Goal: Task Accomplishment & Management: Use online tool/utility

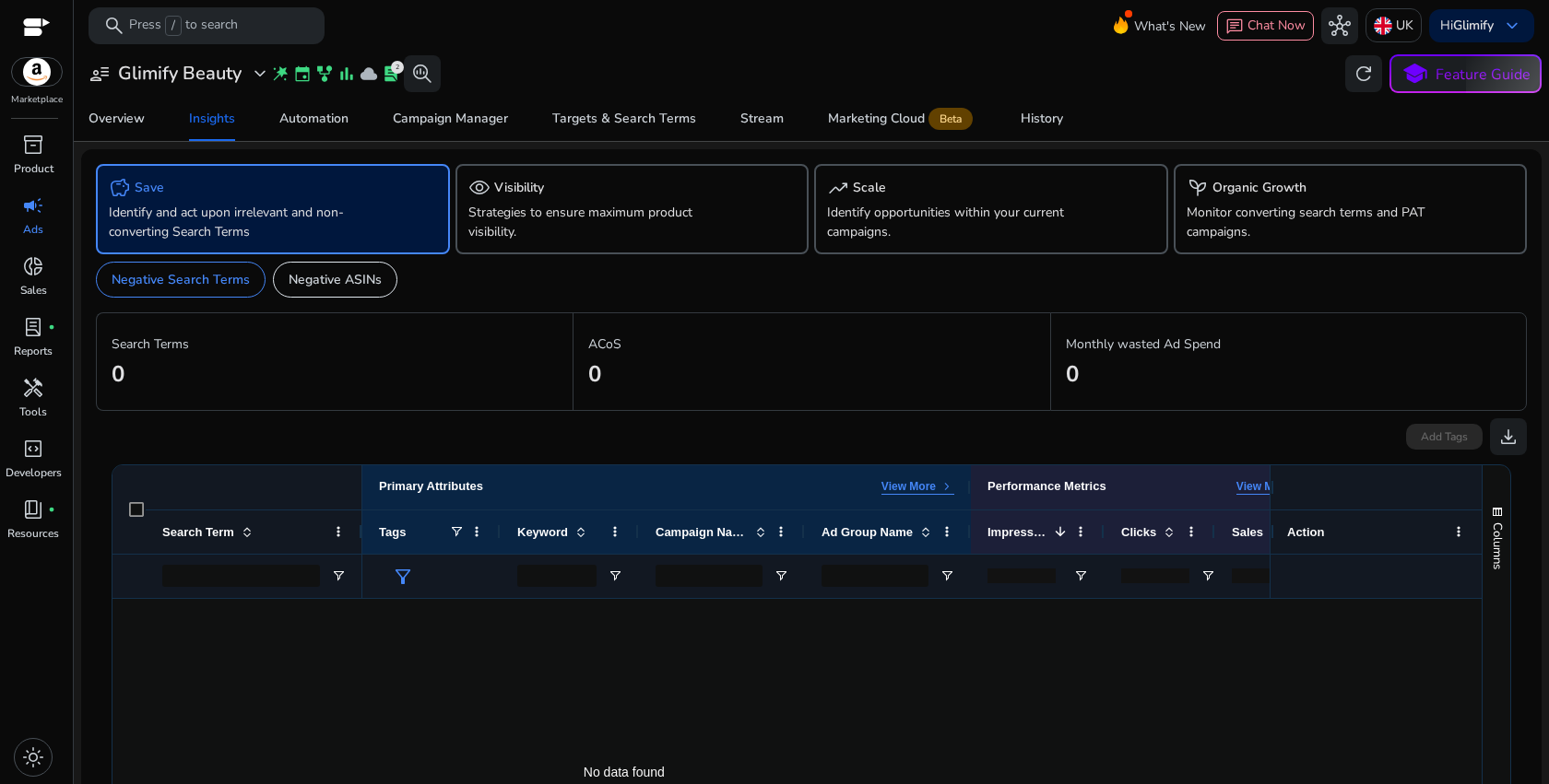
click at [302, 77] on span "event" at bounding box center [302, 73] width 19 height 19
click at [299, 109] on span "Automation" at bounding box center [314, 119] width 69 height 44
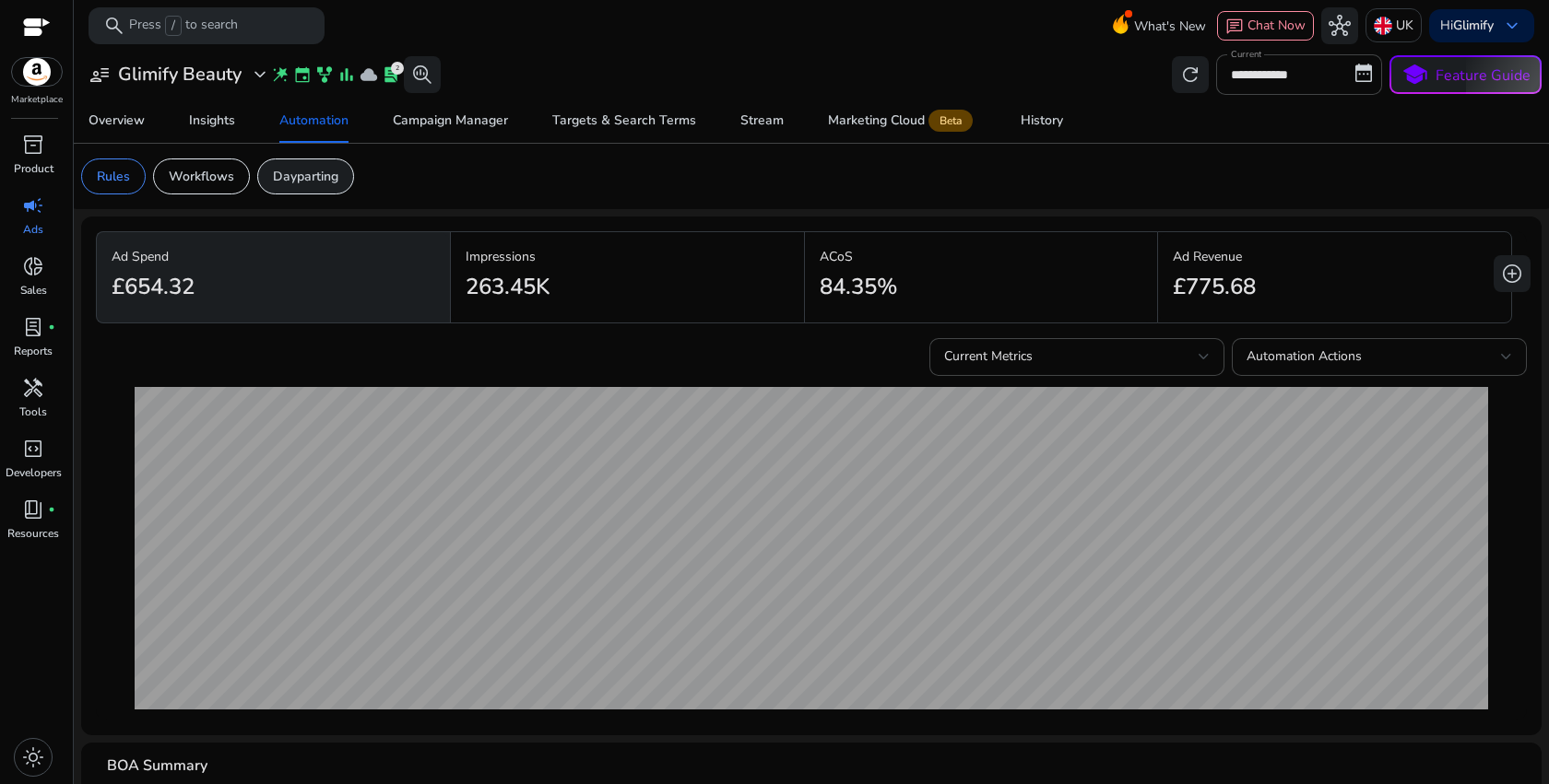
click at [314, 176] on p "Dayparting" at bounding box center [306, 177] width 65 height 20
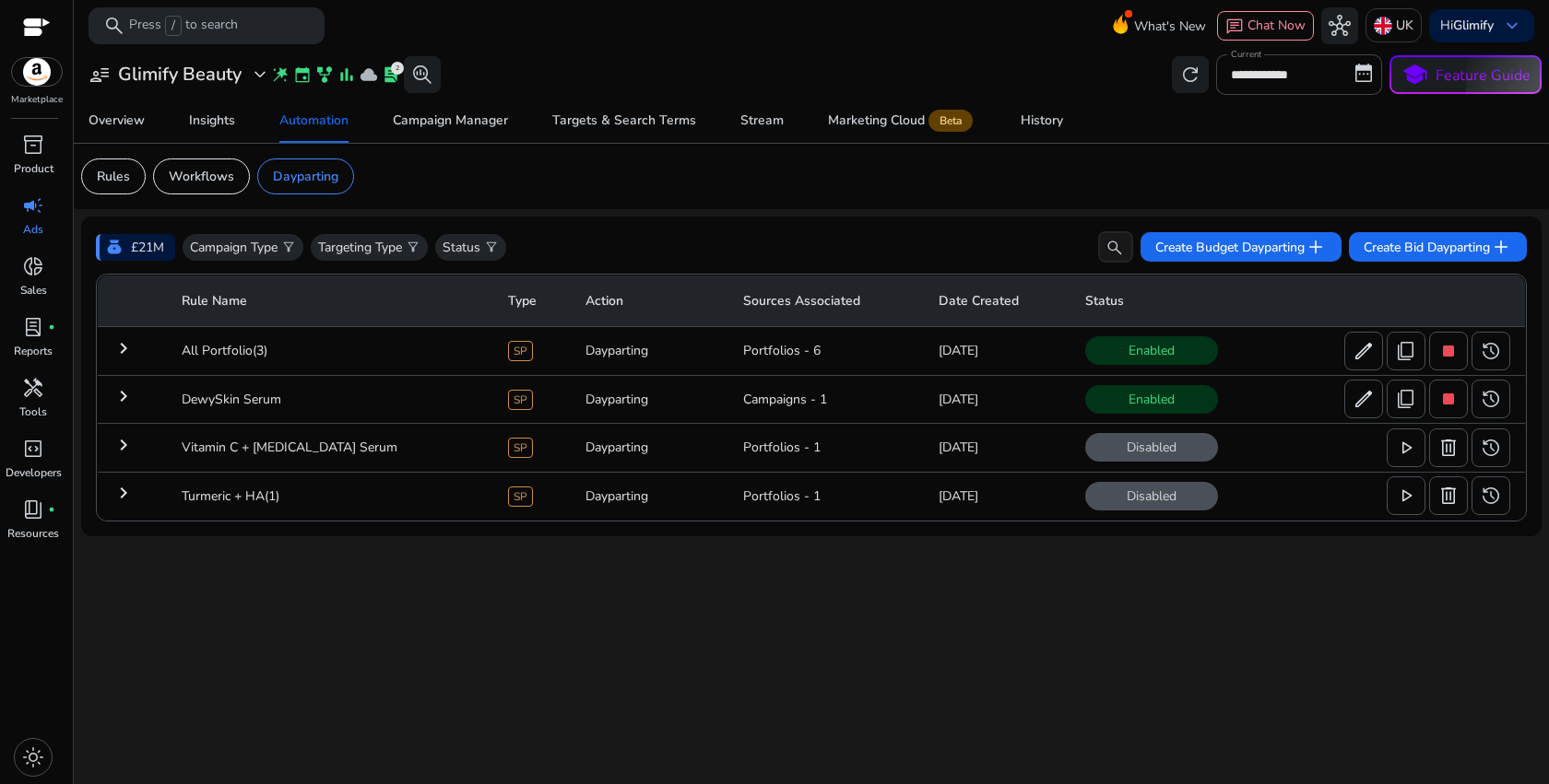
click at [132, 356] on mat-icon "keyboard_arrow_right" at bounding box center [124, 348] width 22 height 22
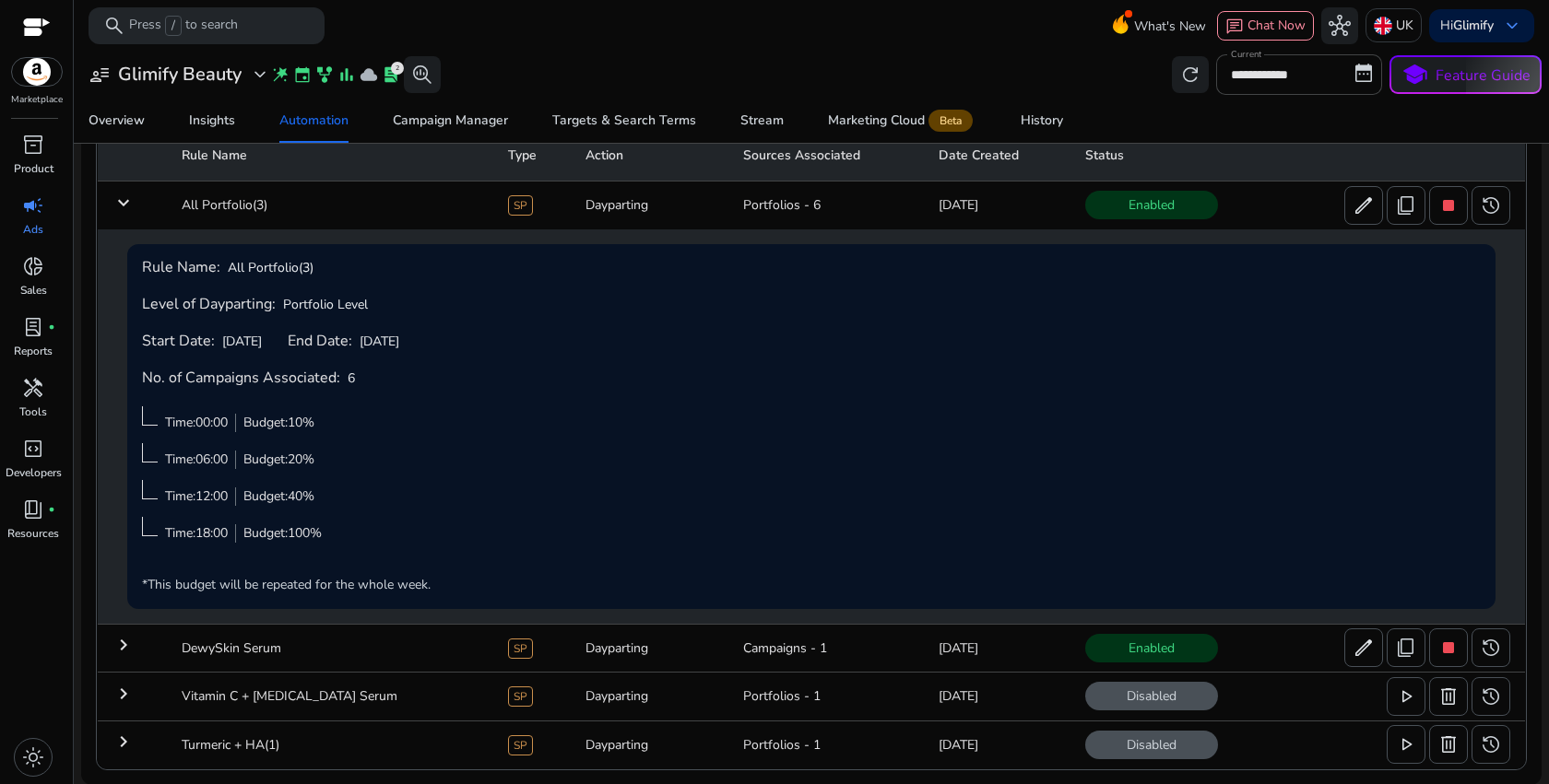
scroll to position [148, 0]
click at [427, 410] on div "Rule Name: All Portfolio(3) Level of Dayparting: Portfolio Level Start Date: [D…" at bounding box center [811, 425] width 1338 height 335
click at [137, 128] on div "Overview" at bounding box center [116, 121] width 56 height 13
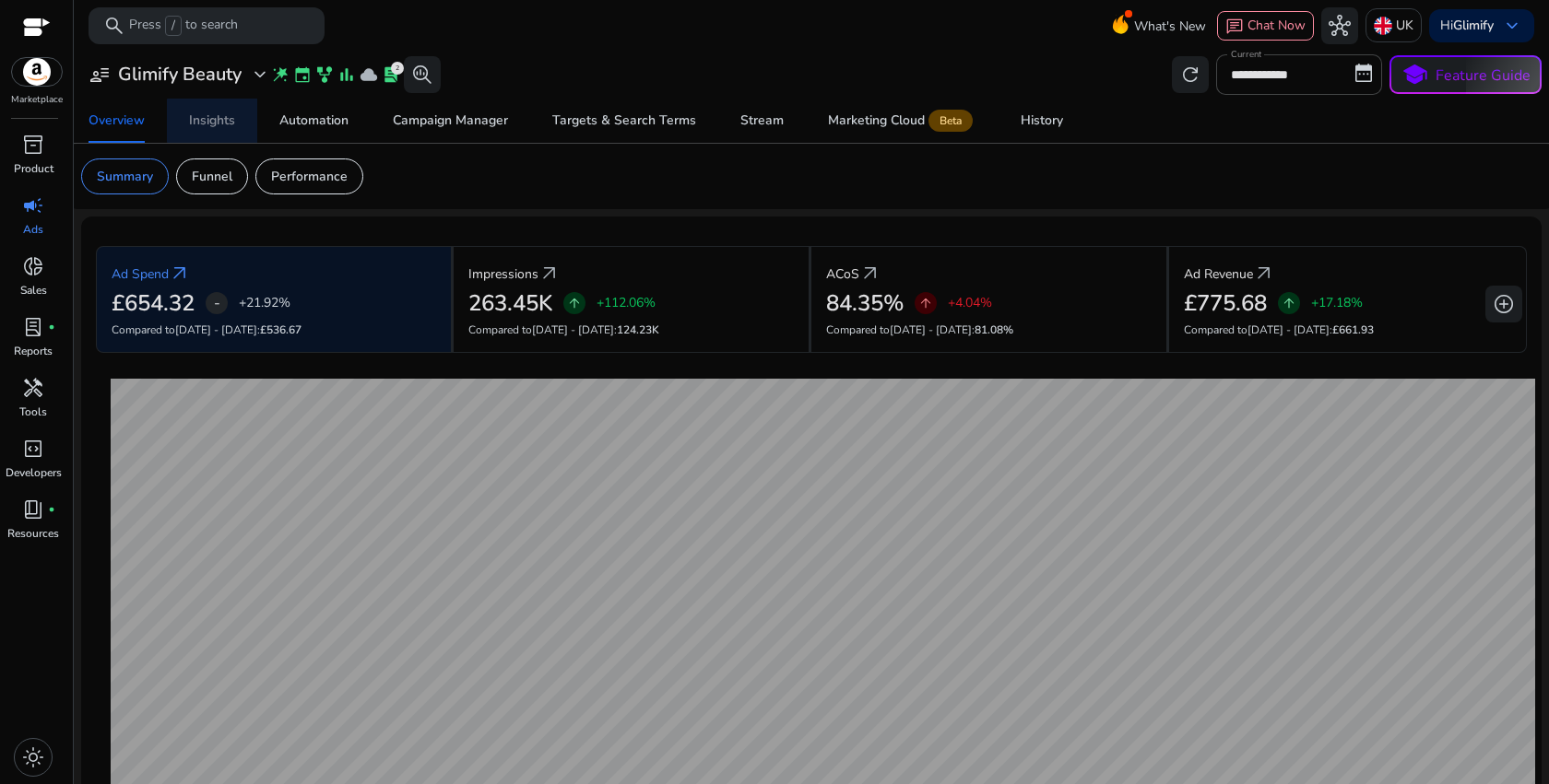
click at [225, 121] on div "Insights" at bounding box center [212, 121] width 46 height 13
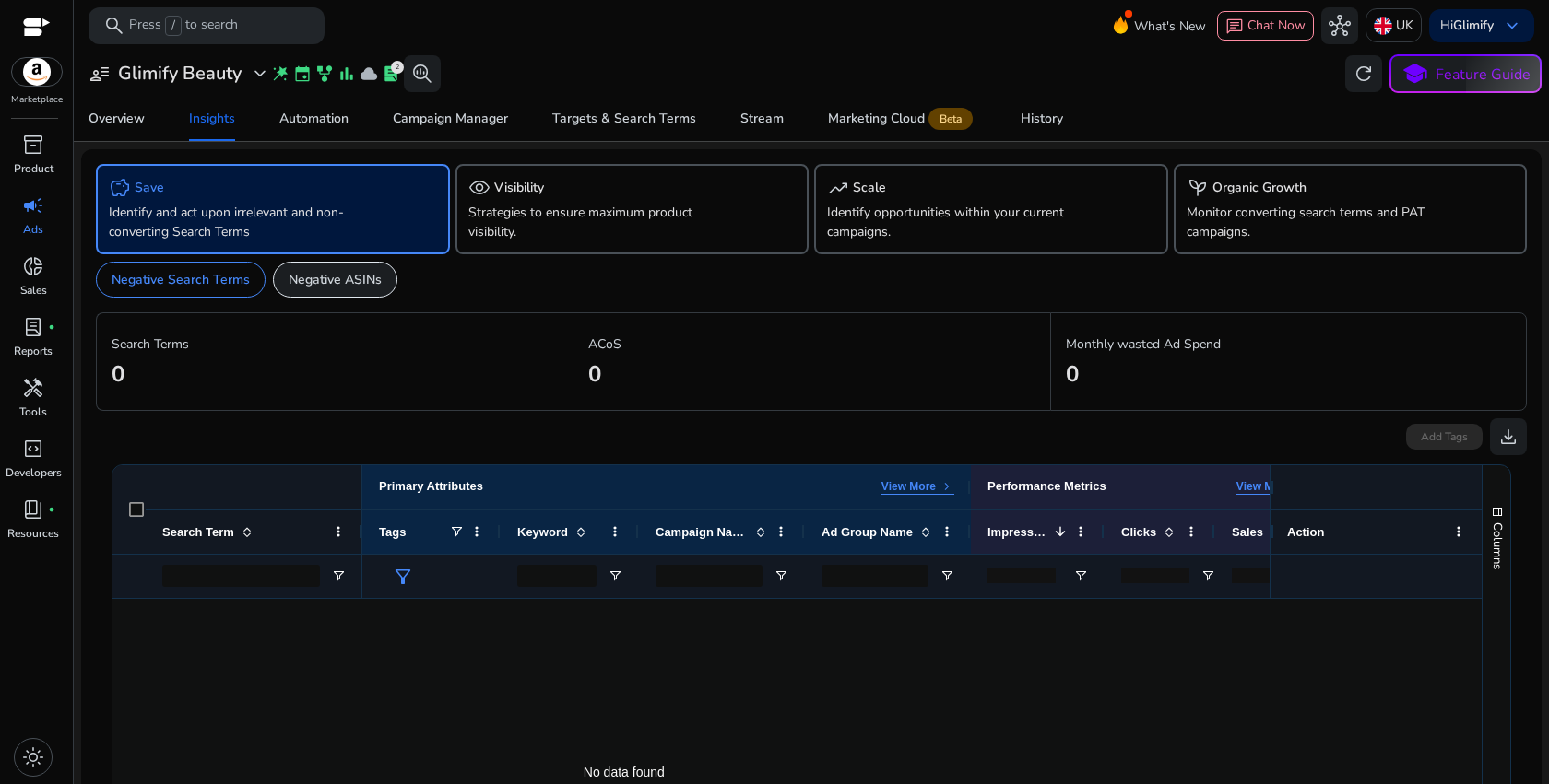
click at [360, 284] on p "Negative ASINs" at bounding box center [335, 280] width 93 height 20
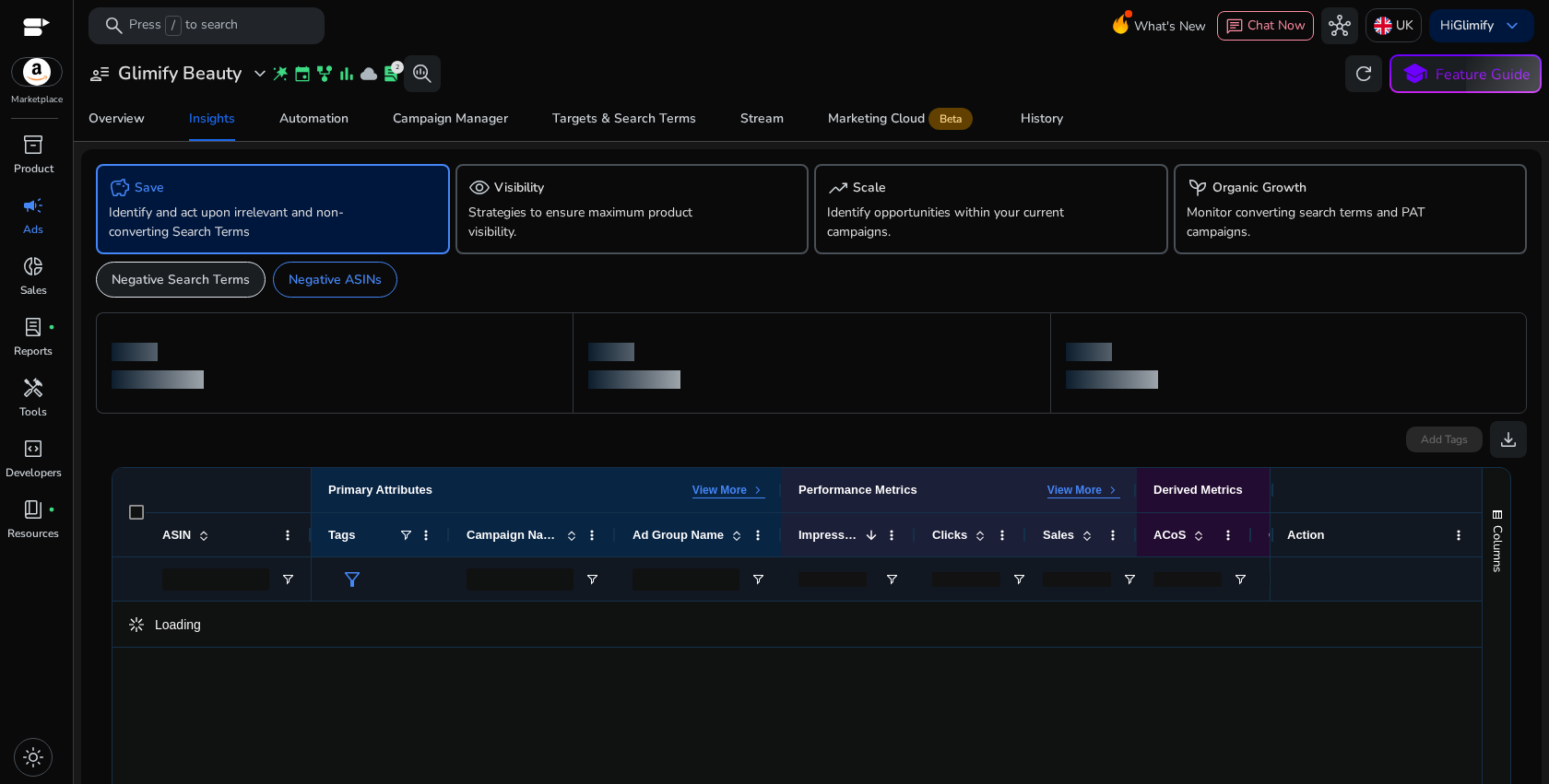
click at [210, 285] on p "Negative Search Terms" at bounding box center [181, 280] width 138 height 20
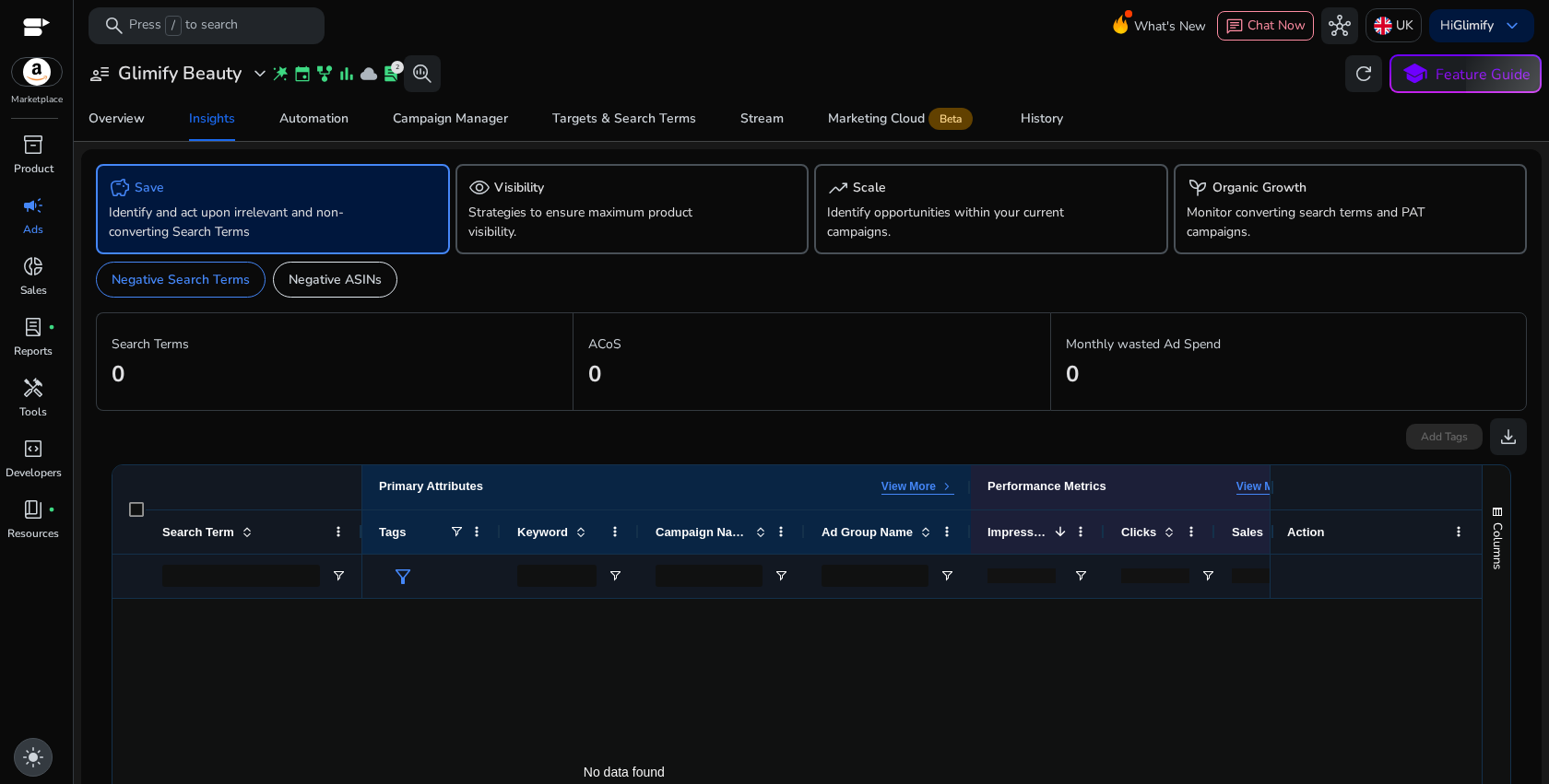
click at [37, 742] on div "light_mode" at bounding box center [33, 757] width 39 height 39
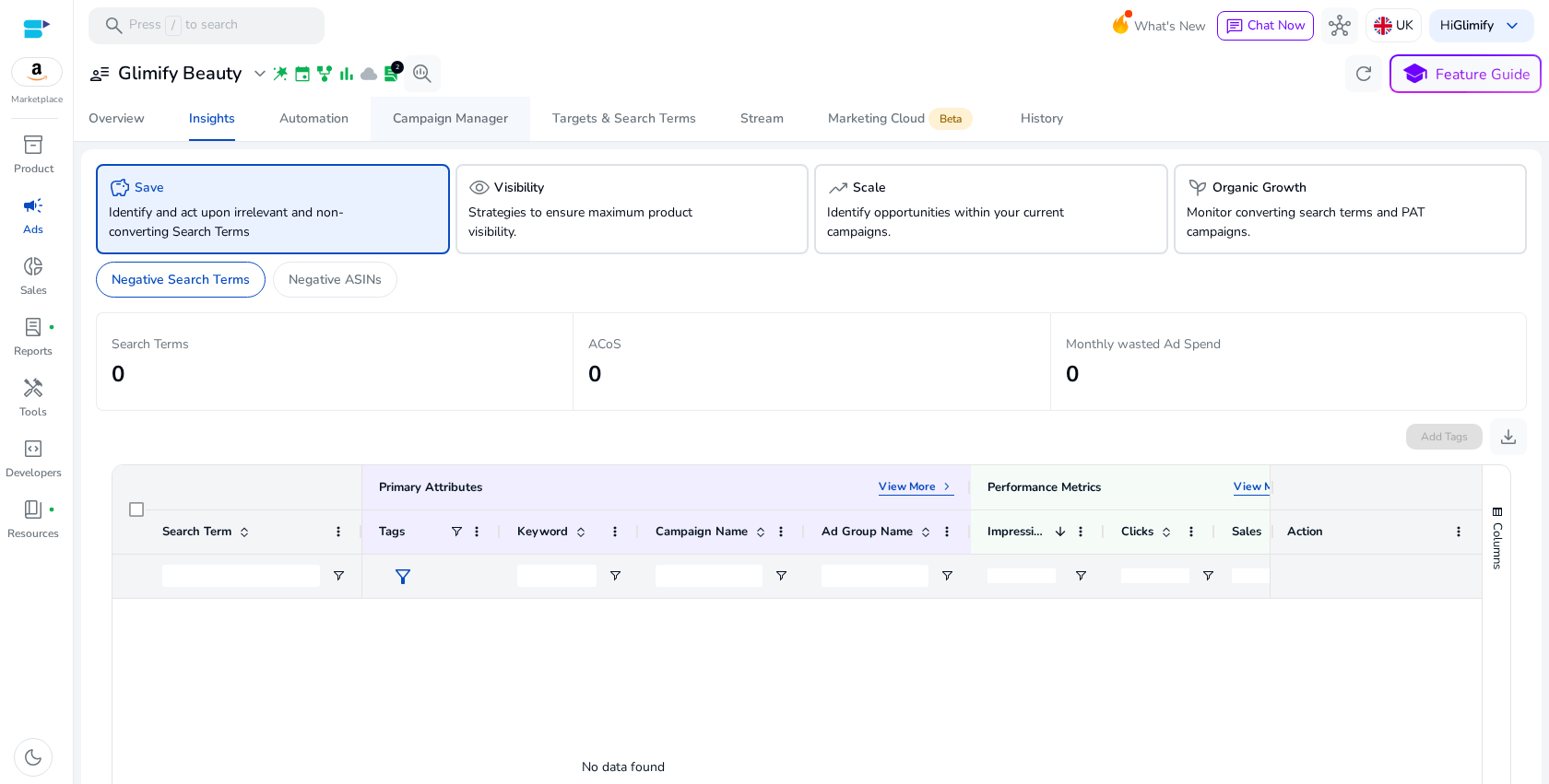
click at [440, 129] on span "Campaign Manager" at bounding box center [450, 119] width 116 height 44
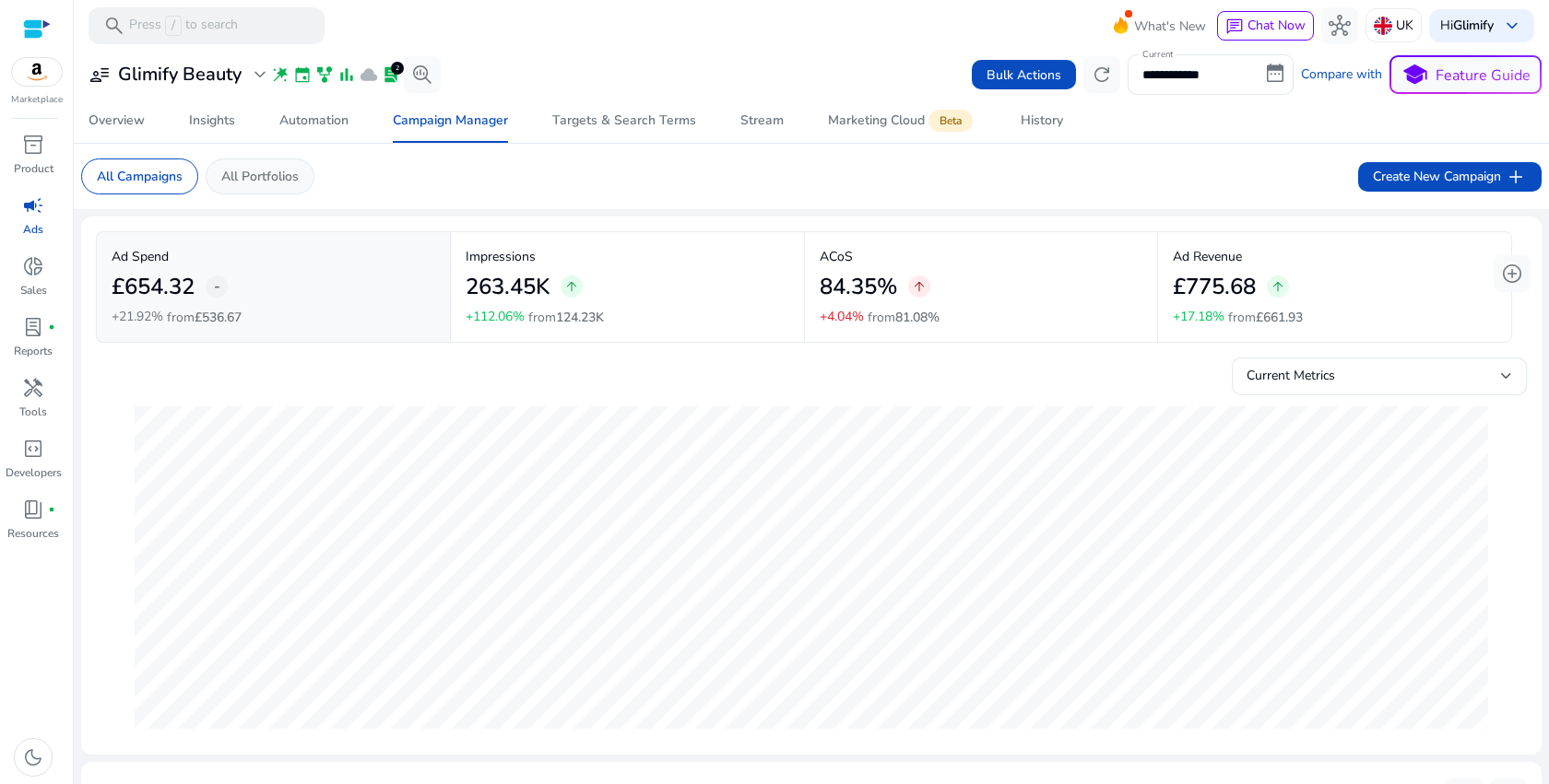
click at [270, 169] on p "All Portfolios" at bounding box center [260, 177] width 77 height 20
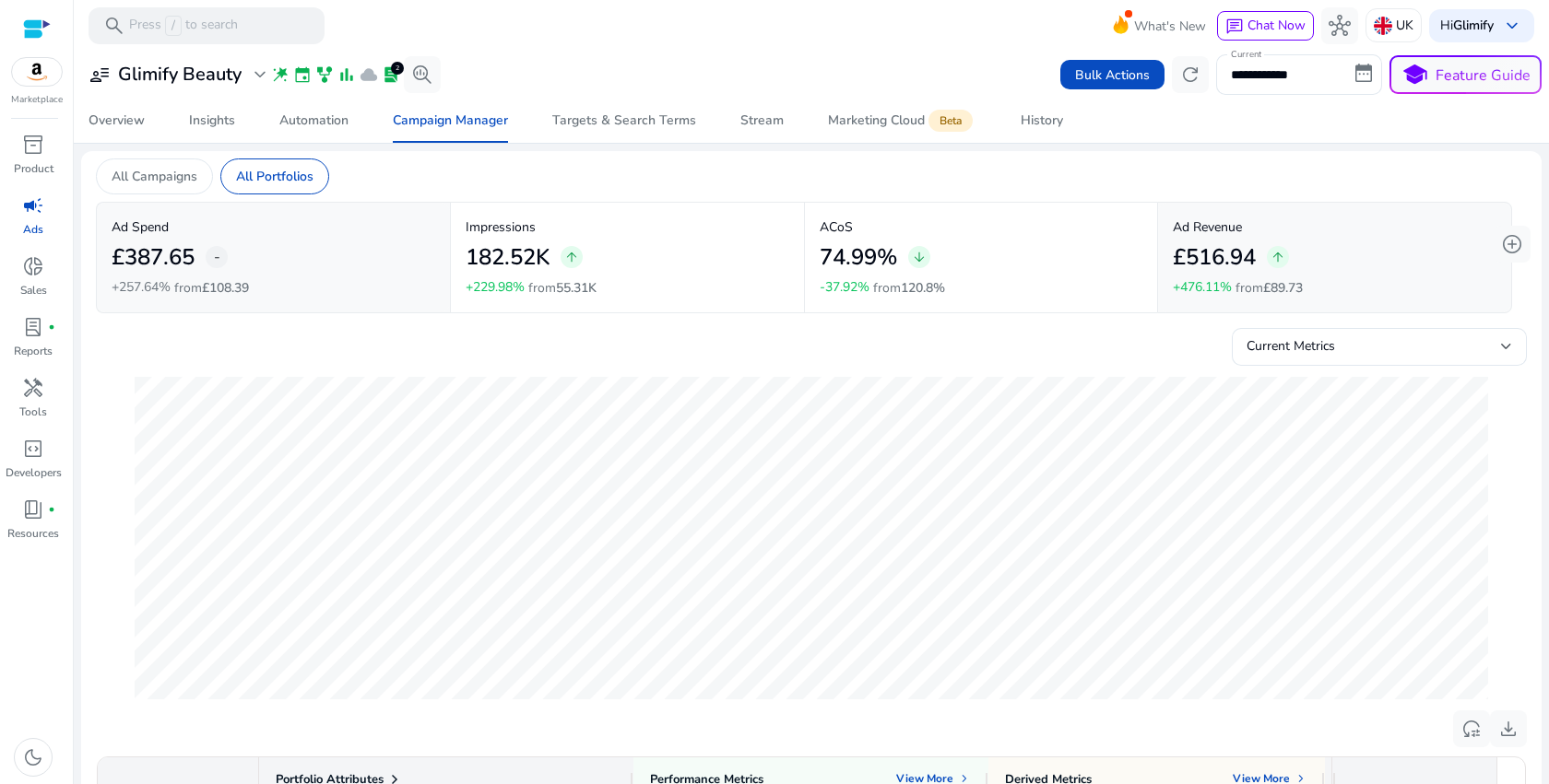
scroll to position [624, 0]
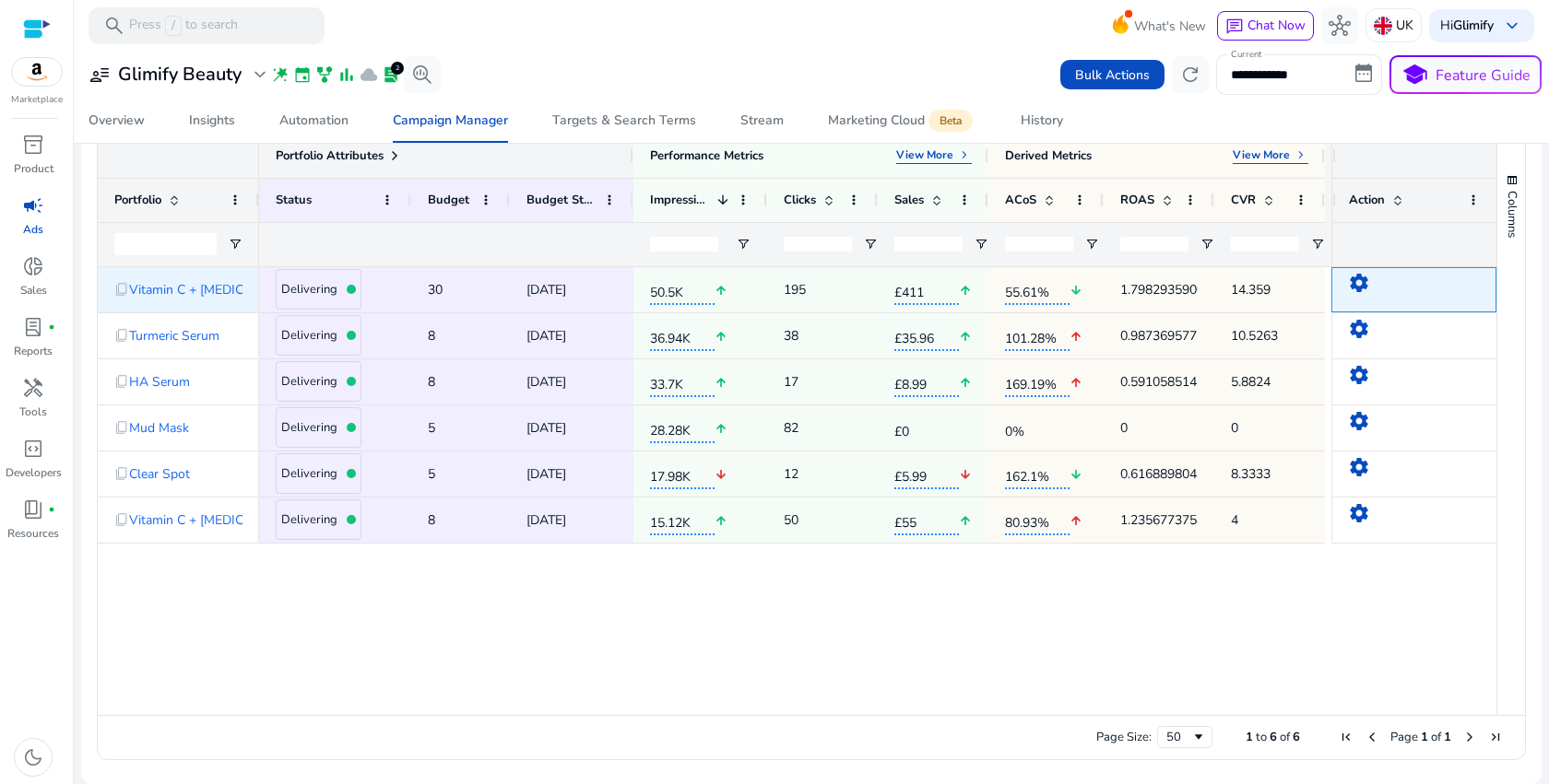
click at [1353, 280] on mat-icon "settings" at bounding box center [1359, 283] width 22 height 22
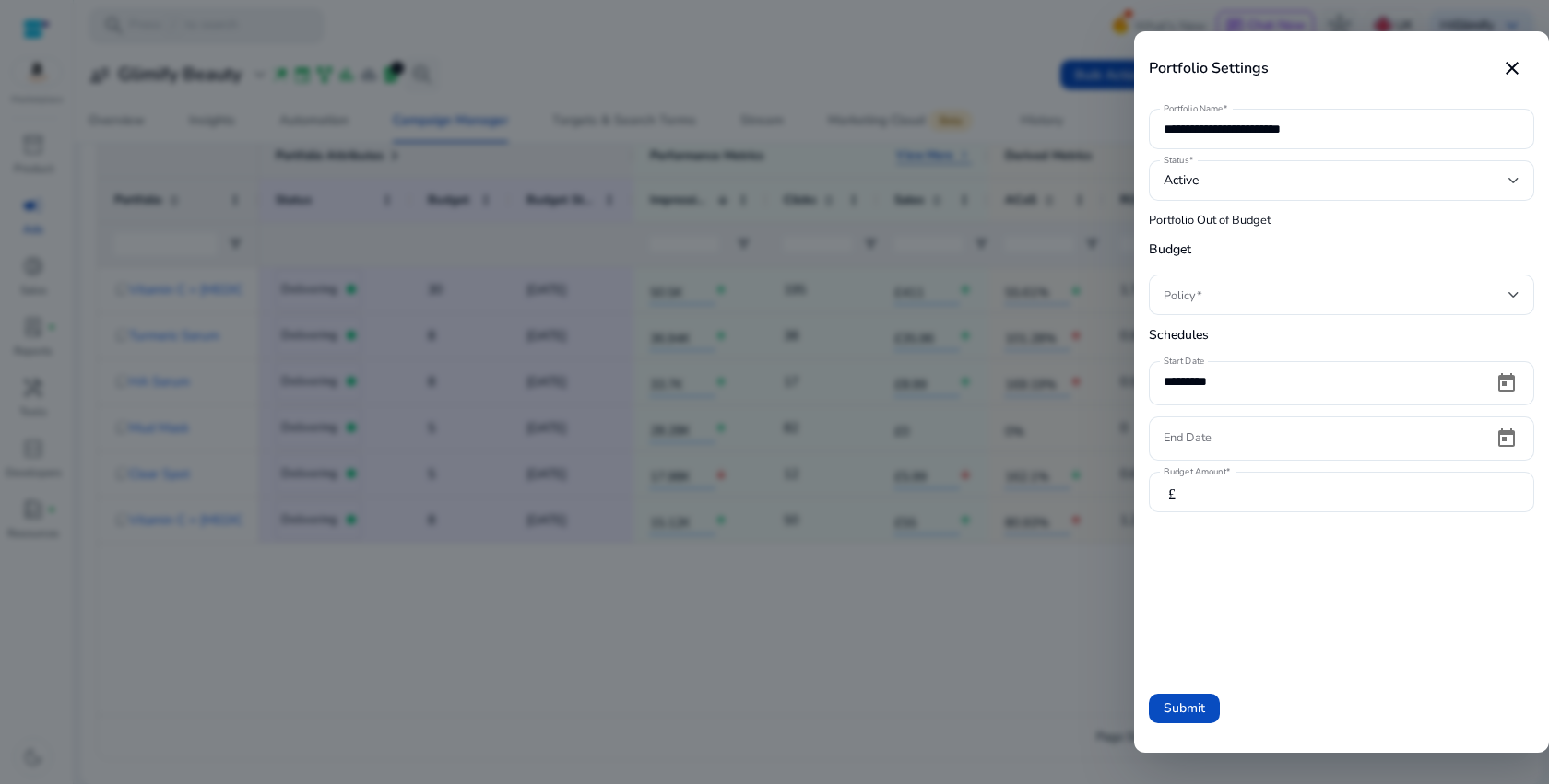
click at [888, 652] on div at bounding box center [774, 392] width 1549 height 784
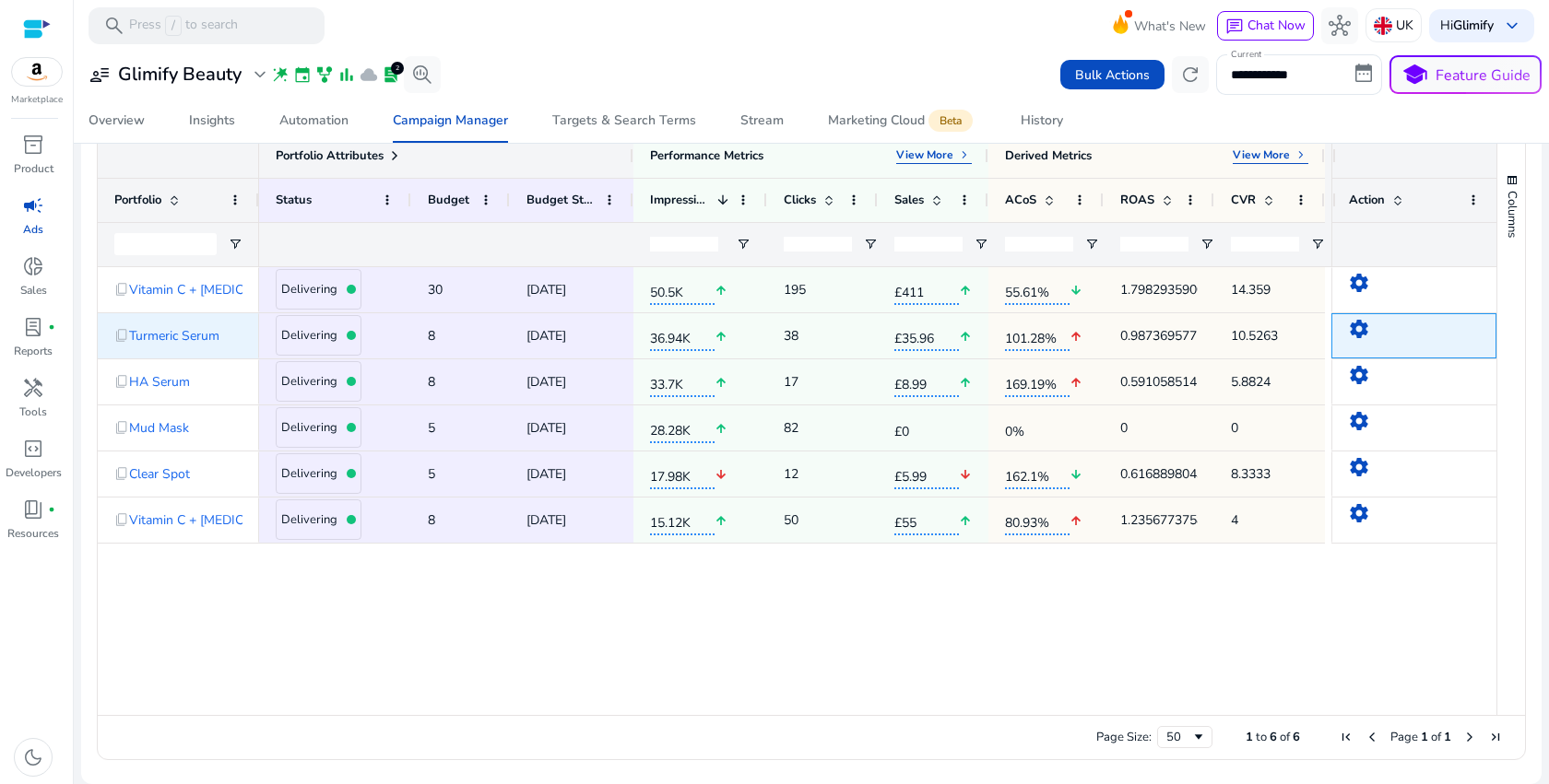
click at [1350, 333] on mat-icon "settings" at bounding box center [1359, 329] width 22 height 22
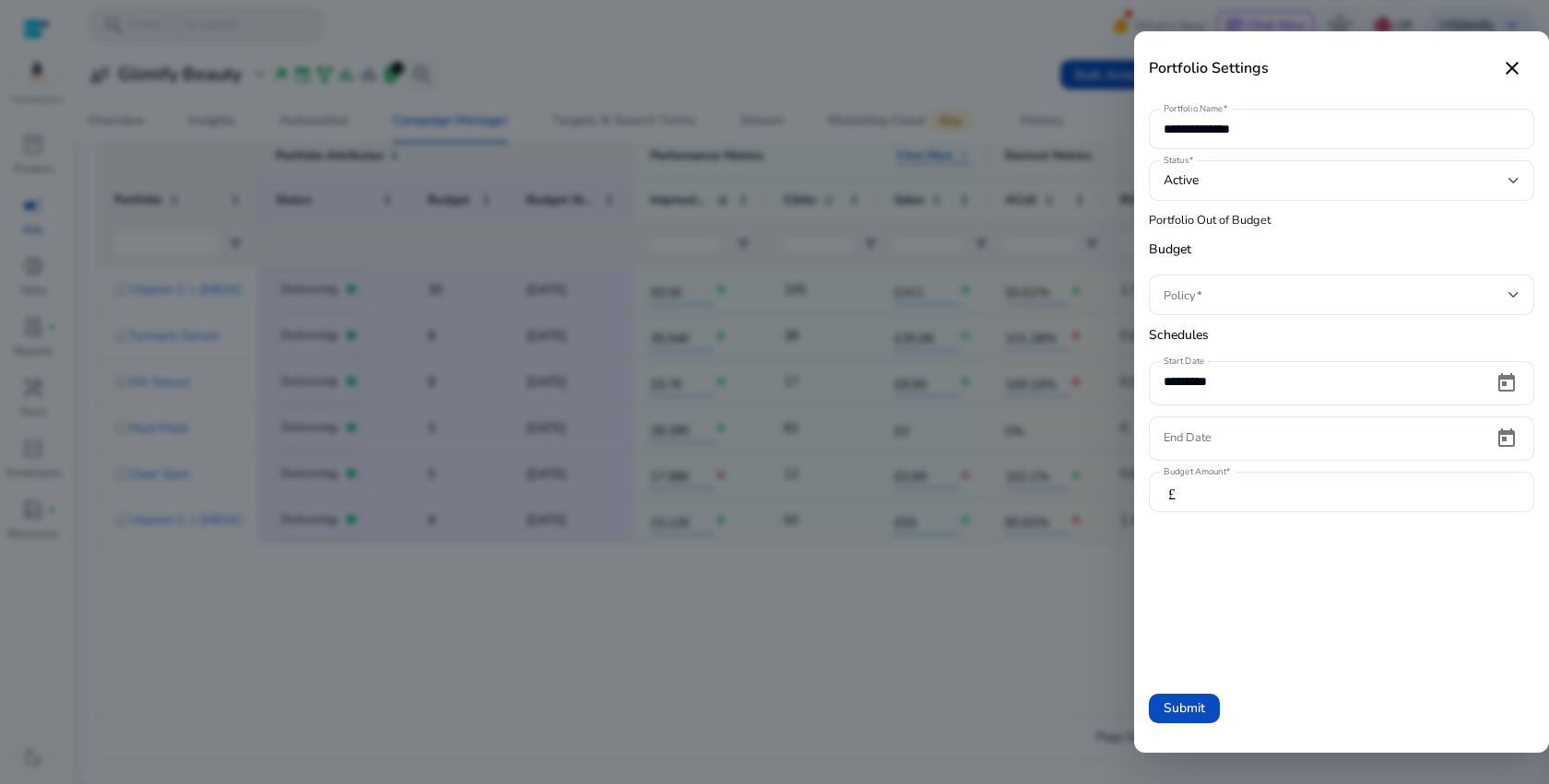
click at [846, 607] on div at bounding box center [774, 392] width 1549 height 784
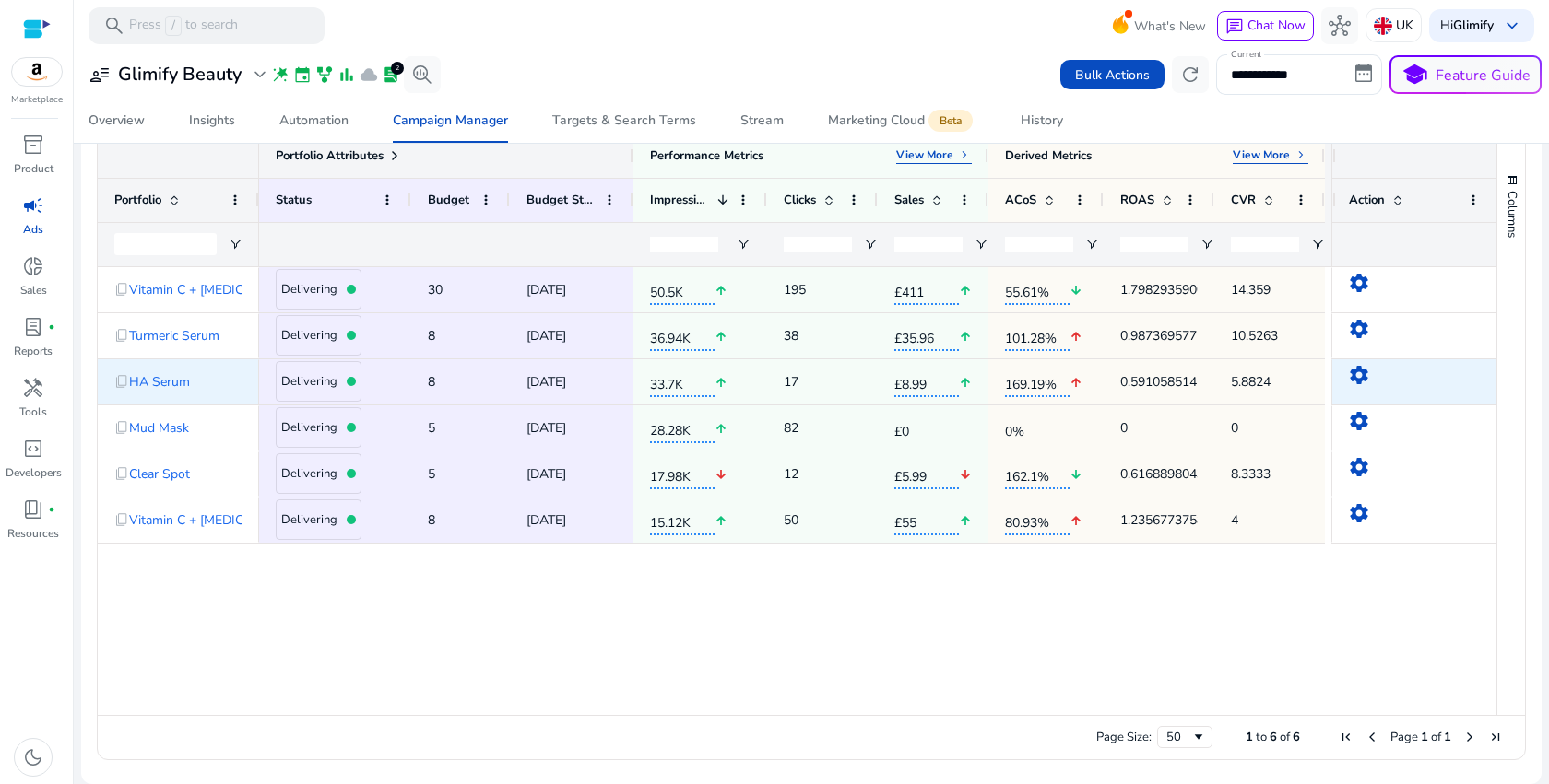
click at [1355, 377] on mat-icon "settings" at bounding box center [1359, 375] width 22 height 22
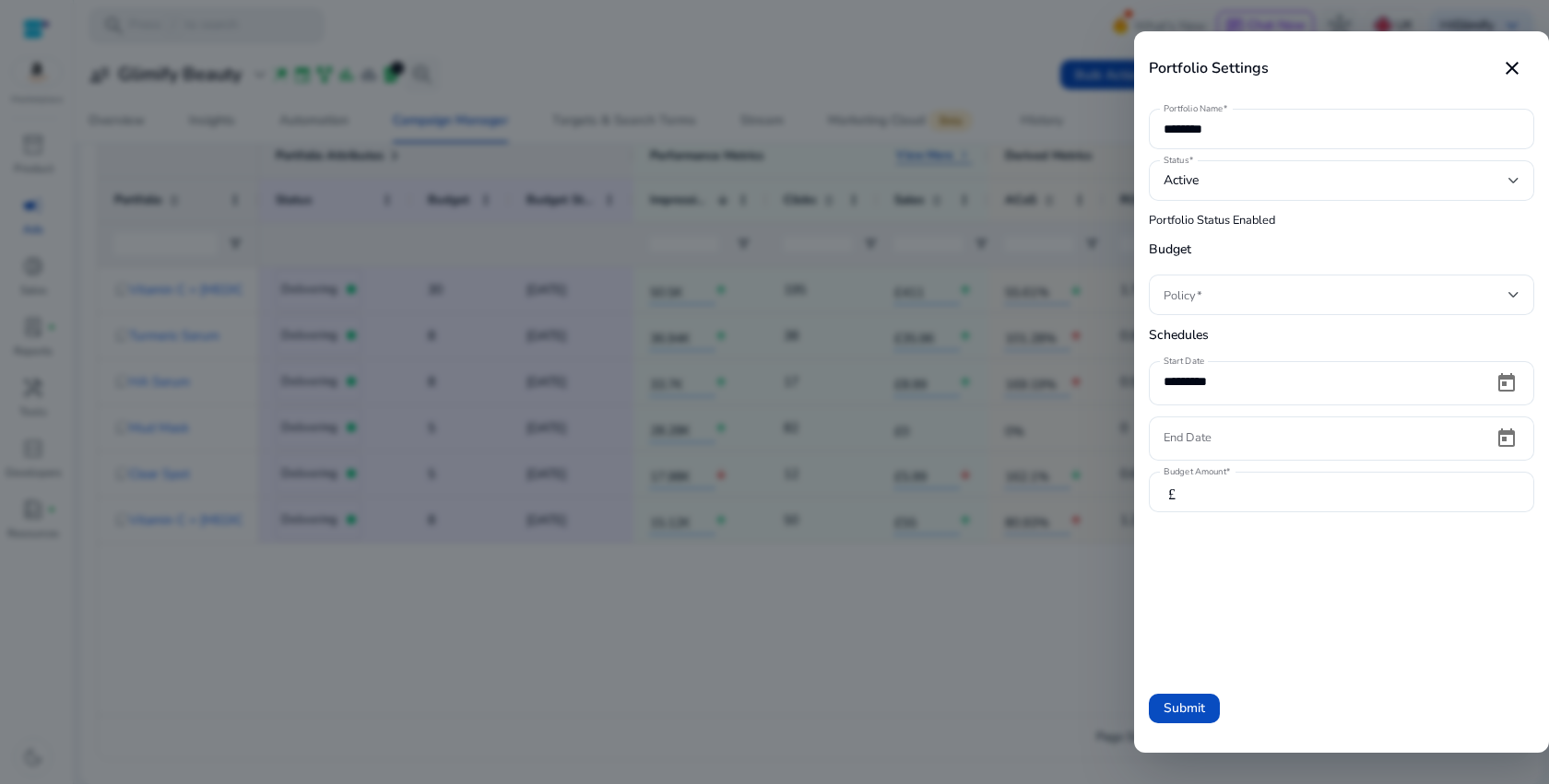
click at [911, 685] on div at bounding box center [774, 392] width 1549 height 784
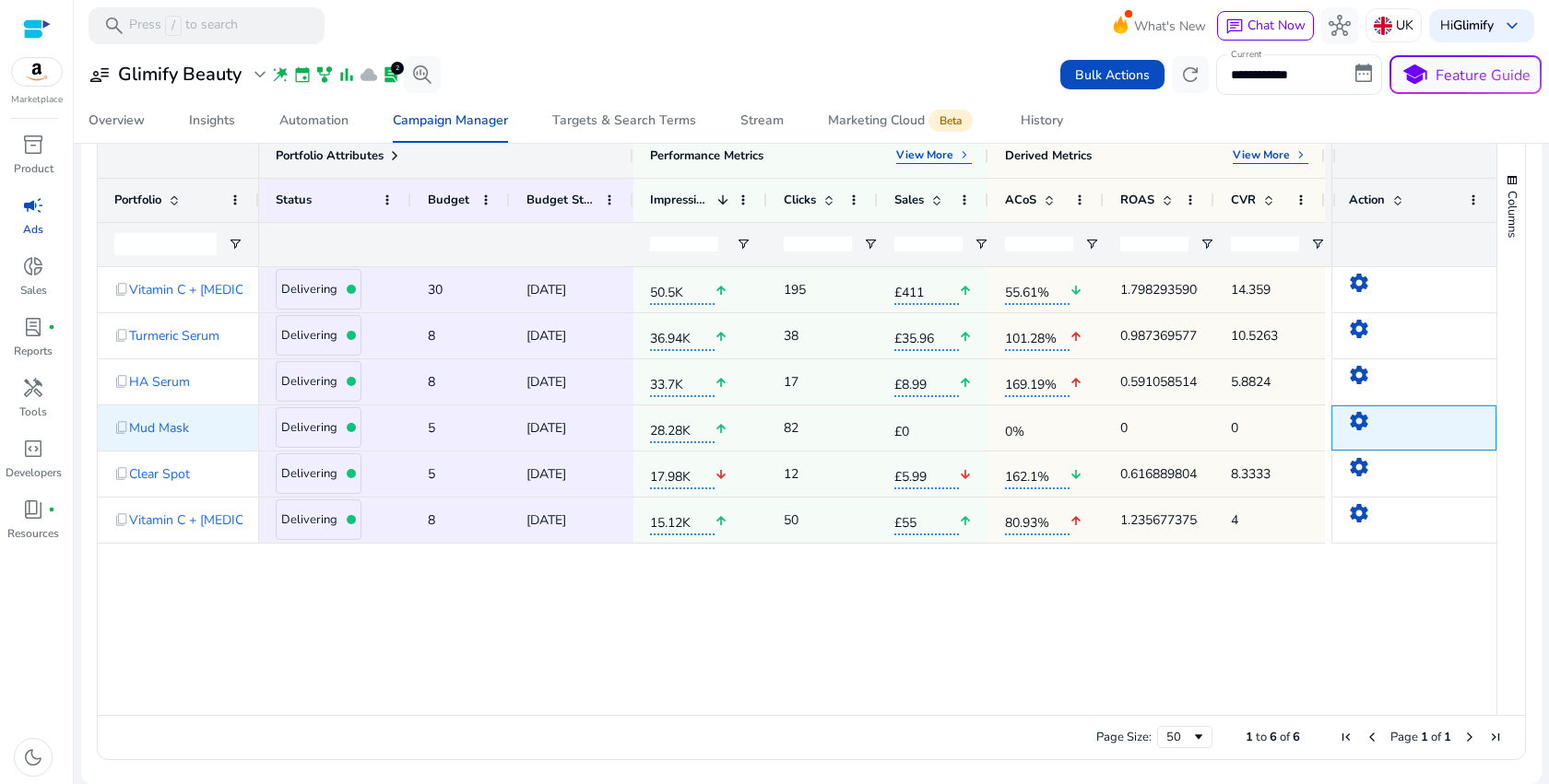
click at [1348, 423] on mat-icon "settings" at bounding box center [1359, 421] width 22 height 22
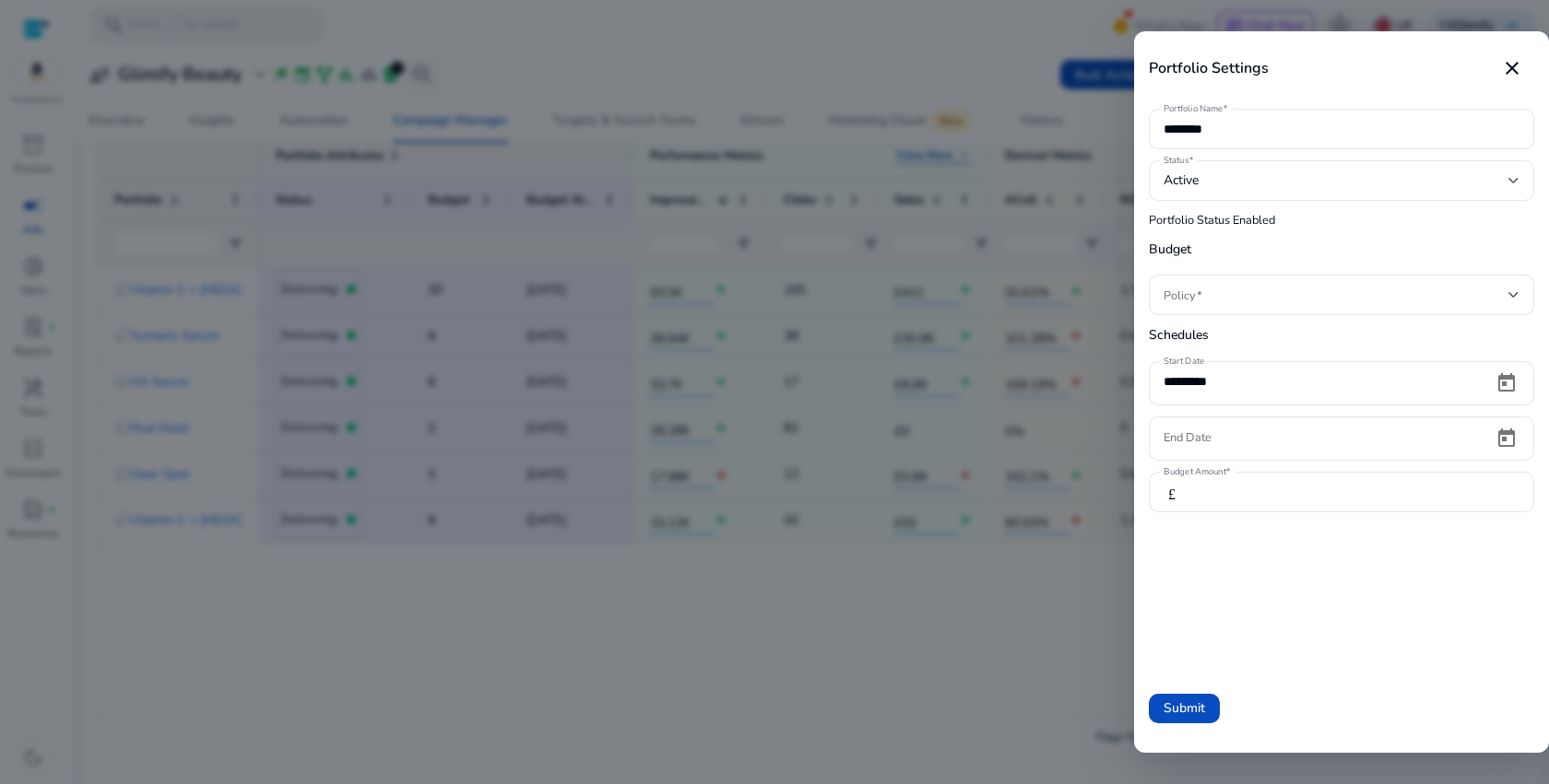
click at [888, 712] on div at bounding box center [774, 392] width 1549 height 784
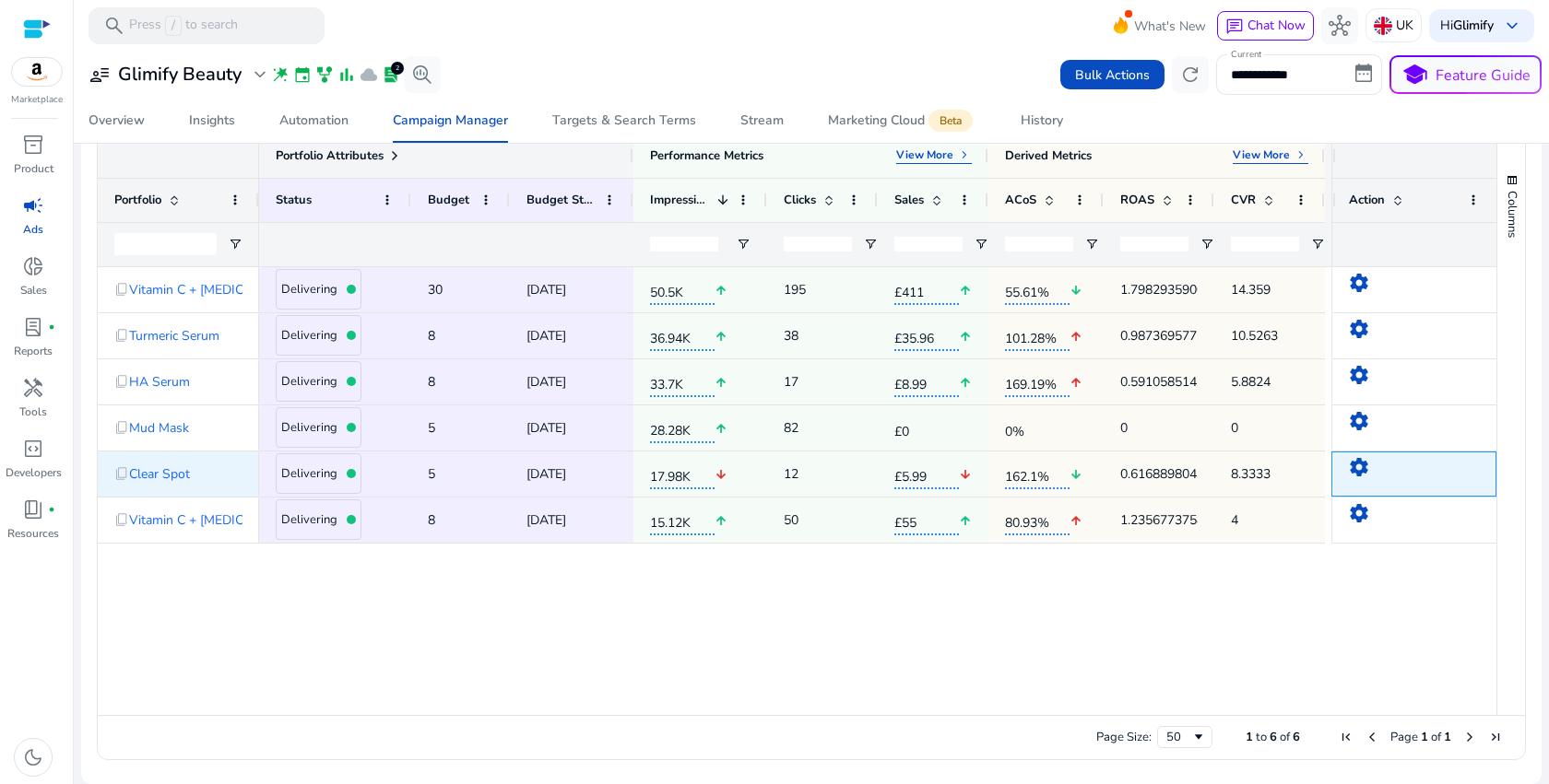
click at [1351, 468] on mat-icon "settings" at bounding box center [1359, 467] width 22 height 22
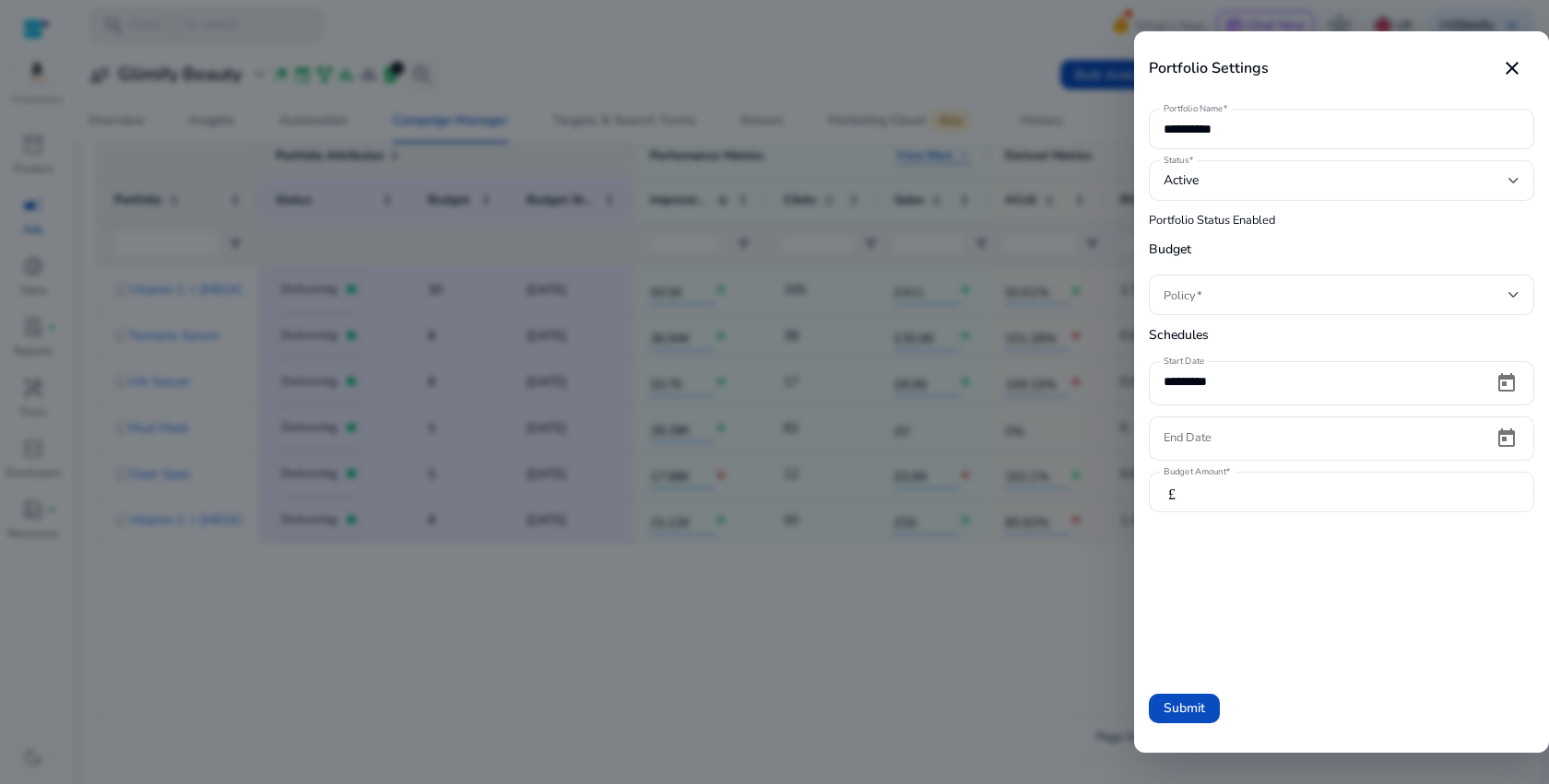
click at [884, 655] on div at bounding box center [774, 392] width 1549 height 784
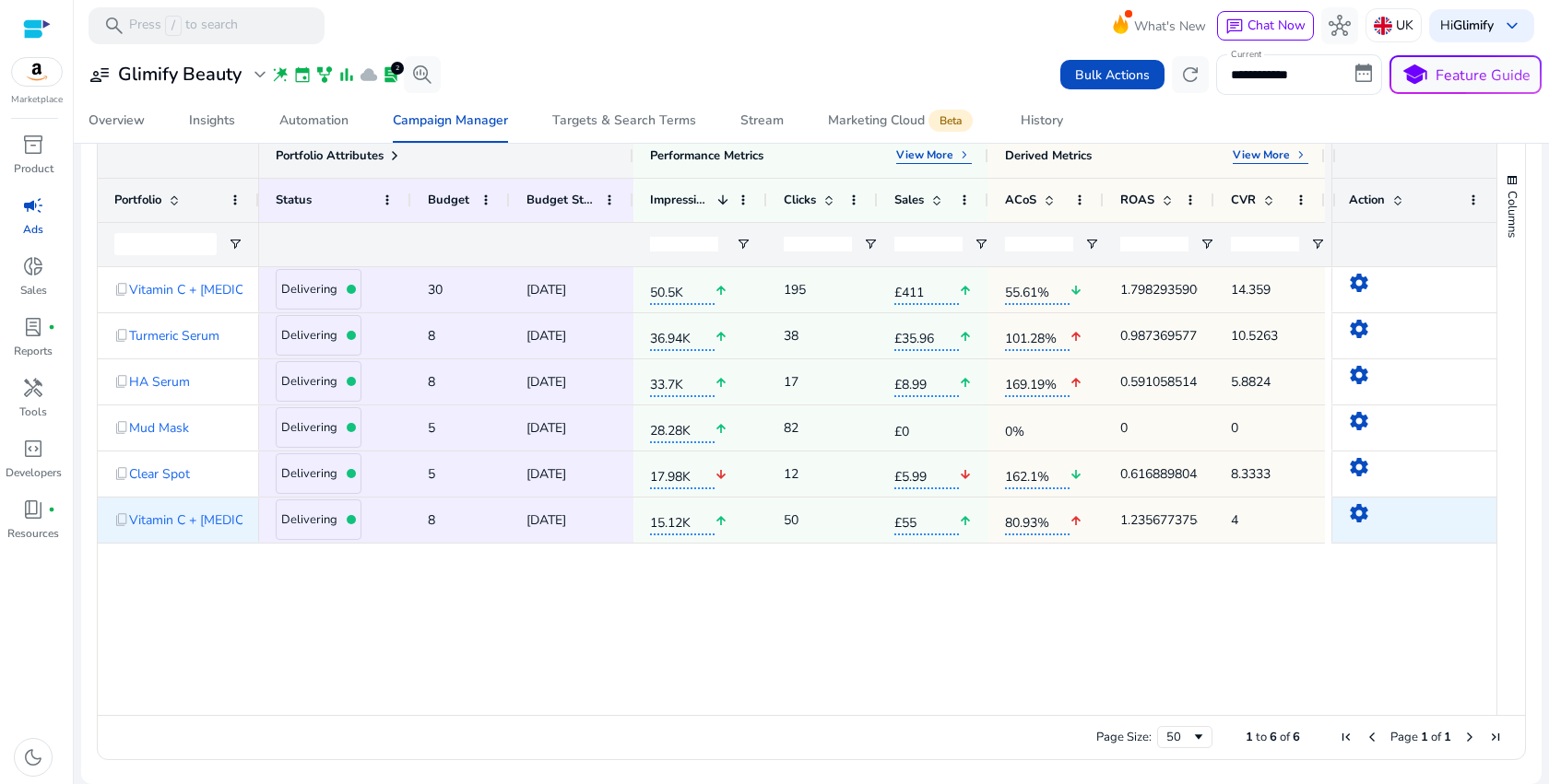
click at [1360, 513] on mat-icon "settings" at bounding box center [1359, 513] width 22 height 22
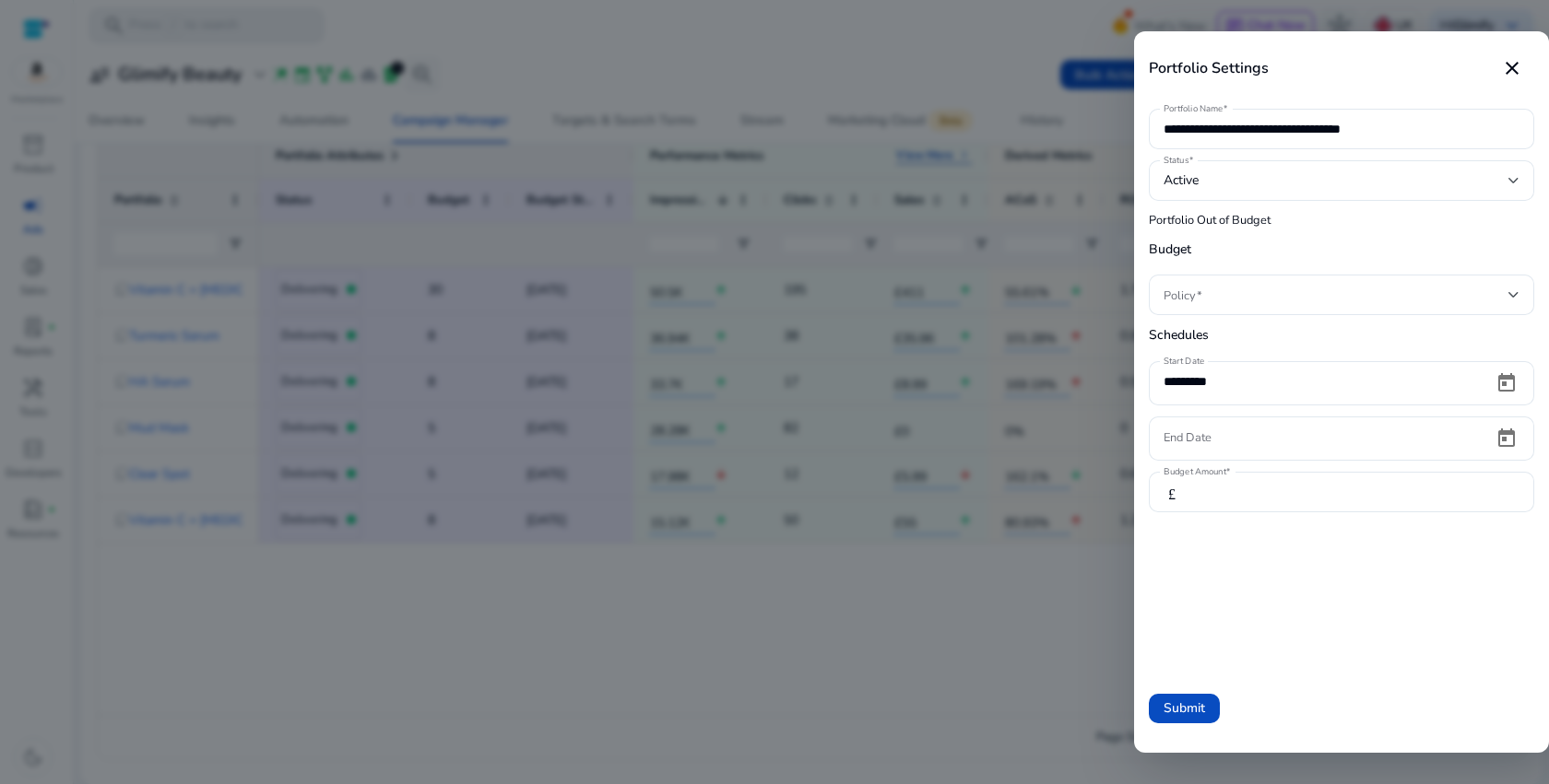
click at [818, 627] on div at bounding box center [774, 392] width 1549 height 784
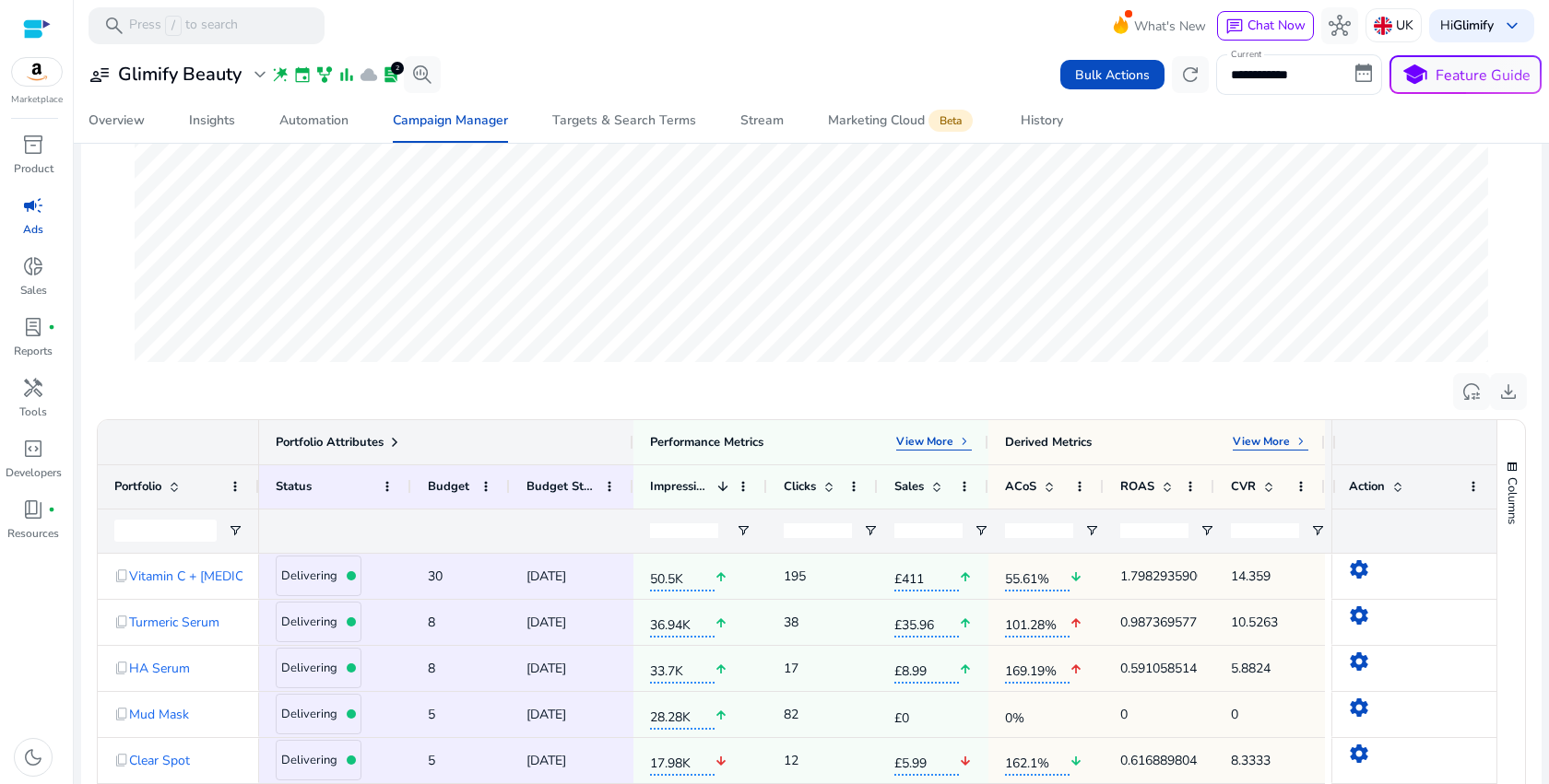
scroll to position [278, 0]
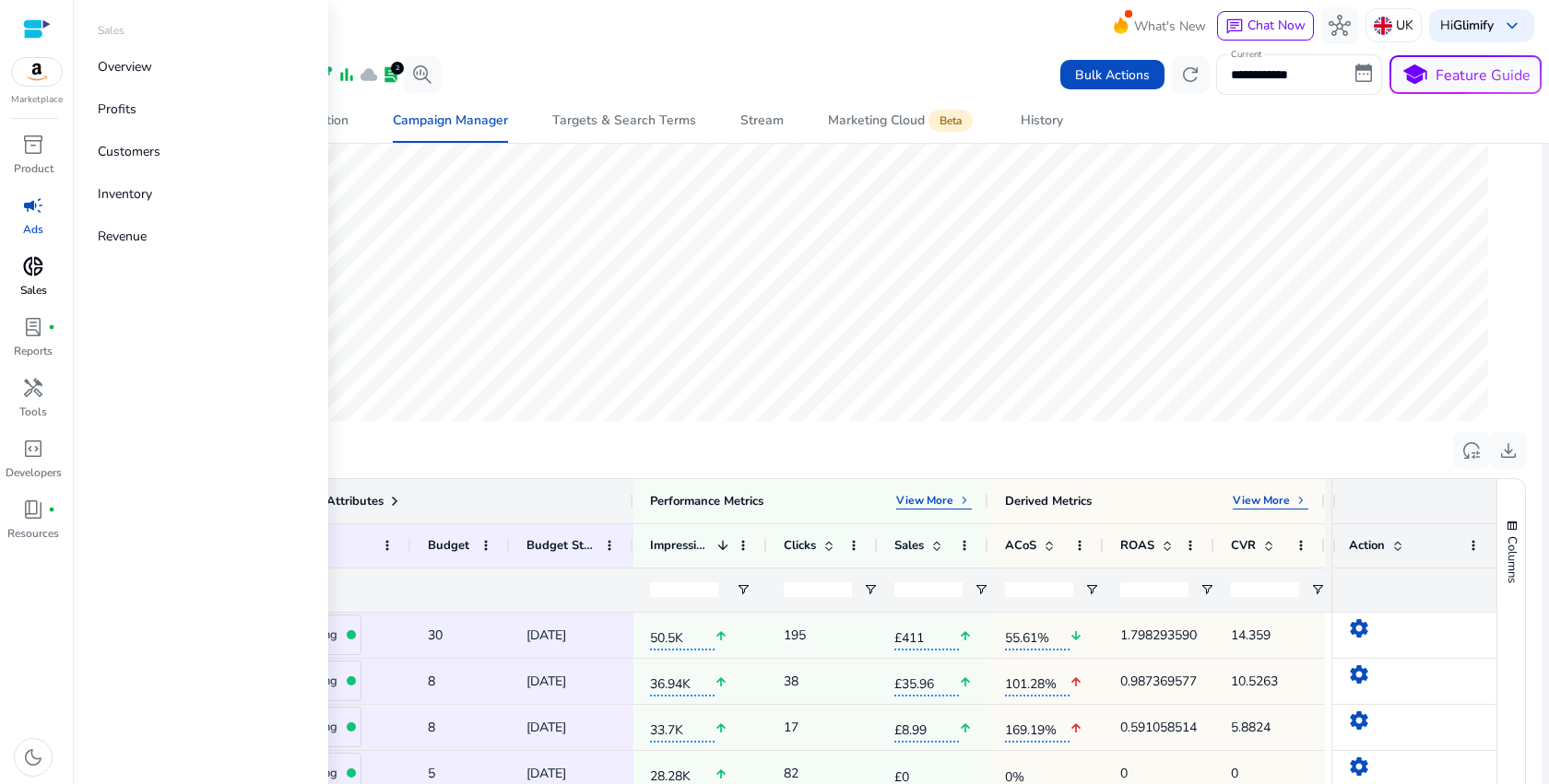
click at [47, 265] on div "donut_small" at bounding box center [33, 266] width 51 height 30
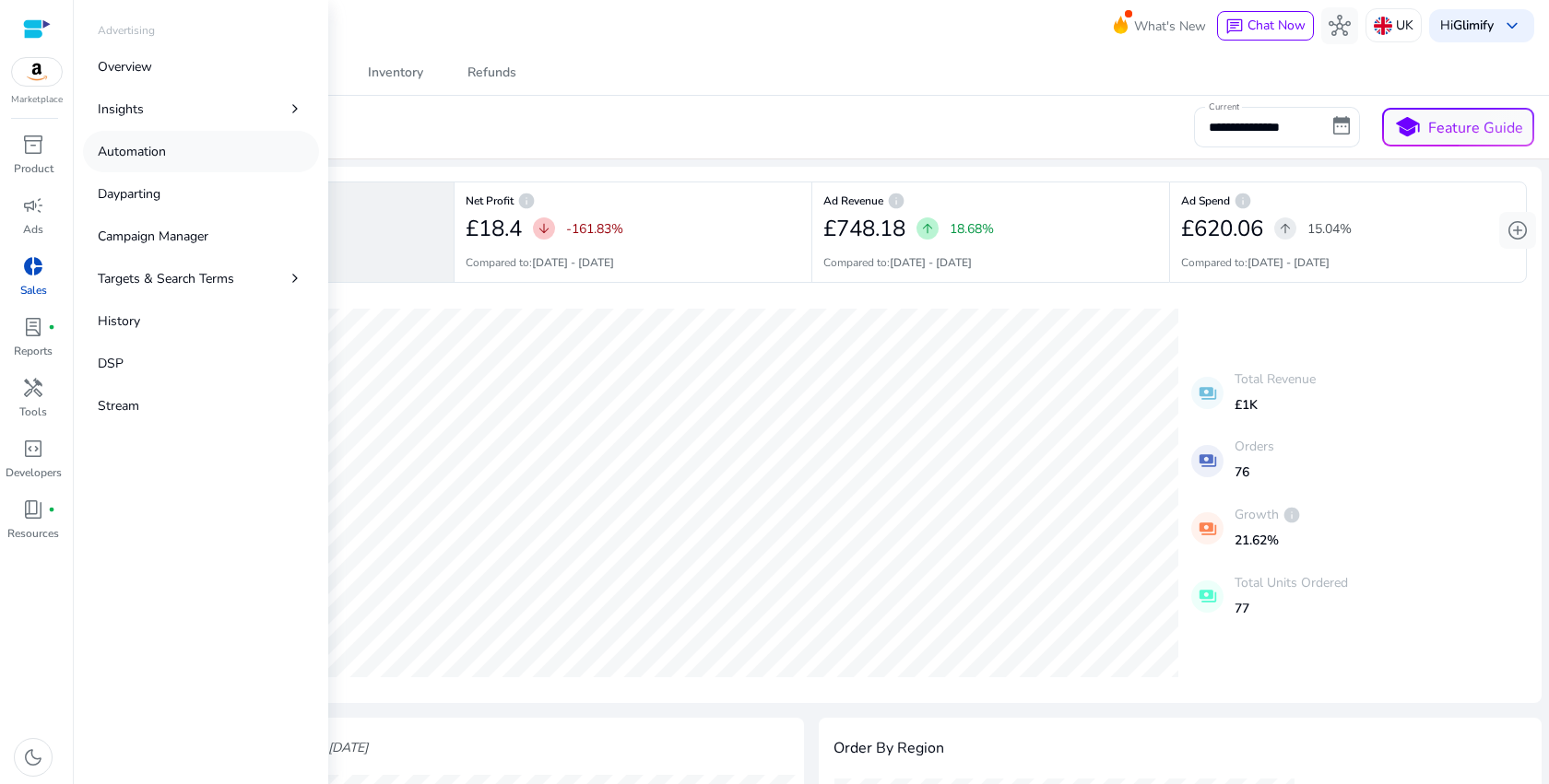
click at [182, 141] on link "Automation" at bounding box center [201, 151] width 236 height 42
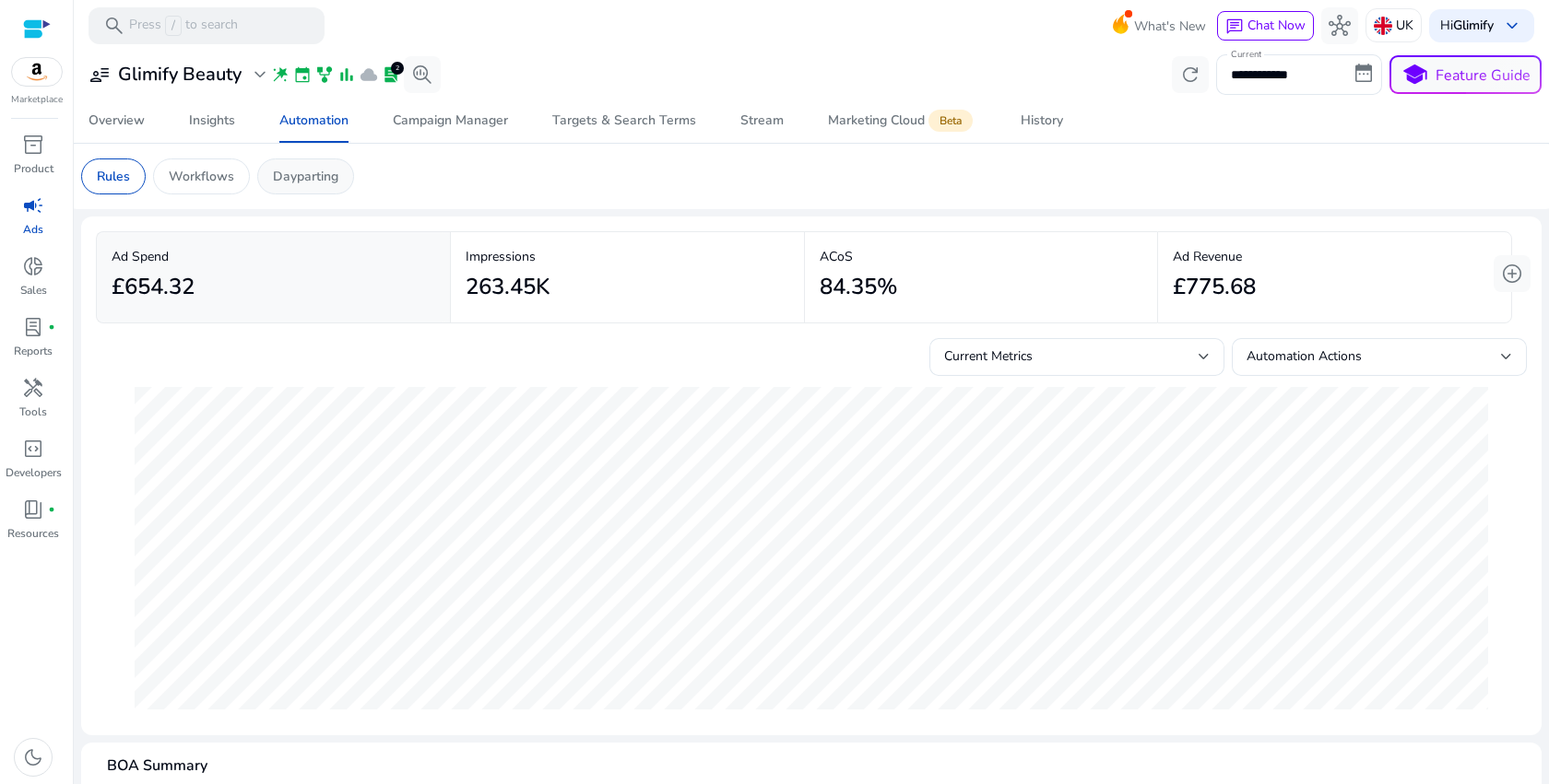
click at [313, 187] on div "Dayparting" at bounding box center [306, 176] width 97 height 36
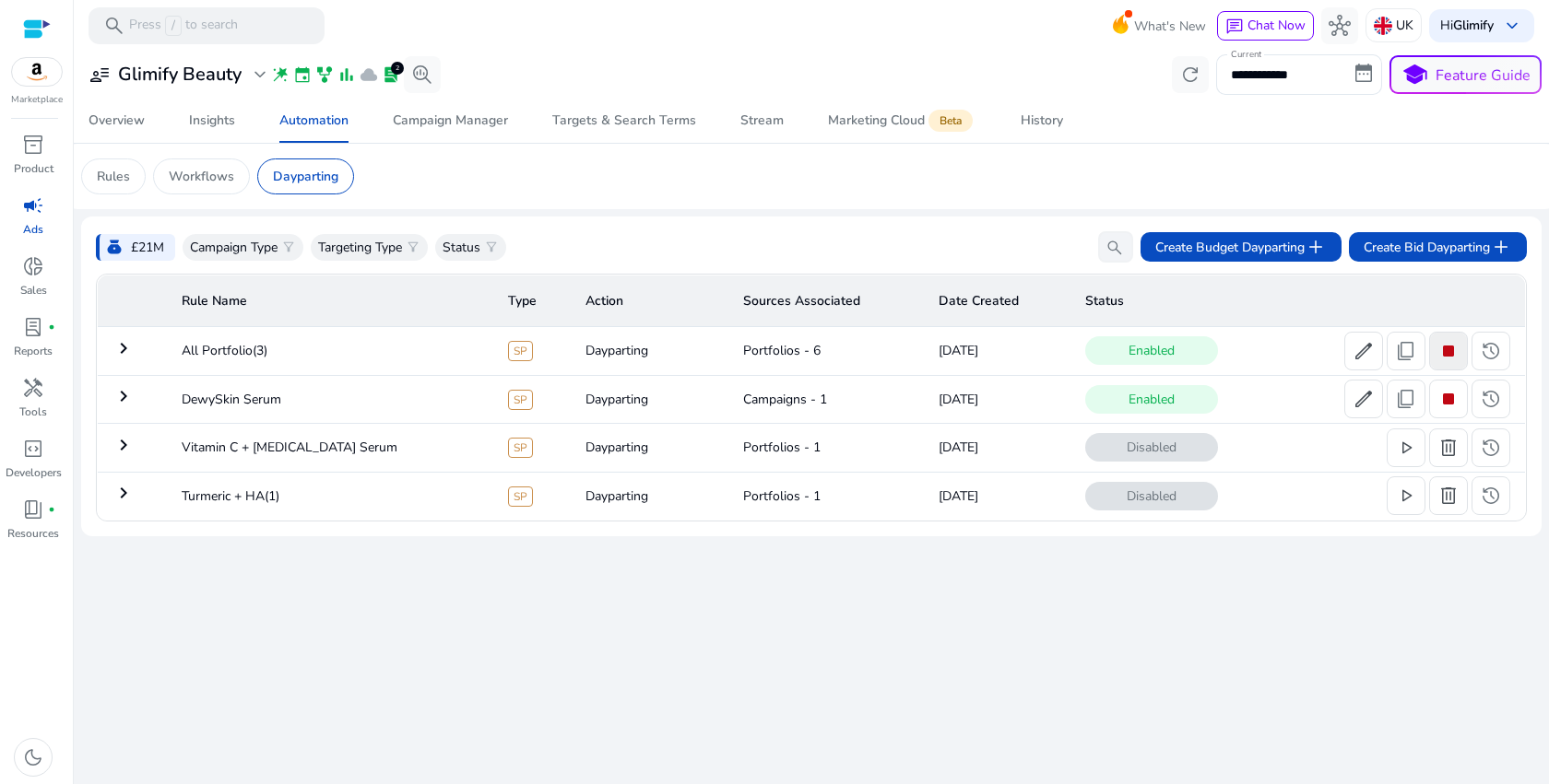
click at [1438, 360] on span "stop" at bounding box center [1448, 351] width 22 height 22
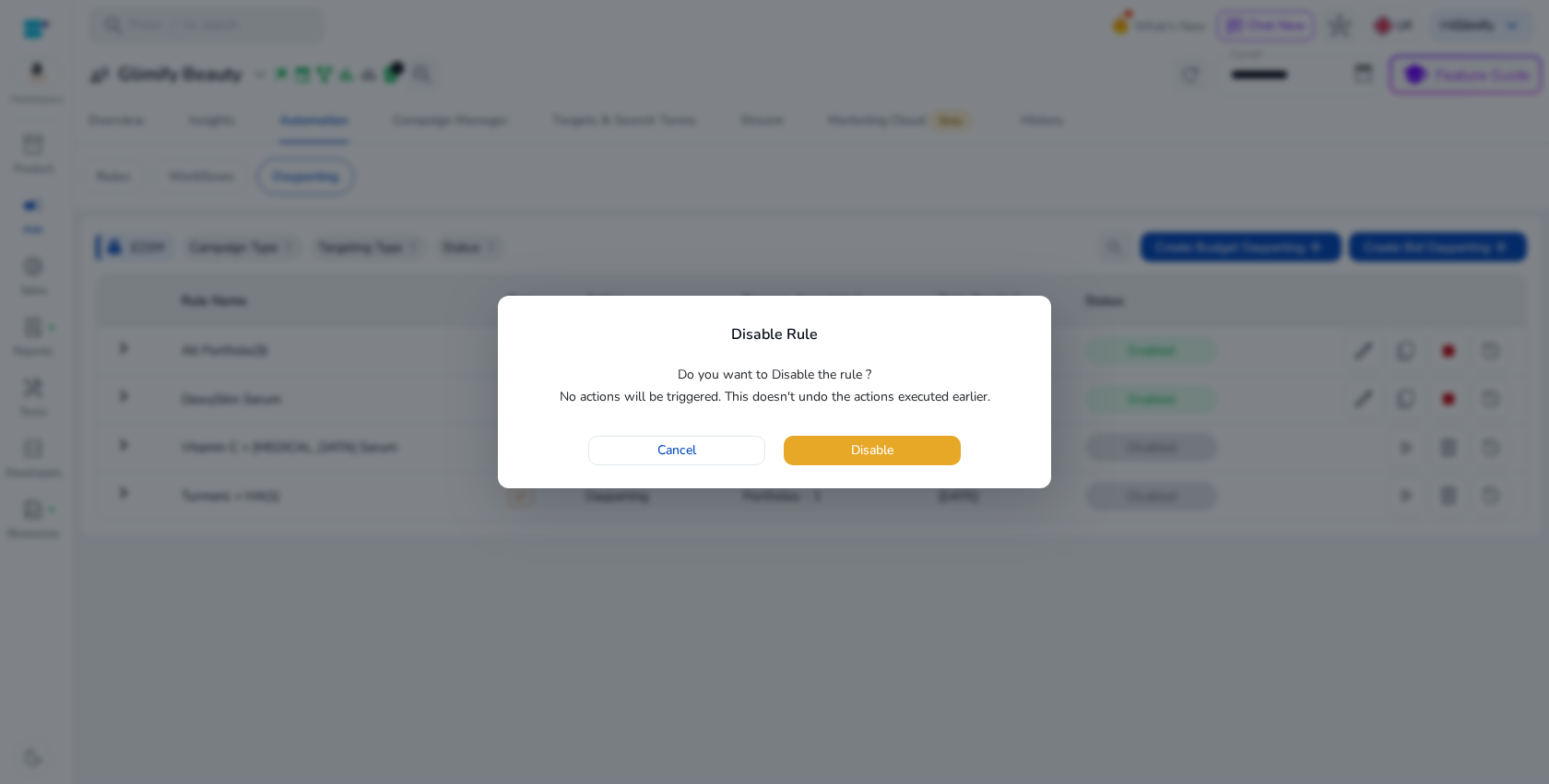
drag, startPoint x: 831, startPoint y: 460, endPoint x: 599, endPoint y: 481, distance: 232.9
click at [598, 486] on div "Disable Rule Do you want to Disable the rule ? No actions will be triggered. Th…" at bounding box center [774, 392] width 553 height 193
click at [678, 450] on span "Cancel" at bounding box center [677, 450] width 39 height 20
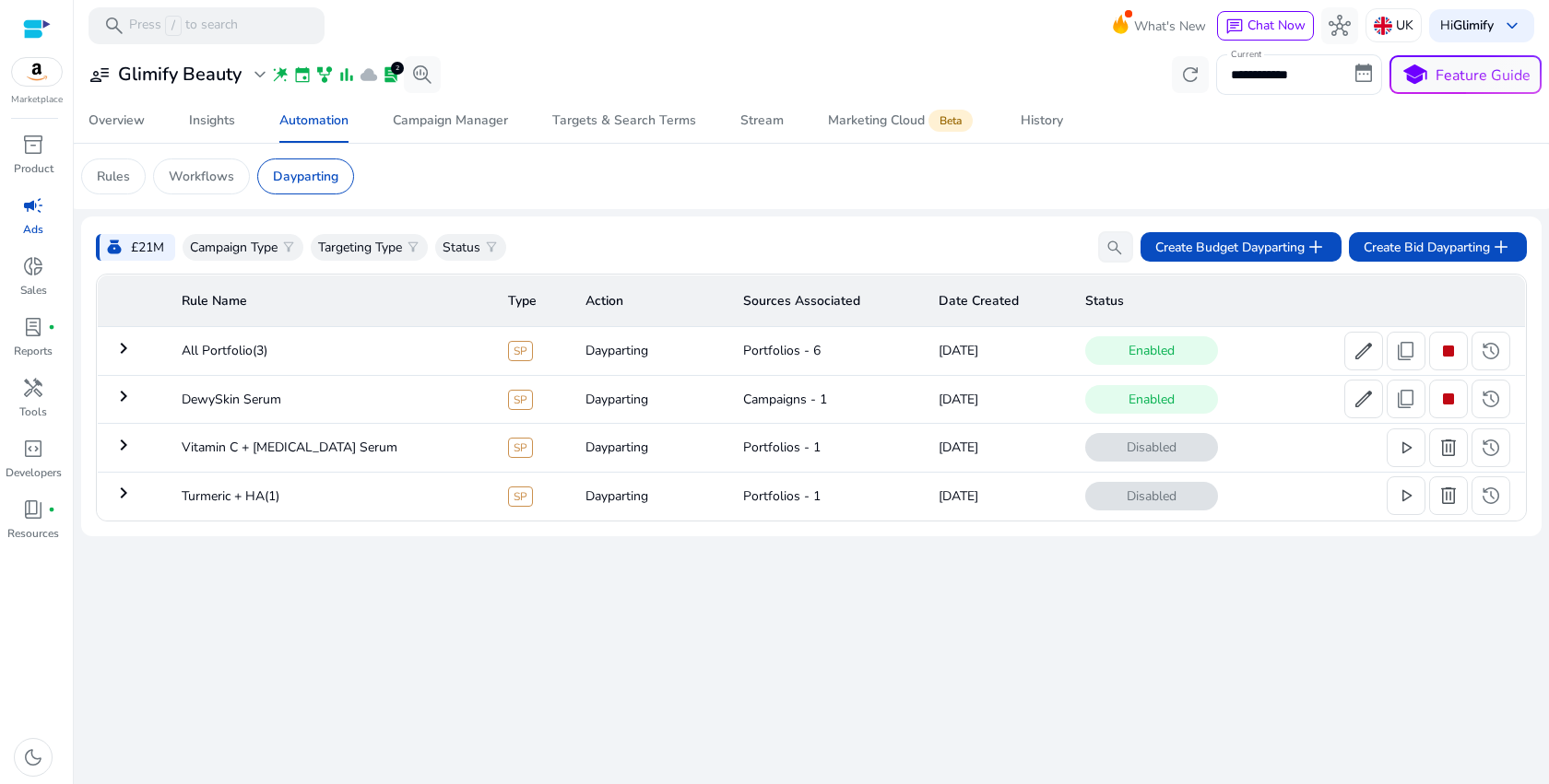
click at [129, 397] on mat-icon "keyboard_arrow_right" at bounding box center [124, 396] width 22 height 22
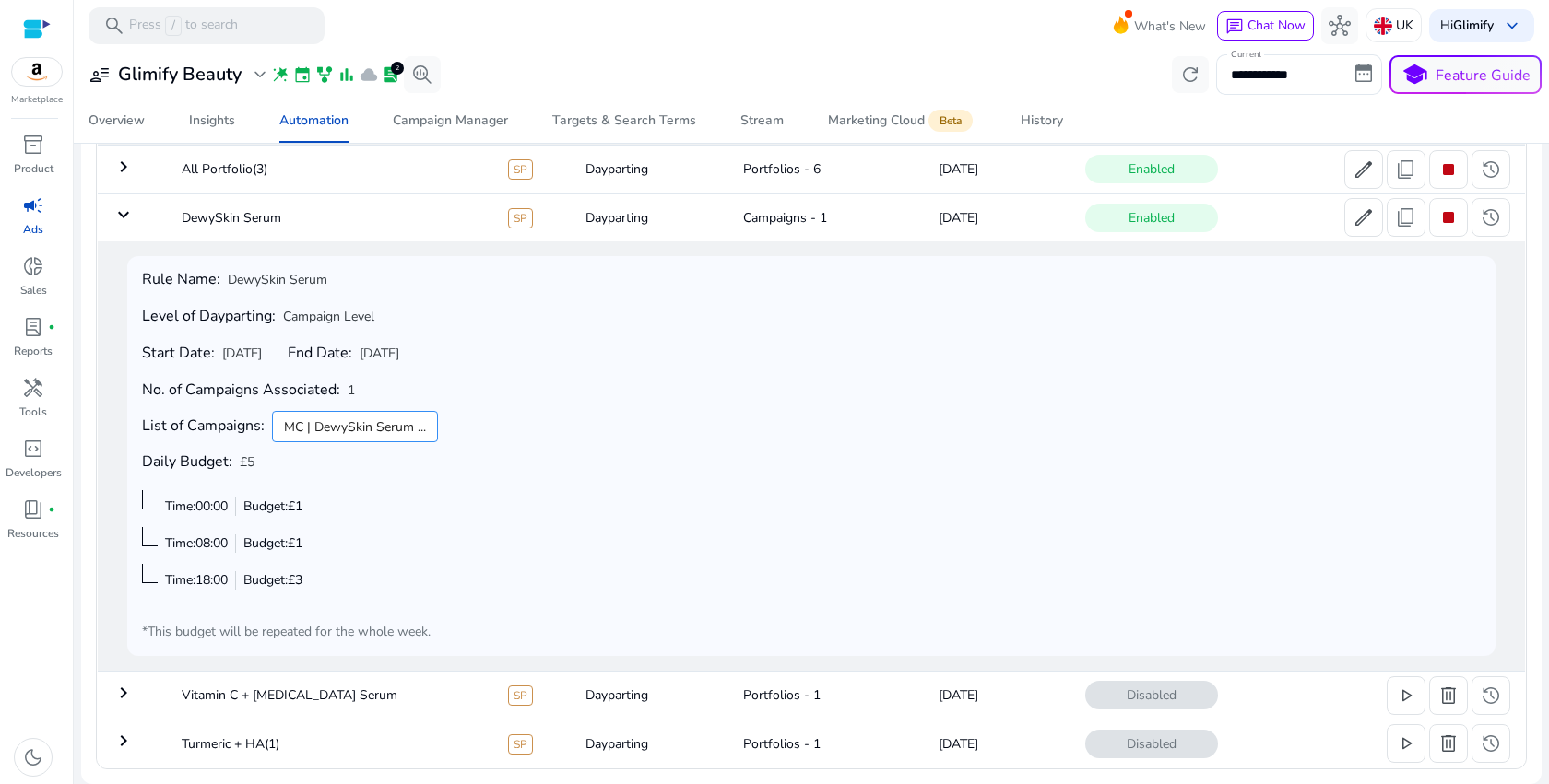
scroll to position [61, 0]
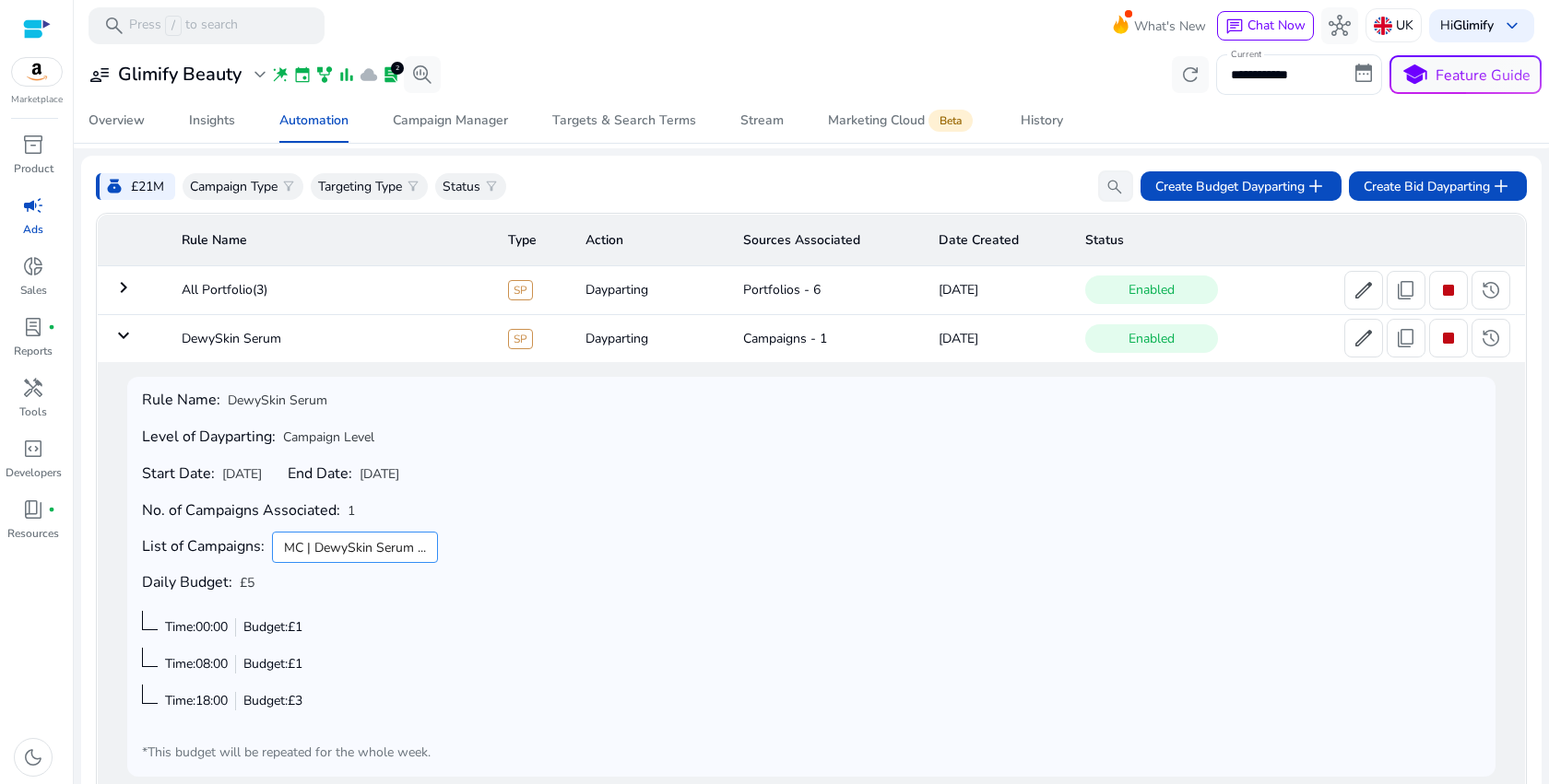
click at [126, 340] on mat-icon "keyboard_arrow_down" at bounding box center [124, 335] width 22 height 22
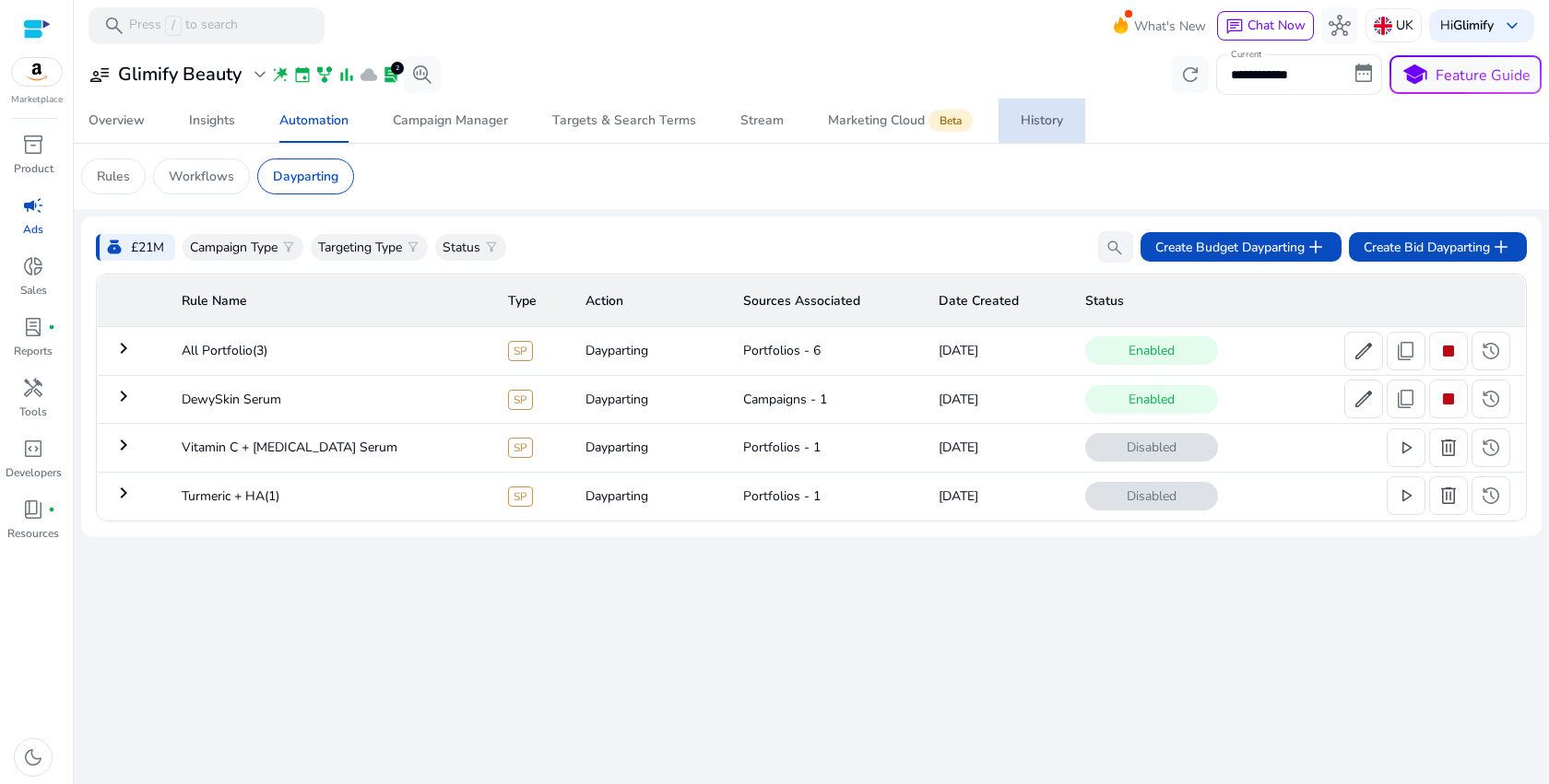
click at [1050, 124] on div "History" at bounding box center [1042, 121] width 43 height 13
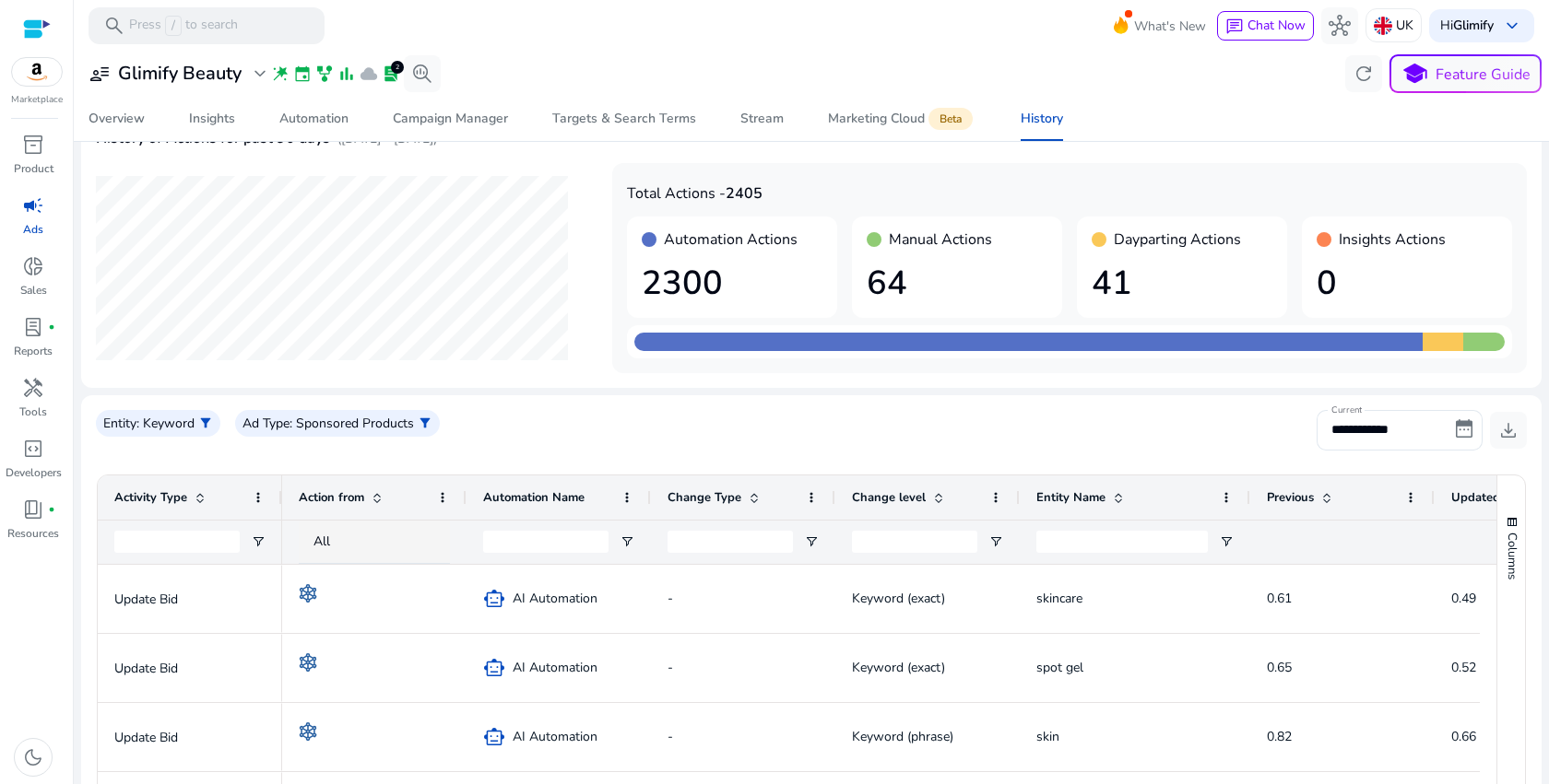
scroll to position [32, 0]
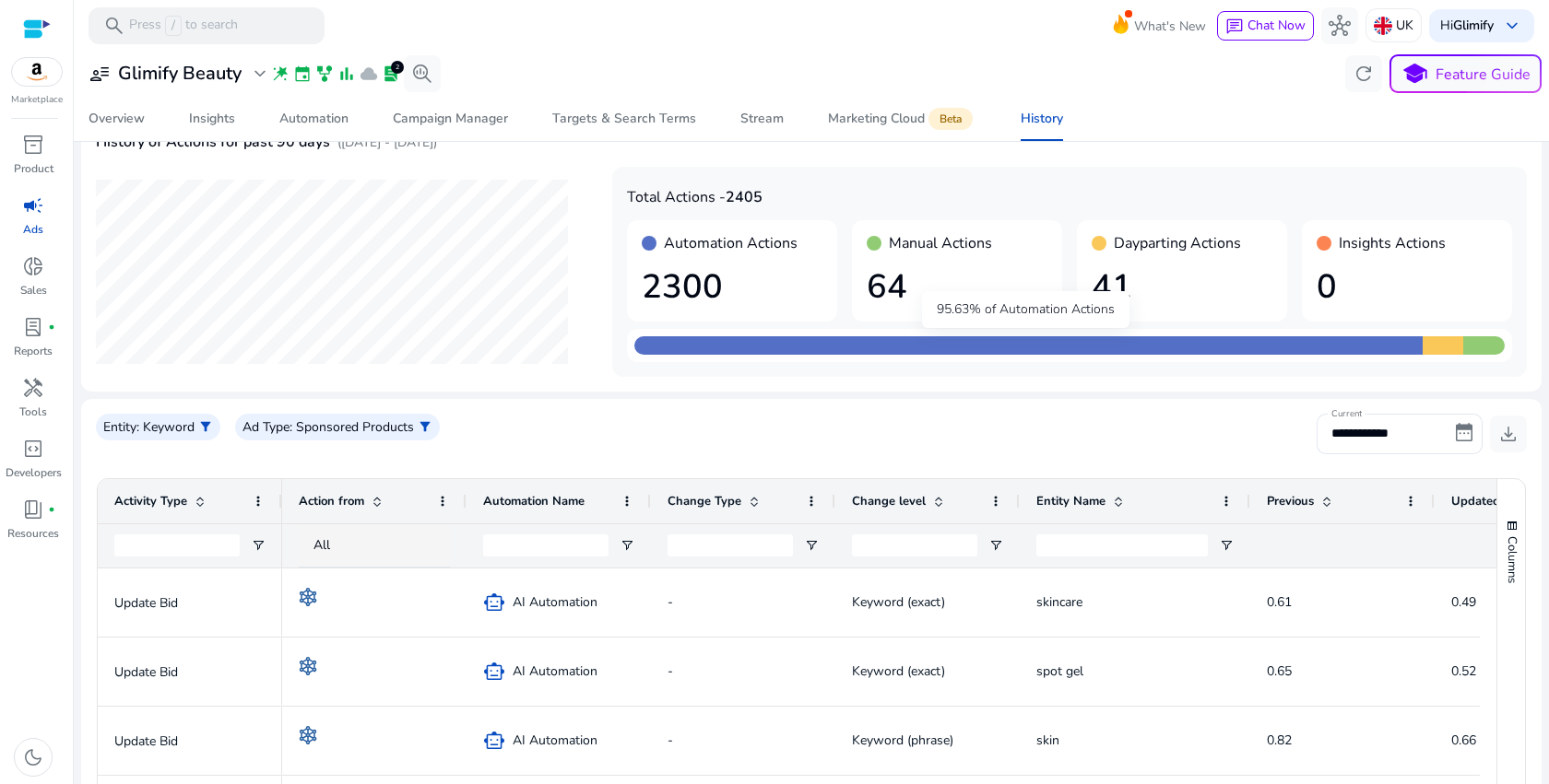
click at [1132, 292] on h1 "41" at bounding box center [1181, 287] width 181 height 40
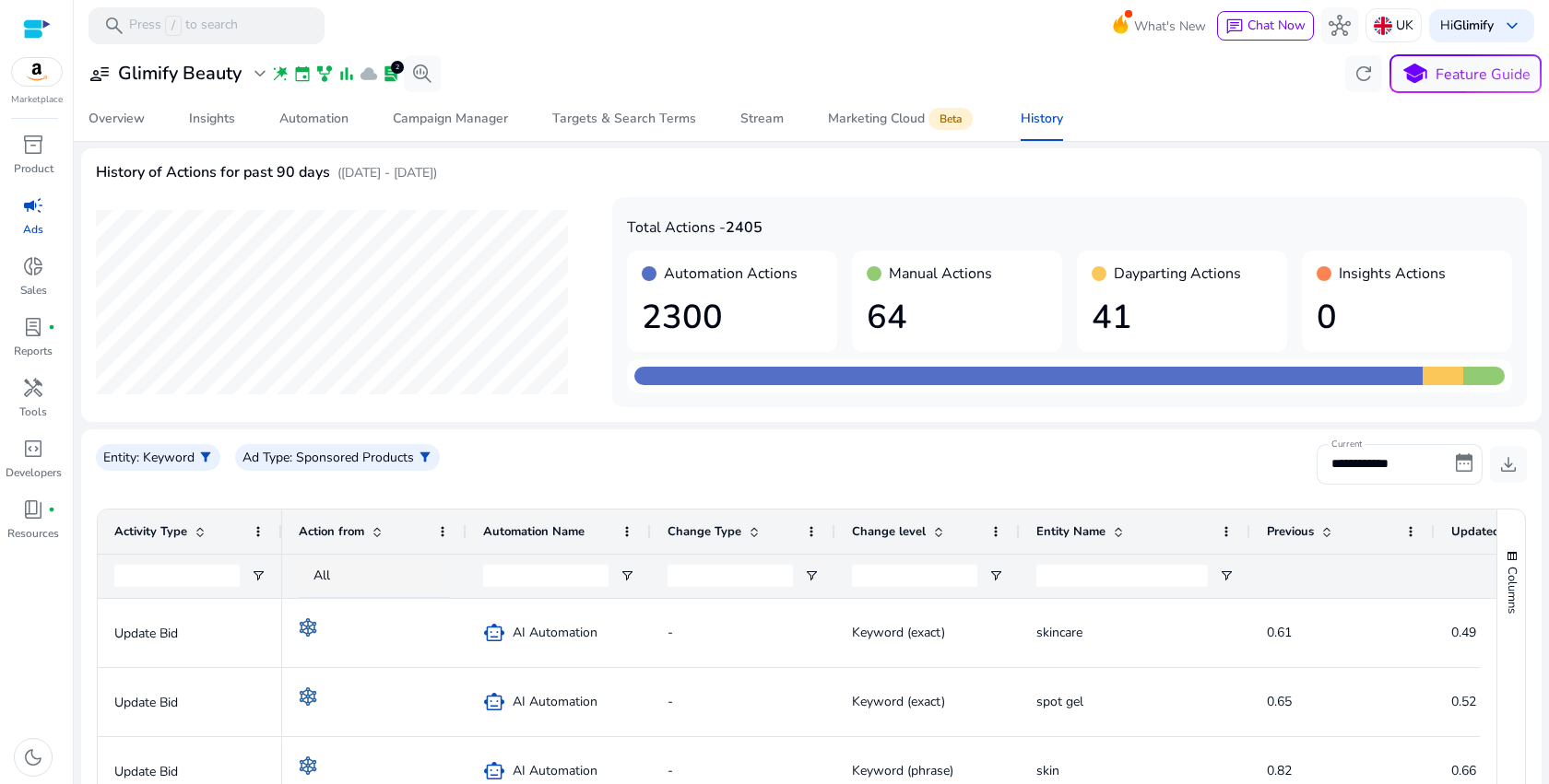
scroll to position [0, 0]
click at [318, 122] on div "Automation" at bounding box center [314, 119] width 69 height 13
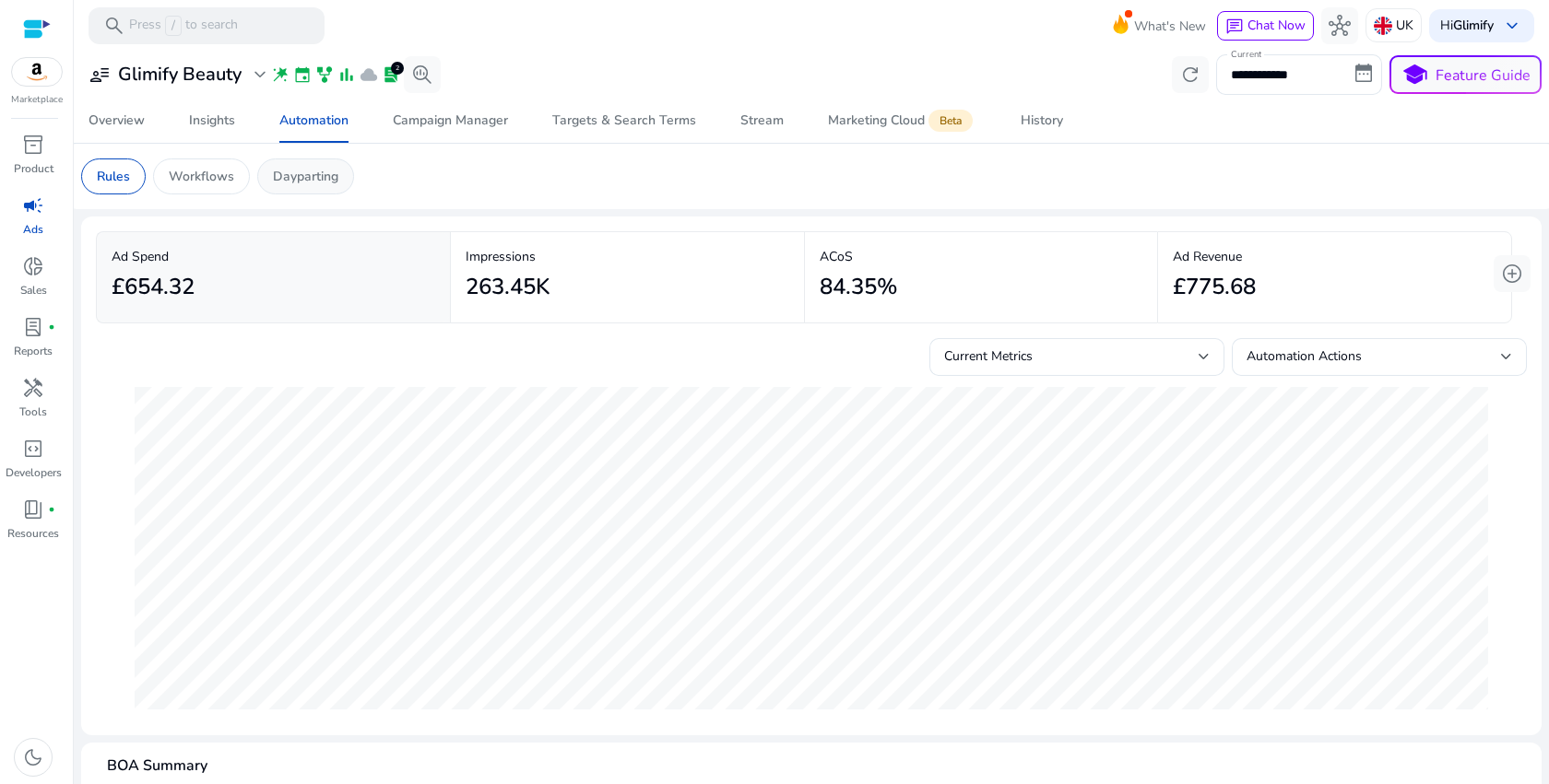
click at [319, 185] on p "Dayparting" at bounding box center [306, 177] width 65 height 20
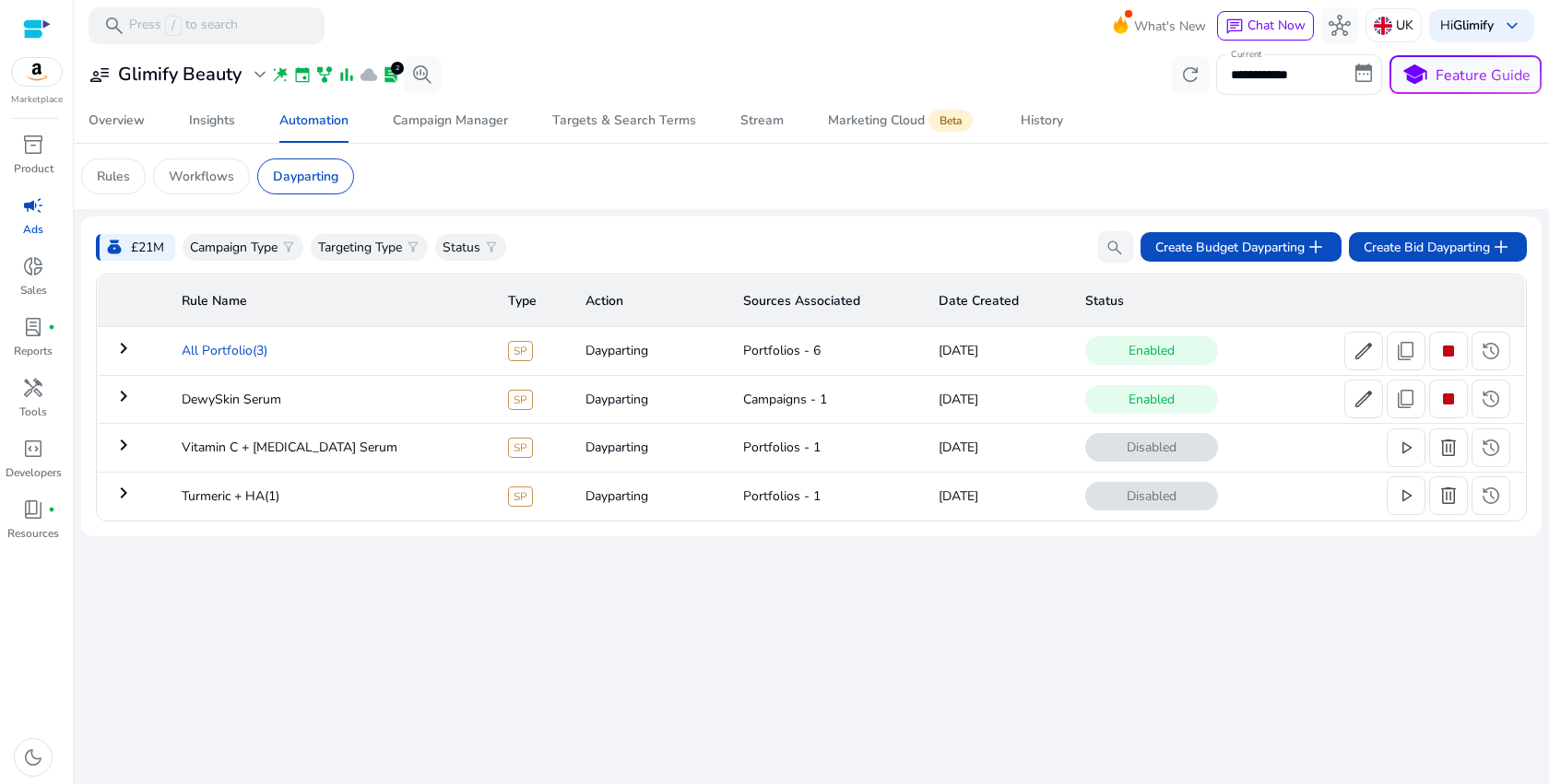
click at [212, 351] on td "All Portfolio(3)" at bounding box center [330, 351] width 327 height 47
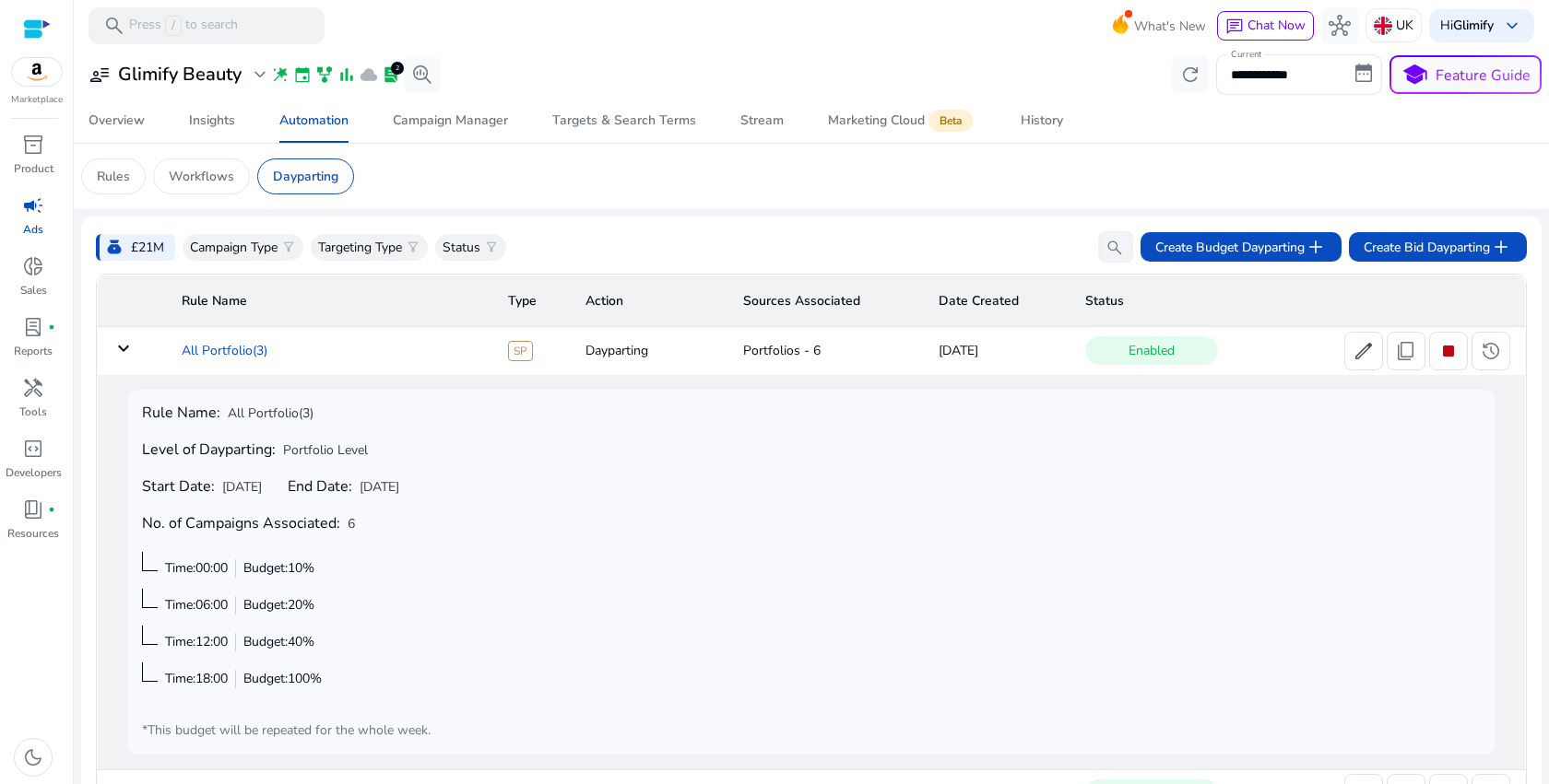
scroll to position [148, 0]
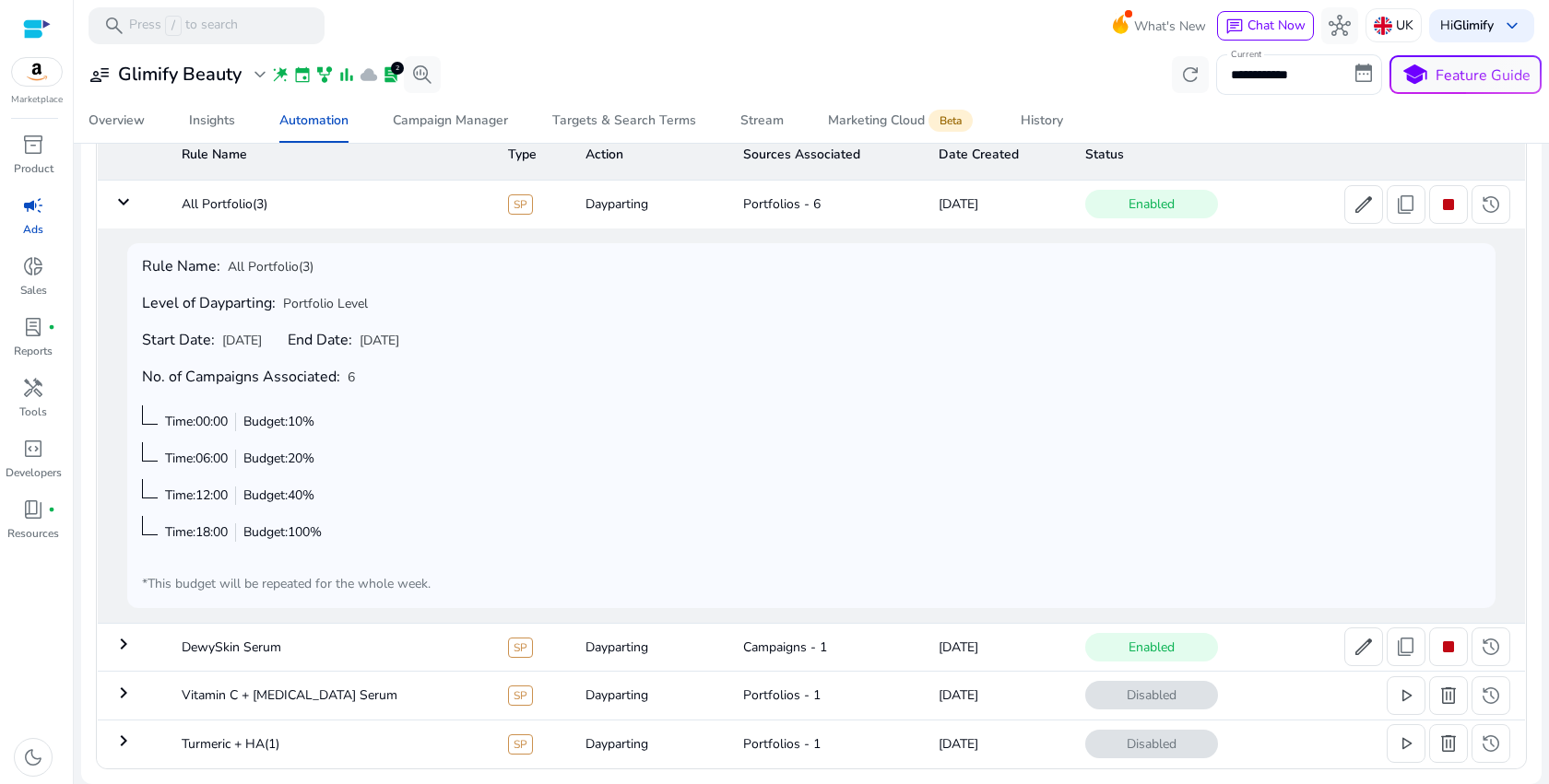
drag, startPoint x: 506, startPoint y: 581, endPoint x: 133, endPoint y: 262, distance: 490.8
click at [133, 262] on div "Rule Name: All Portfolio(3) Level of Dayparting: Portfolio Level Start Date: Se…" at bounding box center [811, 425] width 1368 height 365
drag, startPoint x: 133, startPoint y: 262, endPoint x: 507, endPoint y: 589, distance: 496.8
click at [507, 589] on div "Rule Name: All Portfolio(3) Level of Dayparting: Portfolio Level Start Date: Se…" at bounding box center [811, 425] width 1368 height 365
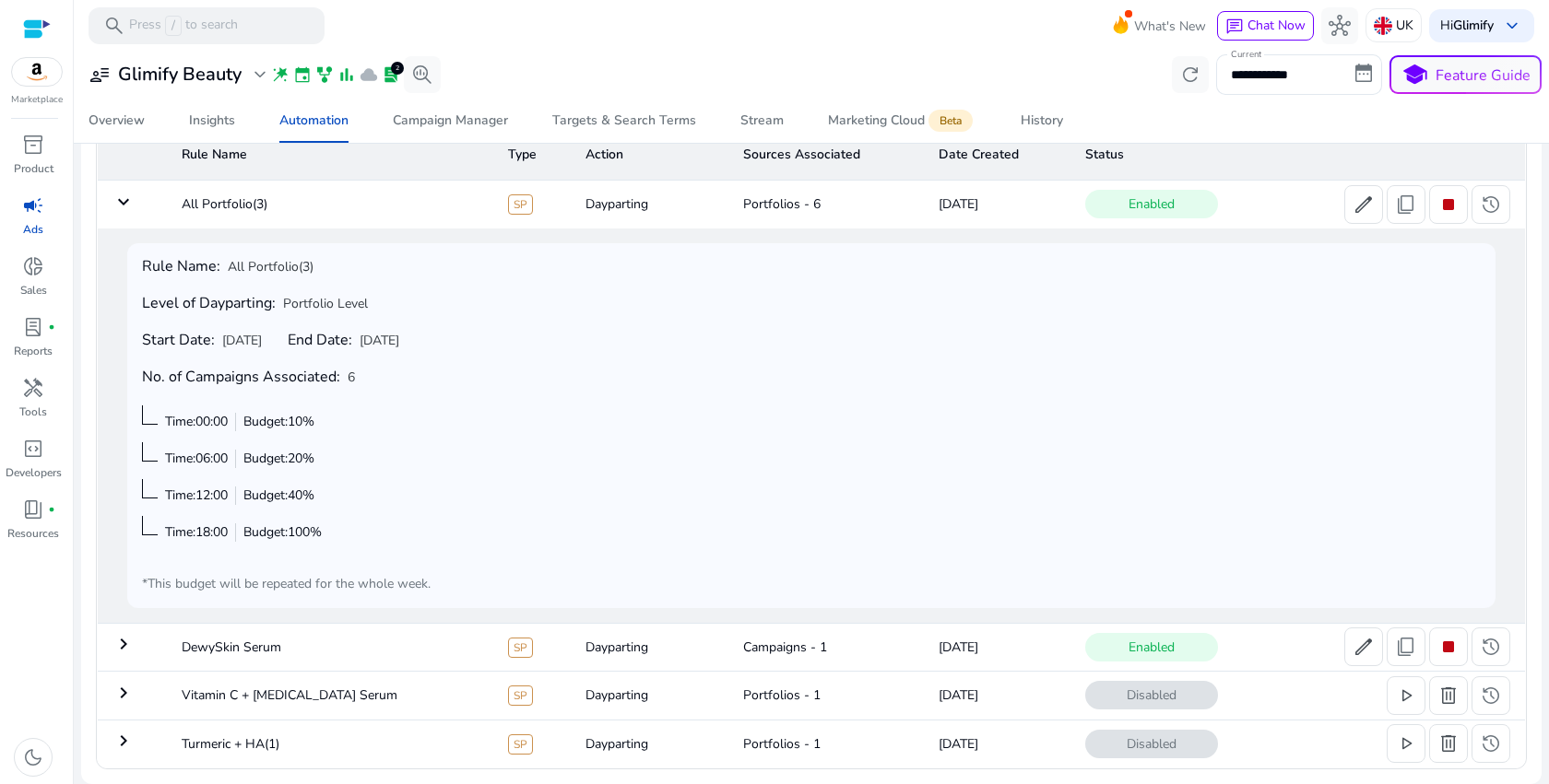
click at [848, 506] on div "Rule Name: All Portfolio(3) Level of Dayparting: Portfolio Level Start Date: Se…" at bounding box center [811, 425] width 1338 height 335
click at [116, 201] on mat-icon "keyboard_arrow_down" at bounding box center [124, 202] width 22 height 22
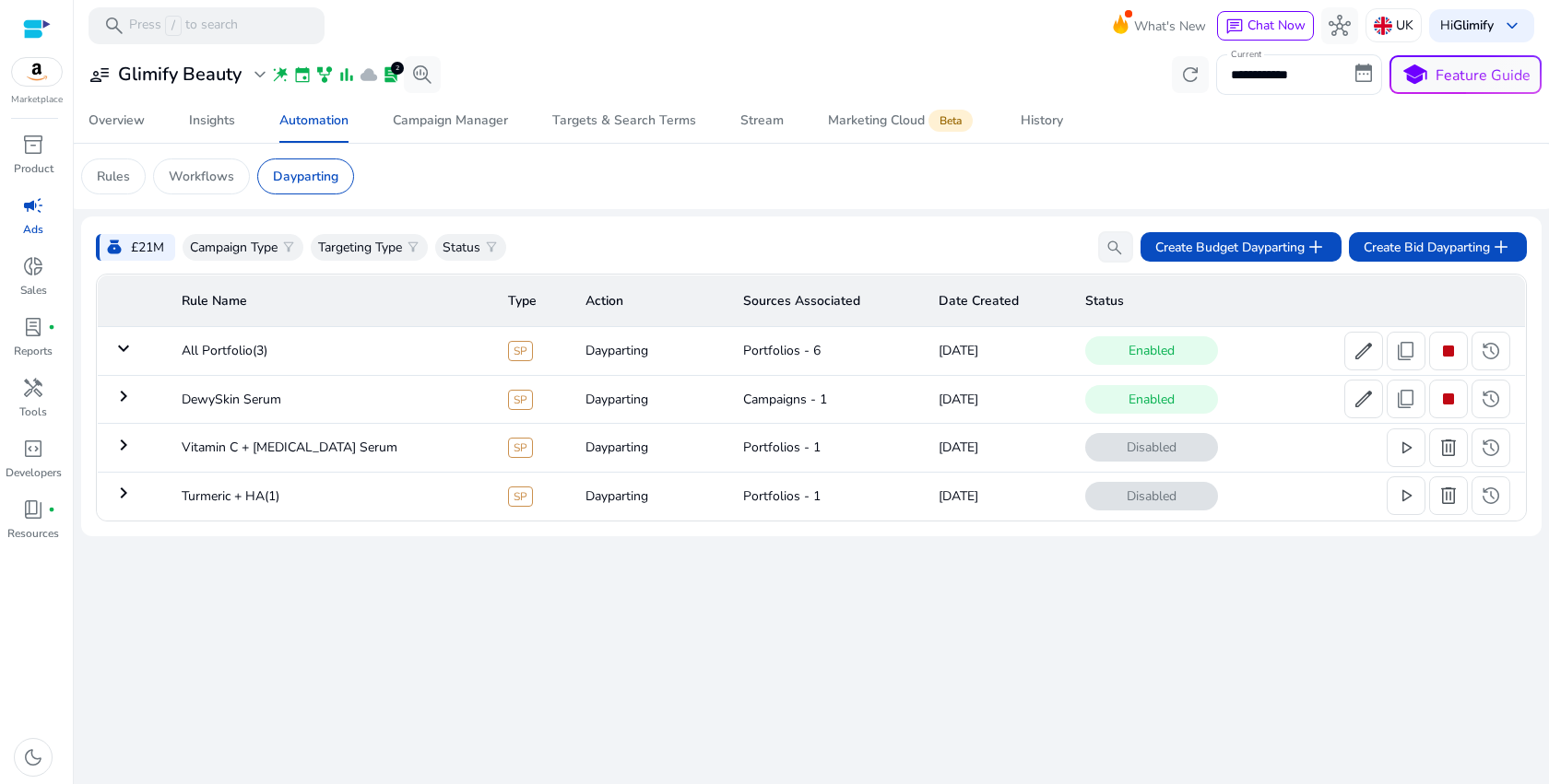
scroll to position [0, 0]
click at [793, 350] on td "Portfolios - 6" at bounding box center [826, 351] width 196 height 47
click at [124, 346] on mat-icon "keyboard_arrow_right" at bounding box center [124, 348] width 22 height 22
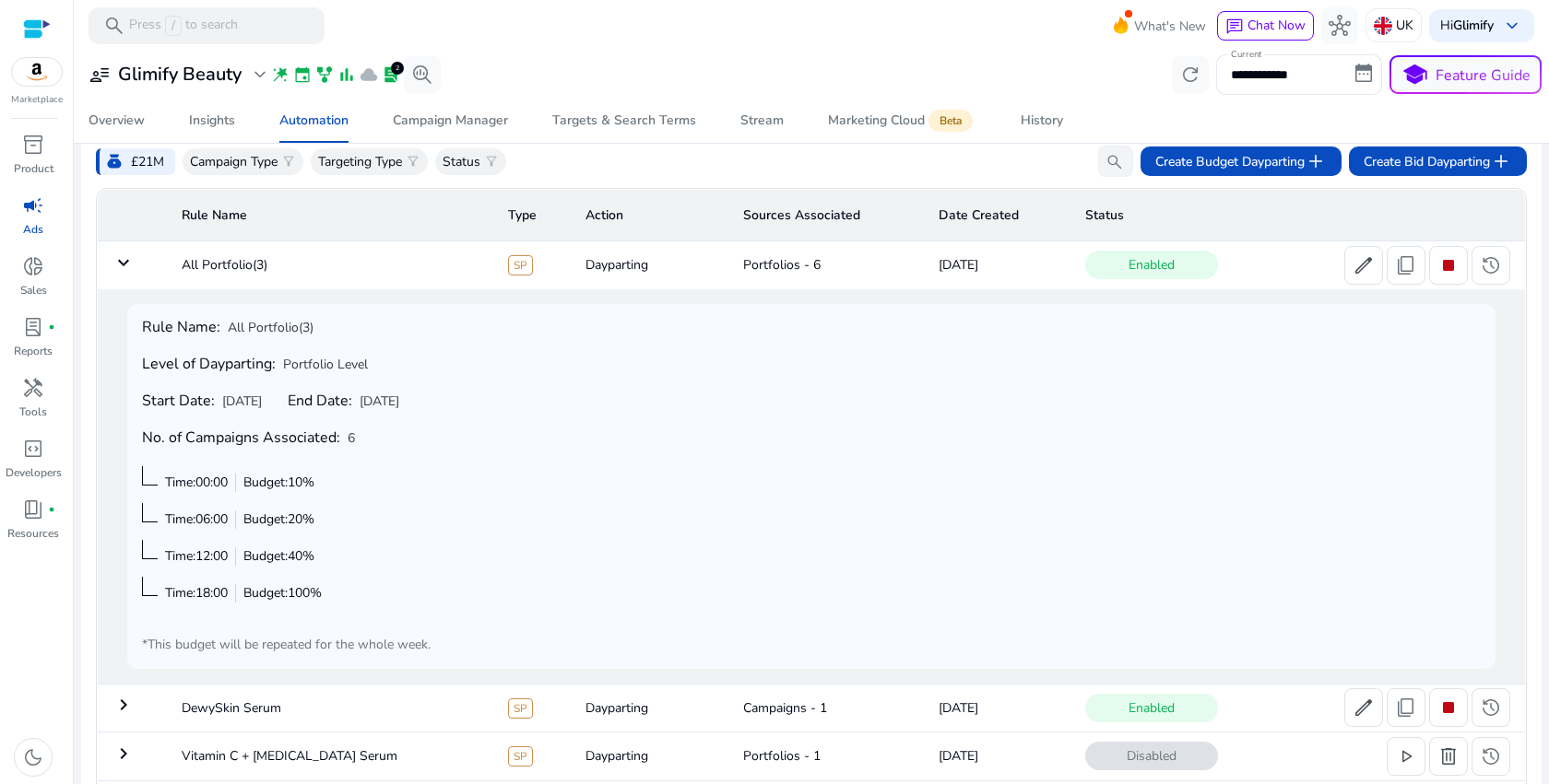
scroll to position [73, 0]
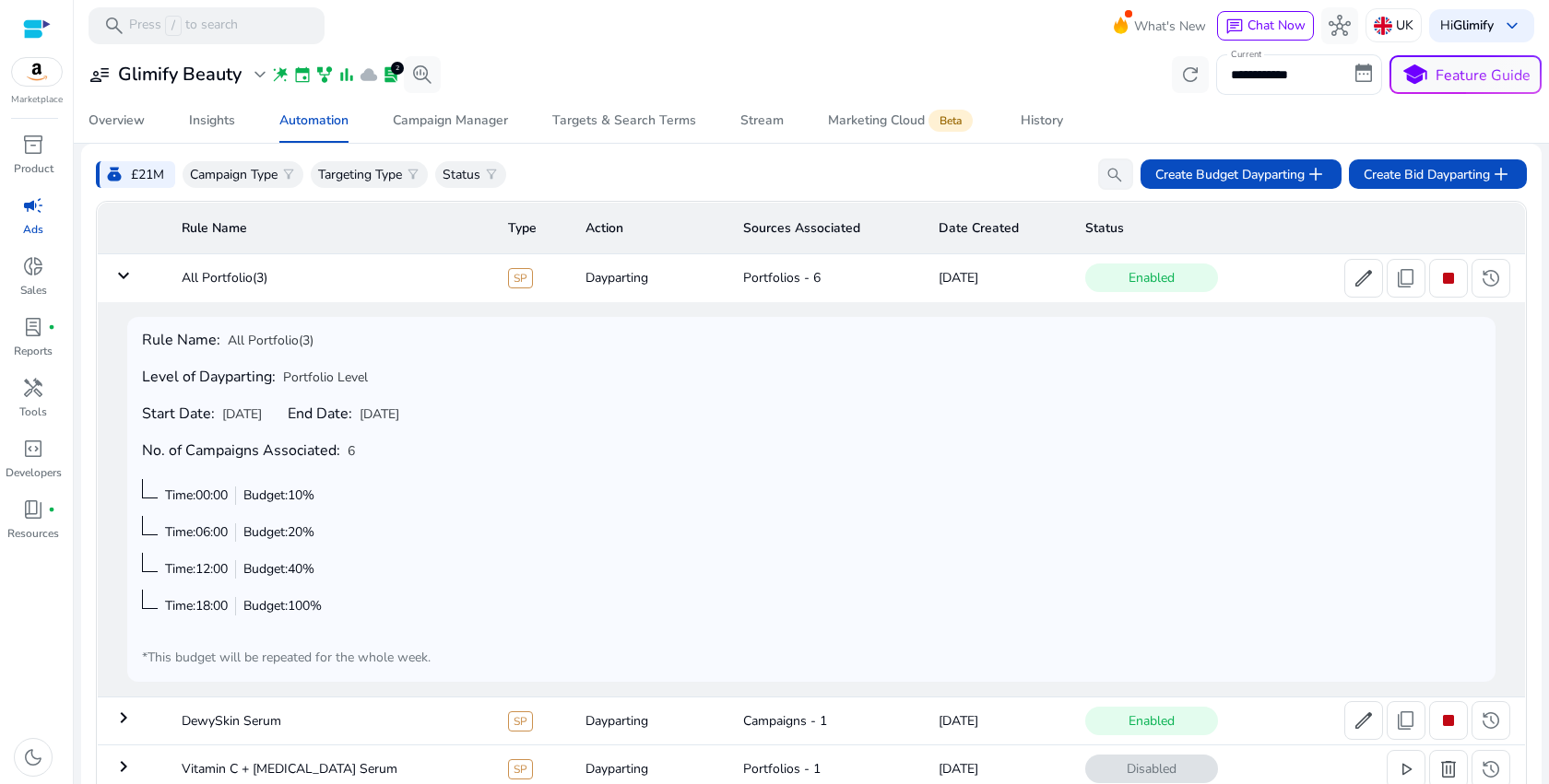
click at [128, 275] on mat-icon "keyboard_arrow_down" at bounding box center [124, 275] width 22 height 22
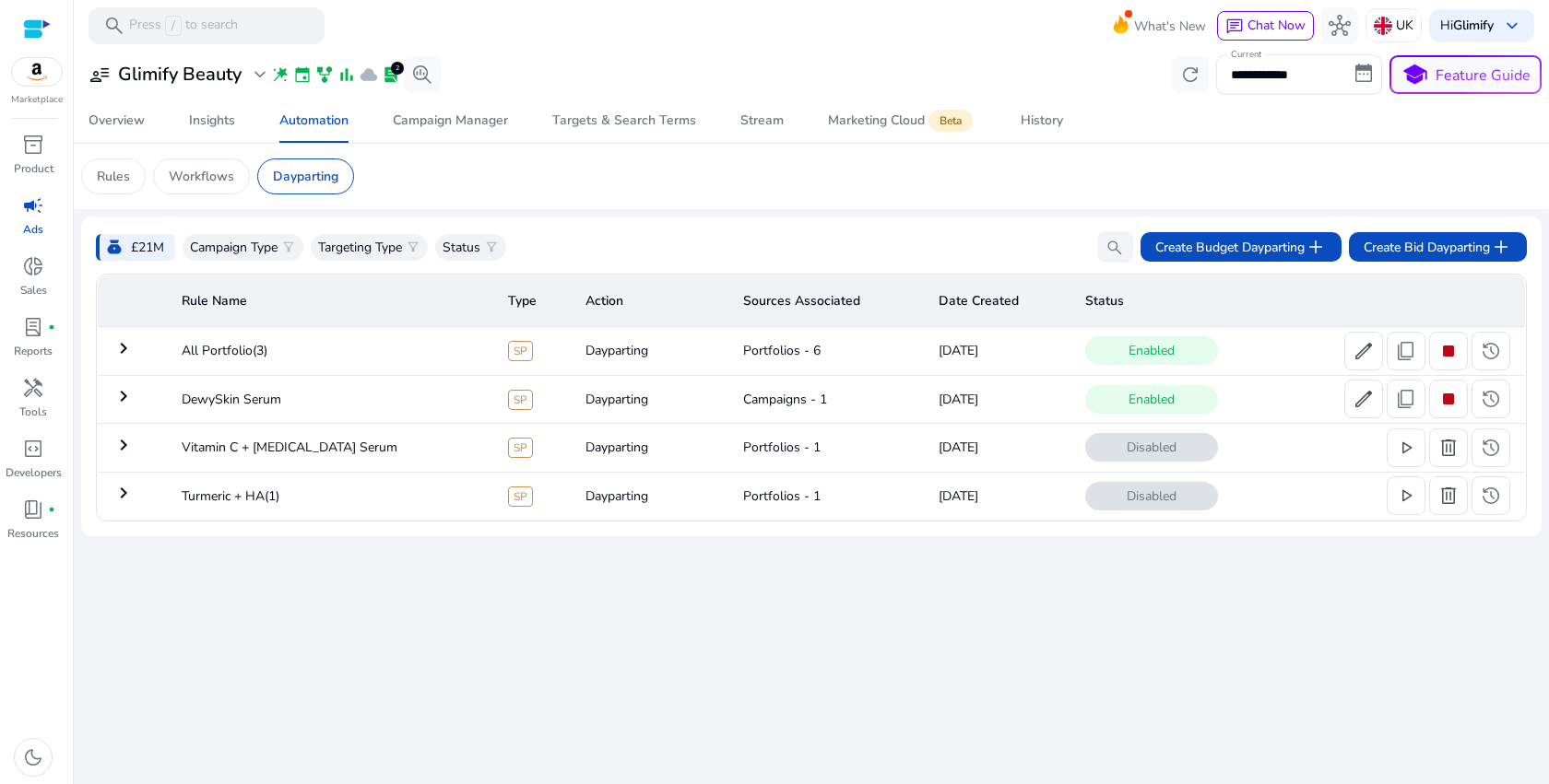
scroll to position [0, 0]
click at [128, 275] on div "money_bag £21M Campaign Type filter_alt Targeting Type filter_alt Status filter…" at bounding box center [811, 377] width 1430 height 291
click at [244, 255] on p "Campaign Type" at bounding box center [233, 247] width 88 height 20
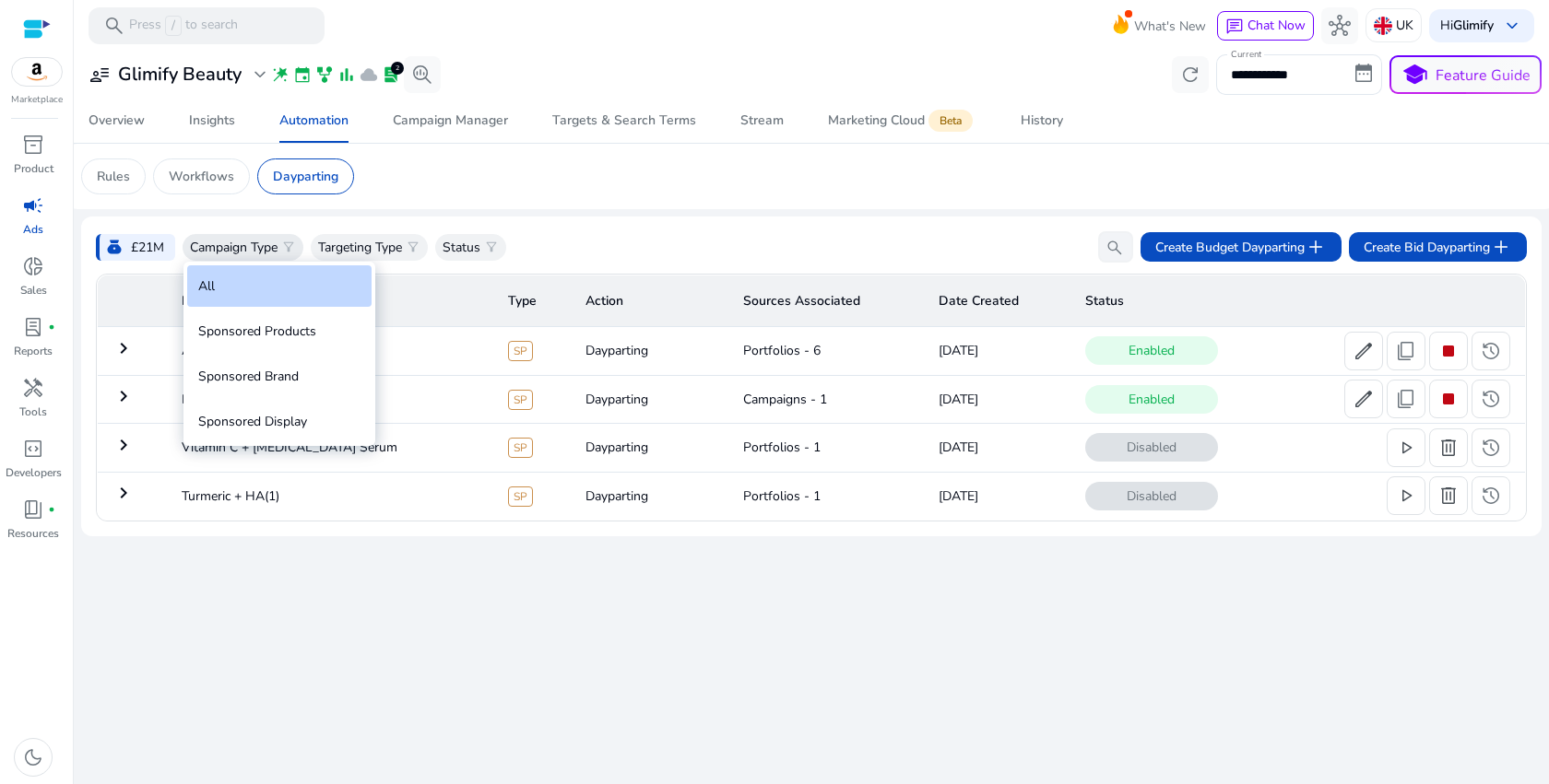
click at [244, 255] on div at bounding box center [774, 392] width 1549 height 784
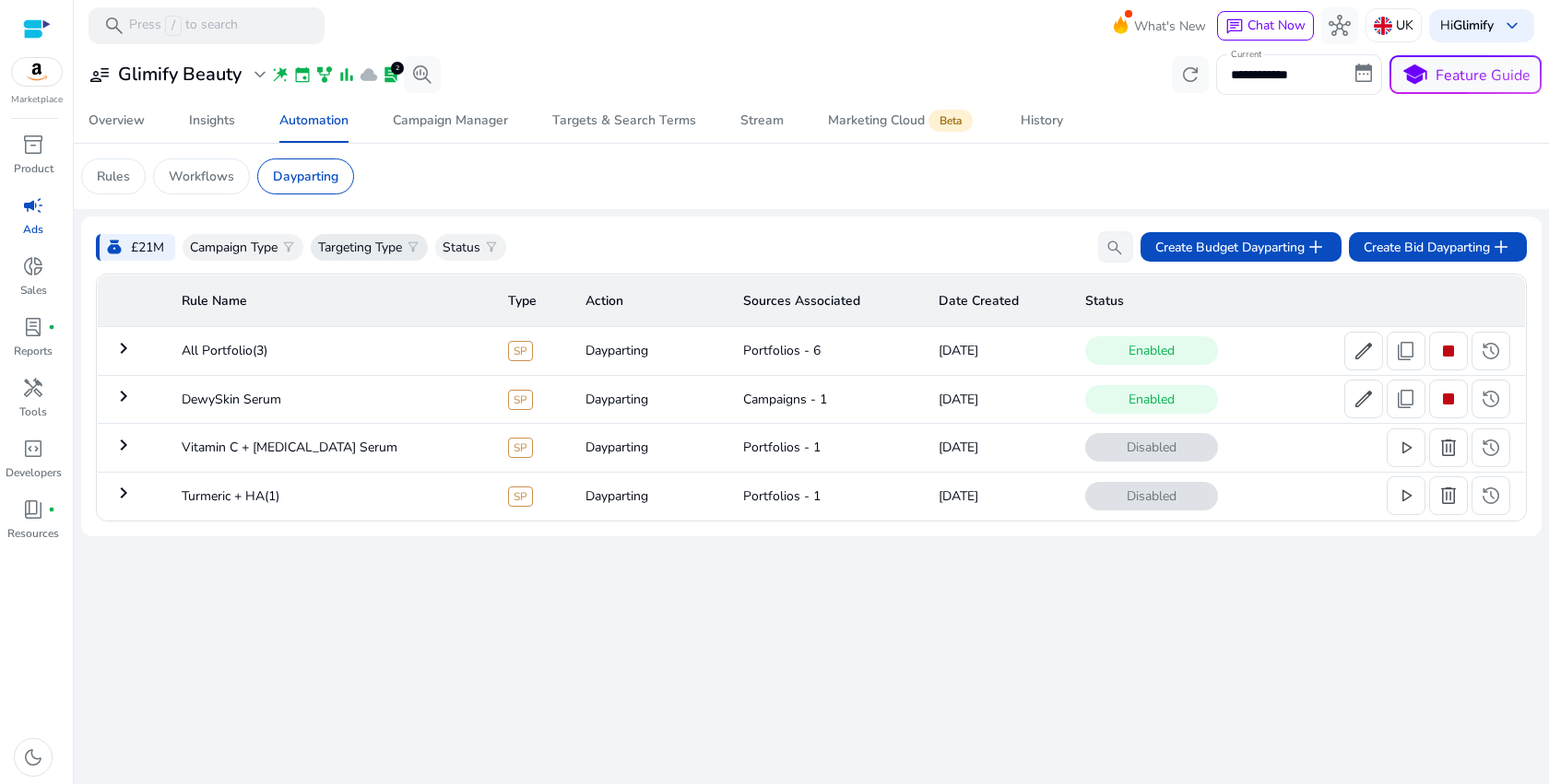
click at [353, 257] on p "Targeting Type" at bounding box center [360, 247] width 84 height 20
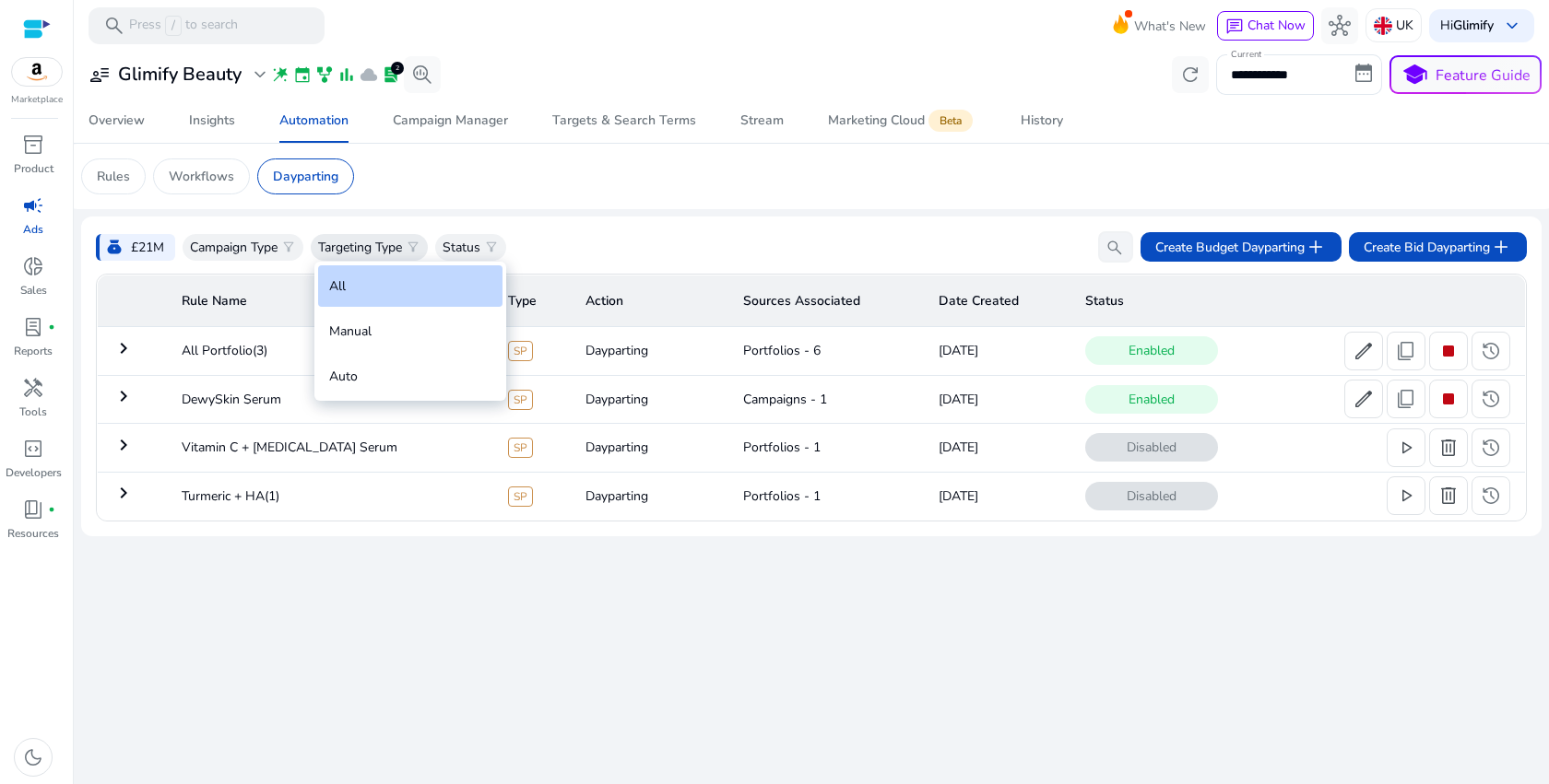
click at [353, 257] on div at bounding box center [774, 392] width 1549 height 784
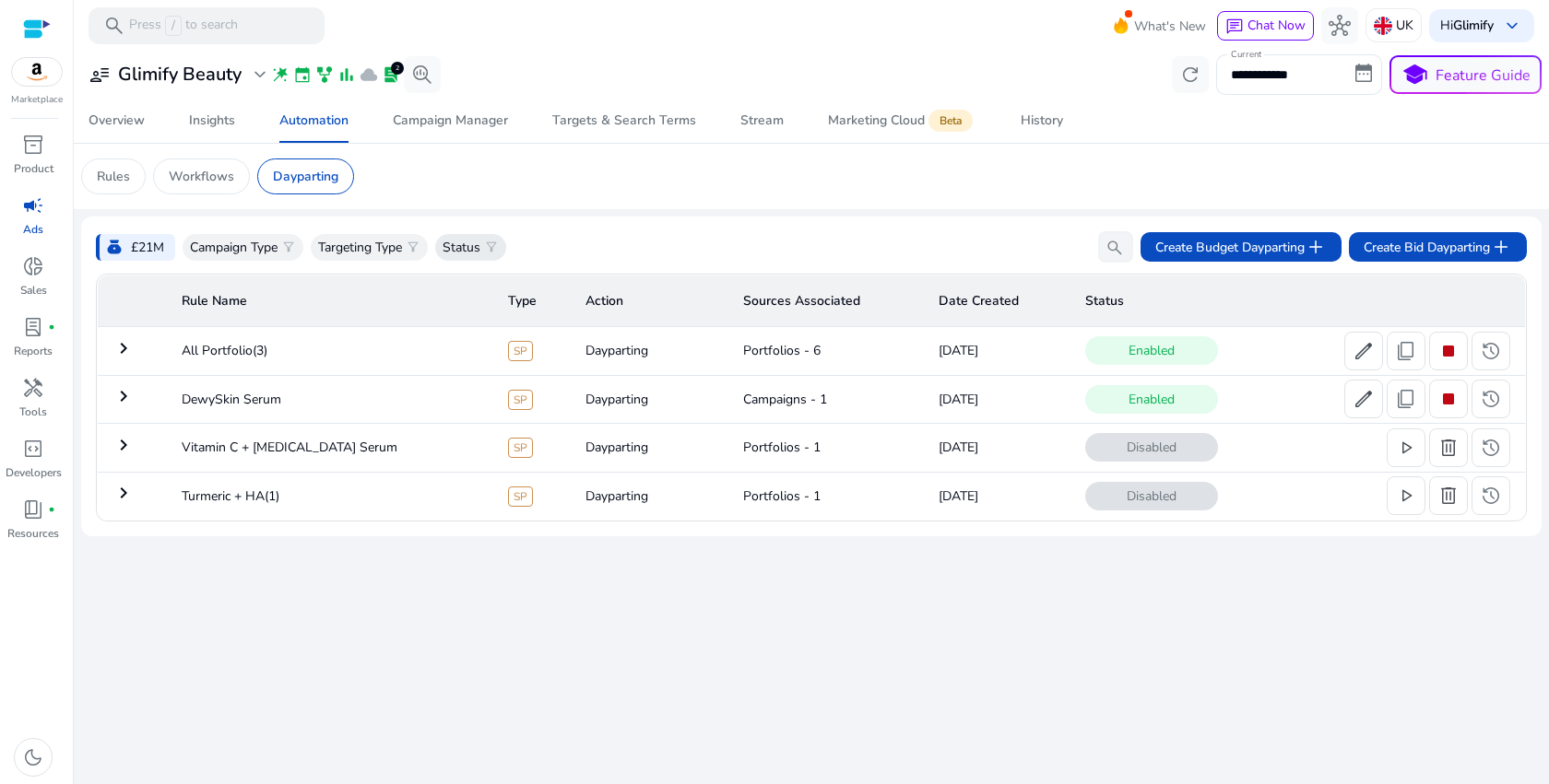
click at [454, 251] on p "Status" at bounding box center [461, 247] width 38 height 20
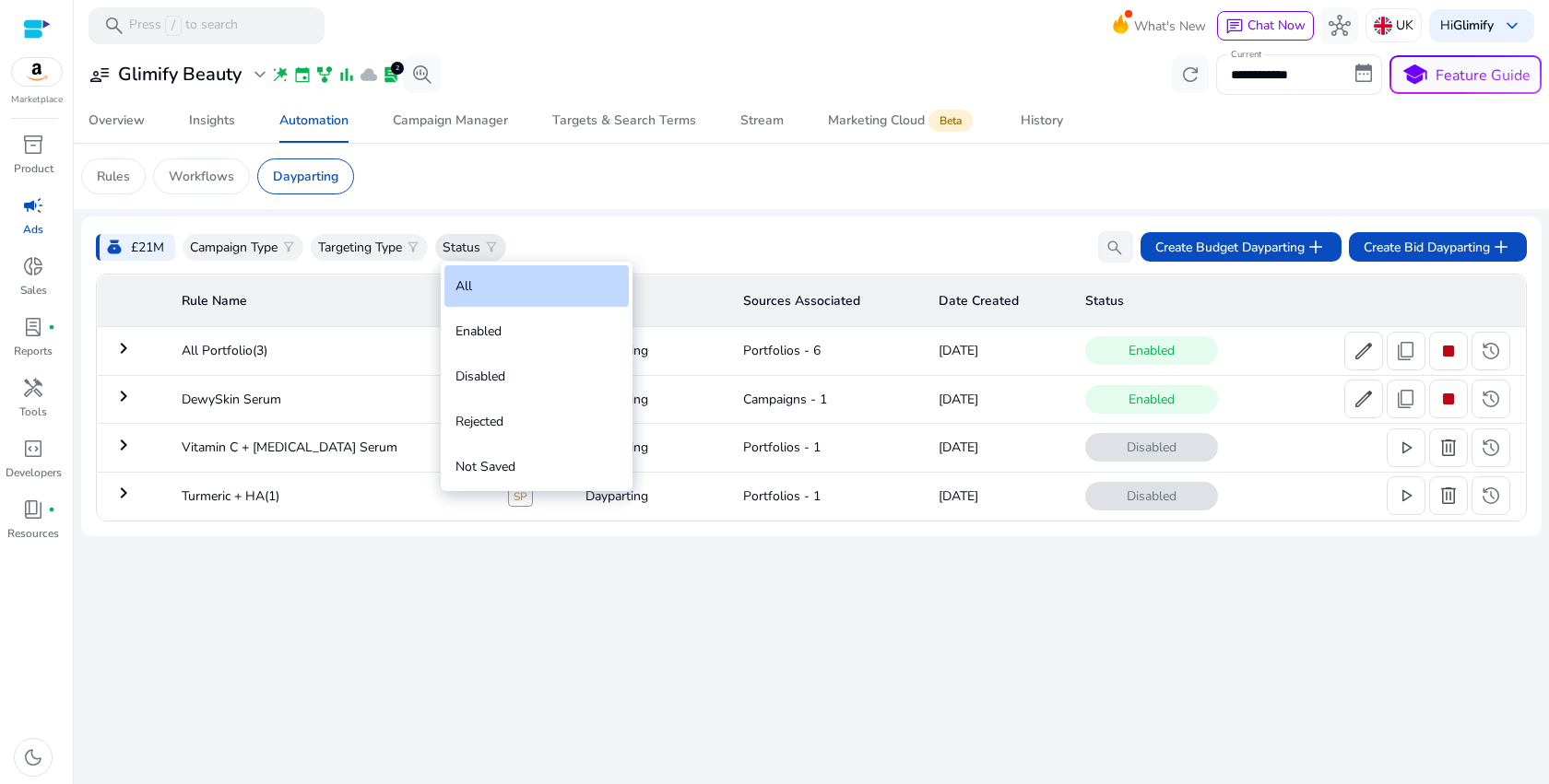
click at [454, 251] on div at bounding box center [774, 392] width 1549 height 784
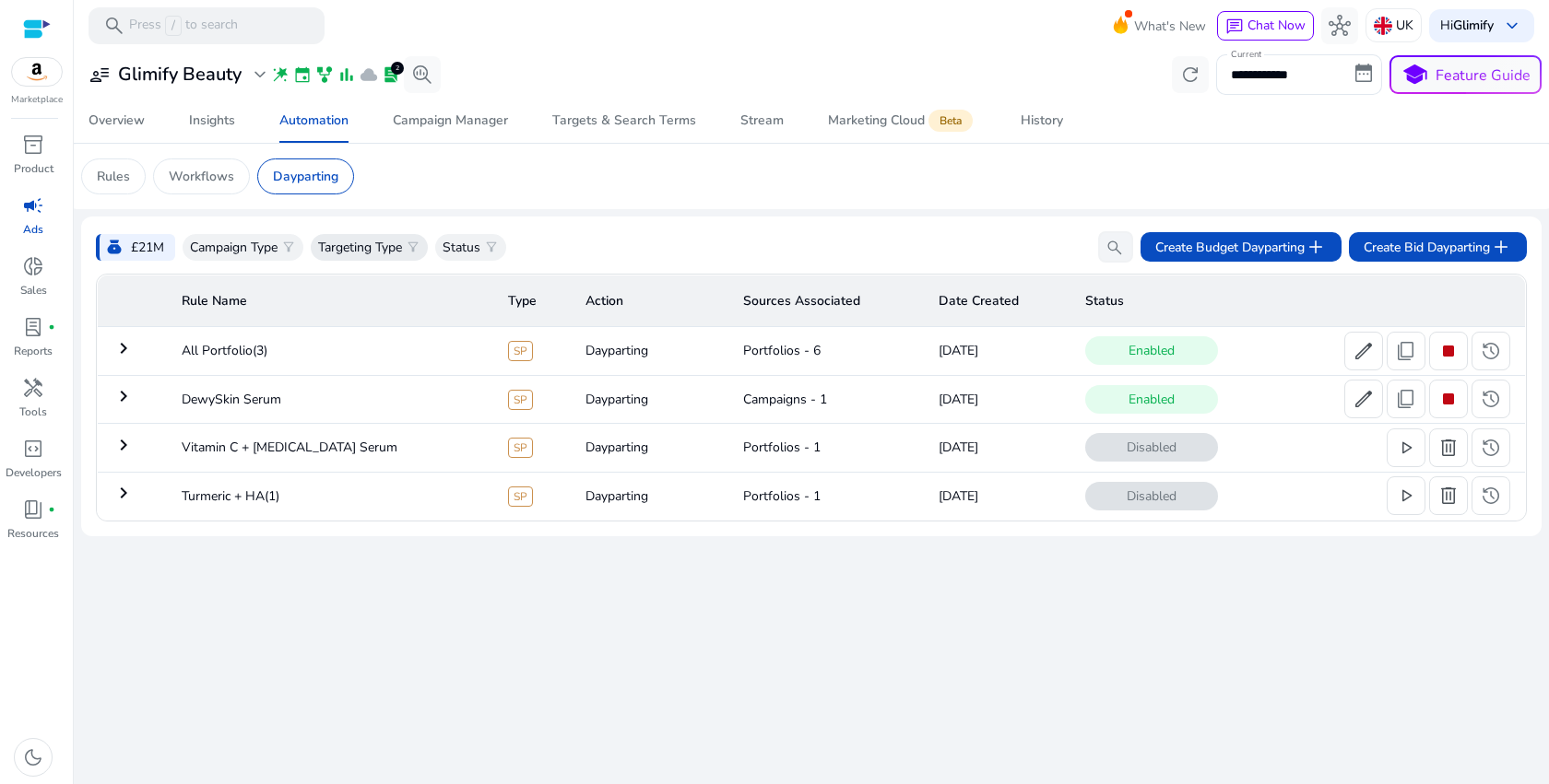
click at [415, 251] on span "filter_alt" at bounding box center [412, 246] width 15 height 15
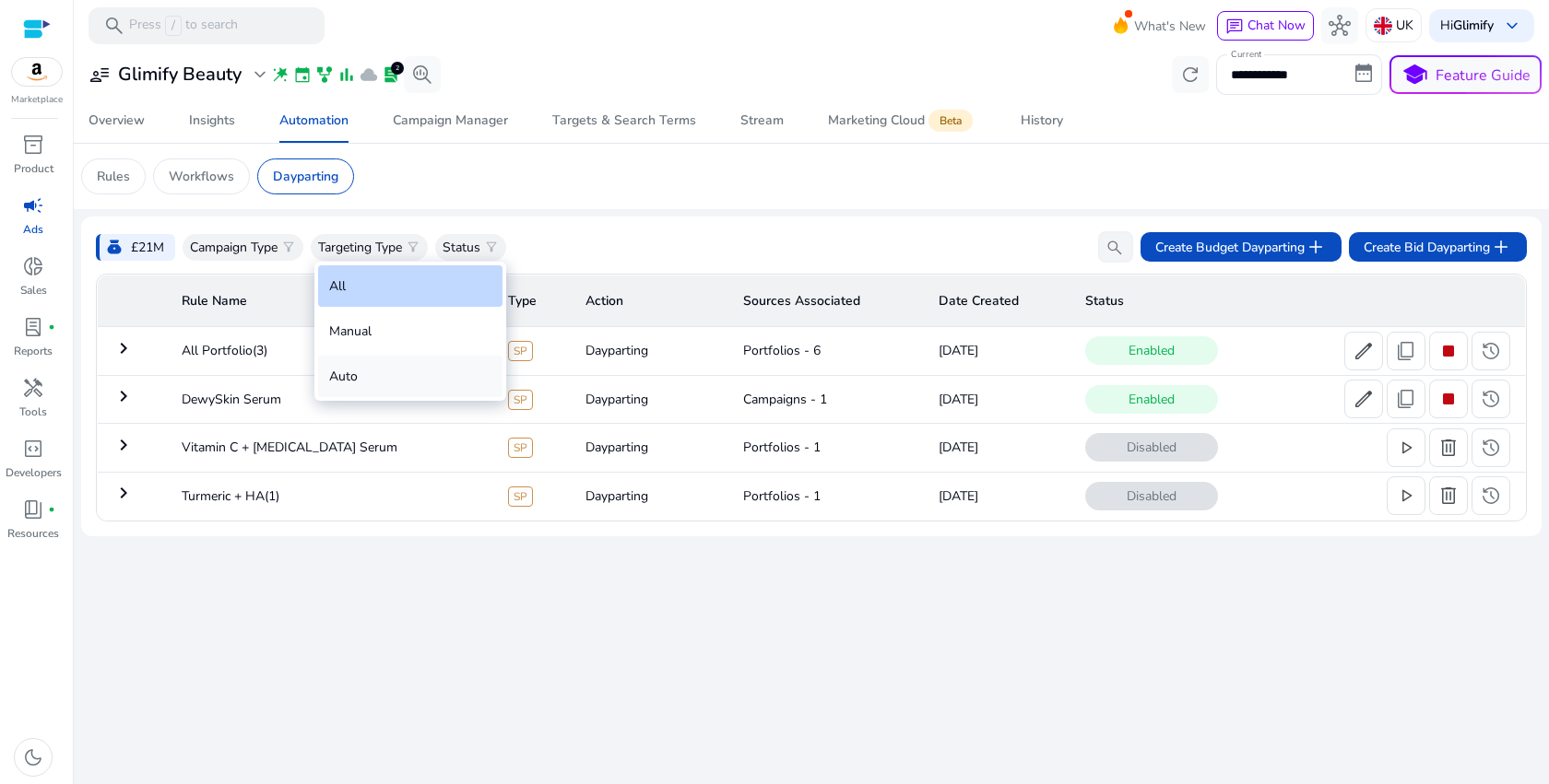
click at [359, 392] on div "Auto" at bounding box center [410, 377] width 184 height 42
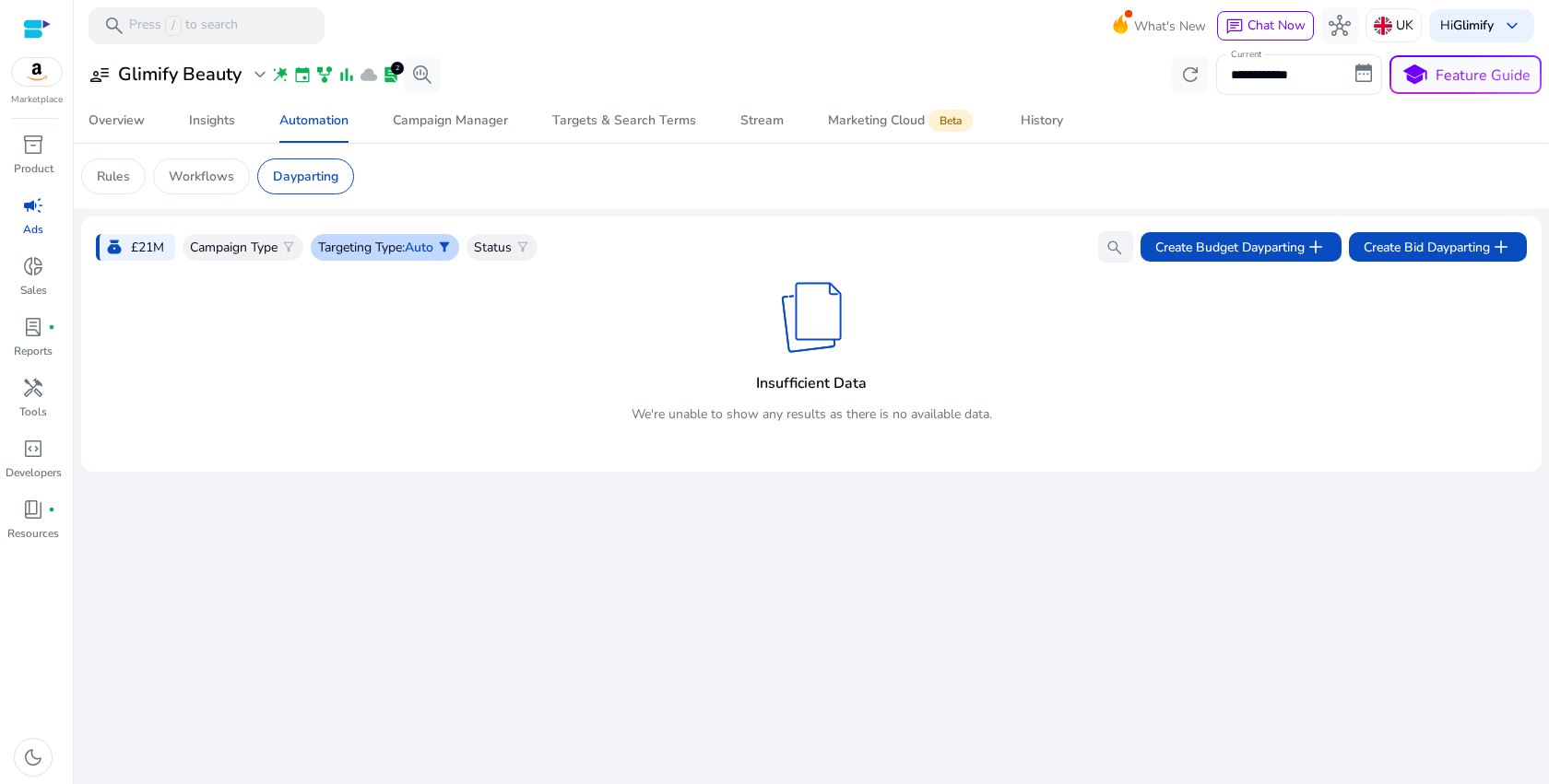
click at [433, 245] on span "Auto" at bounding box center [418, 247] width 29 height 18
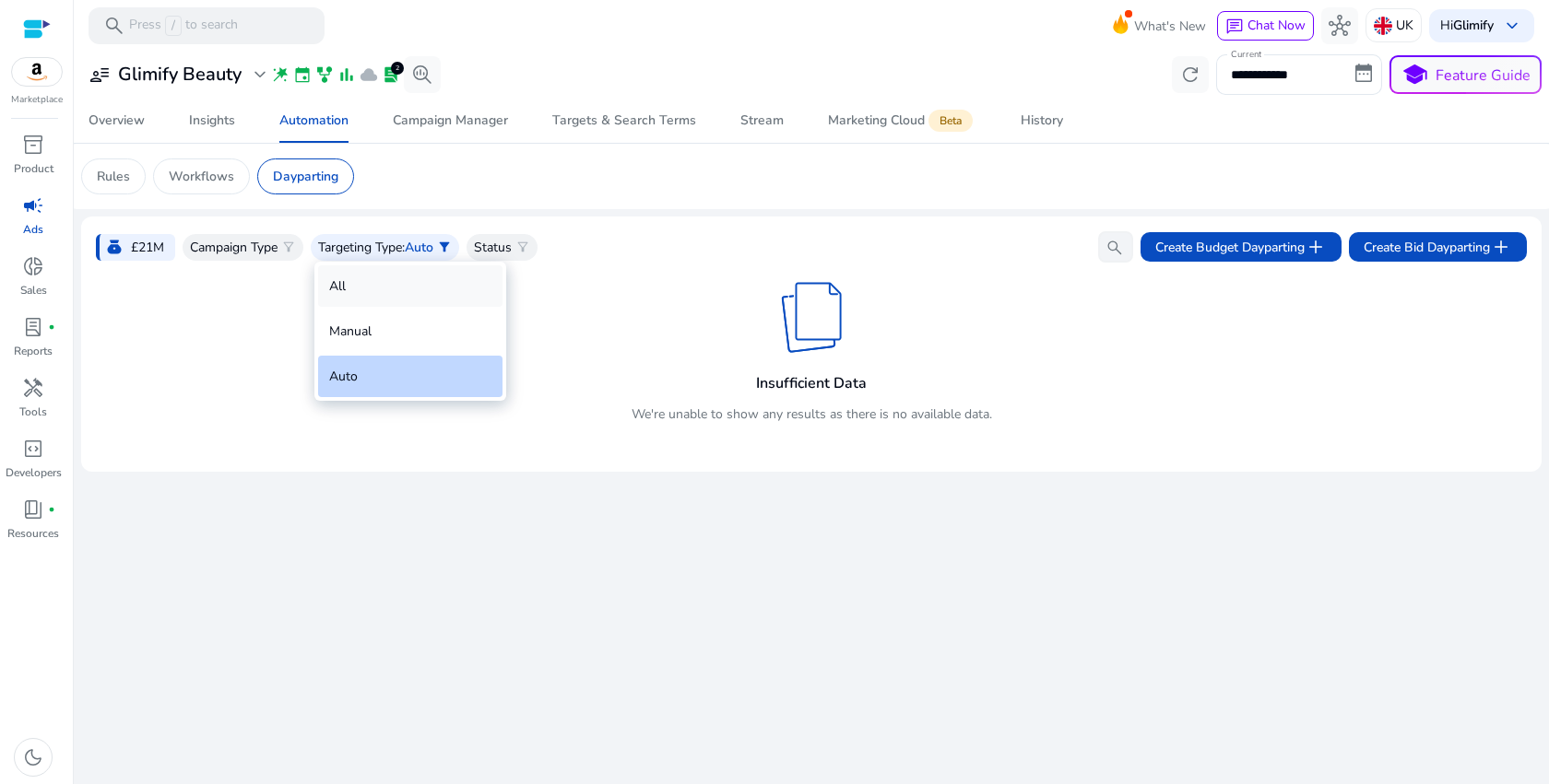
click at [364, 283] on div "All" at bounding box center [410, 286] width 184 height 42
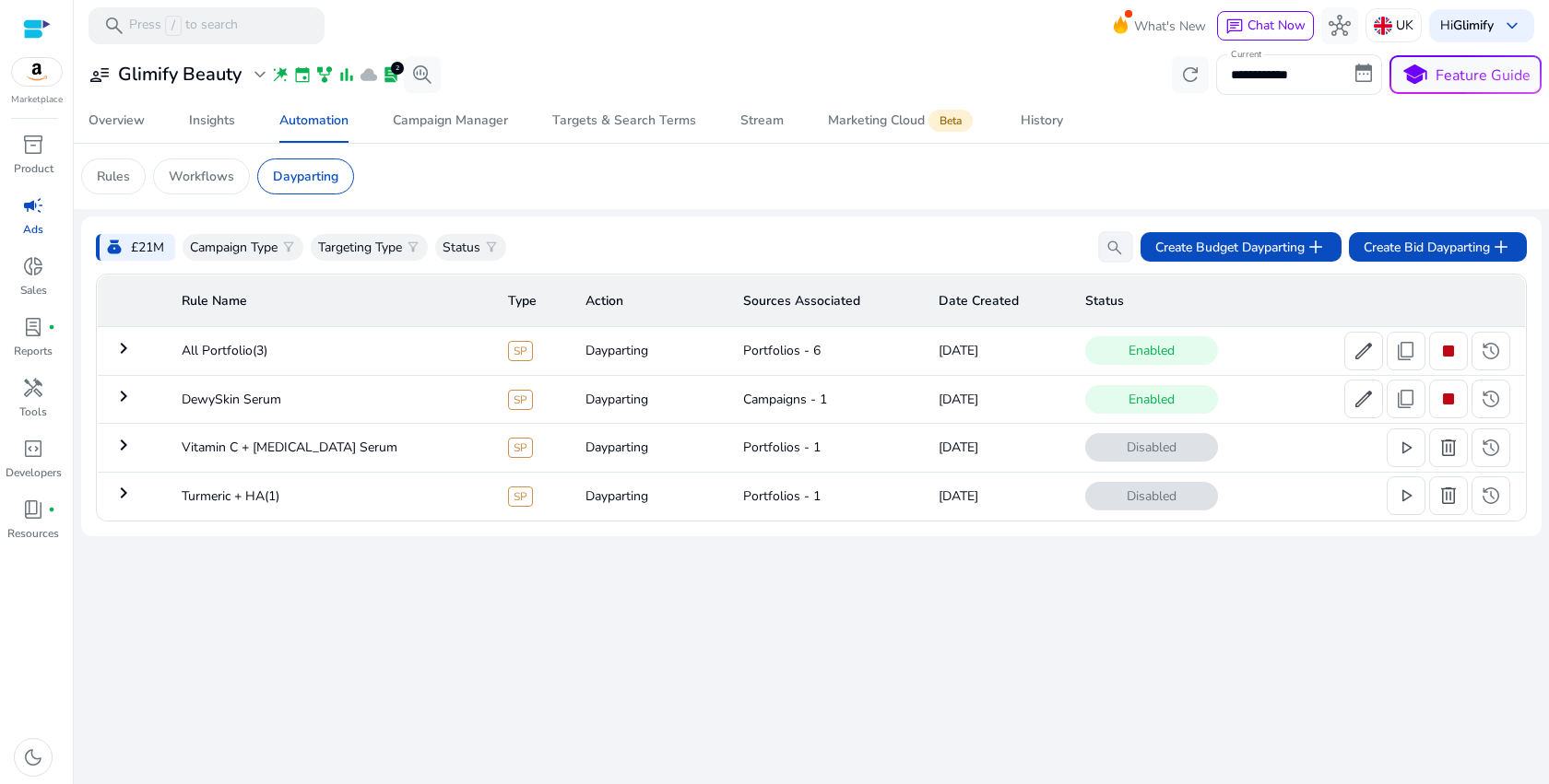
click at [129, 396] on mat-icon "keyboard_arrow_right" at bounding box center [124, 396] width 22 height 22
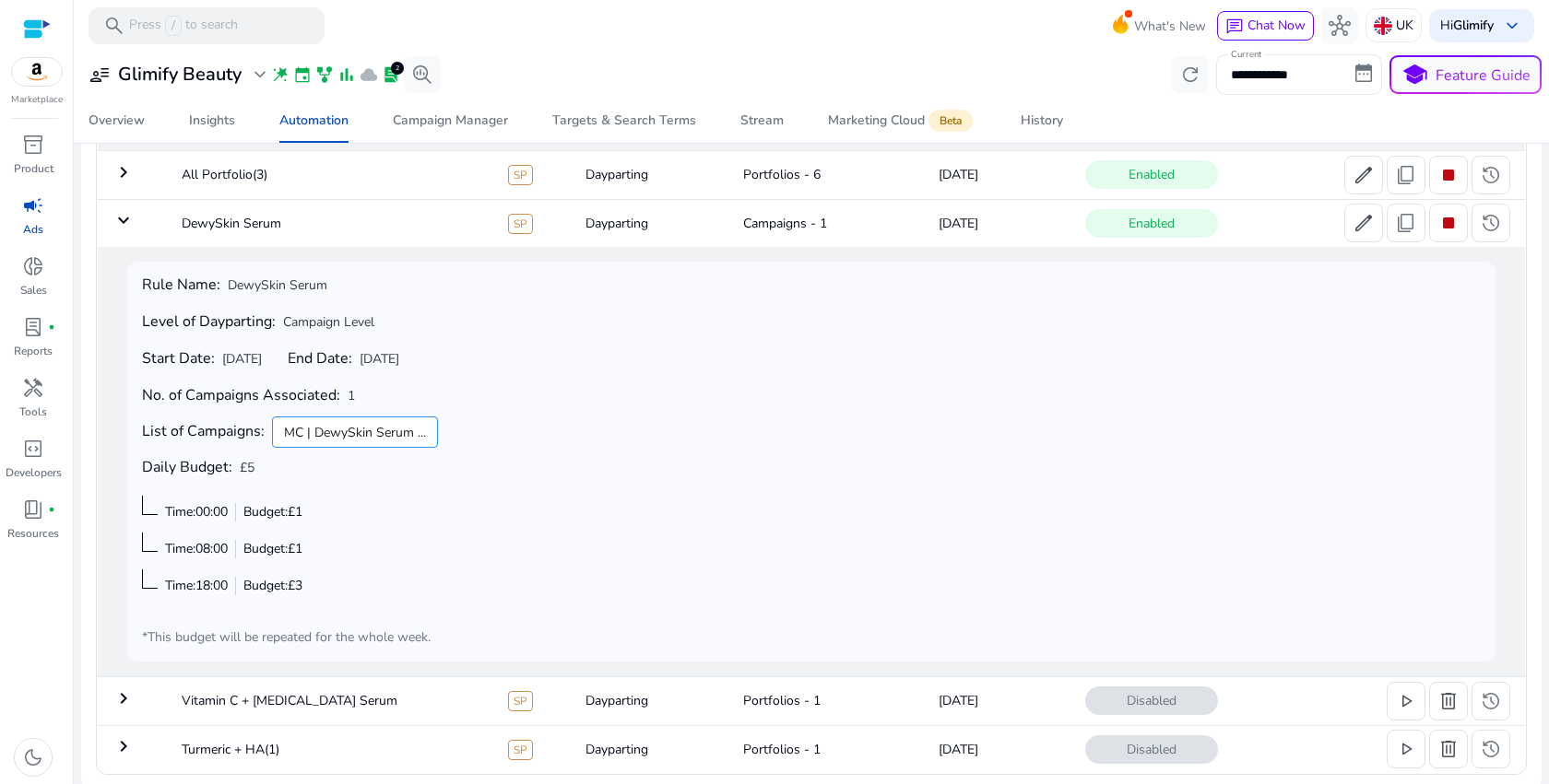
scroll to position [183, 0]
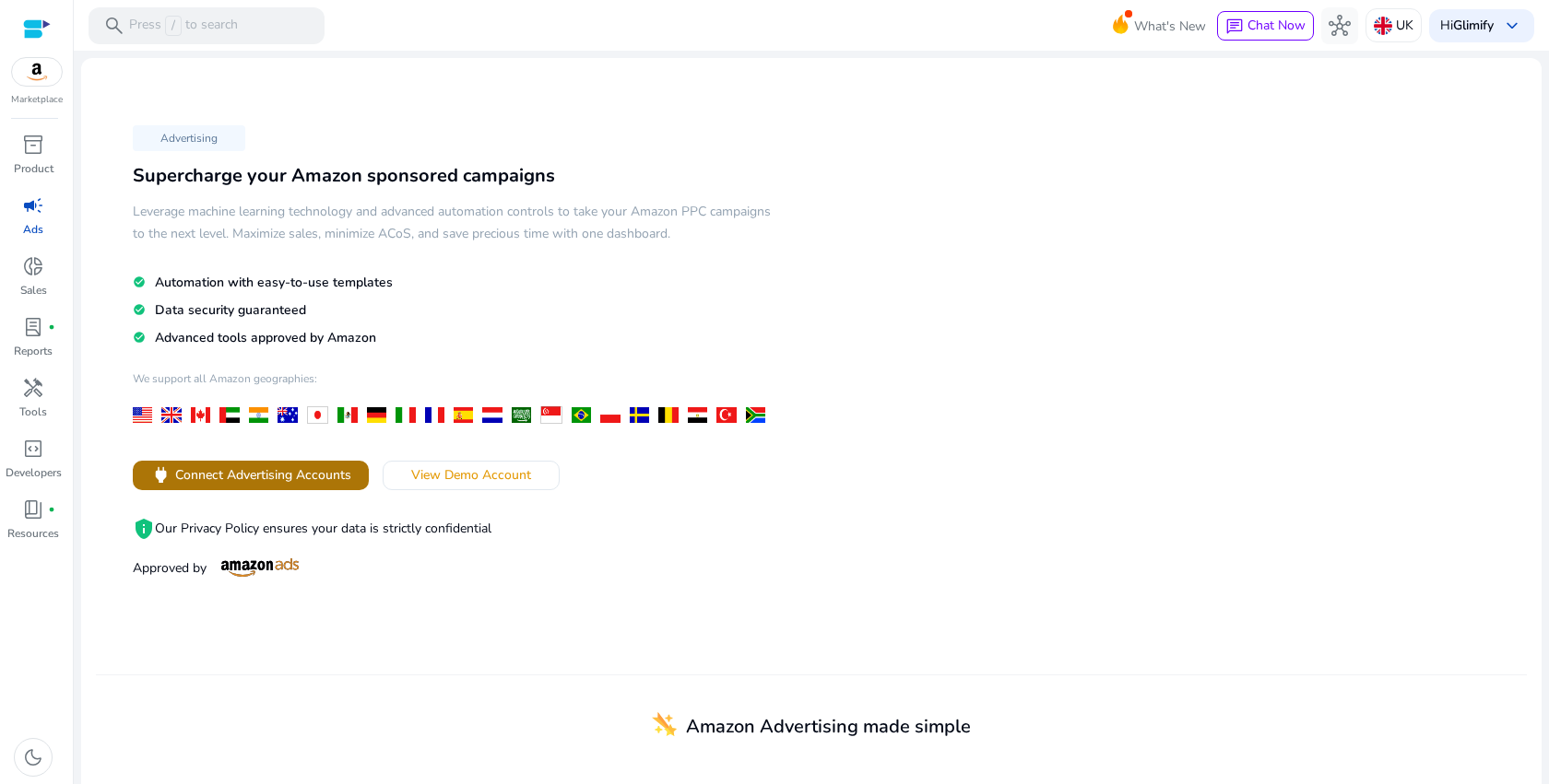
click at [335, 467] on span "Connect Advertising Accounts" at bounding box center [263, 476] width 176 height 20
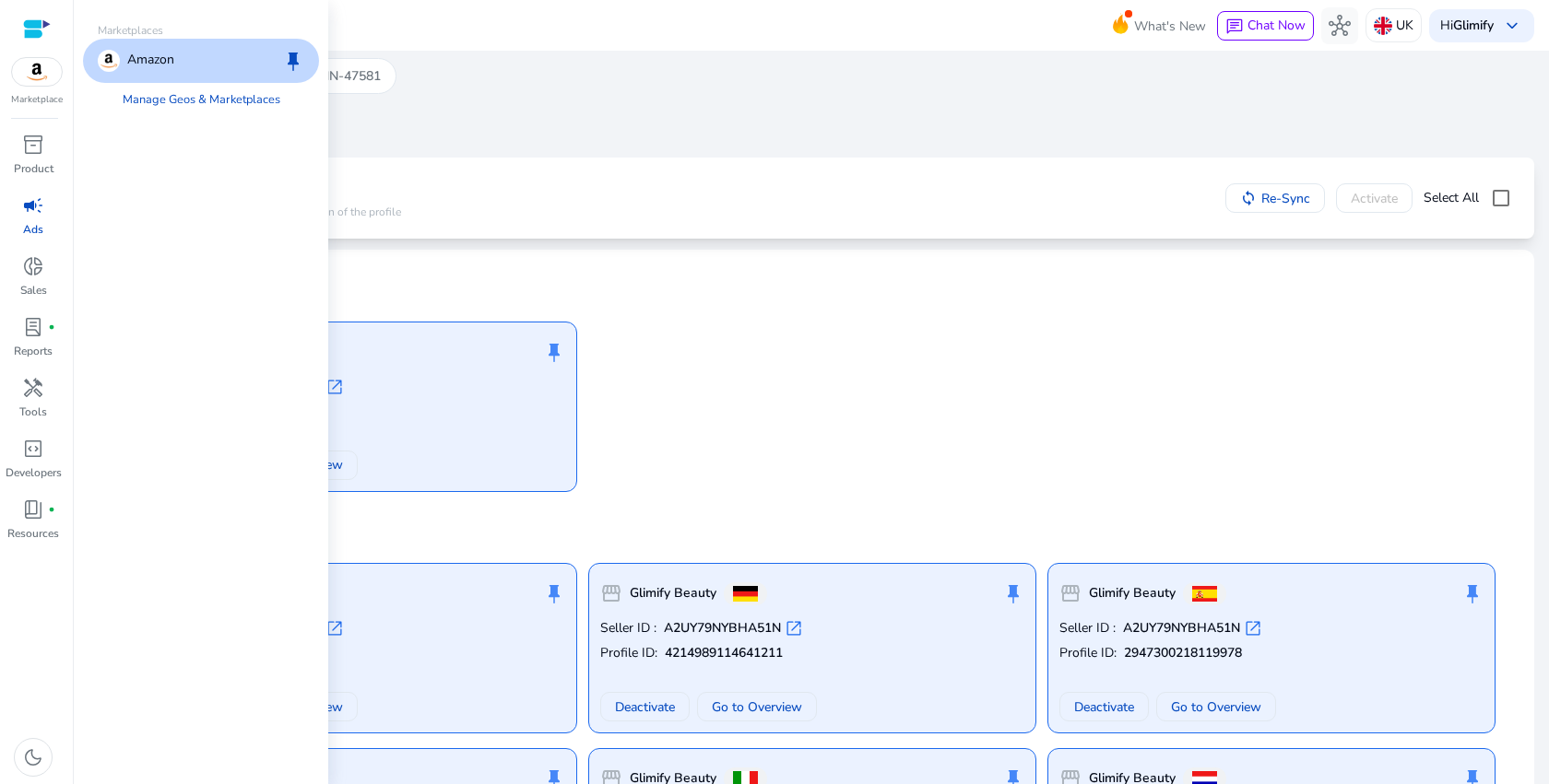
click at [52, 74] on img at bounding box center [37, 72] width 49 height 28
click at [42, 143] on span "inventory_2" at bounding box center [33, 144] width 22 height 22
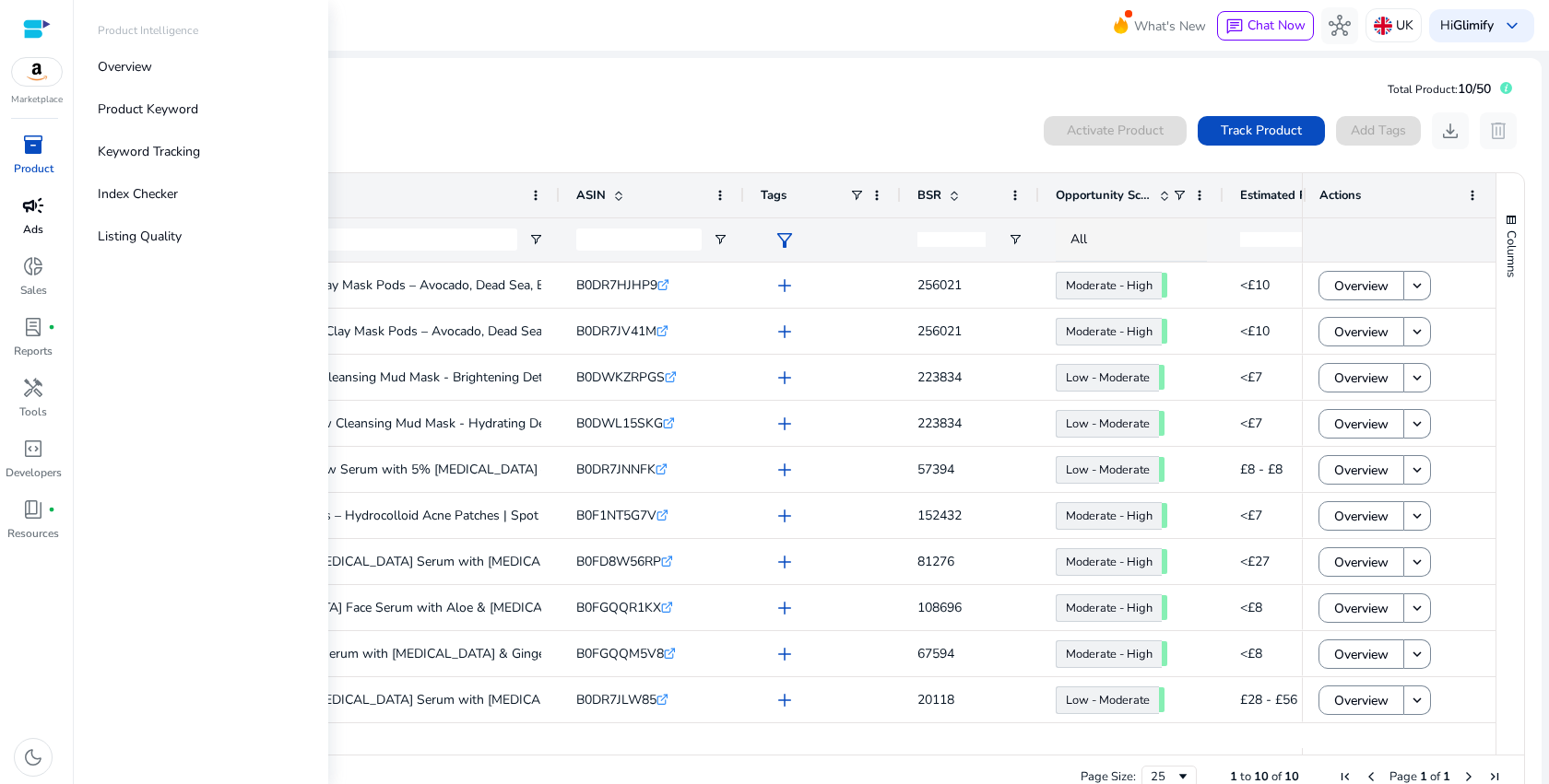
click at [39, 223] on p "Ads" at bounding box center [33, 229] width 21 height 17
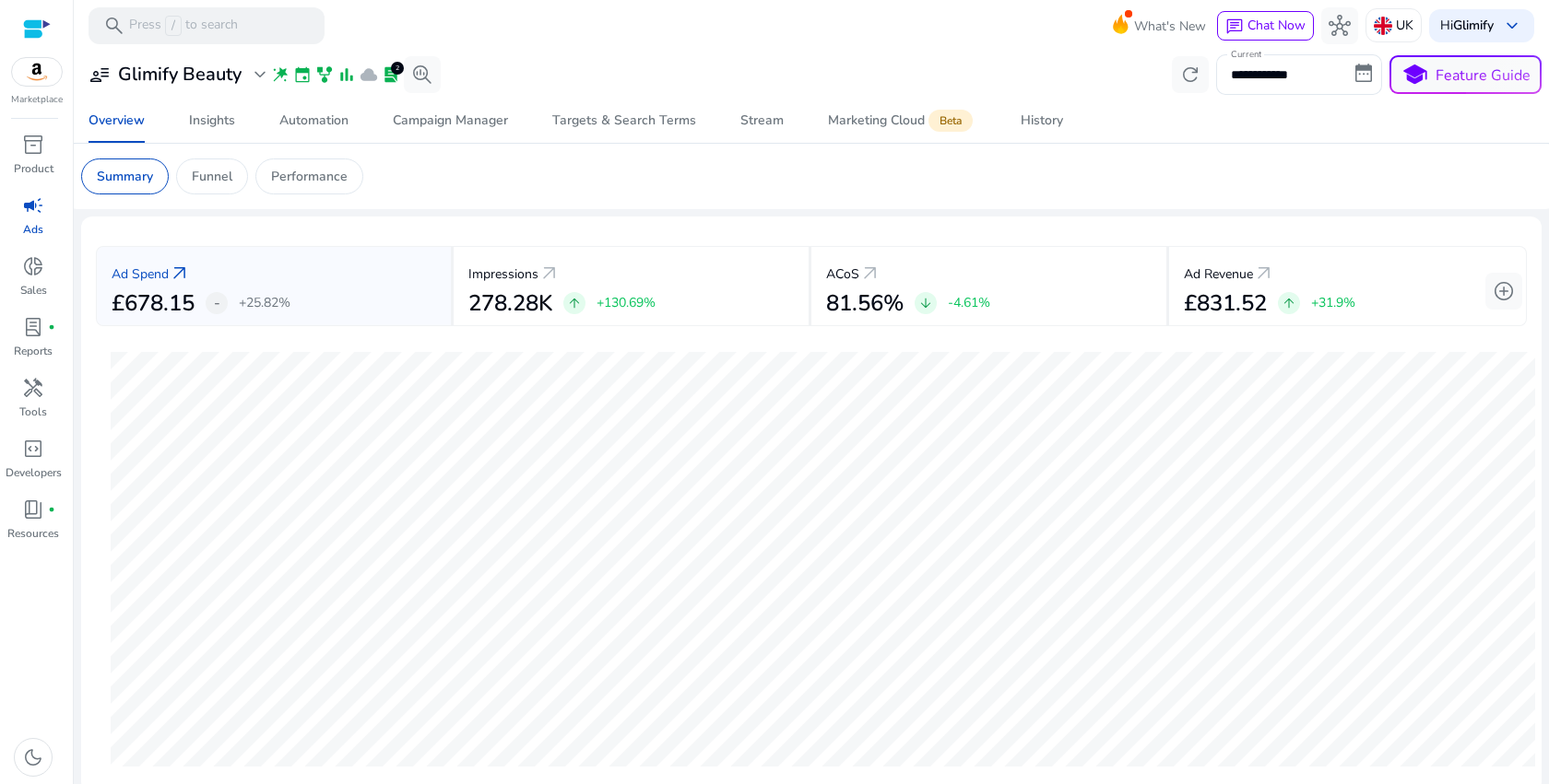
click at [462, 185] on app-sa-custom-tab "Summary Funnel Performance" at bounding box center [811, 176] width 1460 height 36
click at [261, 74] on span "expand_more" at bounding box center [260, 74] width 22 height 22
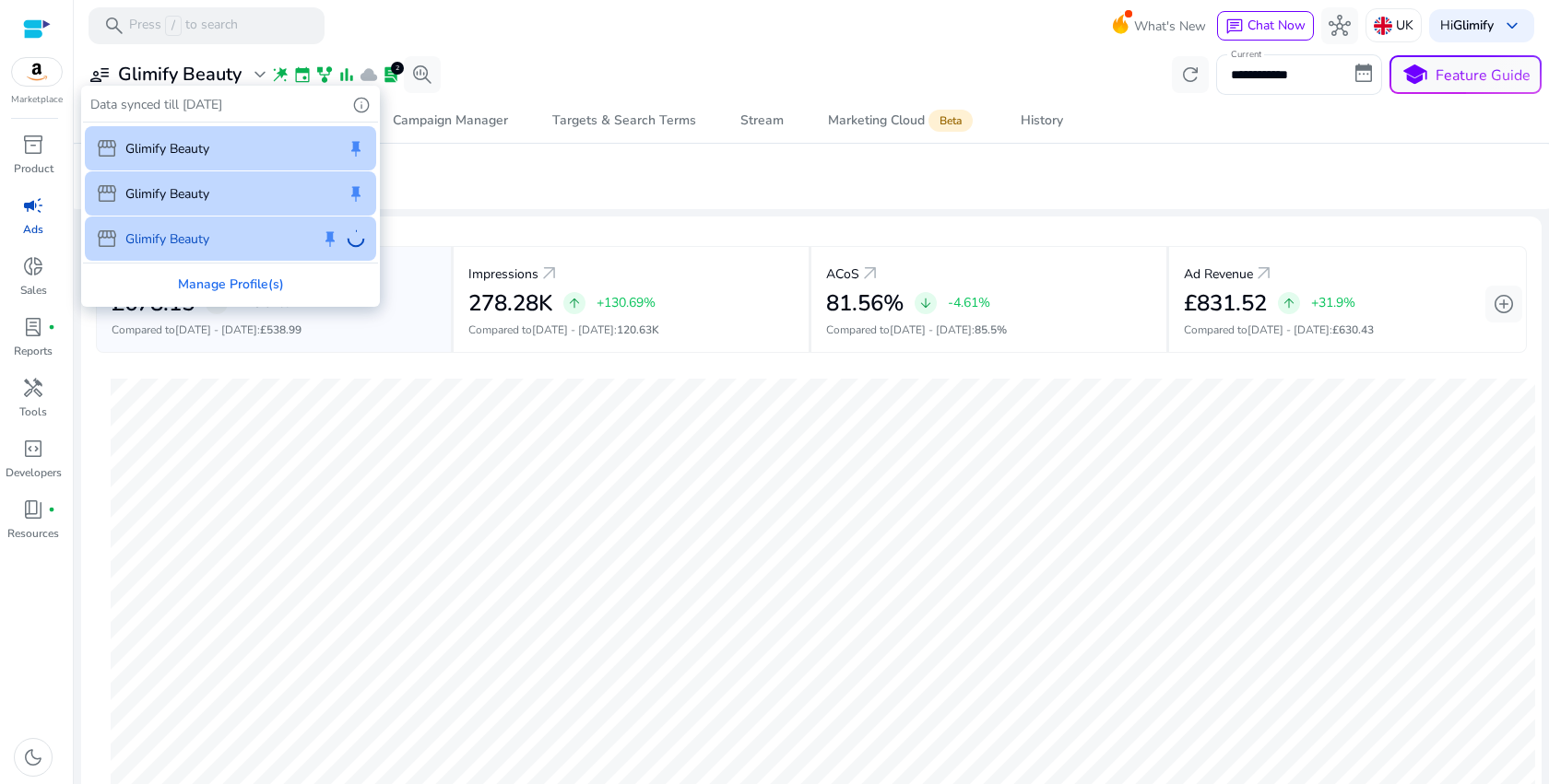
click at [243, 156] on div "storefront Glimify Beauty keep" at bounding box center [230, 148] width 292 height 44
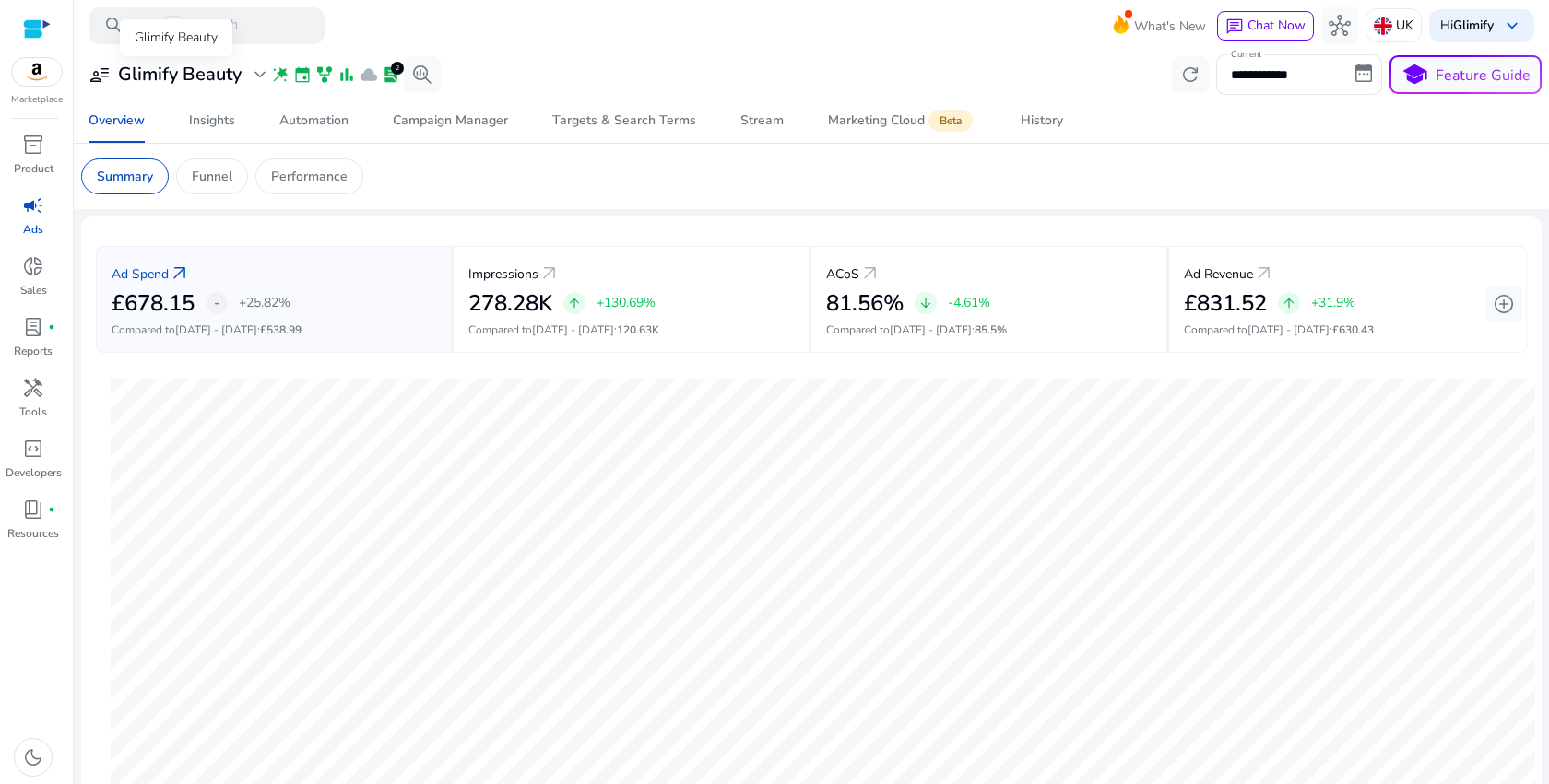
click at [262, 70] on span "expand_more" at bounding box center [260, 74] width 22 height 22
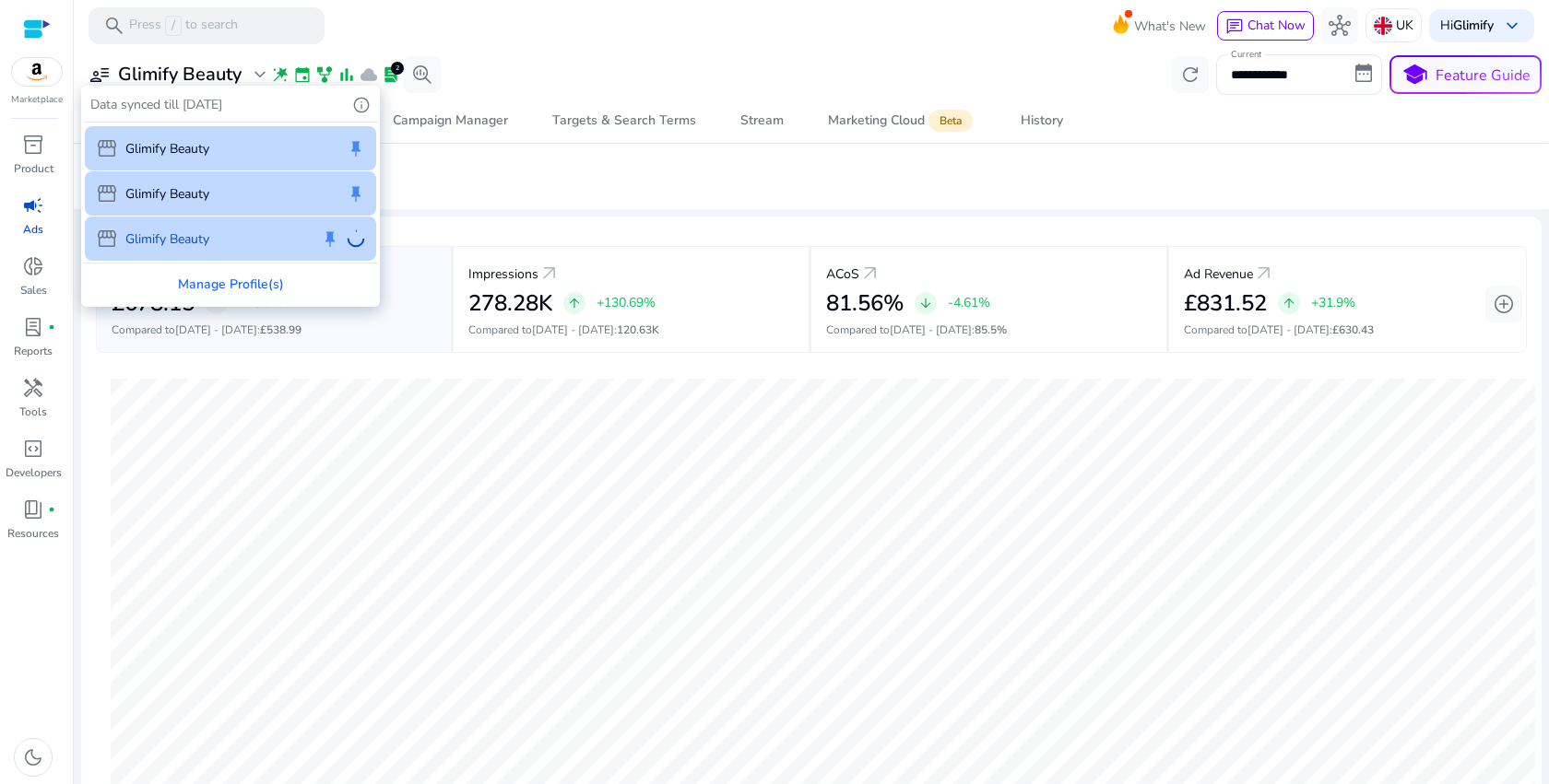
click at [197, 195] on p "Glimify Beauty" at bounding box center [167, 194] width 84 height 20
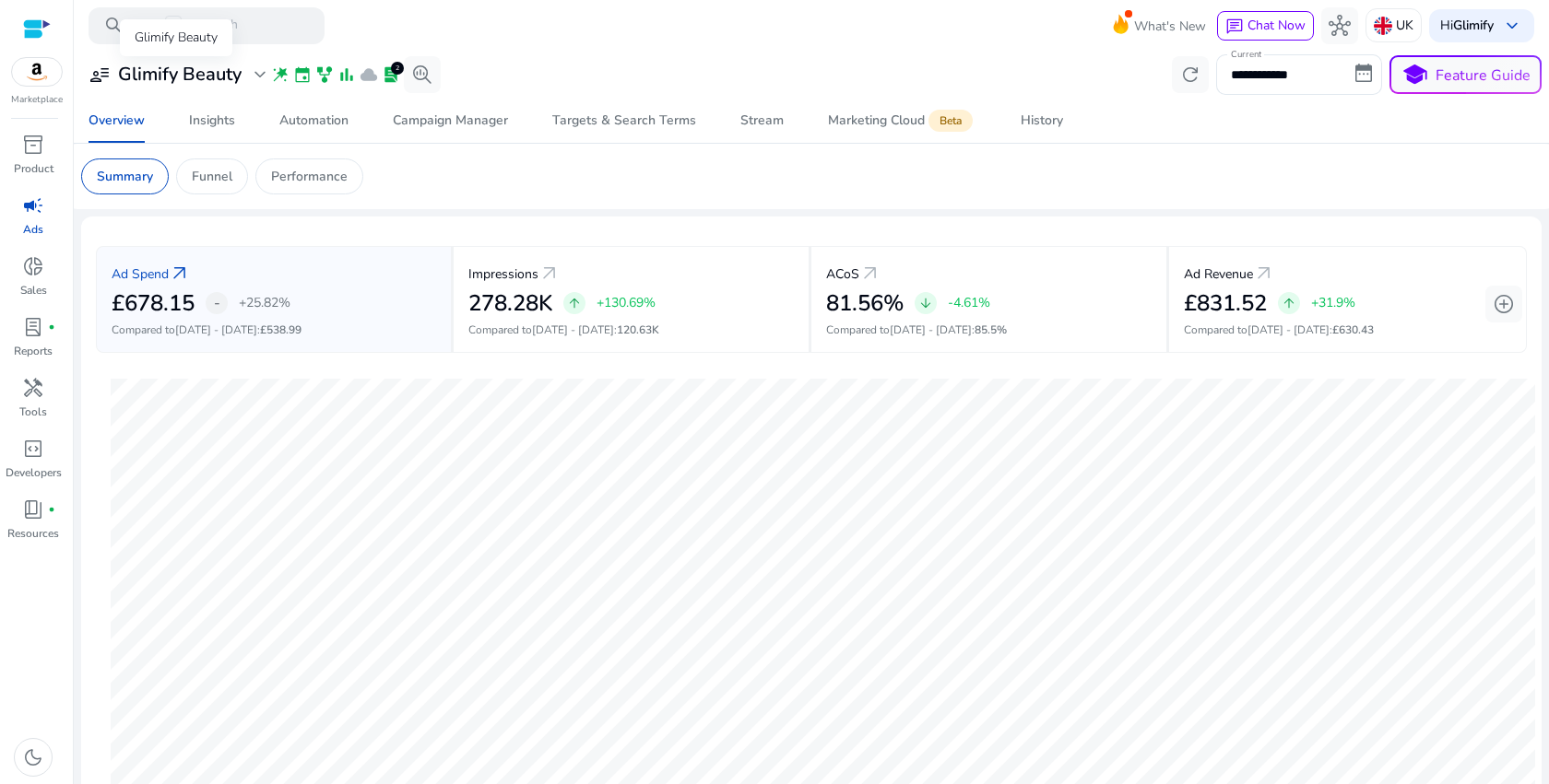
click at [262, 79] on span "expand_more" at bounding box center [260, 74] width 22 height 22
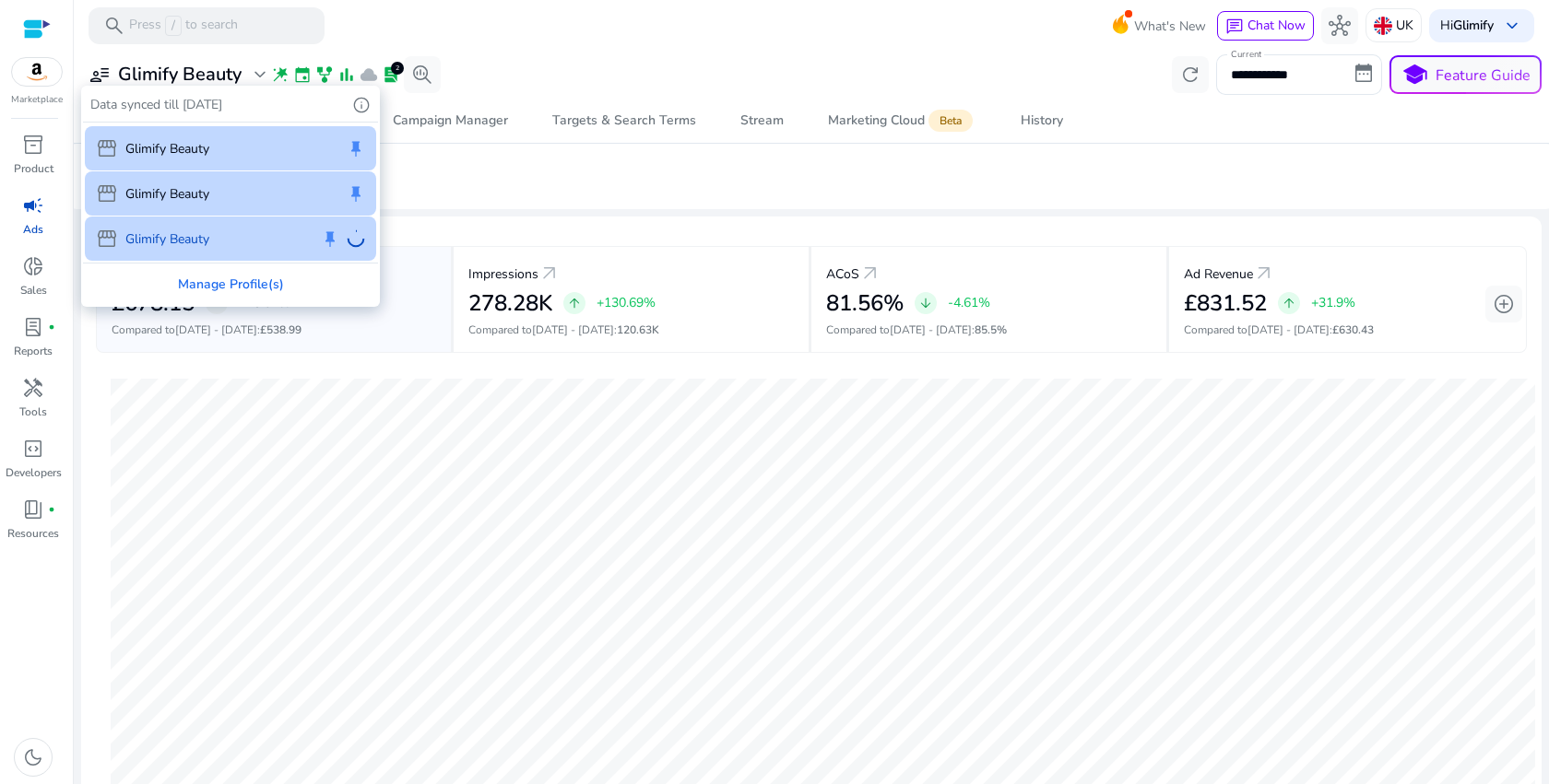
click at [582, 170] on div at bounding box center [774, 392] width 1549 height 784
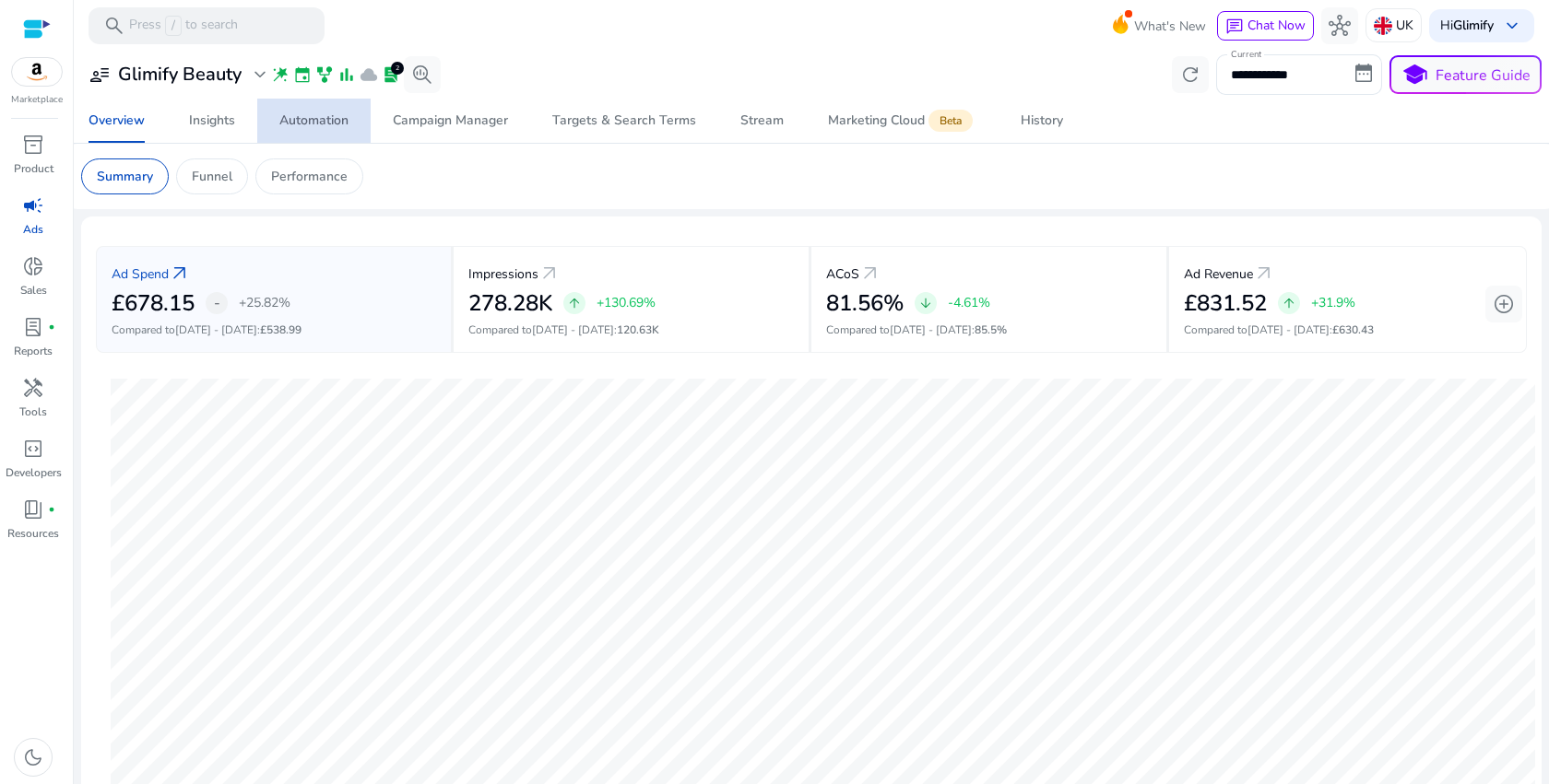
click at [327, 131] on span "Automation" at bounding box center [314, 121] width 69 height 44
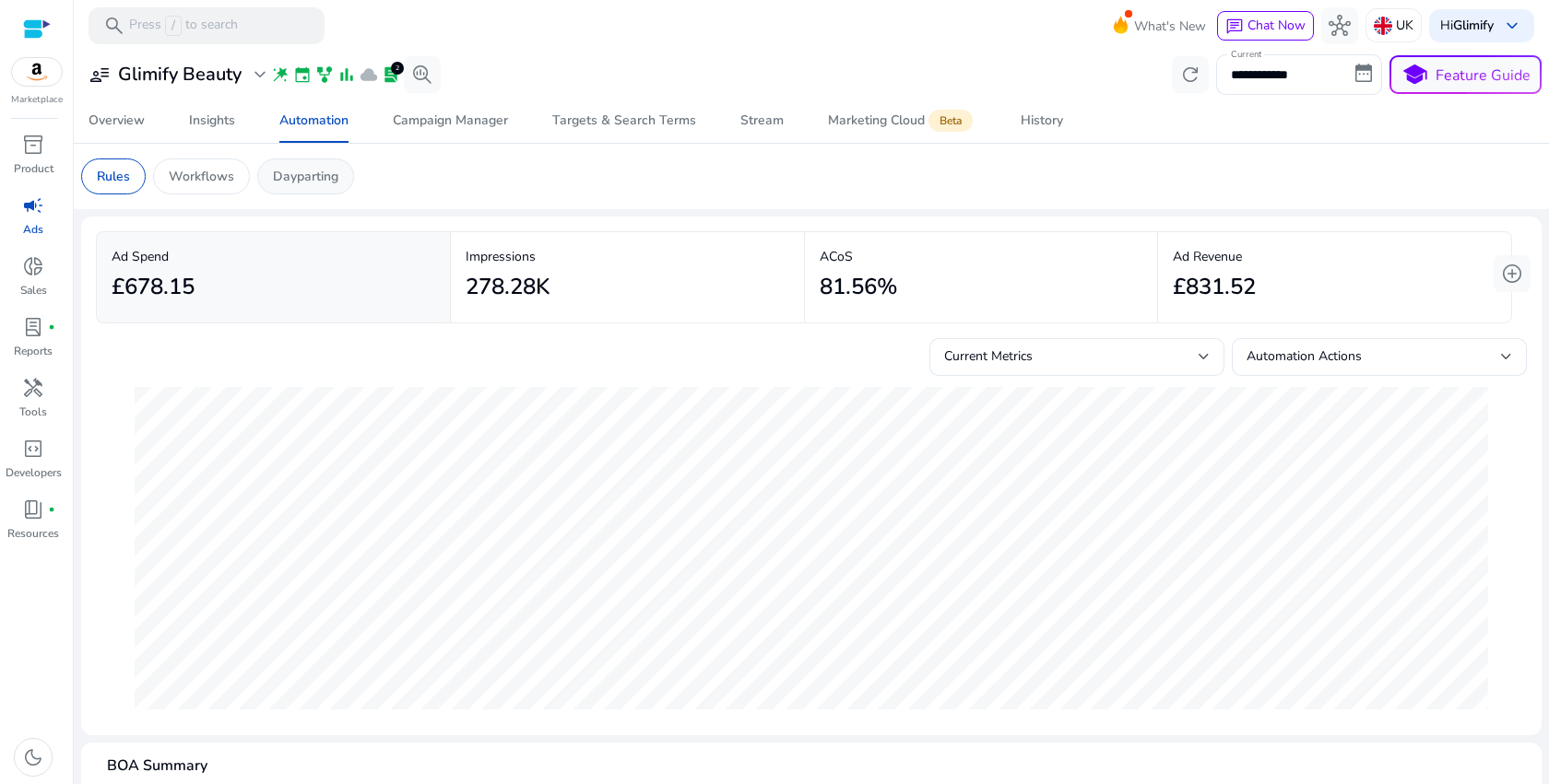
click at [316, 174] on p "Dayparting" at bounding box center [306, 177] width 65 height 20
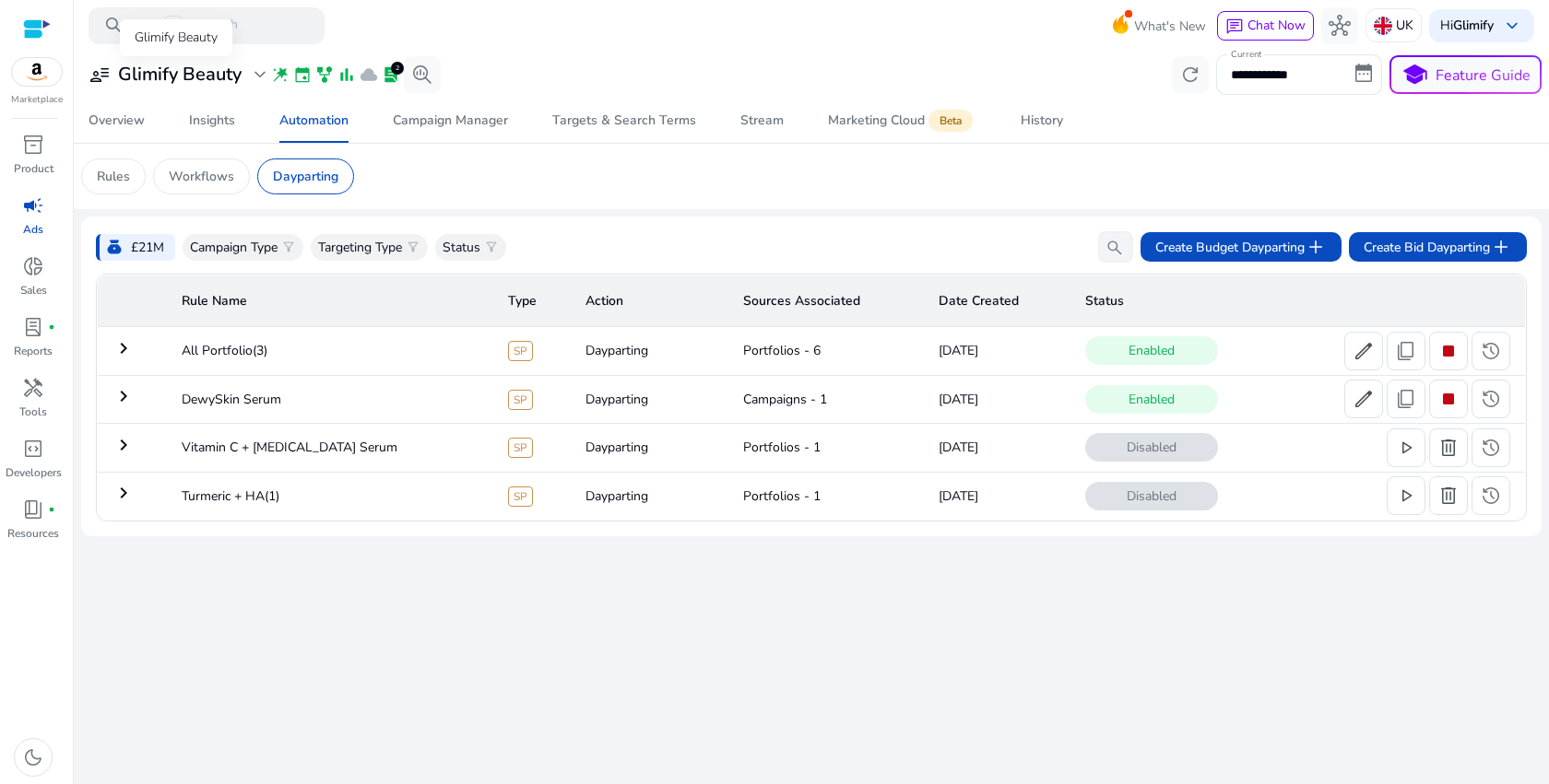
click at [253, 74] on span "expand_more" at bounding box center [260, 74] width 22 height 22
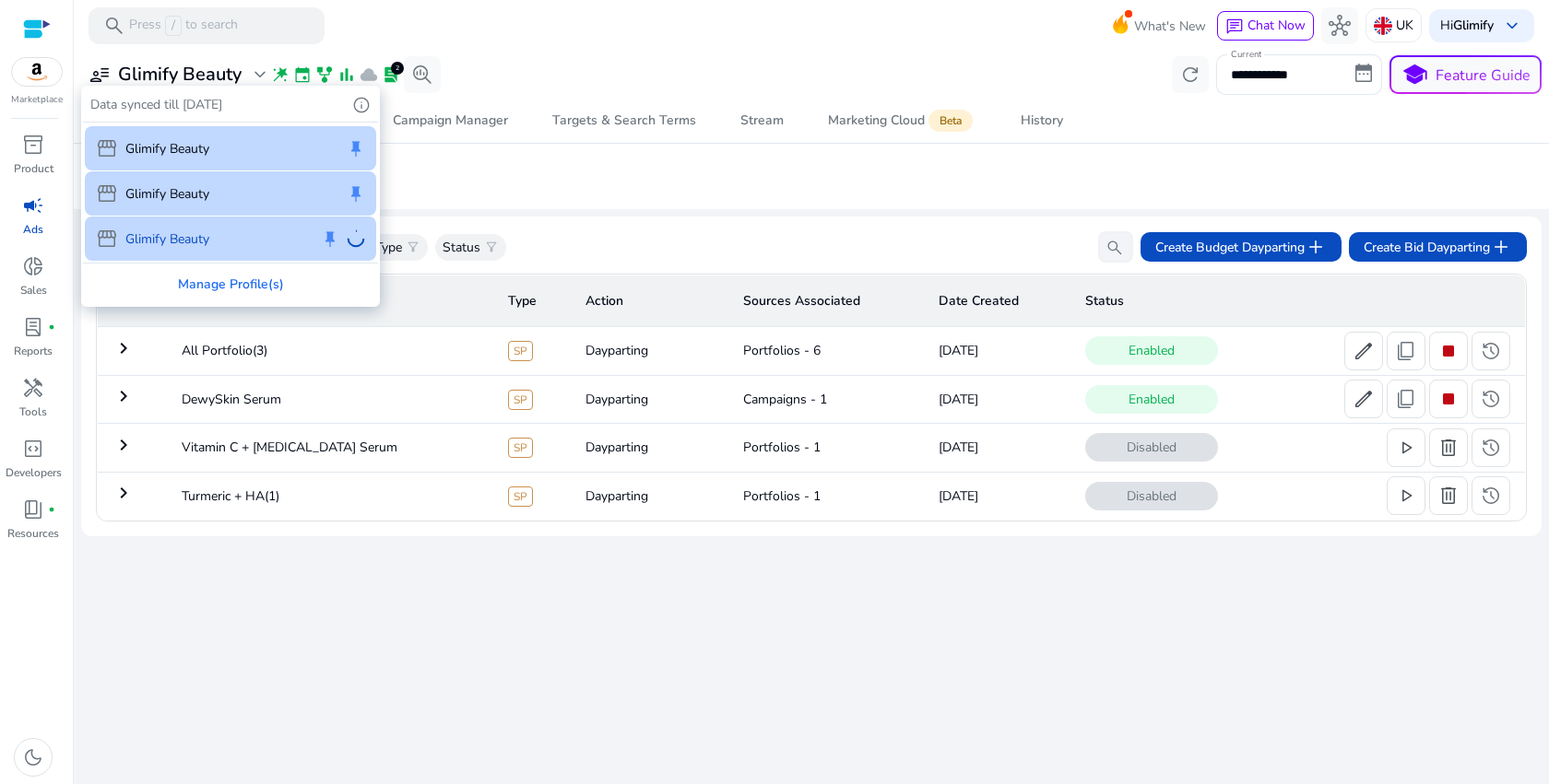
click at [213, 234] on div "storefront Glimify Beauty keep storefront Glimify Beauty keep storefront Glimif…" at bounding box center [230, 193] width 295 height 140
click at [264, 142] on div "storefront Glimify Beauty keep" at bounding box center [230, 148] width 292 height 44
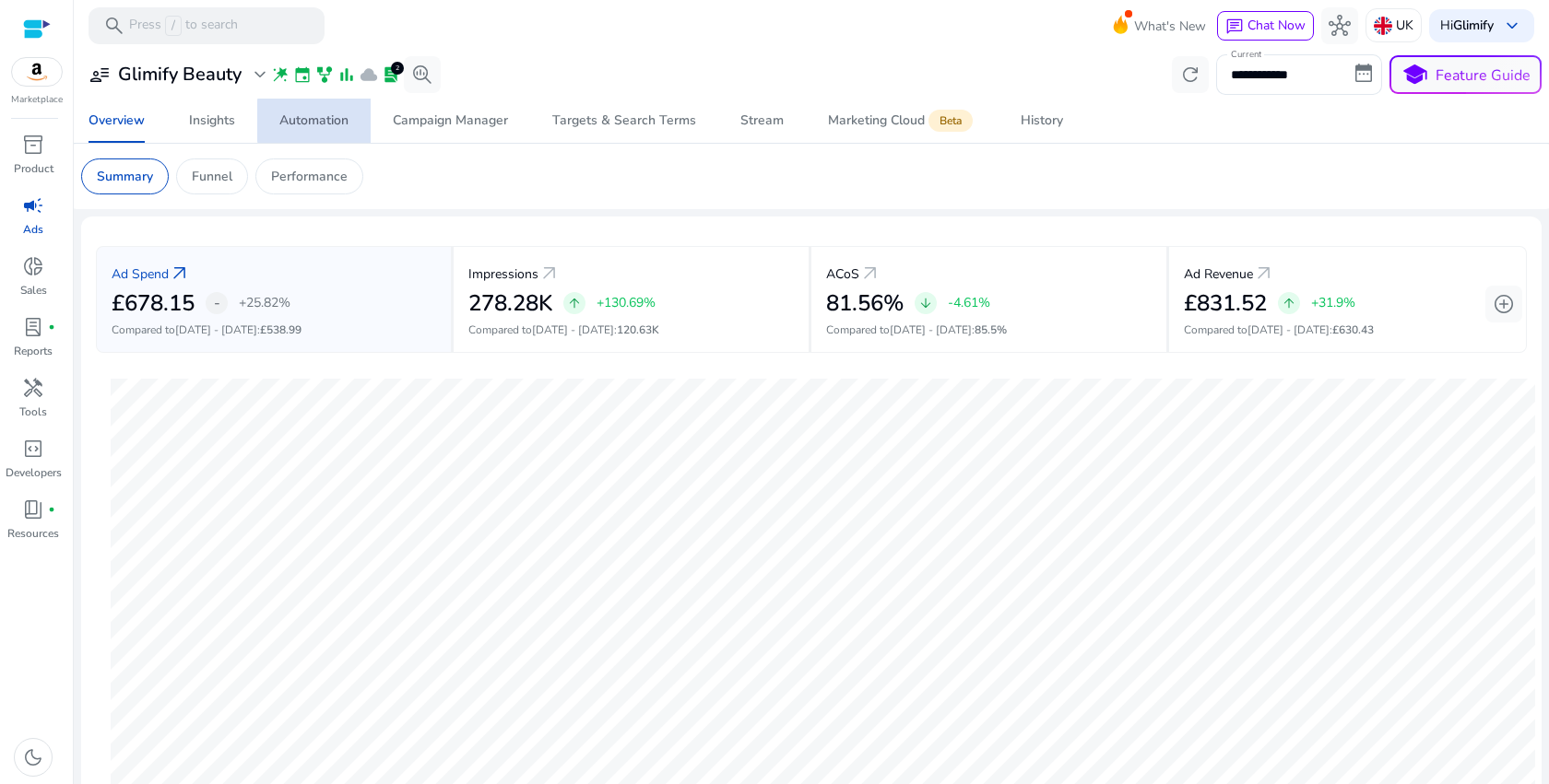
click at [332, 121] on div "Automation" at bounding box center [314, 121] width 69 height 13
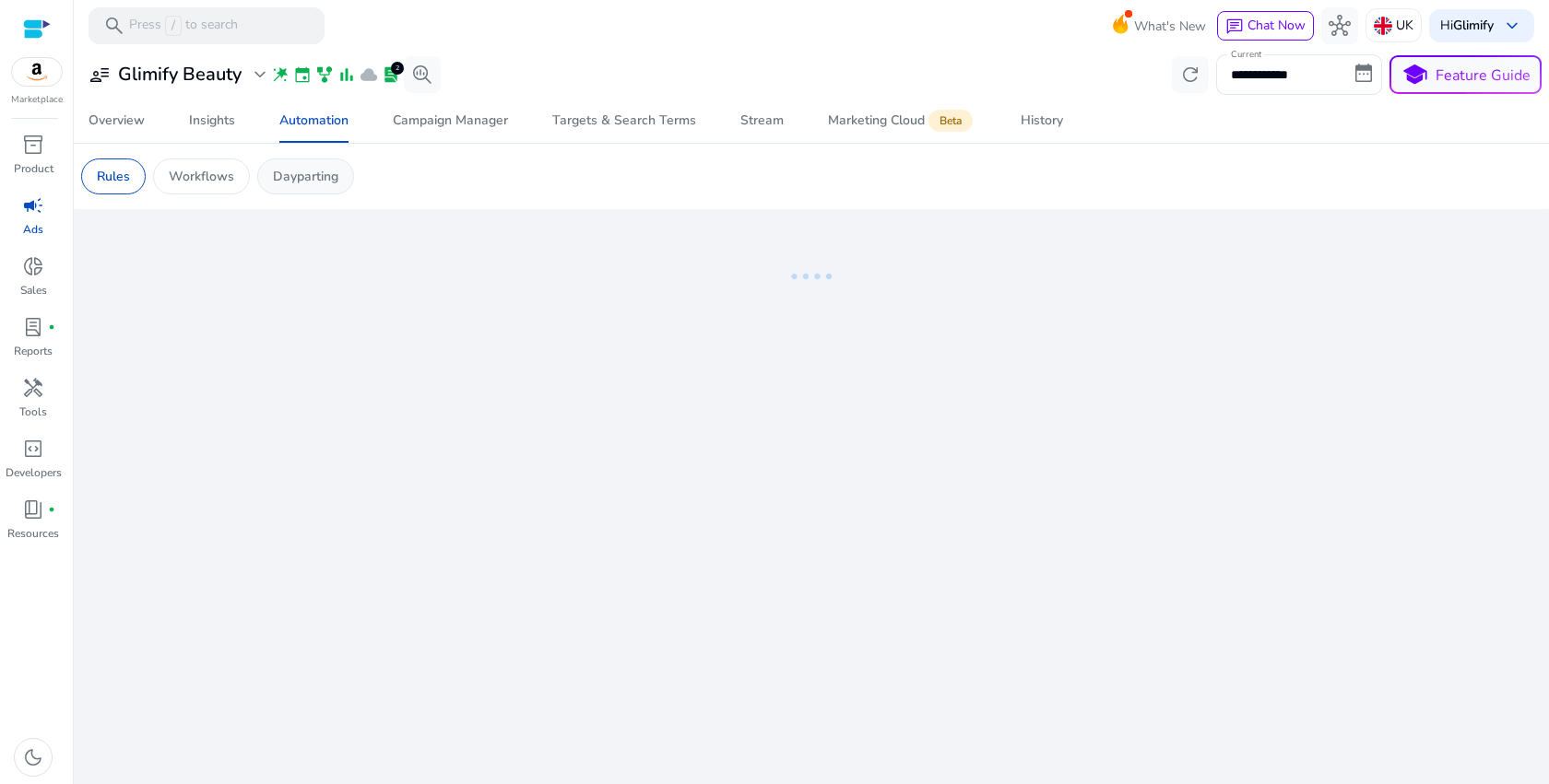
click at [301, 177] on p "Dayparting" at bounding box center [306, 177] width 65 height 20
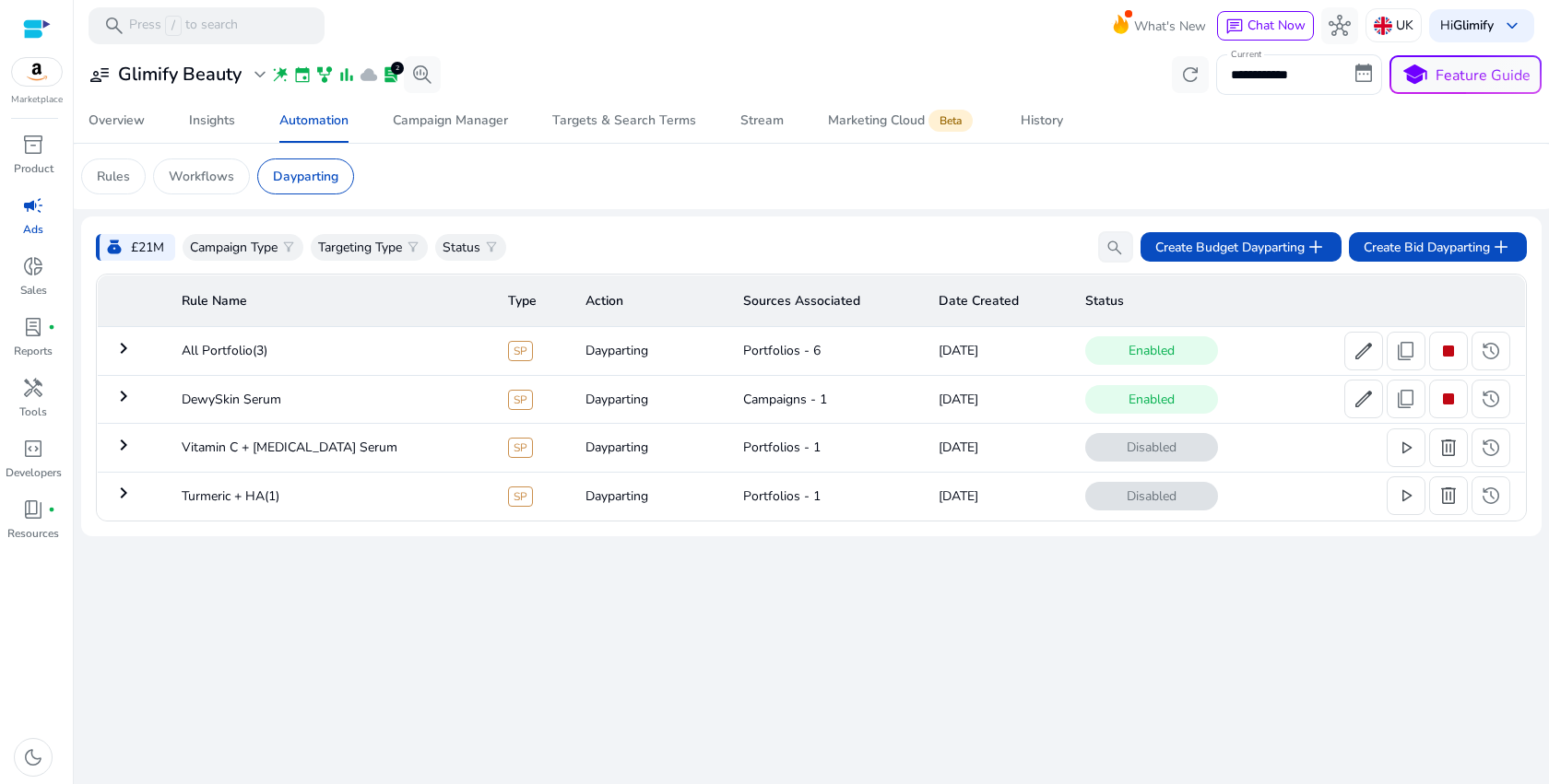
click at [113, 345] on mat-icon "keyboard_arrow_right" at bounding box center [124, 348] width 22 height 22
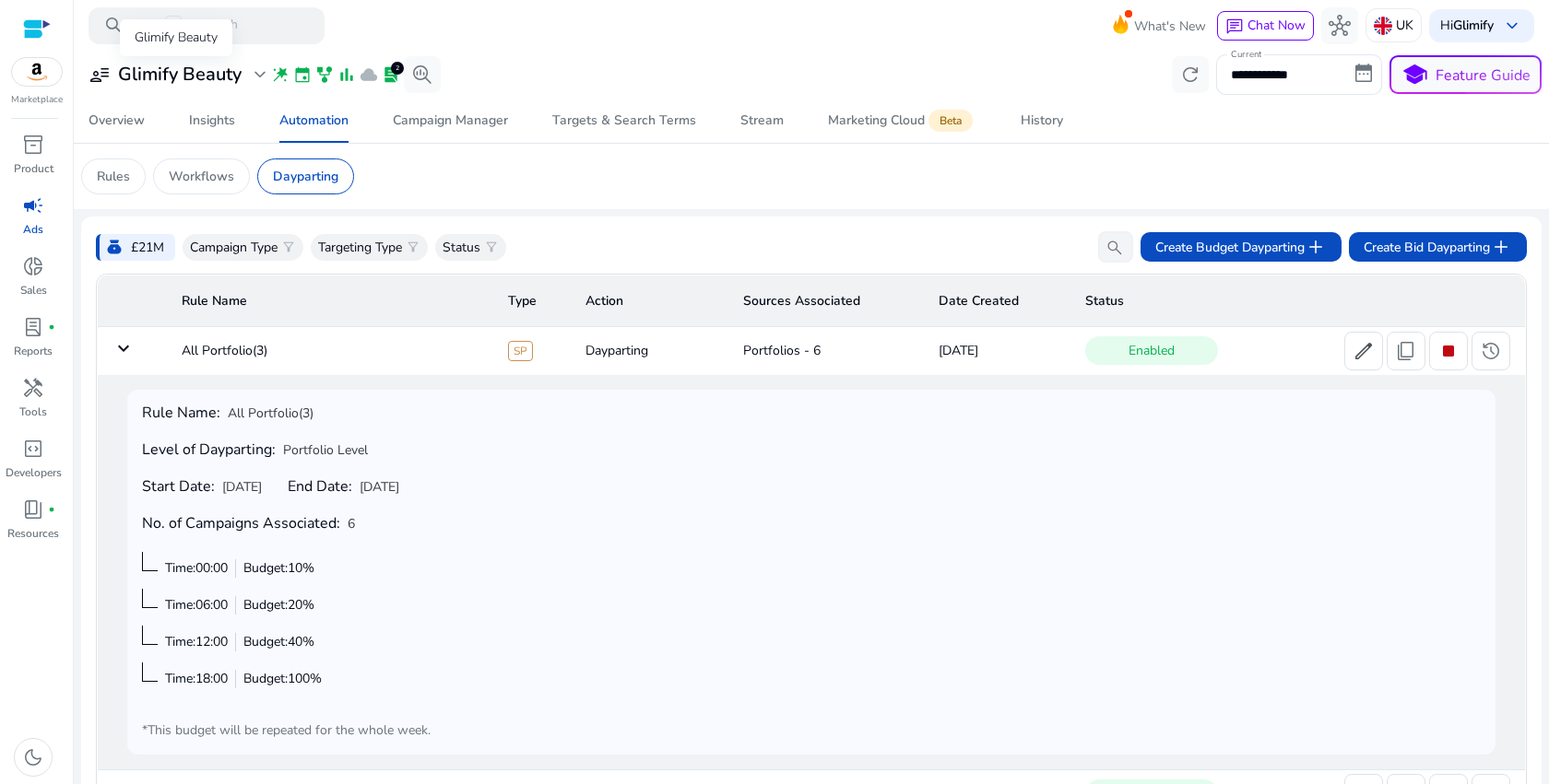
click at [247, 78] on div "user_attributes Glimify Beauty expand_more" at bounding box center [179, 74] width 183 height 22
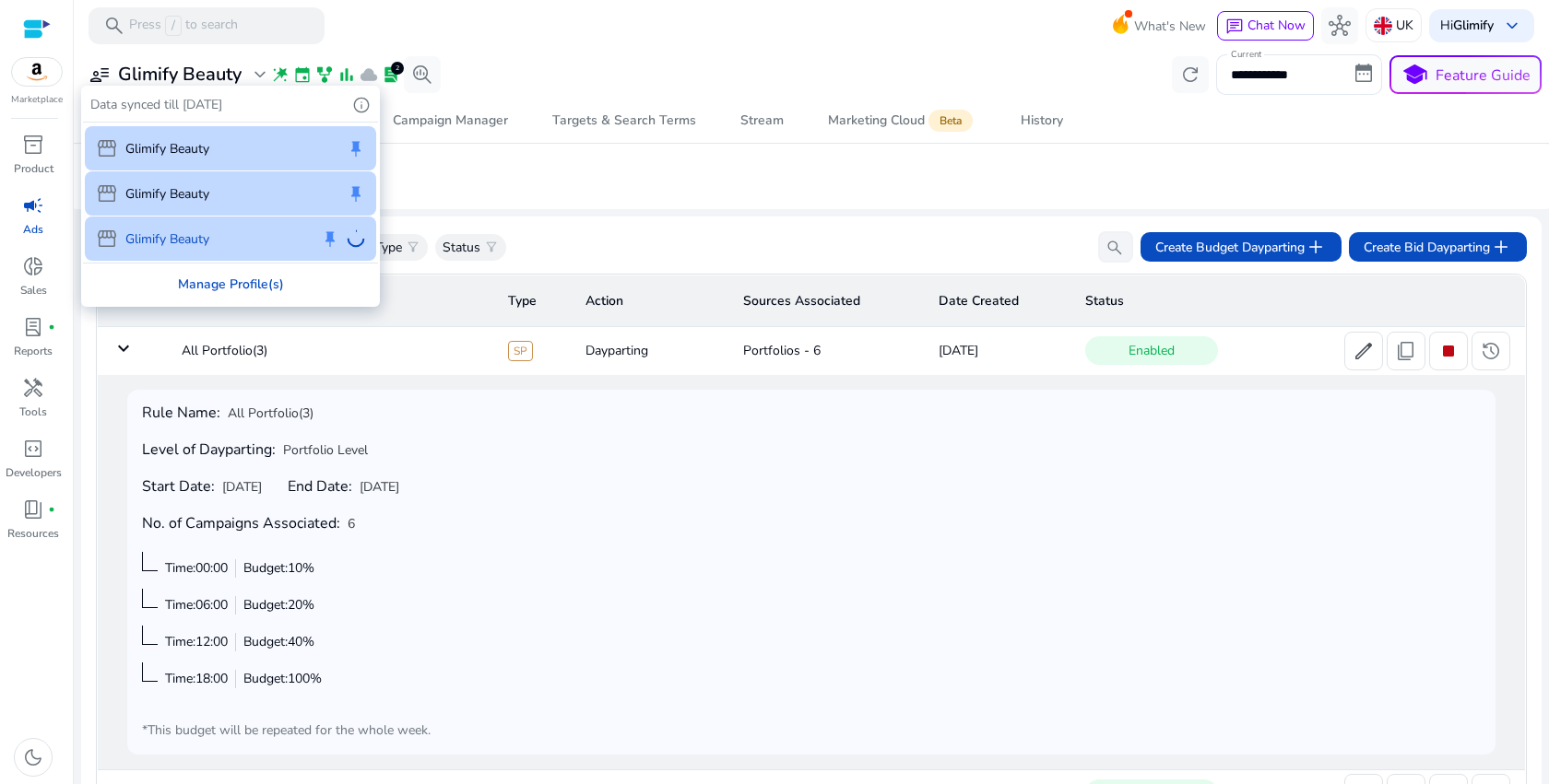
click at [271, 278] on div "Manage Profile(s)" at bounding box center [230, 285] width 295 height 42
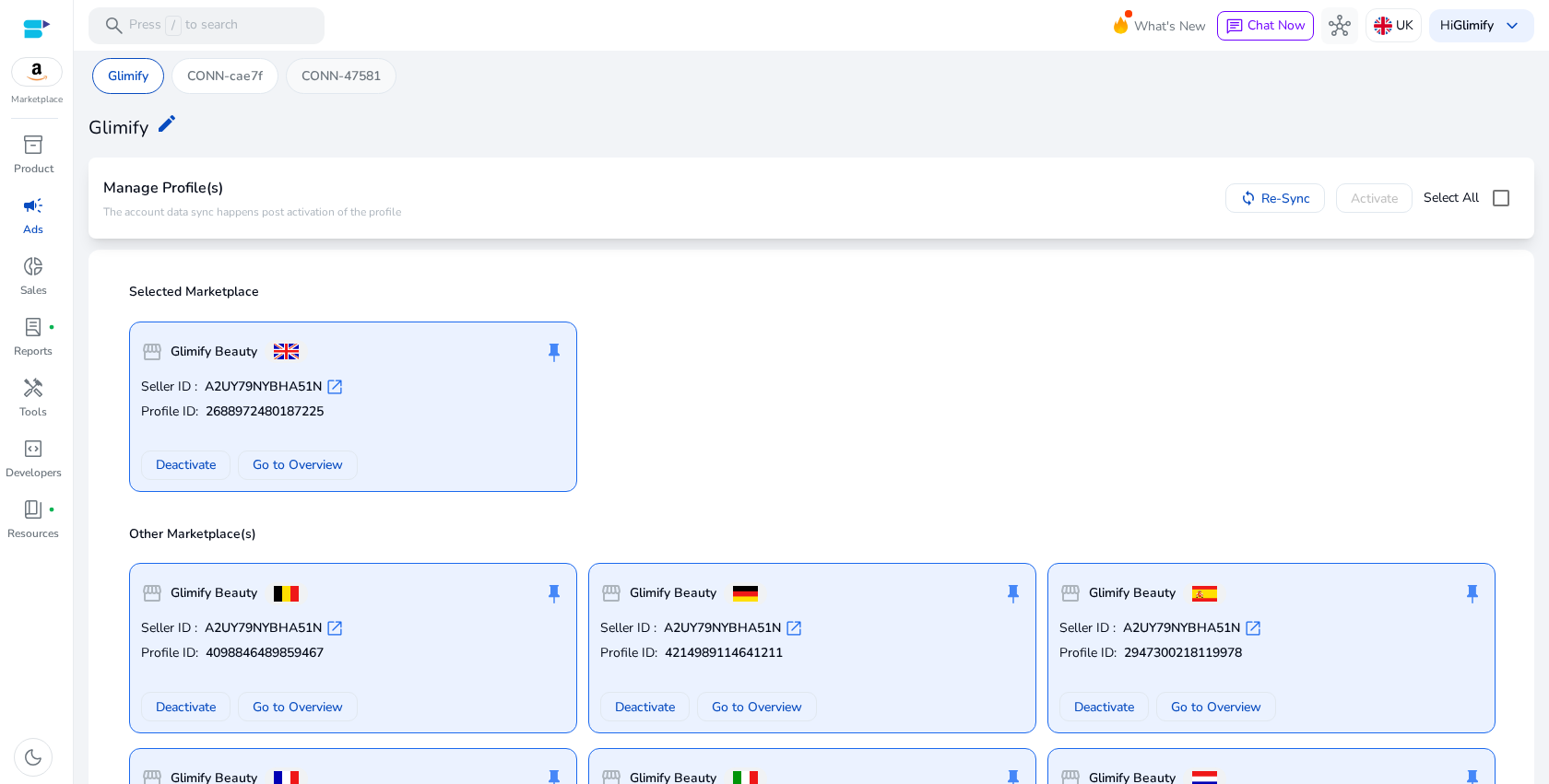
click at [349, 80] on p "CONN-47581" at bounding box center [341, 76] width 79 height 20
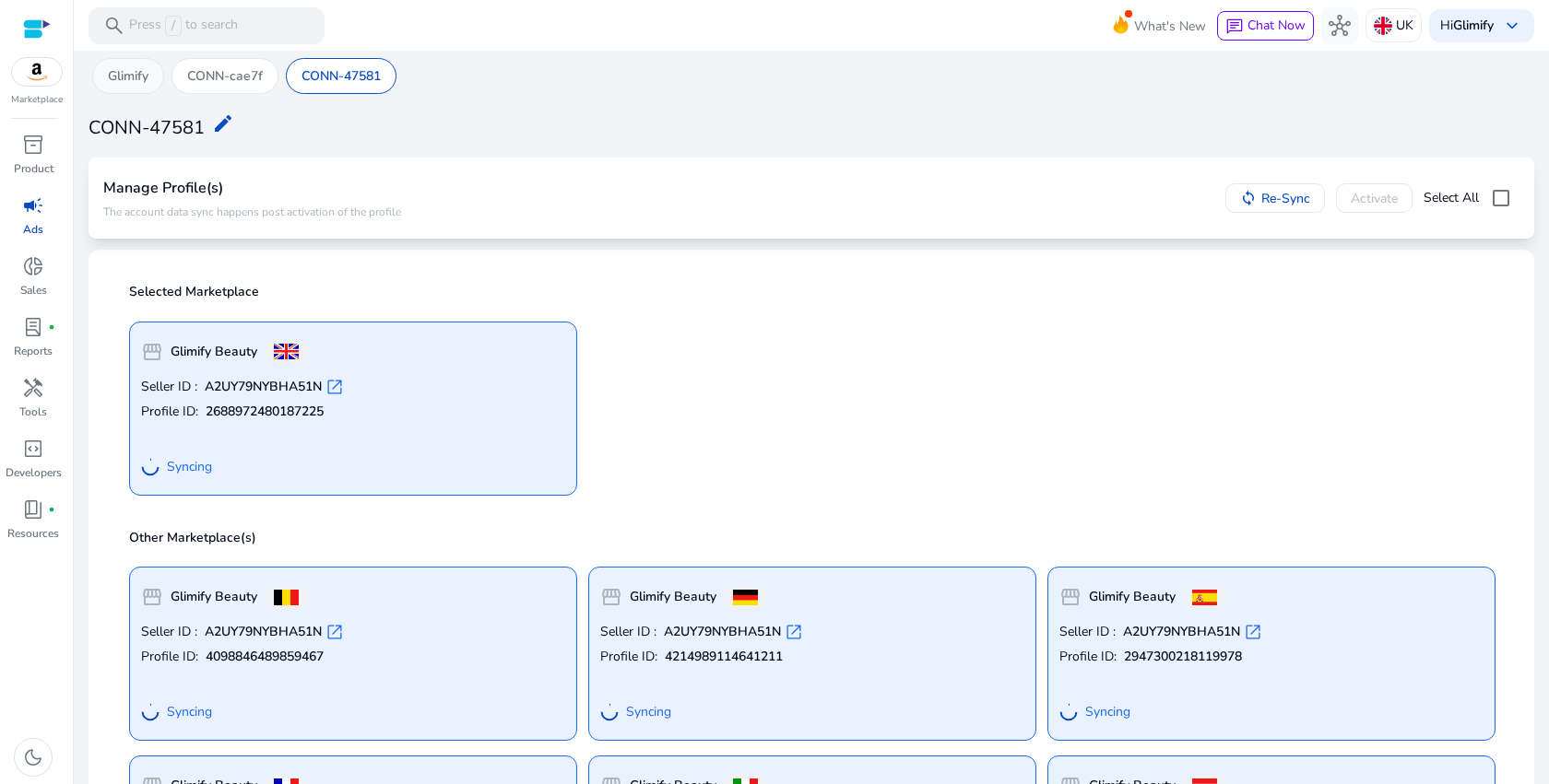
click at [134, 78] on p "Glimify" at bounding box center [128, 76] width 41 height 20
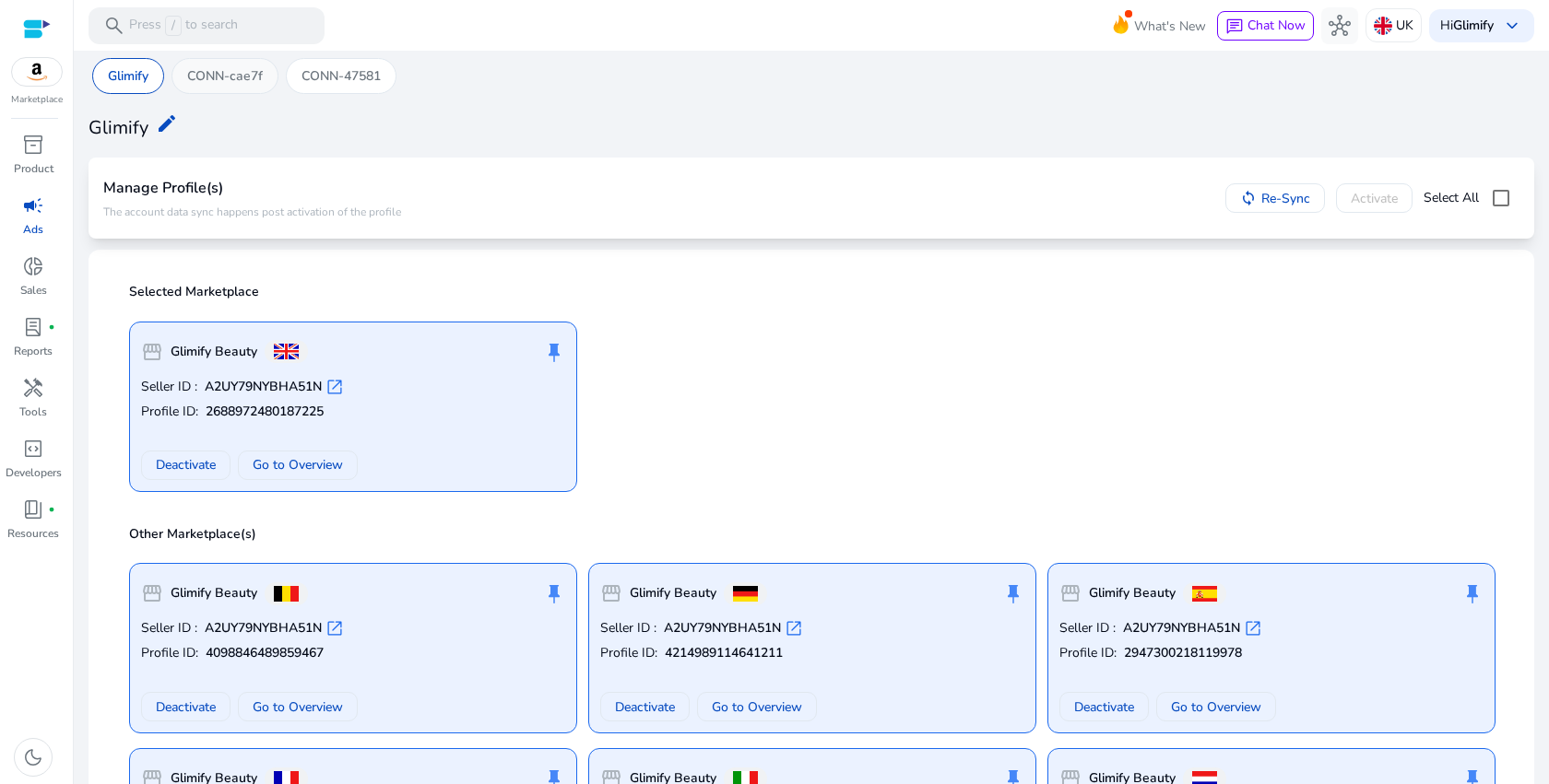
click at [215, 78] on p "CONN-cae7f" at bounding box center [225, 76] width 75 height 20
click at [327, 79] on p "CONN-47581" at bounding box center [341, 76] width 79 height 20
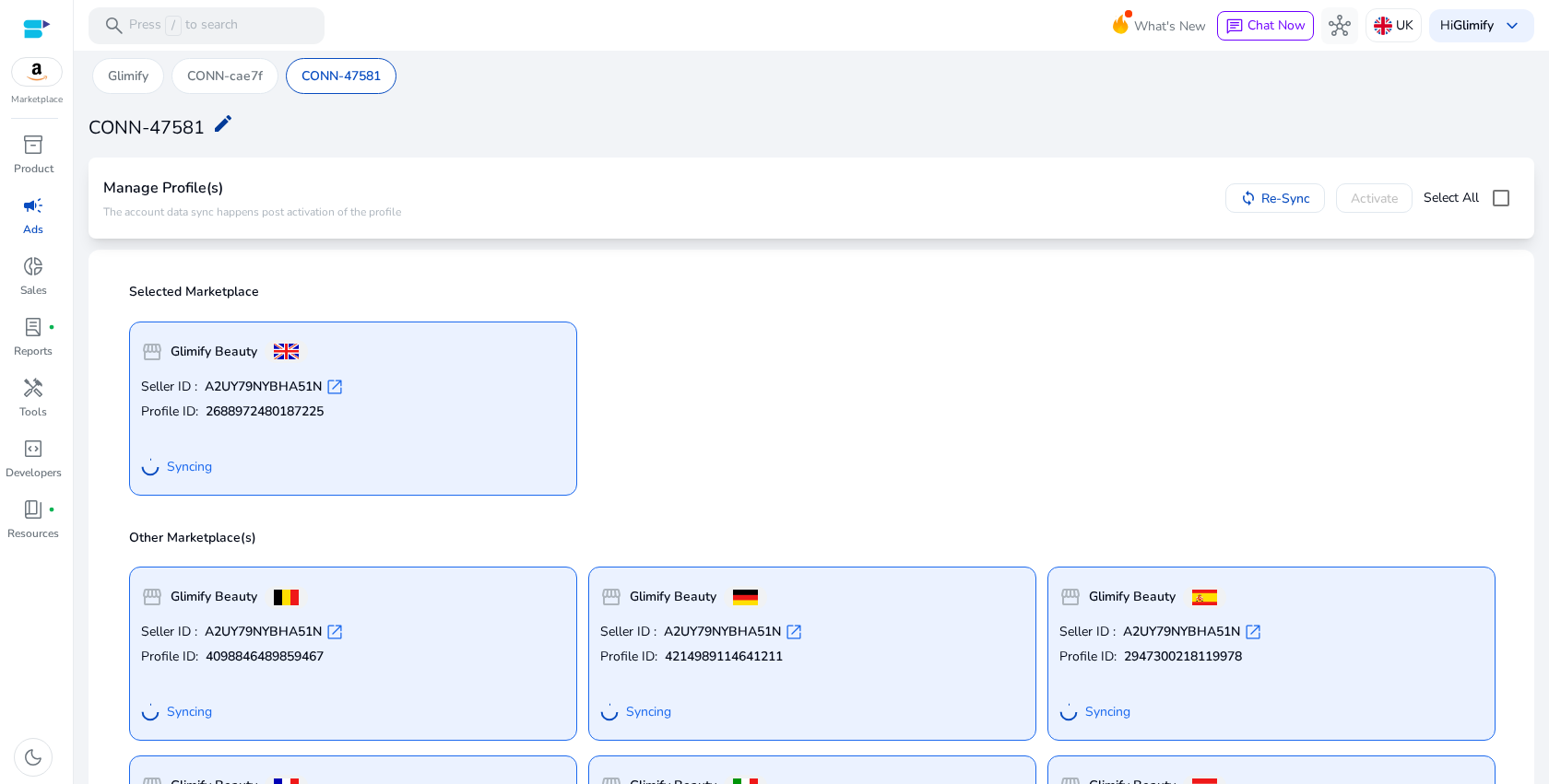
click at [223, 124] on mat-icon "edit" at bounding box center [223, 124] width 22 height 22
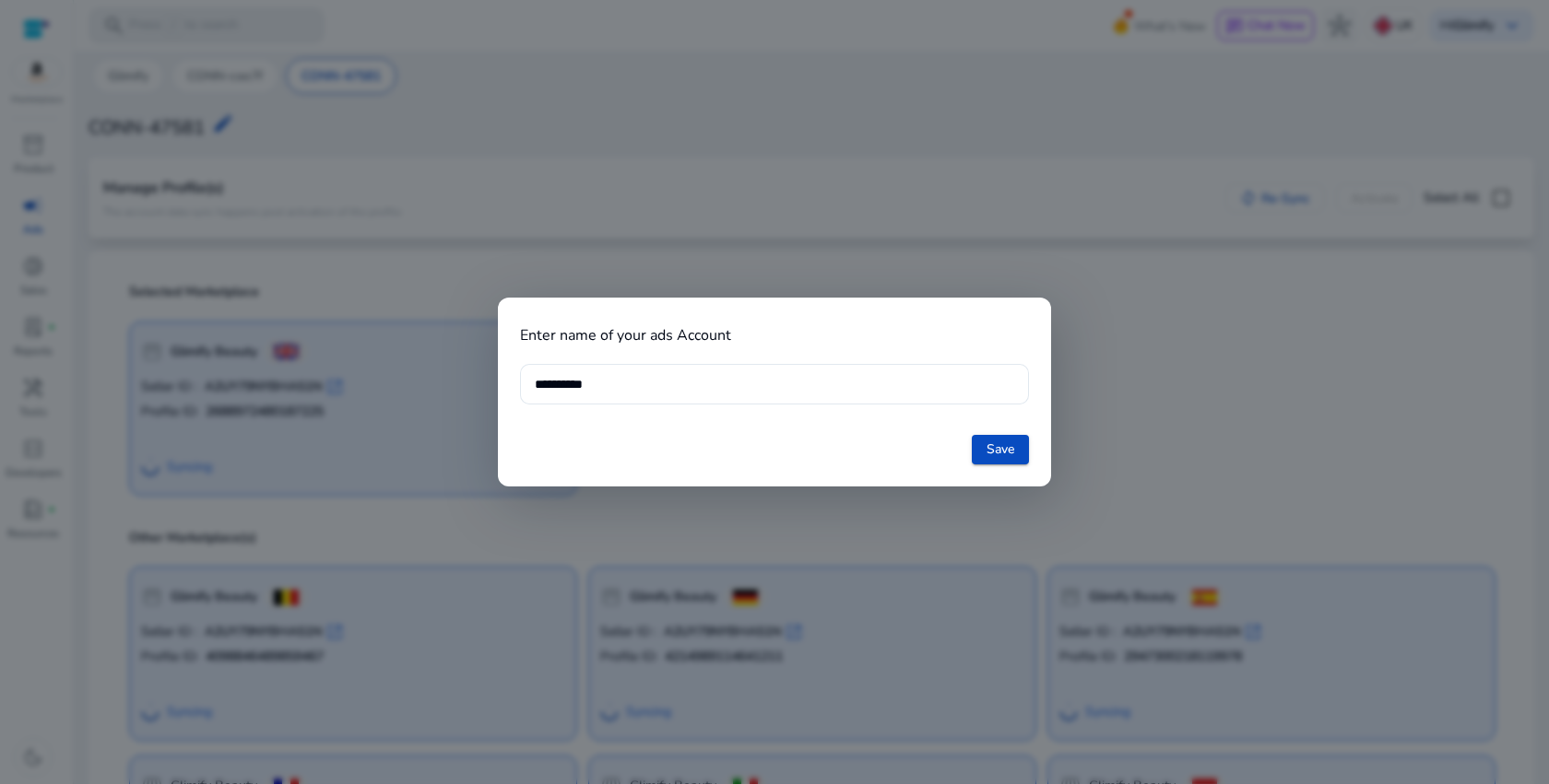
click at [1039, 221] on div at bounding box center [774, 392] width 1549 height 784
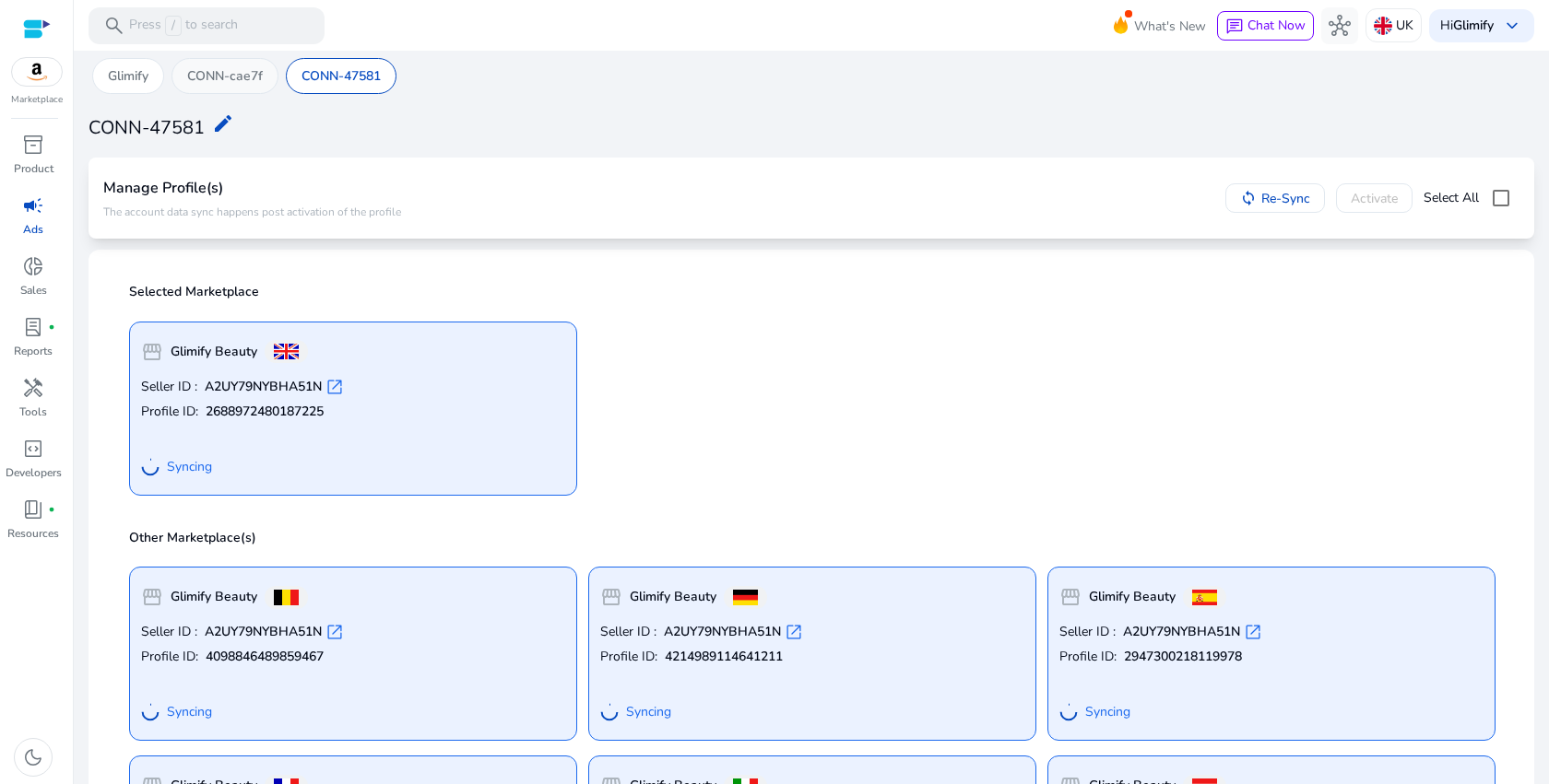
click at [251, 71] on p "CONN-cae7f" at bounding box center [225, 76] width 75 height 20
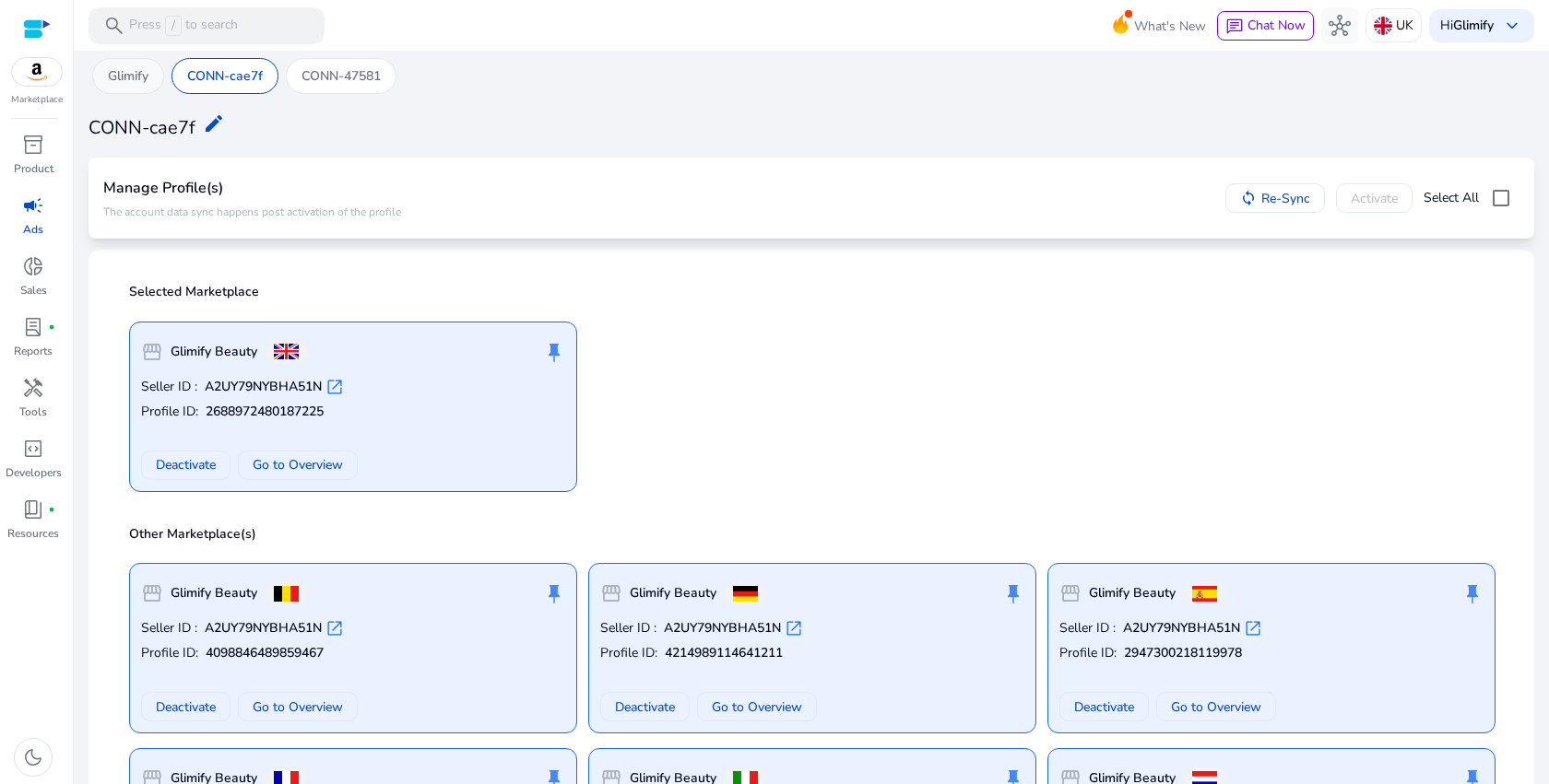
click at [109, 94] on div "Glimify" at bounding box center [128, 76] width 72 height 36
click at [125, 85] on p "Glimify" at bounding box center [128, 76] width 41 height 20
click at [220, 85] on p "CONN-cae7f" at bounding box center [225, 76] width 75 height 20
click at [326, 85] on p "CONN-47581" at bounding box center [341, 76] width 79 height 20
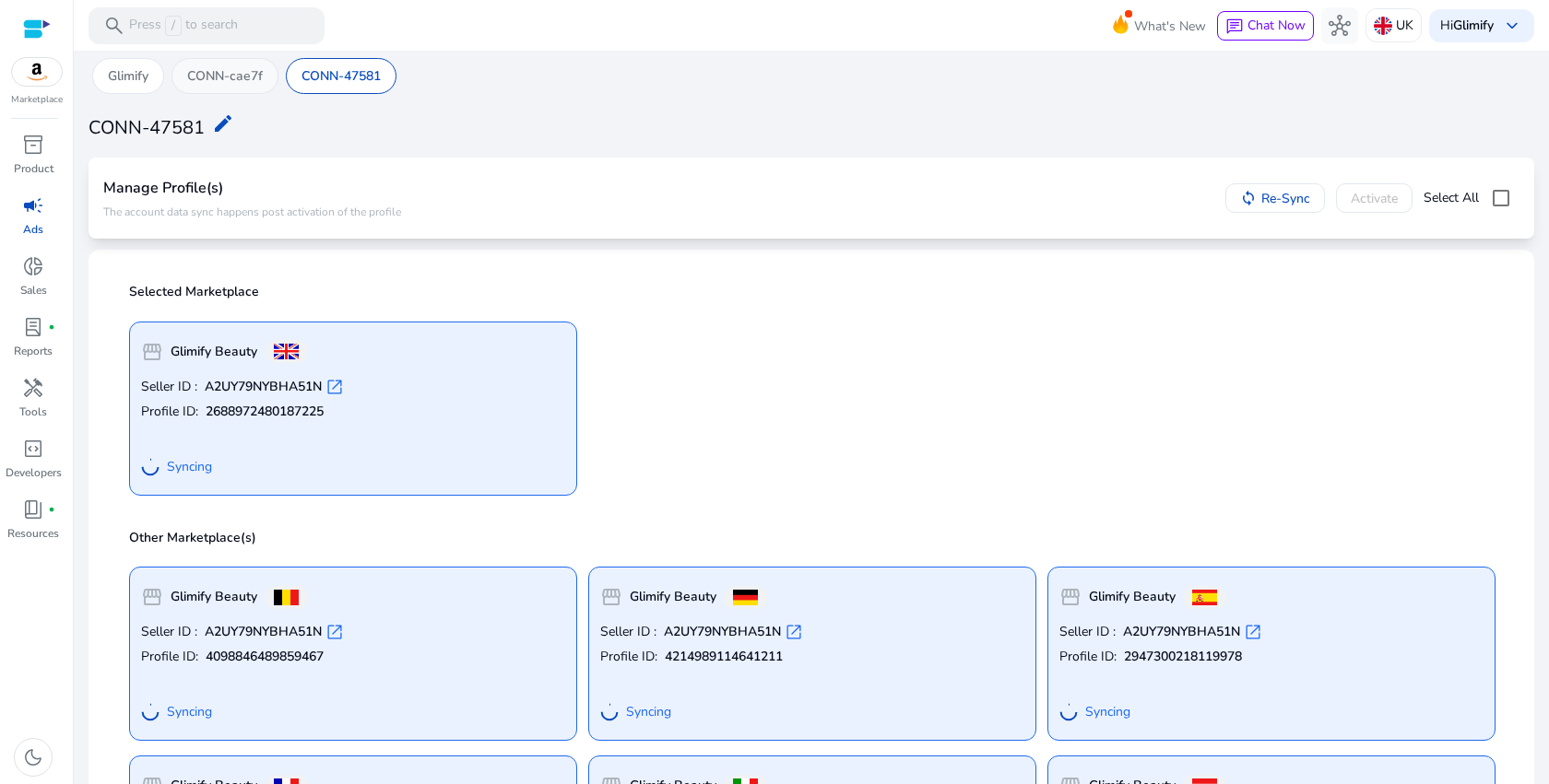
click at [208, 85] on p "CONN-cae7f" at bounding box center [225, 76] width 75 height 20
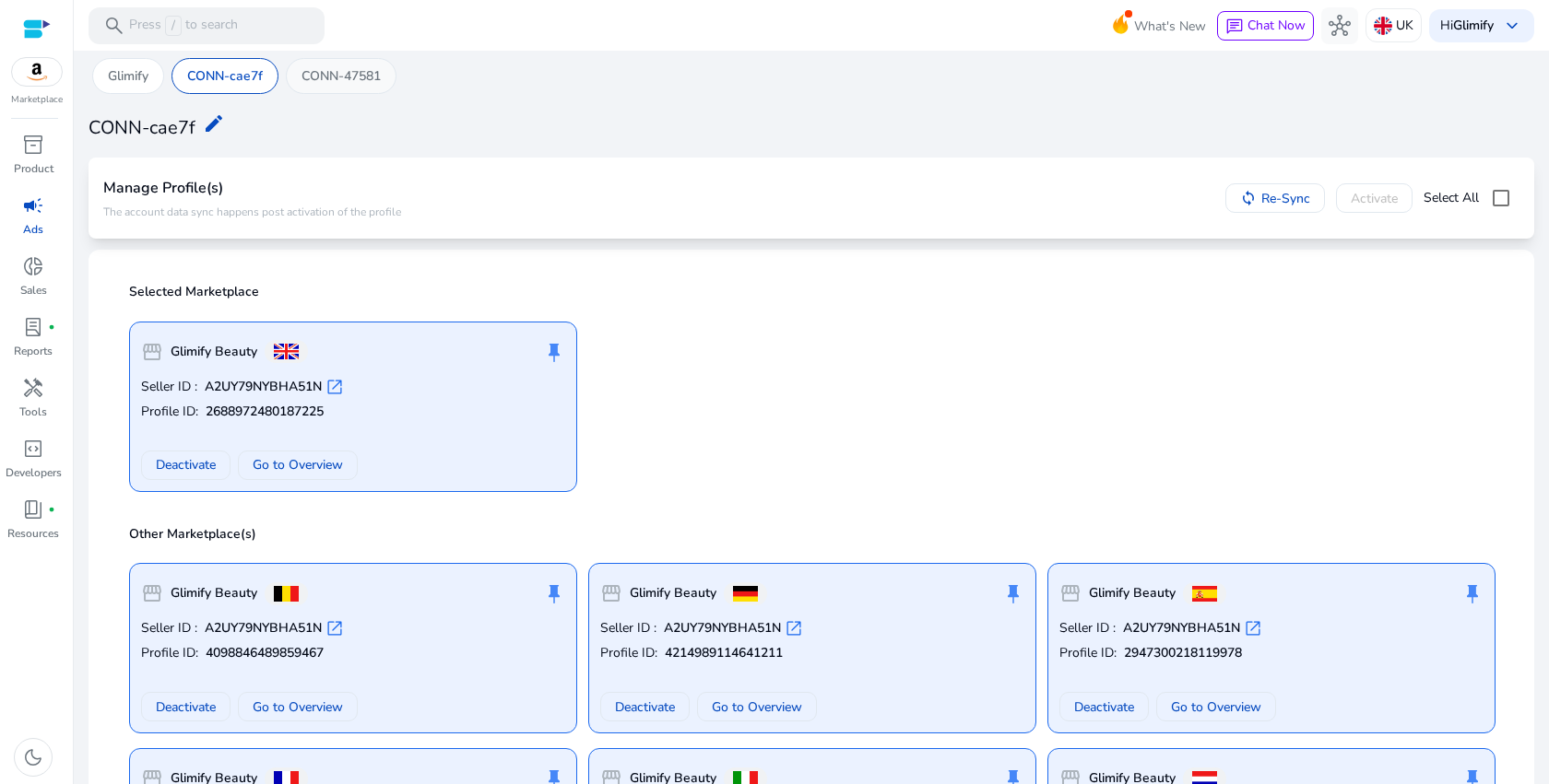
click at [336, 70] on p "CONN-47581" at bounding box center [341, 76] width 79 height 20
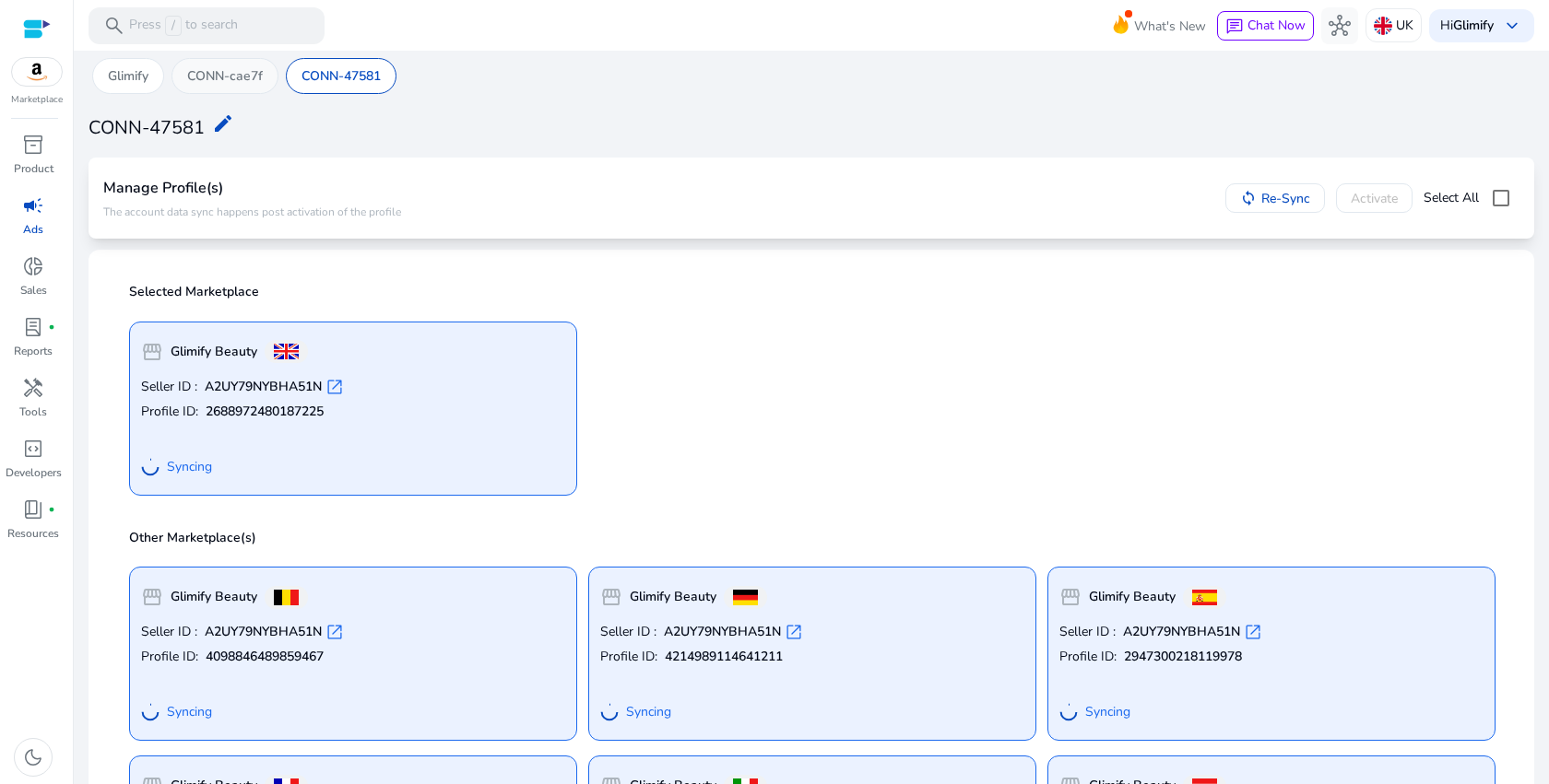
click at [259, 70] on p "CONN-cae7f" at bounding box center [225, 76] width 75 height 20
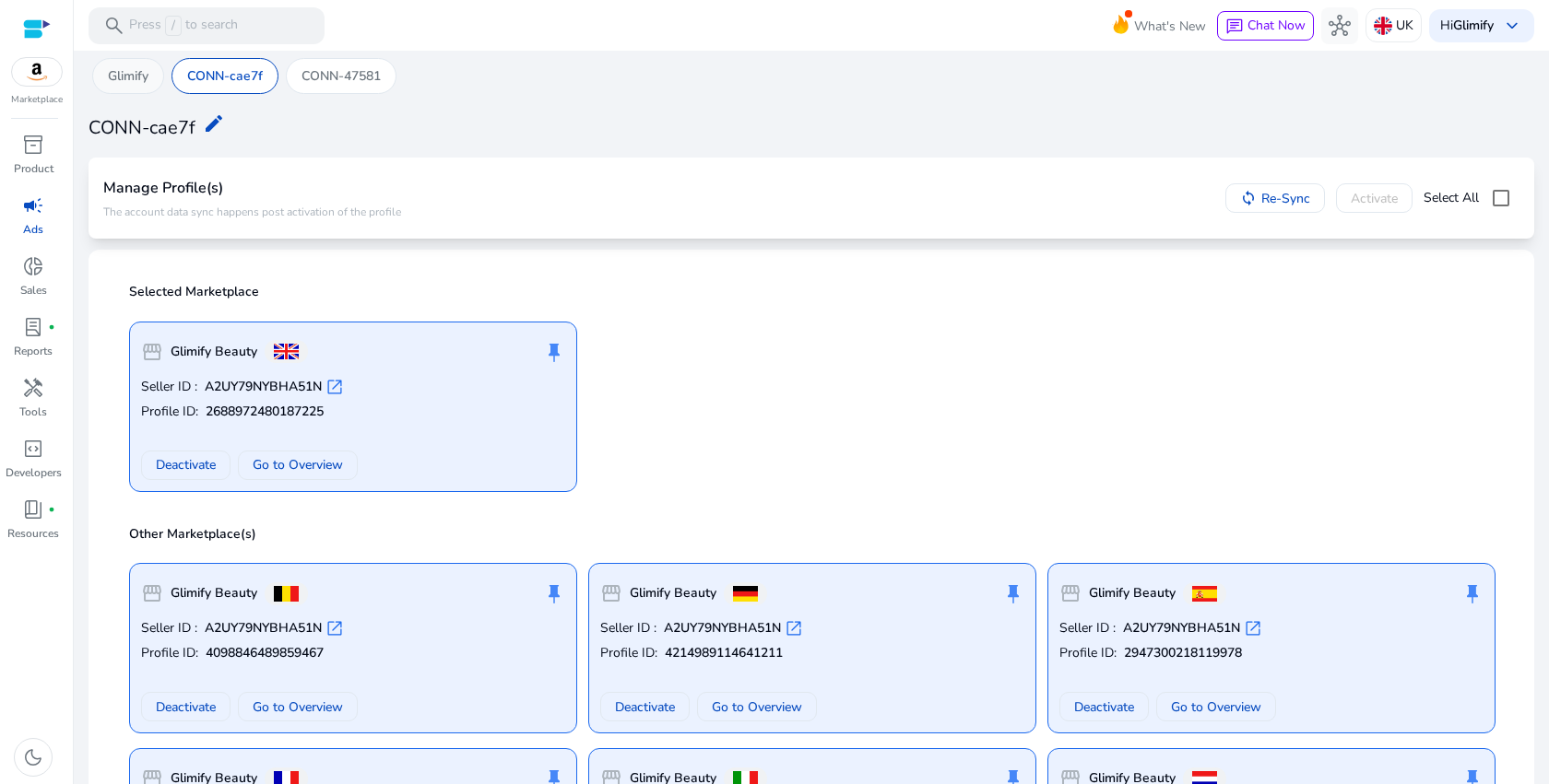
click at [152, 84] on div "Glimify" at bounding box center [128, 76] width 72 height 36
click at [225, 83] on p "CONN-cae7f" at bounding box center [225, 76] width 75 height 20
click at [1259, 44] on div "What's New chat Chat Now hub UK Hi Glimify keyboard_arrow_down" at bounding box center [1333, 26] width 400 height 44
click at [1263, 30] on span "Chat Now" at bounding box center [1276, 26] width 58 height 18
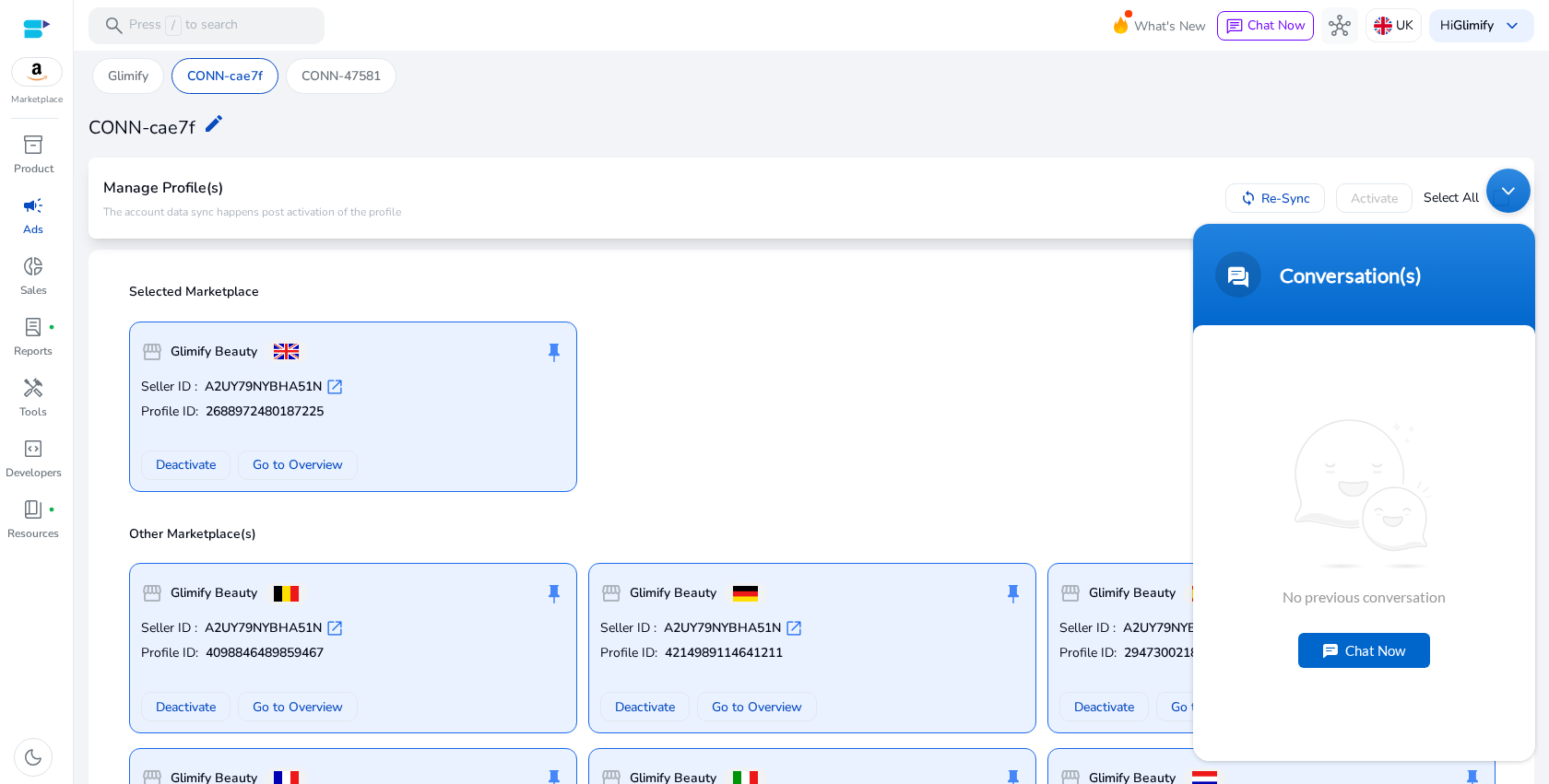
click at [1399, 650] on div "Chat Now" at bounding box center [1363, 650] width 132 height 35
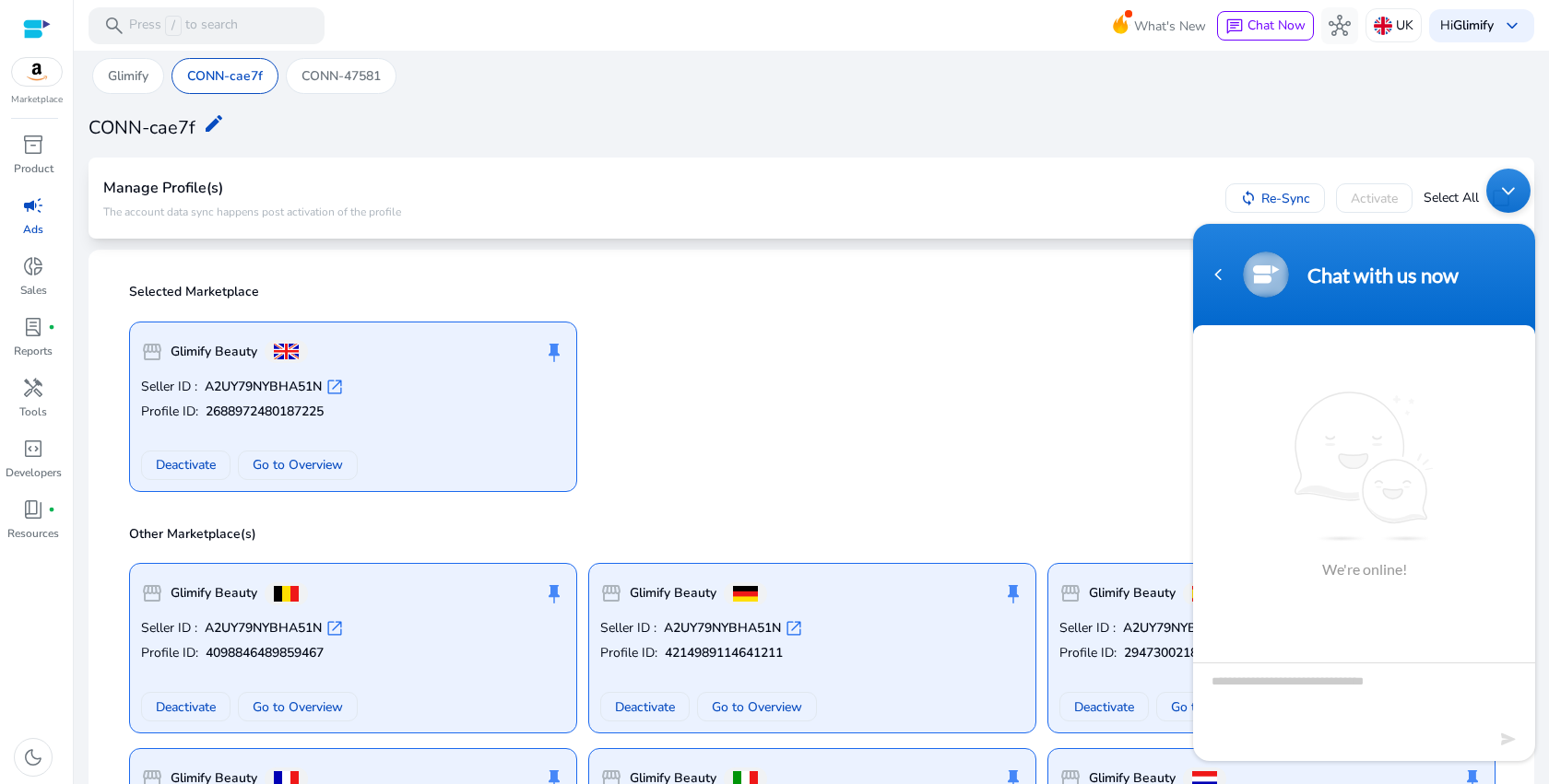
click at [1335, 701] on textarea "Type your message and hit 'Enter'" at bounding box center [1364, 694] width 342 height 64
type textarea "**"
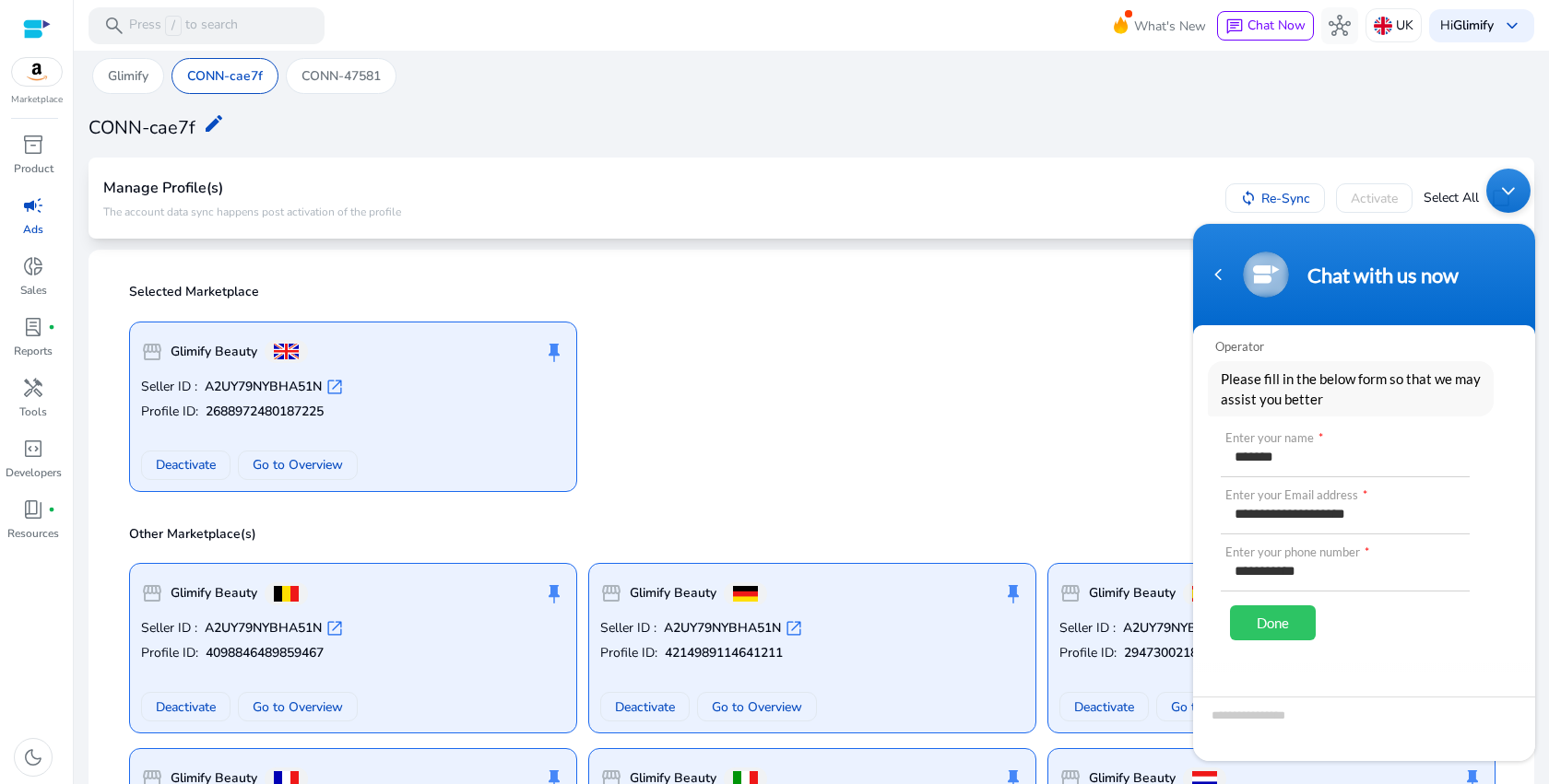
click at [1277, 629] on div "Done" at bounding box center [1272, 622] width 86 height 35
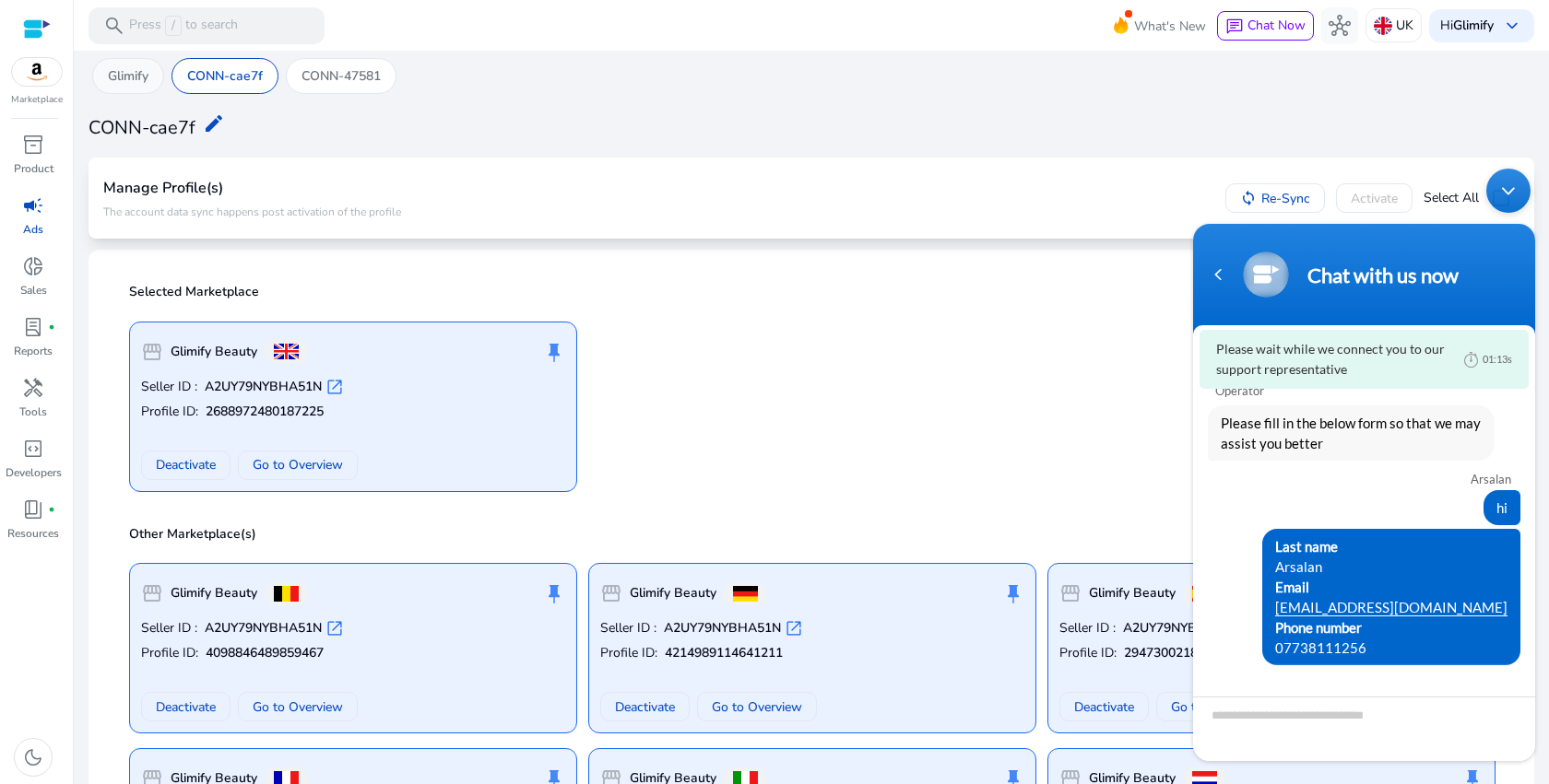
click at [150, 83] on div "Glimify" at bounding box center [128, 76] width 72 height 36
click at [246, 75] on p "CONN-cae7f" at bounding box center [225, 76] width 75 height 20
click at [344, 78] on p "CONN-47581" at bounding box center [341, 76] width 79 height 20
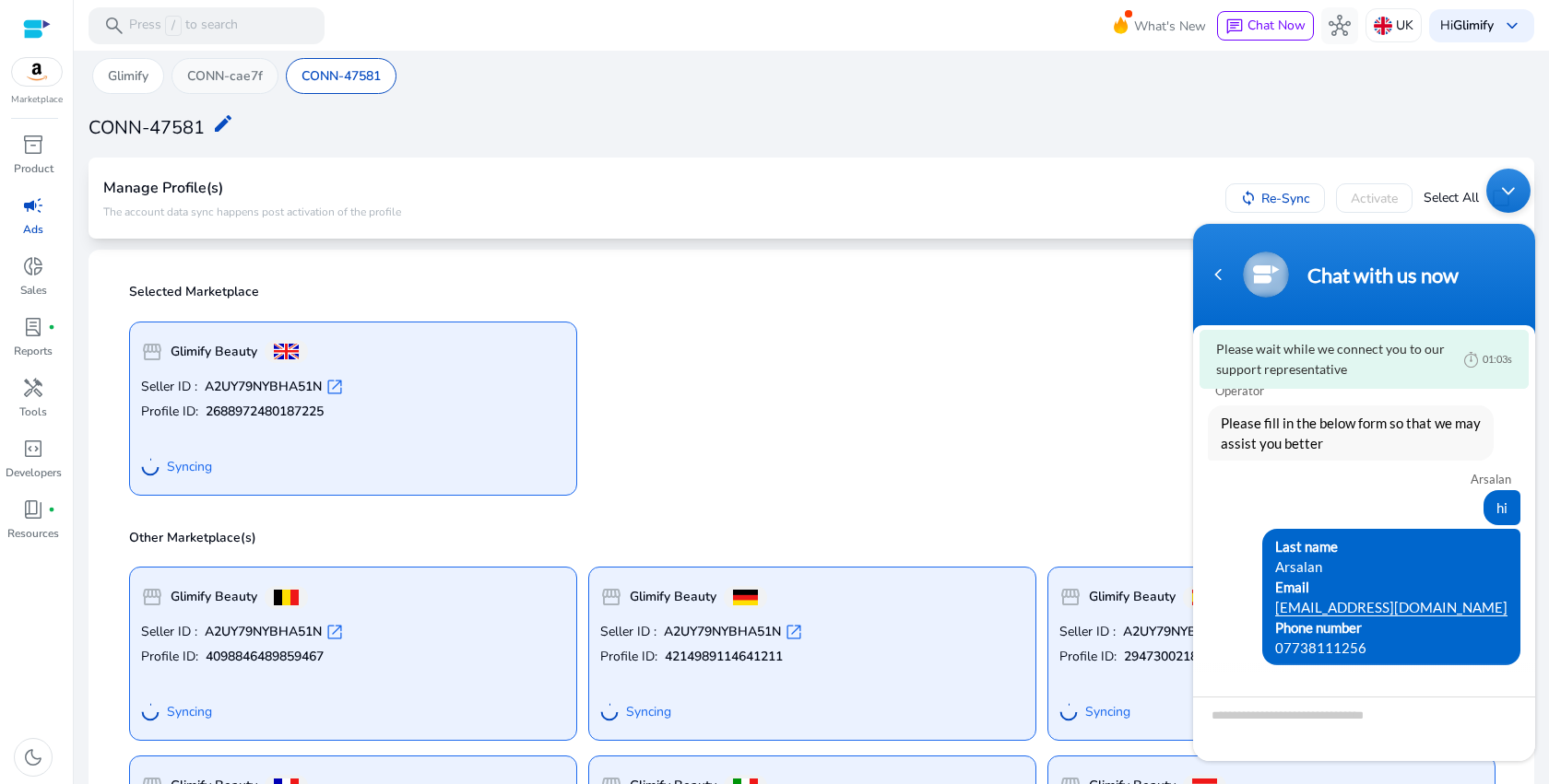
click at [256, 79] on p "CONN-cae7f" at bounding box center [225, 76] width 75 height 20
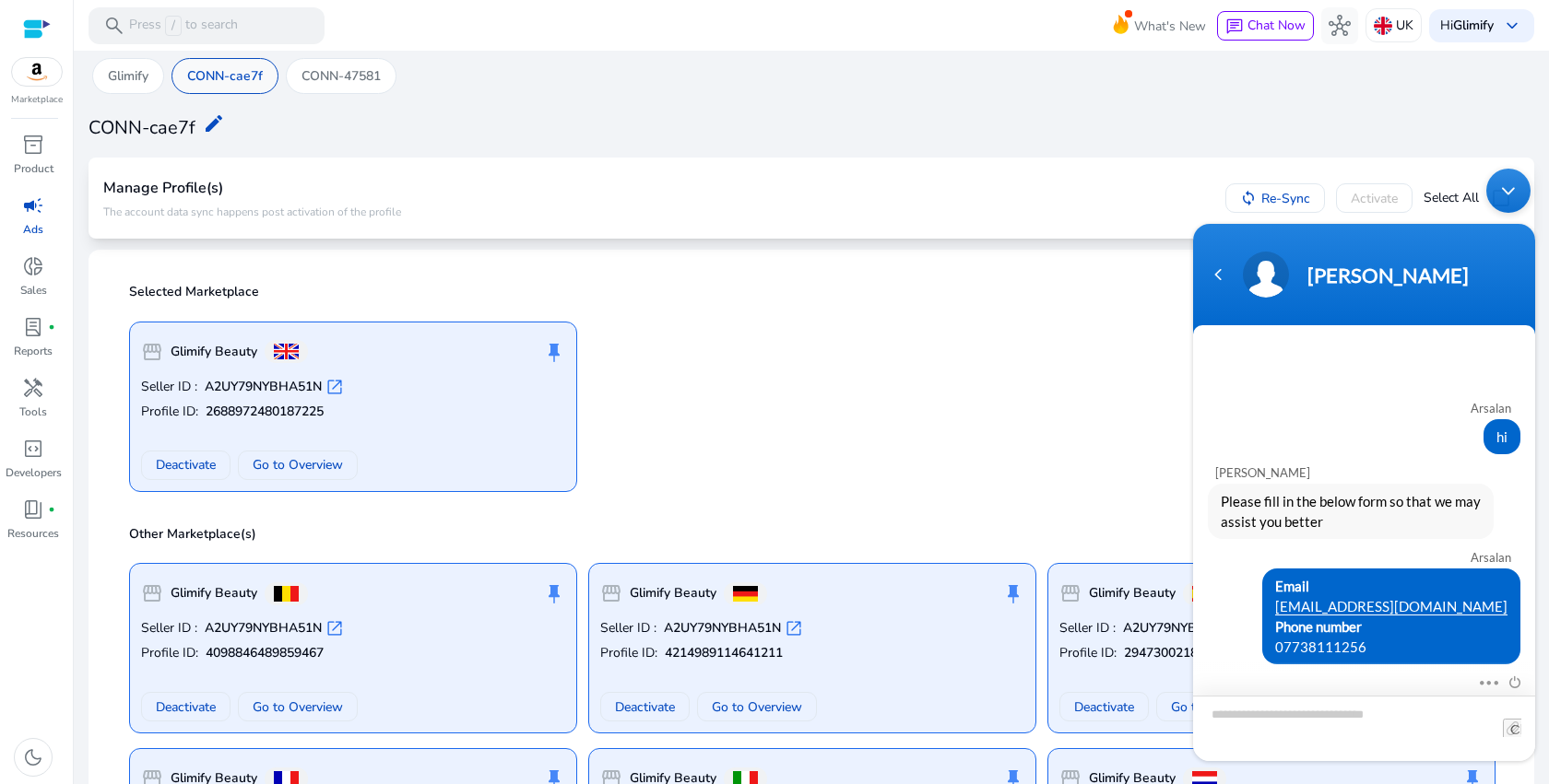
scroll to position [0, 0]
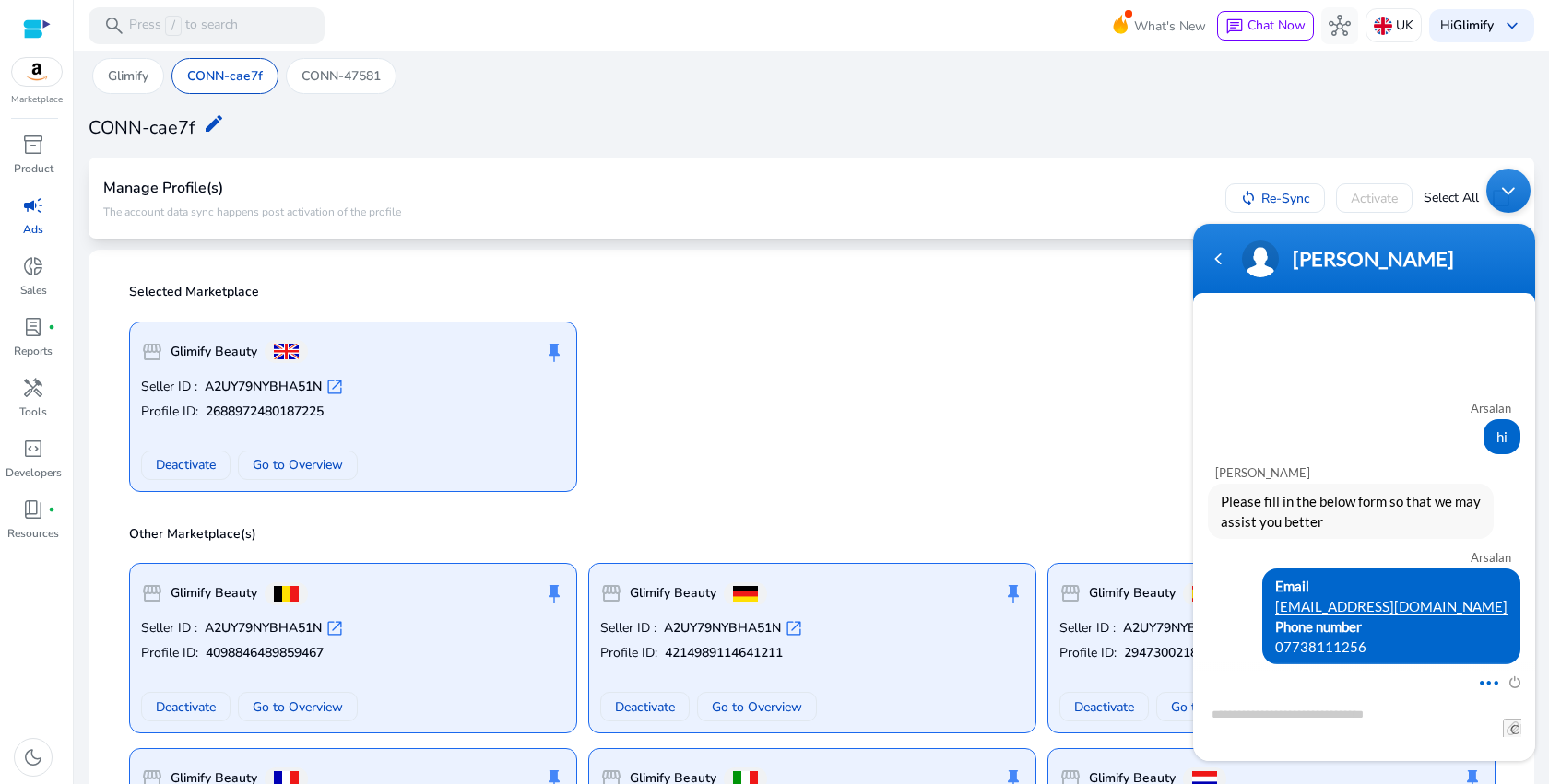
click at [1481, 687] on span at bounding box center [1484, 679] width 14 height 17
click at [1310, 688] on div "Mute Send email" at bounding box center [1364, 683] width 342 height 24
click at [1309, 726] on textarea "Type your message and hit 'Enter'" at bounding box center [1364, 729] width 342 height 65
click at [1006, 434] on div "storefront Glimify Beauty push_pin Seller ID : A2UY79NYBHA51N open_in_new Profi…" at bounding box center [811, 398] width 1387 height 185
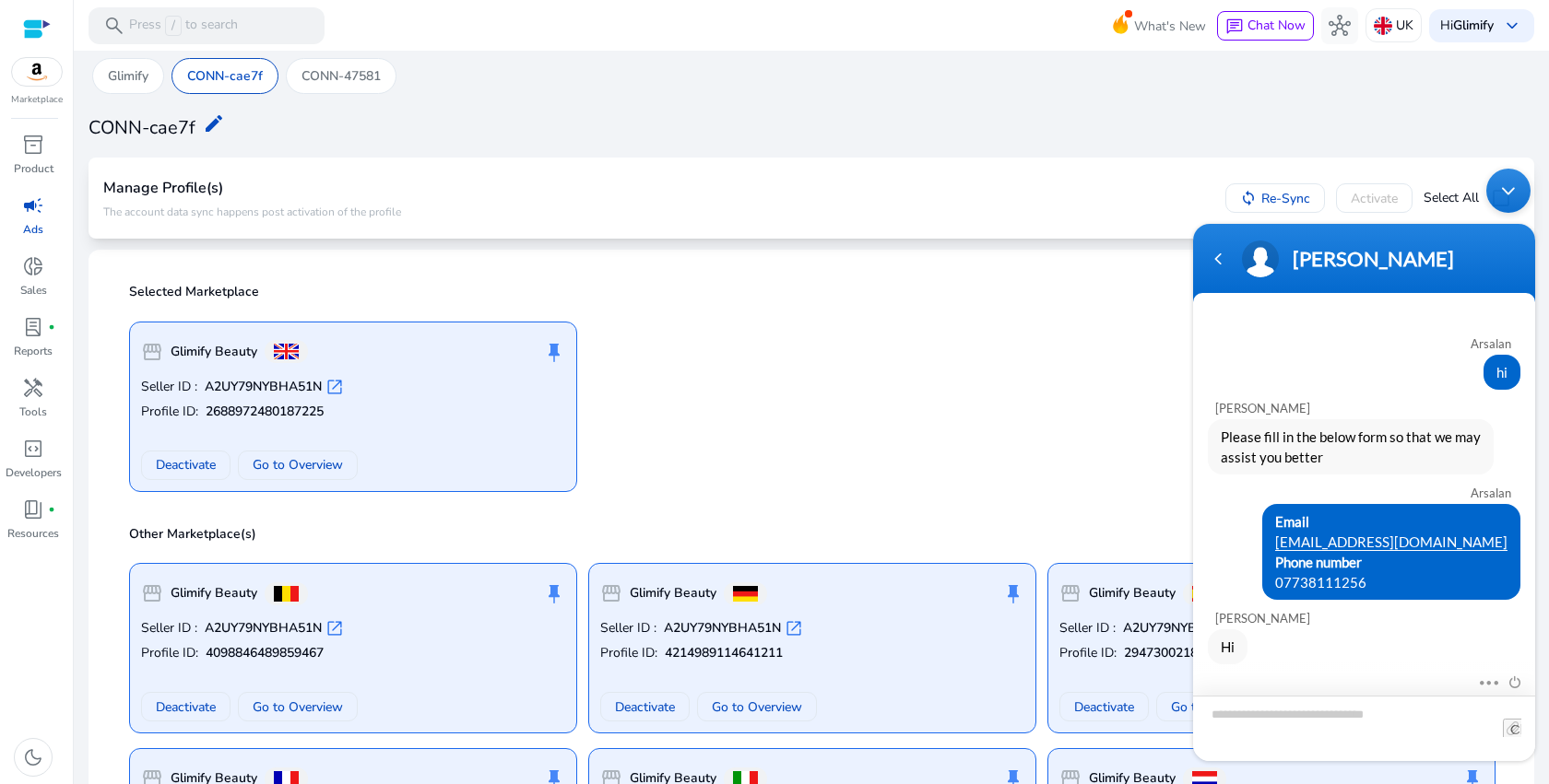
click at [1272, 728] on textarea "Type your message and hit 'Enter'" at bounding box center [1364, 729] width 342 height 65
type textarea "**********"
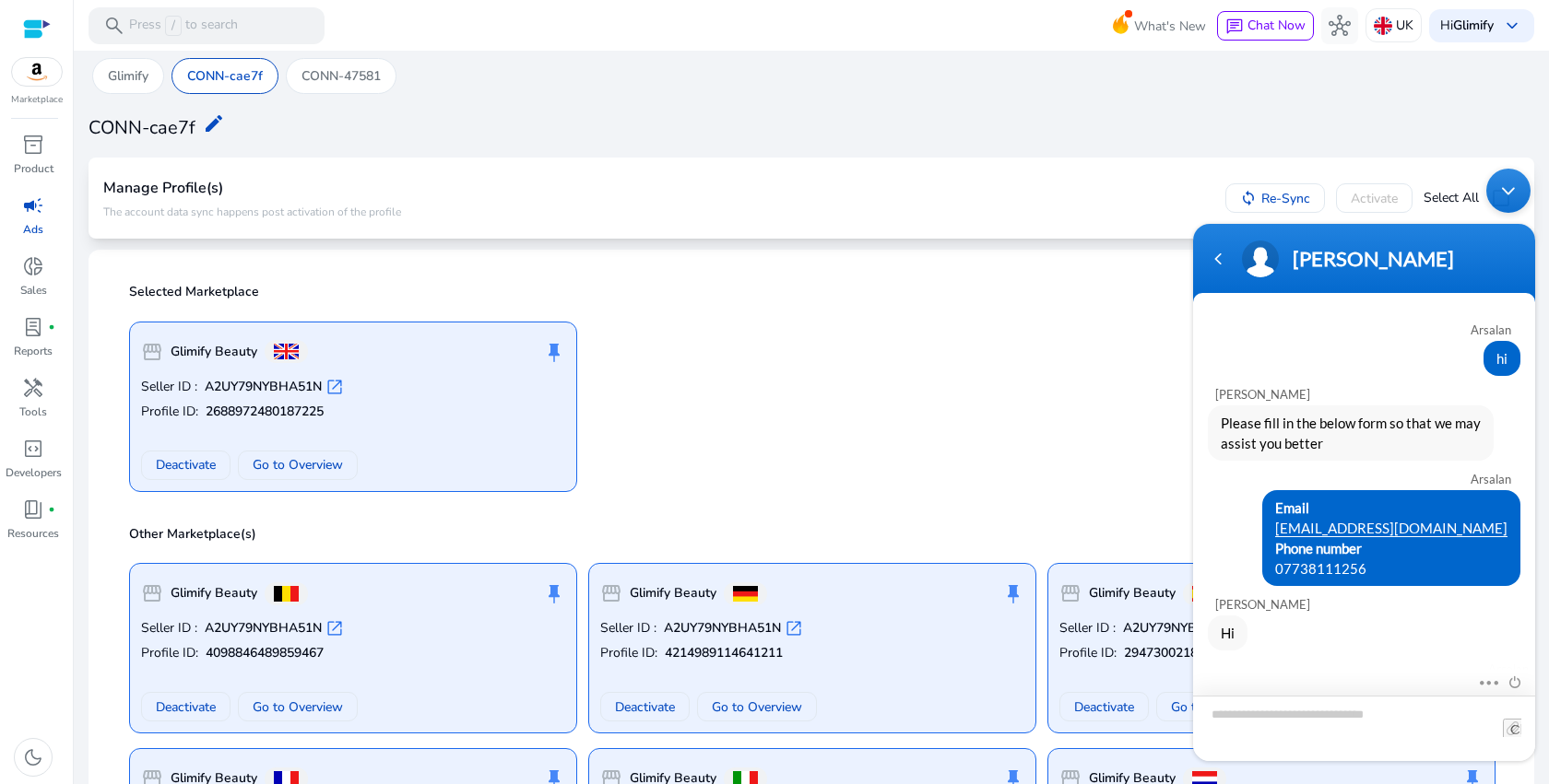
scroll to position [71, 0]
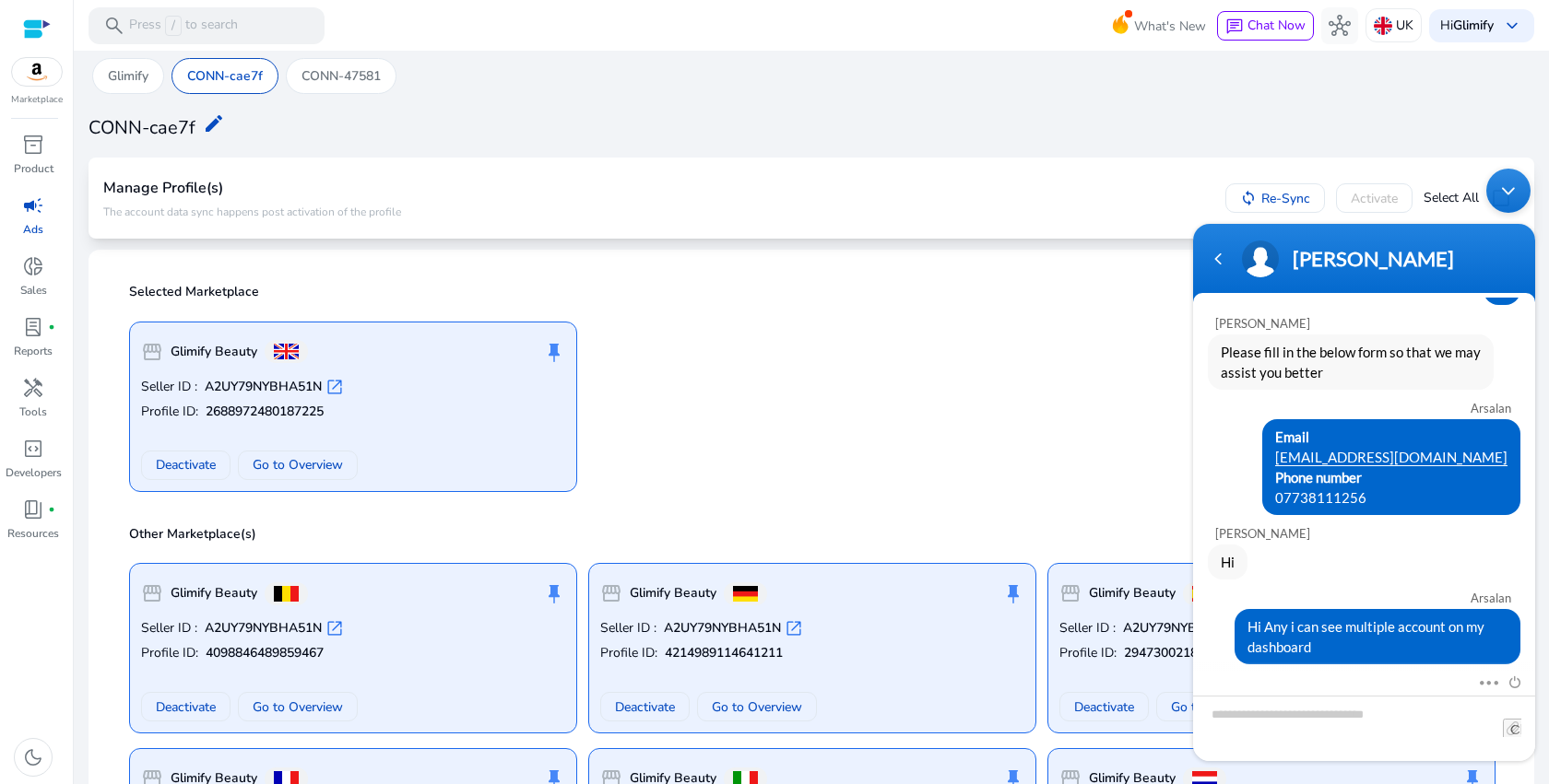
click at [1337, 579] on div "Arsalan Hi Any i can see multiple account on my dashboard" at bounding box center [1364, 622] width 342 height 85
click at [1313, 523] on div "Andy Hi" at bounding box center [1364, 547] width 342 height 64
click at [1331, 546] on div "Hi" at bounding box center [1364, 562] width 313 height 35
click at [1516, 732] on input "file" at bounding box center [1511, 728] width 19 height 19
type input "**********"
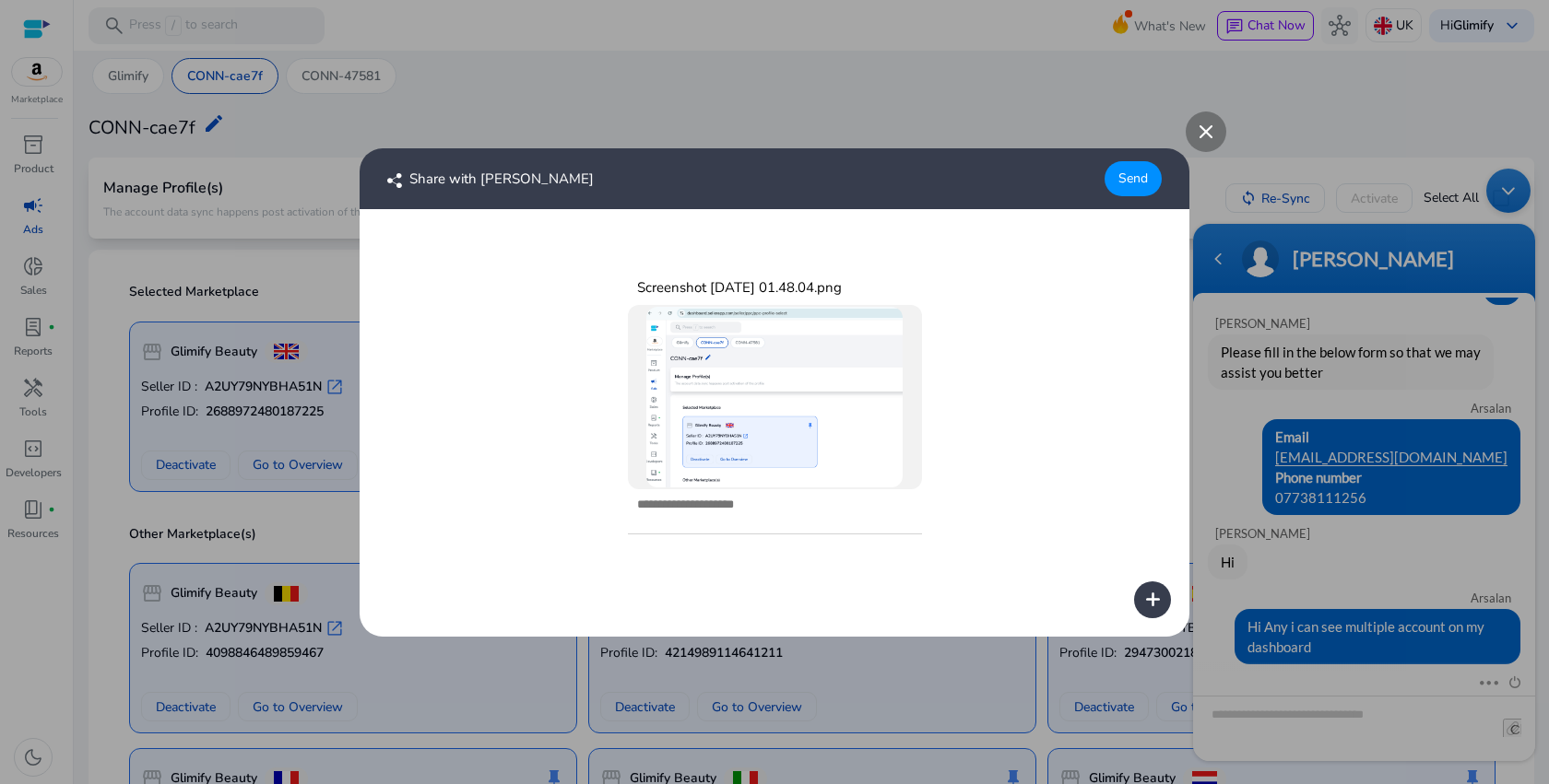
click at [1137, 186] on div "Send" at bounding box center [1134, 178] width 57 height 35
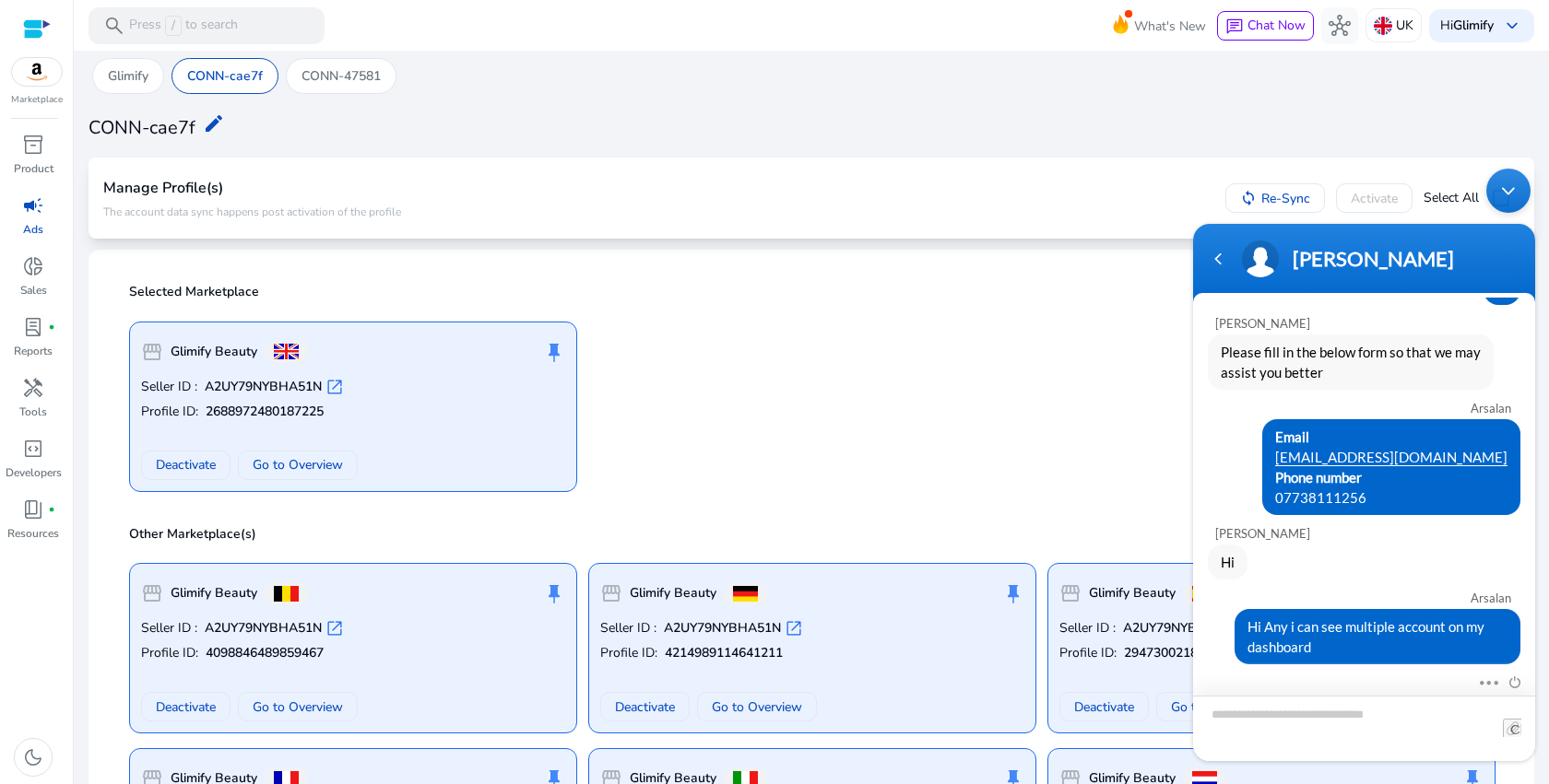
click at [1302, 714] on textarea "Type your message and hit 'Enter'" at bounding box center [1364, 729] width 342 height 65
type textarea "*"
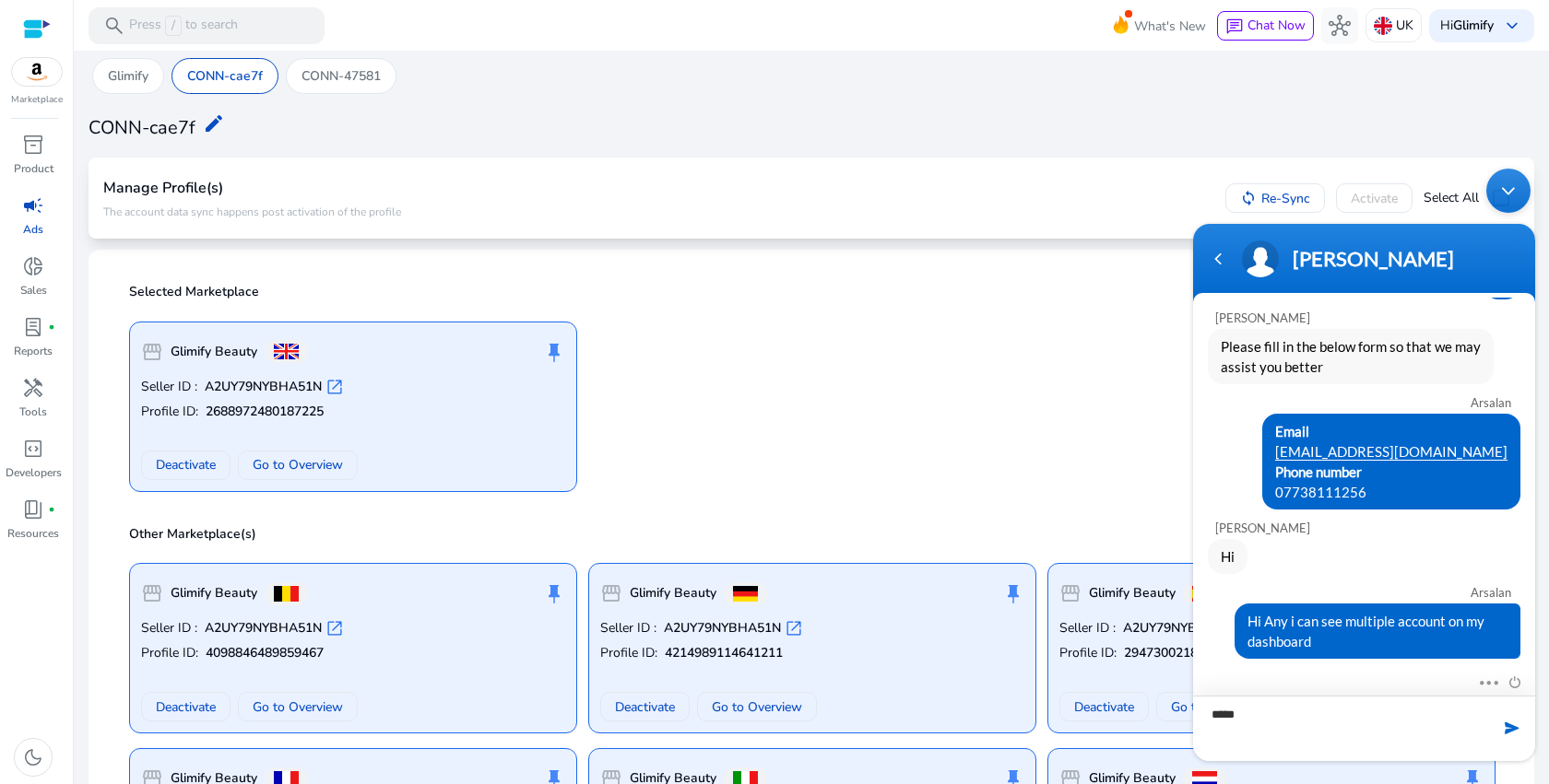
scroll to position [245, 0]
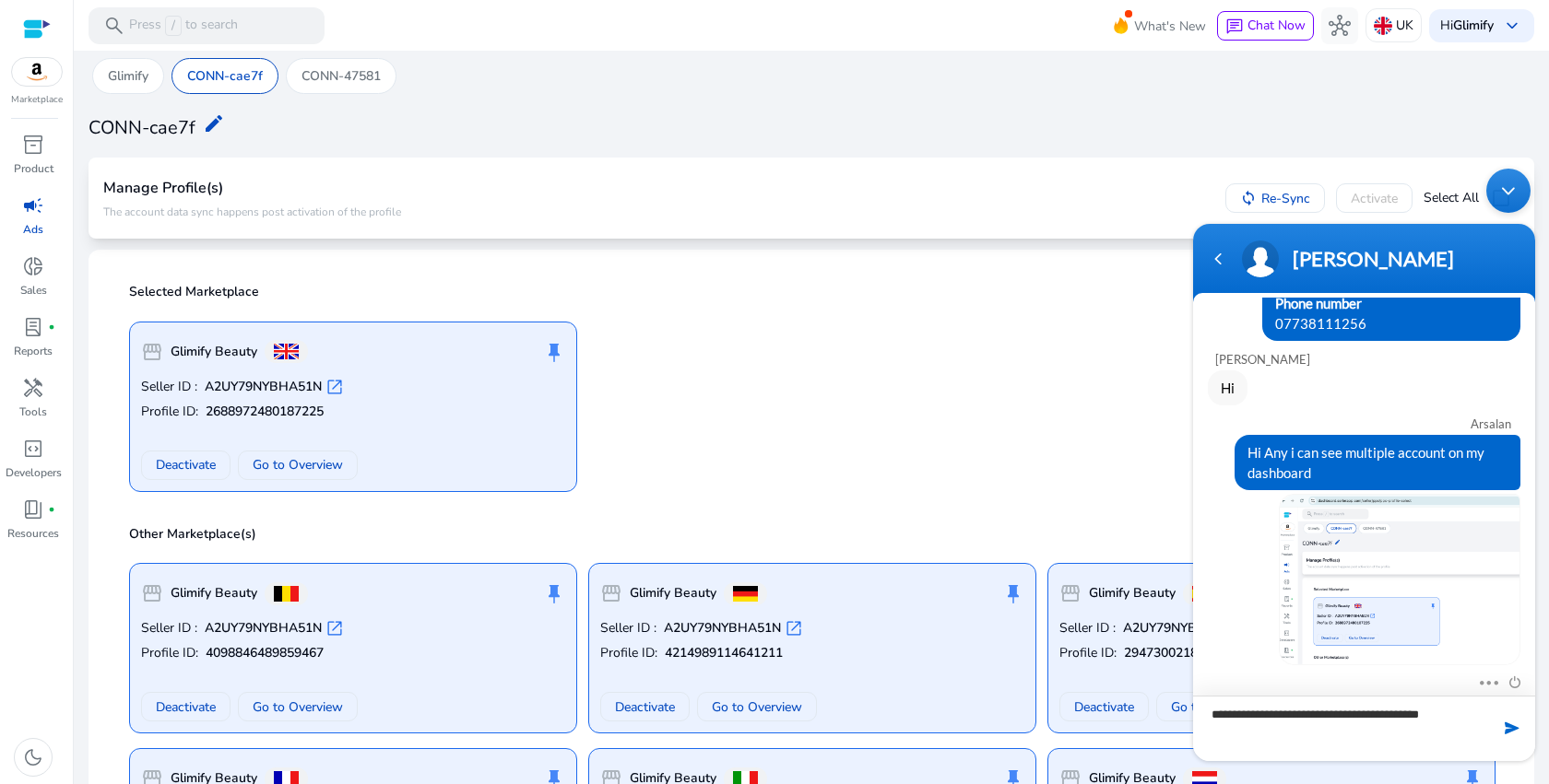
type textarea "**********"
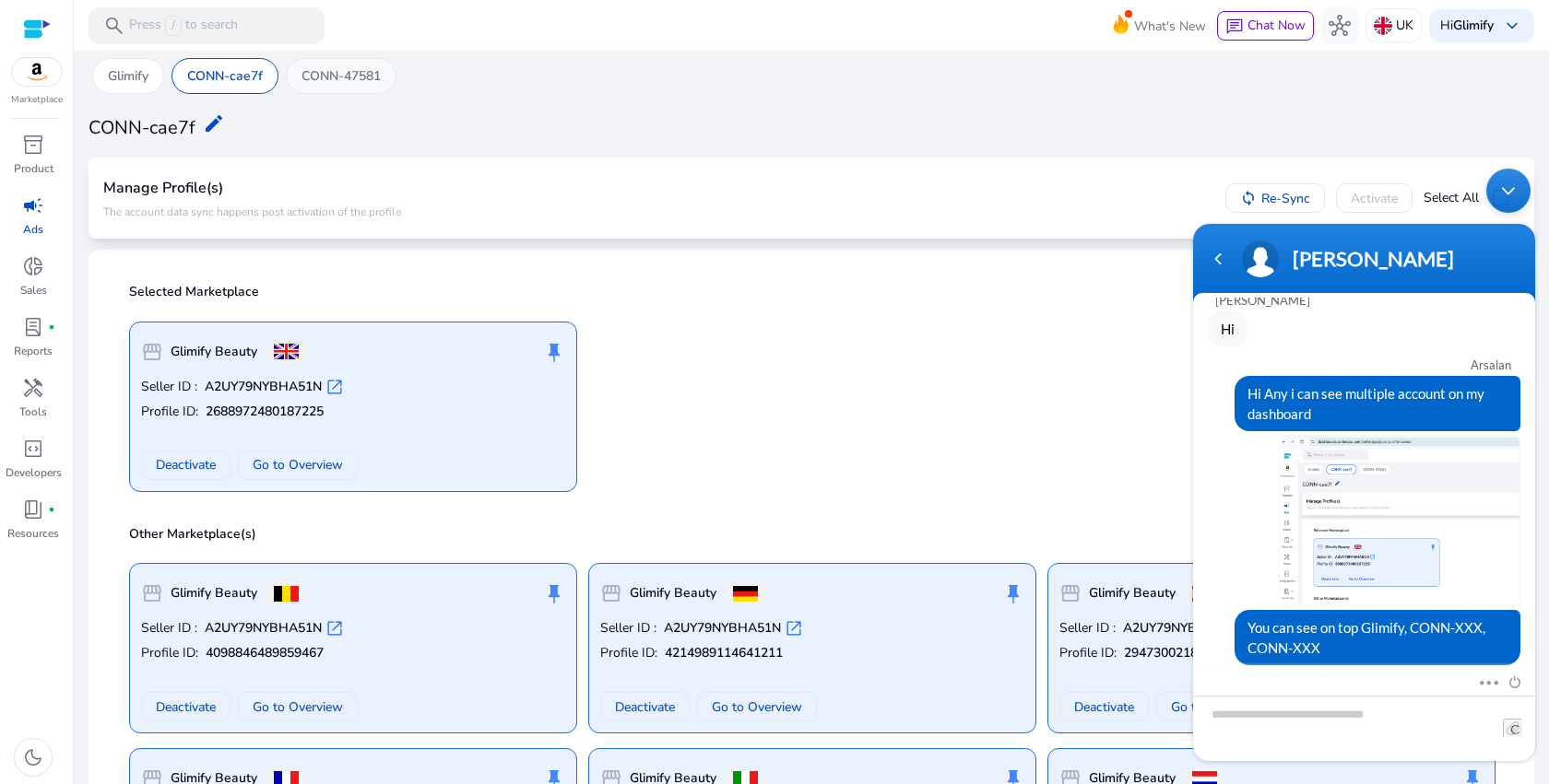
click at [344, 70] on p "CONN-47581" at bounding box center [341, 76] width 79 height 20
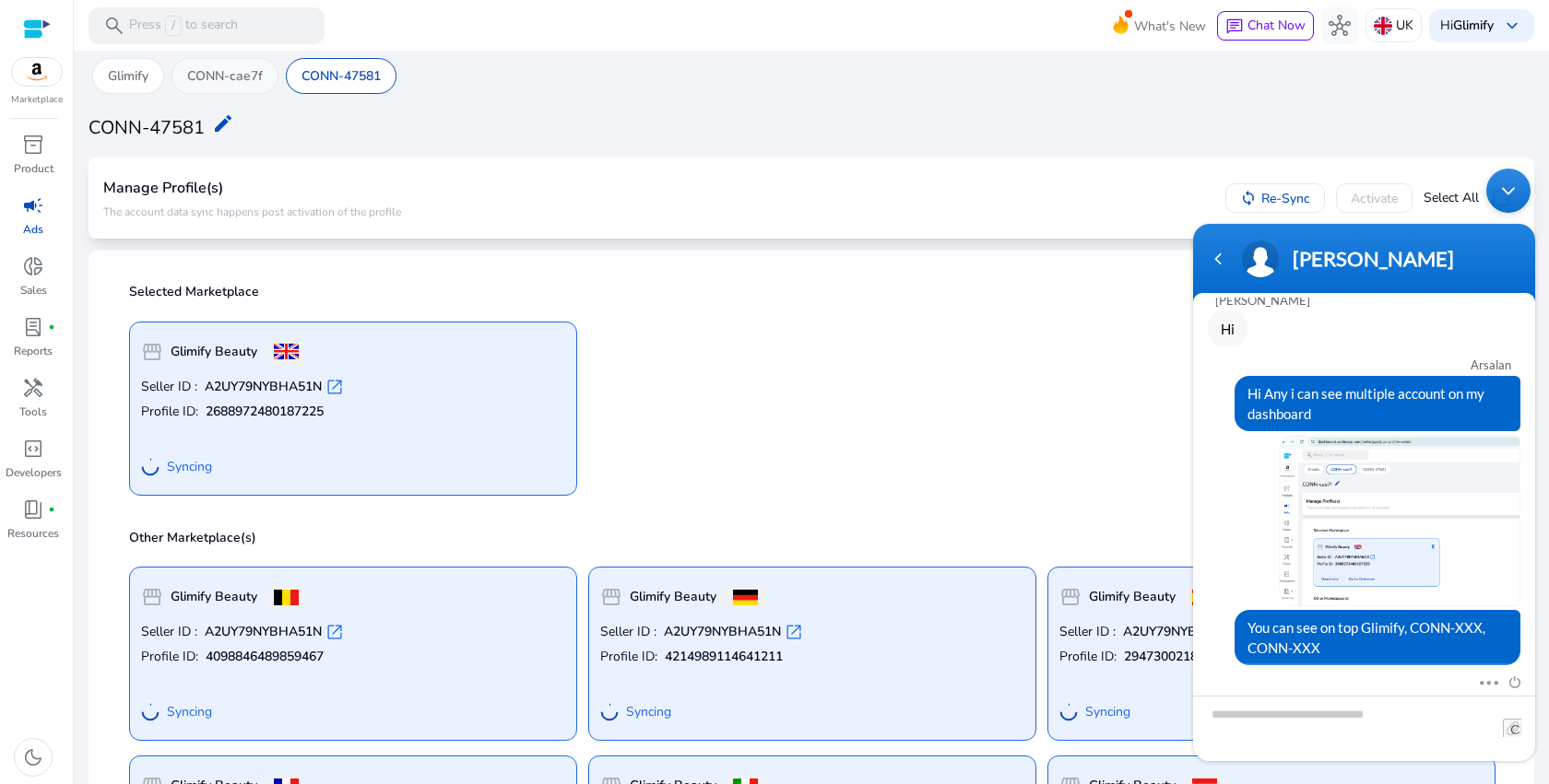
click at [266, 75] on div "CONN-cae7f" at bounding box center [225, 76] width 107 height 36
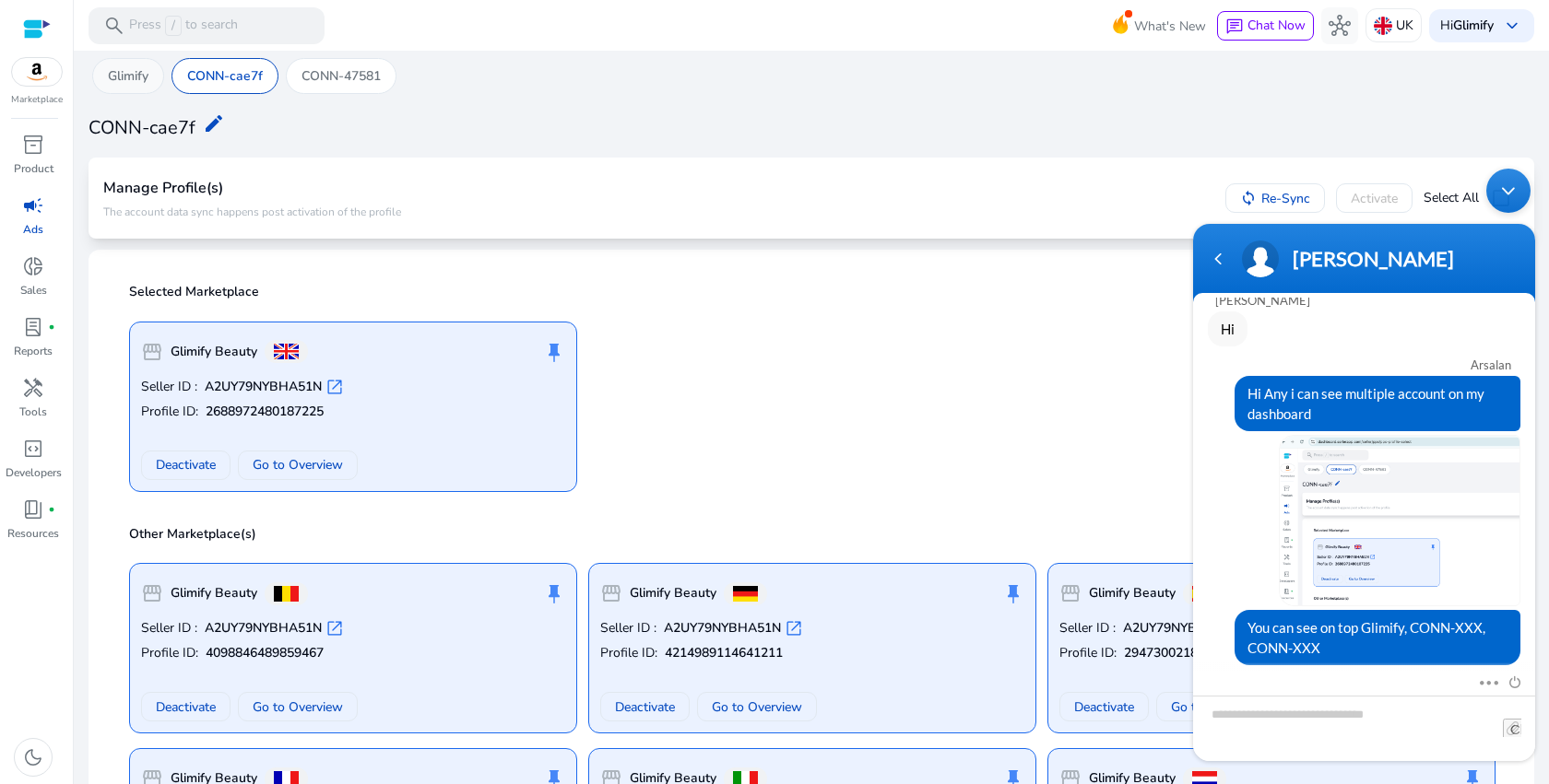
click at [131, 72] on p "Glimify" at bounding box center [128, 76] width 41 height 20
click at [59, 81] on img at bounding box center [37, 72] width 49 height 28
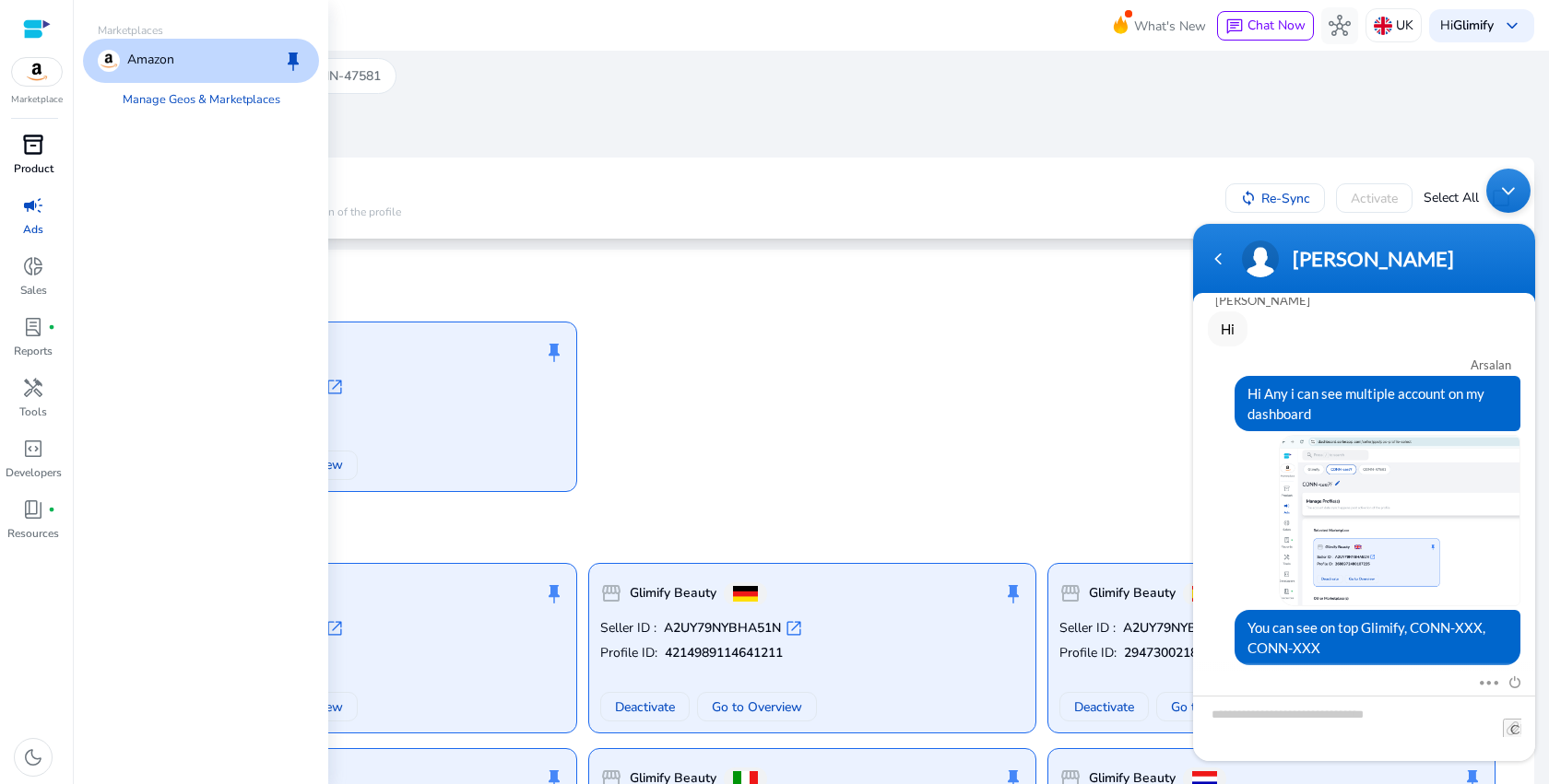
click at [47, 153] on div "inventory_2" at bounding box center [33, 144] width 51 height 30
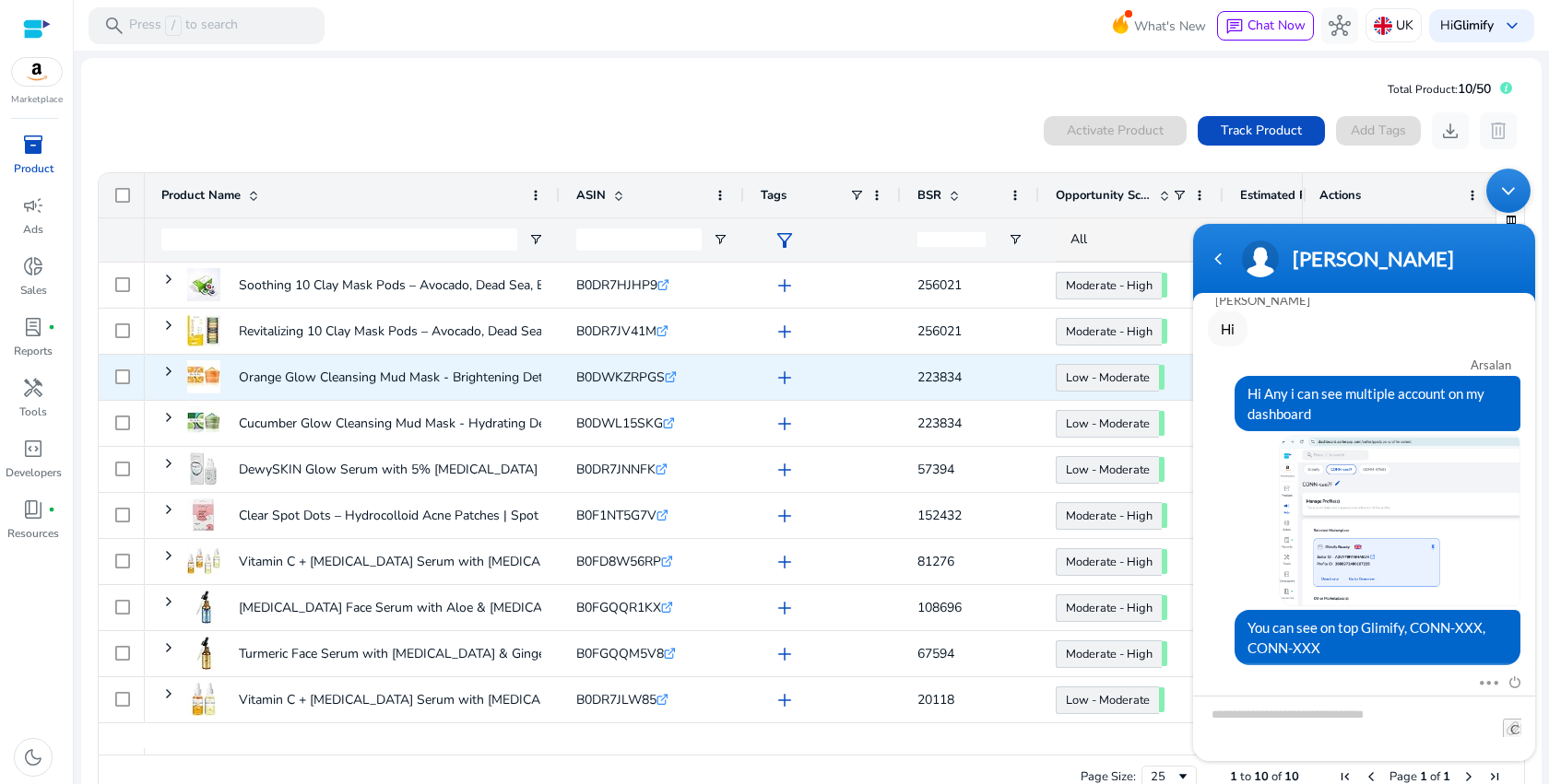
scroll to position [40, 0]
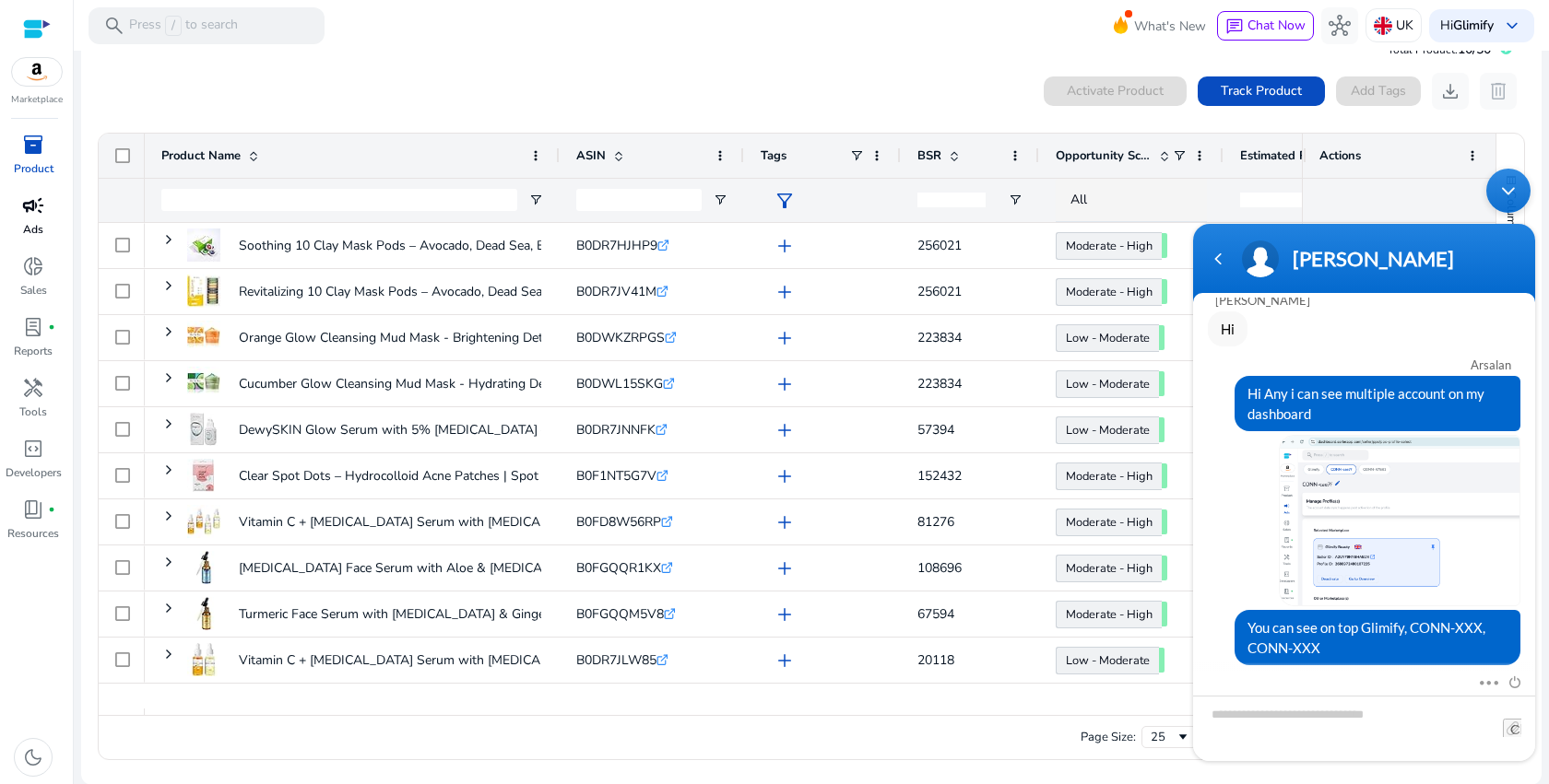
click at [38, 221] on p "Ads" at bounding box center [33, 229] width 21 height 17
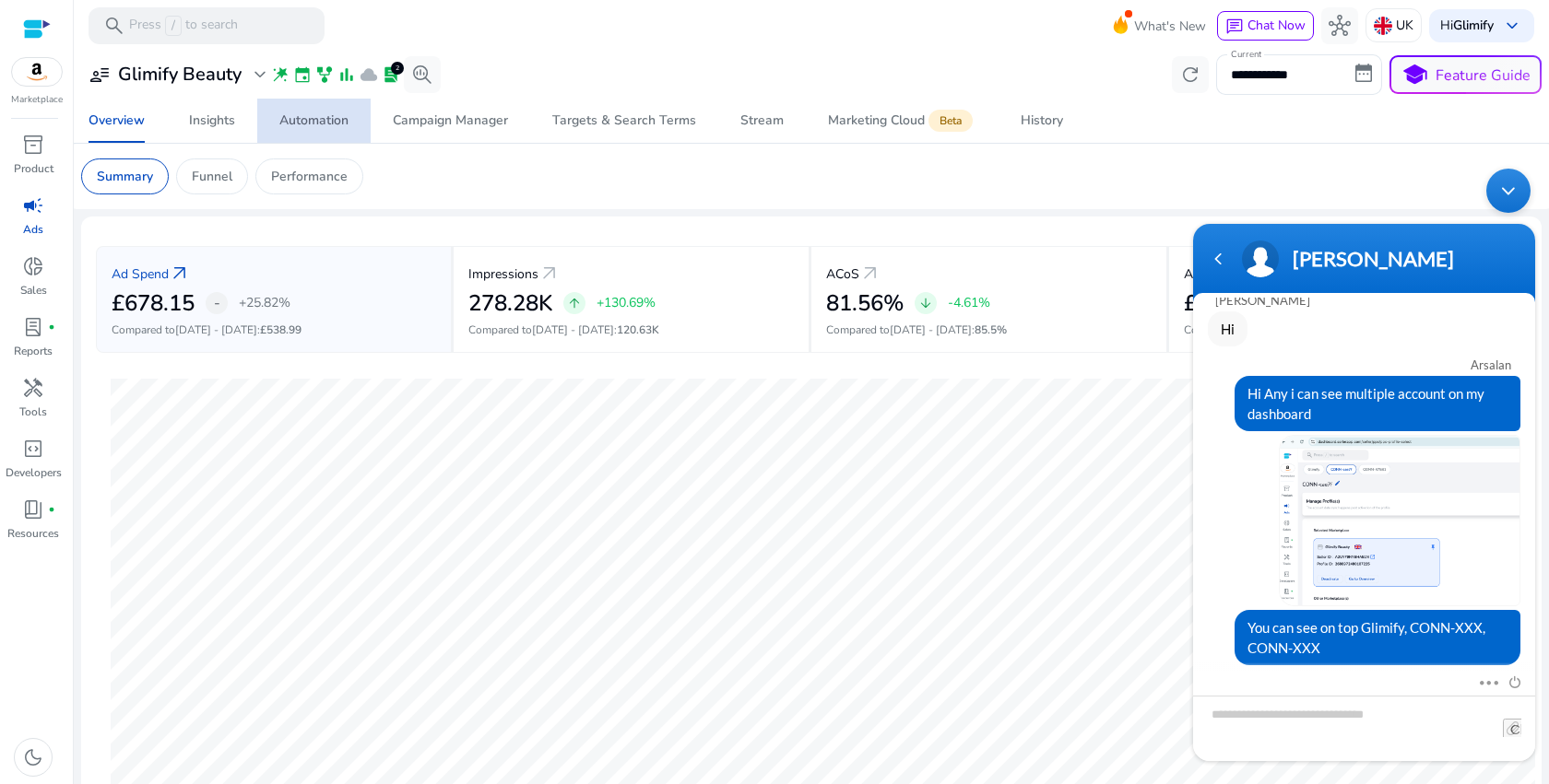
click at [313, 122] on div "Automation" at bounding box center [314, 121] width 69 height 13
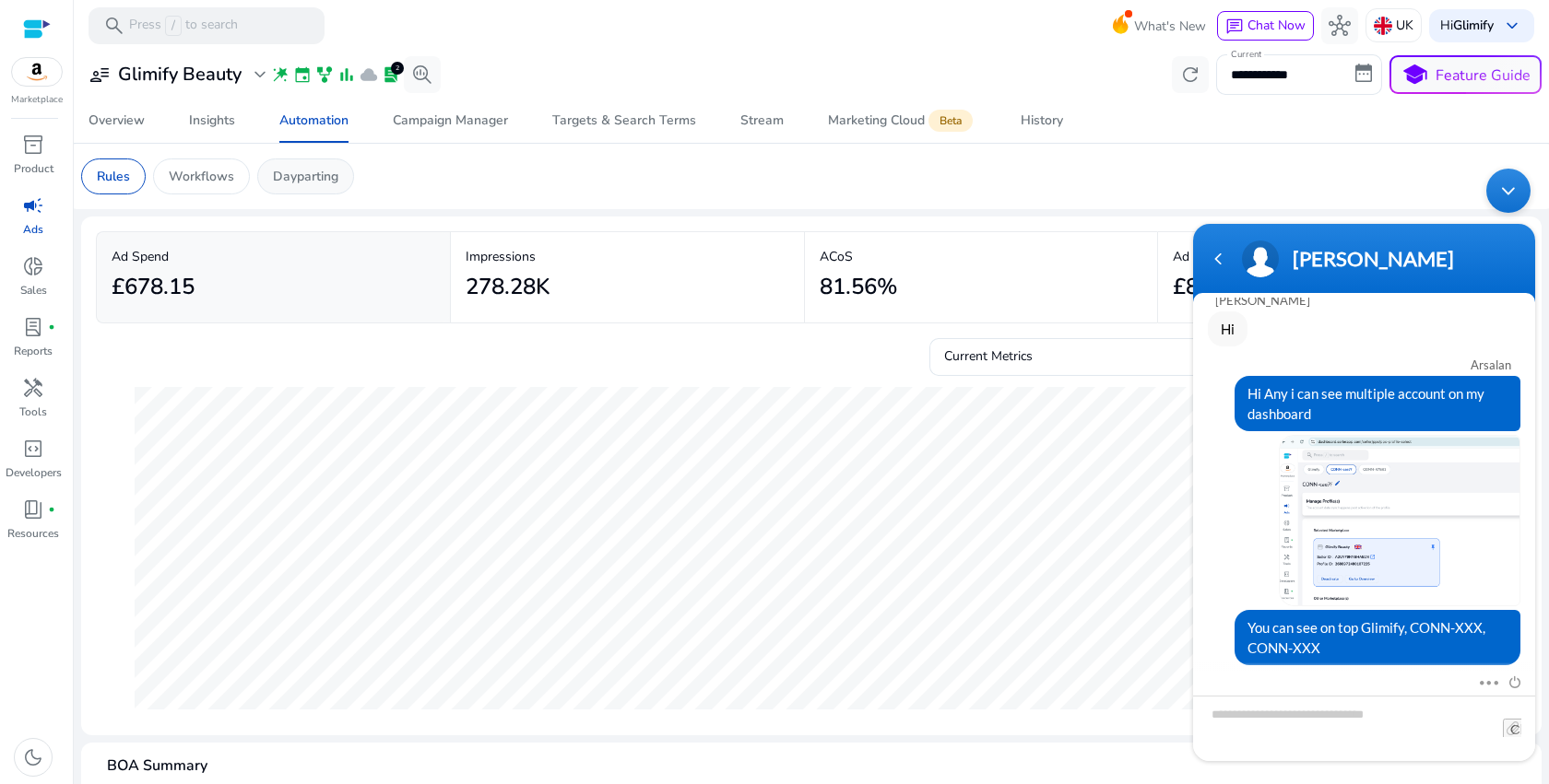
click at [292, 166] on div "Dayparting" at bounding box center [306, 176] width 97 height 36
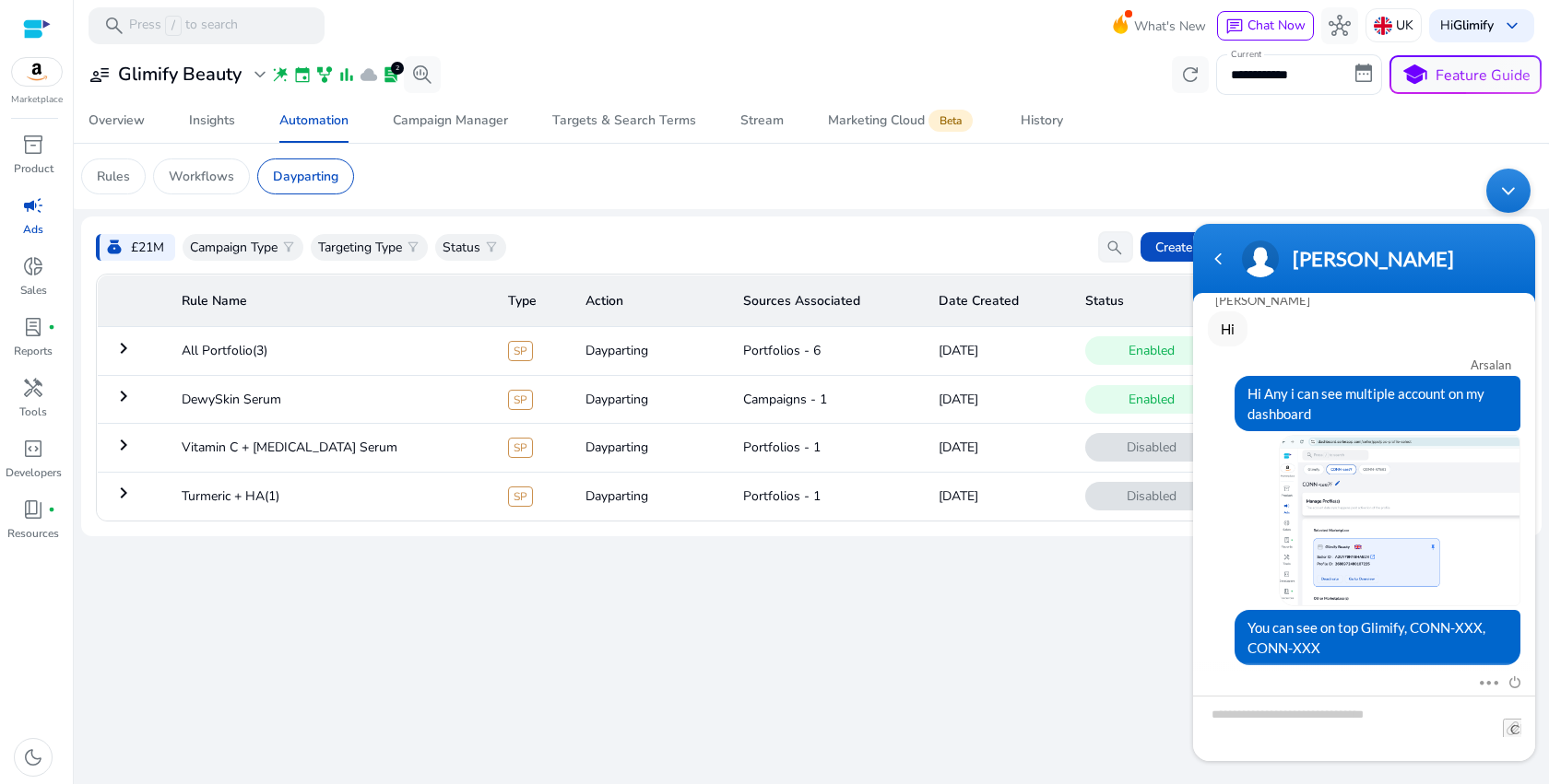
click at [1515, 197] on div "Minimize live chat window" at bounding box center [1507, 191] width 45 height 44
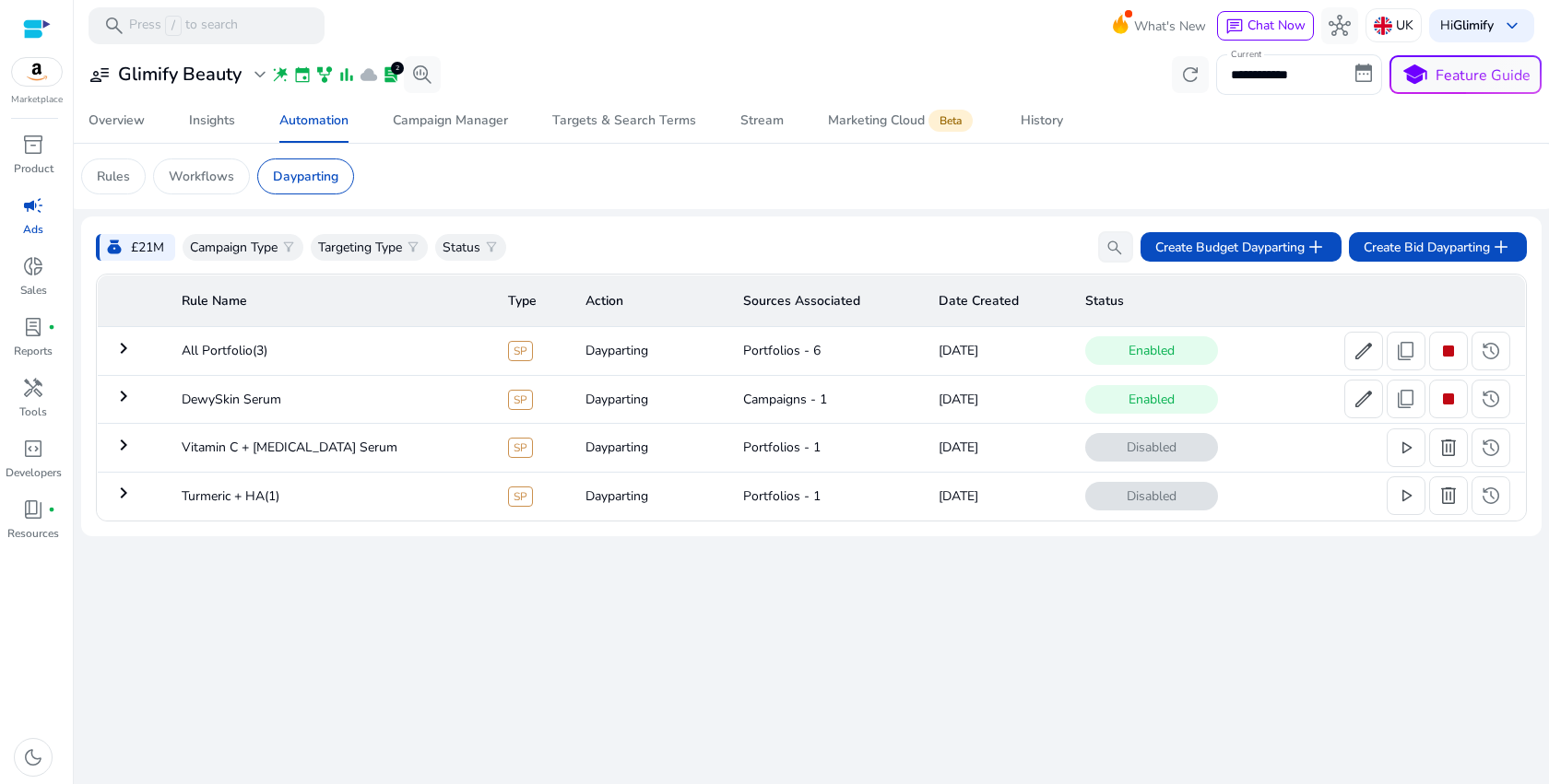
click at [126, 353] on mat-icon "keyboard_arrow_right" at bounding box center [124, 348] width 22 height 22
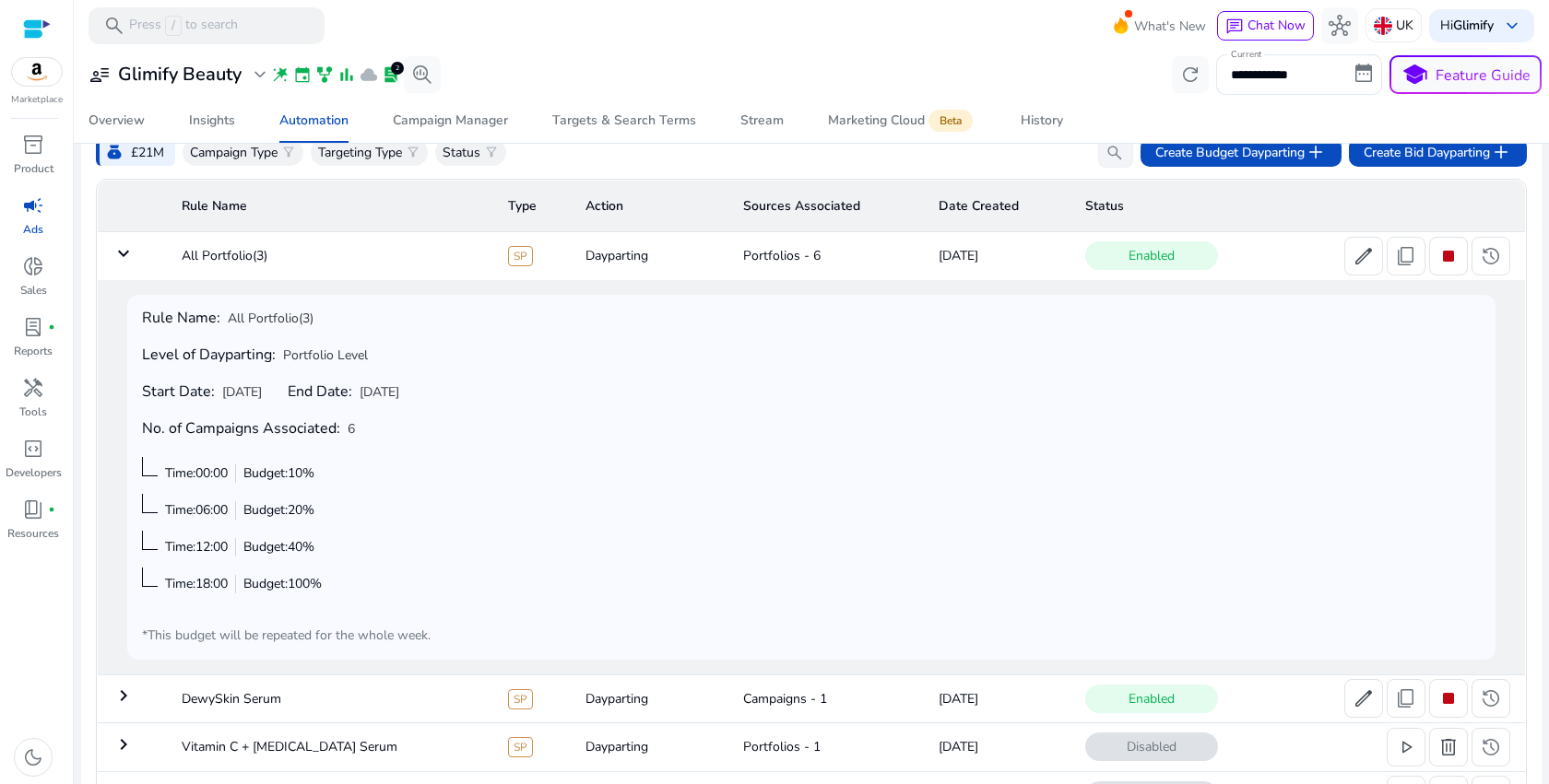
scroll to position [64, 0]
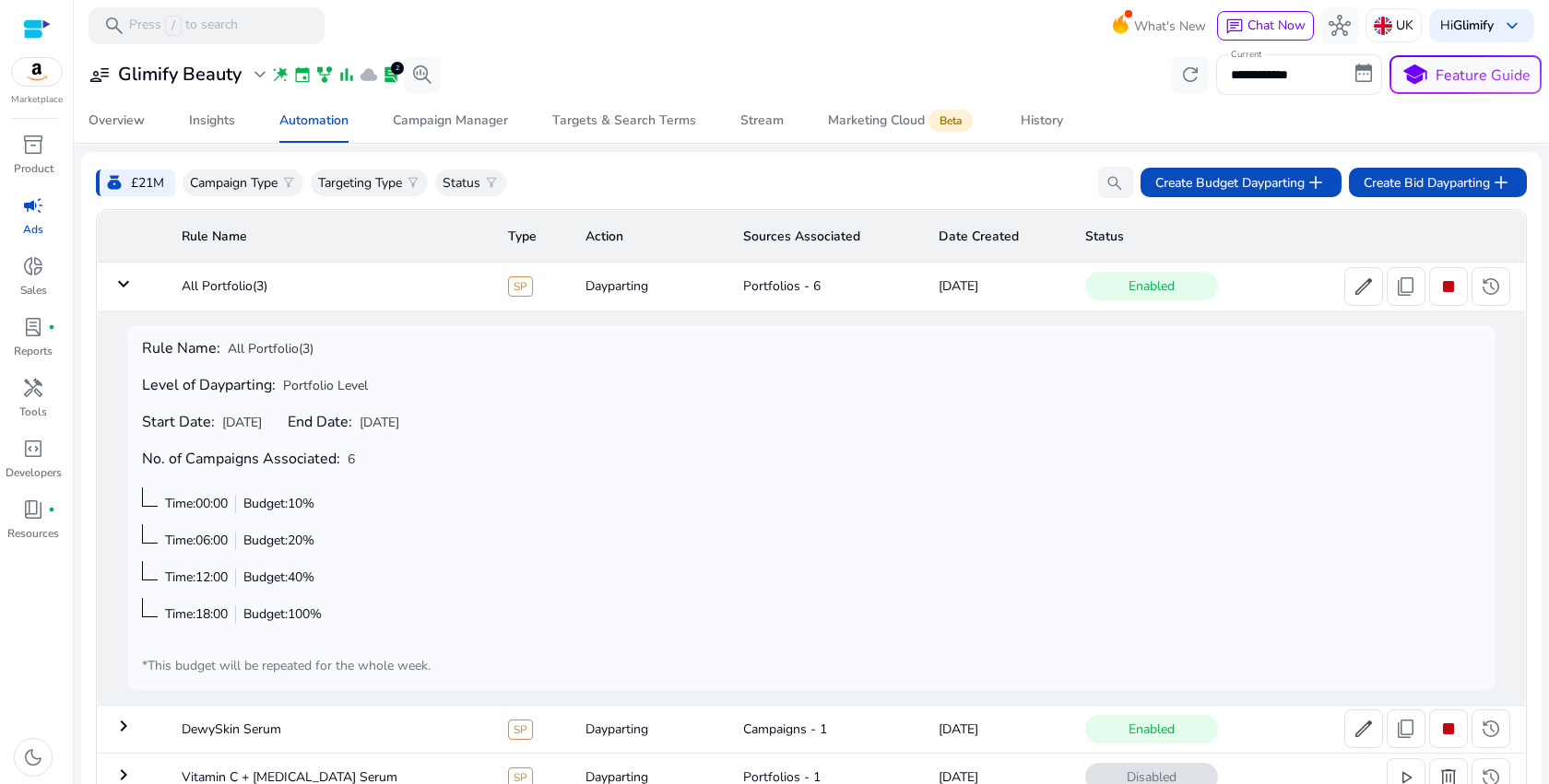
click at [121, 288] on mat-icon "keyboard_arrow_down" at bounding box center [124, 284] width 22 height 22
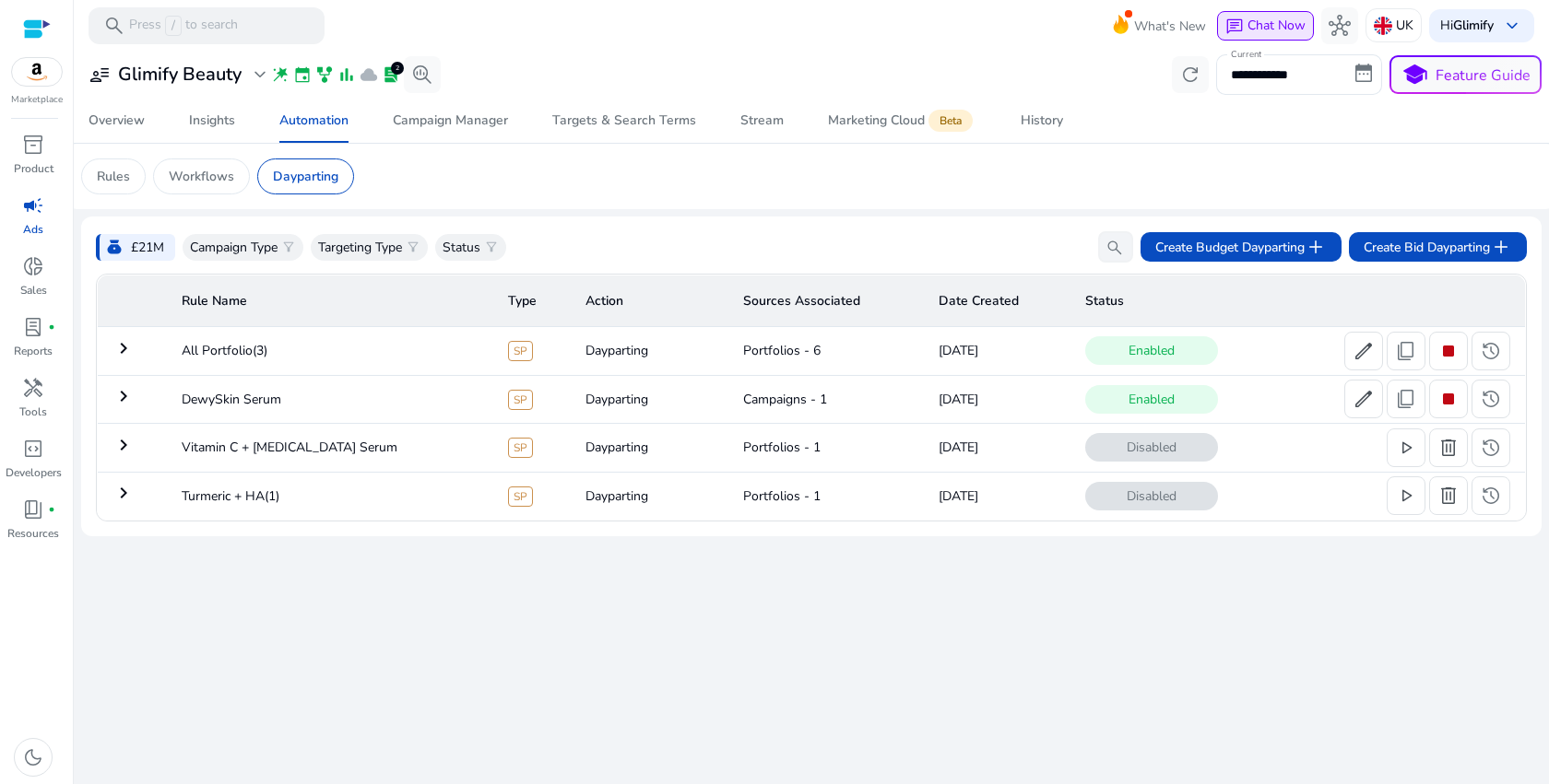
click at [1263, 22] on span "Chat Now" at bounding box center [1276, 26] width 58 height 18
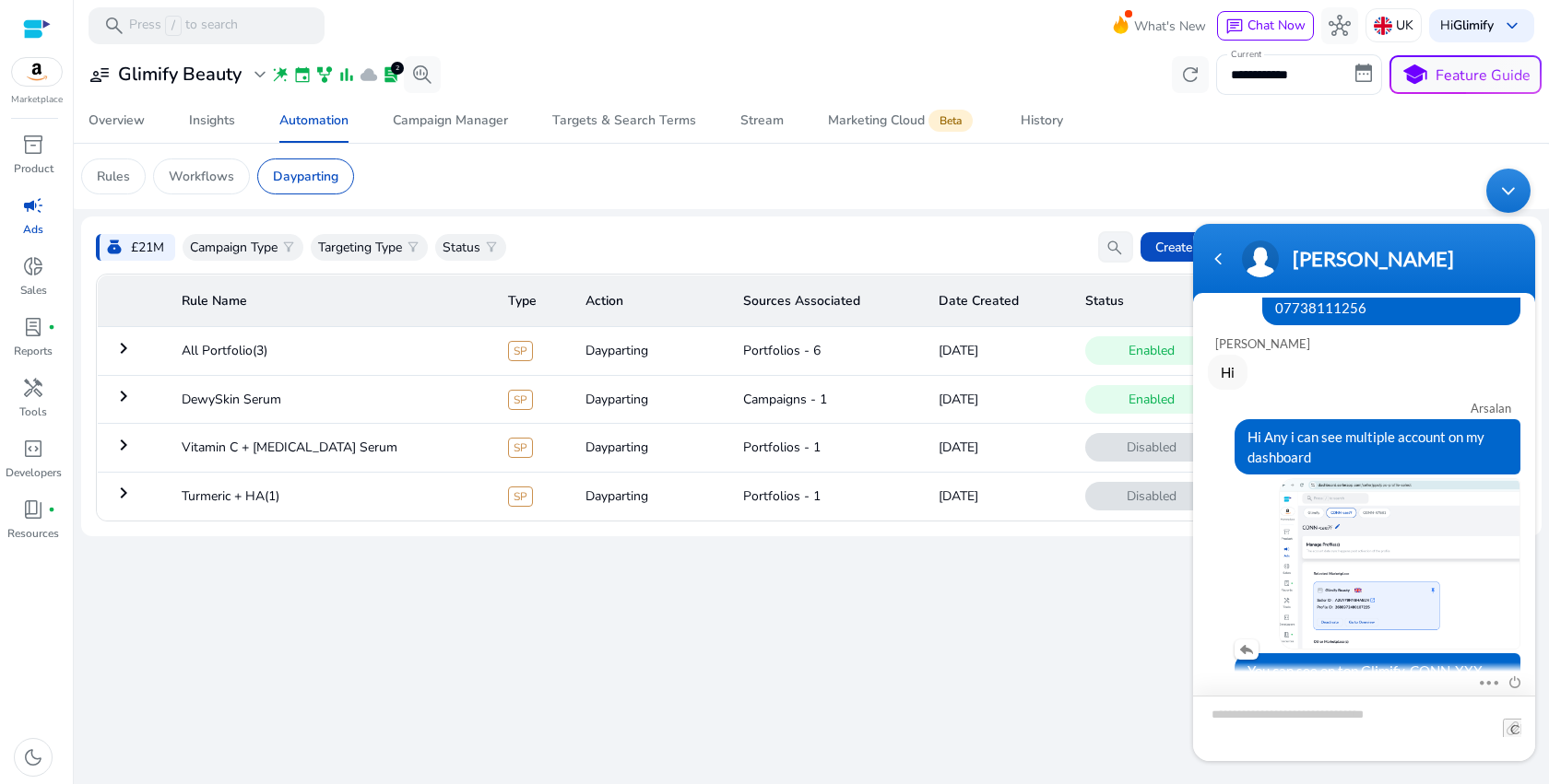
scroll to position [305, 0]
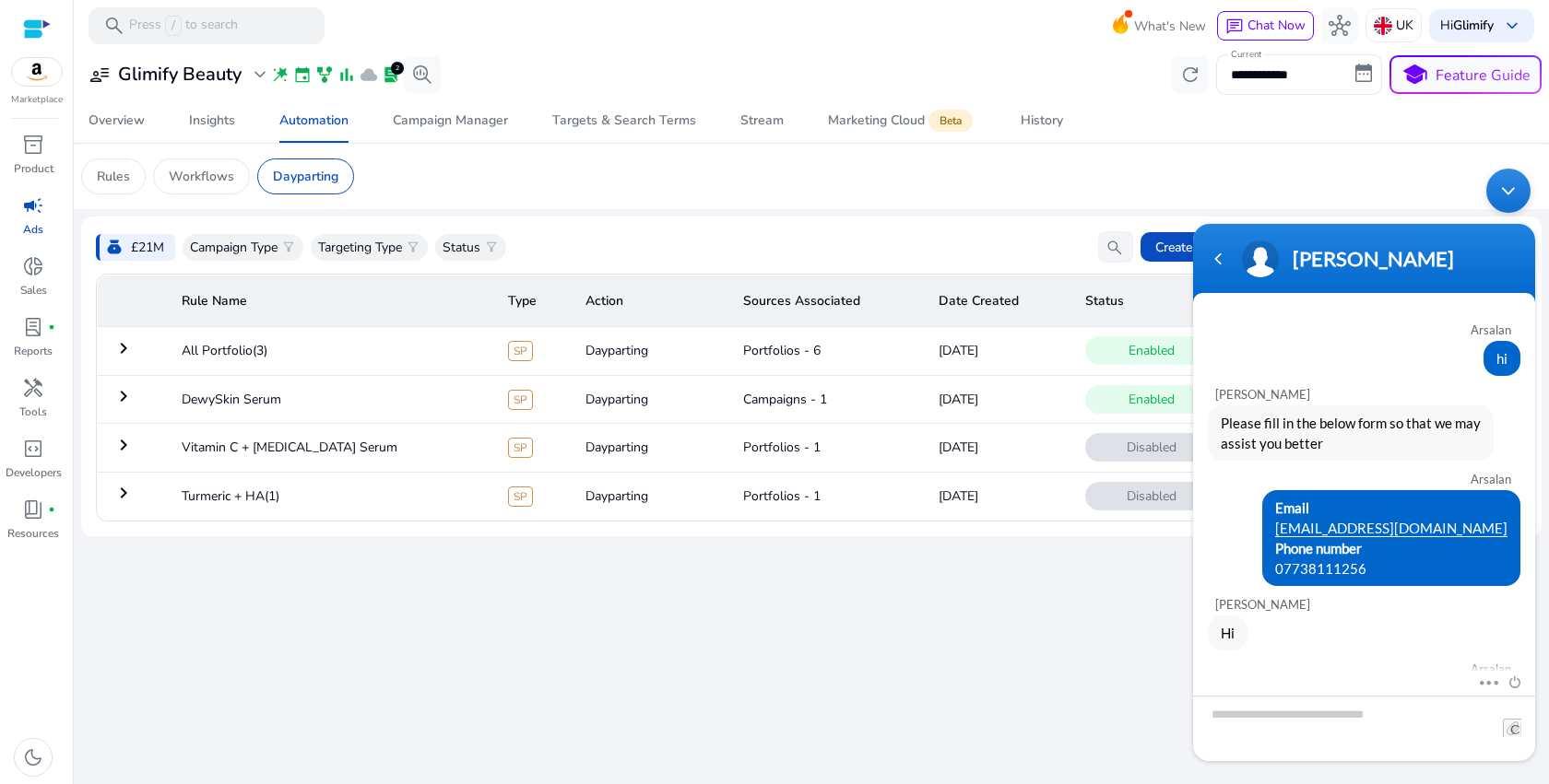
scroll to position [305, 0]
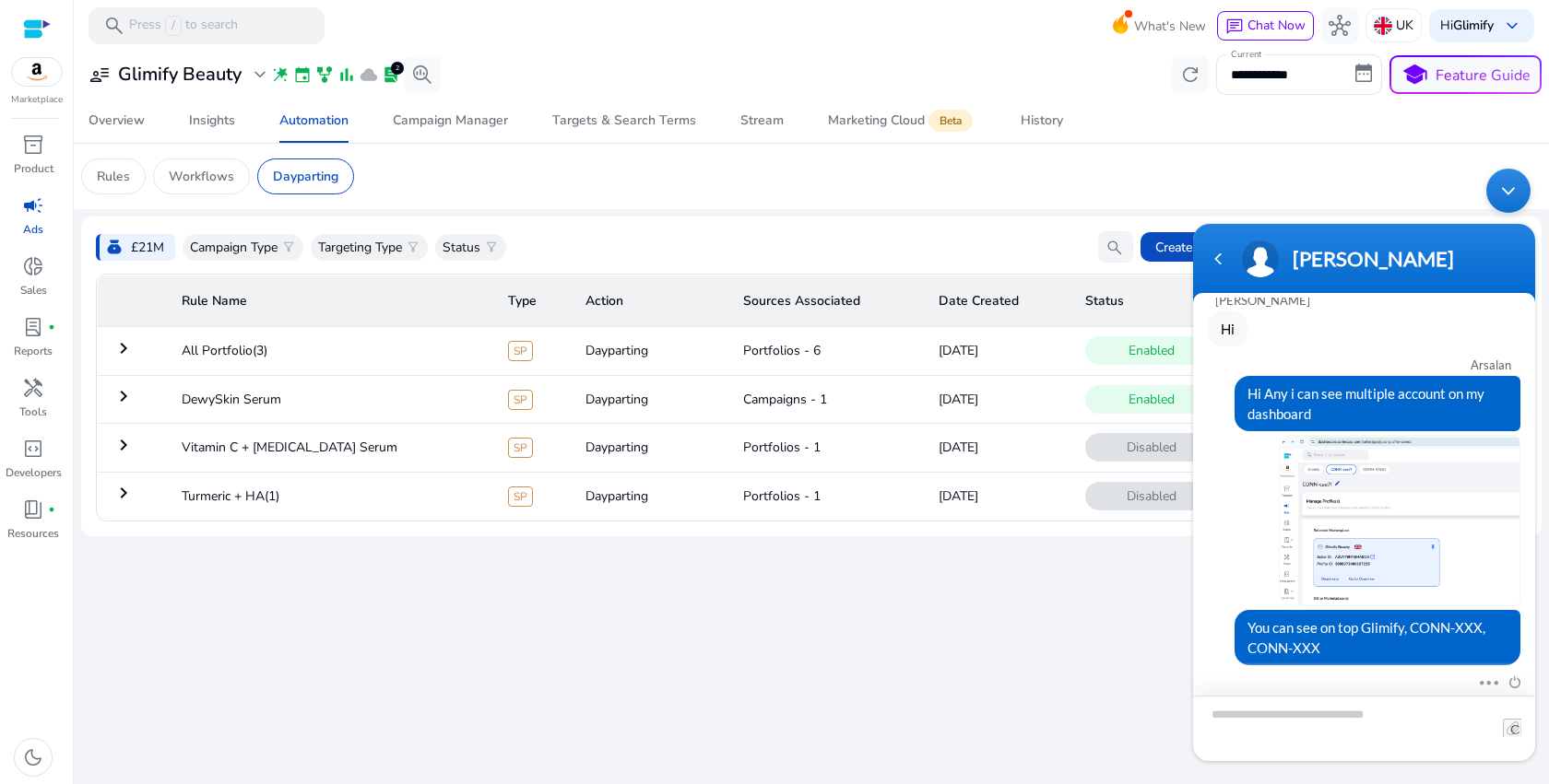
click at [1312, 736] on textarea "Type your message and hit 'Enter'" at bounding box center [1364, 729] width 342 height 65
click at [1313, 726] on textarea "Type your message and hit 'Enter'" at bounding box center [1364, 729] width 342 height 65
type textarea "**********"
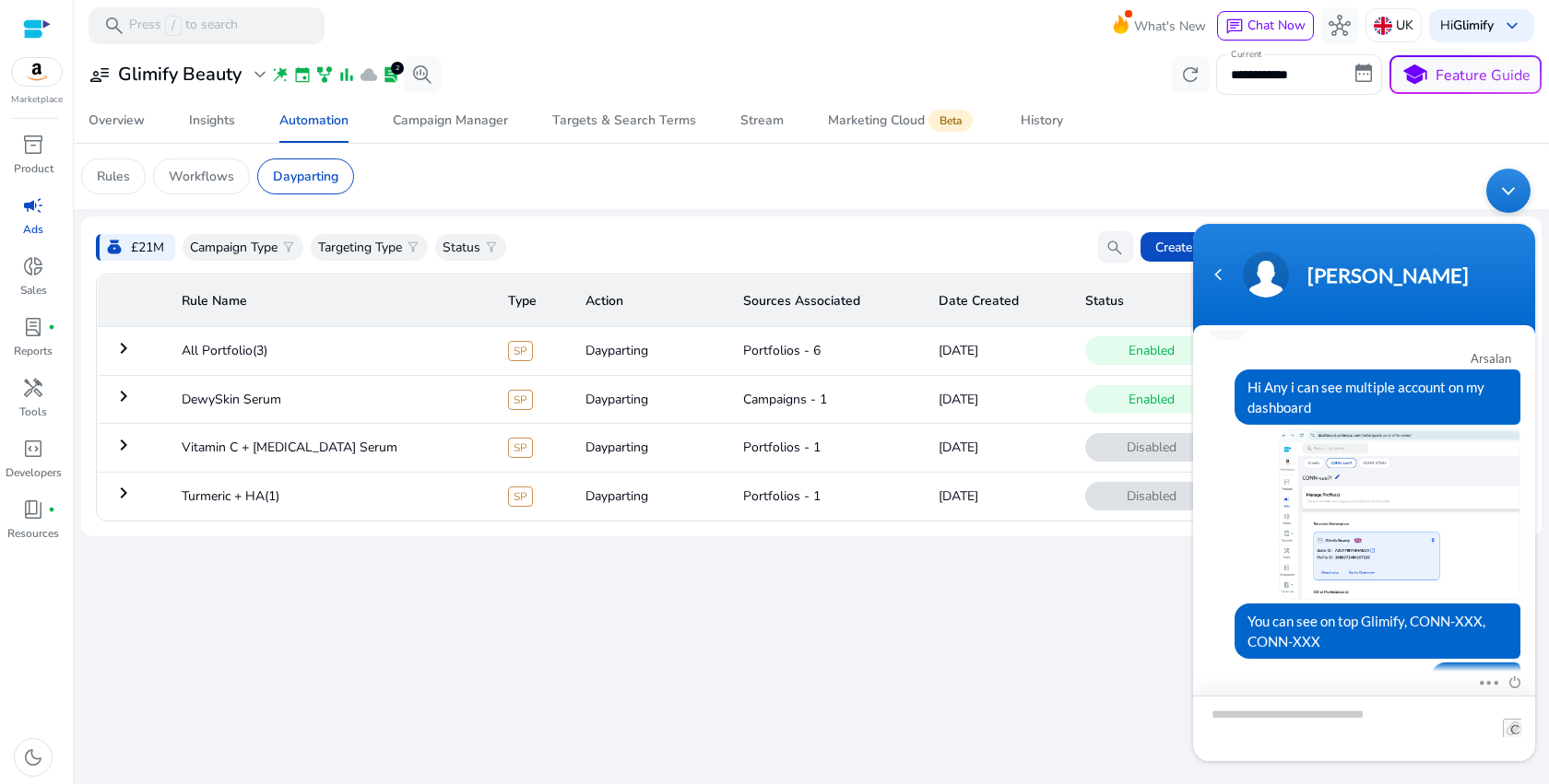
scroll to position [375, 0]
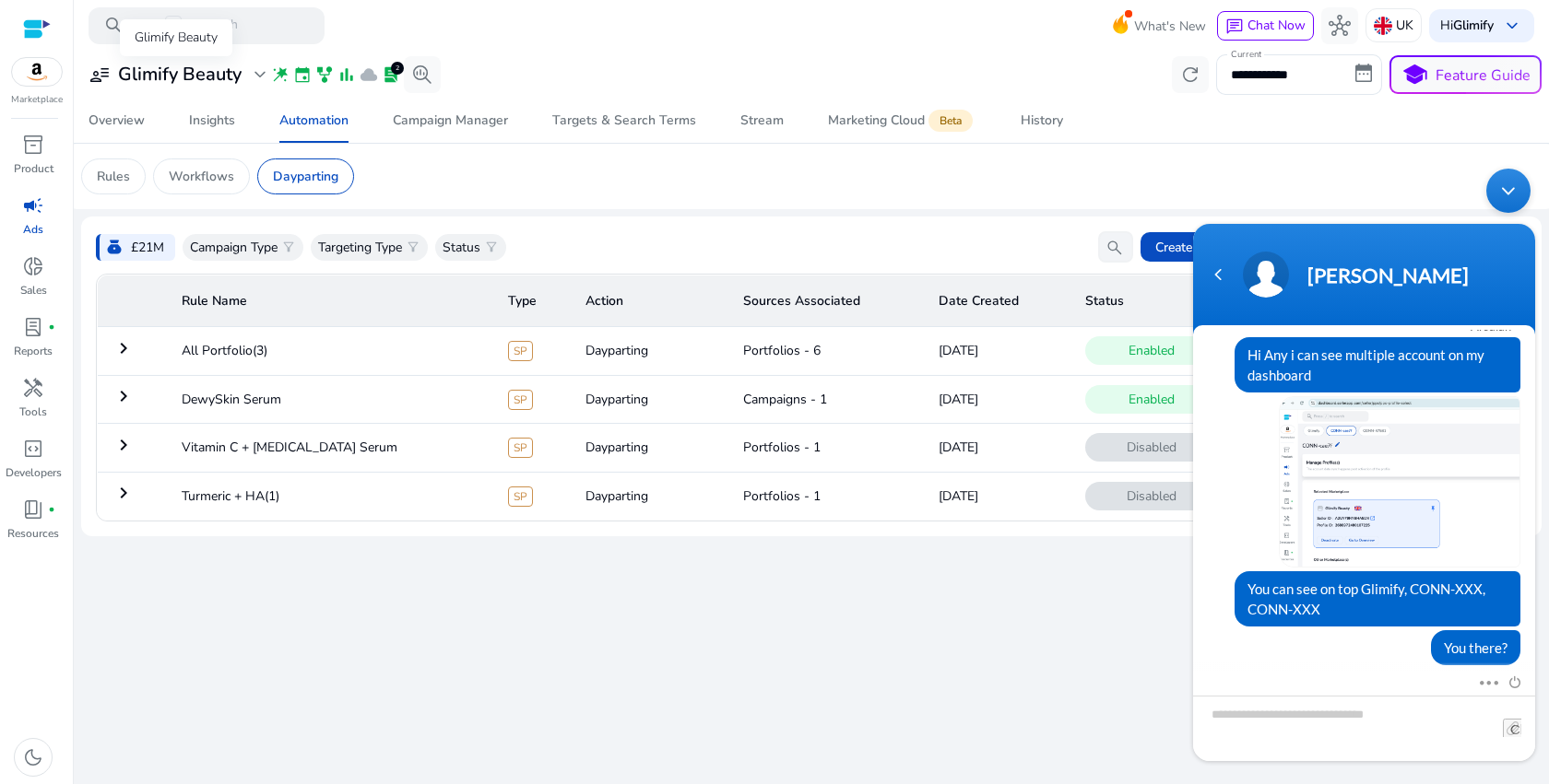
click at [241, 69] on div "user_attributes Glimify Beauty expand_more" at bounding box center [179, 74] width 183 height 22
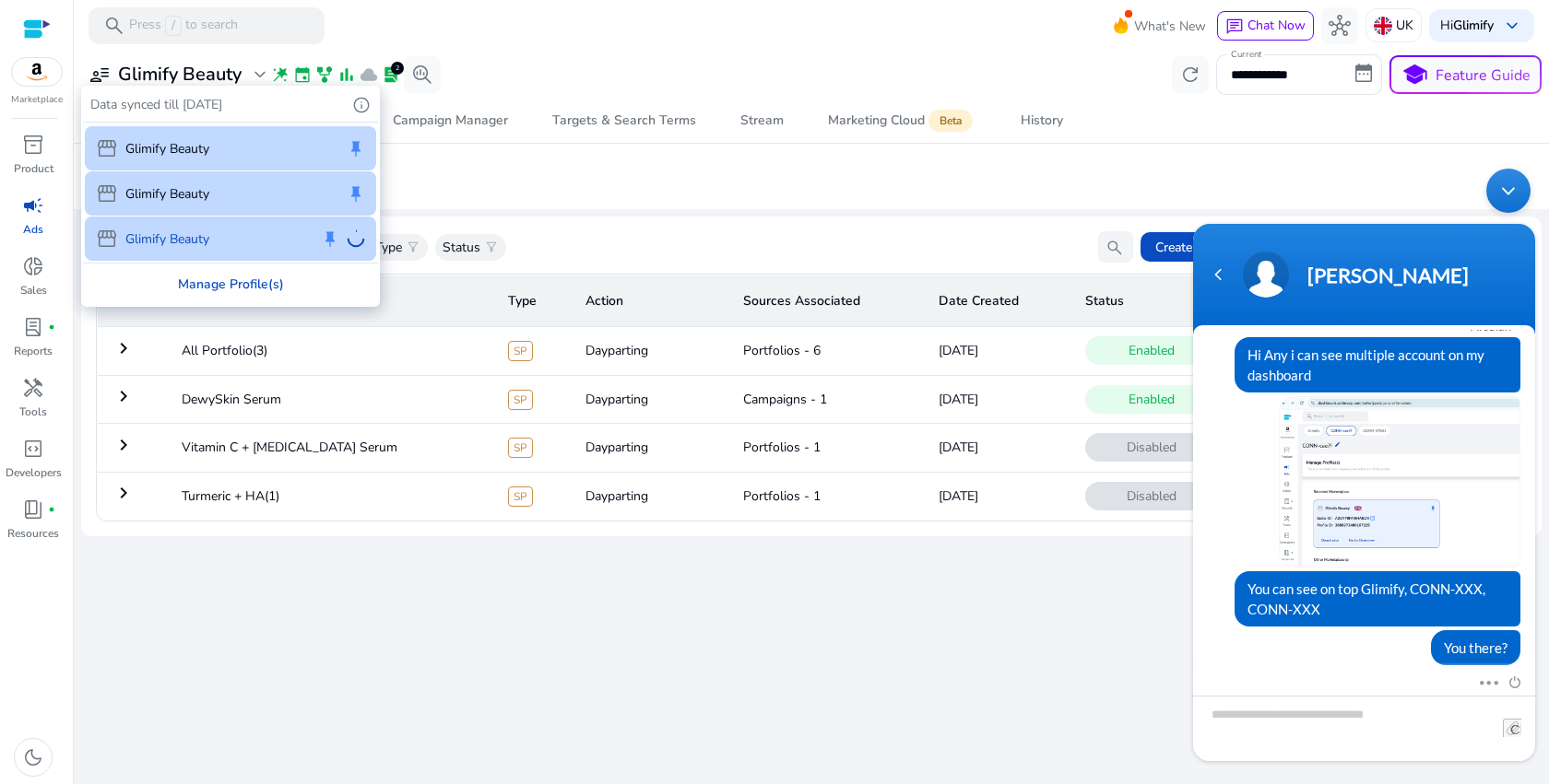
click at [188, 282] on div "Manage Profile(s)" at bounding box center [230, 285] width 295 height 42
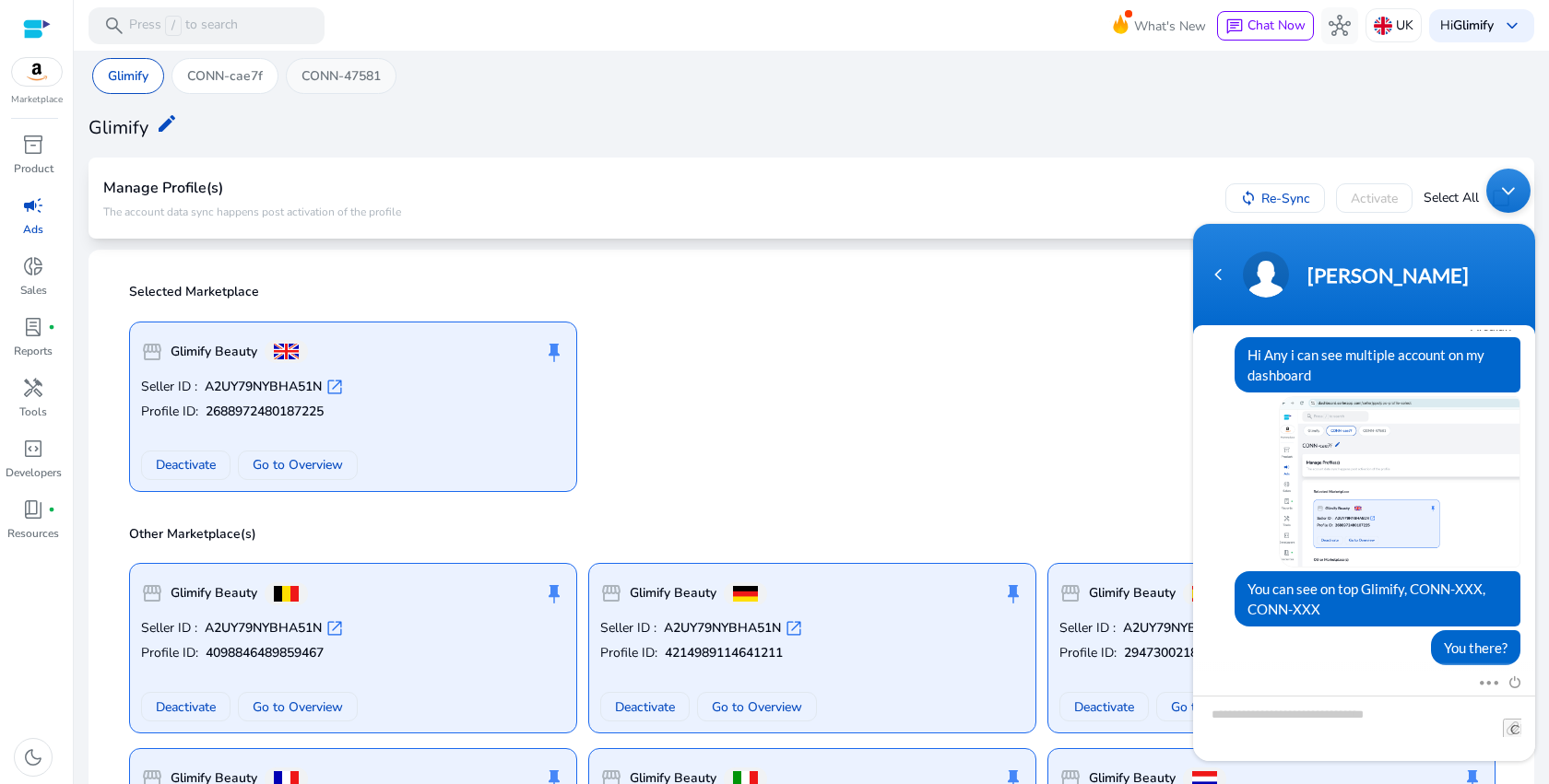
click at [338, 81] on p "CONN-47581" at bounding box center [341, 76] width 79 height 20
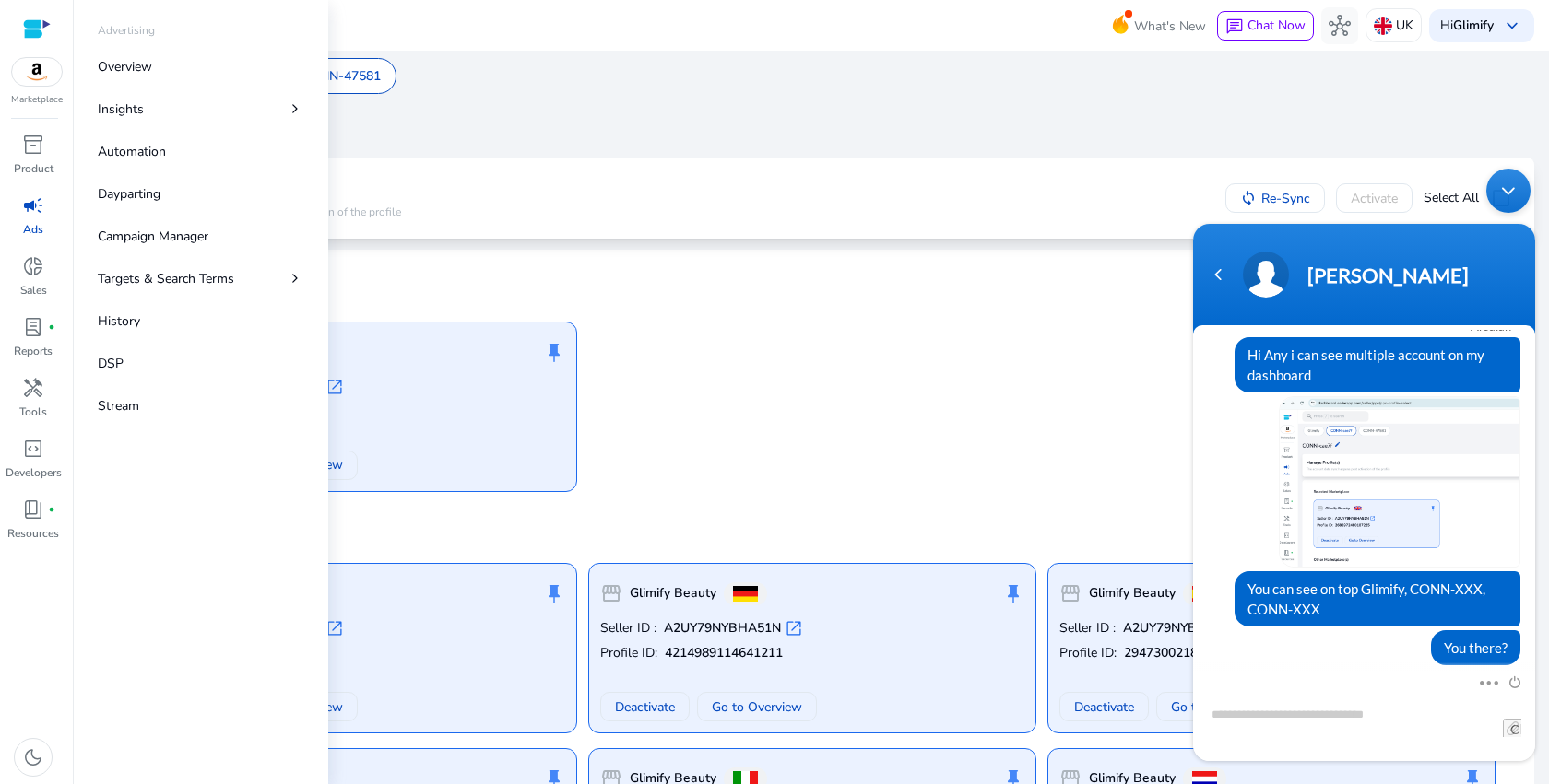
click at [39, 224] on p "Ads" at bounding box center [33, 229] width 21 height 17
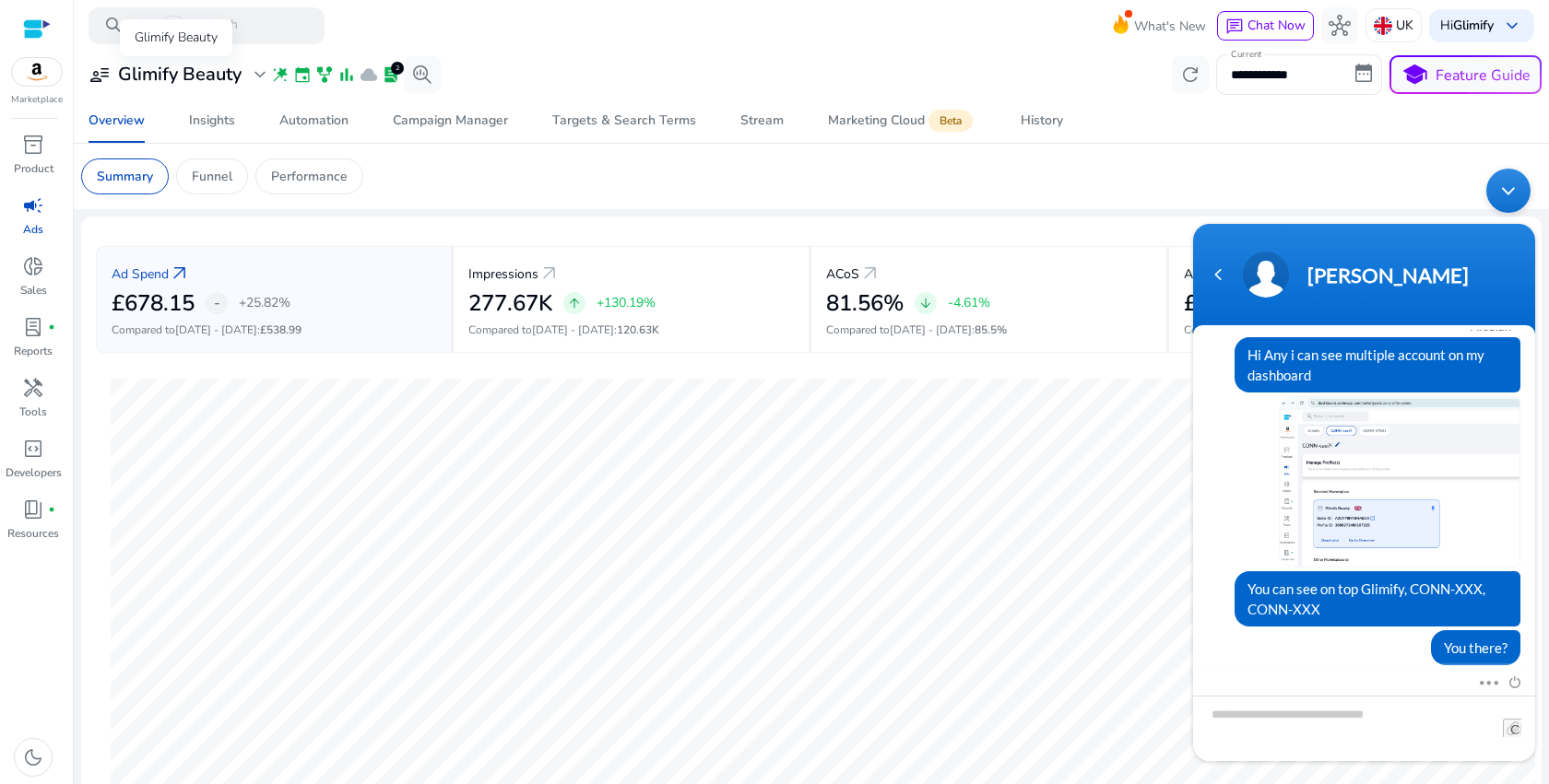
click at [252, 78] on span "expand_more" at bounding box center [260, 74] width 22 height 22
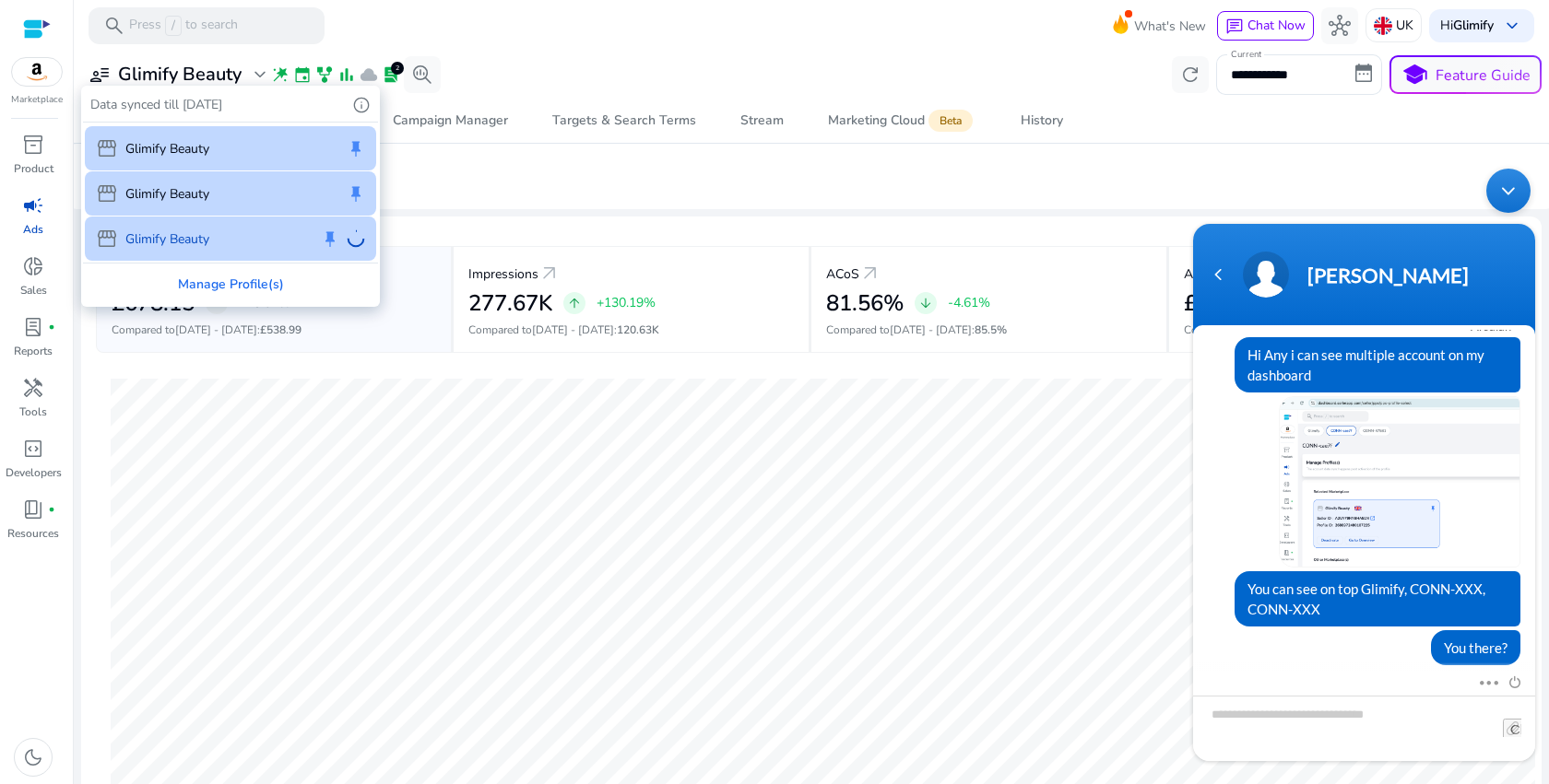
click at [210, 248] on div "storefront Glimify Beauty keep storefront Glimify Beauty keep storefront Glimif…" at bounding box center [230, 193] width 295 height 140
click at [240, 185] on div "storefront Glimify Beauty keep" at bounding box center [230, 193] width 292 height 44
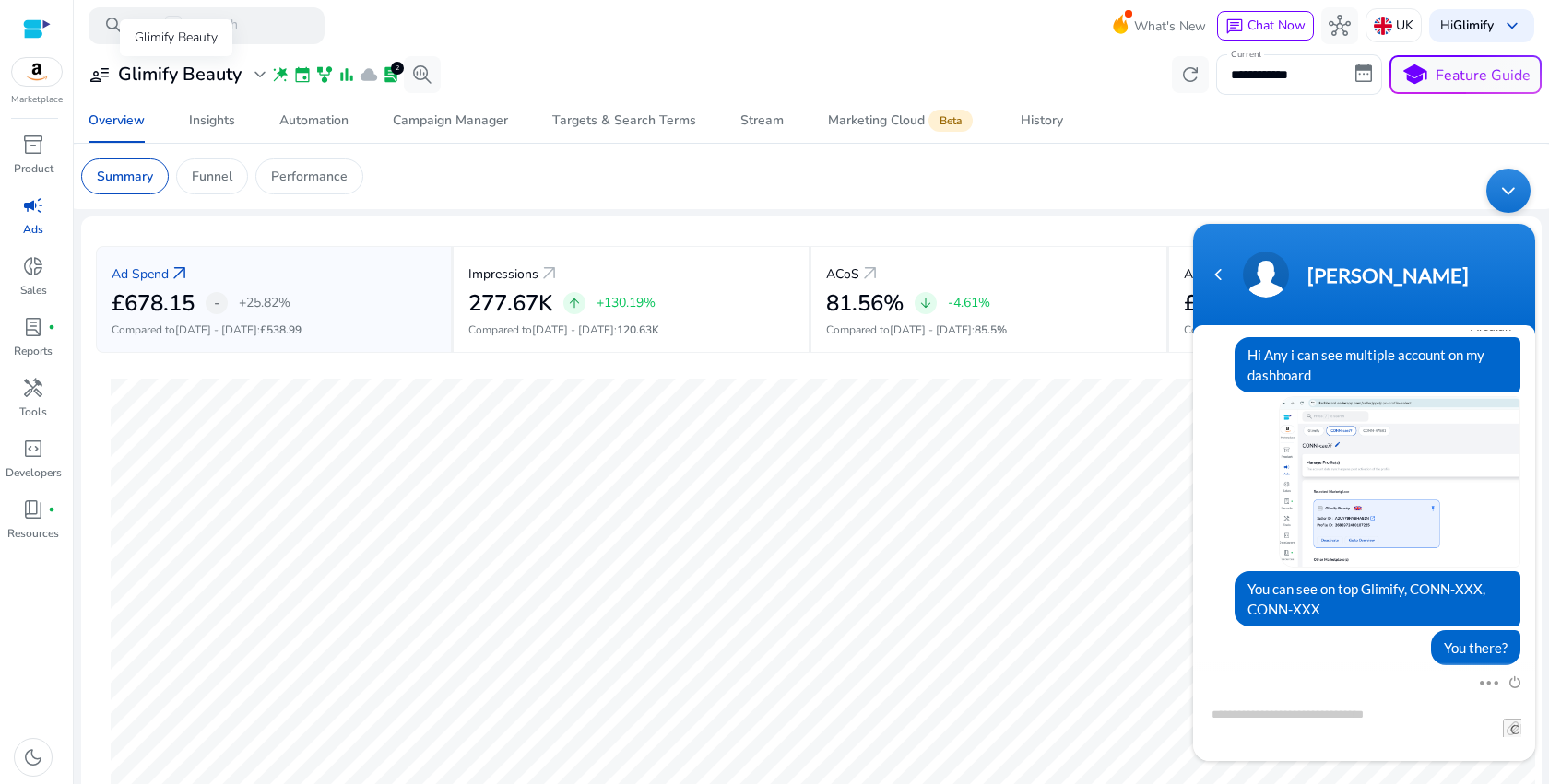
click at [235, 80] on h3 "Glimify Beauty" at bounding box center [179, 74] width 124 height 22
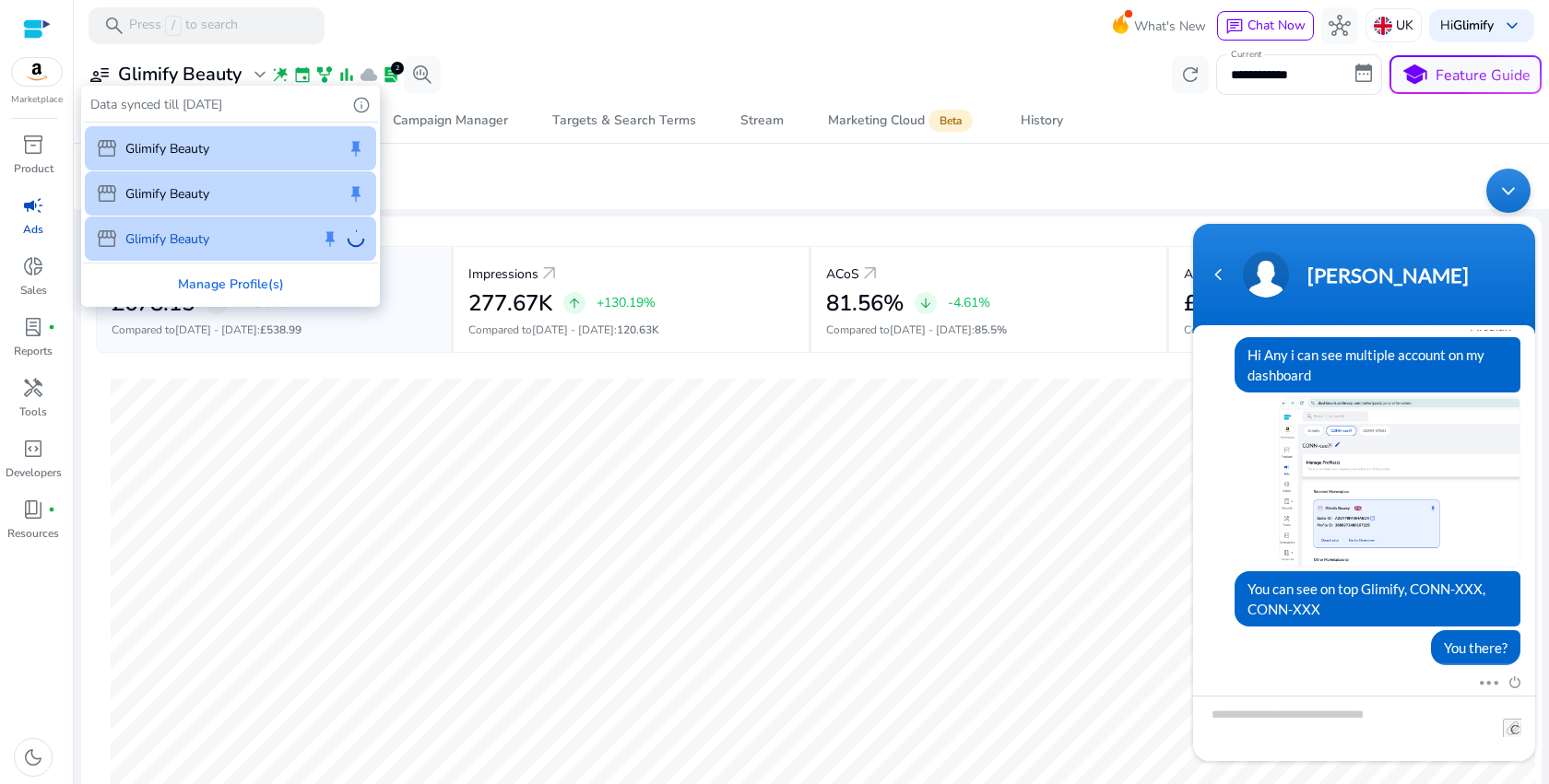
click at [223, 240] on div "storefront Glimify Beauty keep storefront Glimify Beauty keep storefront Glimif…" at bounding box center [230, 193] width 295 height 140
click at [181, 240] on div "storefront Glimify Beauty keep storefront Glimify Beauty keep storefront Glimif…" at bounding box center [230, 193] width 295 height 140
click at [532, 399] on div at bounding box center [774, 392] width 1549 height 784
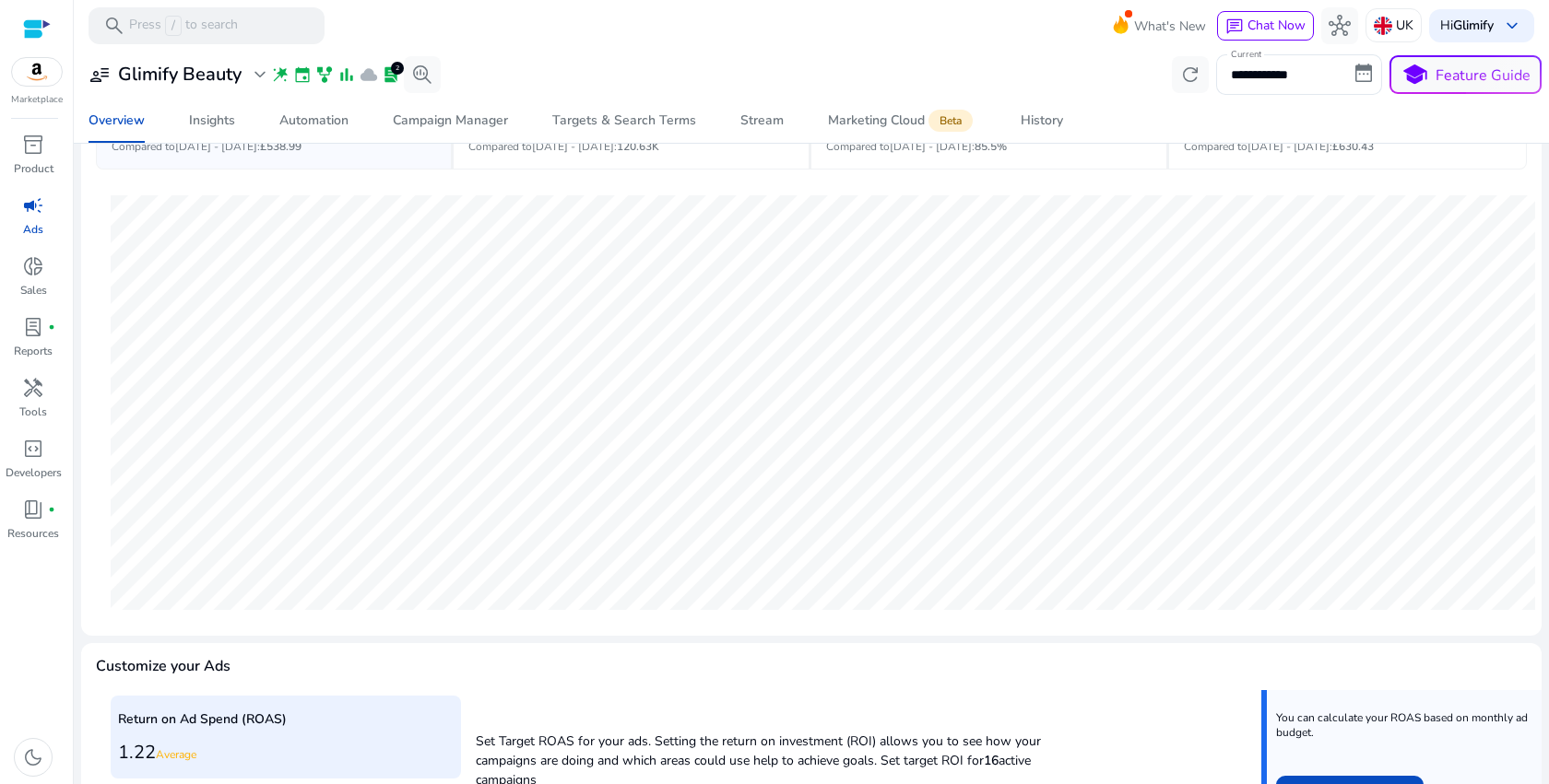
scroll to position [102, 0]
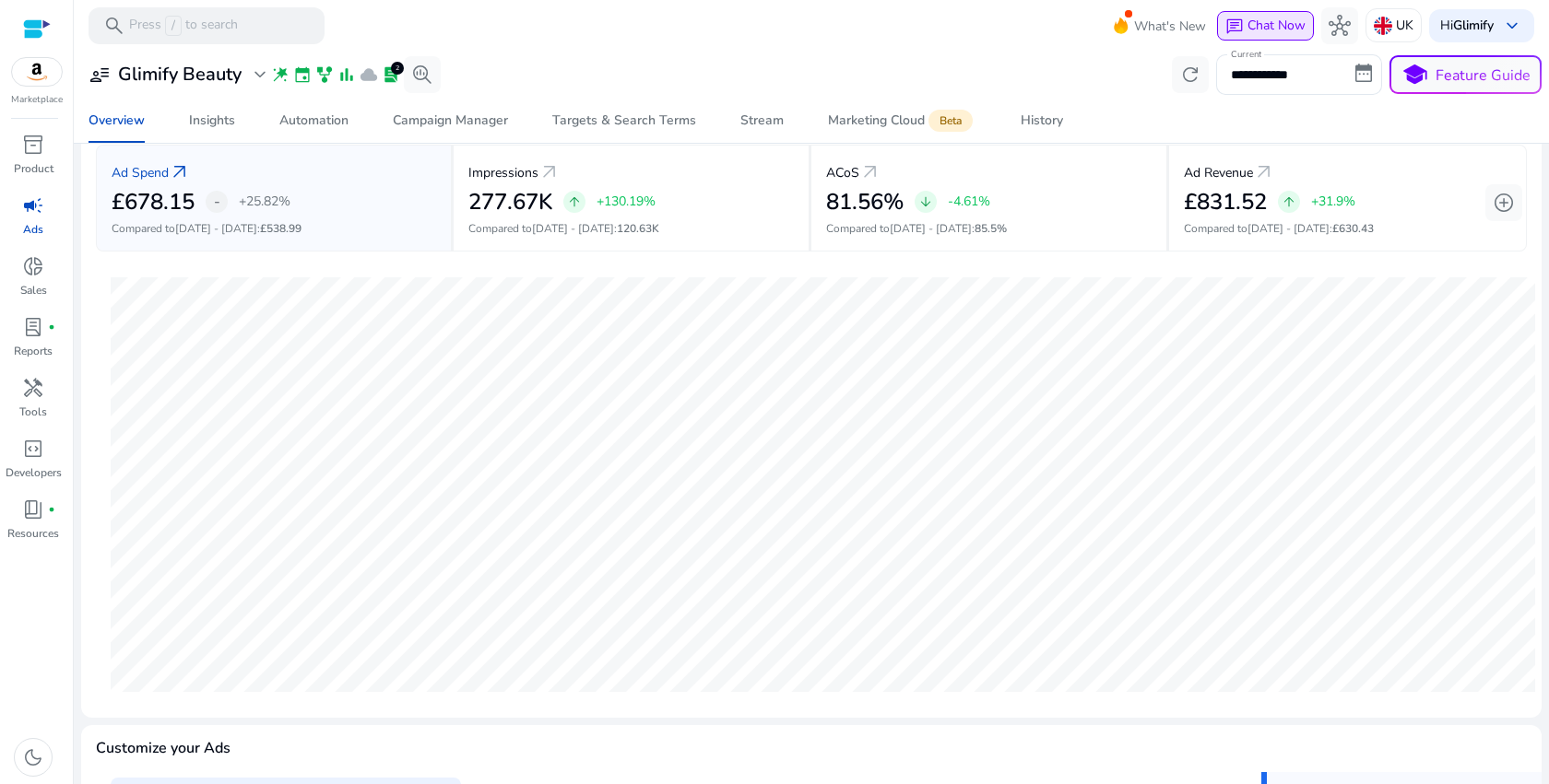
click at [1247, 28] on span "Chat Now" at bounding box center [1276, 26] width 58 height 18
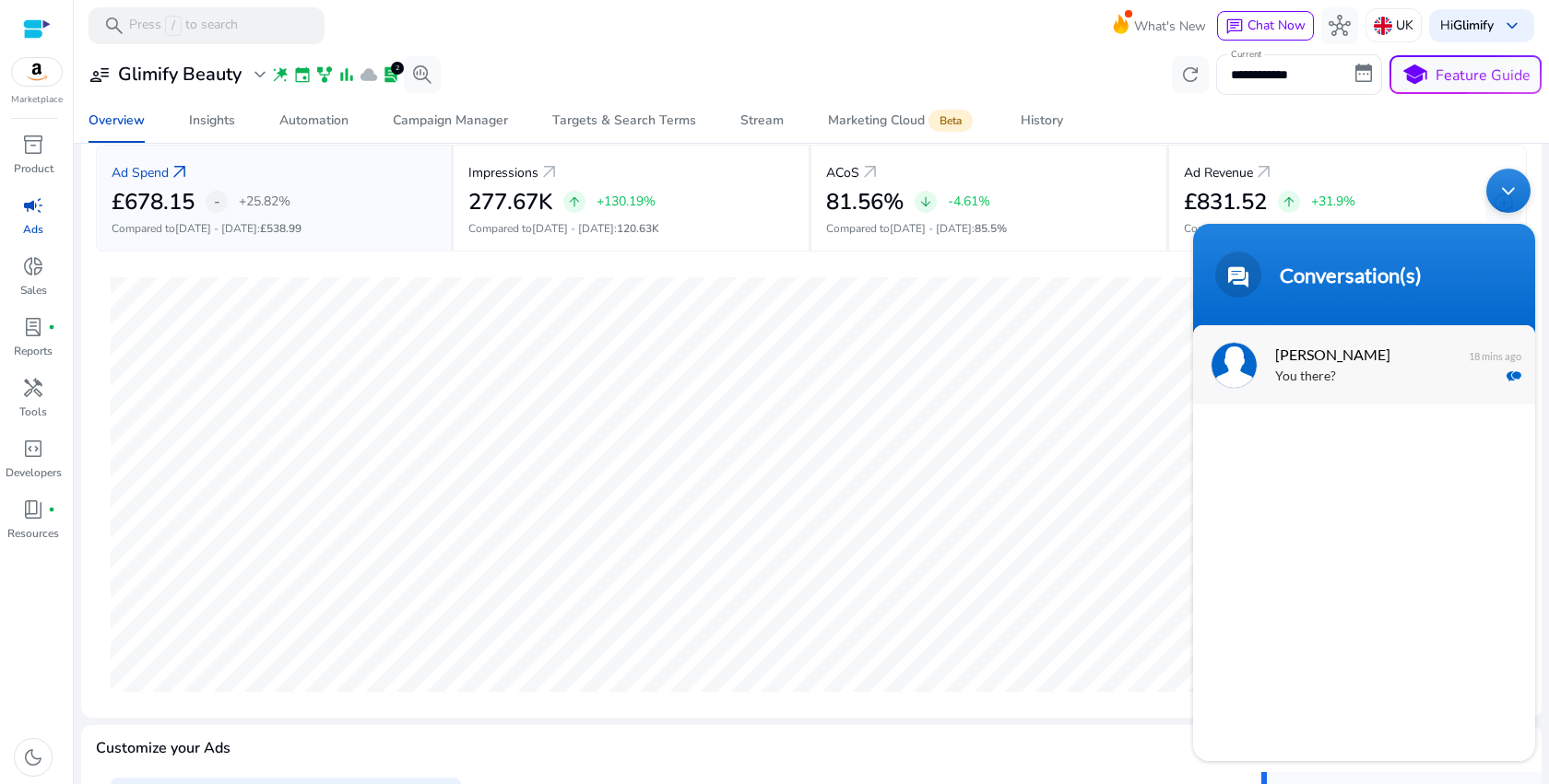
click at [1276, 360] on span "[PERSON_NAME]" at bounding box center [1362, 354] width 174 height 25
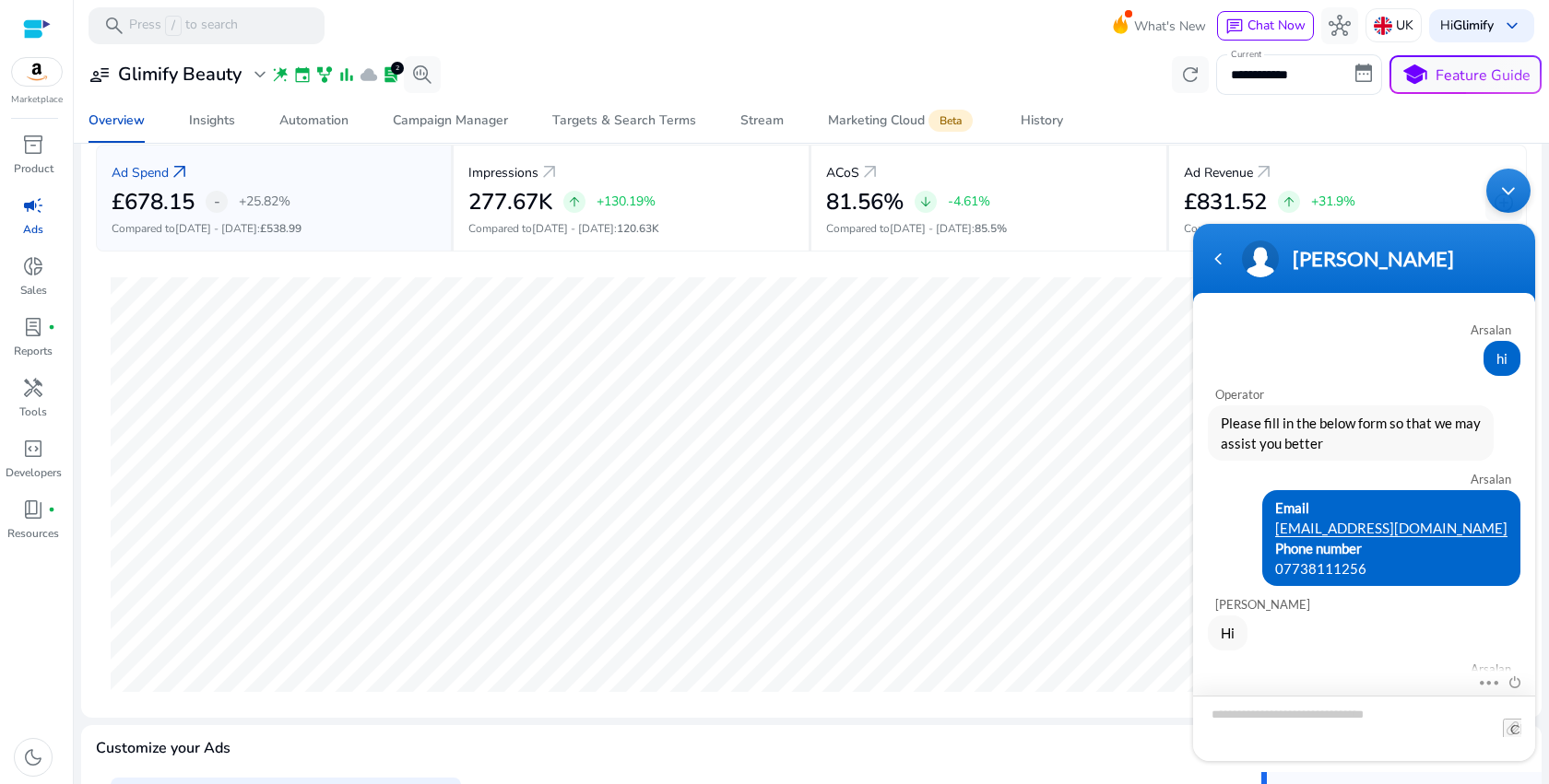
scroll to position [343, 0]
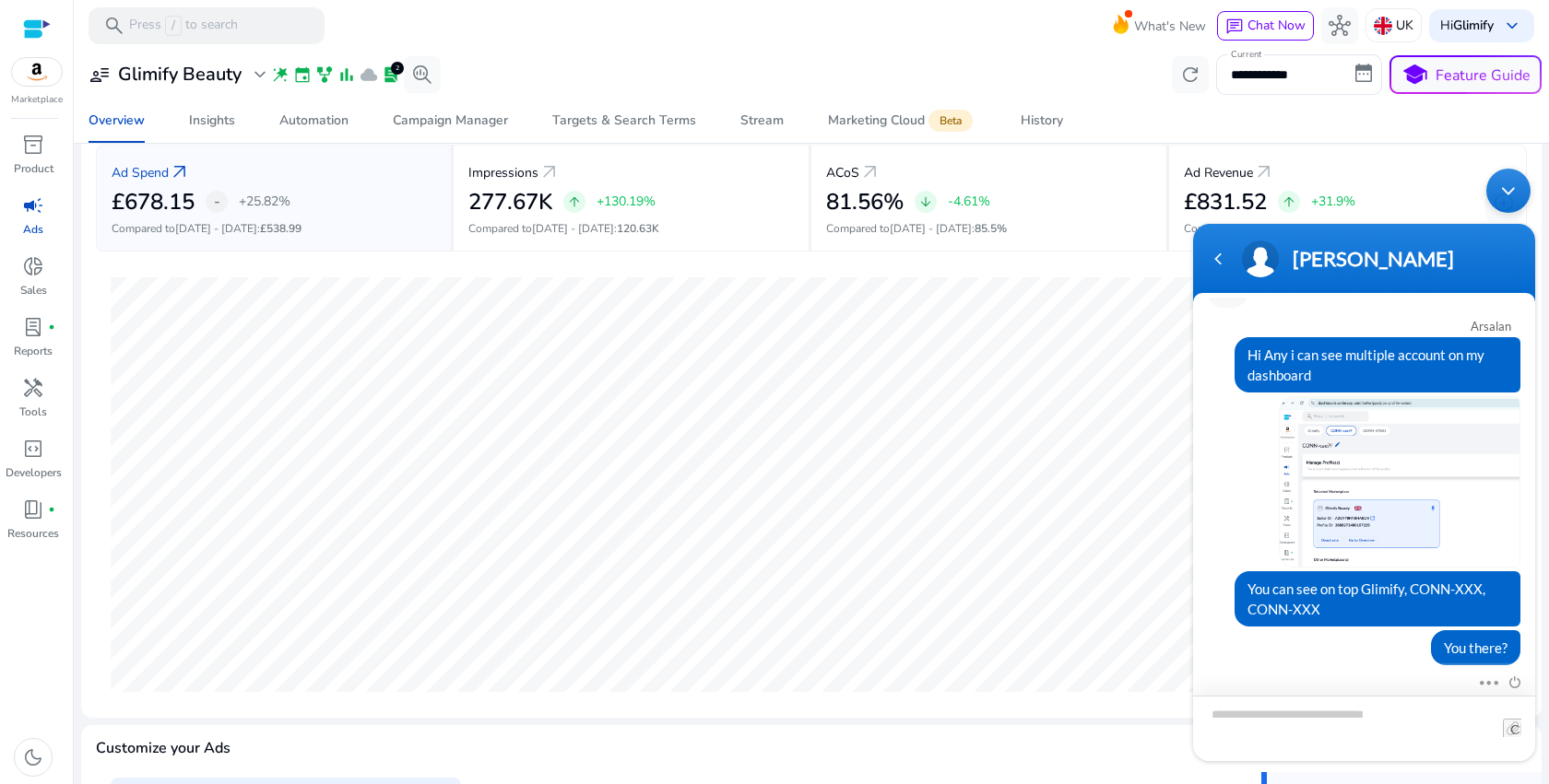
click at [1325, 726] on textarea "Type your message and hit 'Enter'" at bounding box center [1364, 729] width 342 height 65
type textarea "*****"
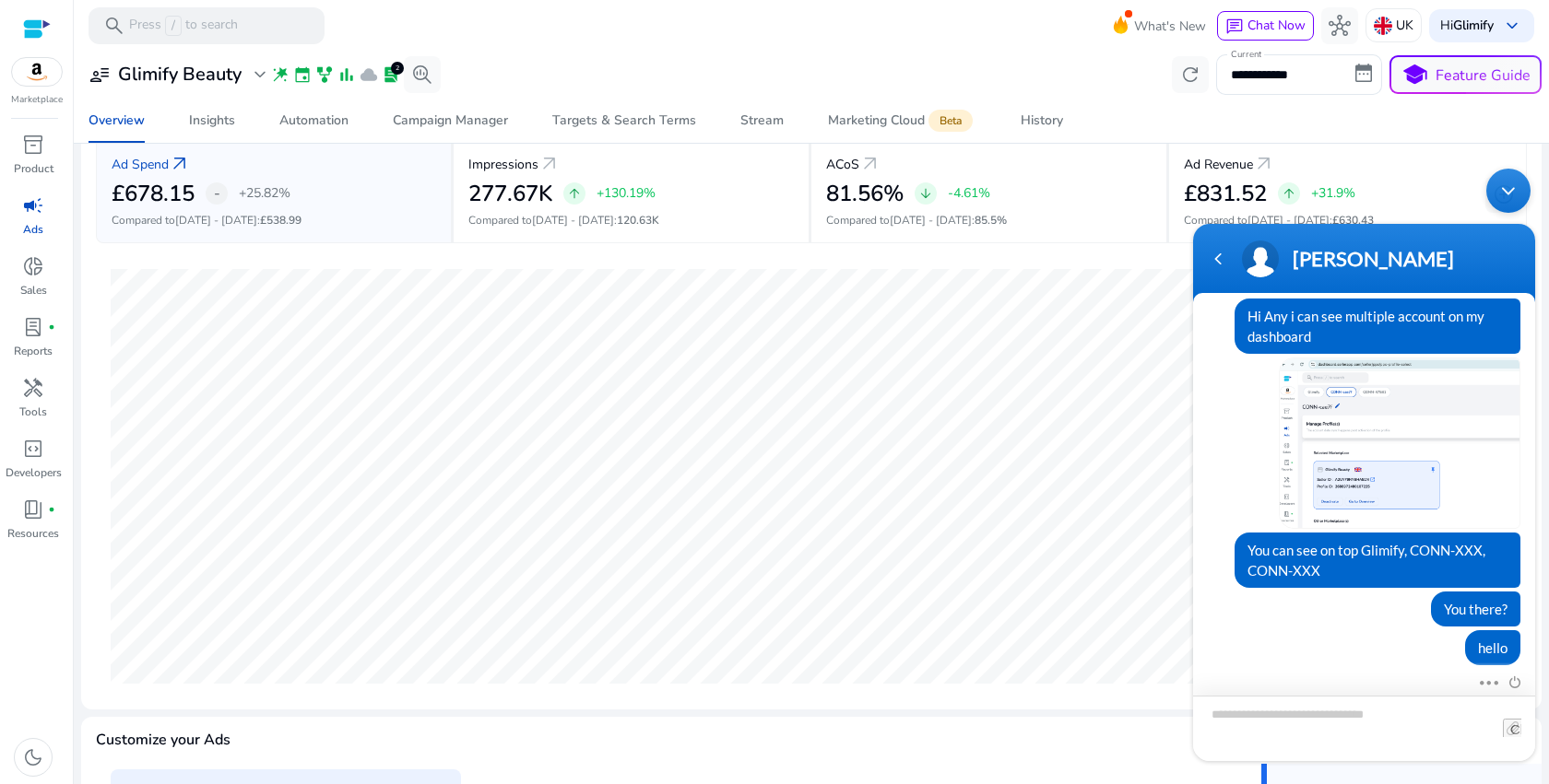
scroll to position [0, 0]
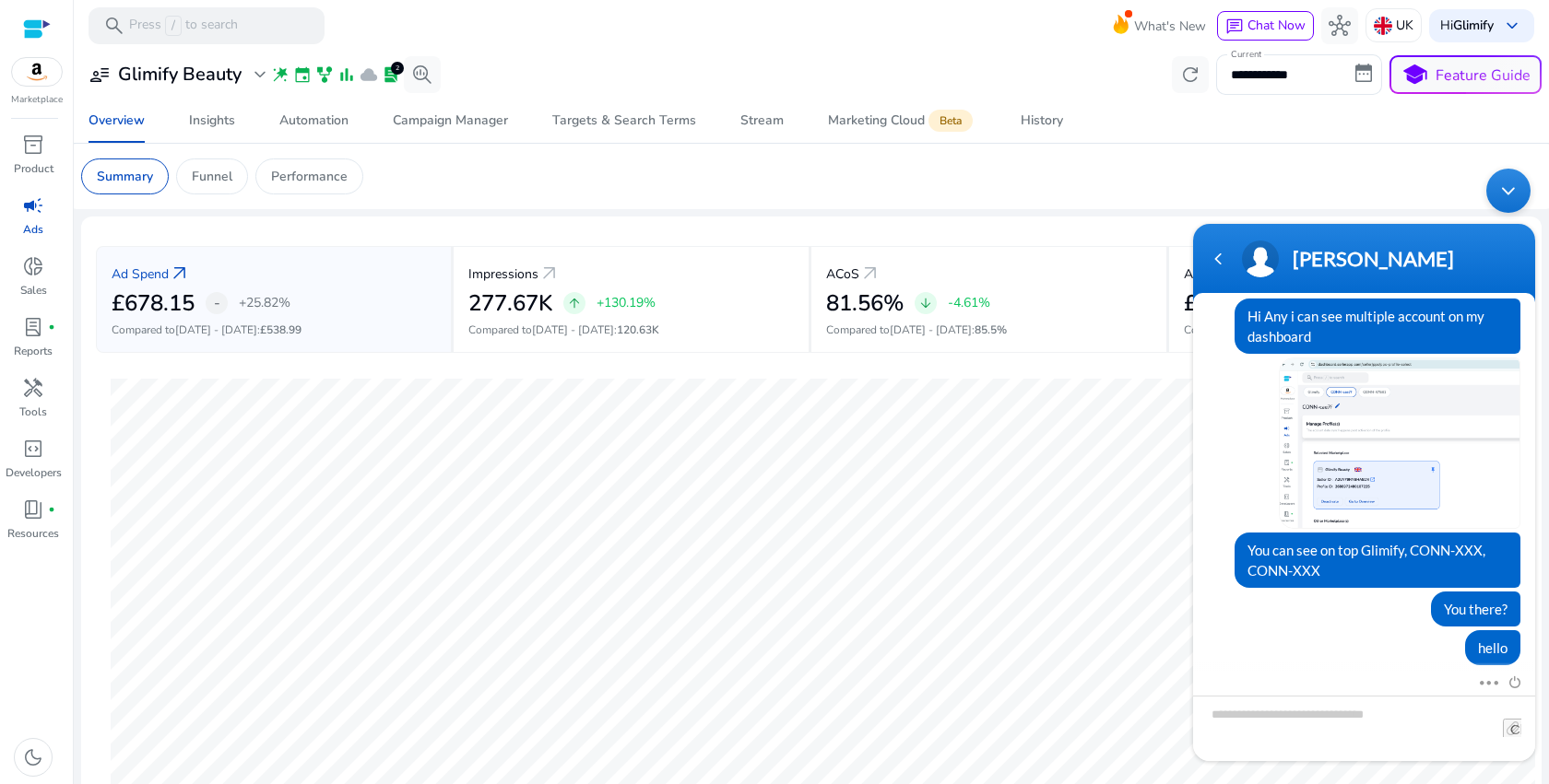
click at [1512, 199] on div "Minimize live chat window" at bounding box center [1507, 191] width 45 height 44
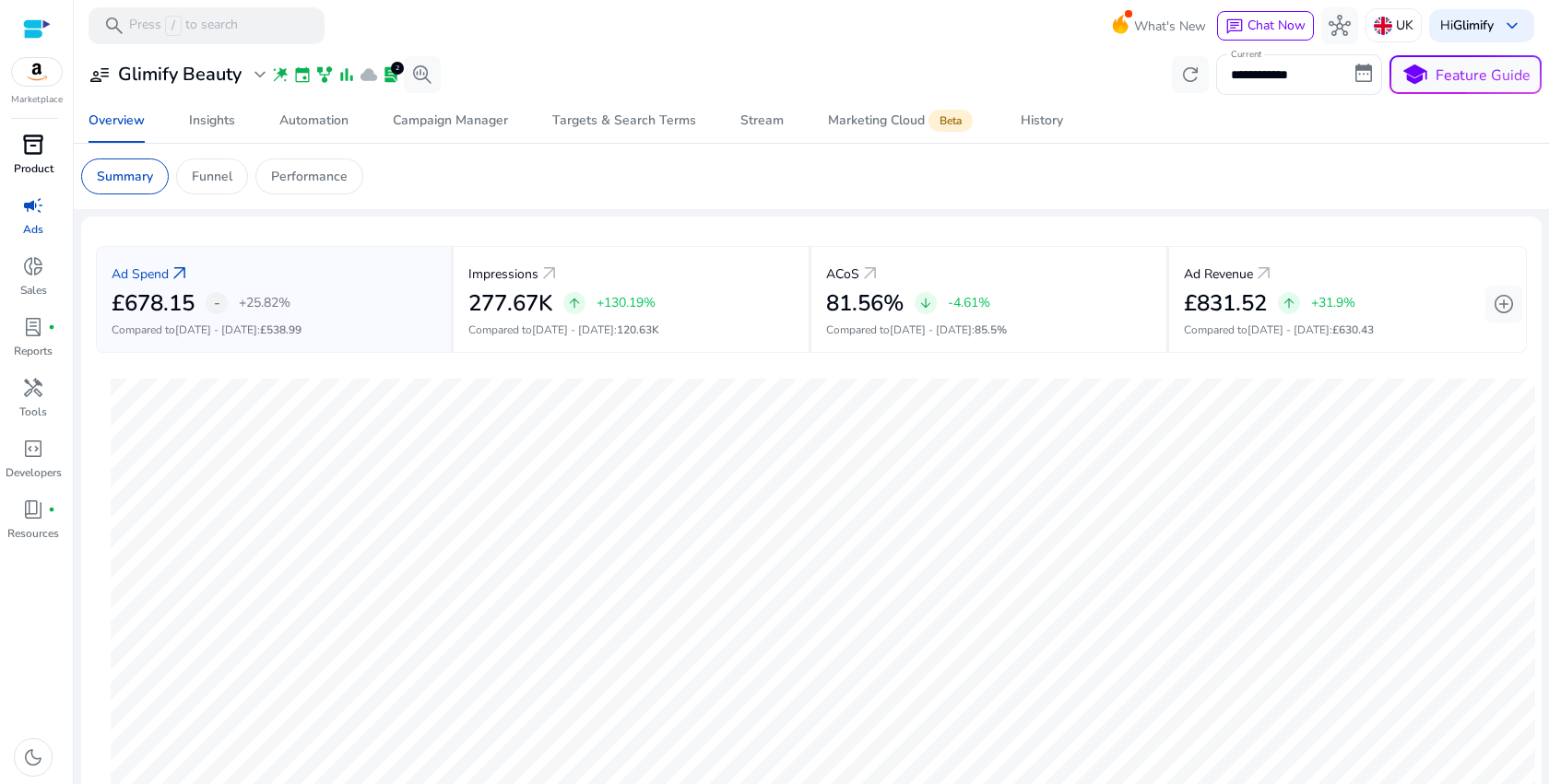
click at [34, 145] on span "inventory_2" at bounding box center [33, 144] width 22 height 22
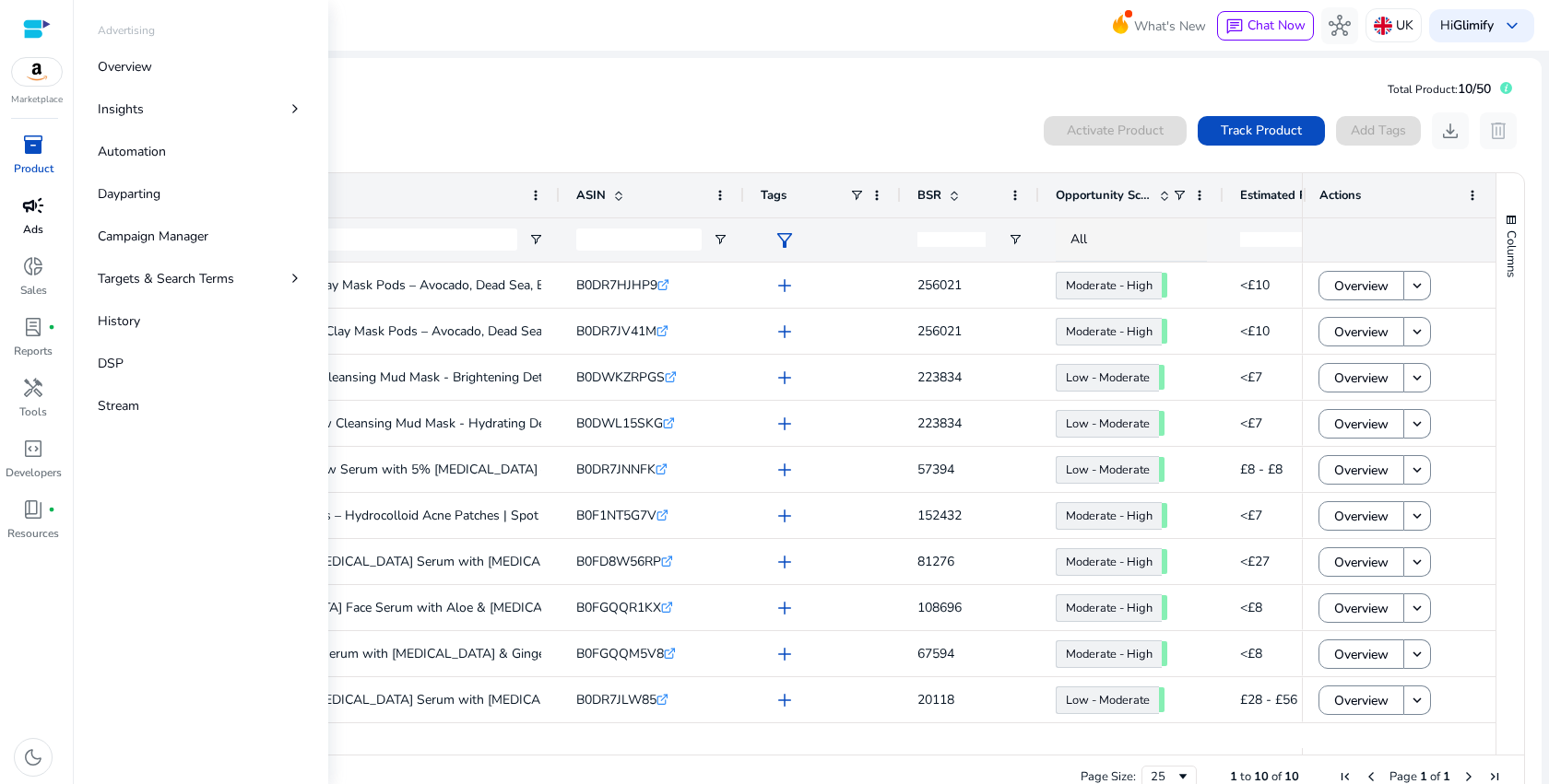
click at [35, 210] on span "campaign" at bounding box center [33, 206] width 22 height 22
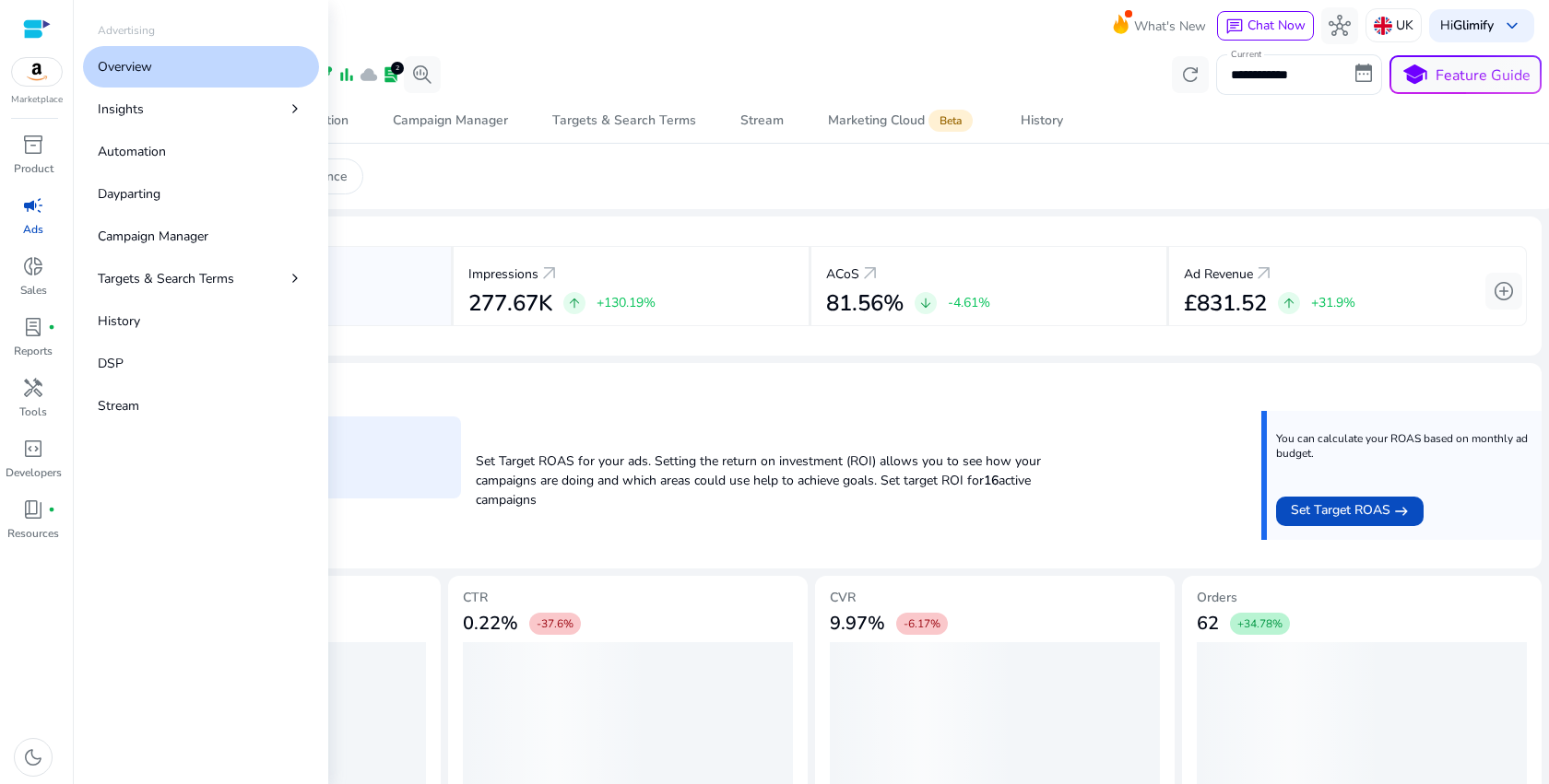
click at [201, 68] on link "Overview" at bounding box center [201, 67] width 236 height 42
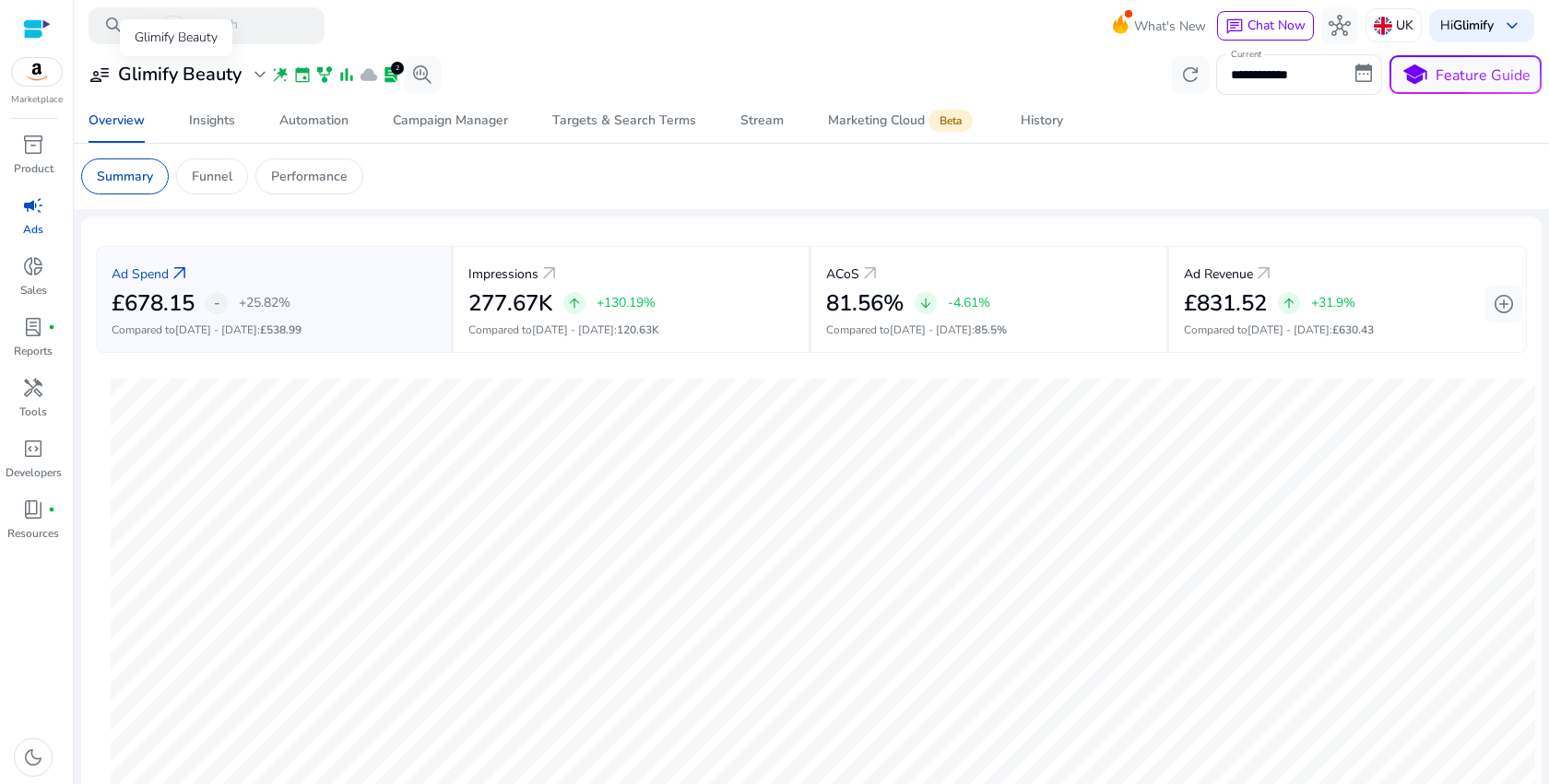
click at [258, 79] on span "expand_more" at bounding box center [260, 74] width 22 height 22
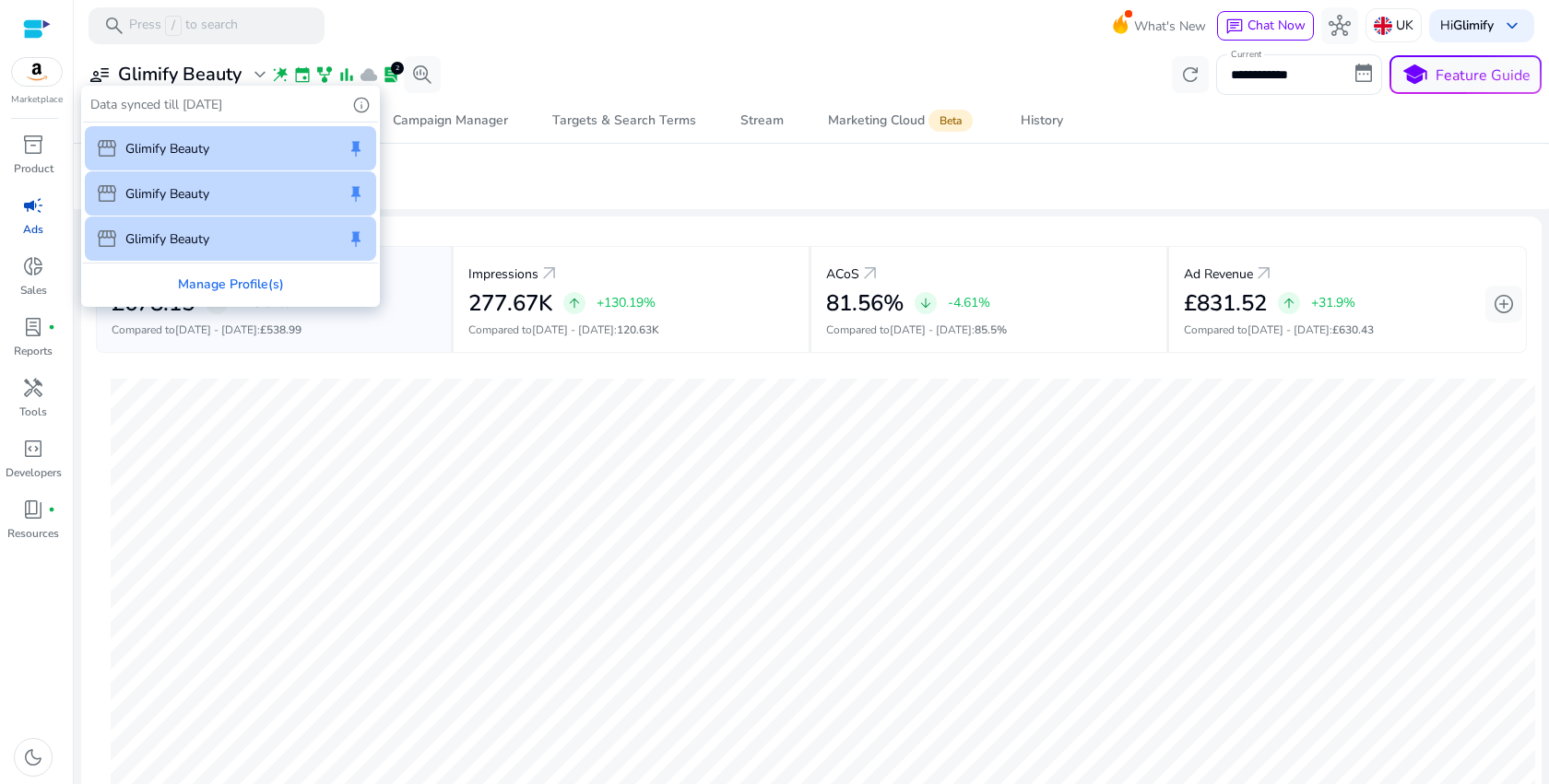
click at [296, 248] on div "storefront Glimify Beauty keep" at bounding box center [230, 238] width 292 height 44
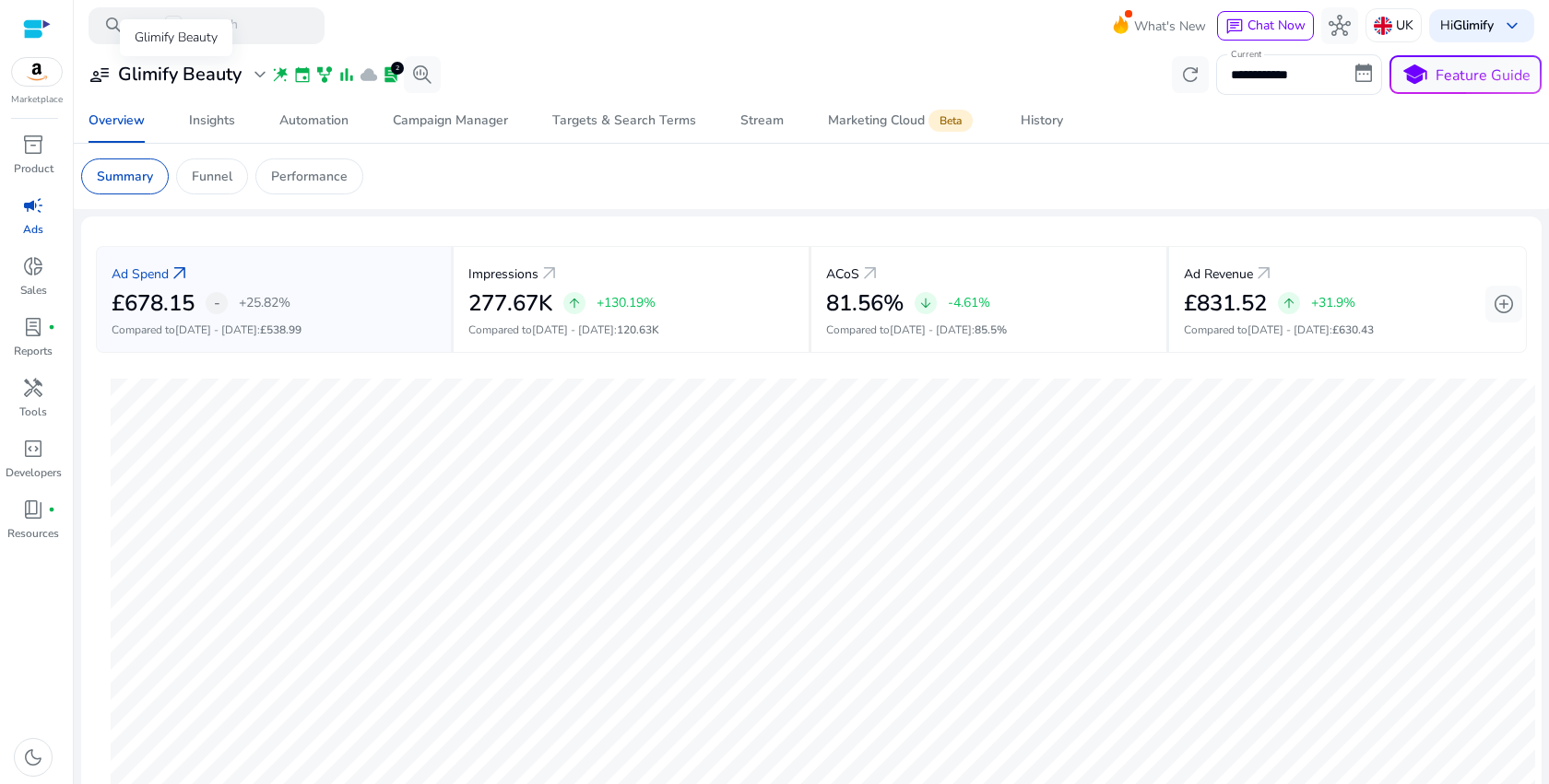
click at [263, 77] on span "expand_more" at bounding box center [260, 74] width 22 height 22
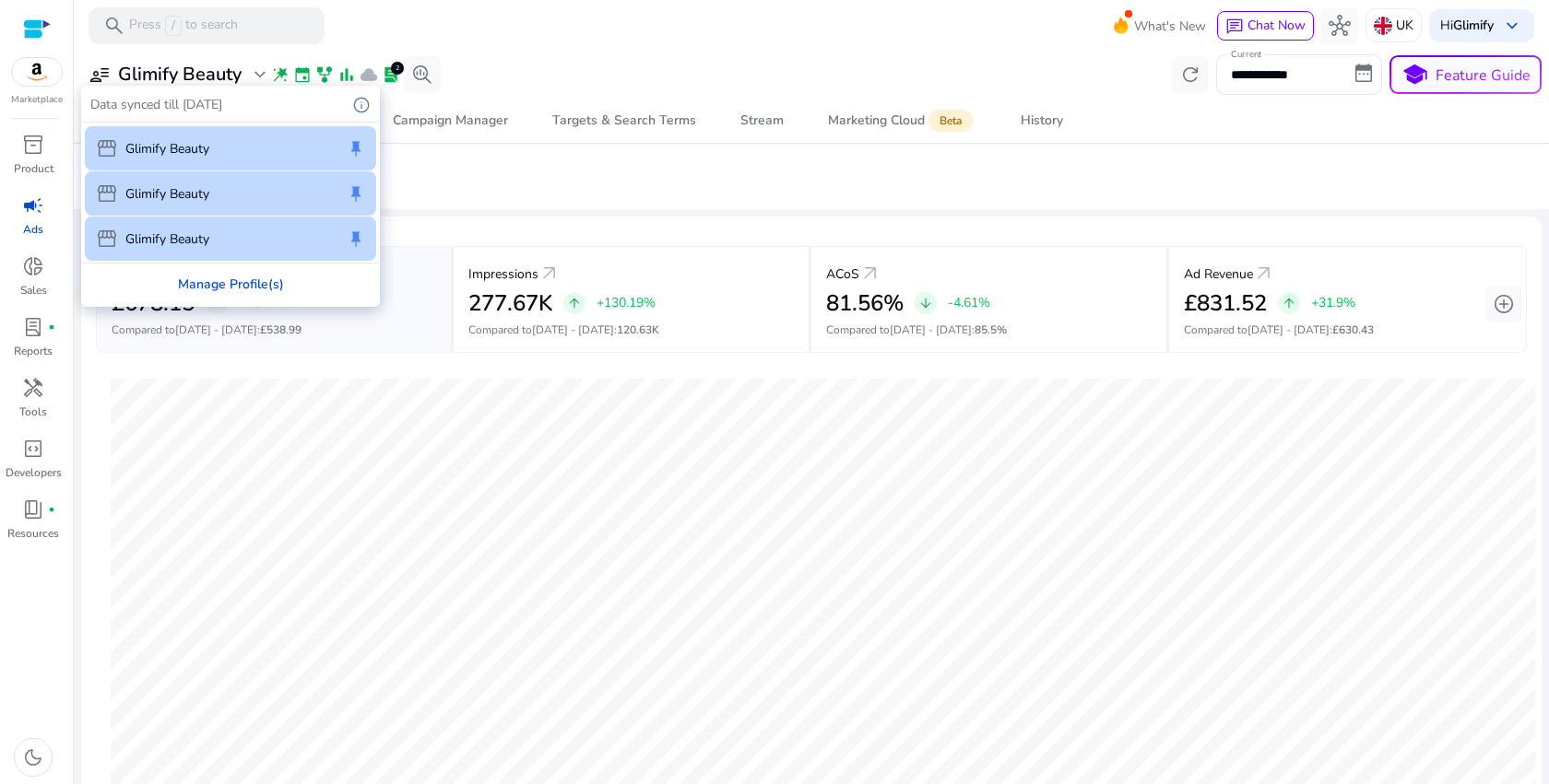
click at [210, 284] on div "Manage Profile(s)" at bounding box center [230, 285] width 295 height 42
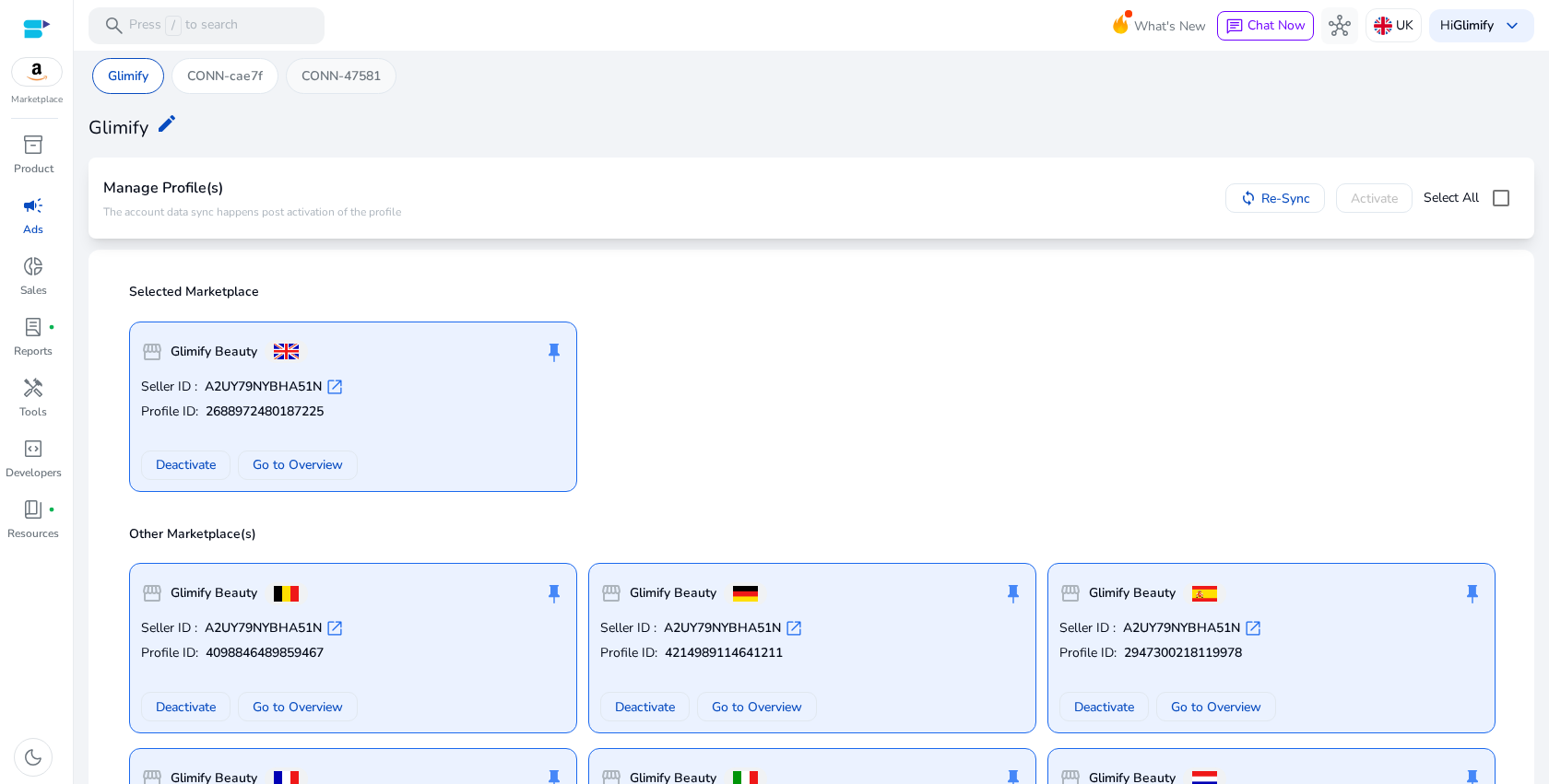
click at [339, 85] on p "CONN-47581" at bounding box center [341, 76] width 79 height 20
click at [555, 354] on div "push_pin" at bounding box center [554, 351] width 22 height 37
click at [295, 210] on p "The account data sync happens post activation of the profile" at bounding box center [251, 212] width 298 height 15
click at [1511, 30] on span "keyboard_arrow_down" at bounding box center [1511, 26] width 22 height 22
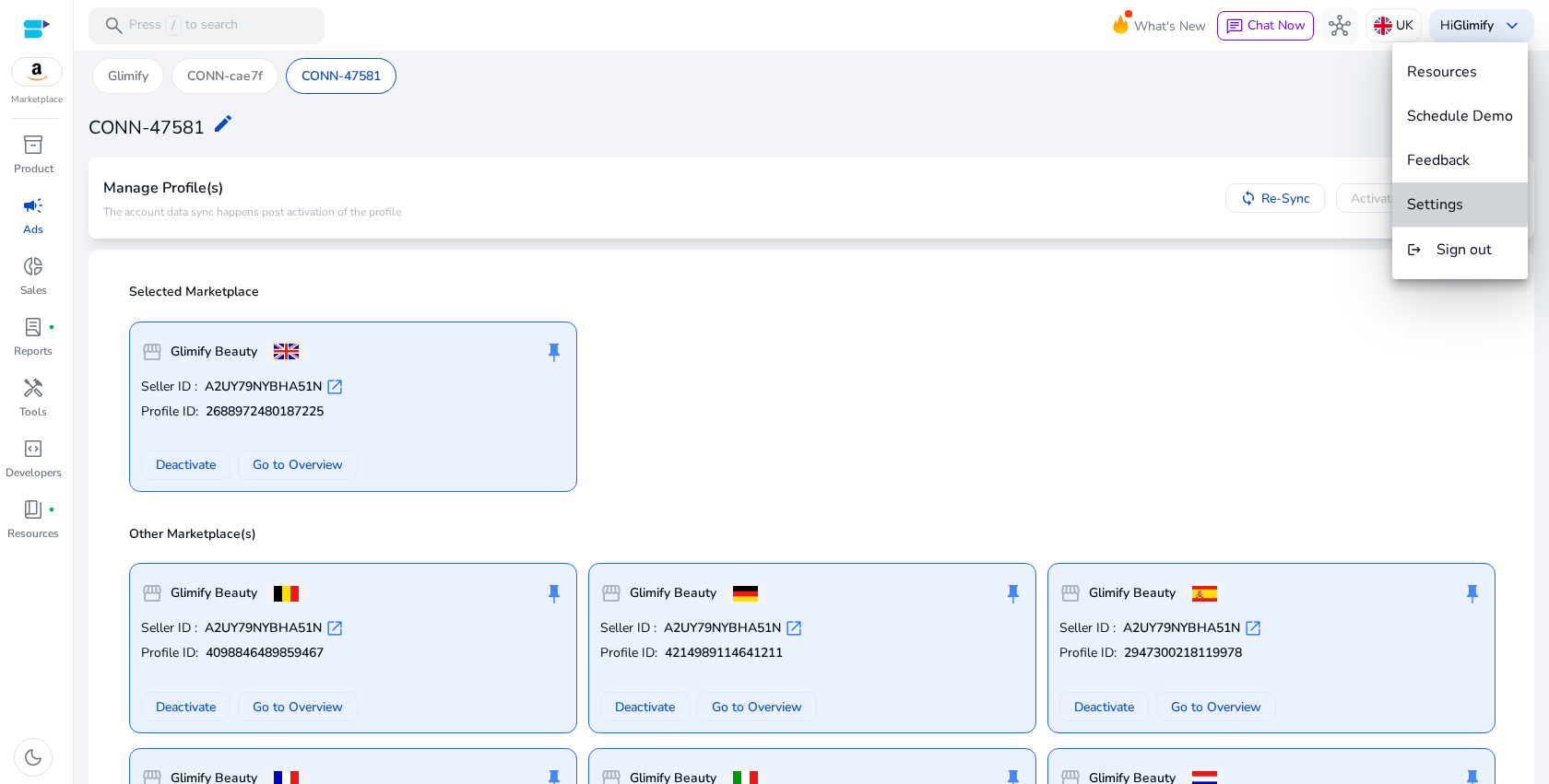
click at [1430, 198] on span "Settings" at bounding box center [1434, 205] width 56 height 21
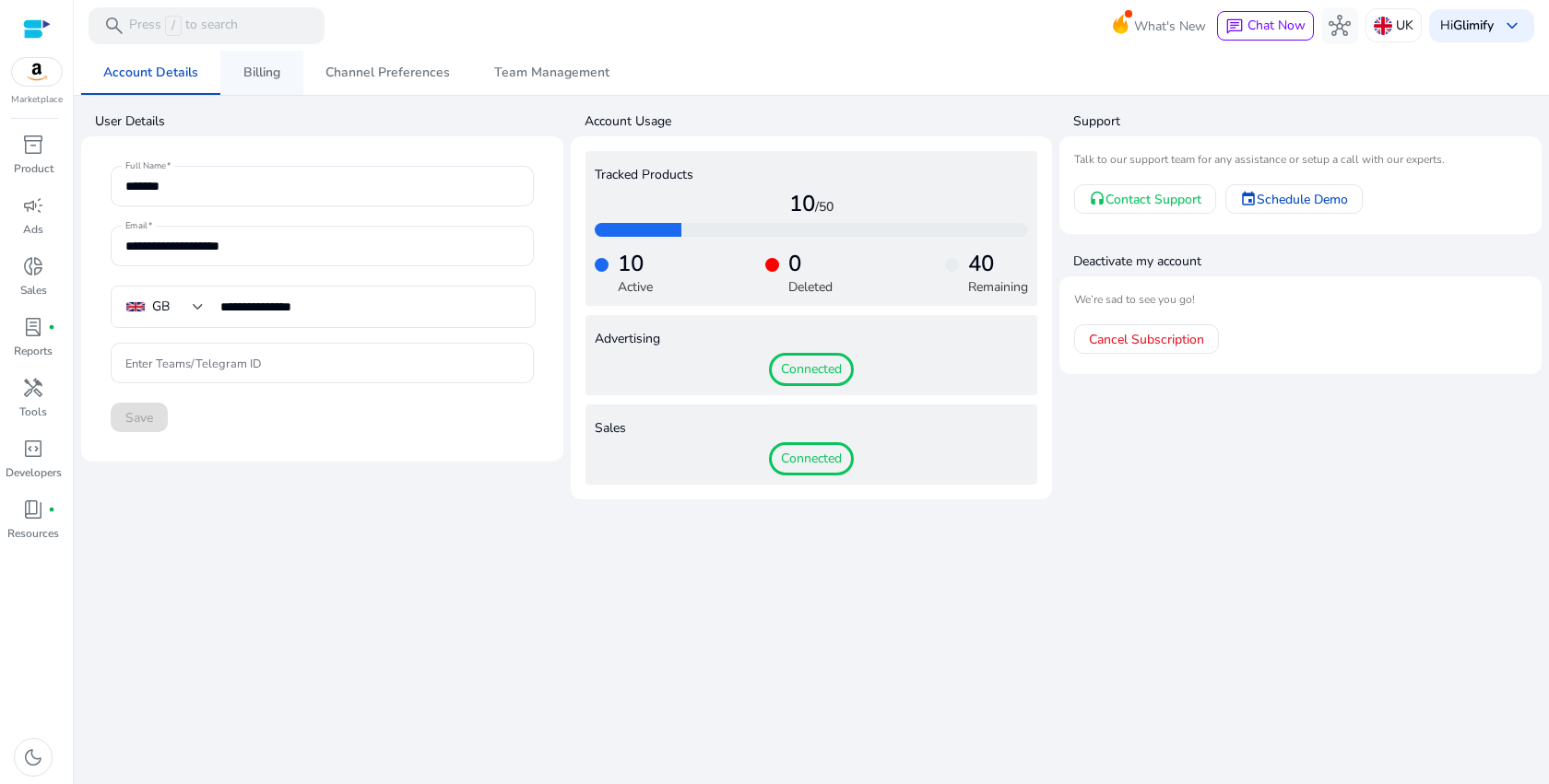
click at [251, 85] on span "Billing" at bounding box center [261, 72] width 37 height 44
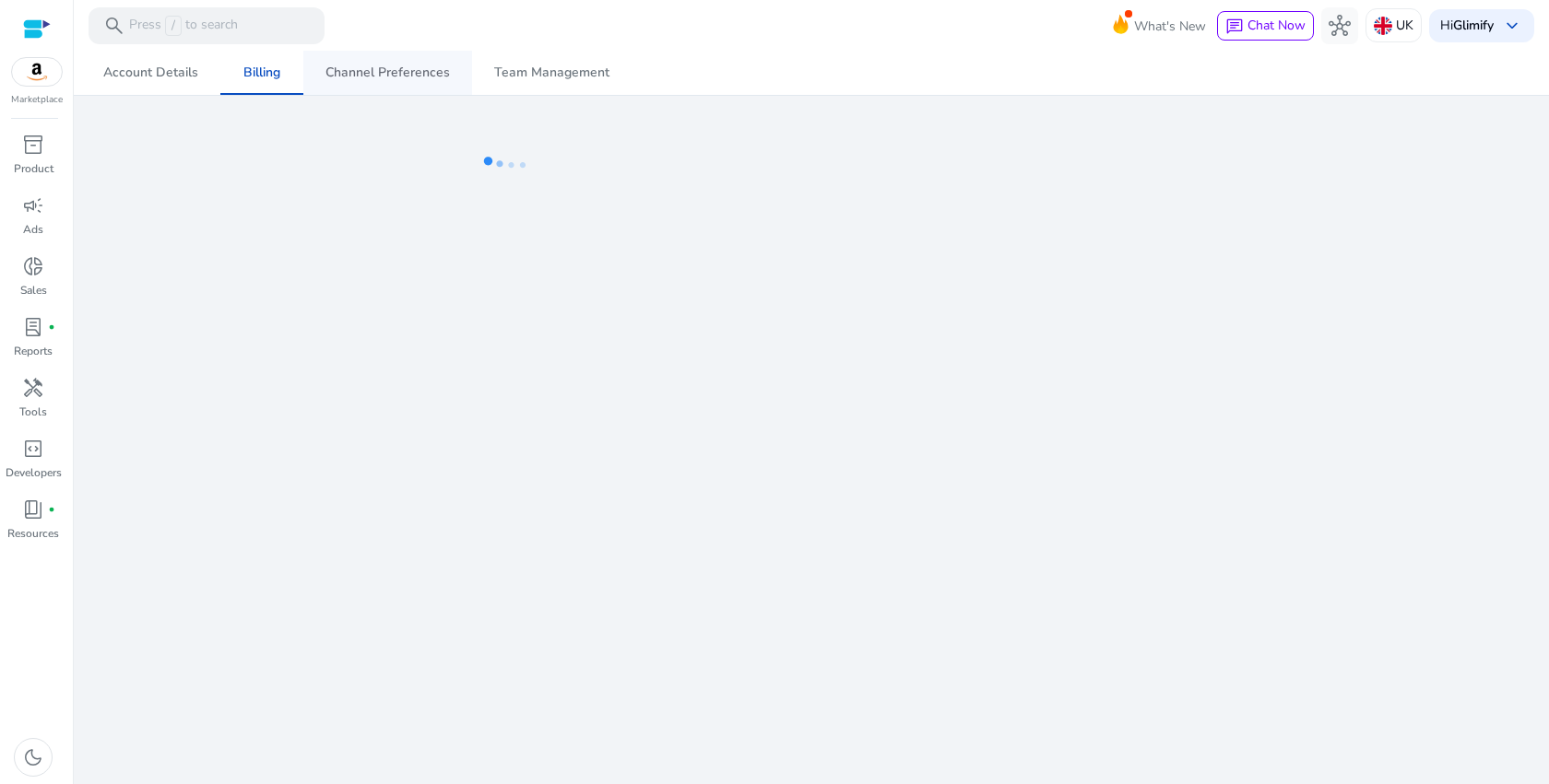
click at [376, 75] on span "Channel Preferences" at bounding box center [388, 72] width 125 height 13
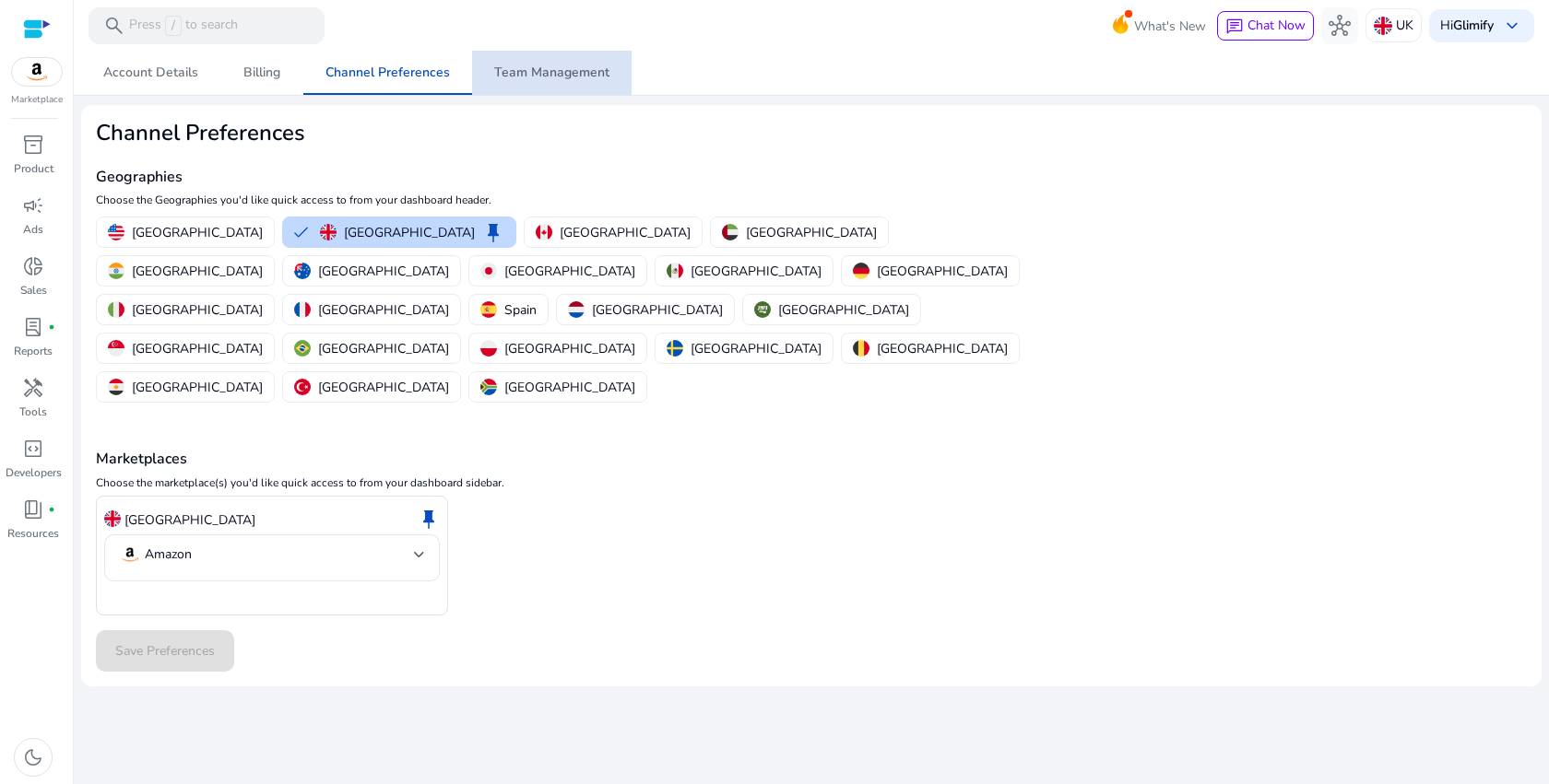
click at [565, 67] on span "Team Management" at bounding box center [552, 72] width 116 height 13
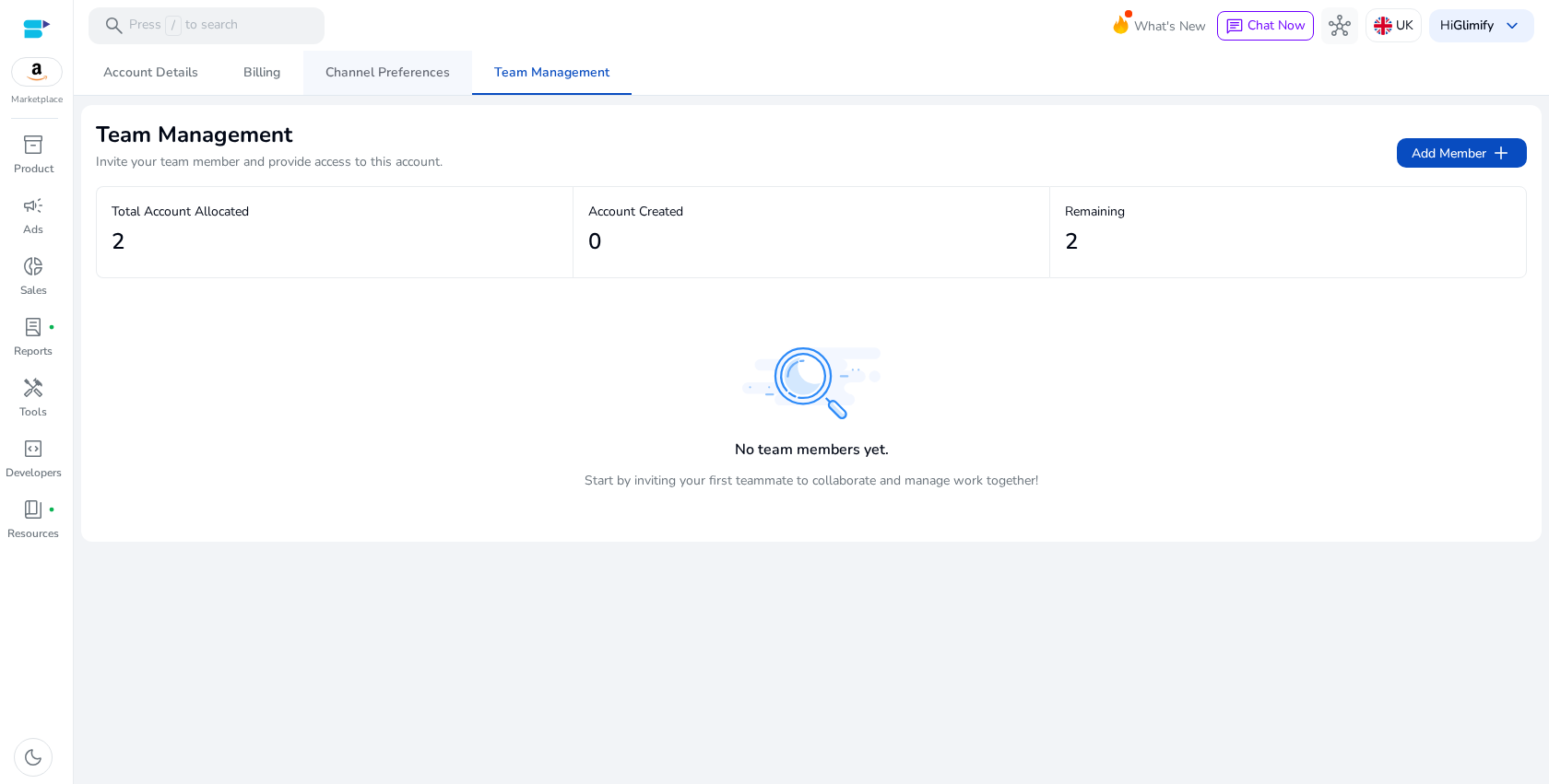
click at [374, 70] on span "Channel Preferences" at bounding box center [388, 72] width 125 height 13
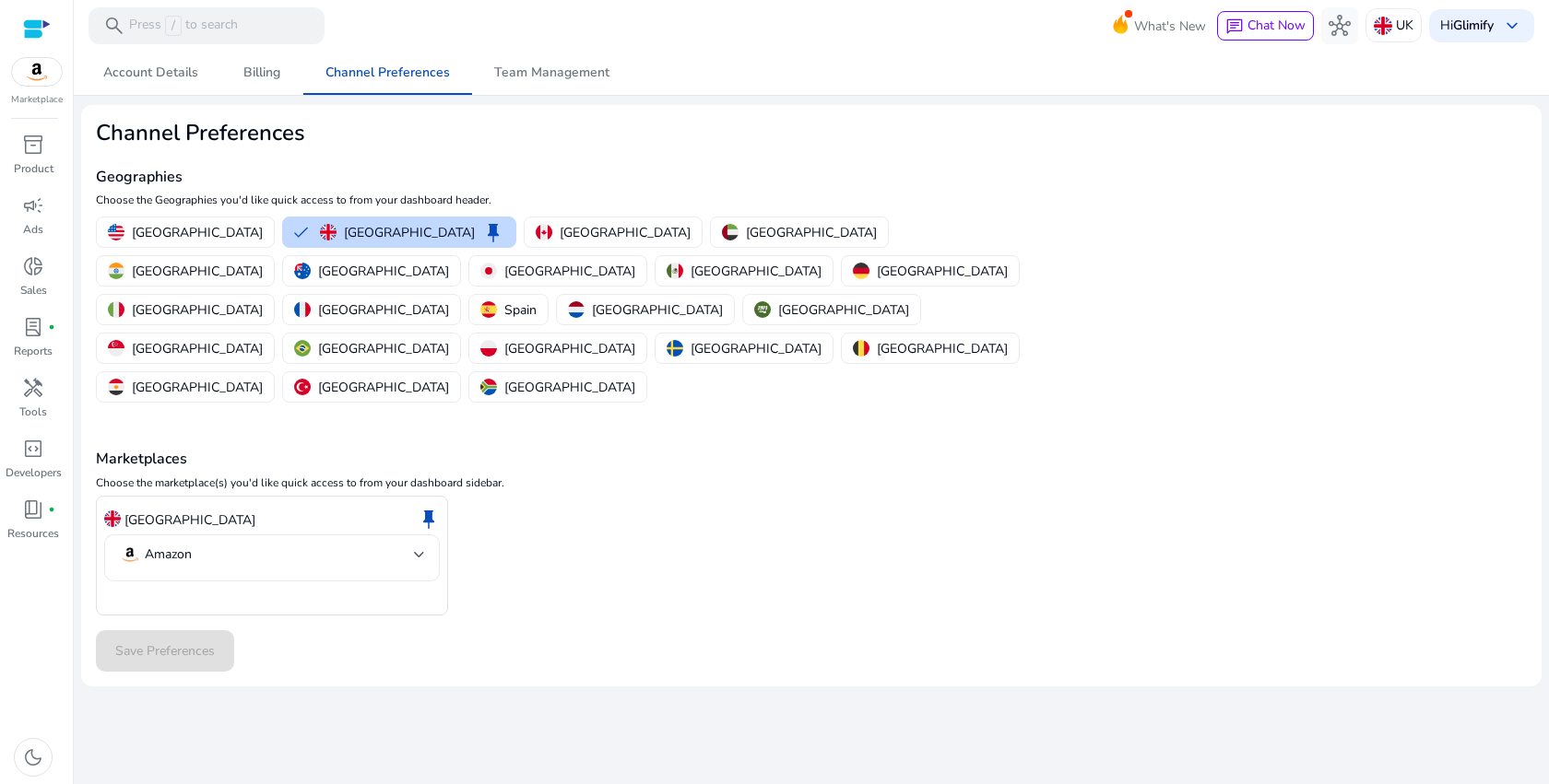
click at [428, 535] on div "Amazon" at bounding box center [271, 559] width 335 height 47
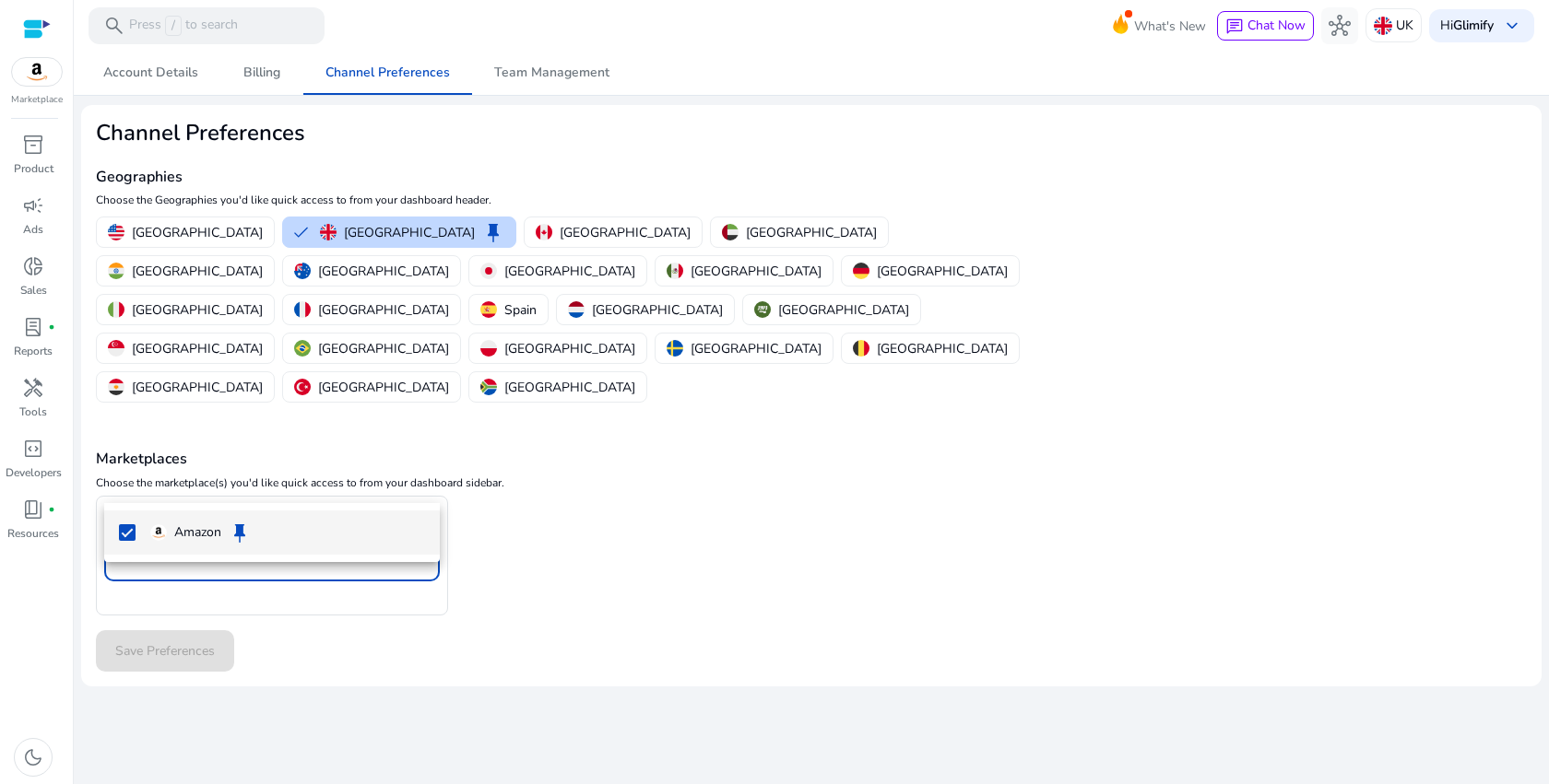
click at [428, 476] on div at bounding box center [774, 392] width 1549 height 784
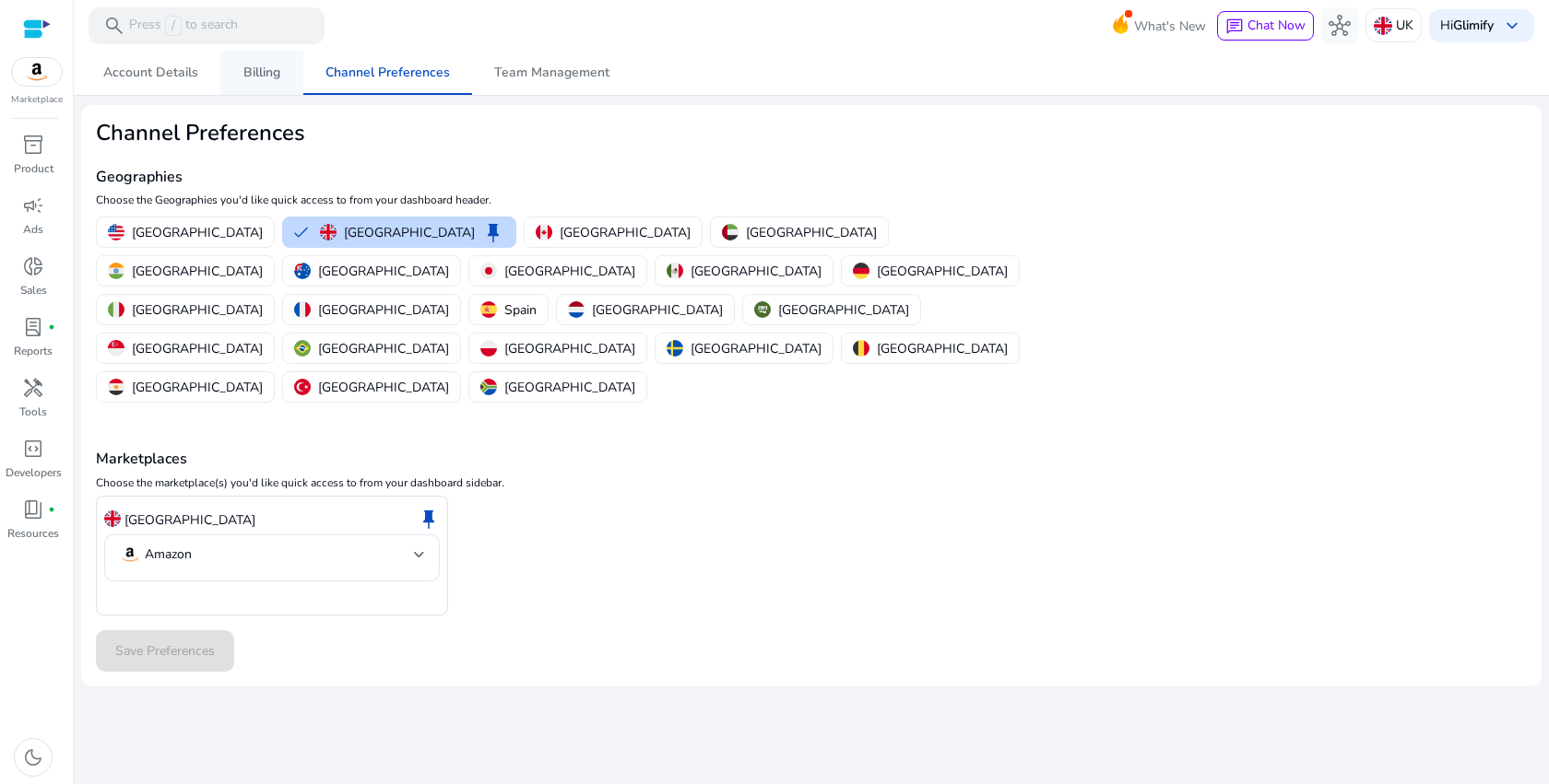
click at [248, 72] on span "Billing" at bounding box center [261, 72] width 37 height 13
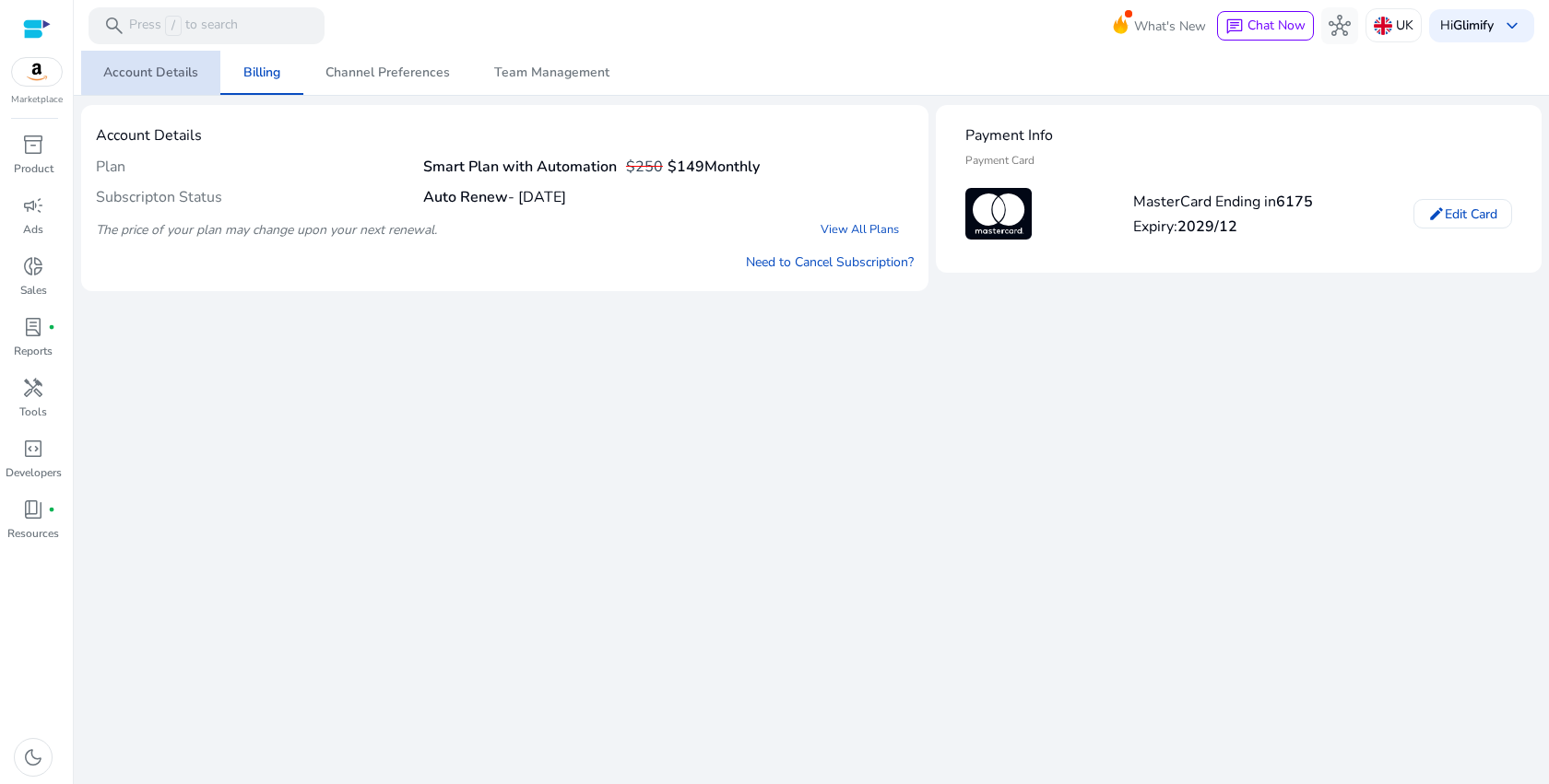
click at [170, 72] on span "Account Details" at bounding box center [150, 72] width 95 height 13
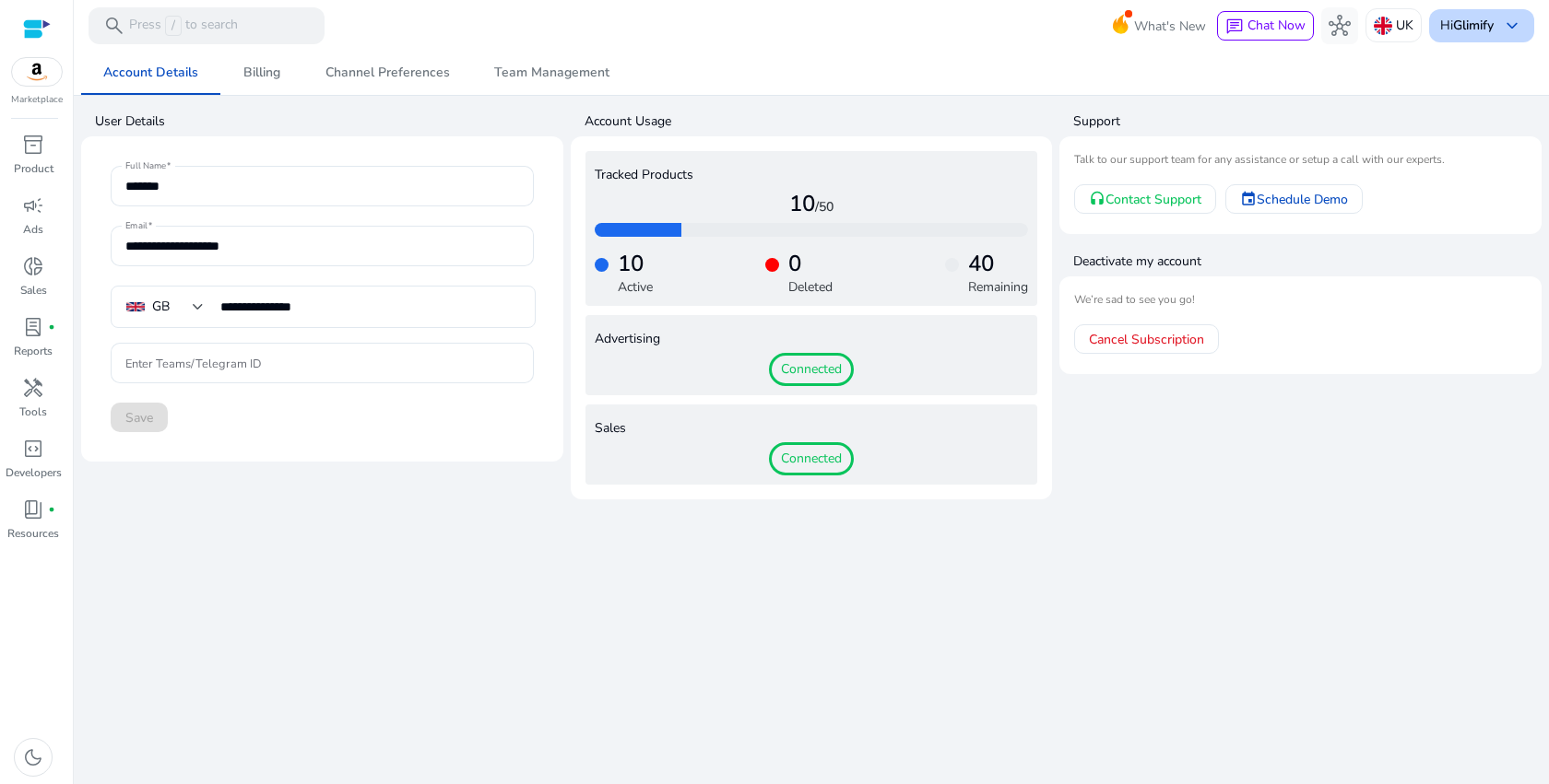
click at [1485, 34] on b "Glimify" at bounding box center [1473, 26] width 41 height 18
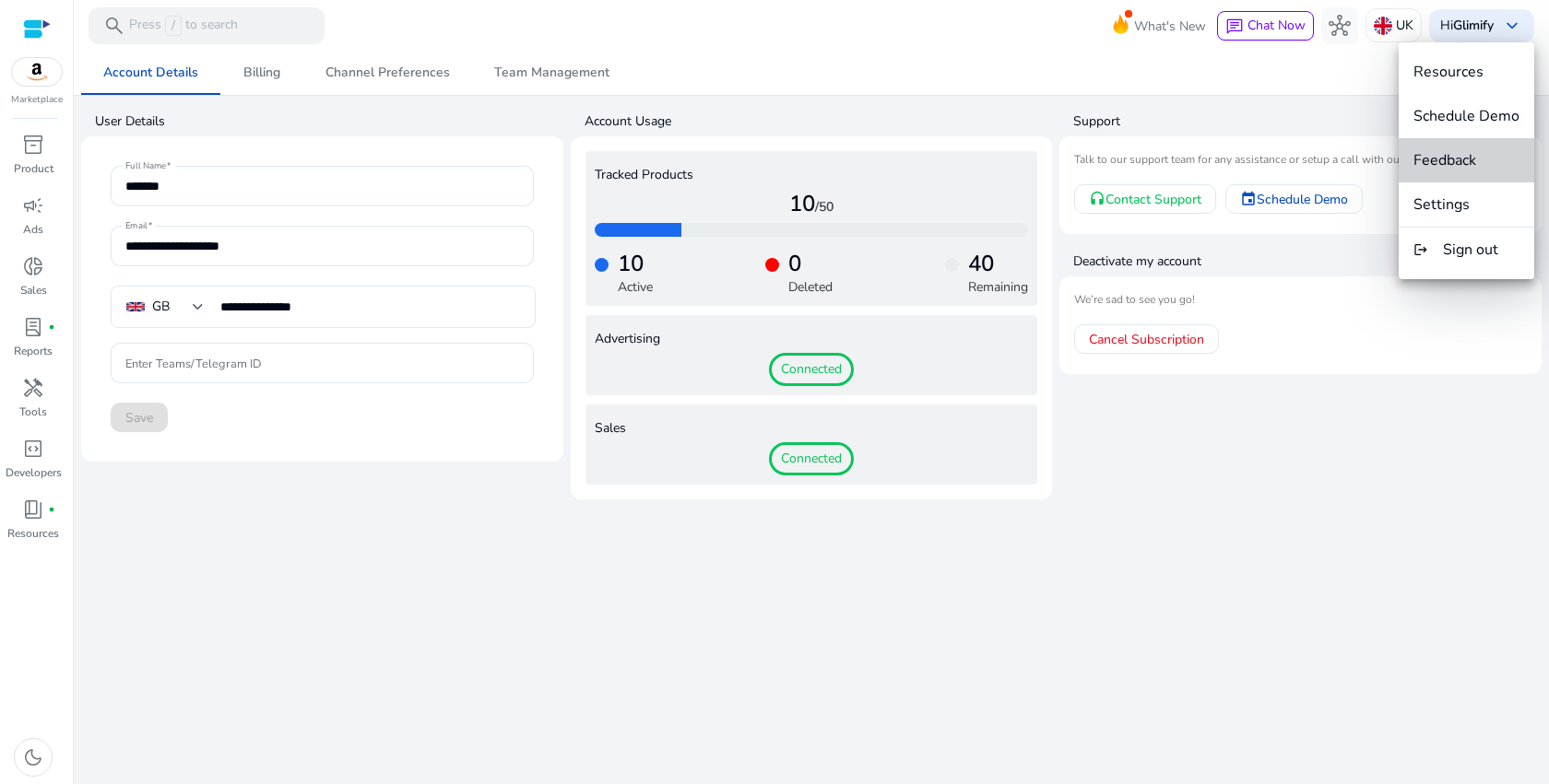
click at [1476, 138] on button "Feedback" at bounding box center [1466, 160] width 136 height 44
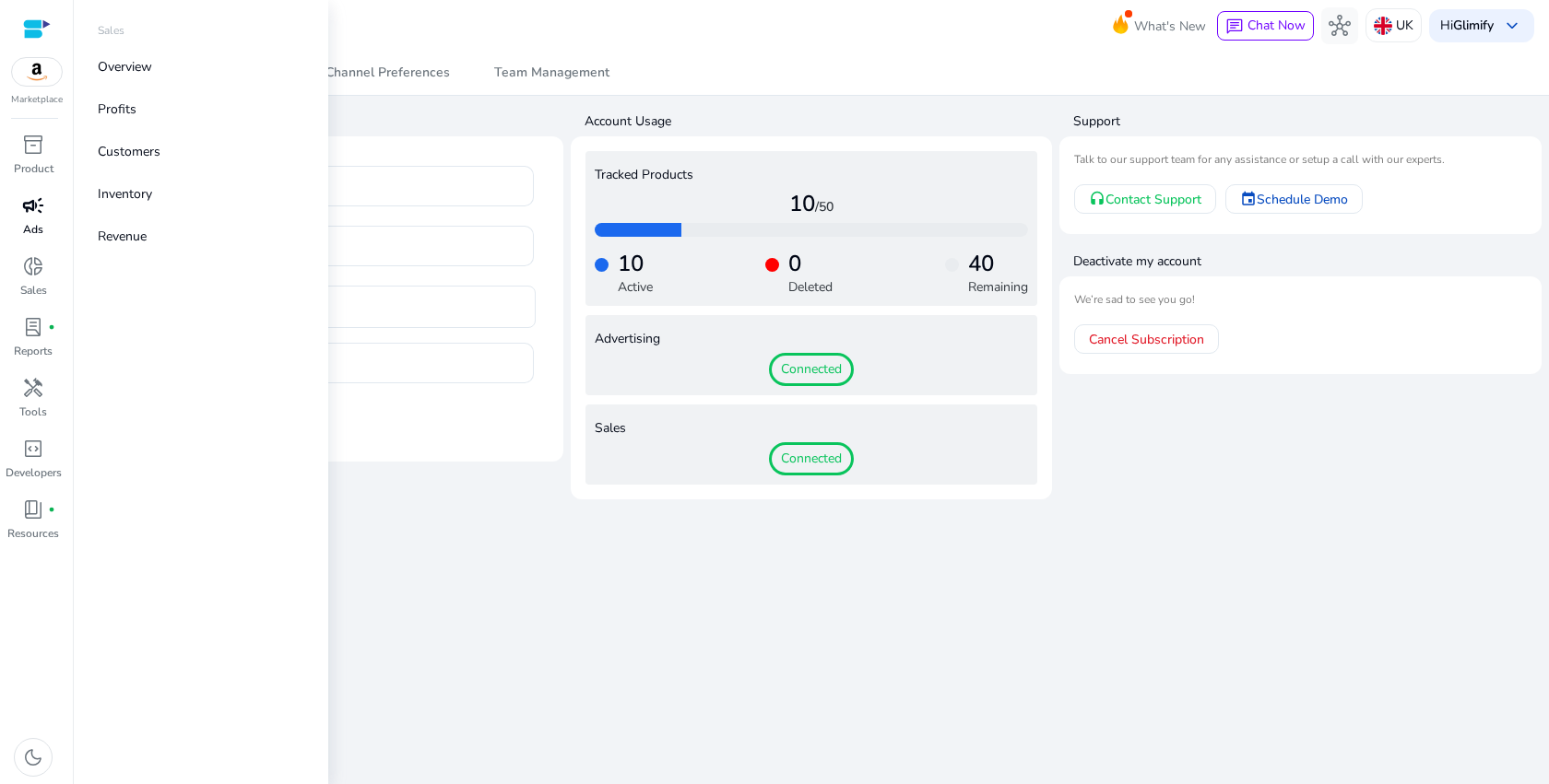
click at [42, 222] on p "Ads" at bounding box center [33, 229] width 21 height 17
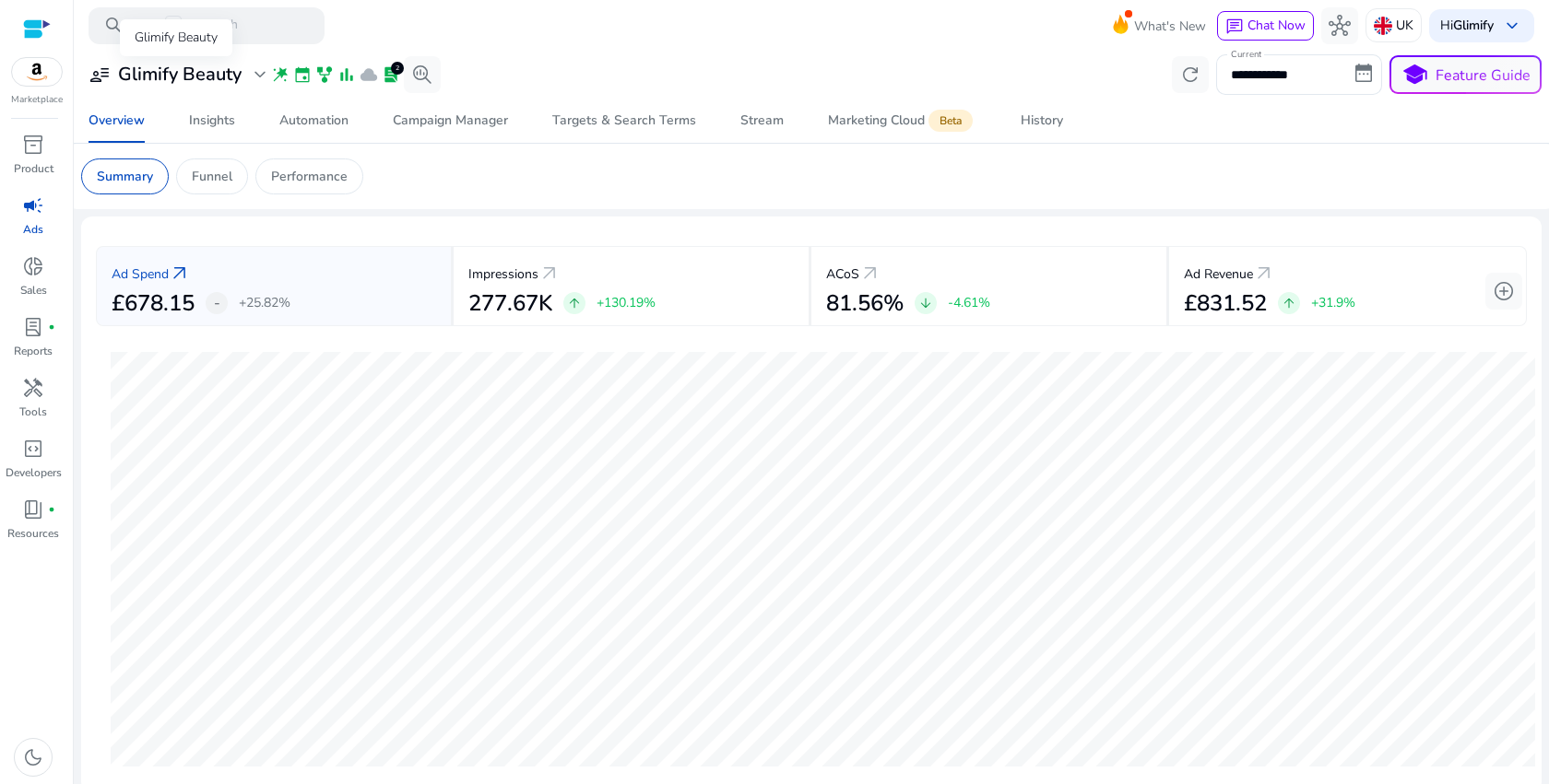
click at [262, 72] on span "expand_more" at bounding box center [260, 74] width 22 height 22
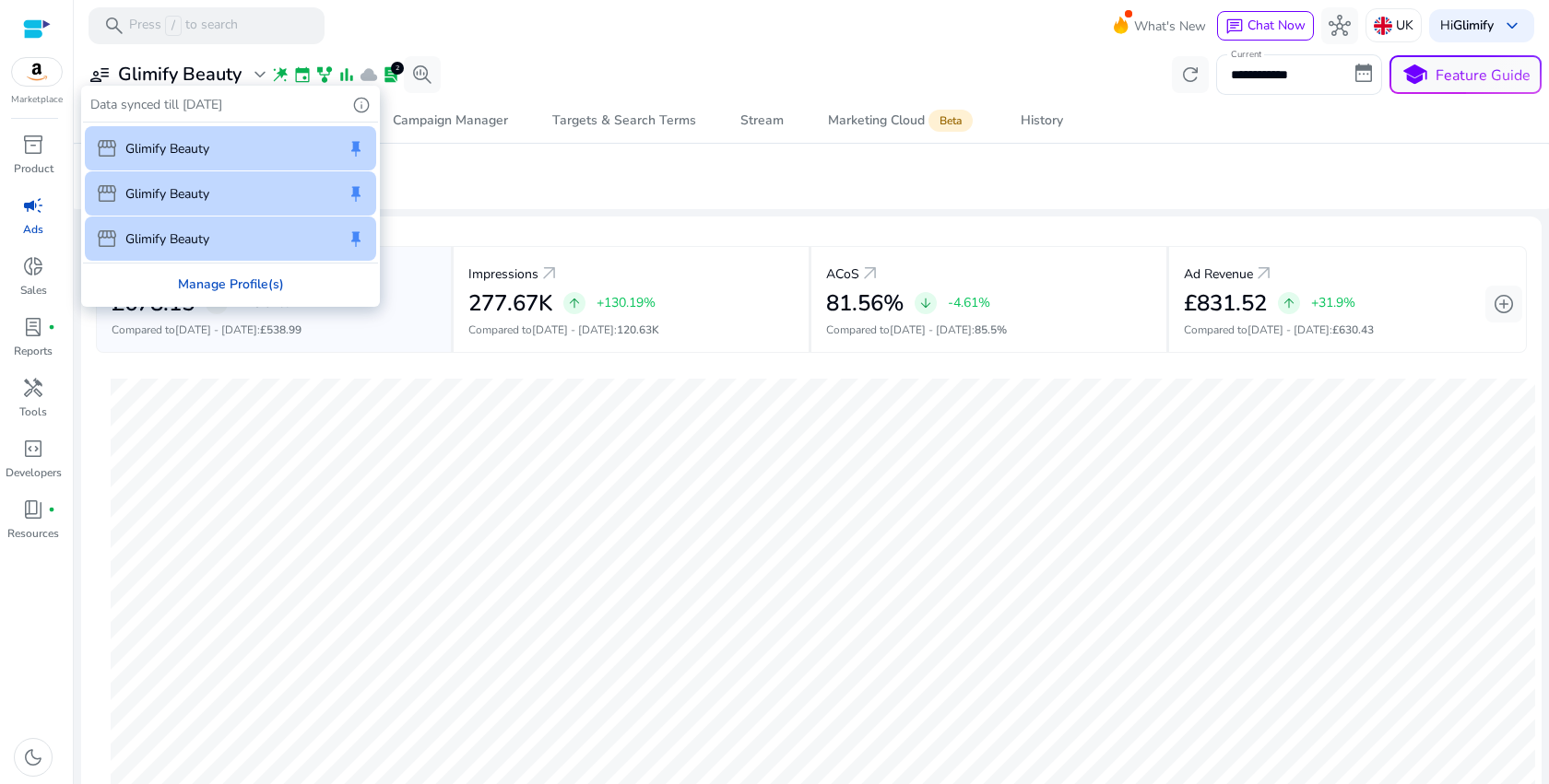
click at [252, 288] on div "Manage Profile(s)" at bounding box center [230, 285] width 295 height 42
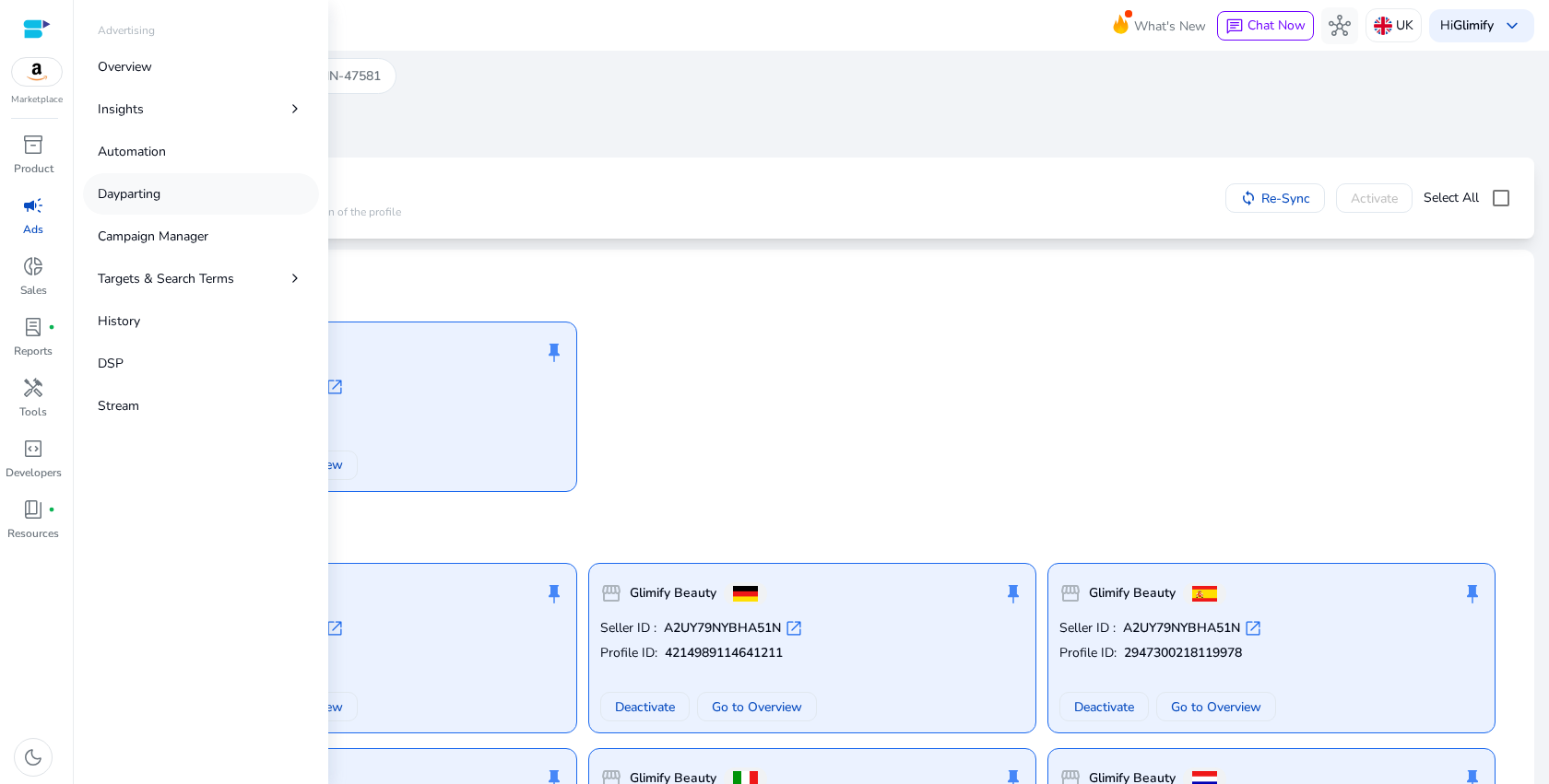
click at [158, 199] on p "Dayparting" at bounding box center [129, 194] width 62 height 20
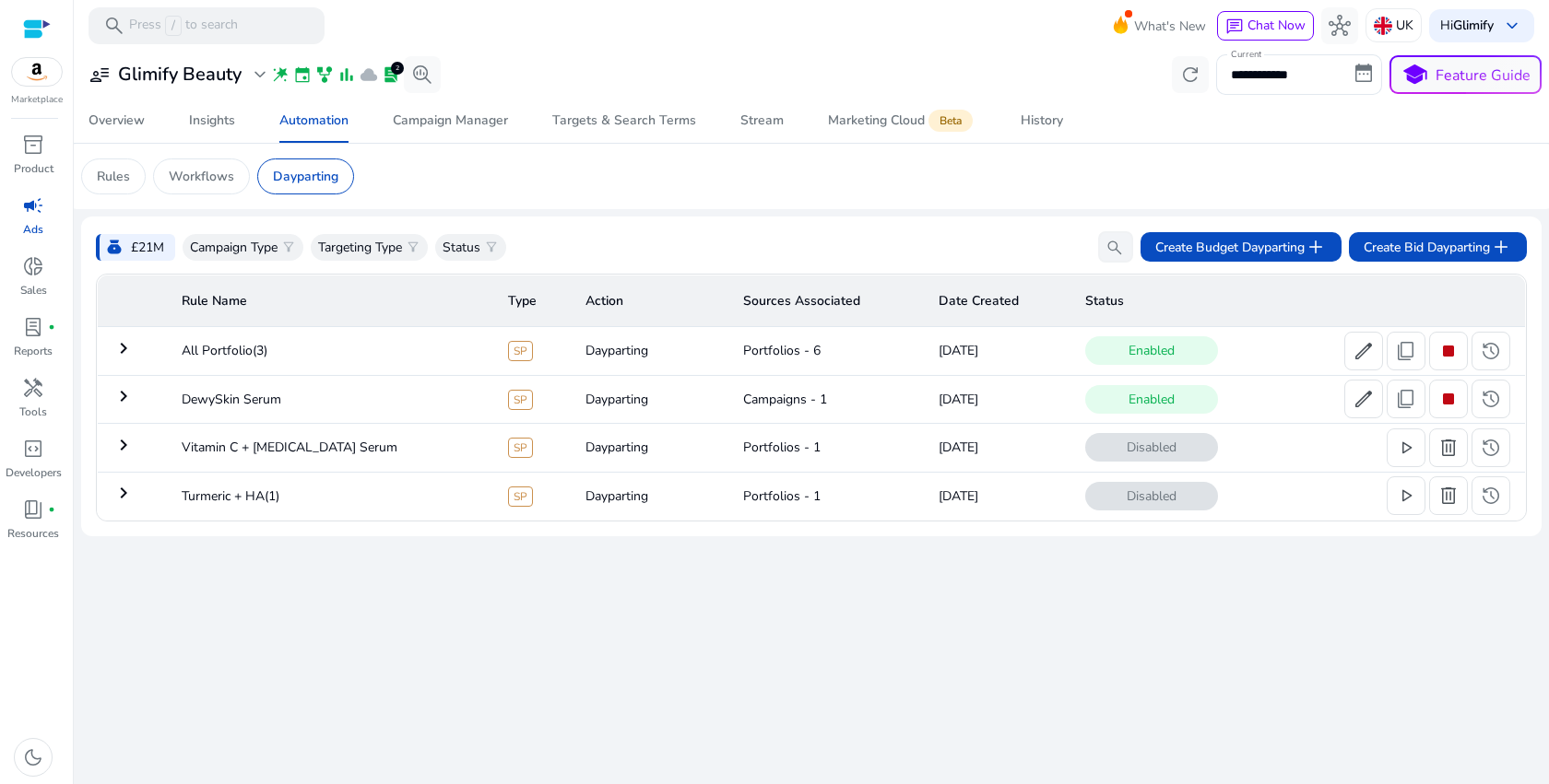
click at [127, 351] on mat-icon "keyboard_arrow_right" at bounding box center [124, 348] width 22 height 22
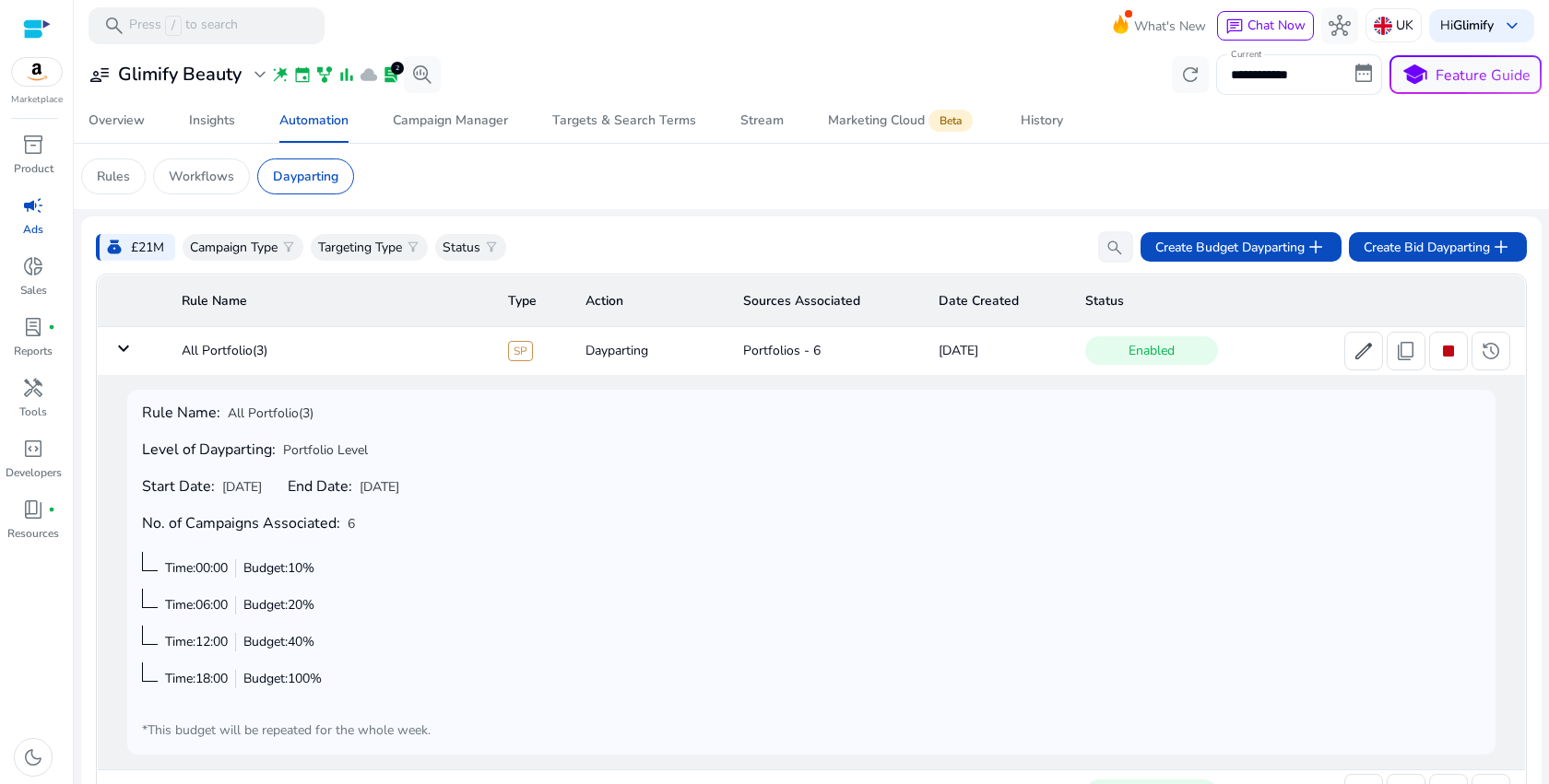
scroll to position [15, 0]
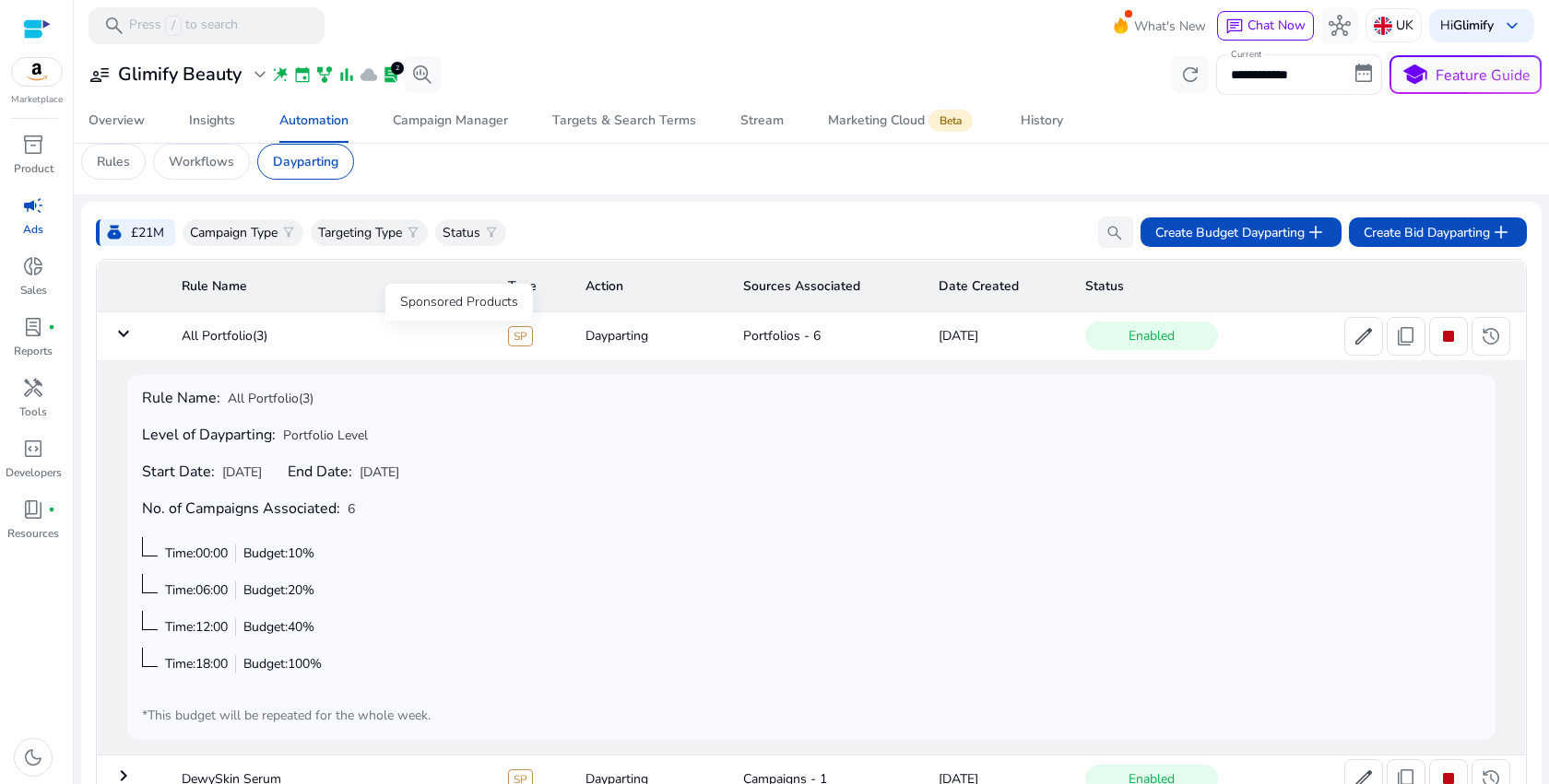
click at [508, 335] on span "SP" at bounding box center [520, 336] width 25 height 21
click at [508, 341] on span "SP" at bounding box center [520, 336] width 25 height 21
click at [571, 341] on td "Dayparting" at bounding box center [649, 336] width 157 height 47
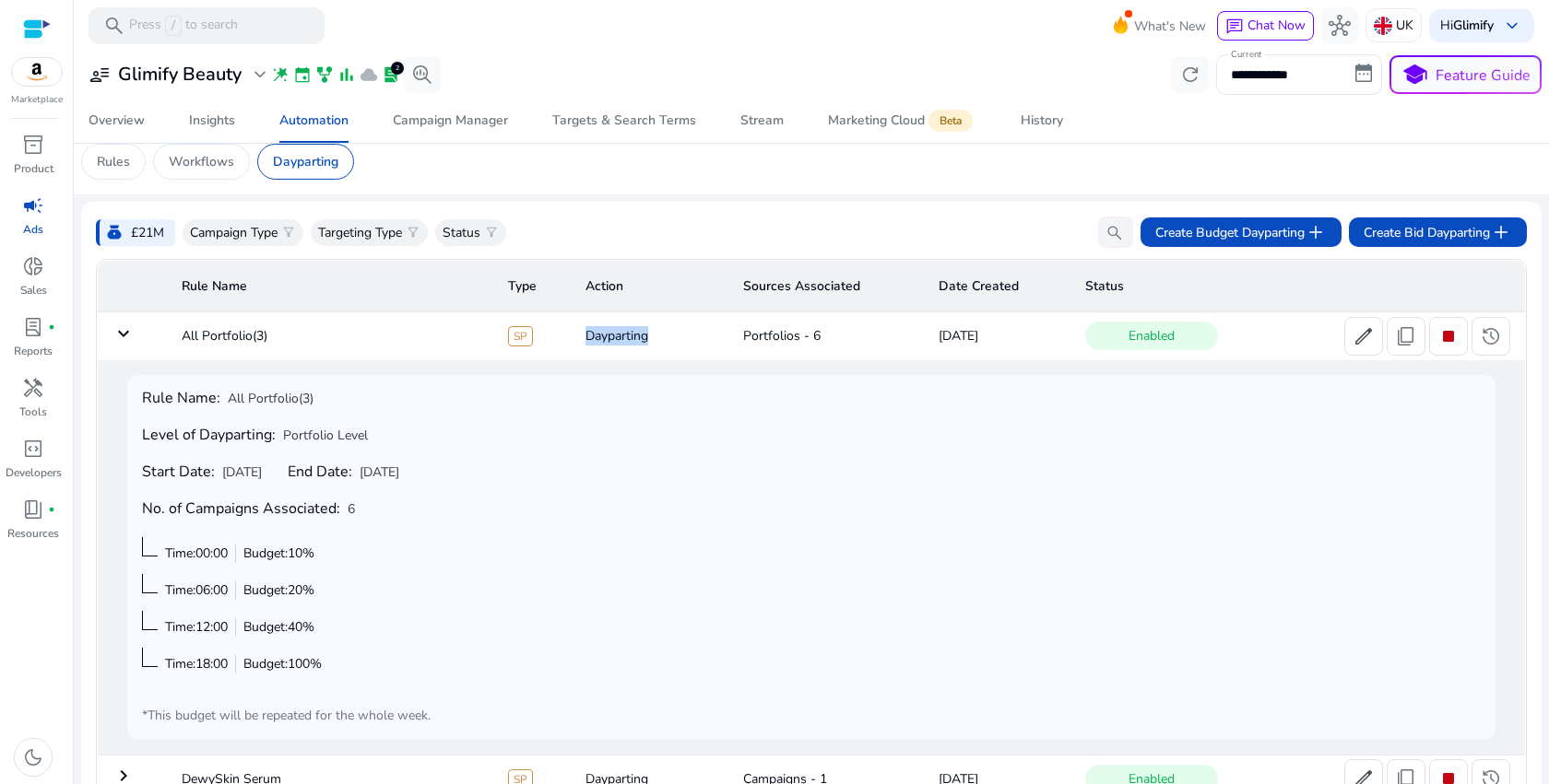
click at [571, 341] on td "Dayparting" at bounding box center [649, 336] width 157 height 47
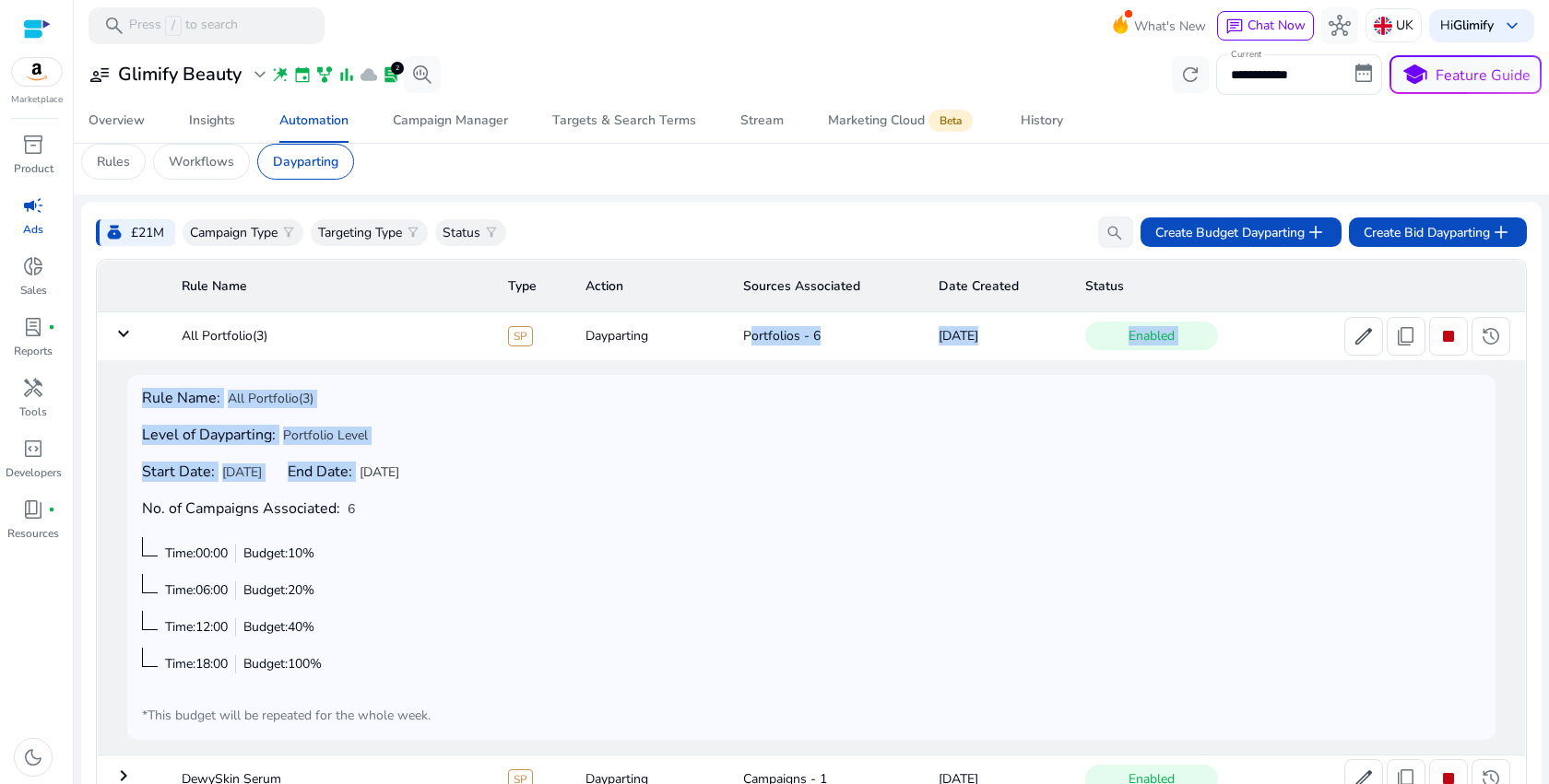
drag, startPoint x: 695, startPoint y: 341, endPoint x: 956, endPoint y: 361, distance: 261.8
click at [956, 361] on tbody "keyboard_arrow_down All Portfolio(3) SP Dayparting Portfolios - 6 Sep 13, 2025 …" at bounding box center [812, 606] width 1428 height 588
click at [956, 361] on div "Rule Name: All Portfolio(3) Level of Dayparting: Portfolio Level Start Date: Se…" at bounding box center [811, 557] width 1398 height 394
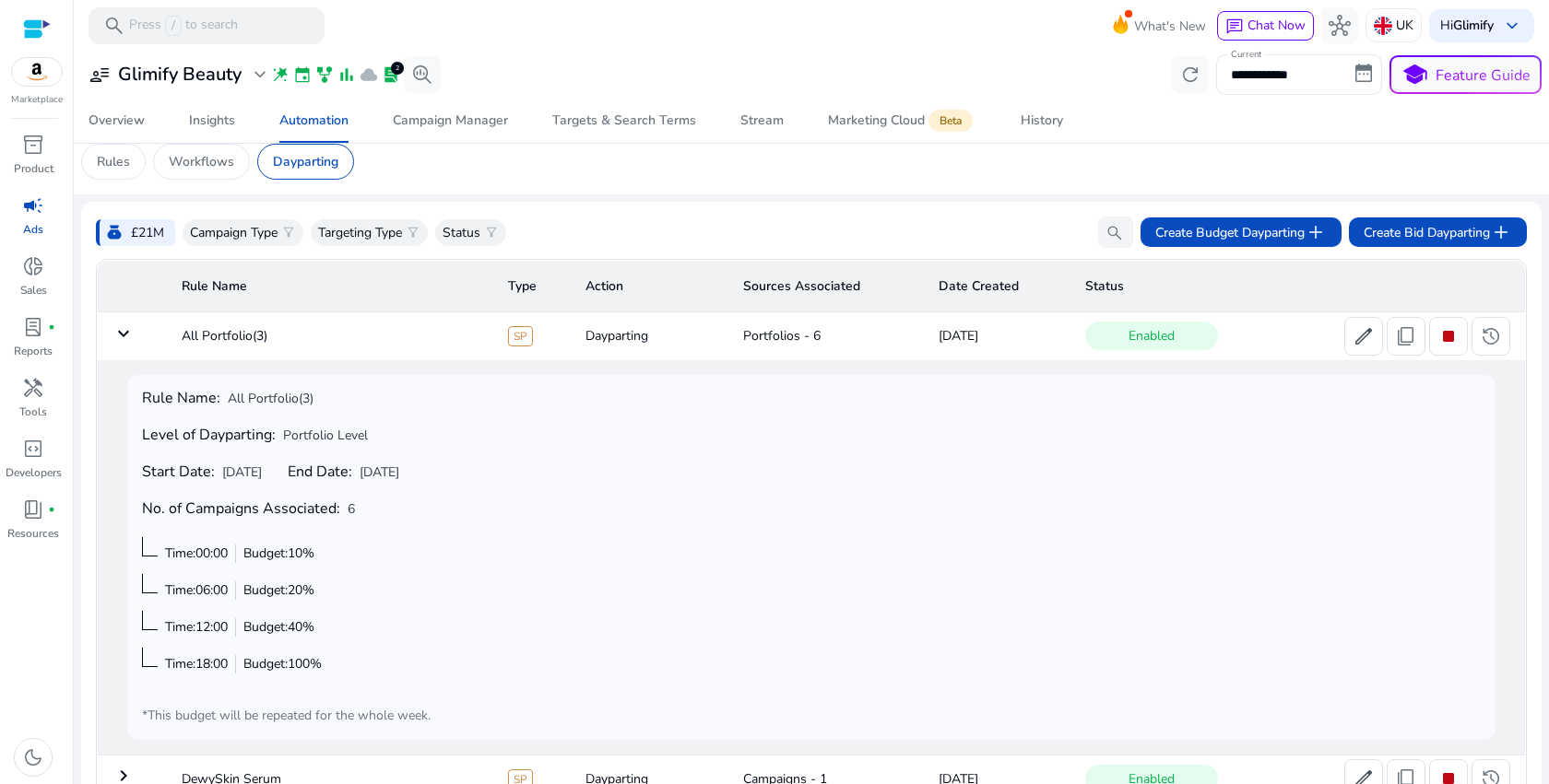
scroll to position [0, 0]
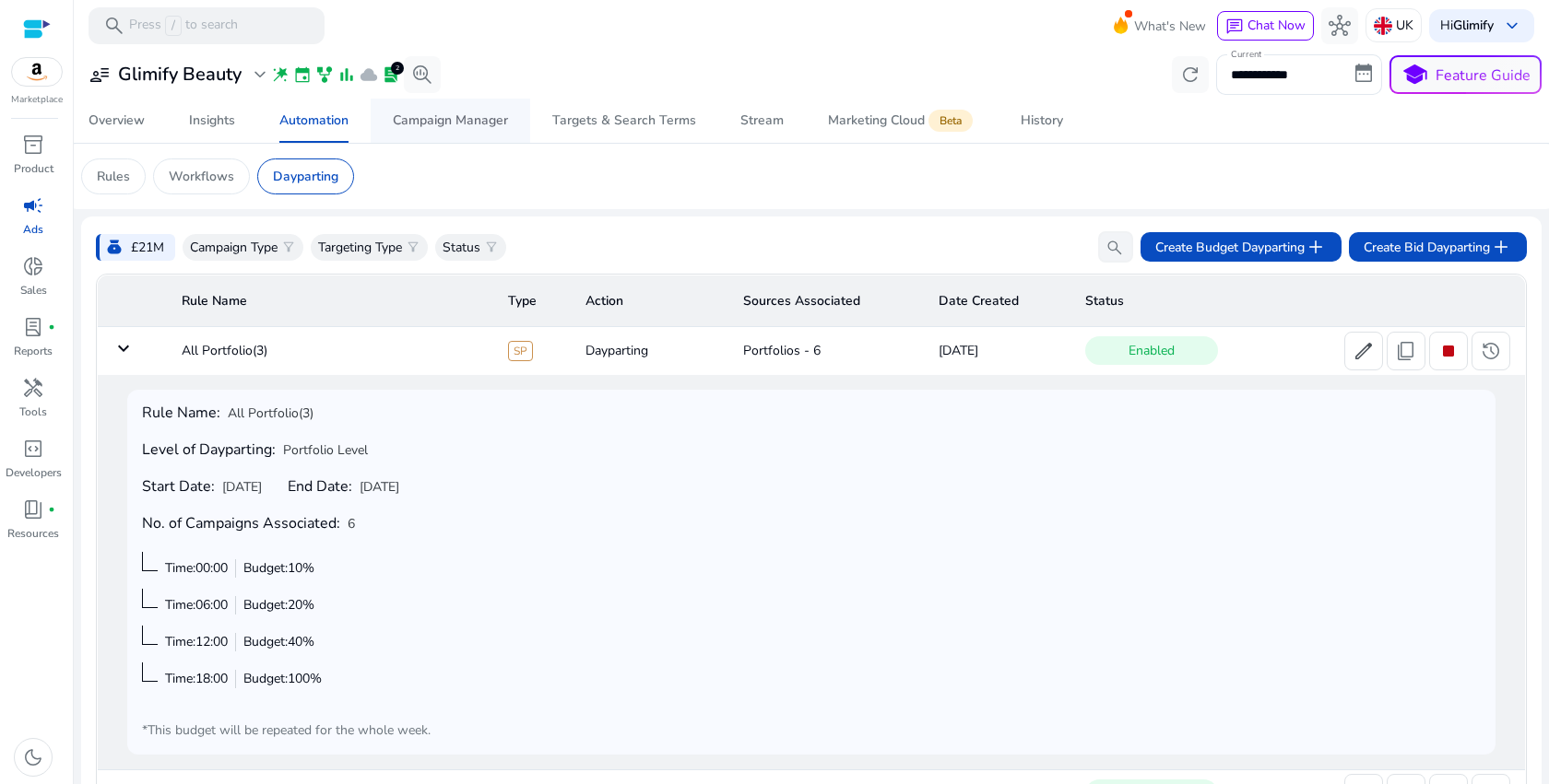
click at [467, 123] on div "Campaign Manager" at bounding box center [450, 121] width 116 height 13
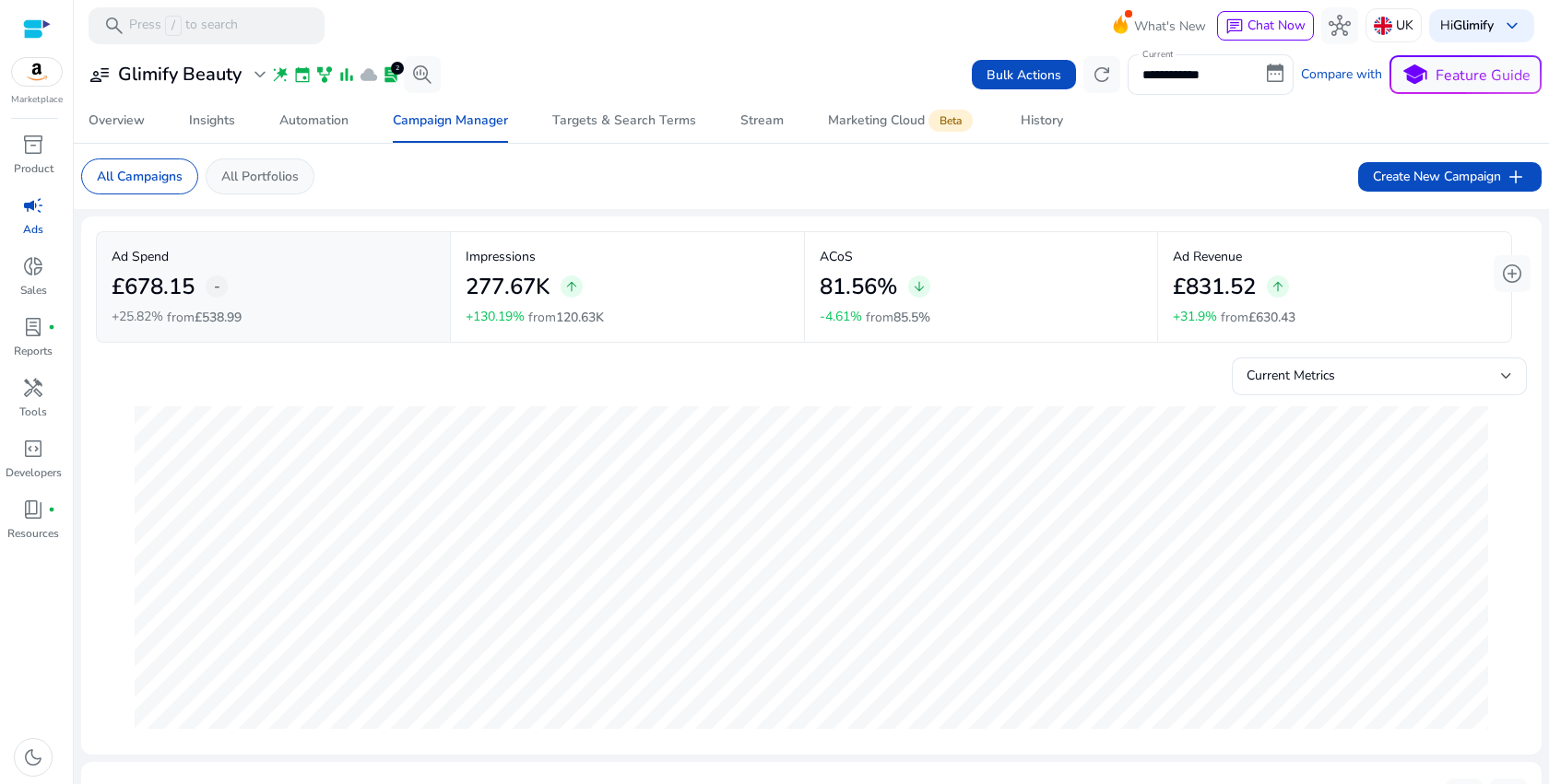
click at [269, 169] on p "All Portfolios" at bounding box center [260, 177] width 77 height 20
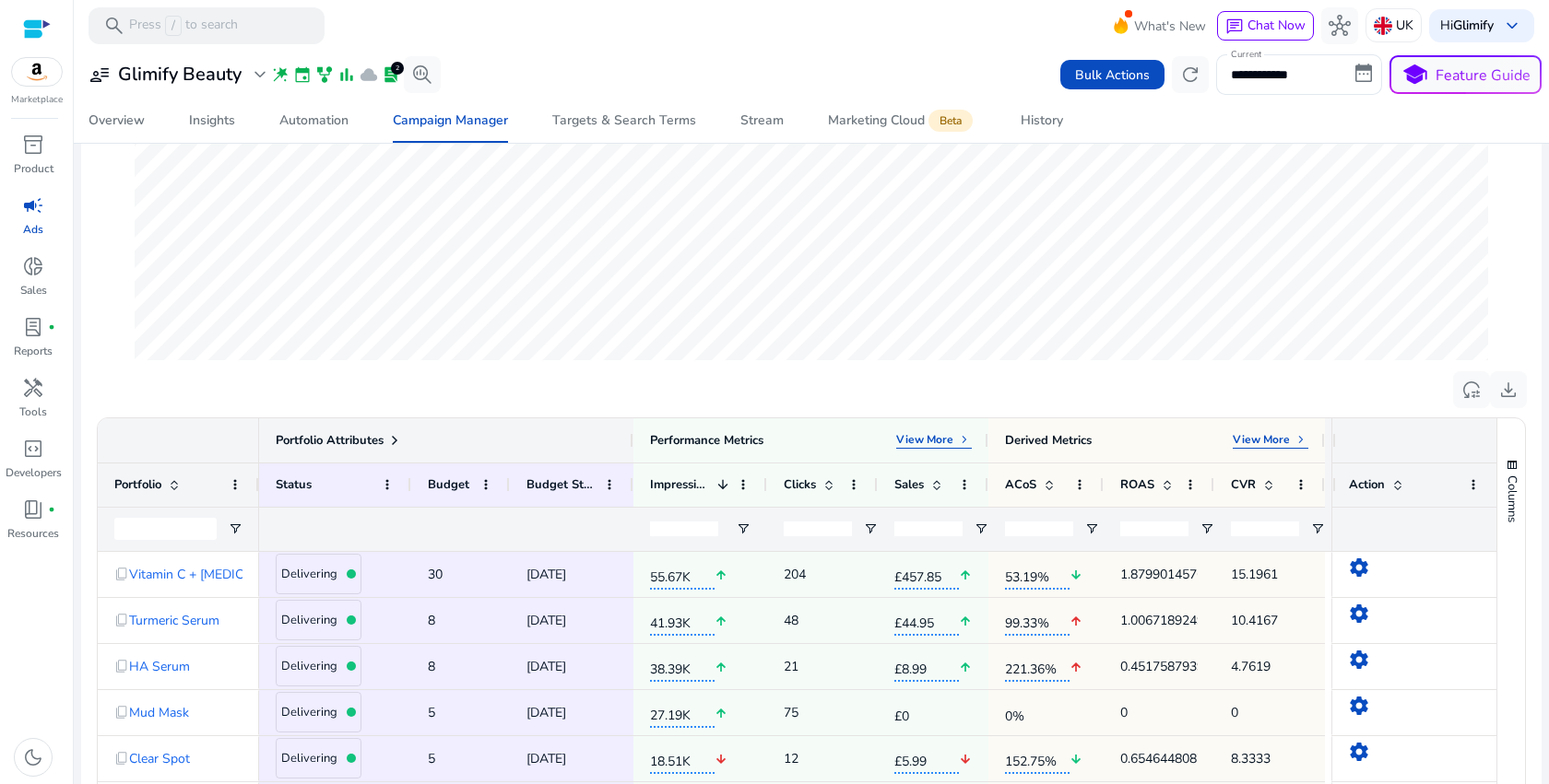
scroll to position [474, 0]
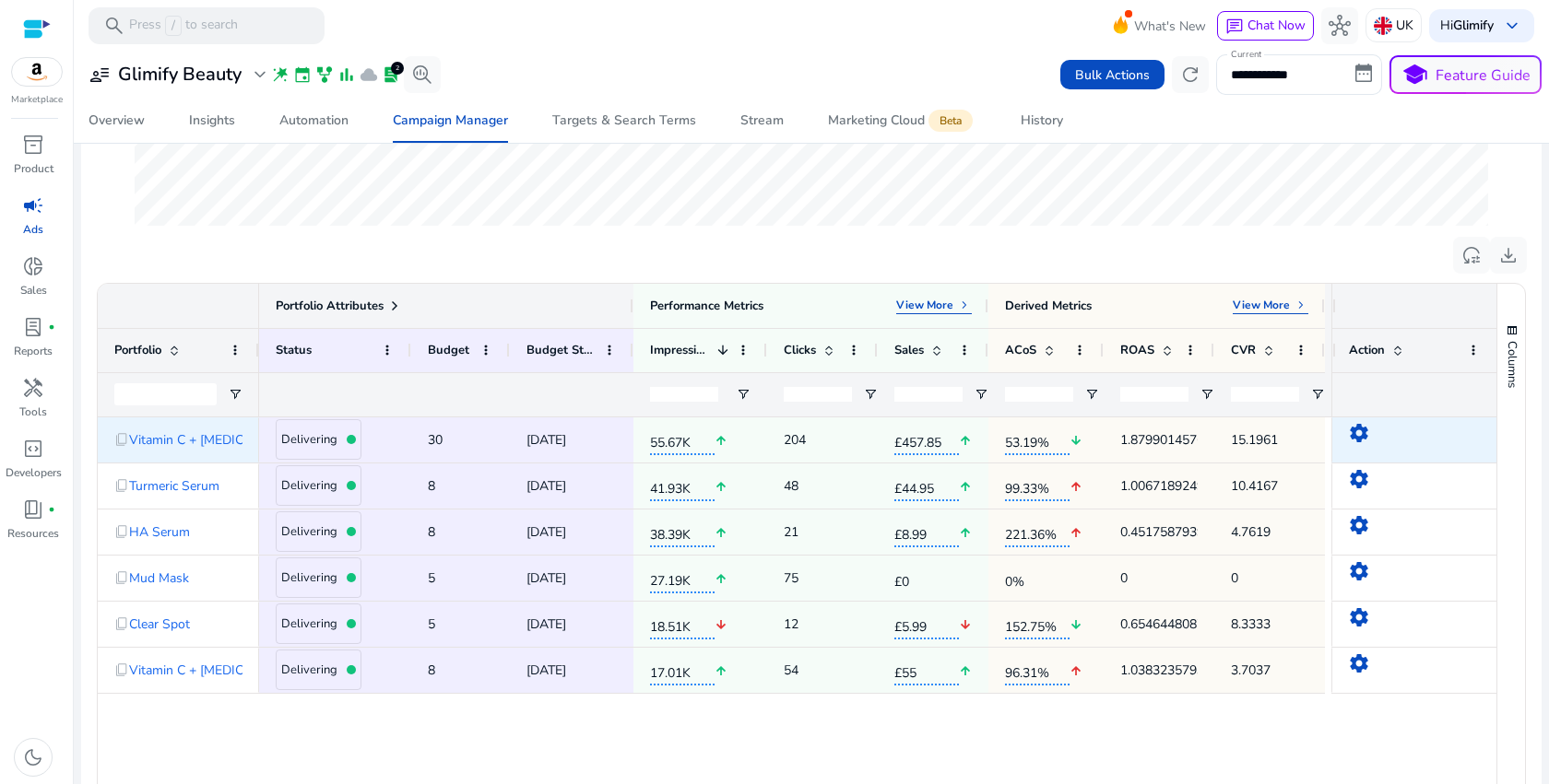
click at [1358, 439] on mat-icon "settings" at bounding box center [1359, 433] width 22 height 22
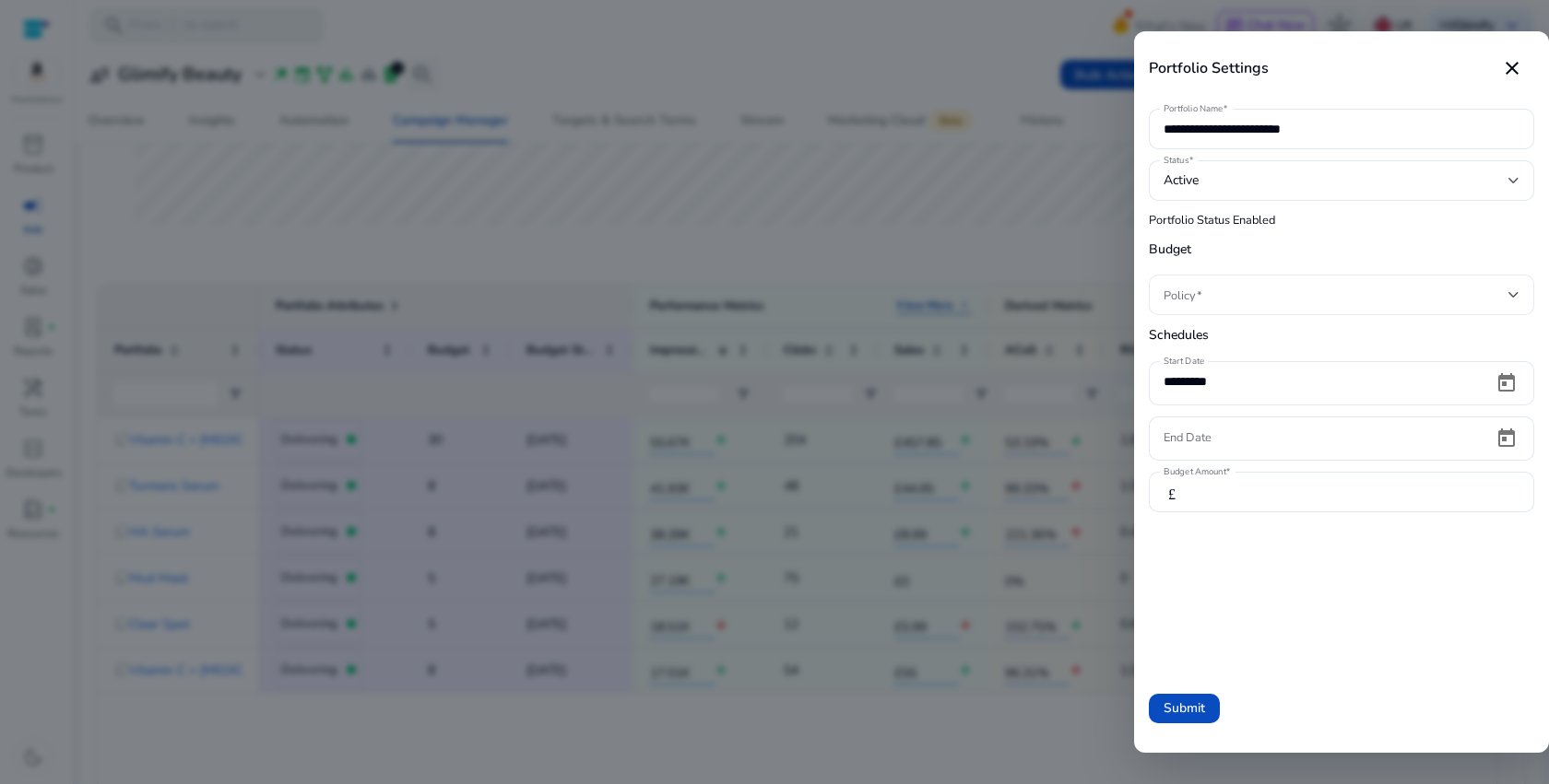
click at [1349, 310] on div at bounding box center [1341, 295] width 356 height 41
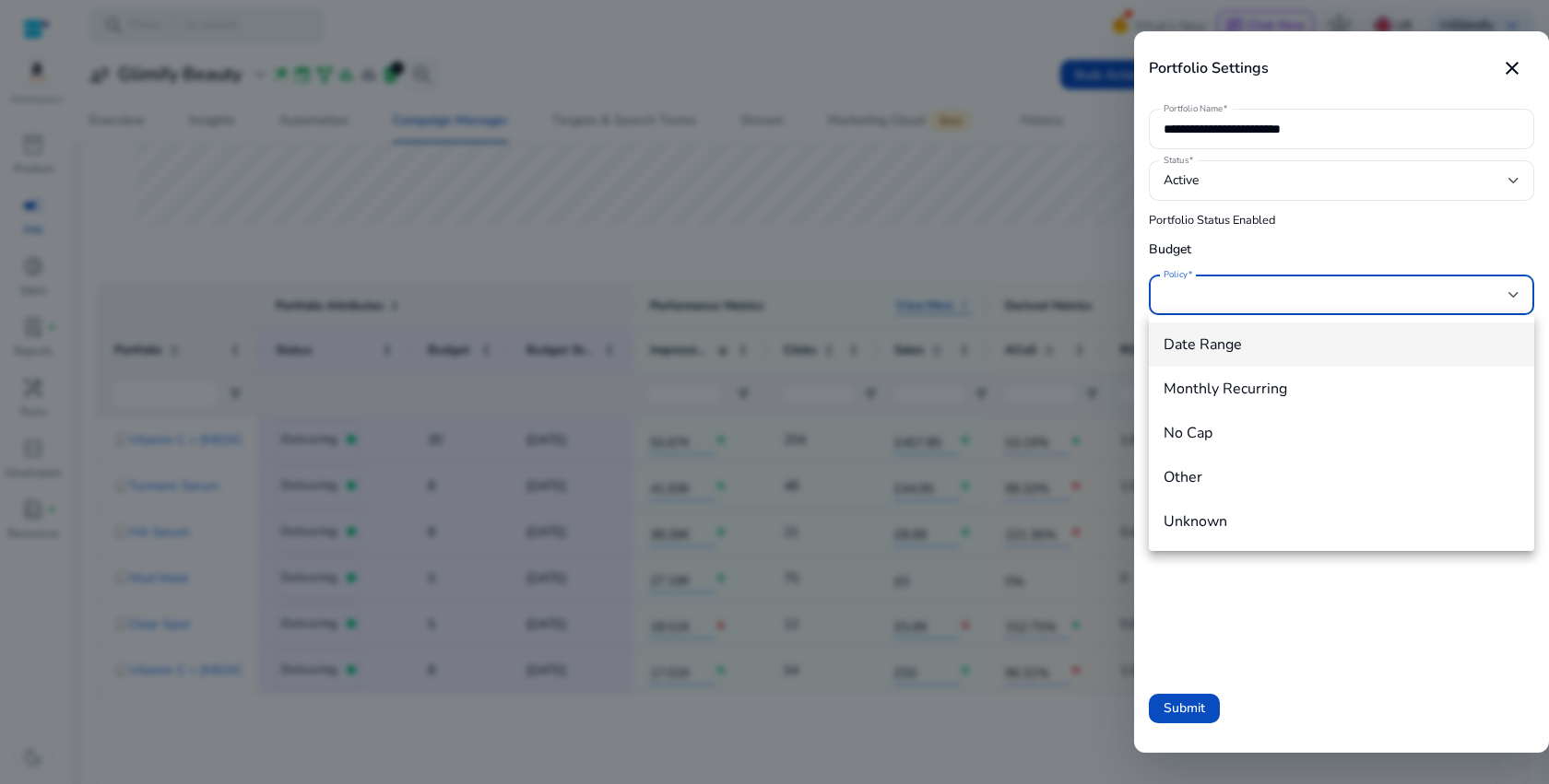
click at [1011, 233] on div at bounding box center [774, 392] width 1549 height 784
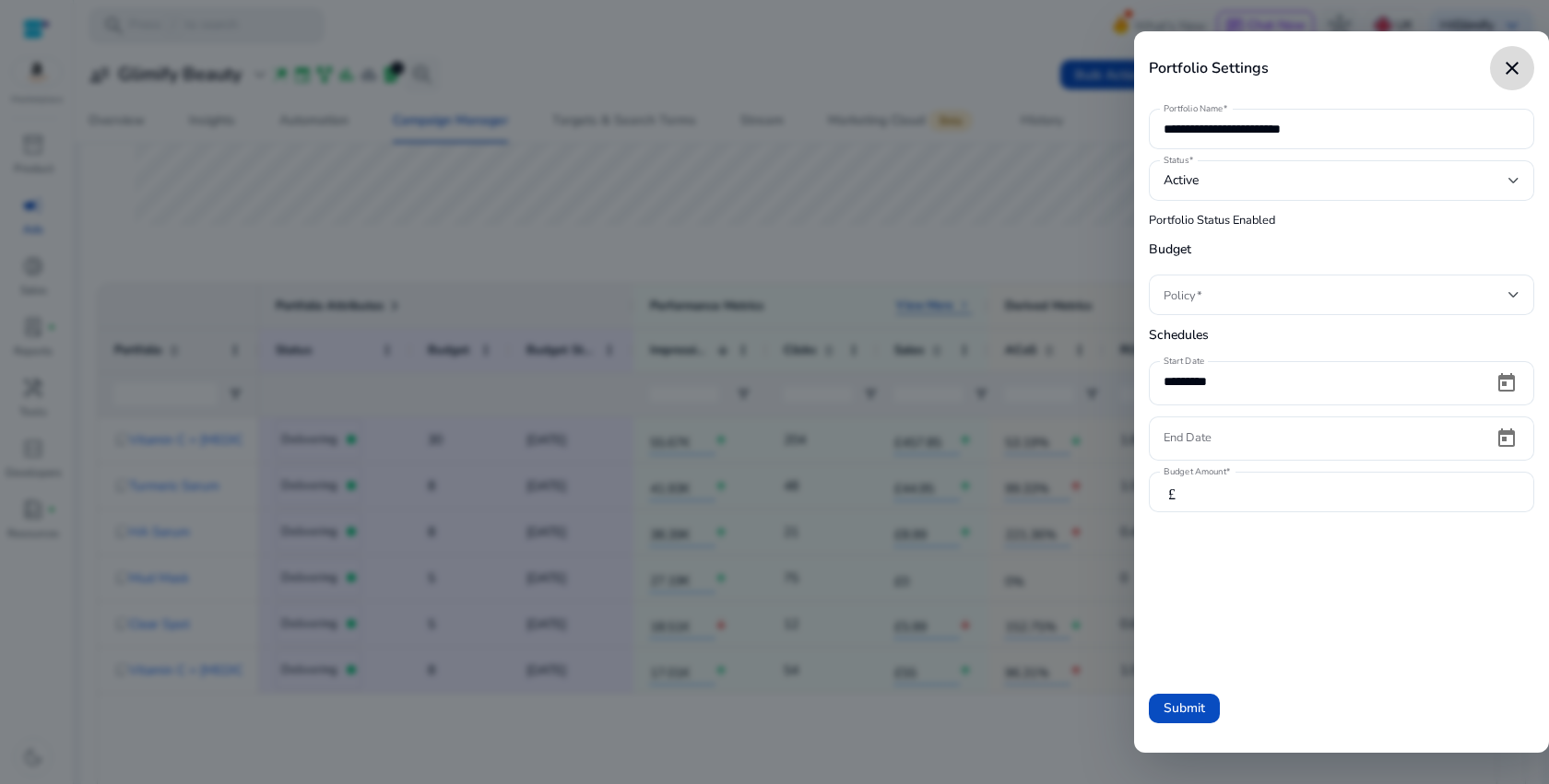
click at [1517, 68] on mat-icon "close" at bounding box center [1511, 68] width 22 height 22
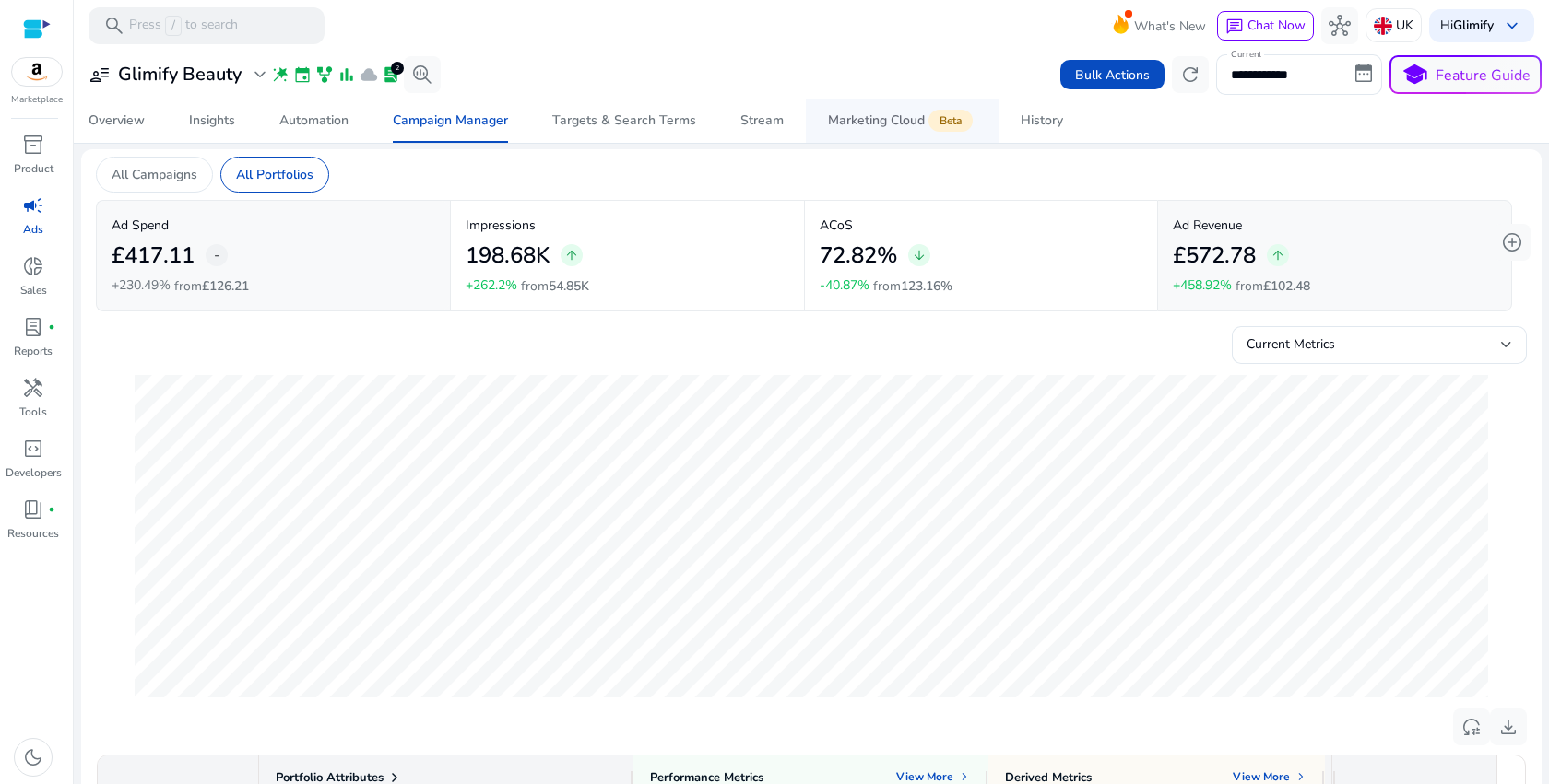
scroll to position [0, 0]
click at [175, 174] on p "All Campaigns" at bounding box center [154, 177] width 86 height 20
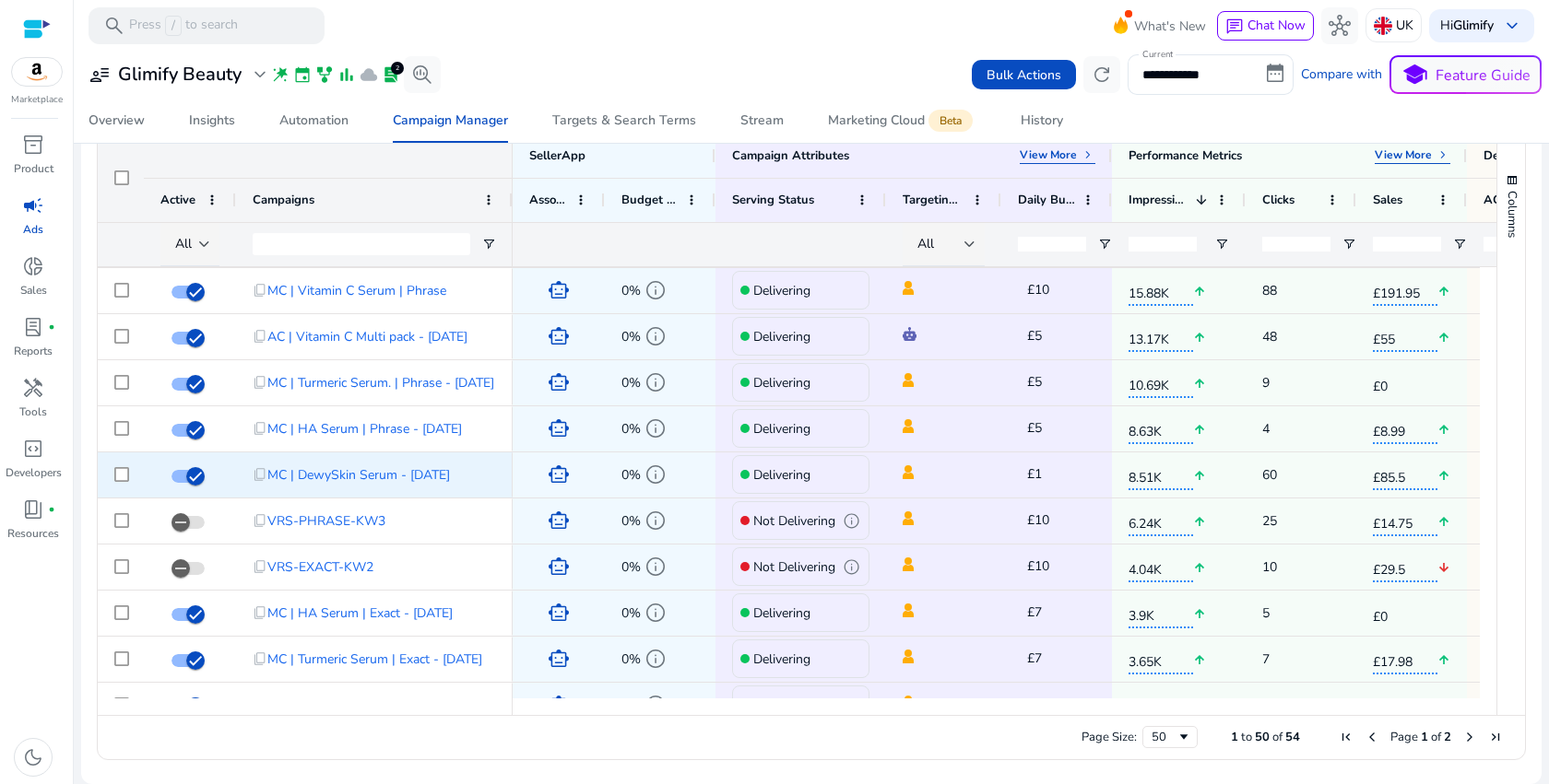
scroll to position [0, 330]
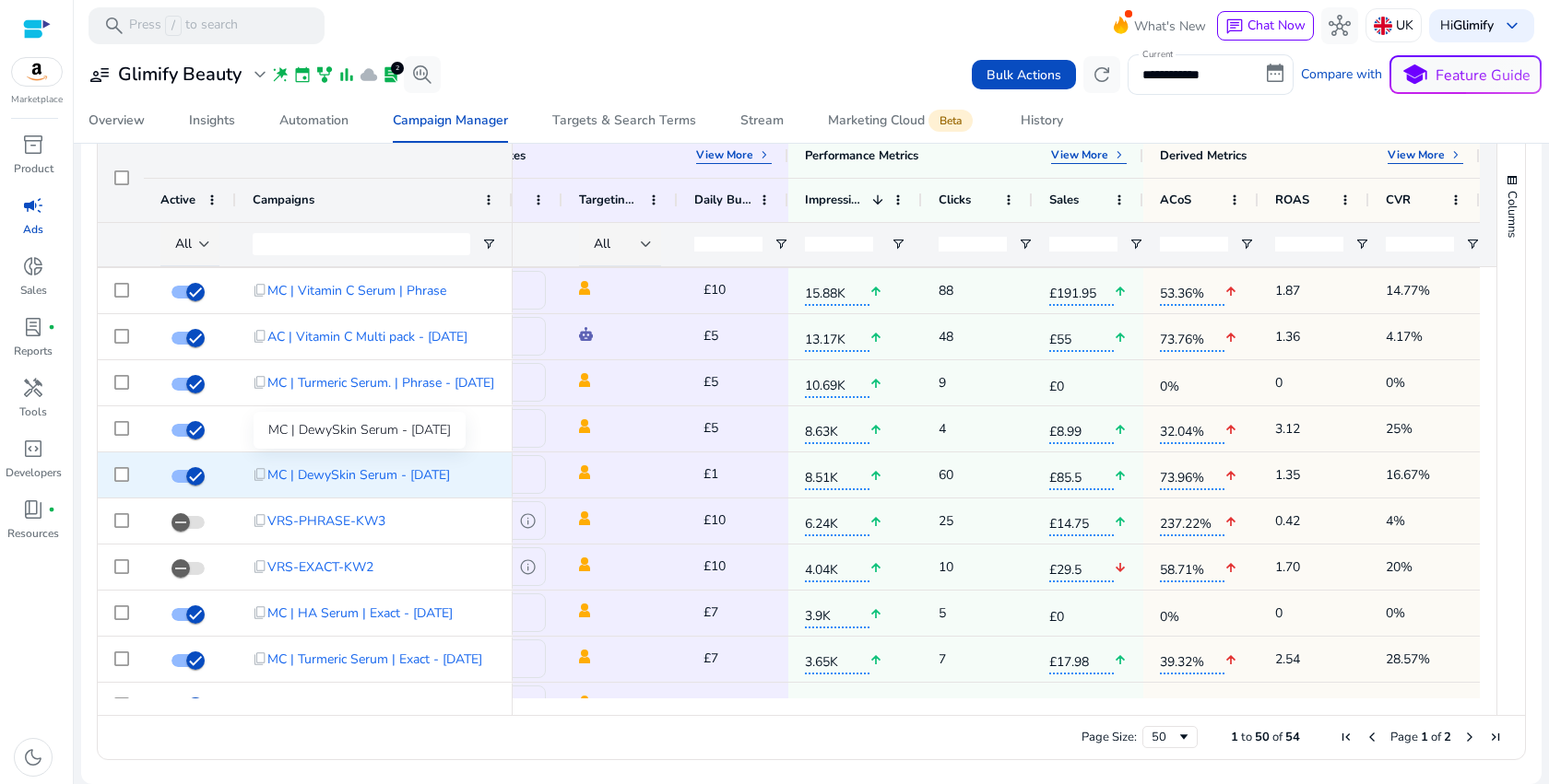
click at [408, 476] on span "MC | DewySkin Serum - 01/09/2025" at bounding box center [358, 475] width 183 height 38
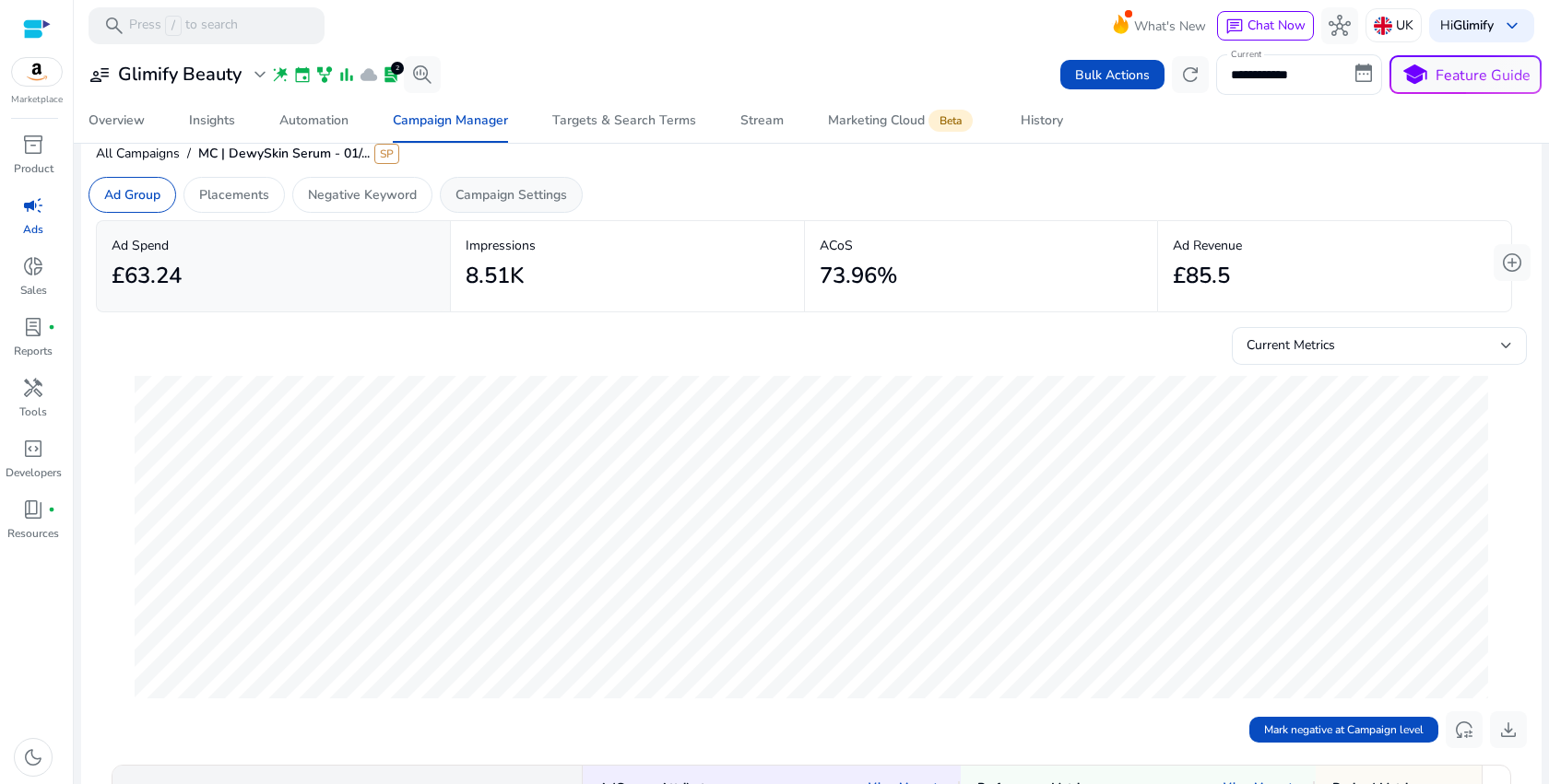
click at [497, 188] on p "Campaign Settings" at bounding box center [510, 195] width 112 height 20
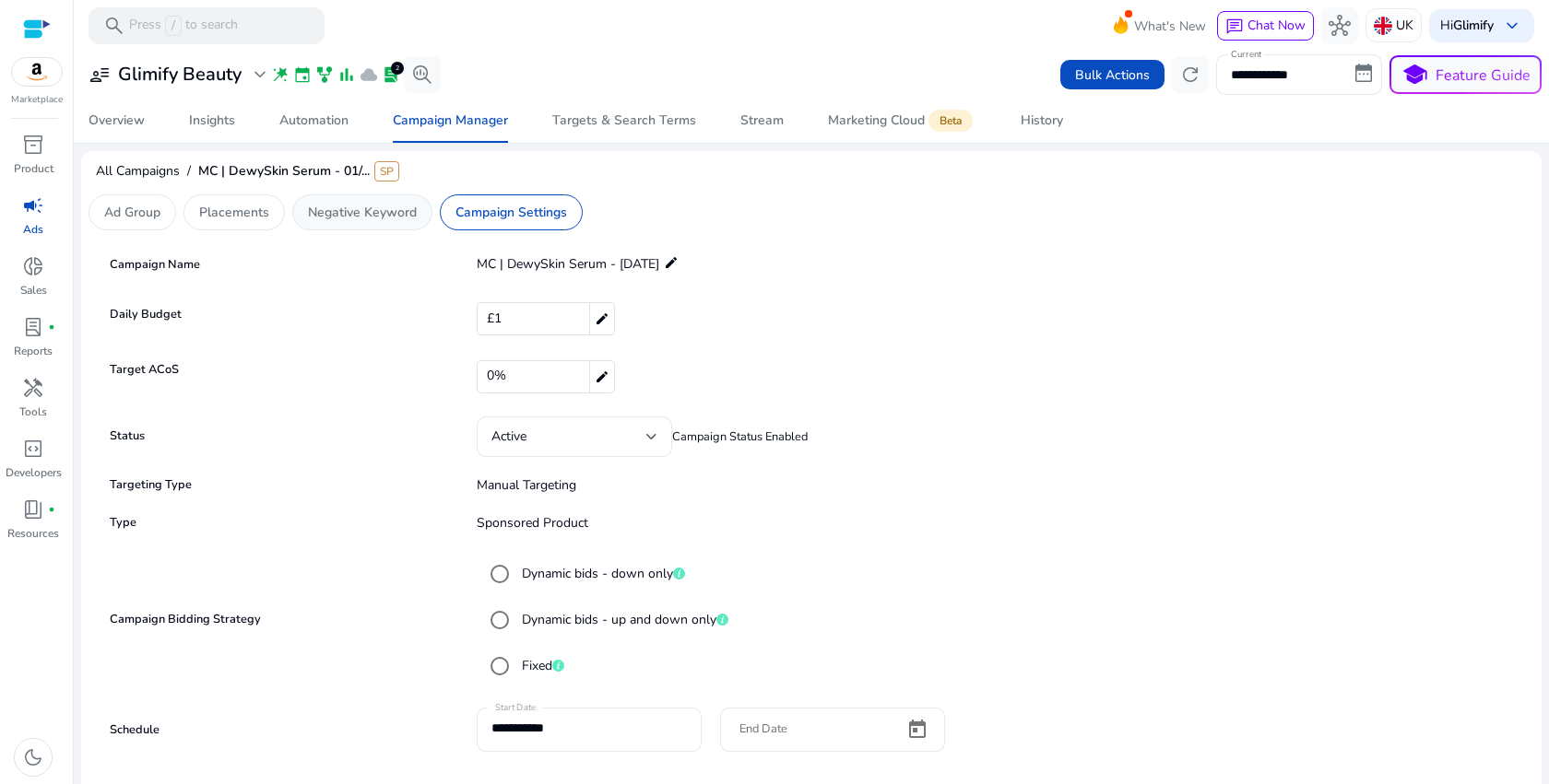
click at [387, 210] on p "Negative Keyword" at bounding box center [362, 213] width 109 height 20
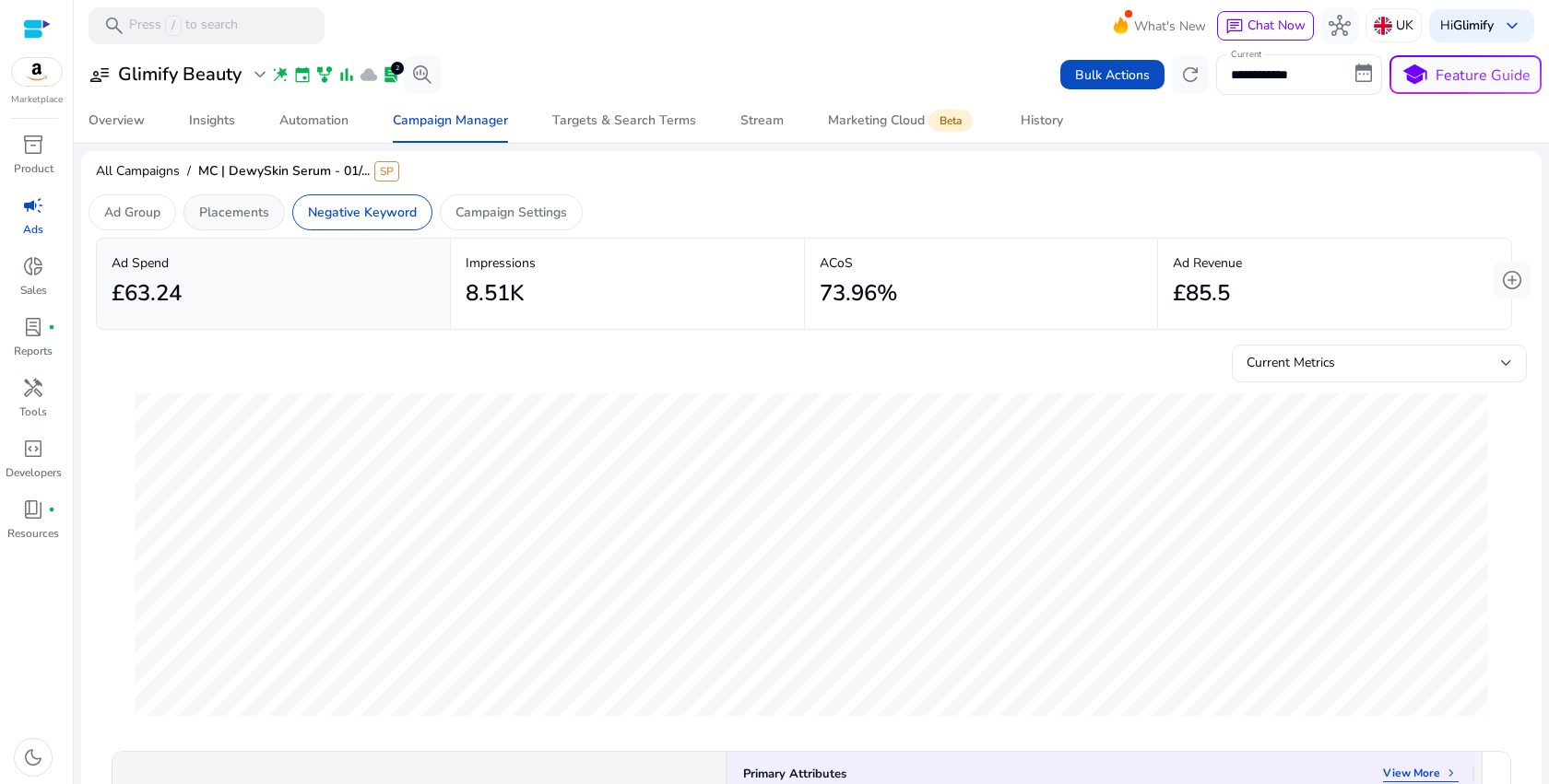
click at [255, 200] on div "Placements" at bounding box center [233, 213] width 102 height 36
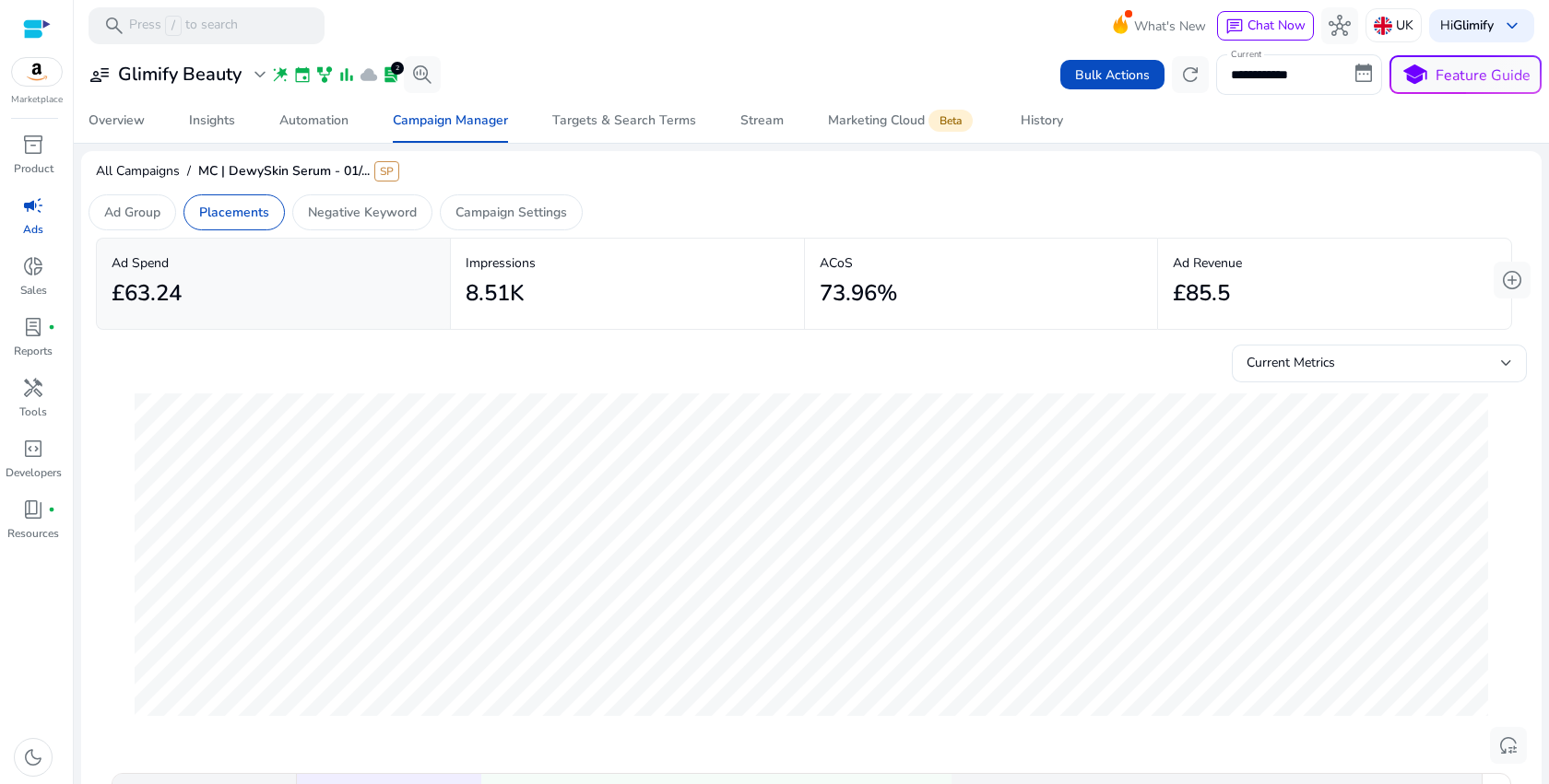
click at [109, 191] on div "All Campaigns / MC | DewySkin Serum - 01/... SP" at bounding box center [811, 174] width 1460 height 36
click at [118, 210] on p "Ad Group" at bounding box center [132, 213] width 56 height 20
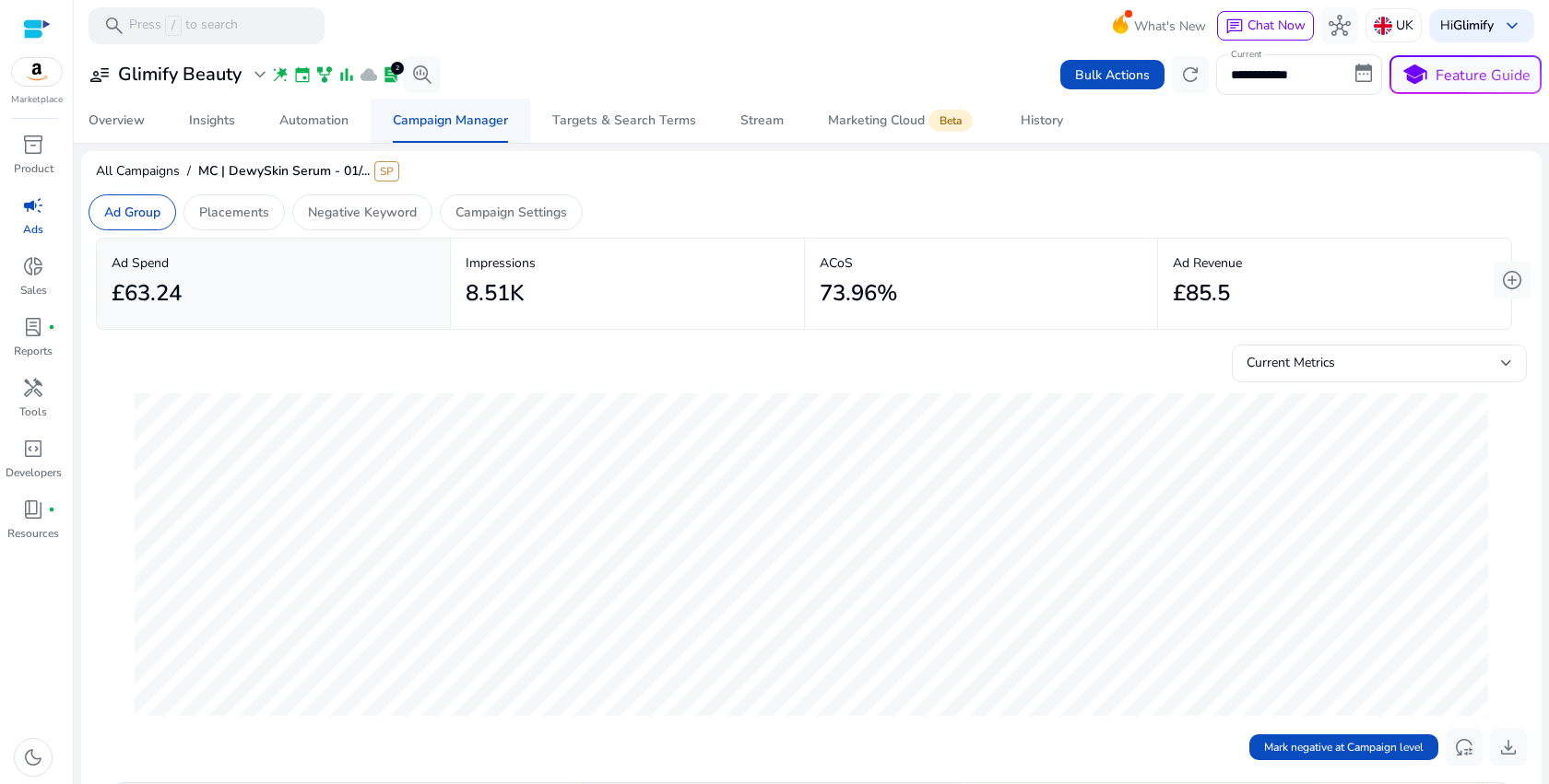
click at [411, 119] on div "Campaign Manager" at bounding box center [450, 121] width 116 height 13
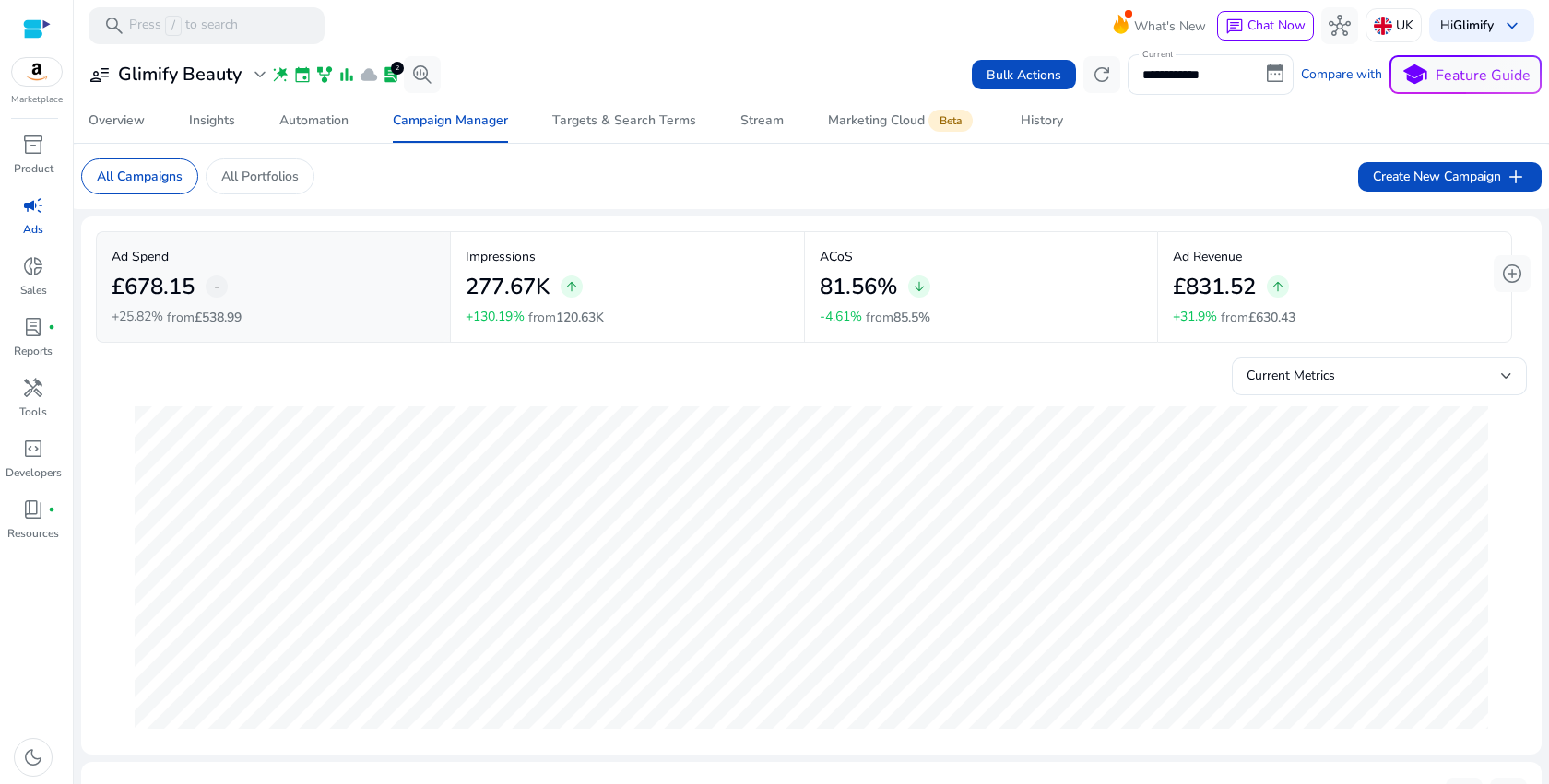
click at [267, 168] on p "All Portfolios" at bounding box center [260, 177] width 77 height 20
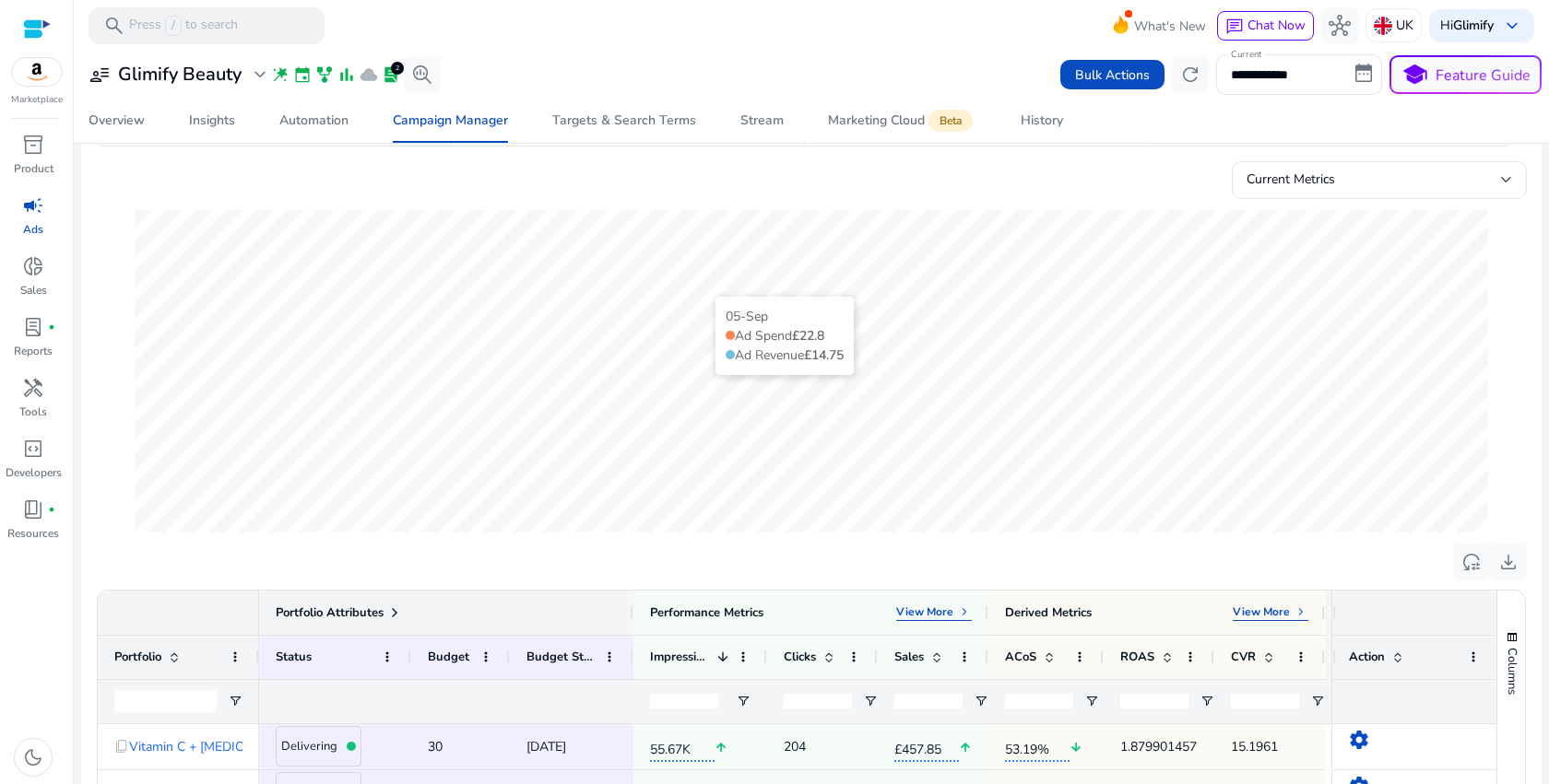
scroll to position [624, 0]
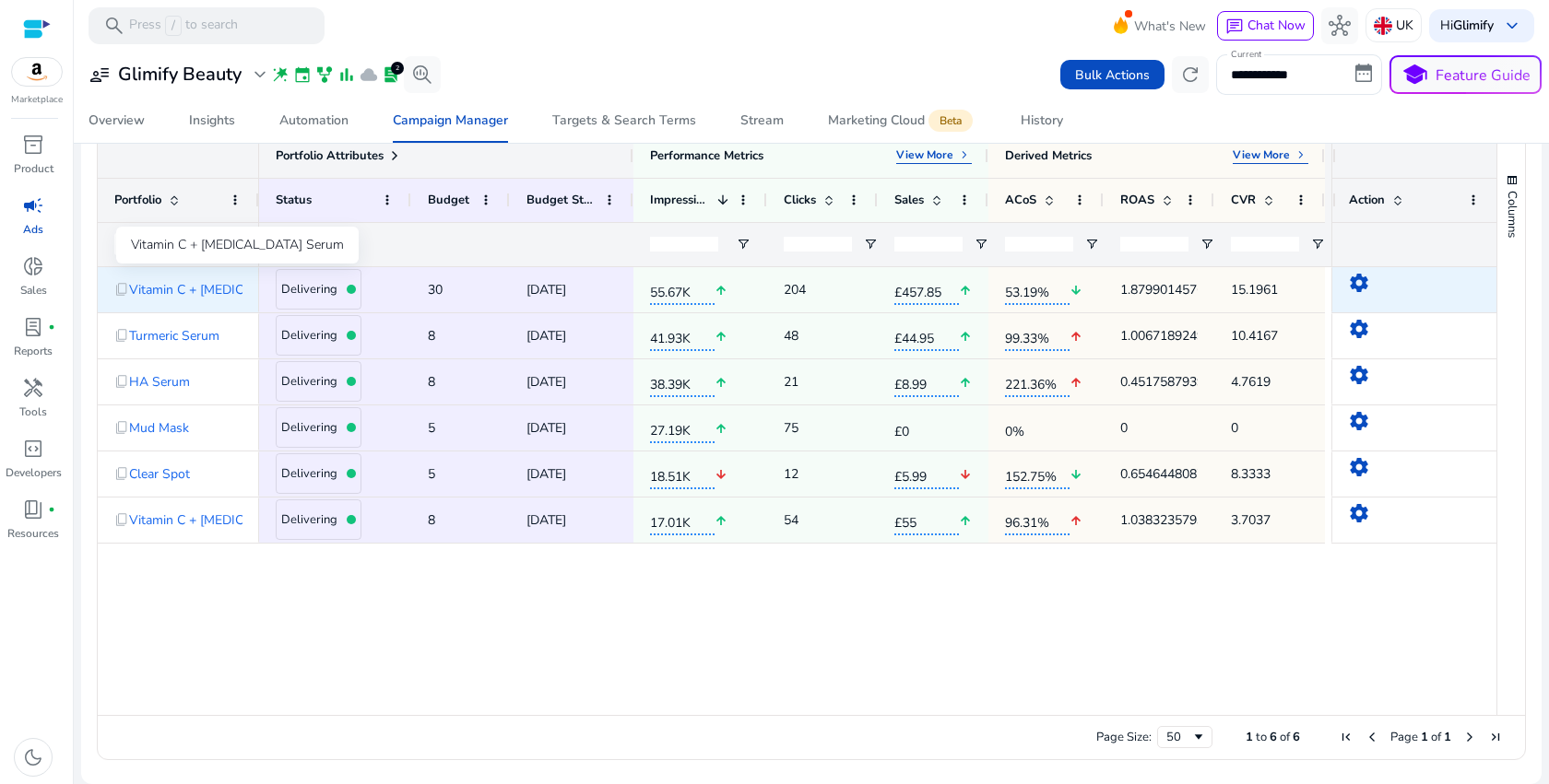
click at [228, 292] on span "Vitamin C + [MEDICAL_DATA] Serum" at bounding box center [236, 290] width 216 height 38
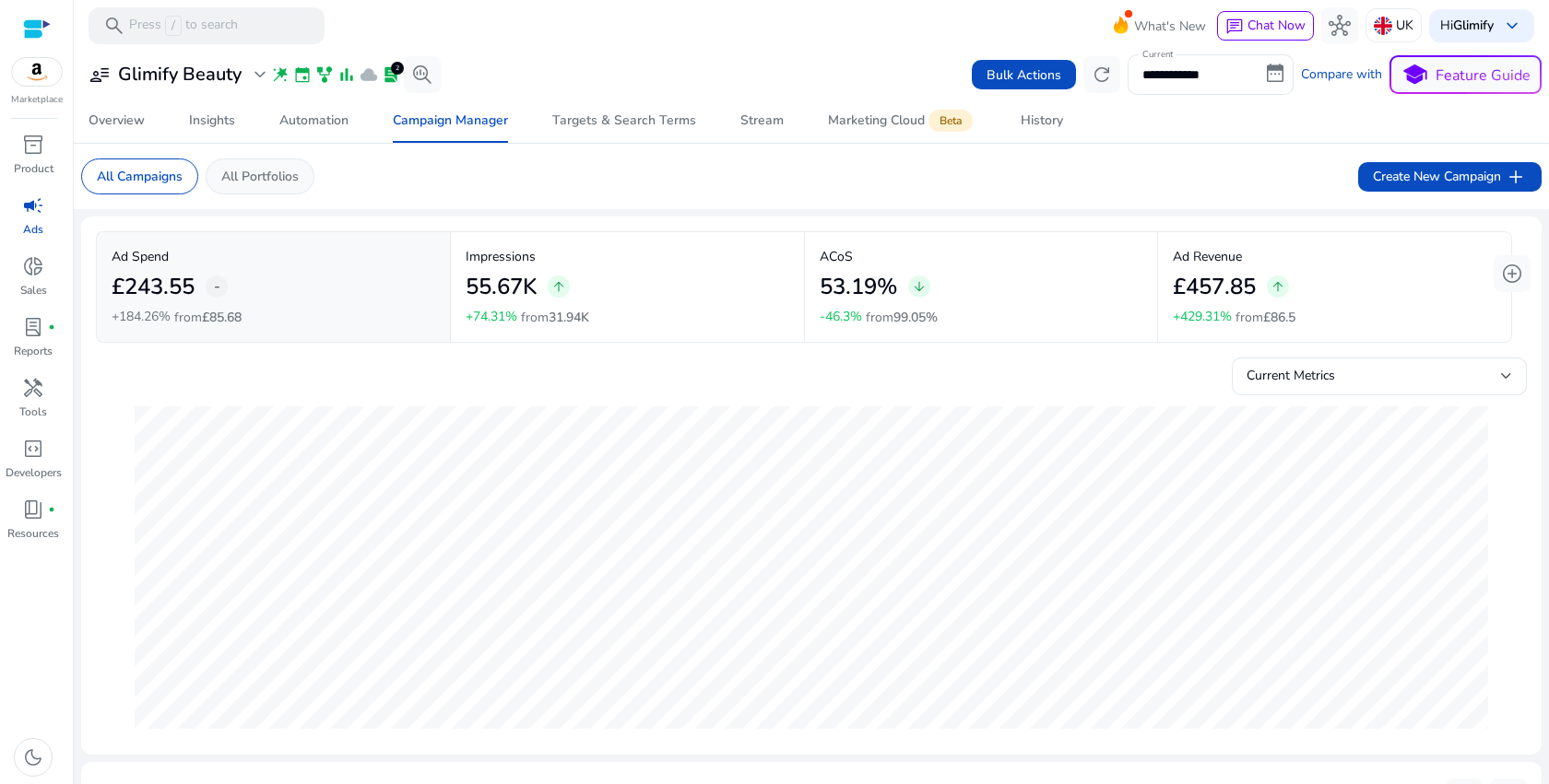
click at [289, 186] on div "All Portfolios" at bounding box center [260, 176] width 109 height 36
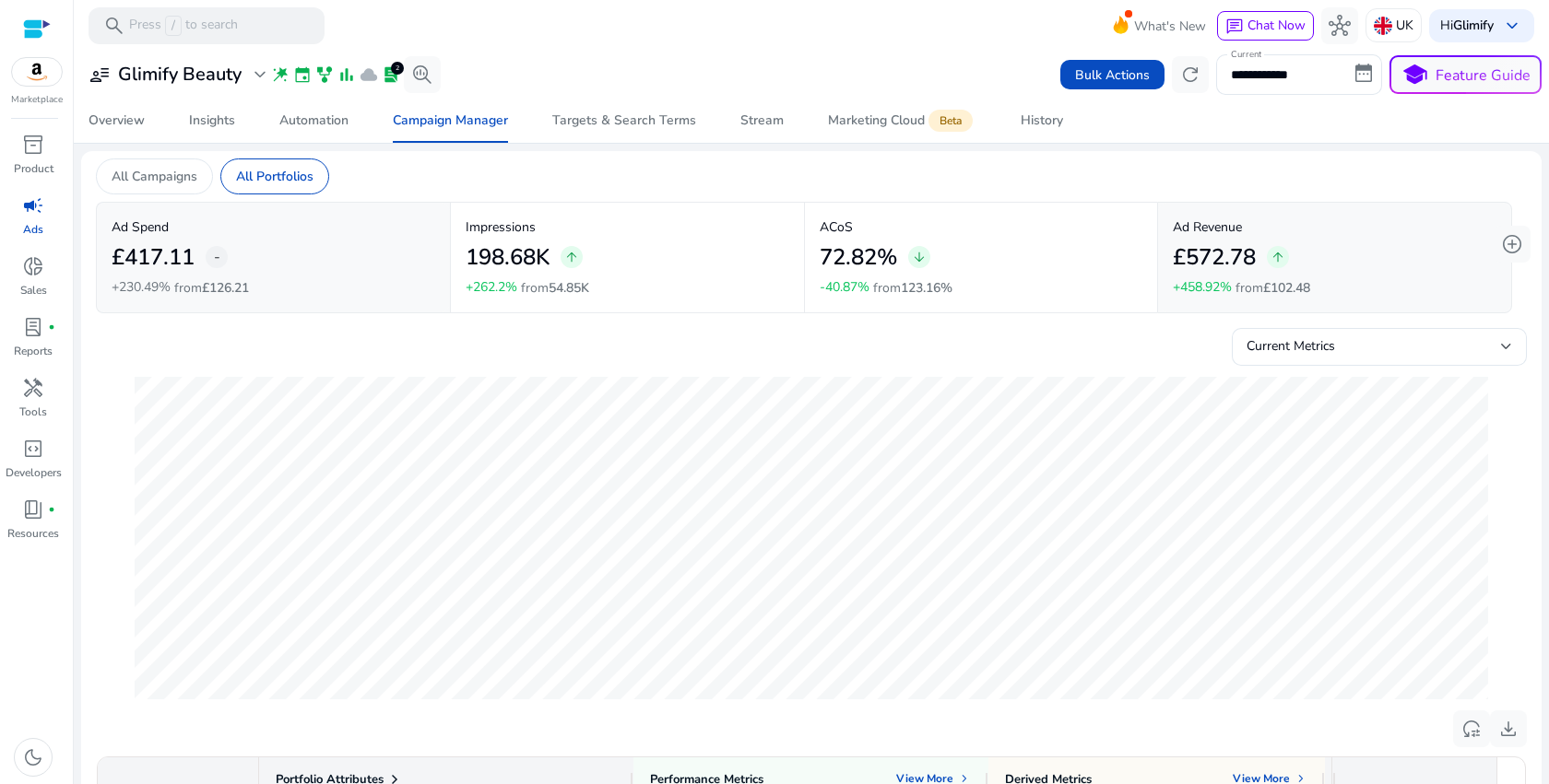
scroll to position [396, 0]
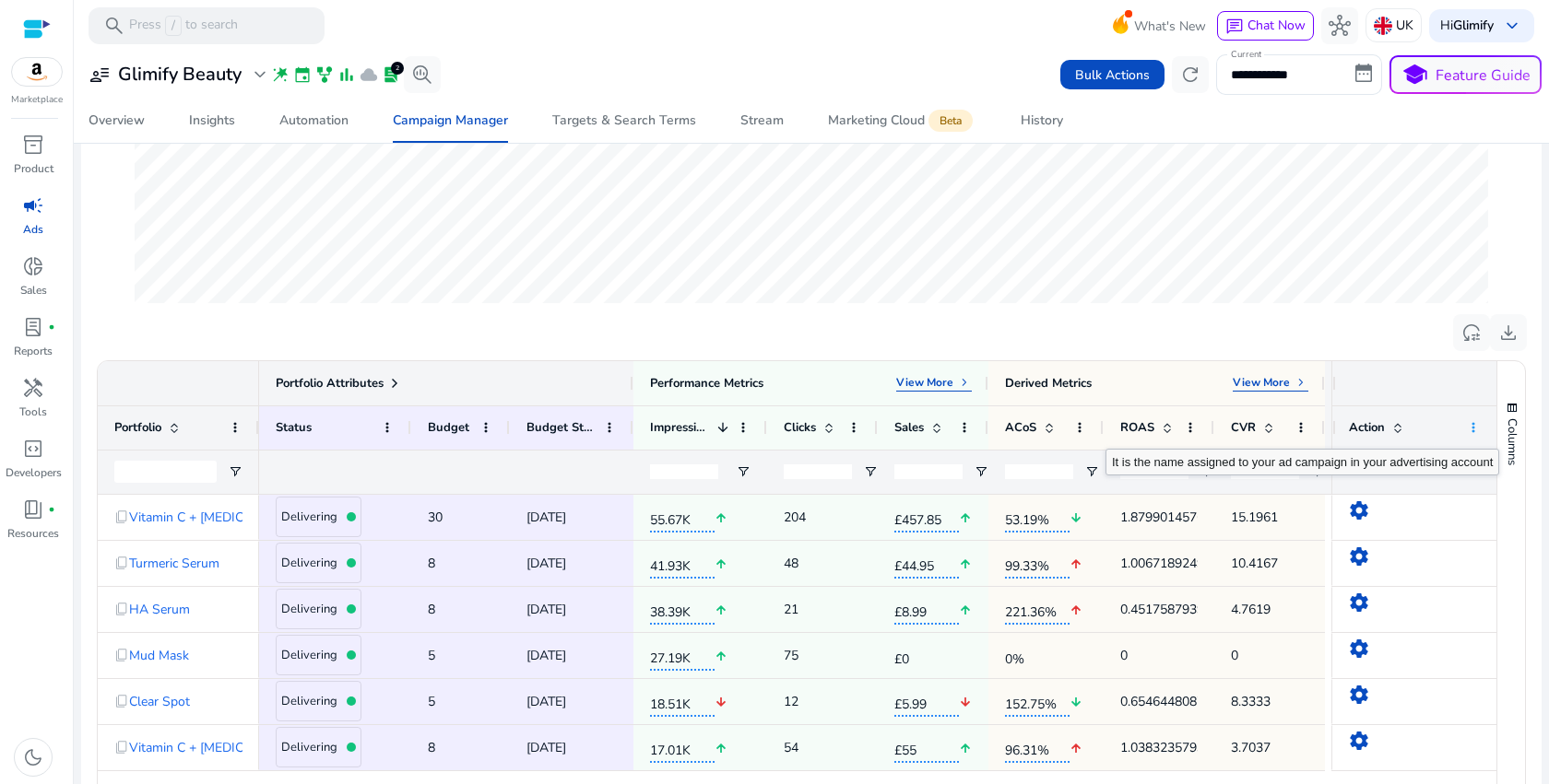
click at [1471, 433] on span at bounding box center [1473, 427] width 15 height 15
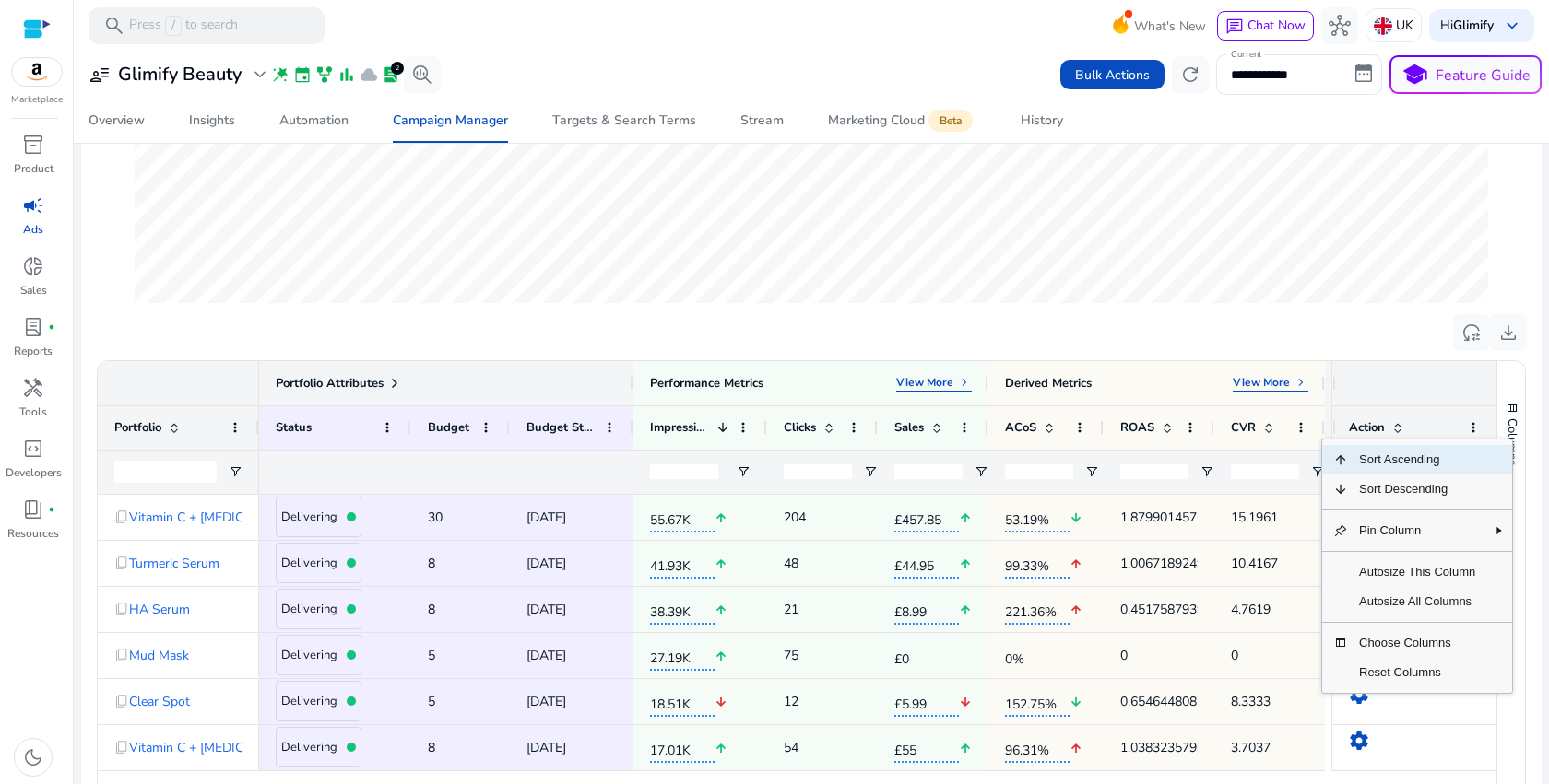
click at [1437, 377] on div at bounding box center [1414, 383] width 165 height 44
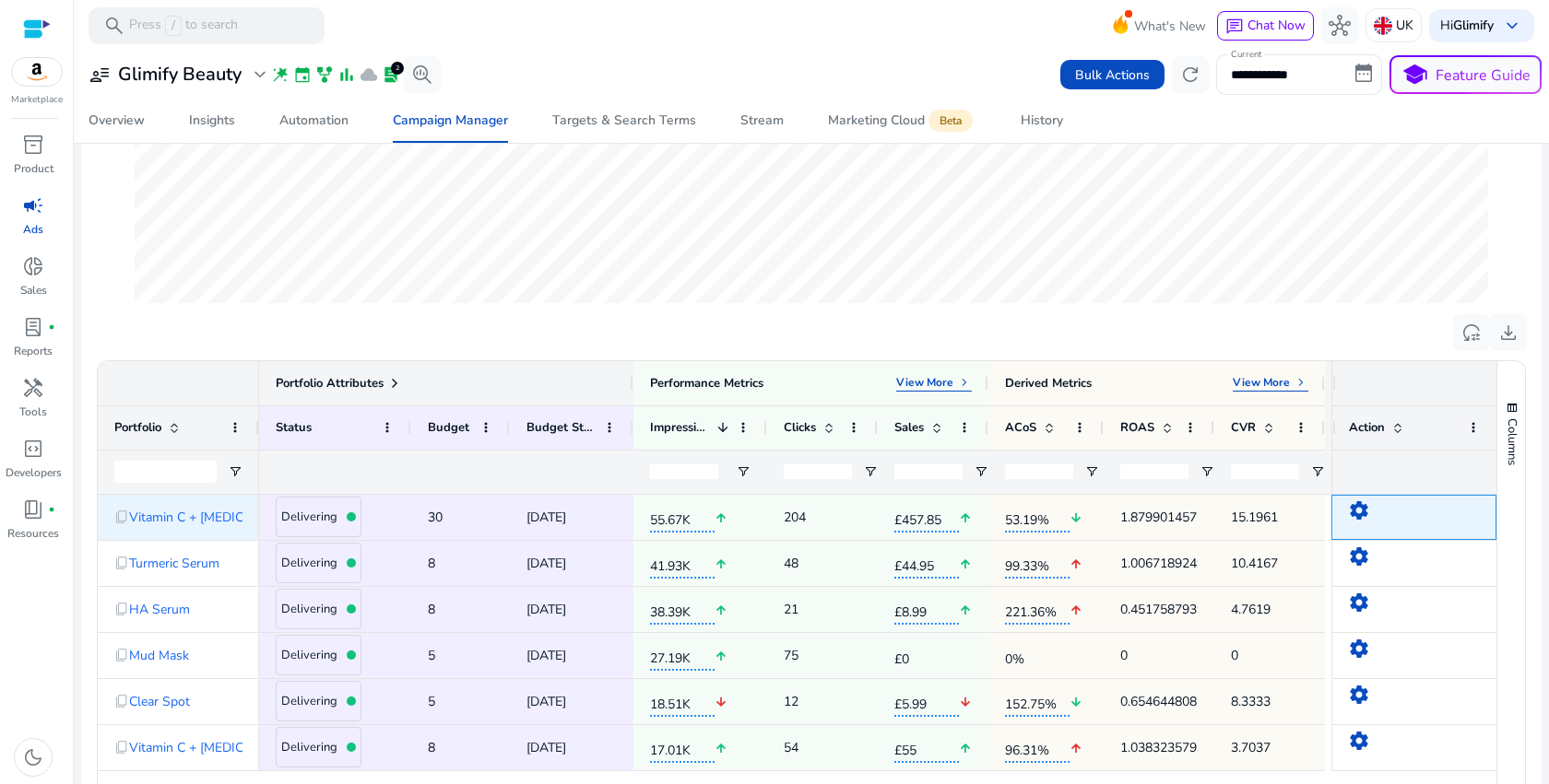
click at [1350, 509] on mat-icon "settings" at bounding box center [1359, 510] width 22 height 22
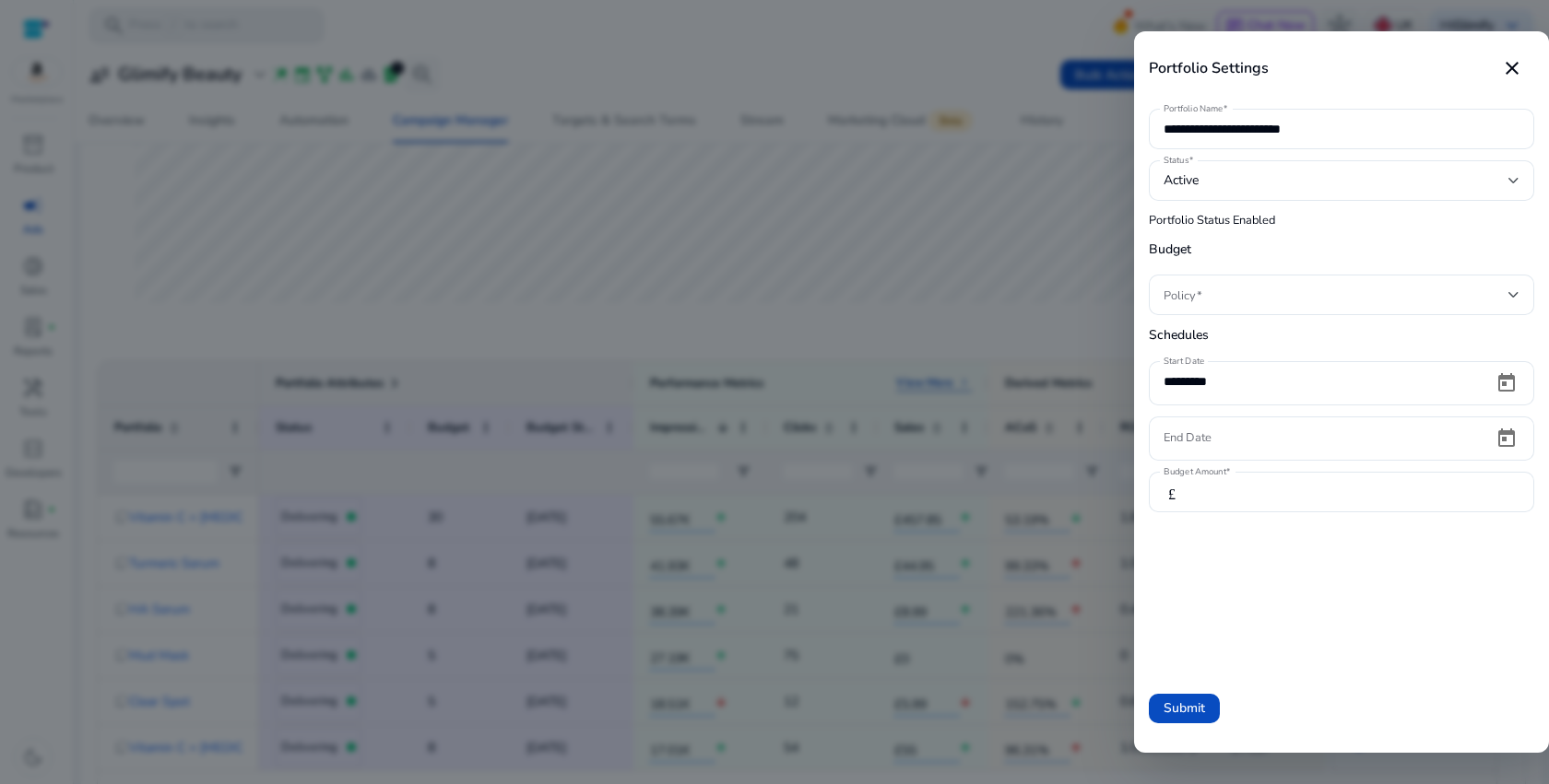
click at [924, 351] on div at bounding box center [774, 392] width 1549 height 784
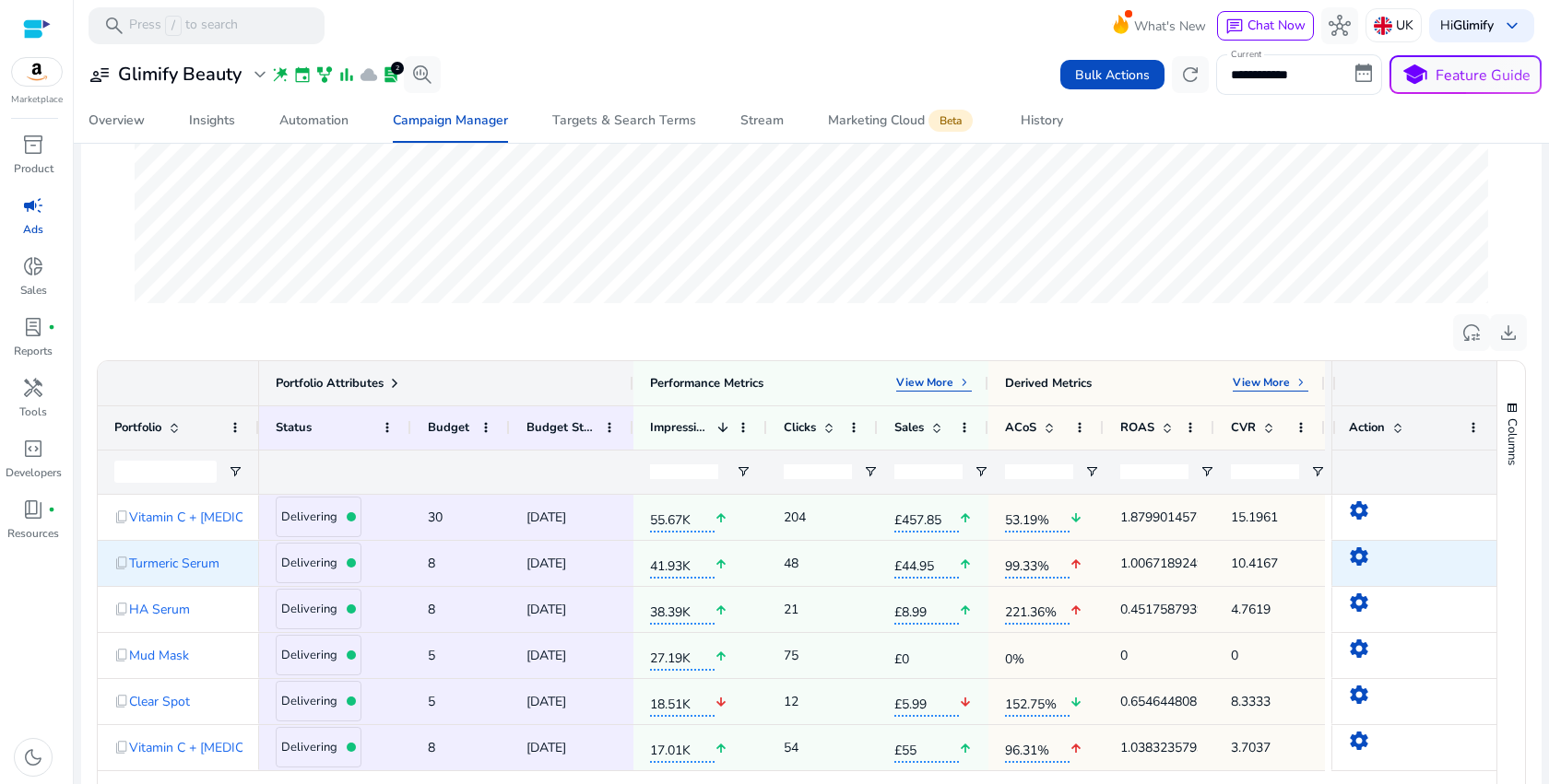
click at [1348, 559] on mat-icon "settings" at bounding box center [1359, 557] width 22 height 22
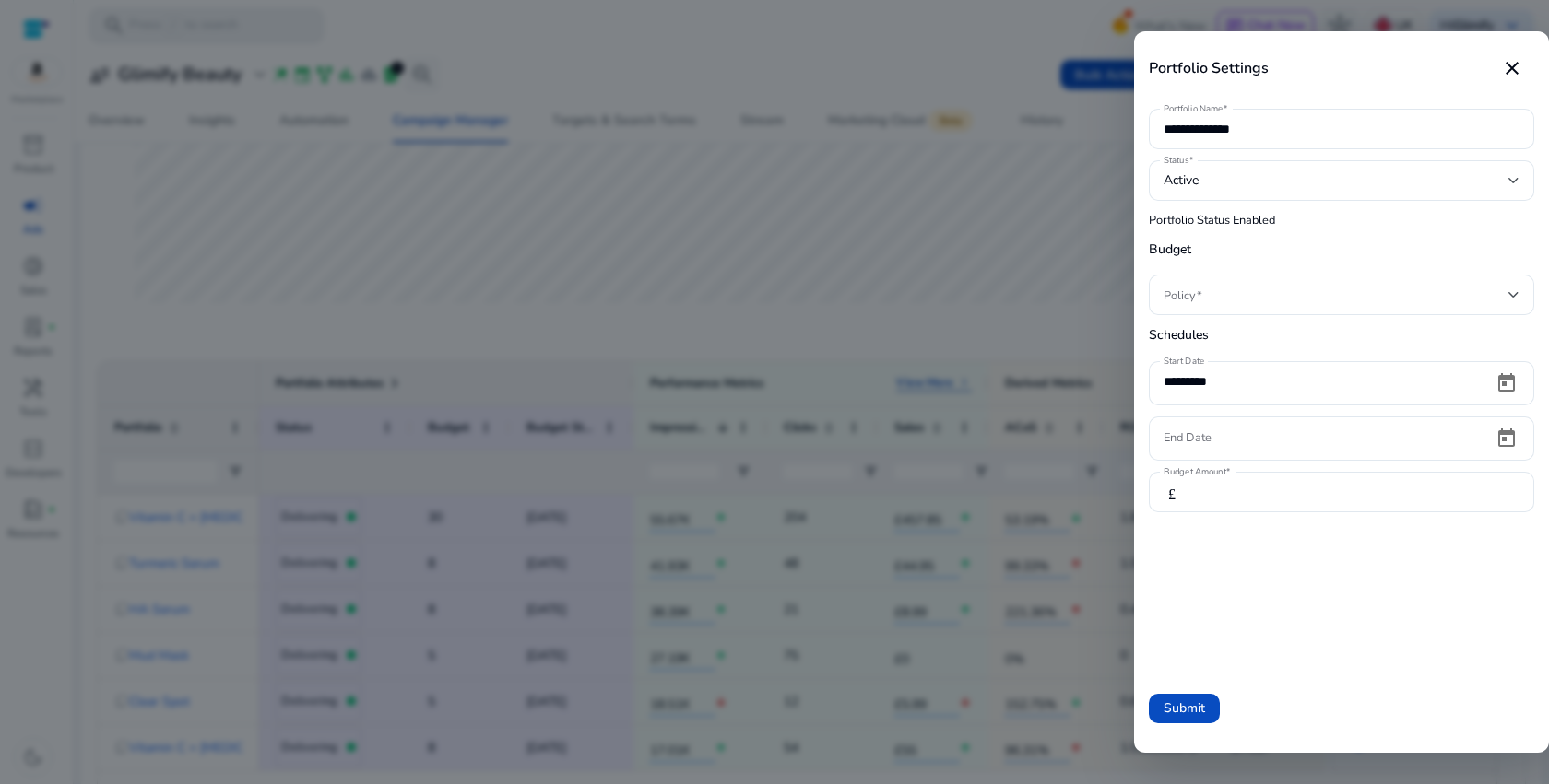
click at [937, 295] on div at bounding box center [774, 392] width 1549 height 784
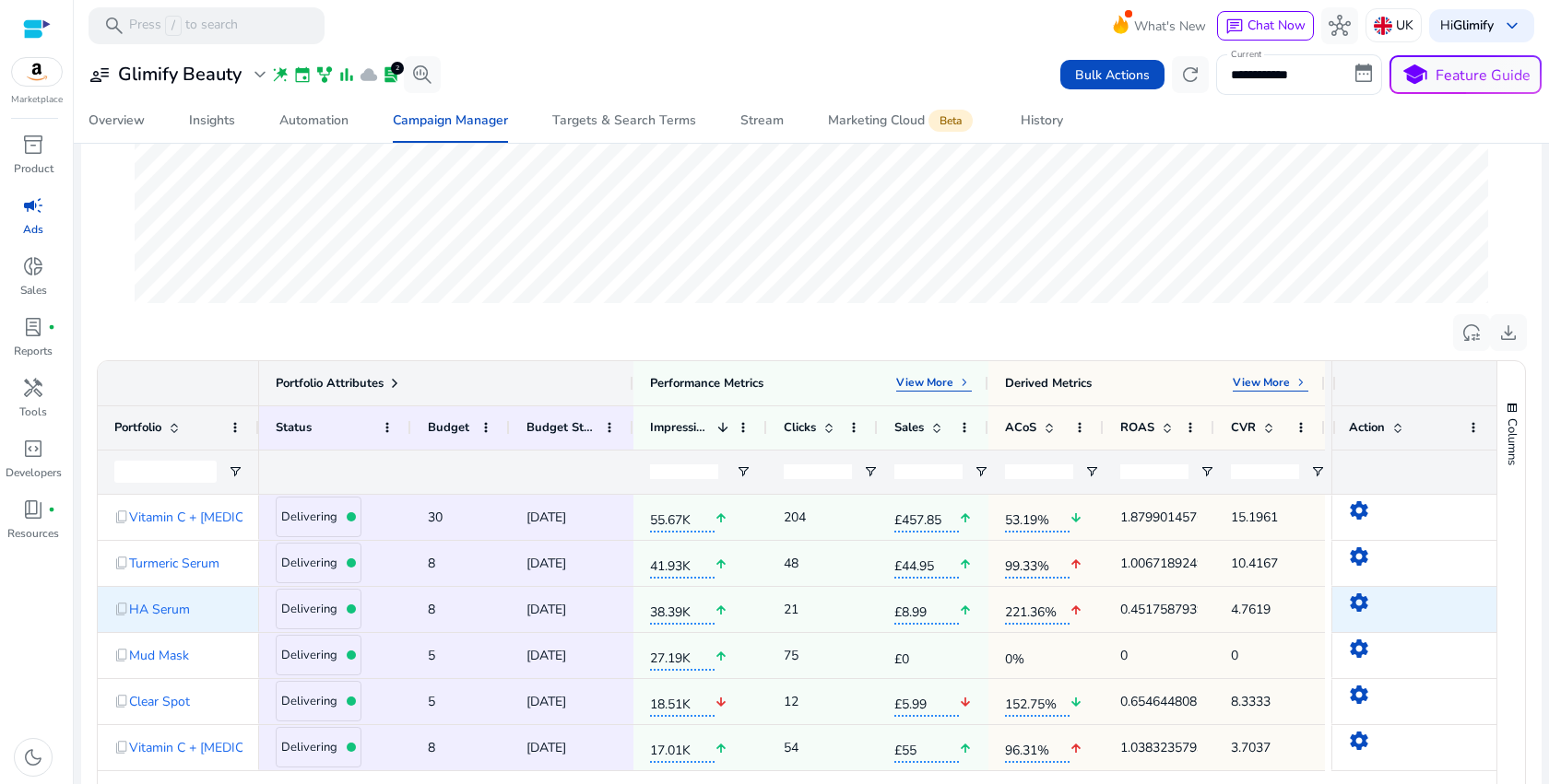
click at [1351, 609] on mat-icon "settings" at bounding box center [1359, 602] width 22 height 22
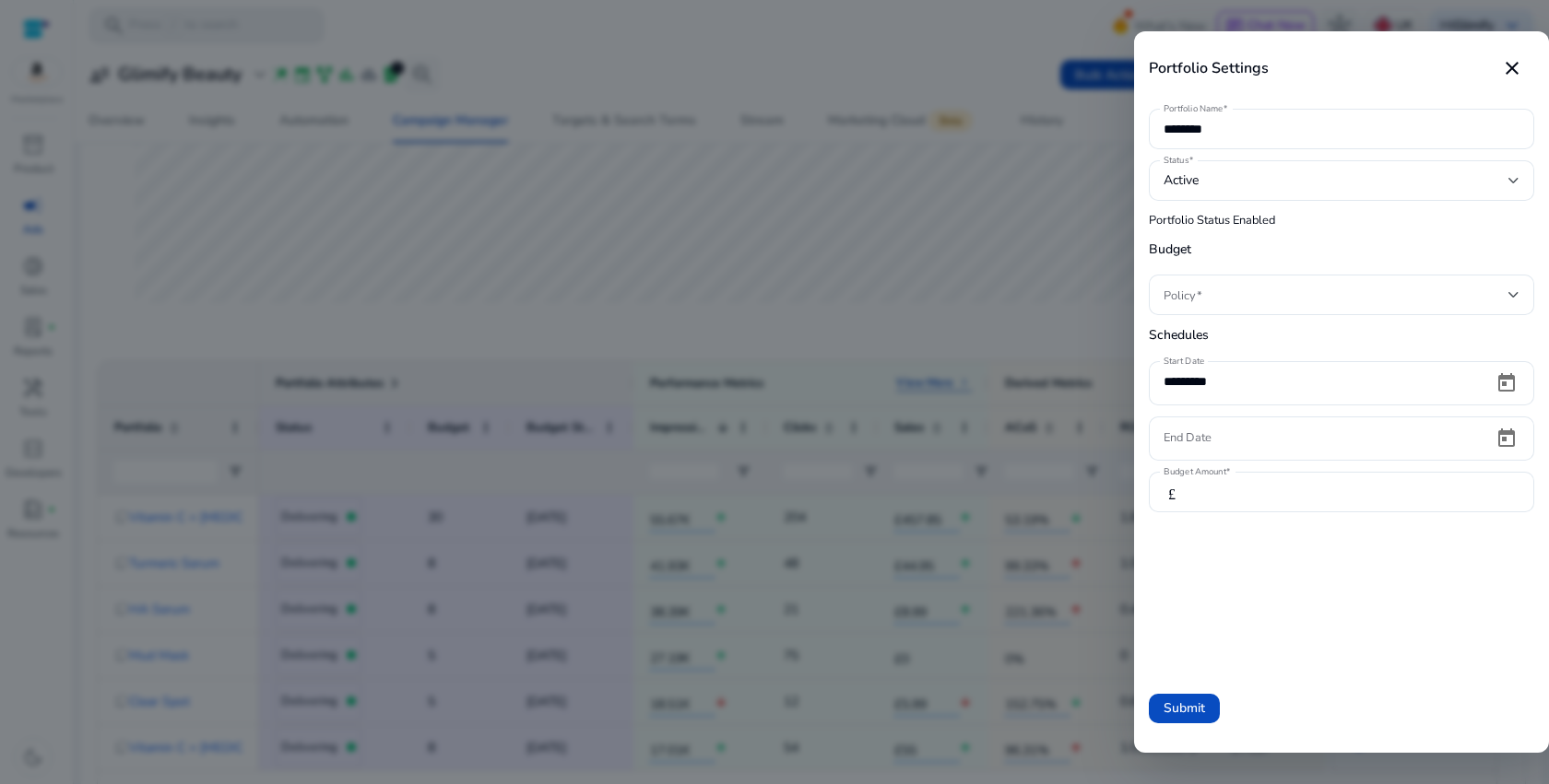
click at [963, 357] on div at bounding box center [774, 392] width 1549 height 784
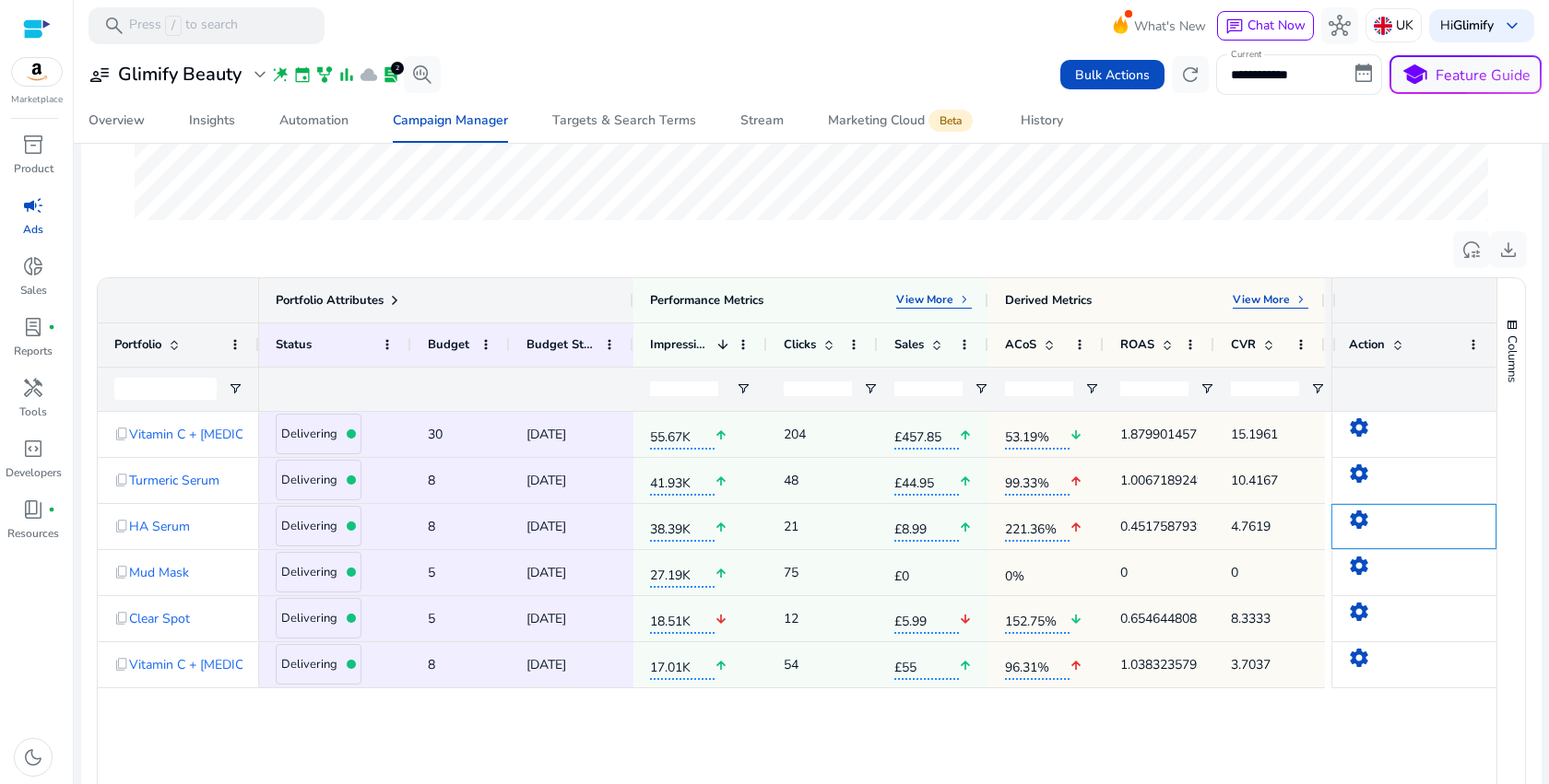
scroll to position [496, 0]
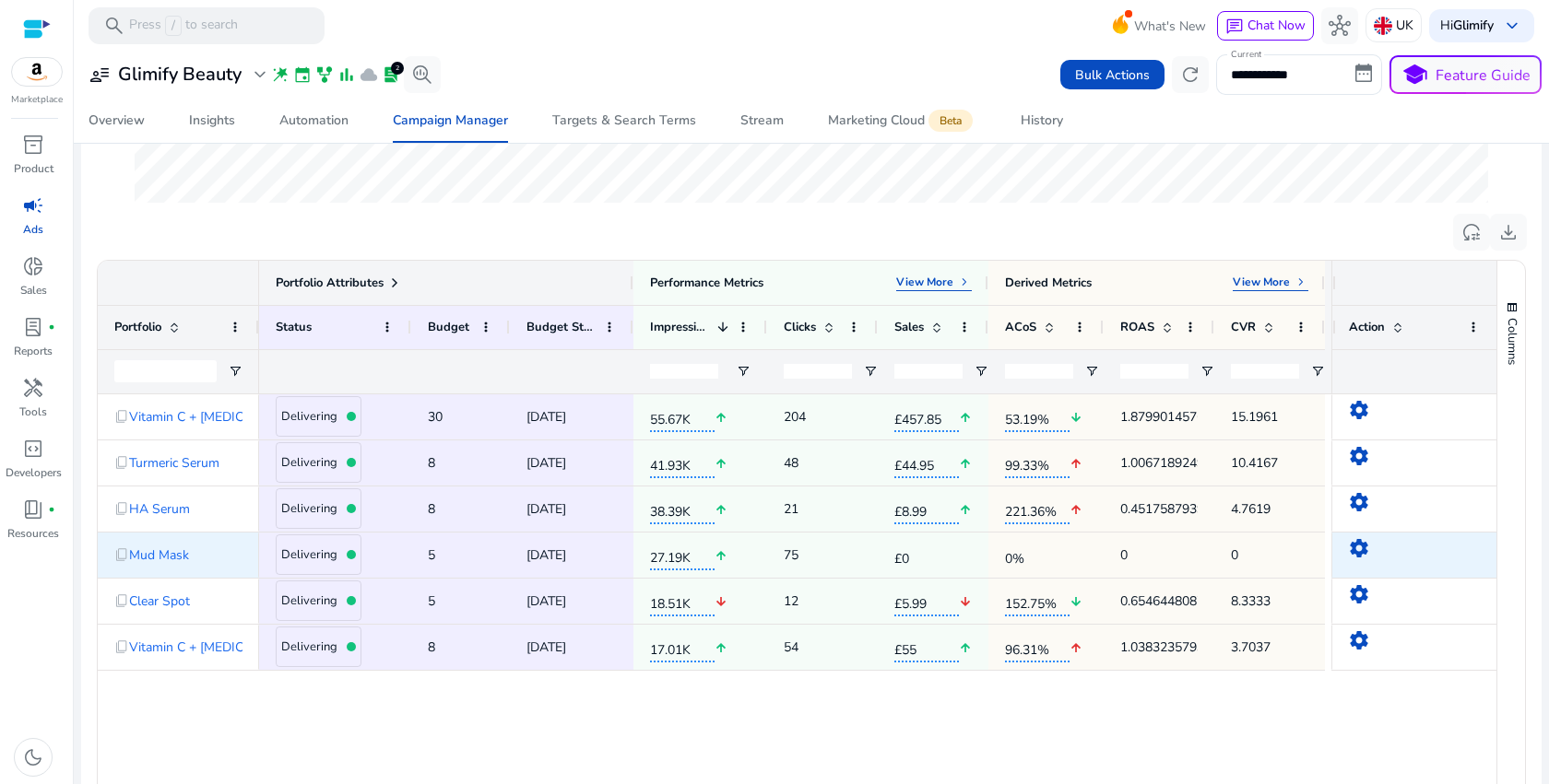
click at [1353, 548] on mat-icon "settings" at bounding box center [1359, 548] width 22 height 22
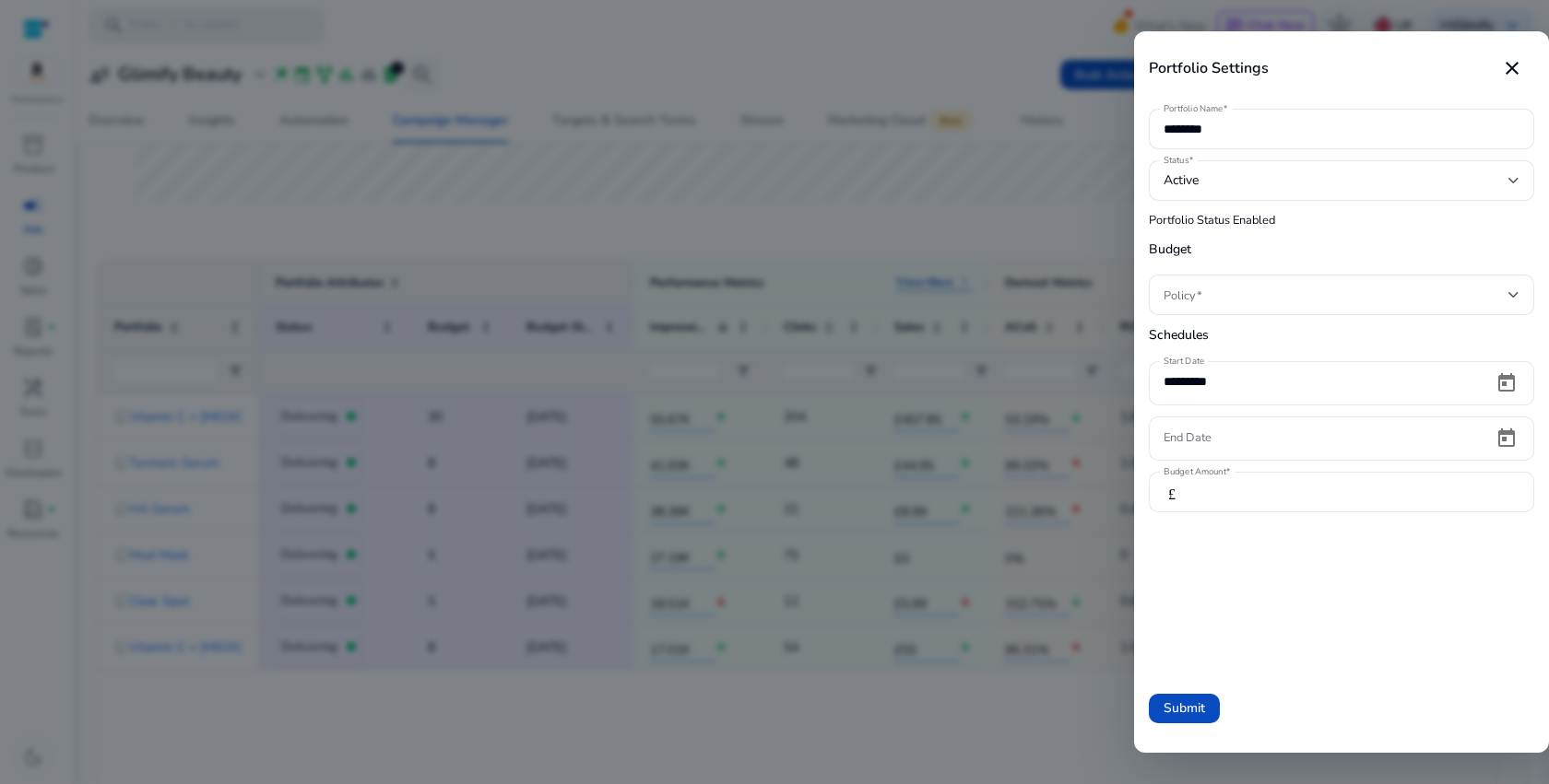
click at [945, 243] on div at bounding box center [774, 392] width 1549 height 784
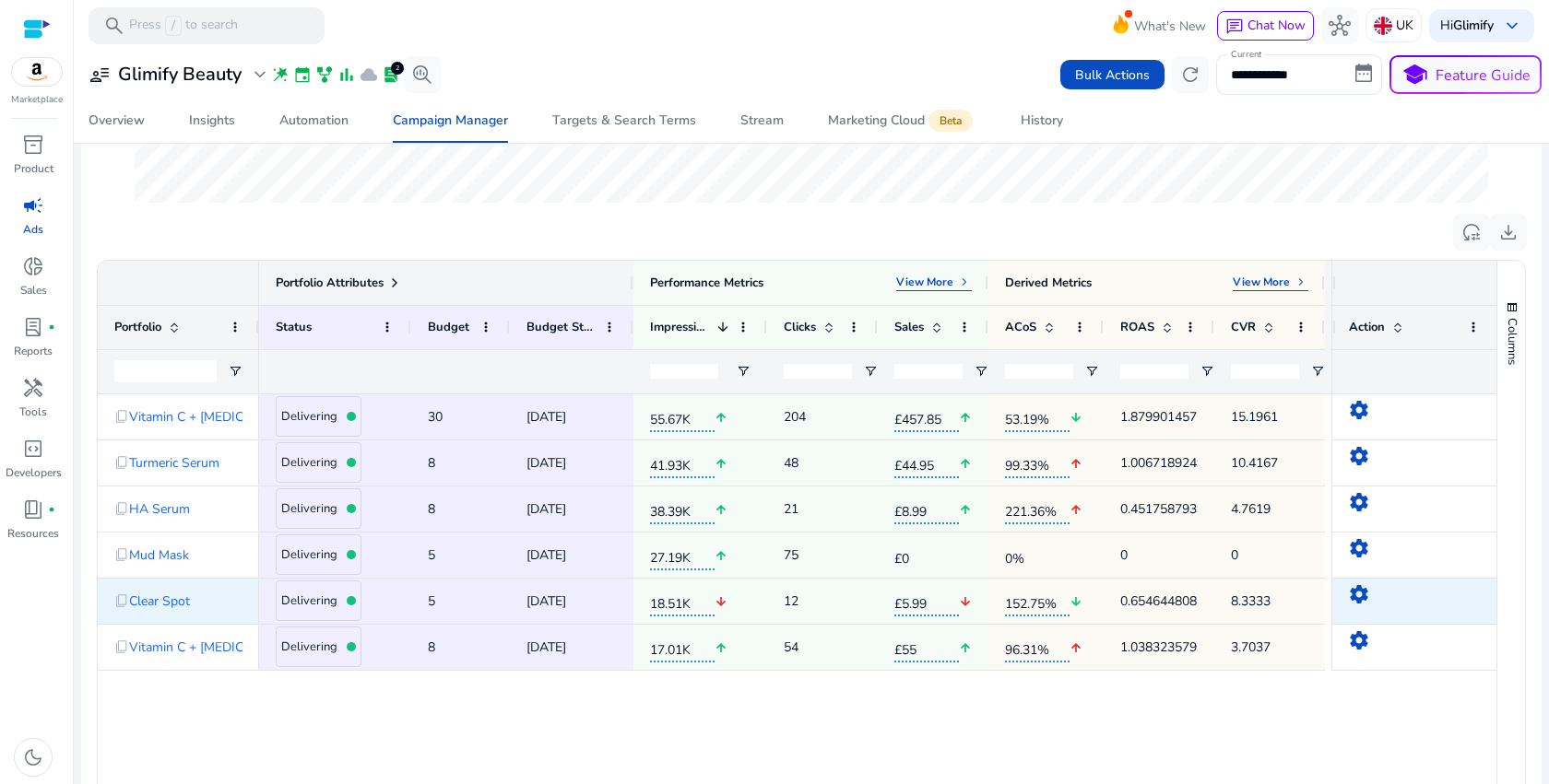
click at [1356, 589] on mat-icon "settings" at bounding box center [1359, 594] width 22 height 22
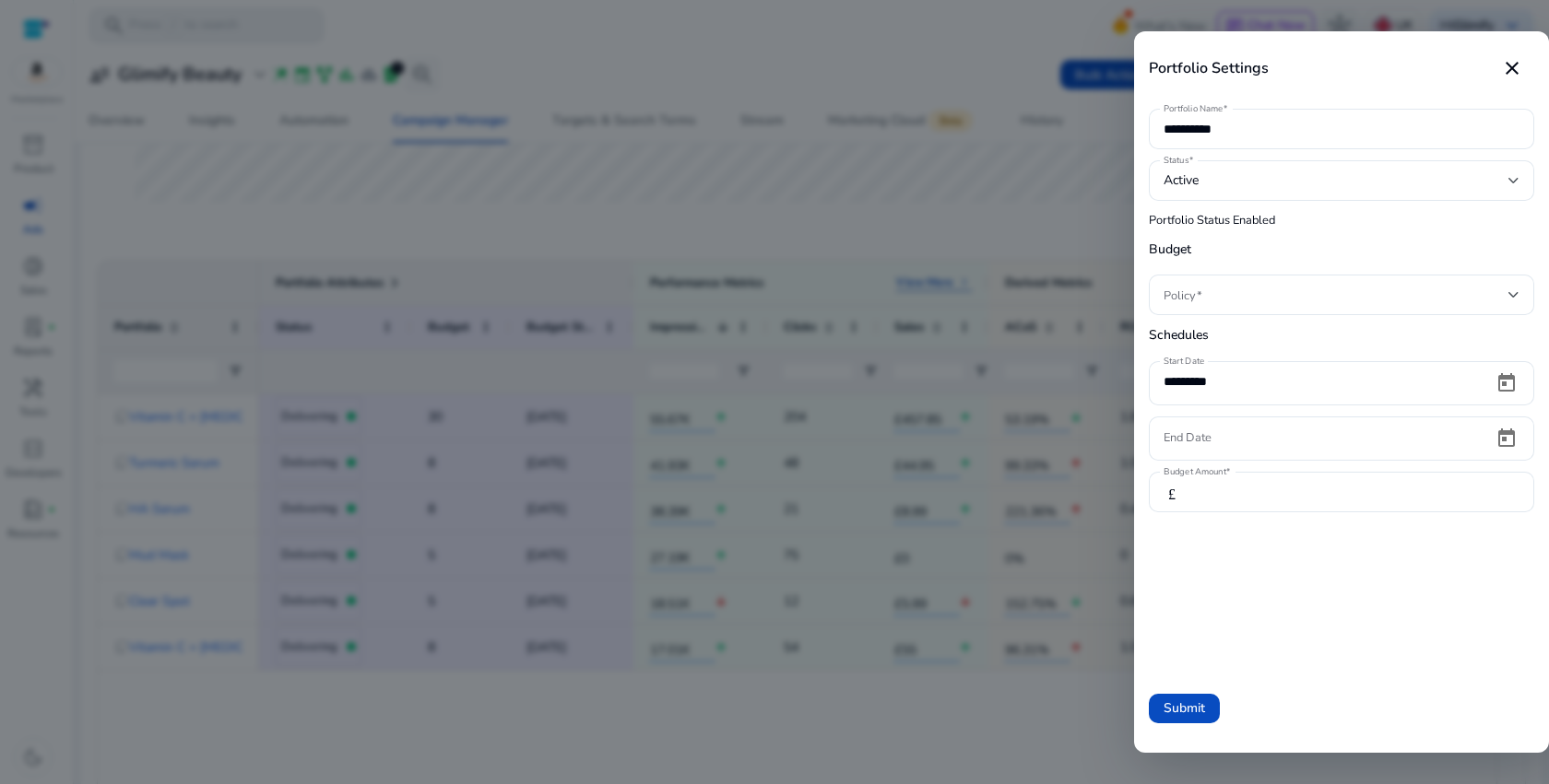
click at [869, 228] on div at bounding box center [774, 392] width 1549 height 784
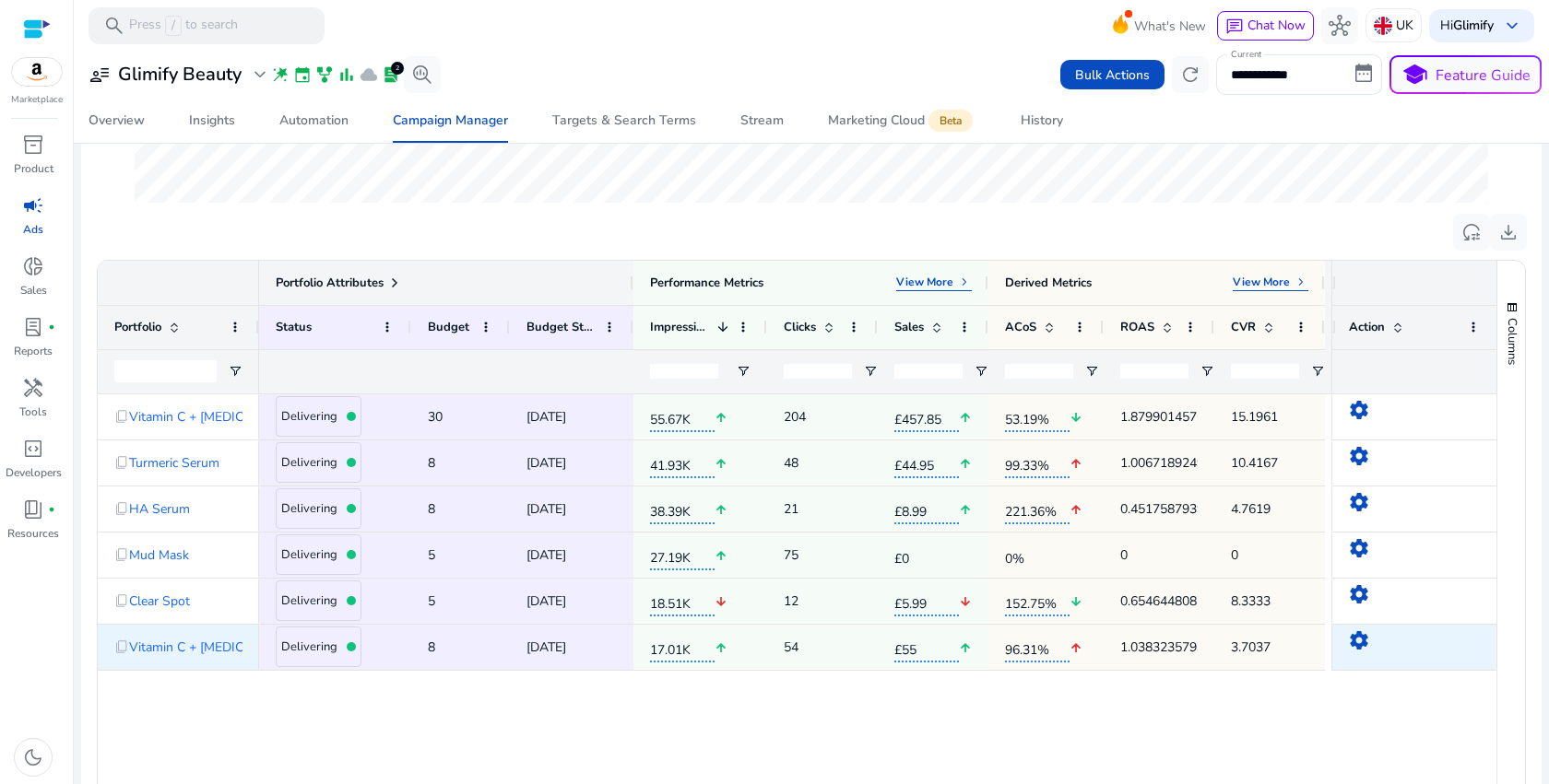
click at [1362, 647] on mat-icon "settings" at bounding box center [1359, 641] width 22 height 22
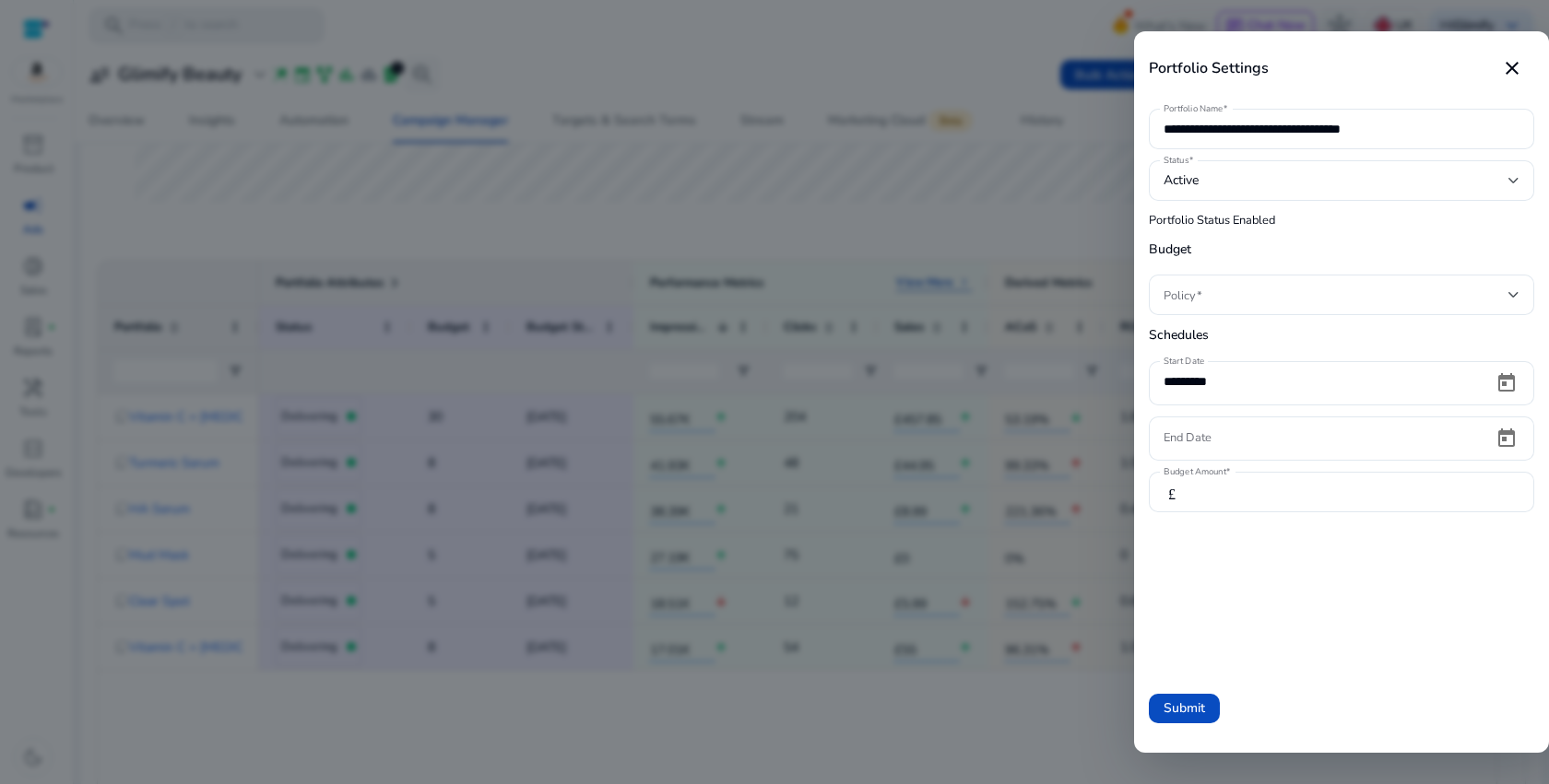
click at [1017, 241] on div at bounding box center [774, 392] width 1549 height 784
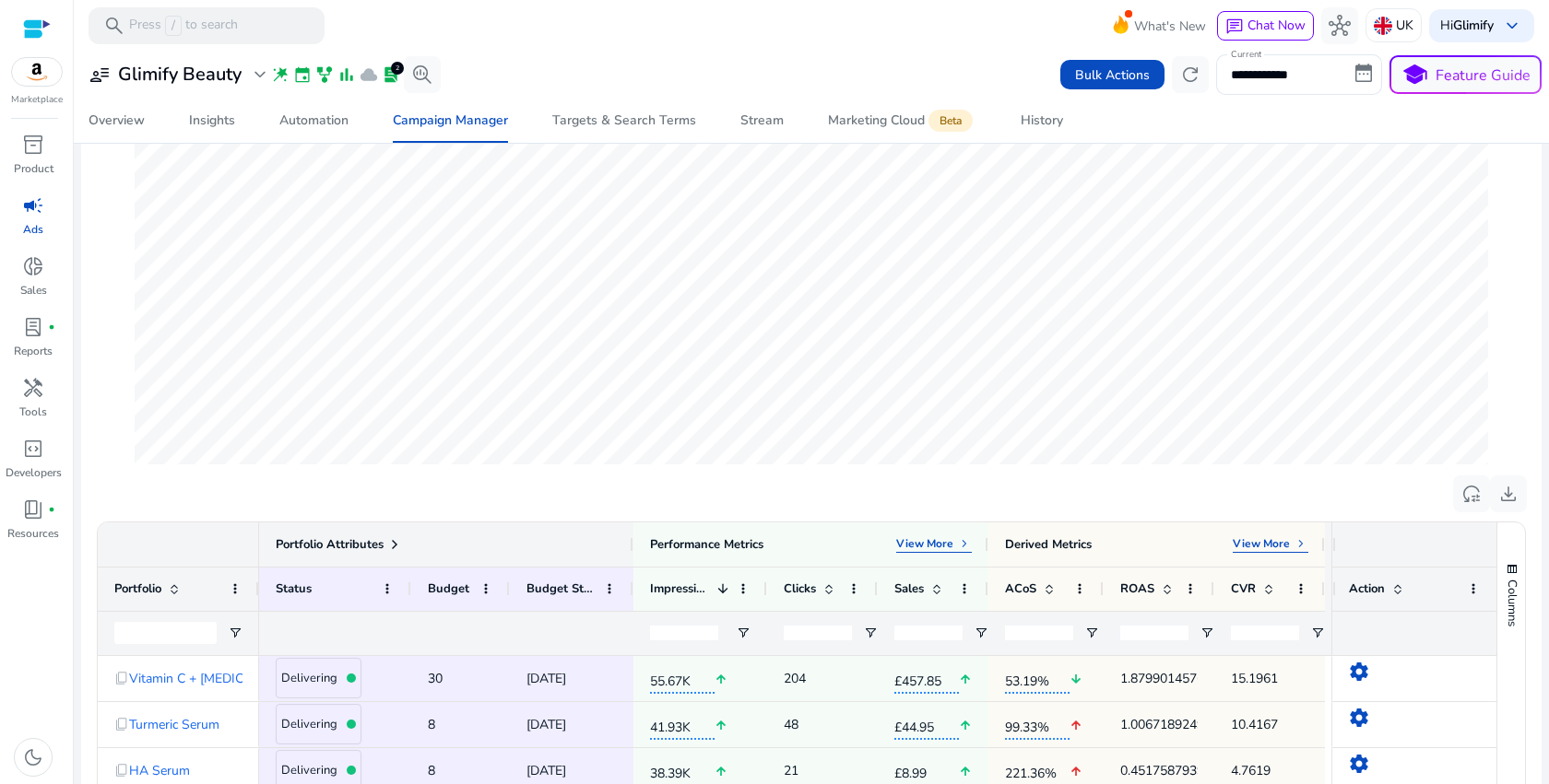
scroll to position [0, 0]
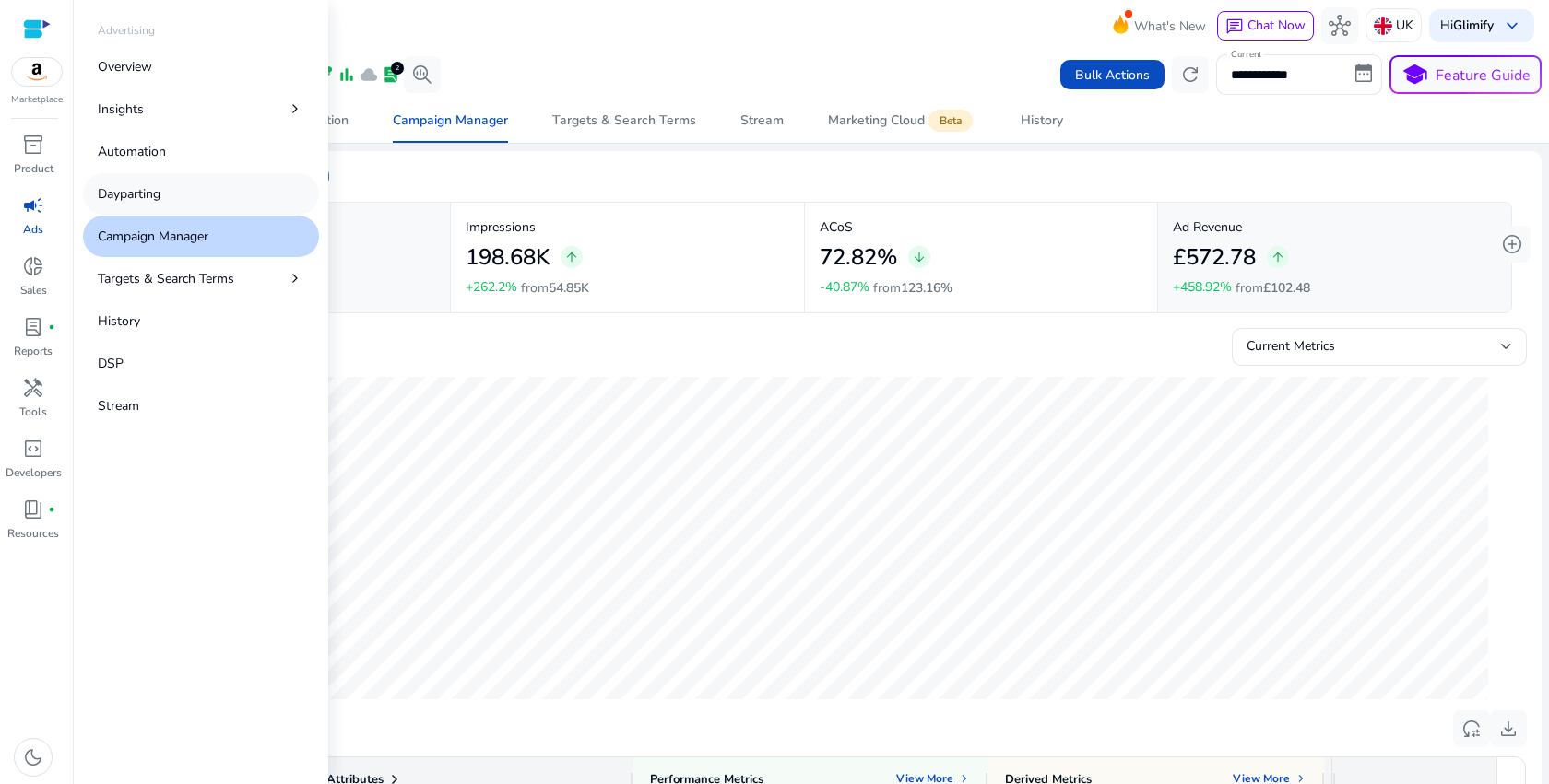
click at [153, 187] on p "Dayparting" at bounding box center [129, 194] width 62 height 20
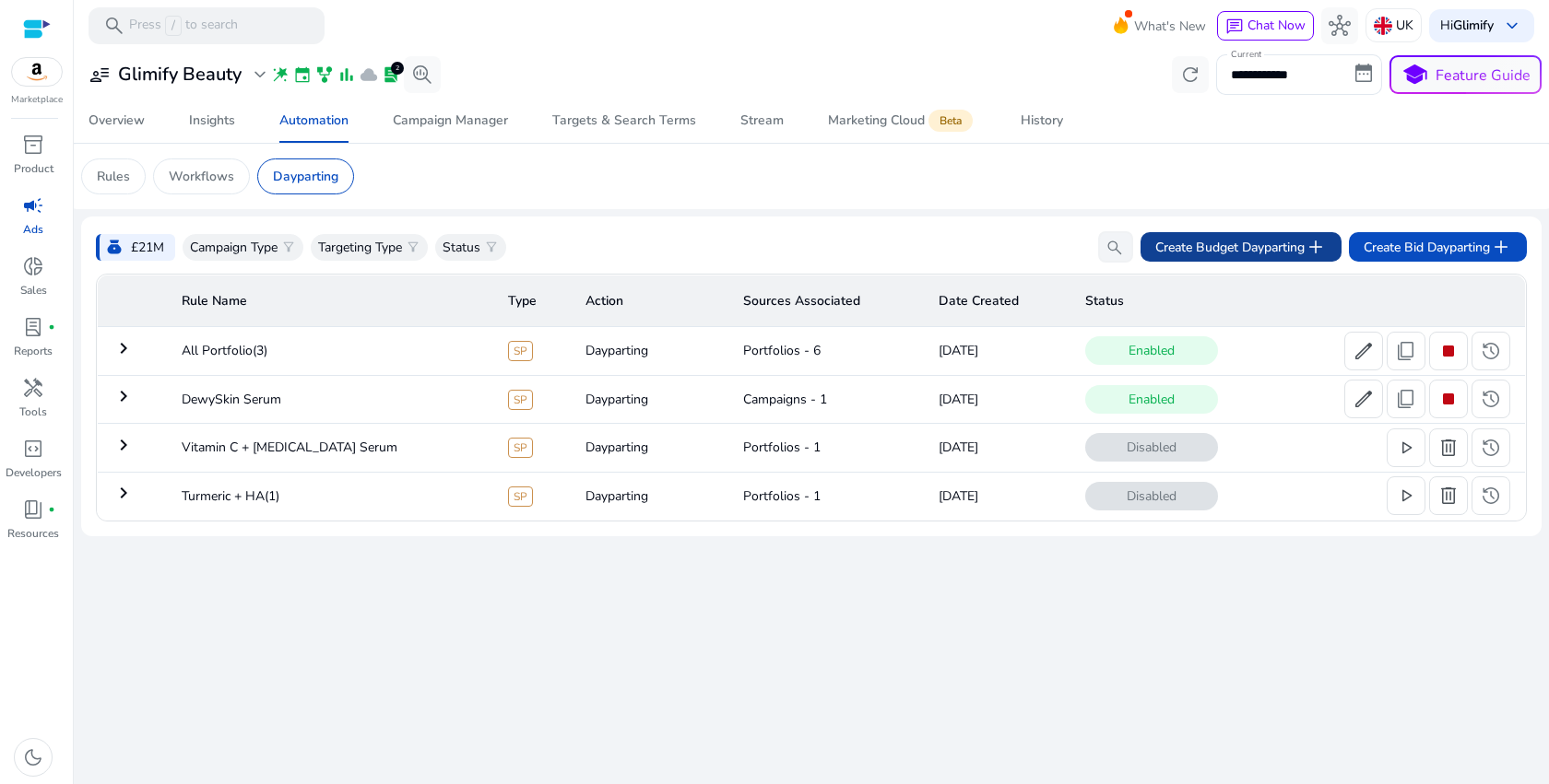
click at [1289, 251] on span "Create Budget Dayparting add" at bounding box center [1240, 247] width 171 height 22
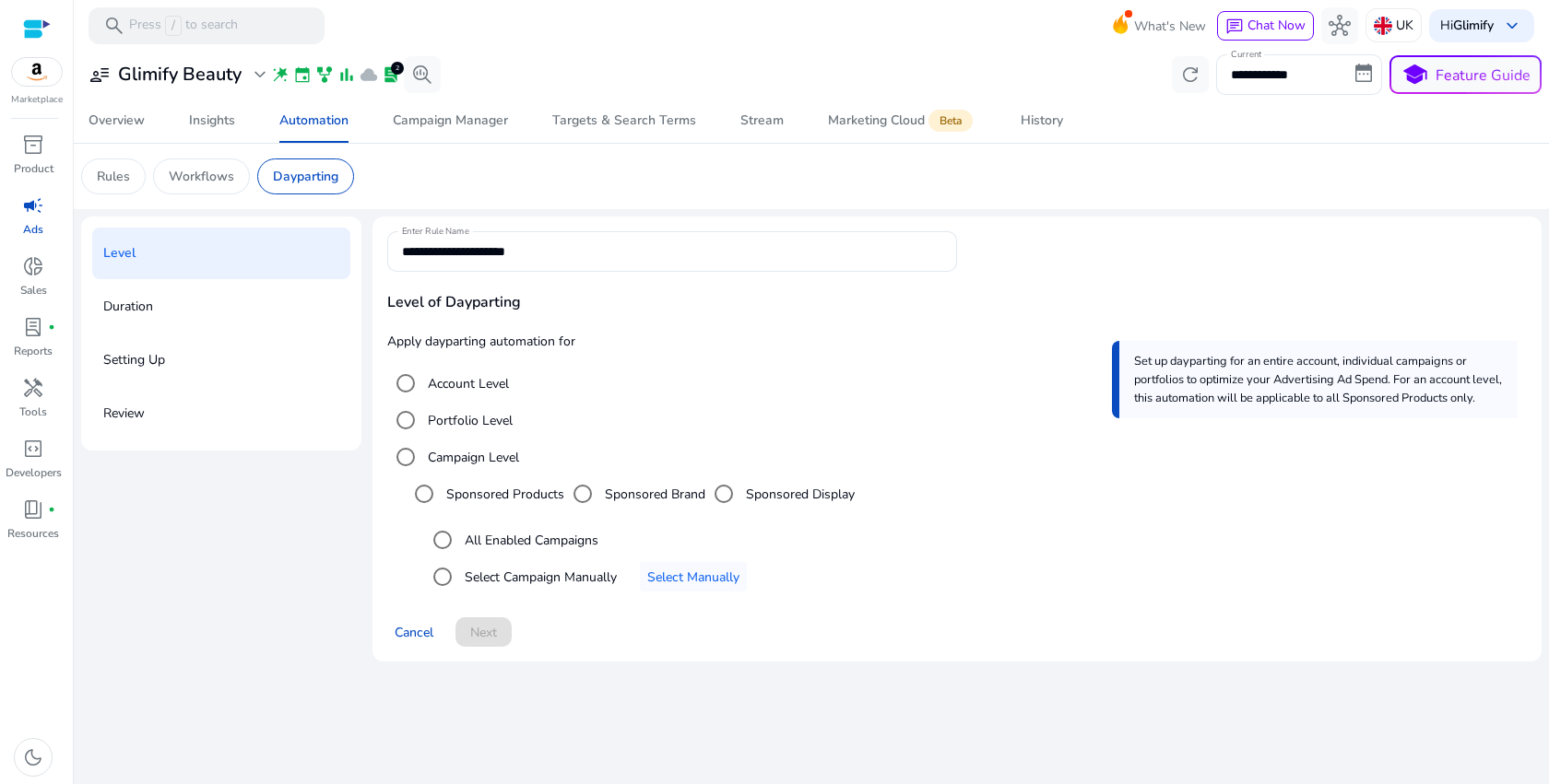
click at [491, 432] on div "Portfolio Level" at bounding box center [449, 419] width 126 height 37
click at [498, 409] on div "Portfolio Level" at bounding box center [449, 419] width 126 height 37
click at [483, 423] on label "Portfolio Level" at bounding box center [468, 421] width 88 height 20
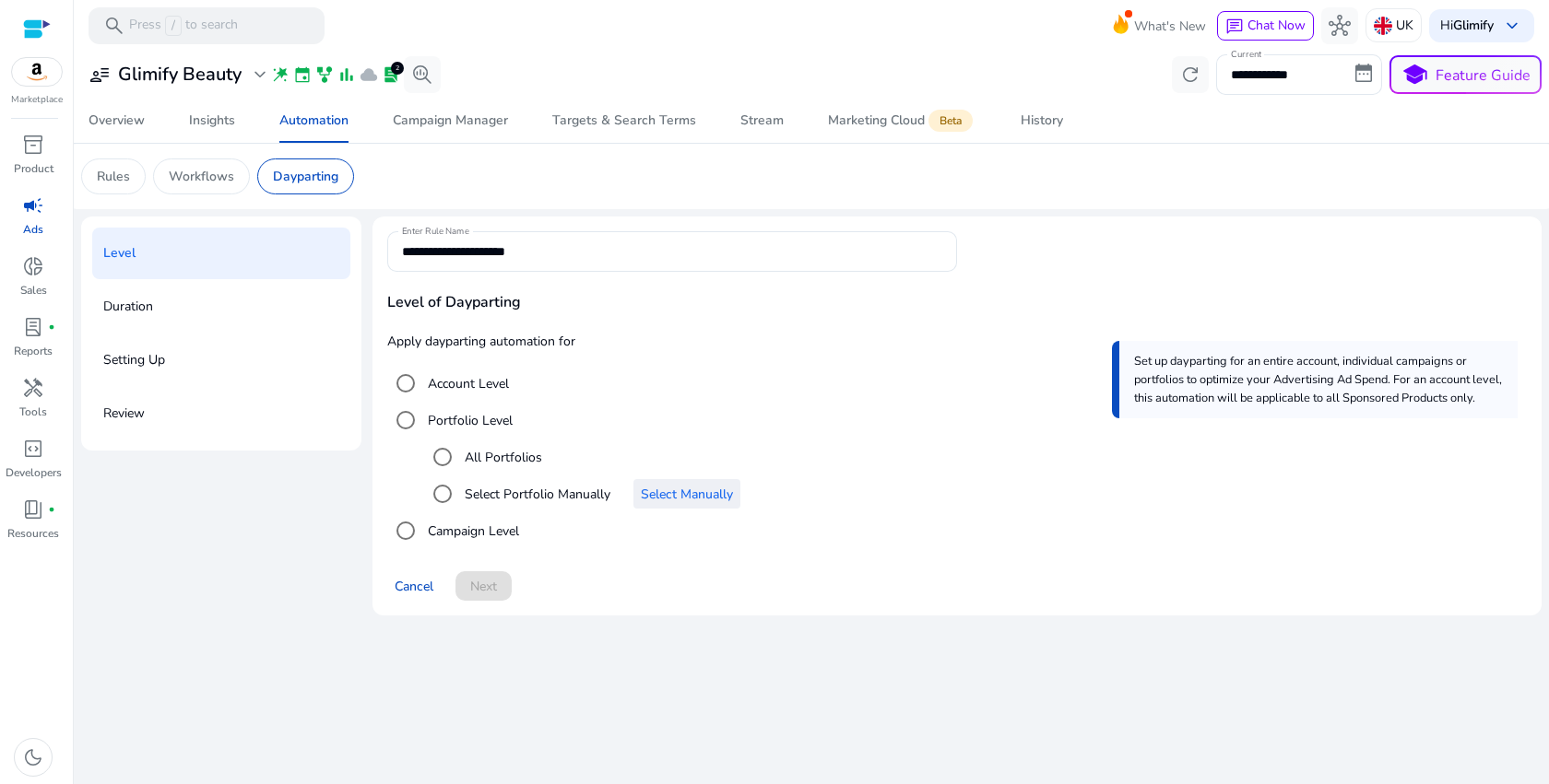
click at [689, 503] on span "Select Manually" at bounding box center [686, 494] width 92 height 20
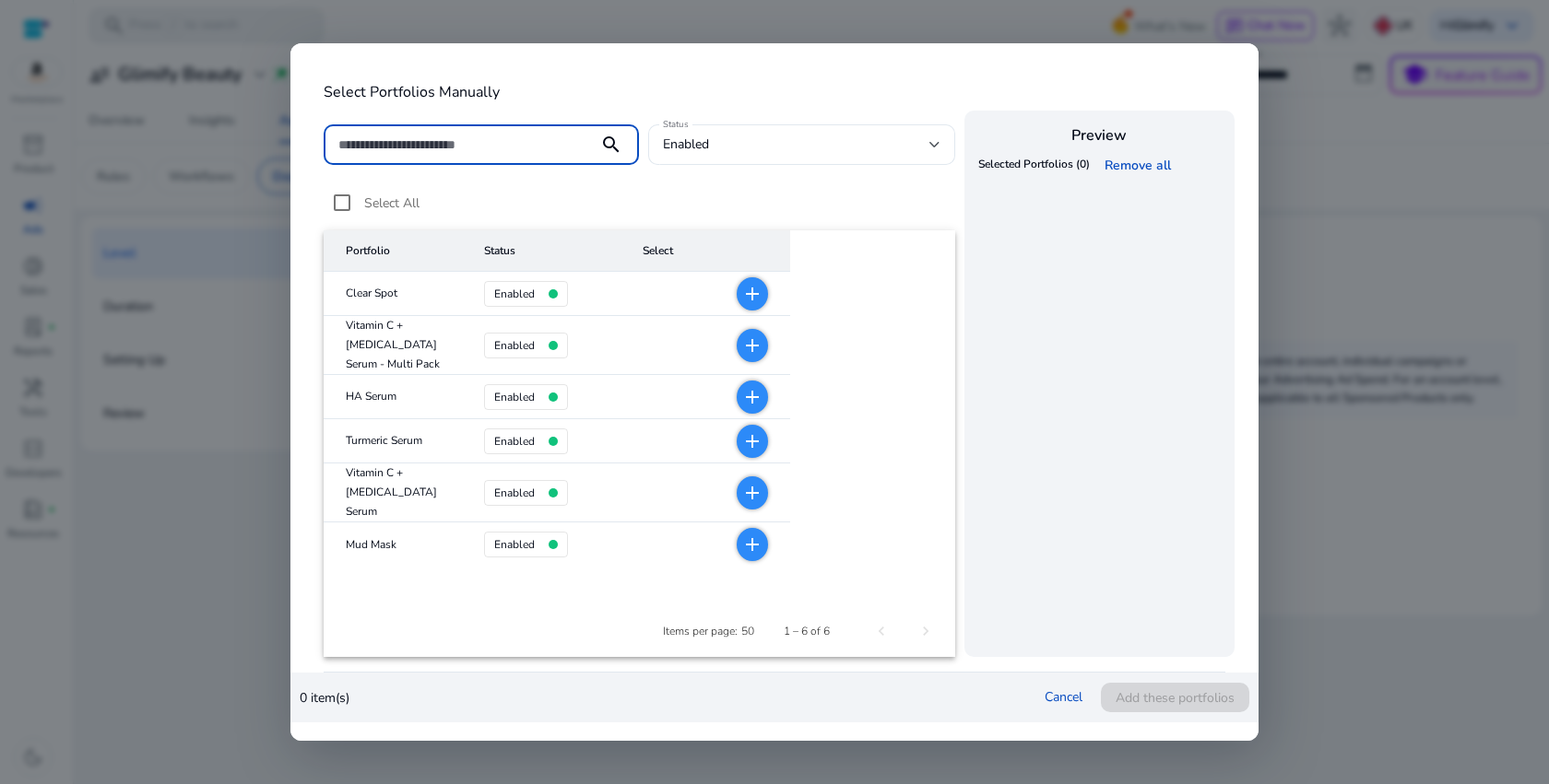
click at [741, 293] on mat-icon "add" at bounding box center [752, 294] width 22 height 22
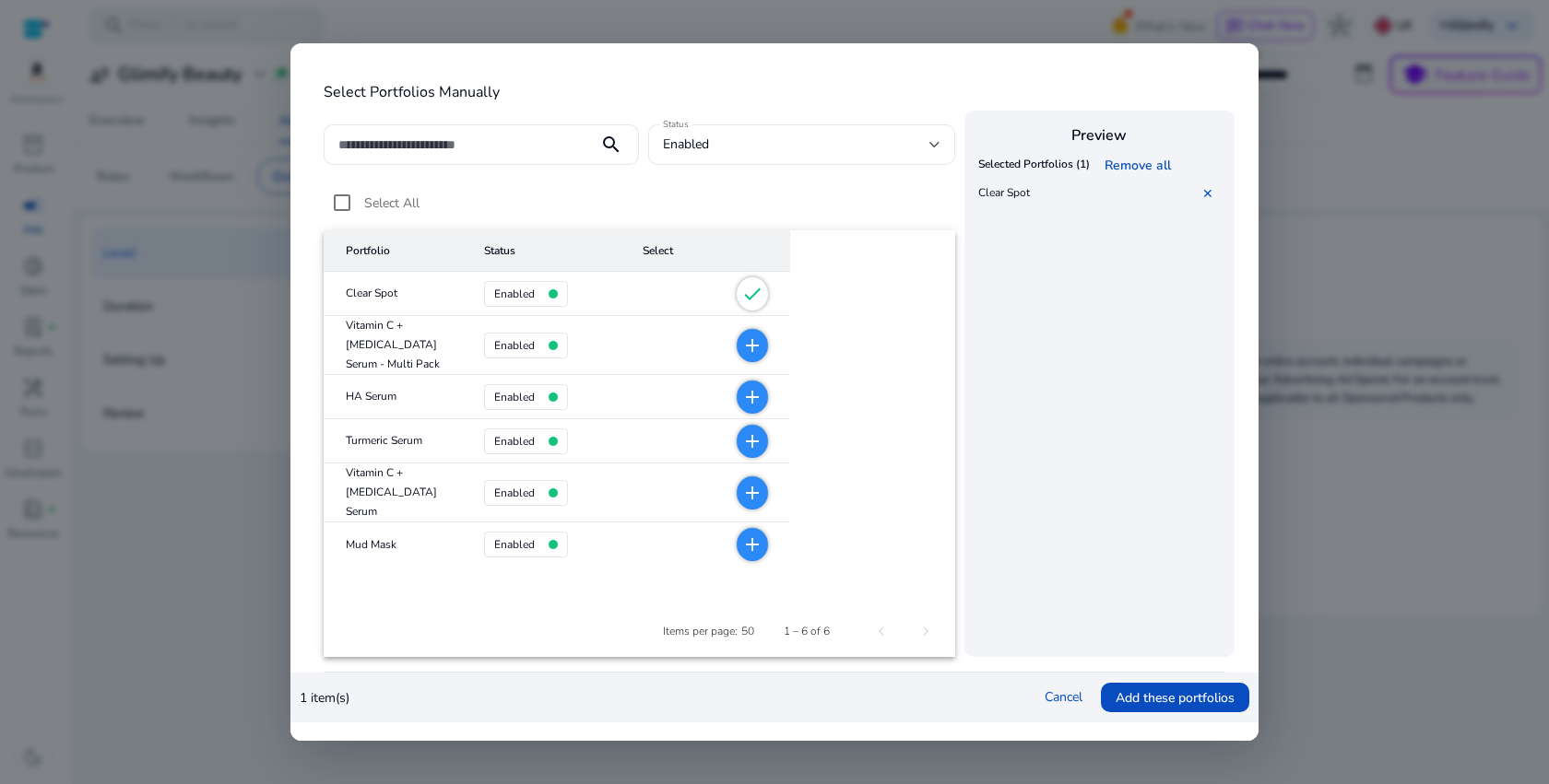
click at [741, 350] on mat-icon "add" at bounding box center [752, 345] width 22 height 22
click at [741, 407] on mat-icon "add" at bounding box center [752, 397] width 22 height 22
click at [737, 456] on span "add" at bounding box center [753, 442] width 32 height 34
click at [741, 481] on mat-icon "add" at bounding box center [752, 492] width 22 height 22
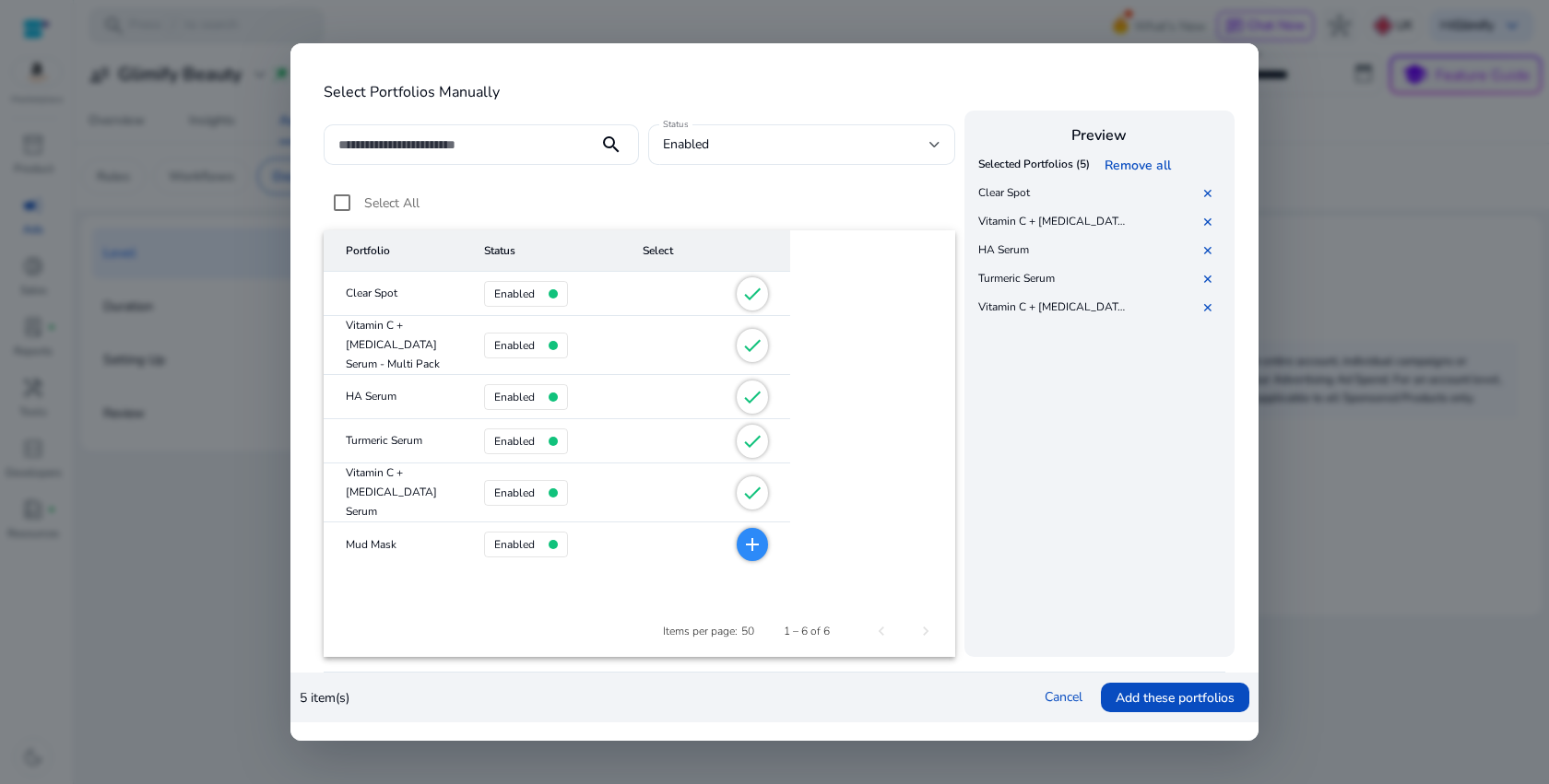
click at [741, 534] on mat-icon "add" at bounding box center [752, 545] width 22 height 22
click at [1175, 701] on span "Add these portfolios" at bounding box center [1175, 698] width 119 height 20
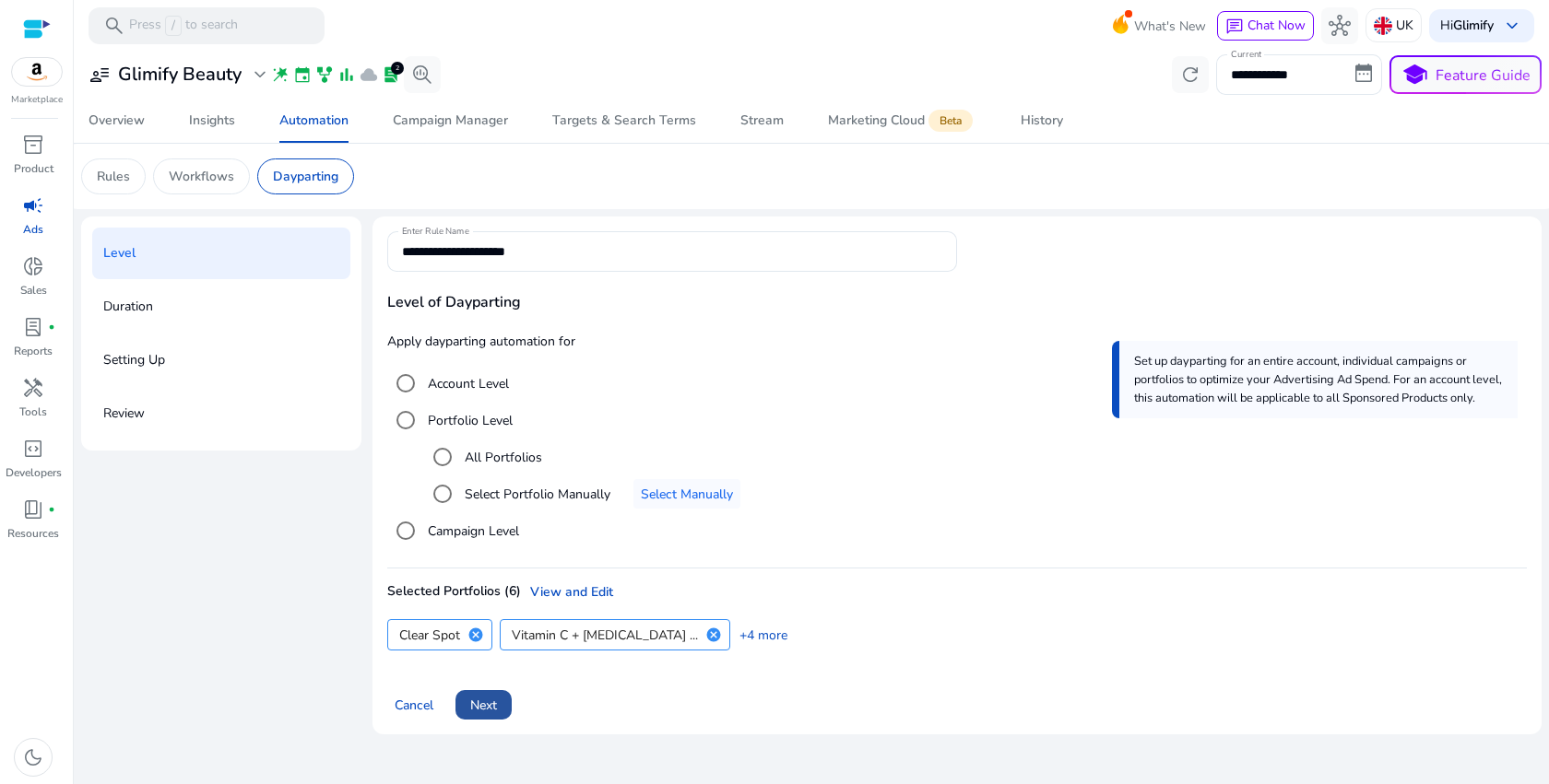
click at [501, 707] on span at bounding box center [483, 705] width 56 height 44
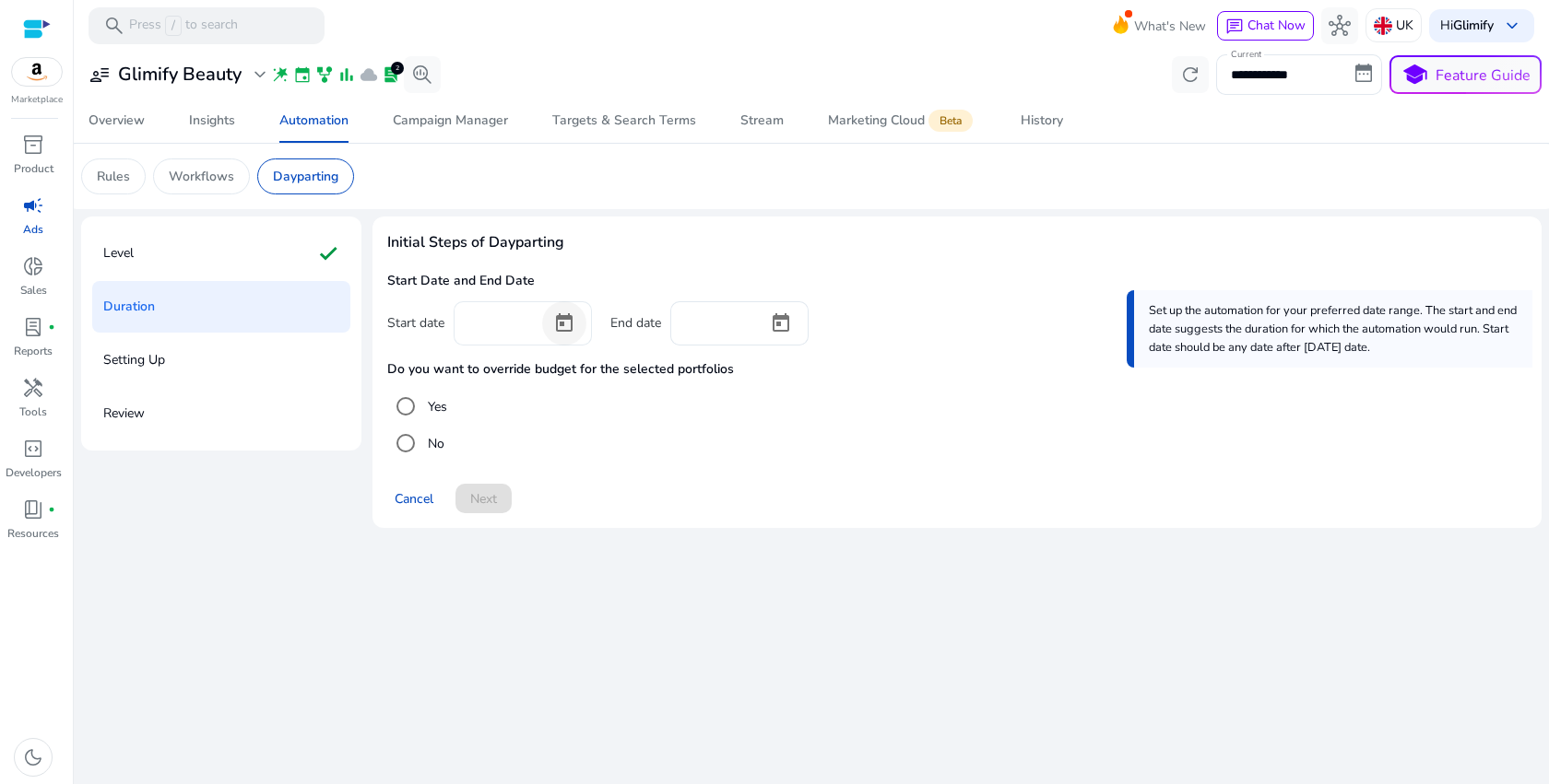
click at [568, 314] on span "Open calendar" at bounding box center [564, 323] width 45 height 44
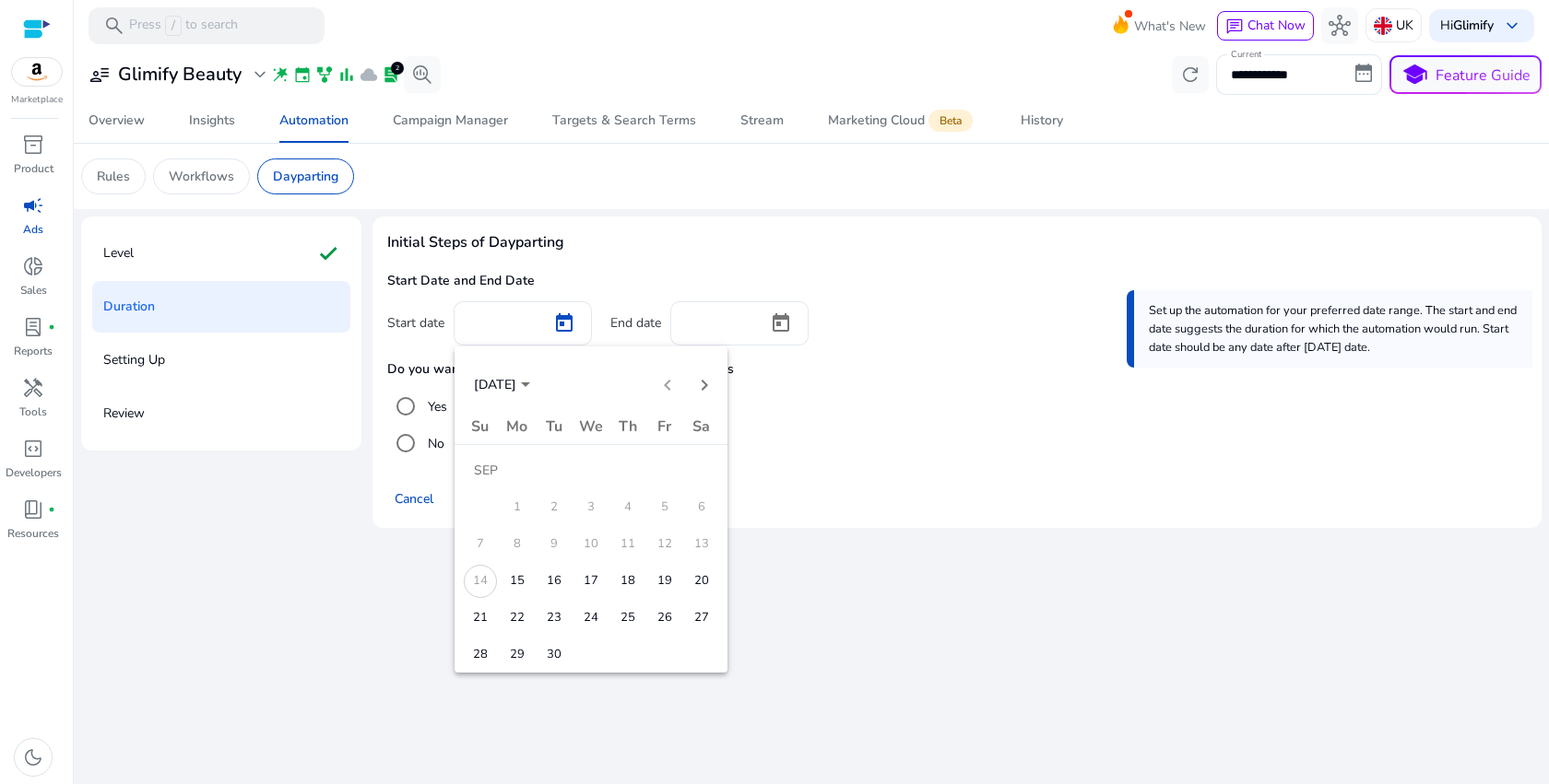
click at [473, 578] on span "14" at bounding box center [481, 581] width 34 height 34
click at [512, 581] on span "15" at bounding box center [517, 581] width 34 height 34
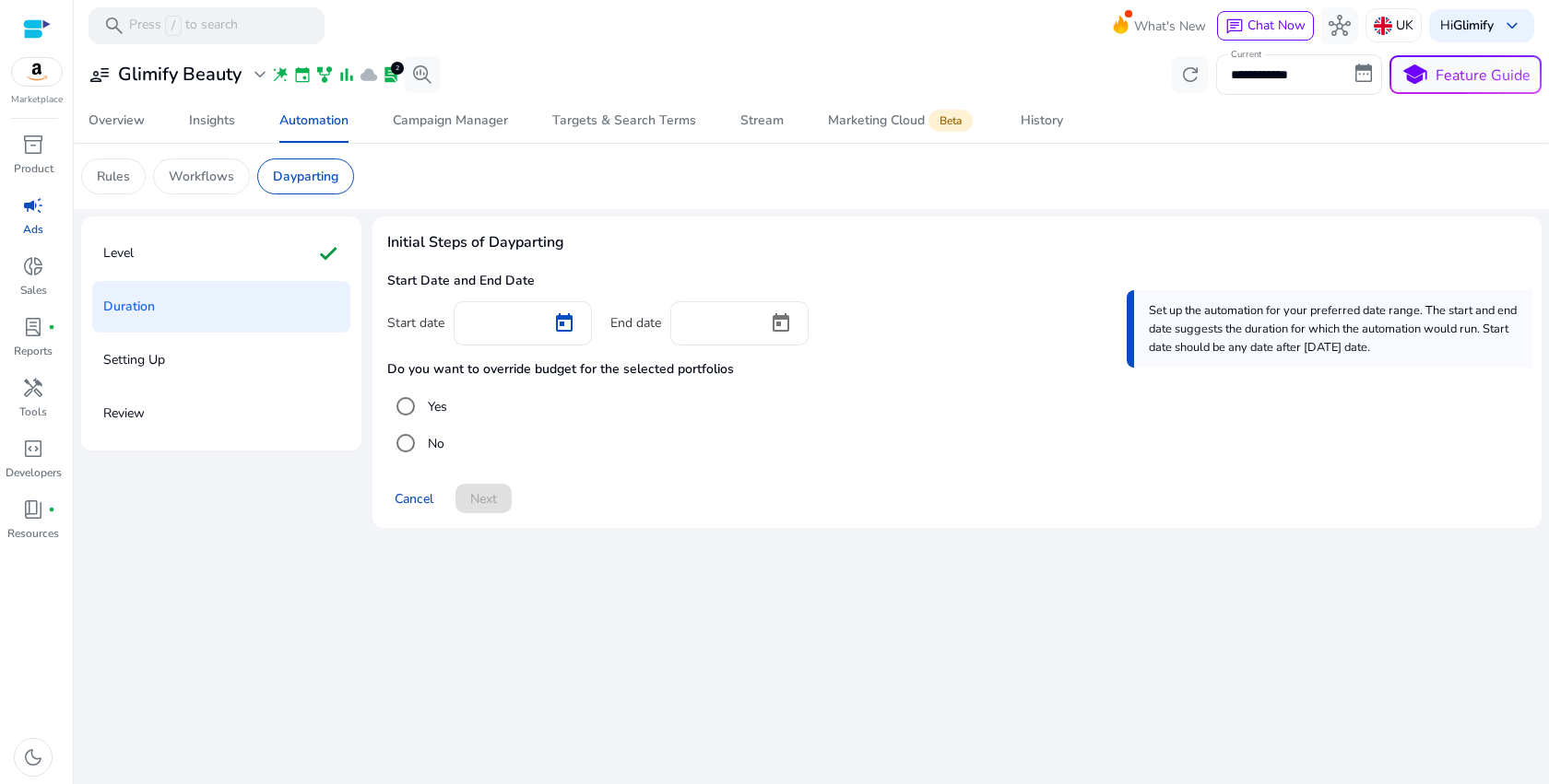
type input "*********"
click at [782, 330] on span "Open calendar" at bounding box center [780, 323] width 45 height 44
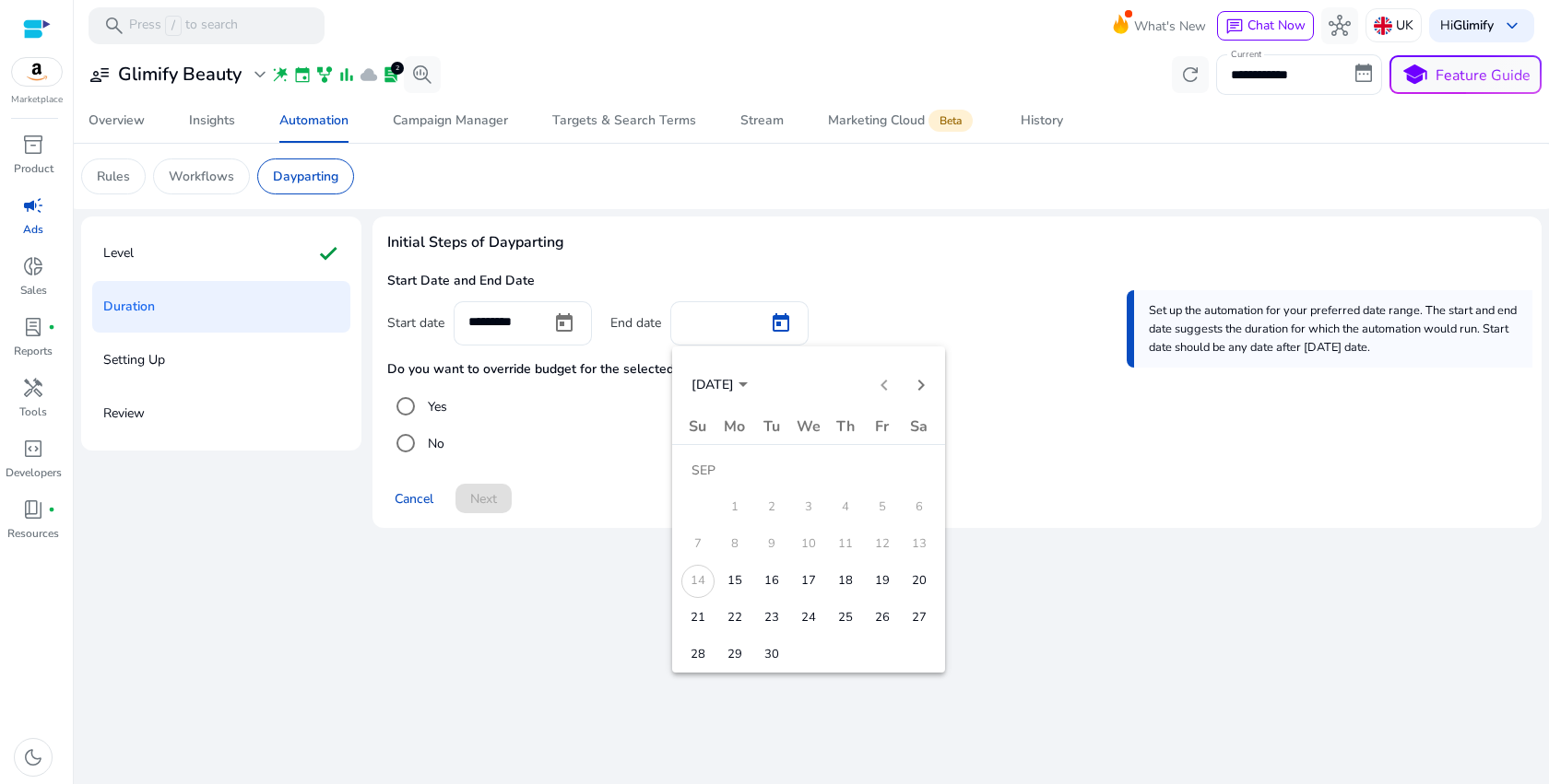
click at [761, 657] on span "30" at bounding box center [772, 655] width 34 height 34
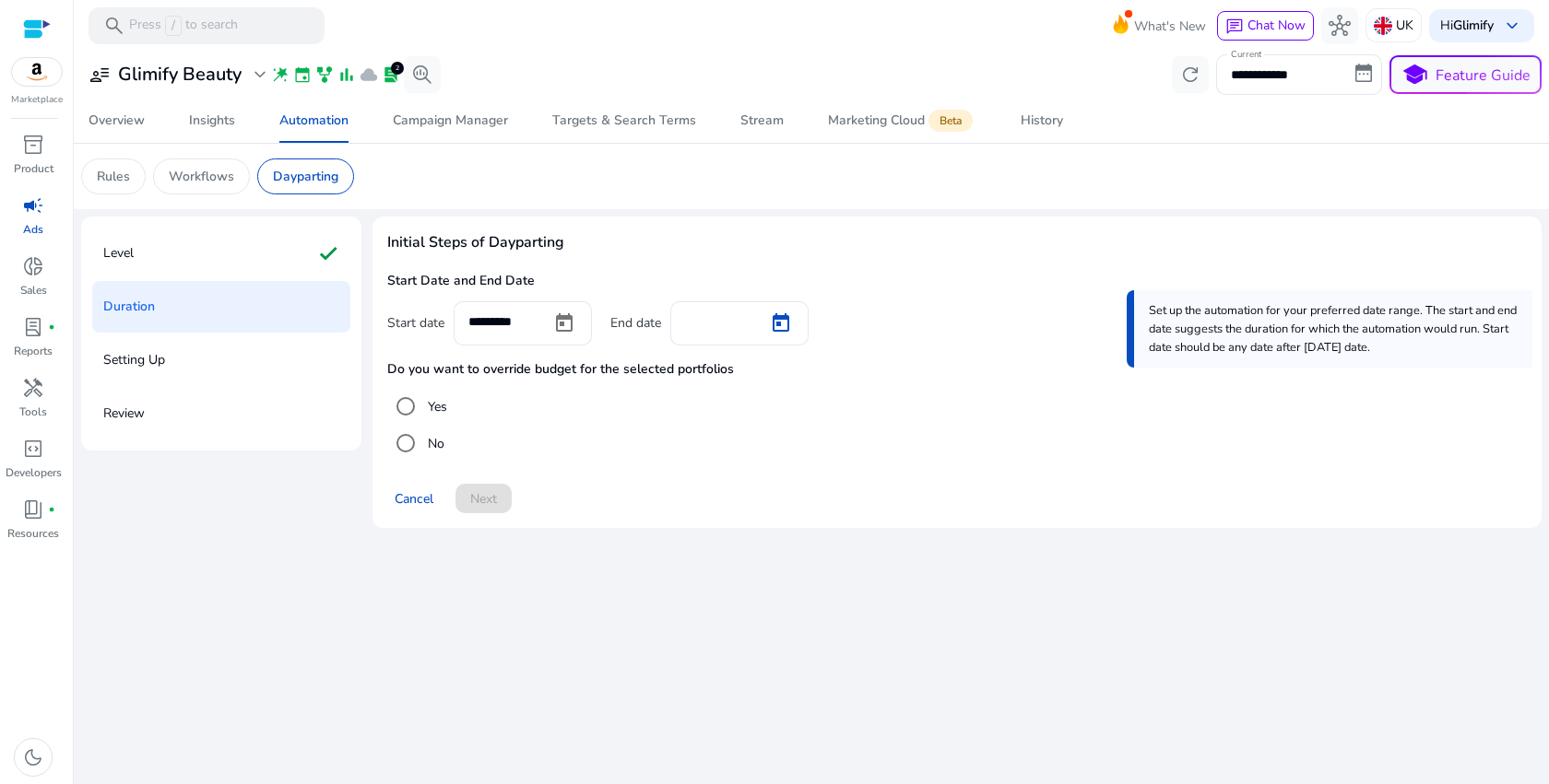
type input "*********"
click at [495, 502] on span "Next" at bounding box center [483, 499] width 27 height 20
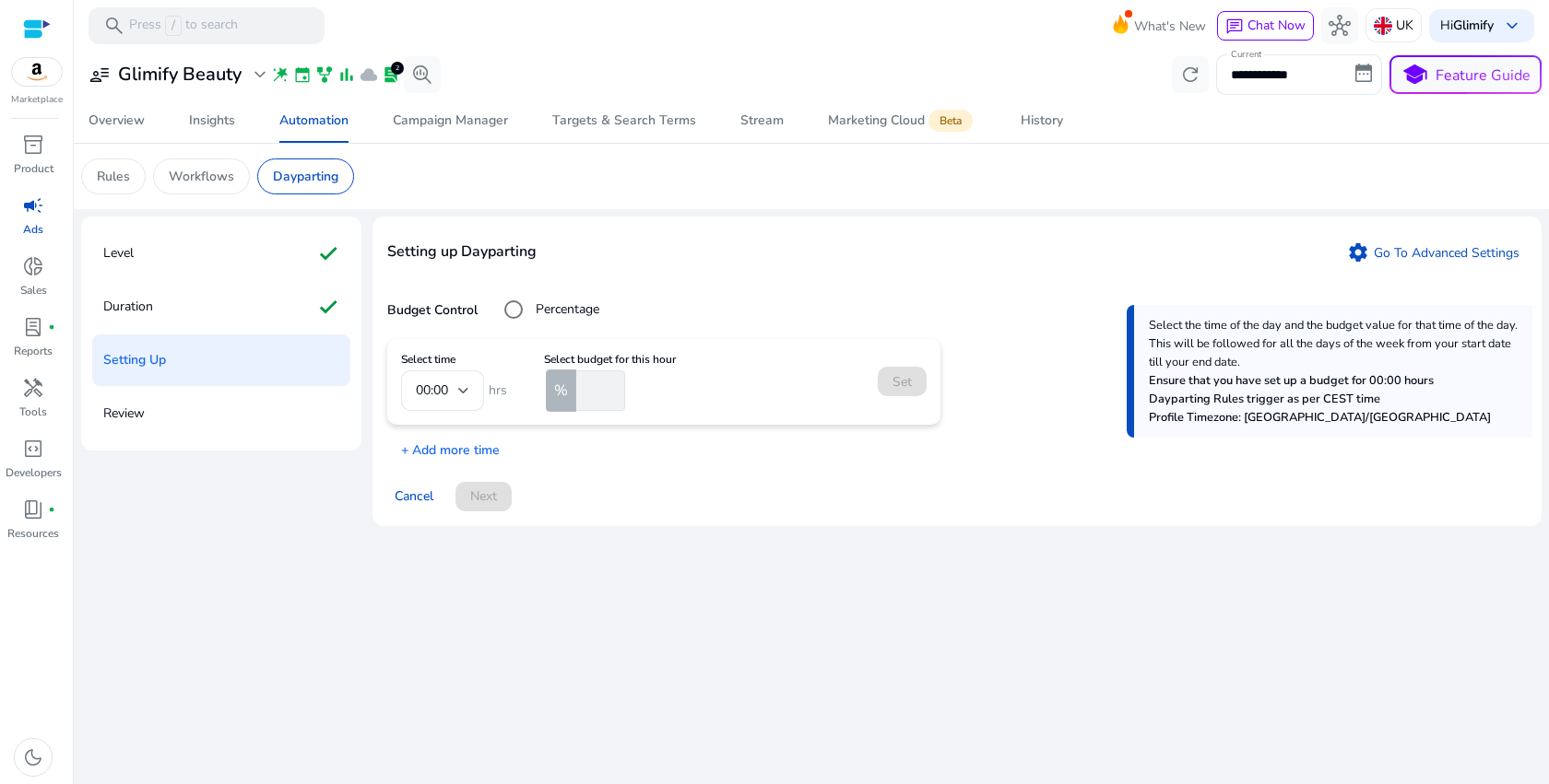
click at [593, 400] on input "number" at bounding box center [598, 391] width 52 height 41
type input "**"
click at [895, 388] on span "Set" at bounding box center [902, 383] width 20 height 20
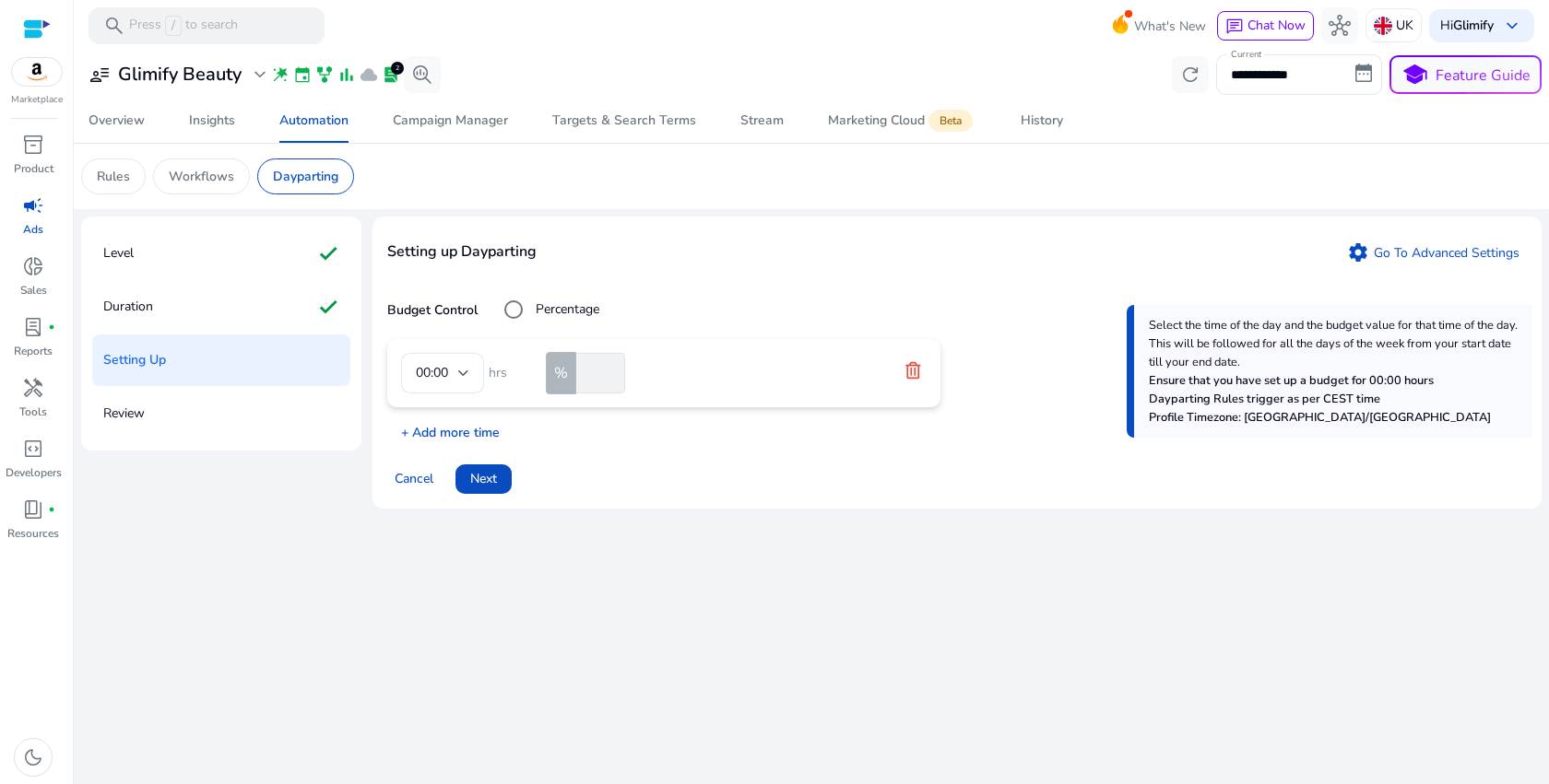
click at [478, 431] on p "+ Add more time" at bounding box center [443, 427] width 113 height 29
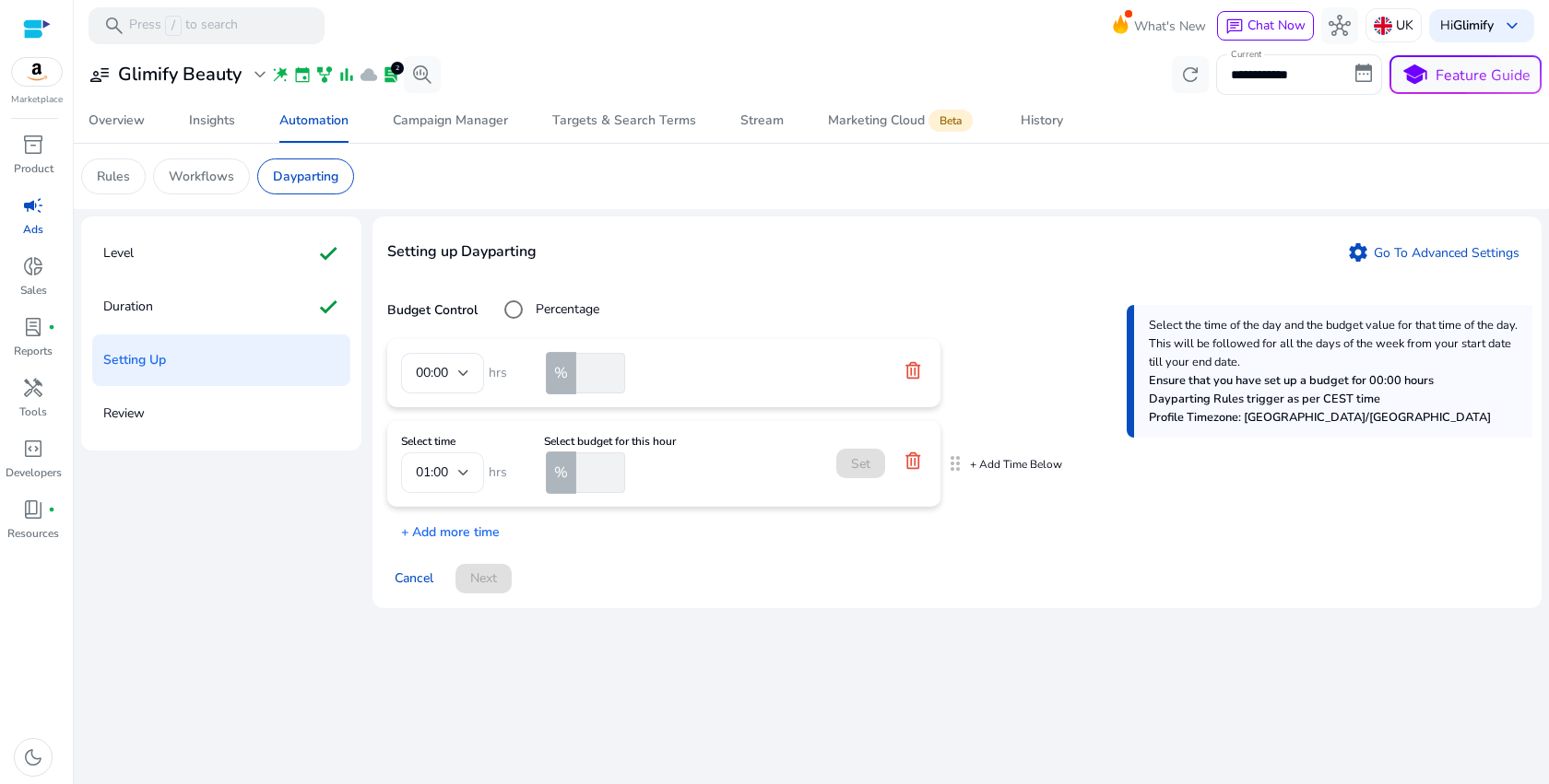
click at [468, 467] on div at bounding box center [463, 473] width 11 height 22
click at [450, 582] on span "06:00" at bounding box center [442, 575] width 53 height 21
click at [592, 484] on input "number" at bounding box center [598, 473] width 52 height 41
type input "*"
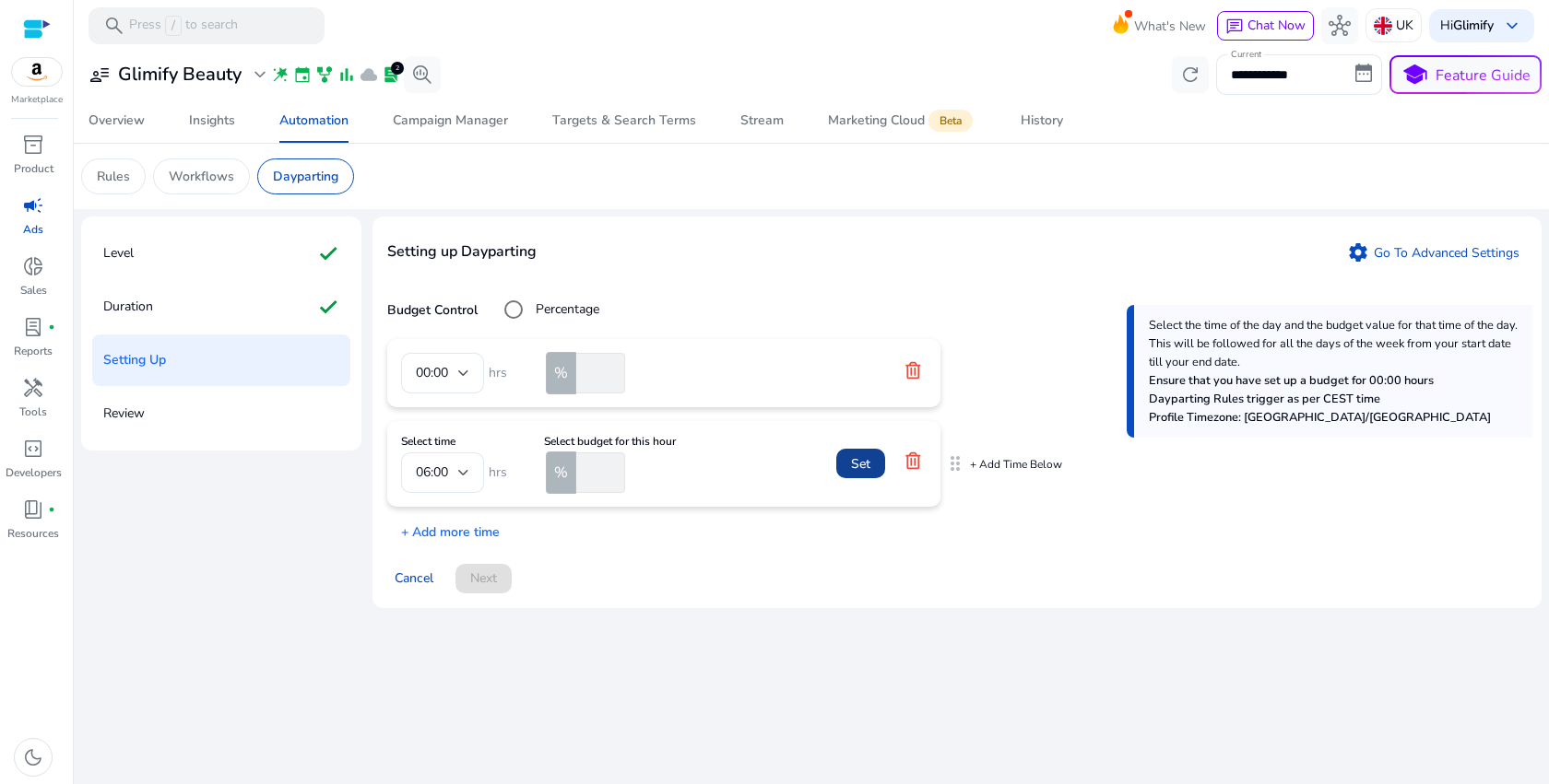
type input "**"
click at [861, 469] on span "Set" at bounding box center [861, 464] width 20 height 20
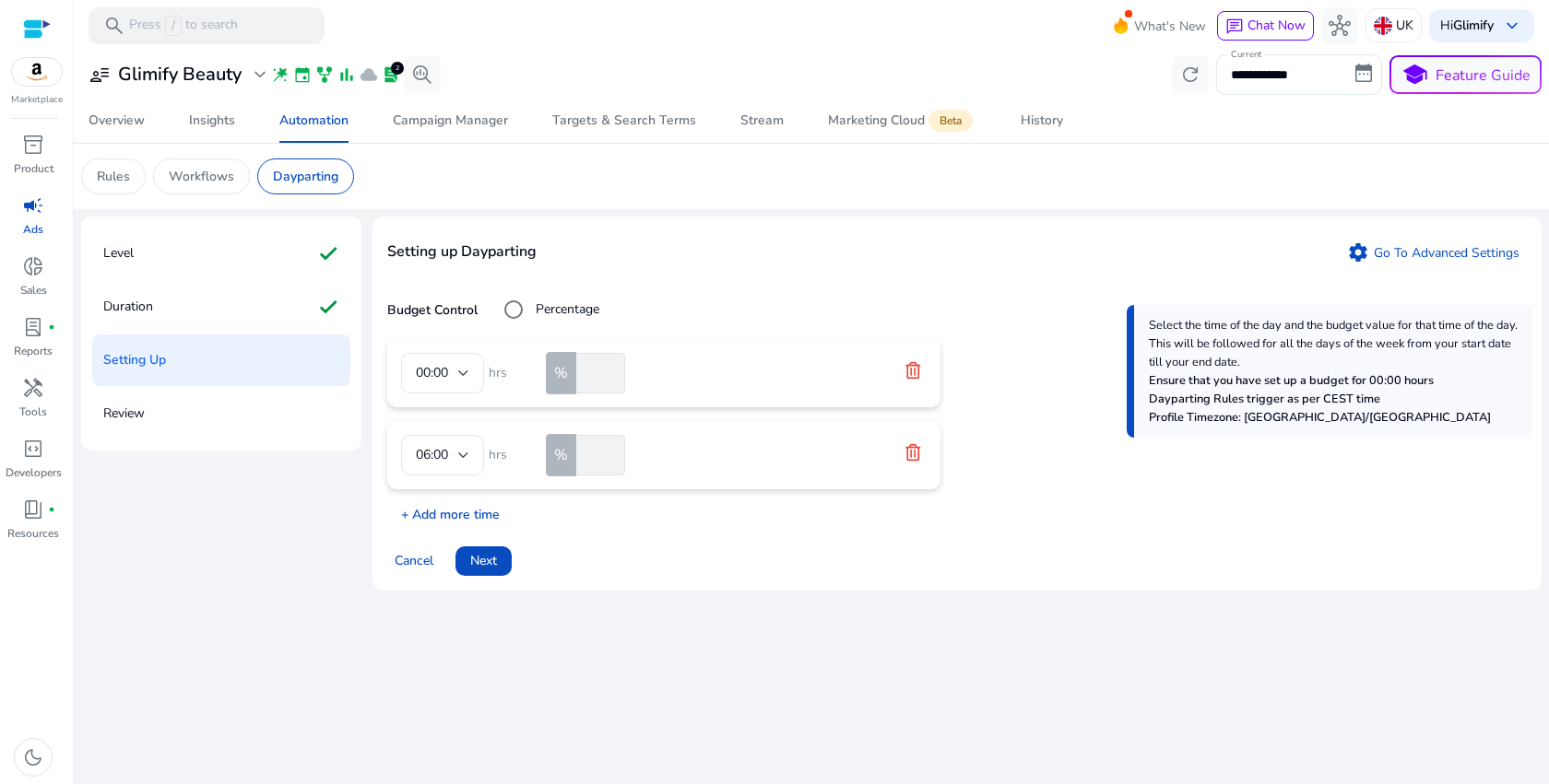
click at [473, 507] on p "+ Add more time" at bounding box center [443, 509] width 113 height 29
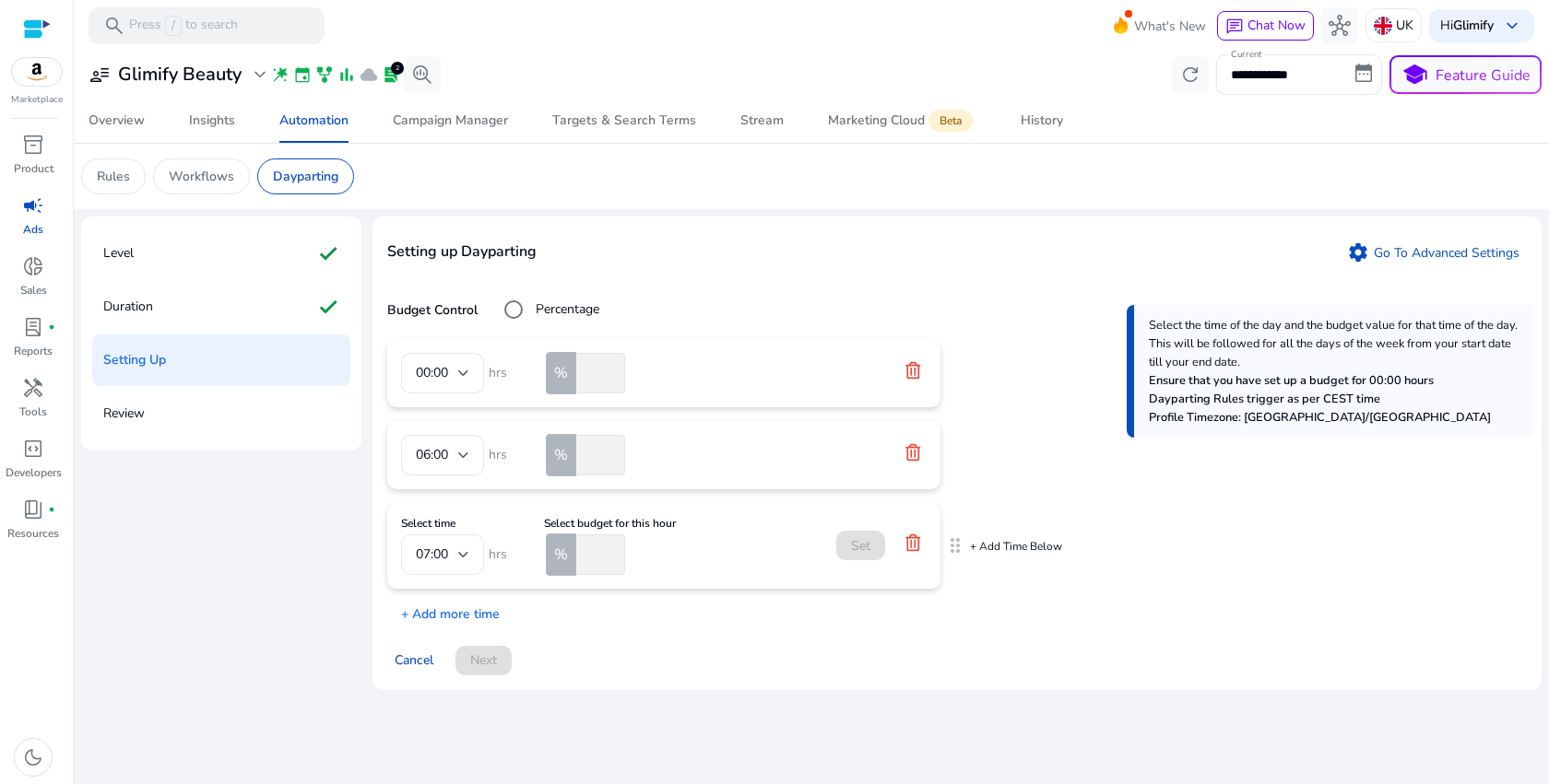
click at [463, 558] on div at bounding box center [463, 554] width 11 height 7
click at [444, 422] on span "12:00" at bounding box center [442, 415] width 53 height 21
click at [592, 556] on input "number" at bounding box center [598, 555] width 52 height 41
type input "**"
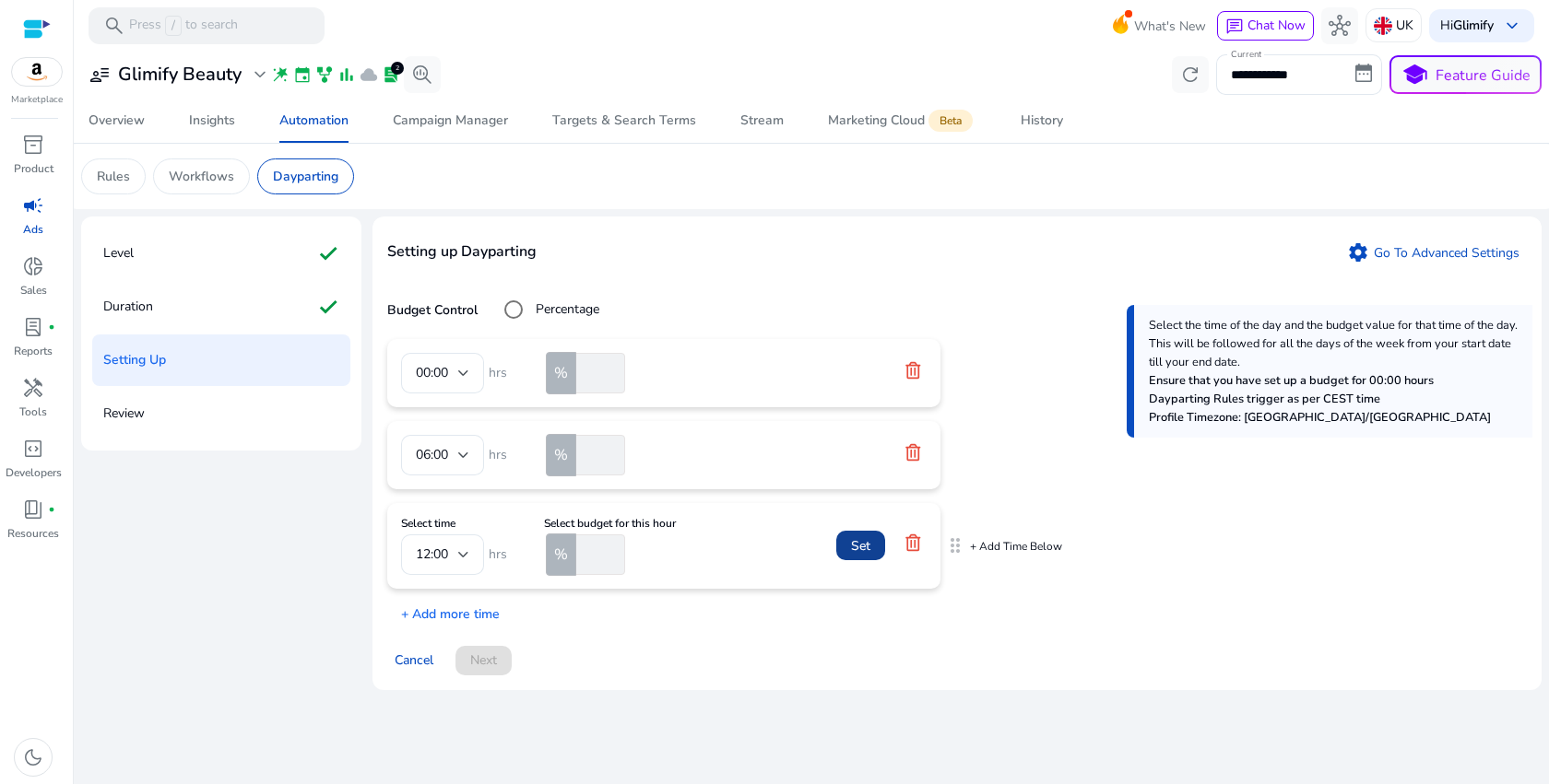
click at [868, 549] on span "Set" at bounding box center [861, 546] width 20 height 20
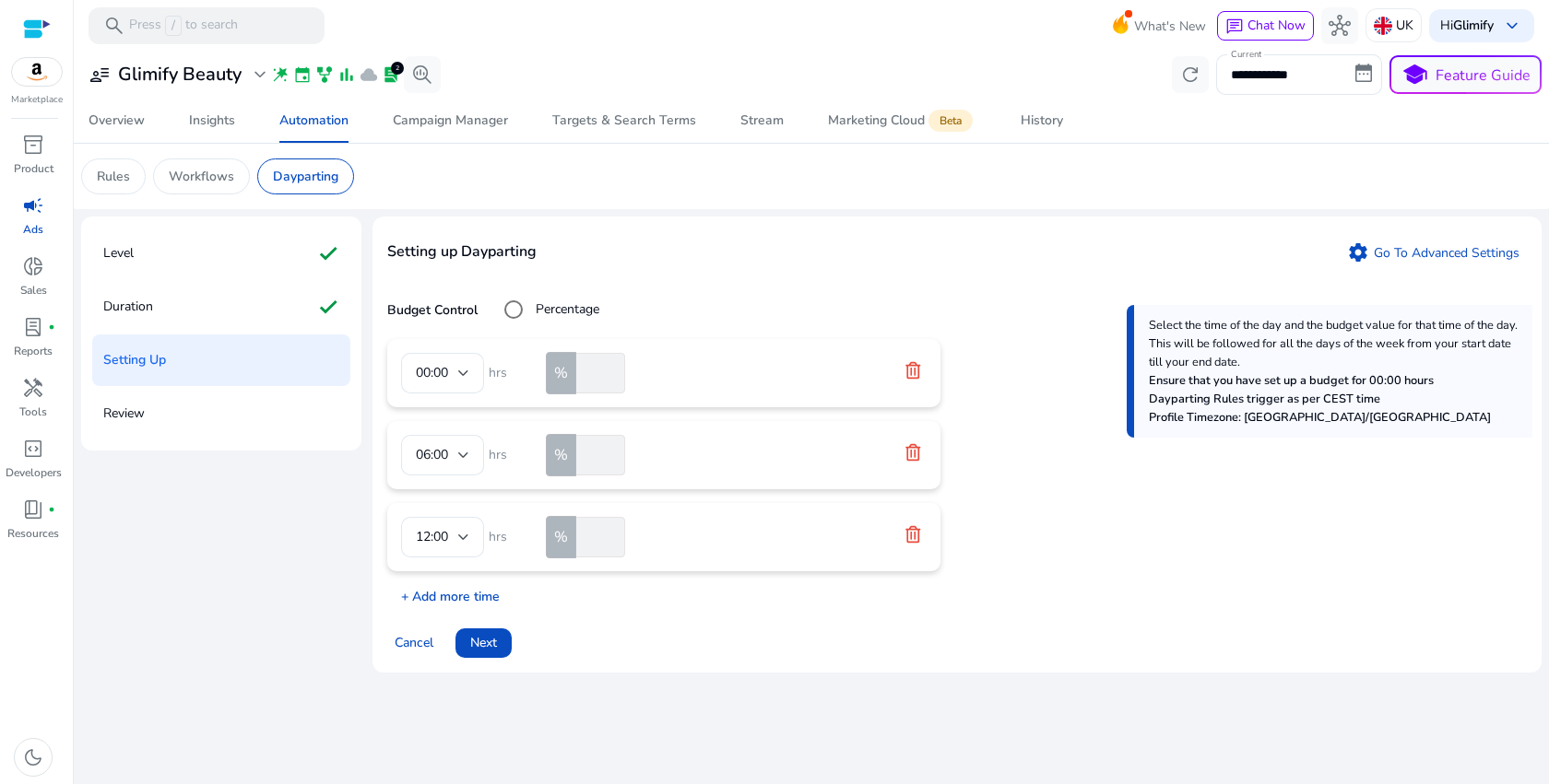
click at [455, 596] on p "+ Add more time" at bounding box center [443, 591] width 113 height 29
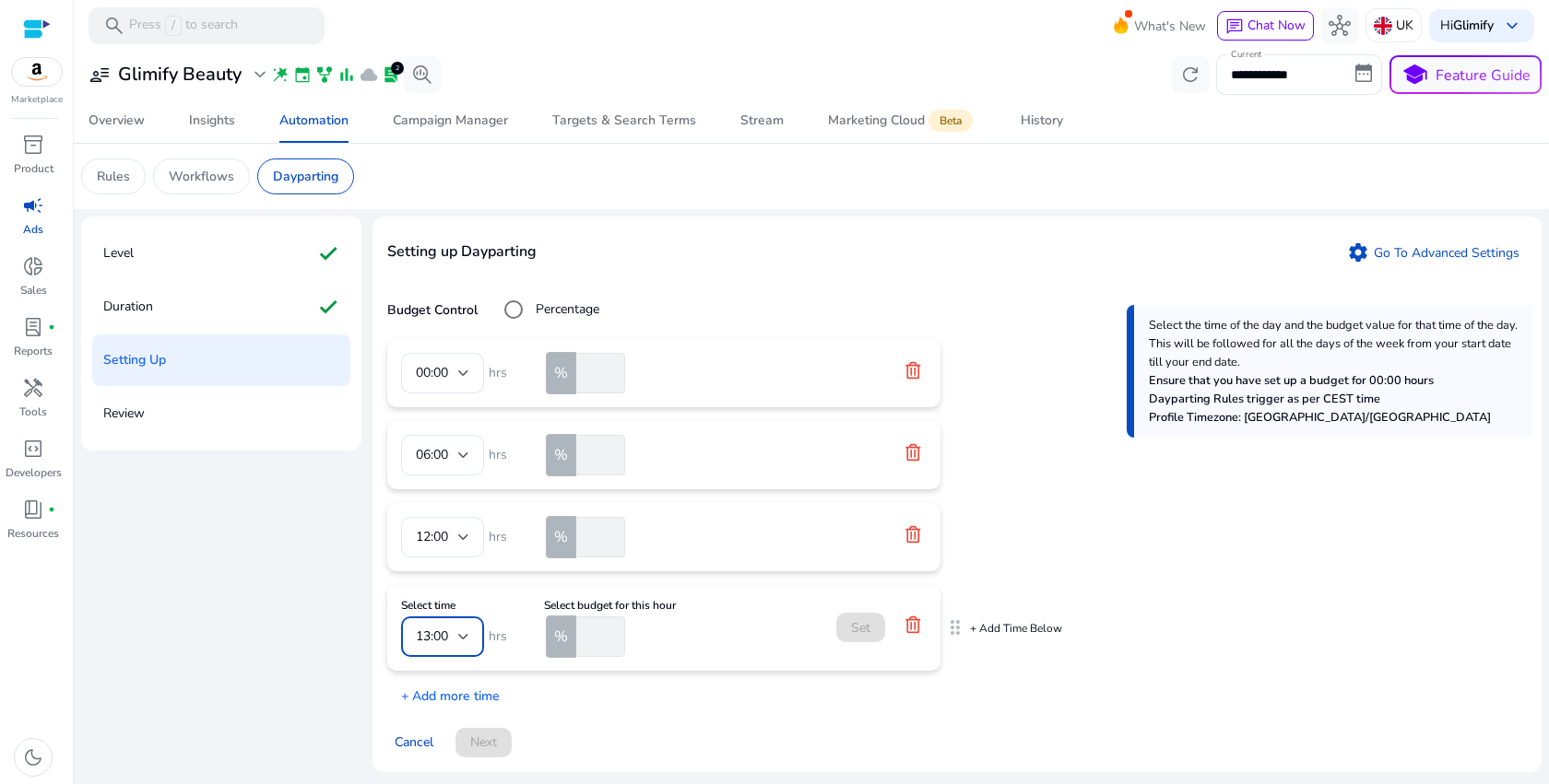
click at [458, 639] on div at bounding box center [463, 636] width 11 height 7
click at [456, 481] on span "18:00" at bounding box center [442, 479] width 53 height 21
click at [591, 633] on input "number" at bounding box center [598, 637] width 52 height 41
type input "***"
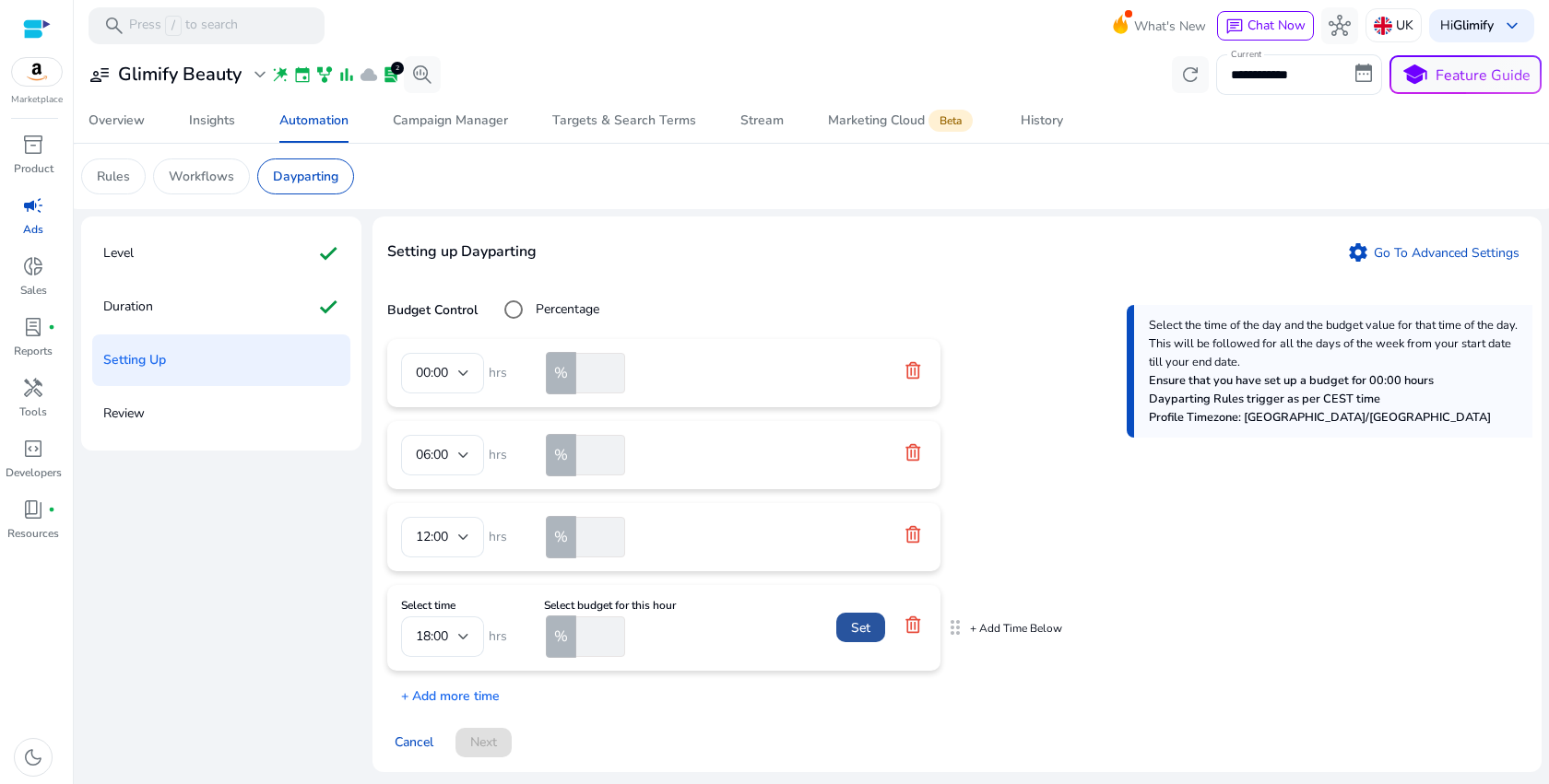
click at [864, 628] on span "Set" at bounding box center [861, 628] width 20 height 20
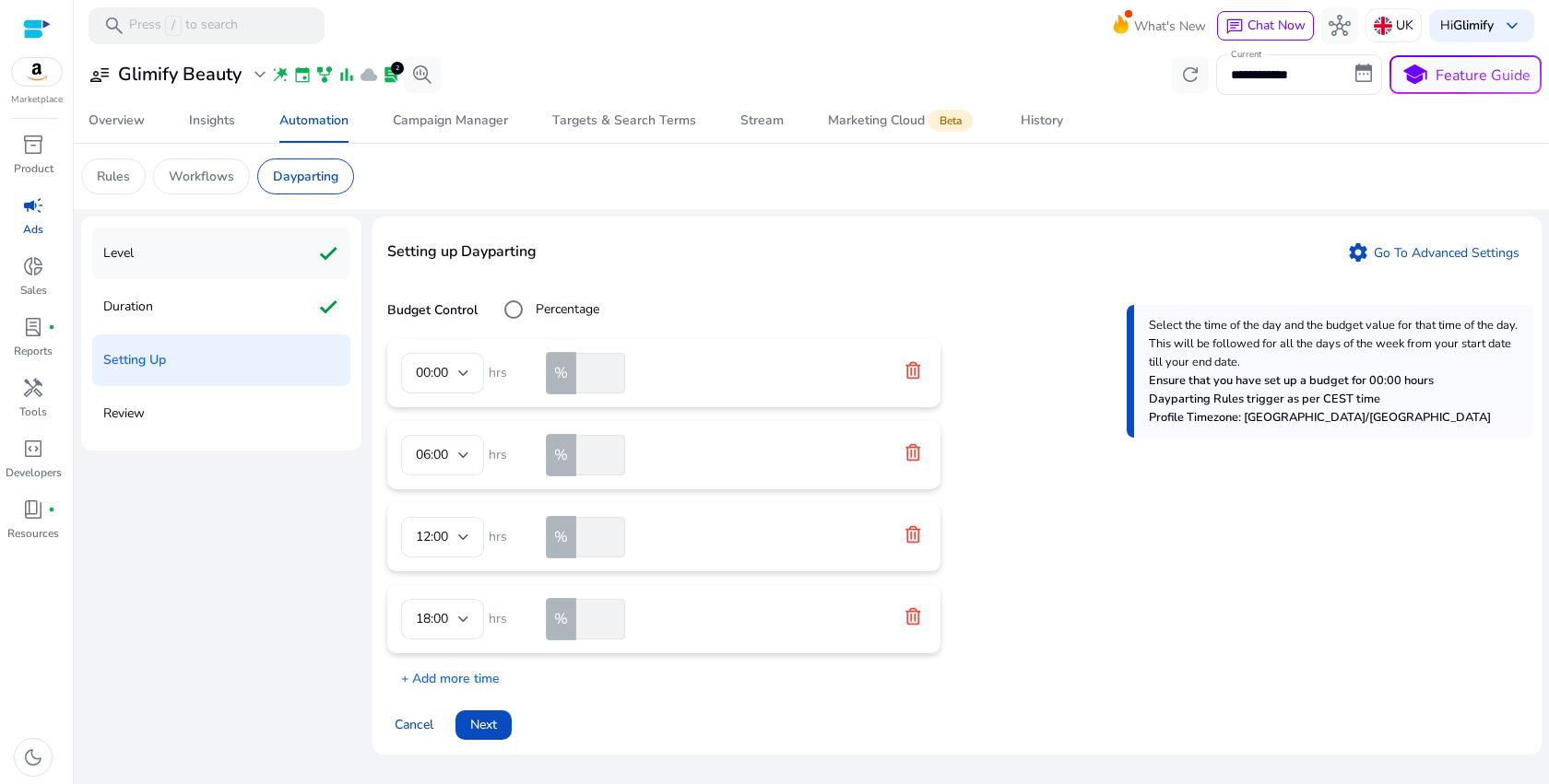
click at [203, 251] on div "Level check" at bounding box center [221, 253] width 258 height 51
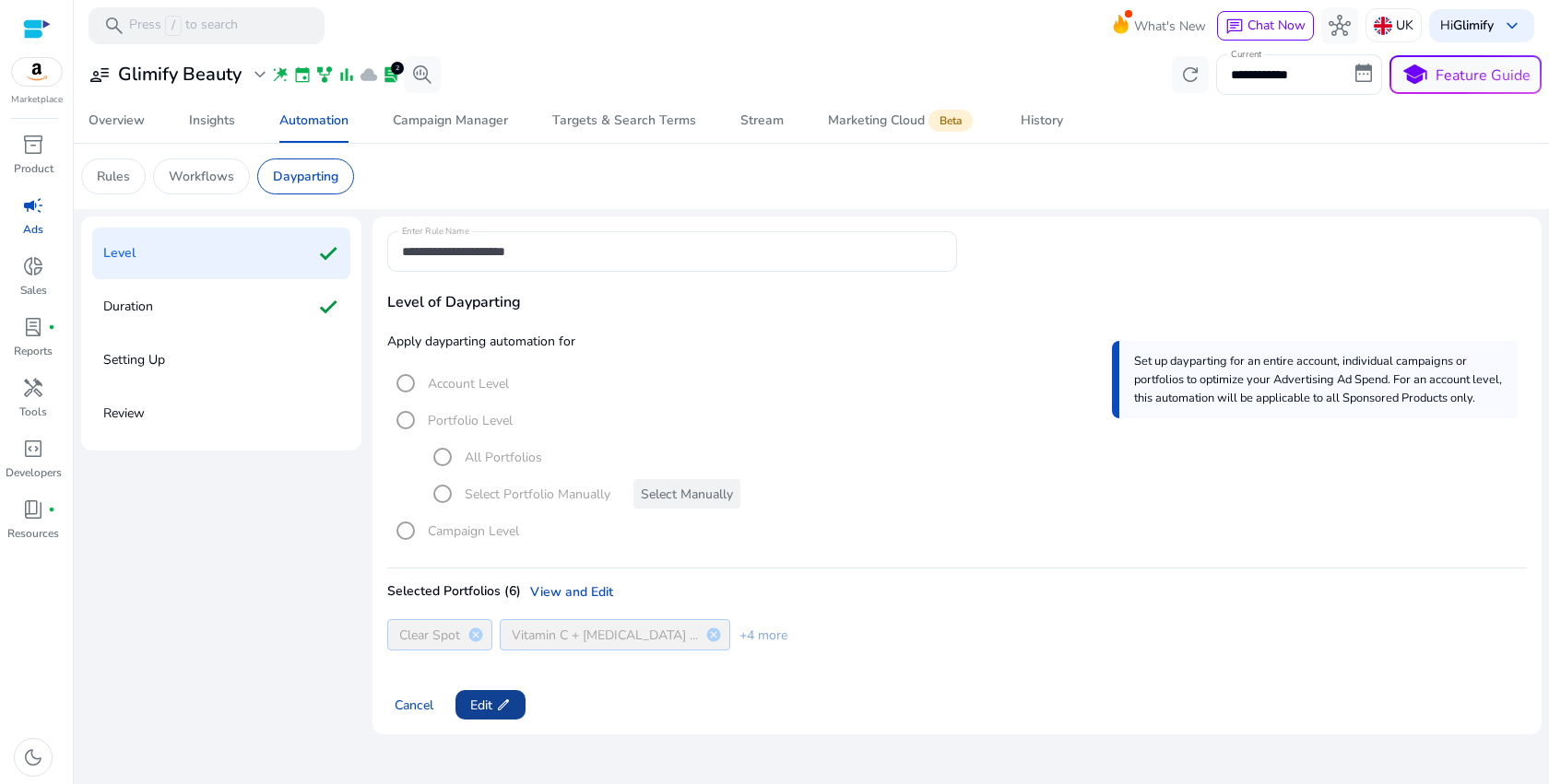
click at [493, 701] on span "Edit edit" at bounding box center [490, 706] width 41 height 20
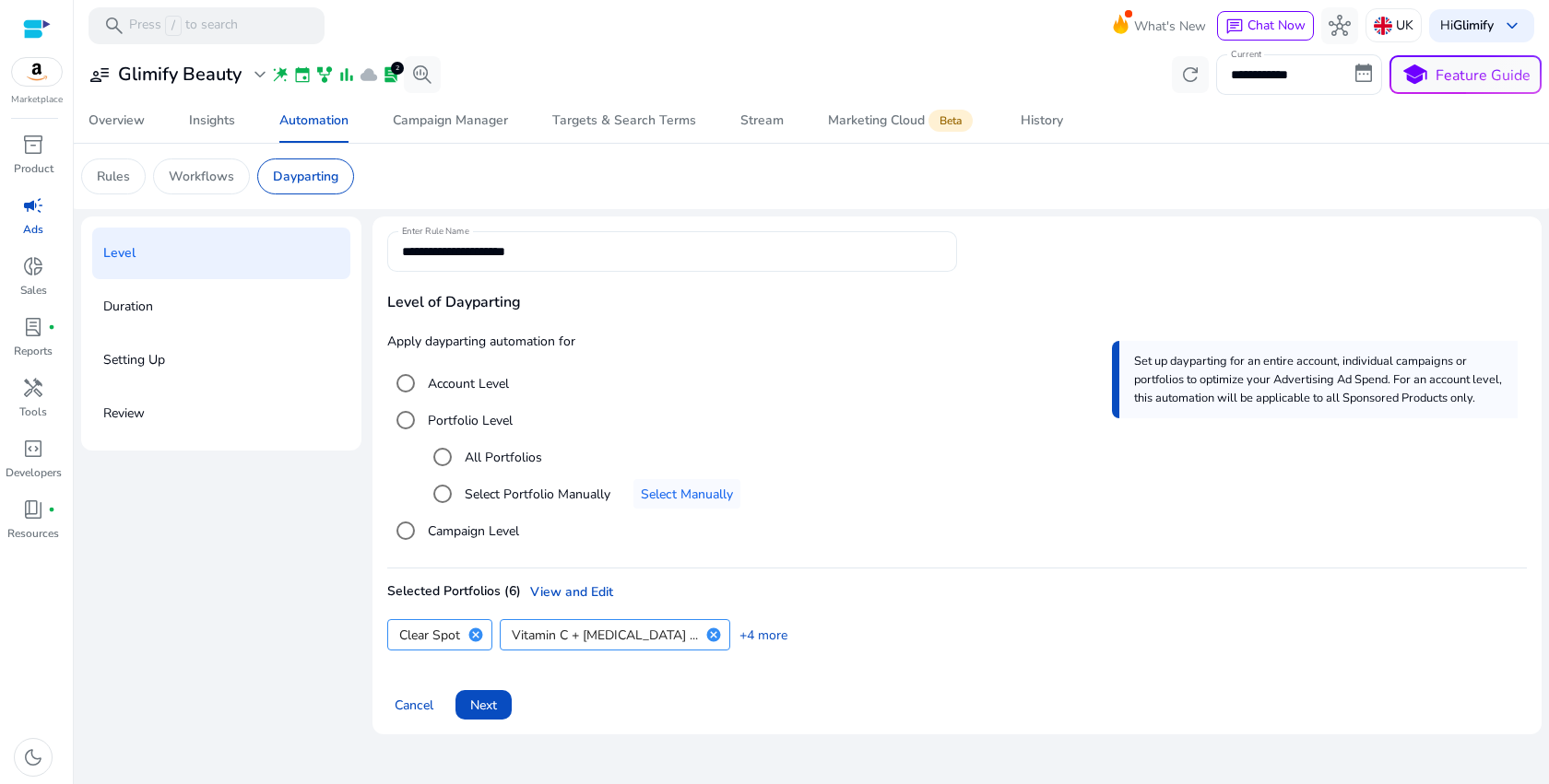
click at [552, 257] on input "**********" at bounding box center [672, 251] width 540 height 21
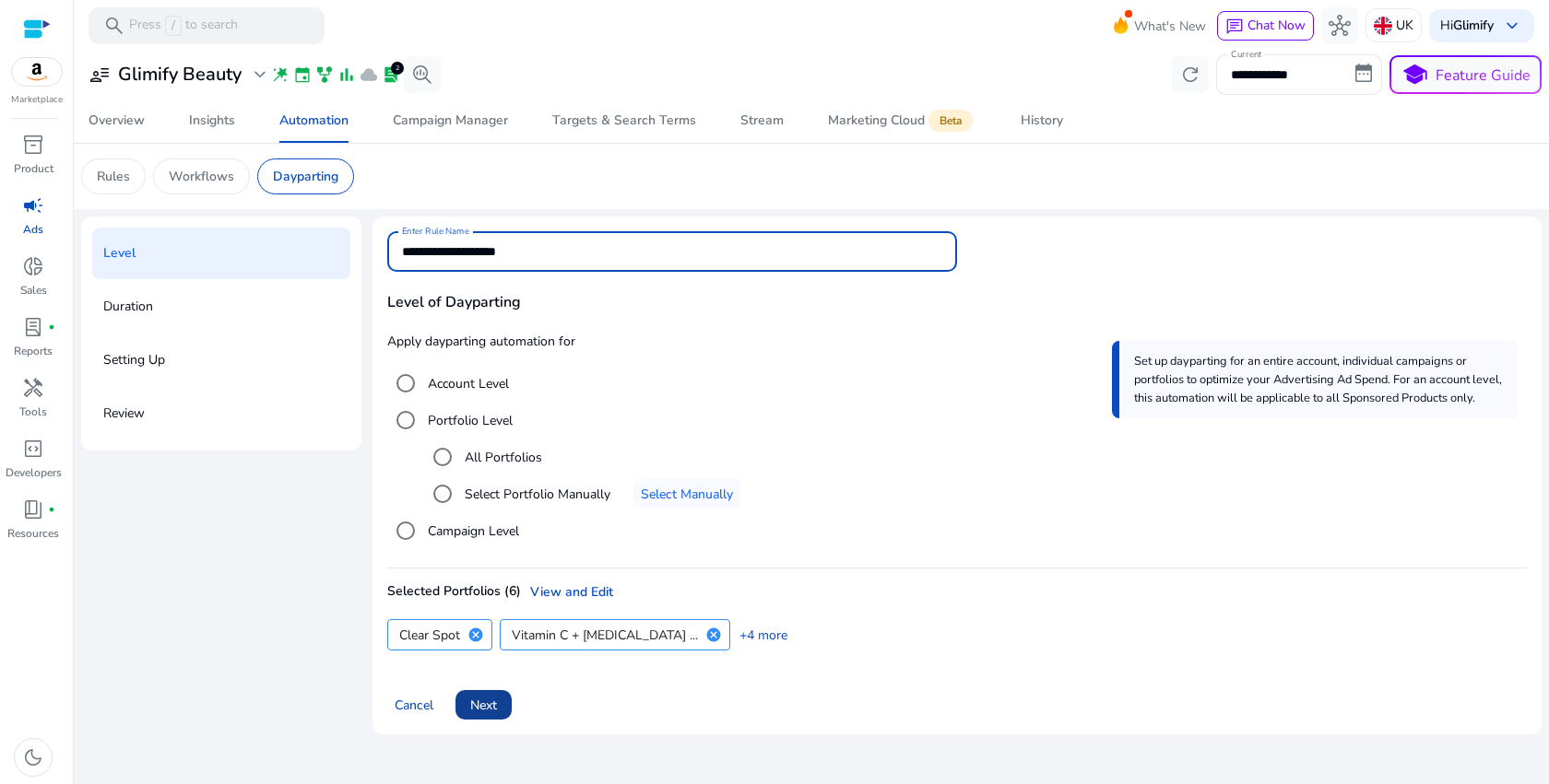
type input "**********"
click at [501, 700] on span at bounding box center [483, 705] width 56 height 44
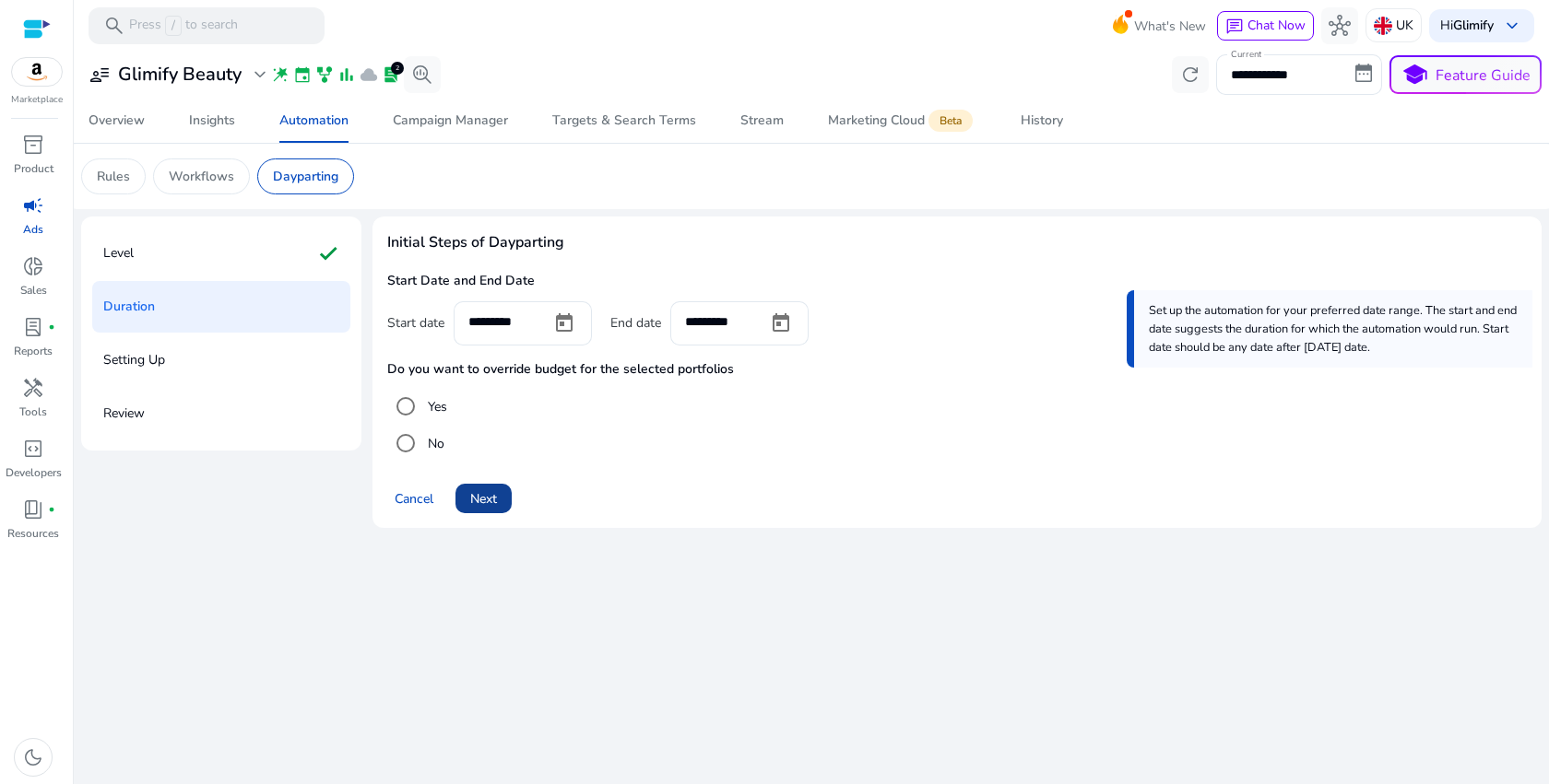
click at [493, 508] on span "Next" at bounding box center [483, 499] width 27 height 20
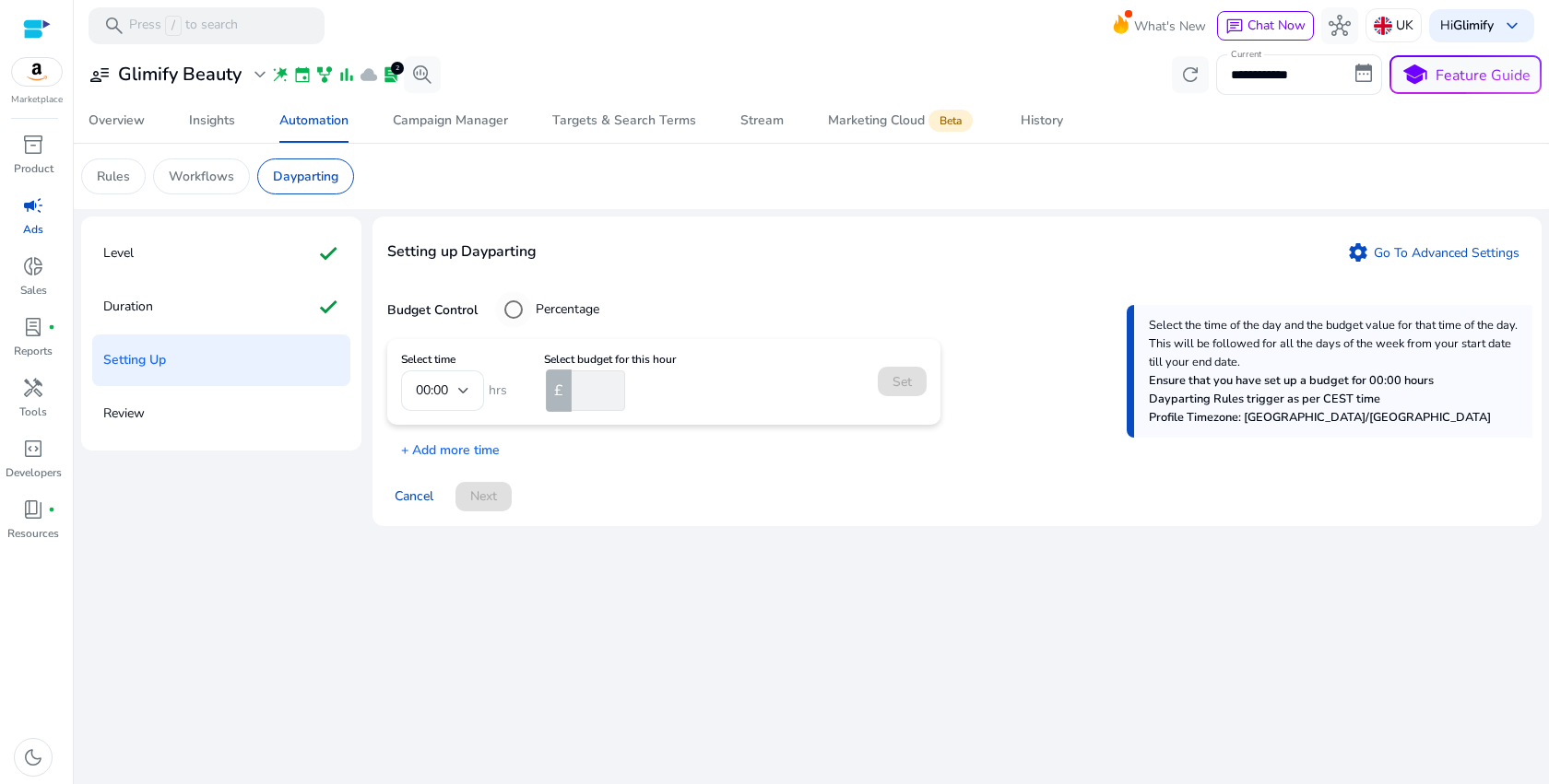
click at [536, 307] on label "Percentage" at bounding box center [566, 309] width 67 height 20
click at [600, 391] on input "number" at bounding box center [598, 391] width 52 height 41
type input "**"
click at [894, 381] on span "Set" at bounding box center [902, 383] width 20 height 20
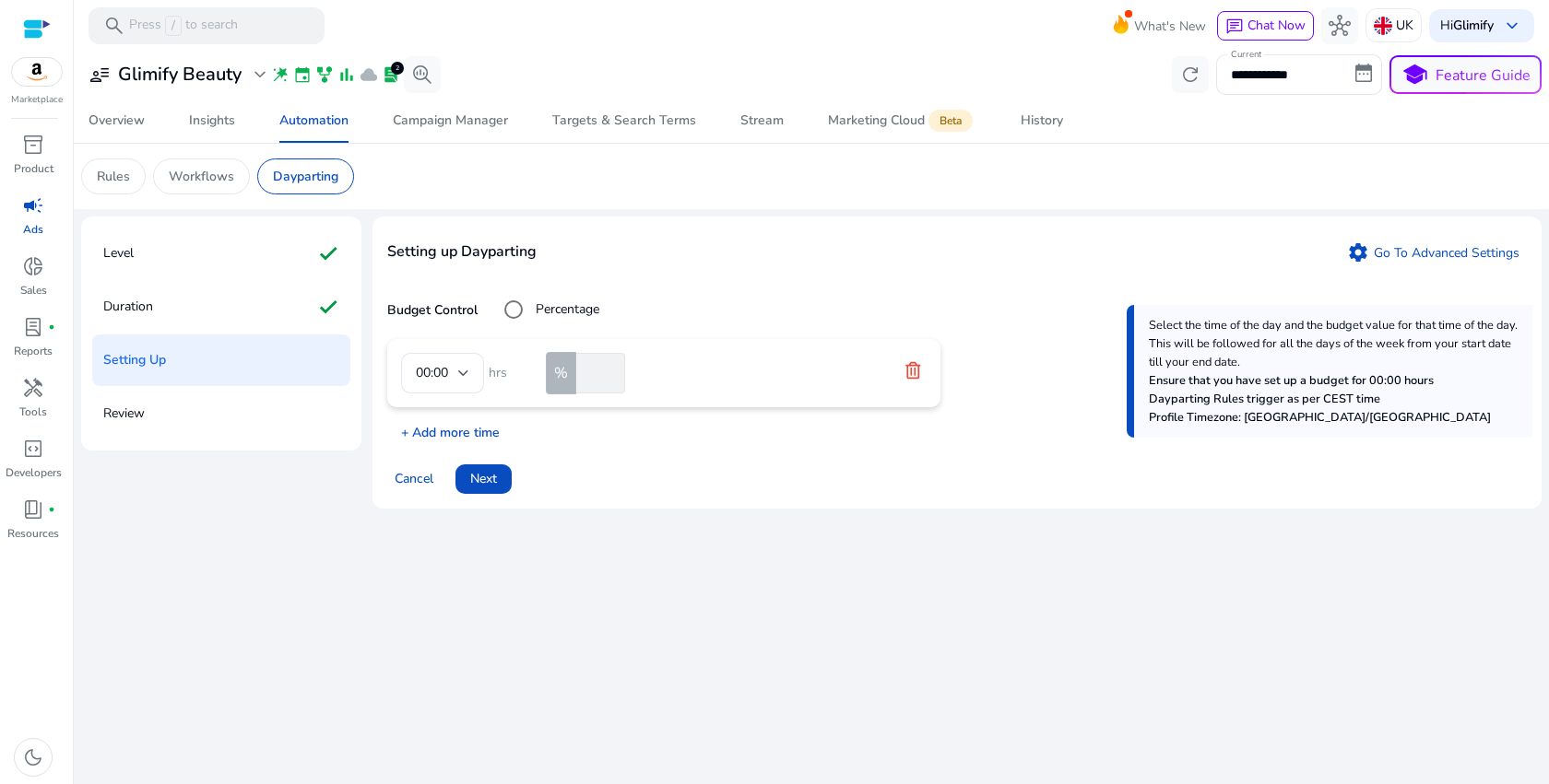
click at [437, 430] on p "+ Add more time" at bounding box center [443, 427] width 113 height 29
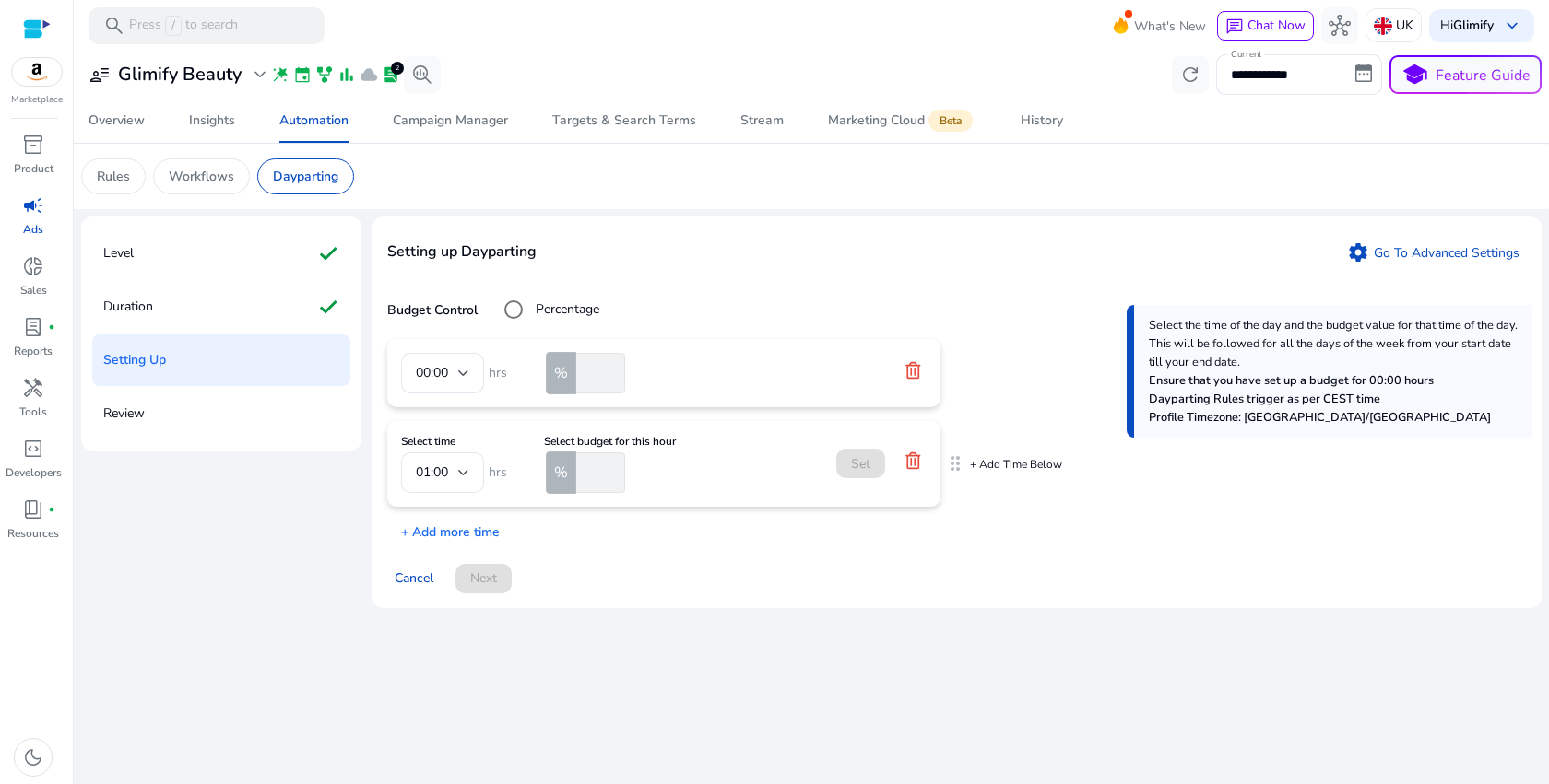
click at [597, 469] on input "number" at bounding box center [598, 473] width 52 height 41
type input "**"
click at [455, 481] on div "01:00" at bounding box center [436, 473] width 43 height 21
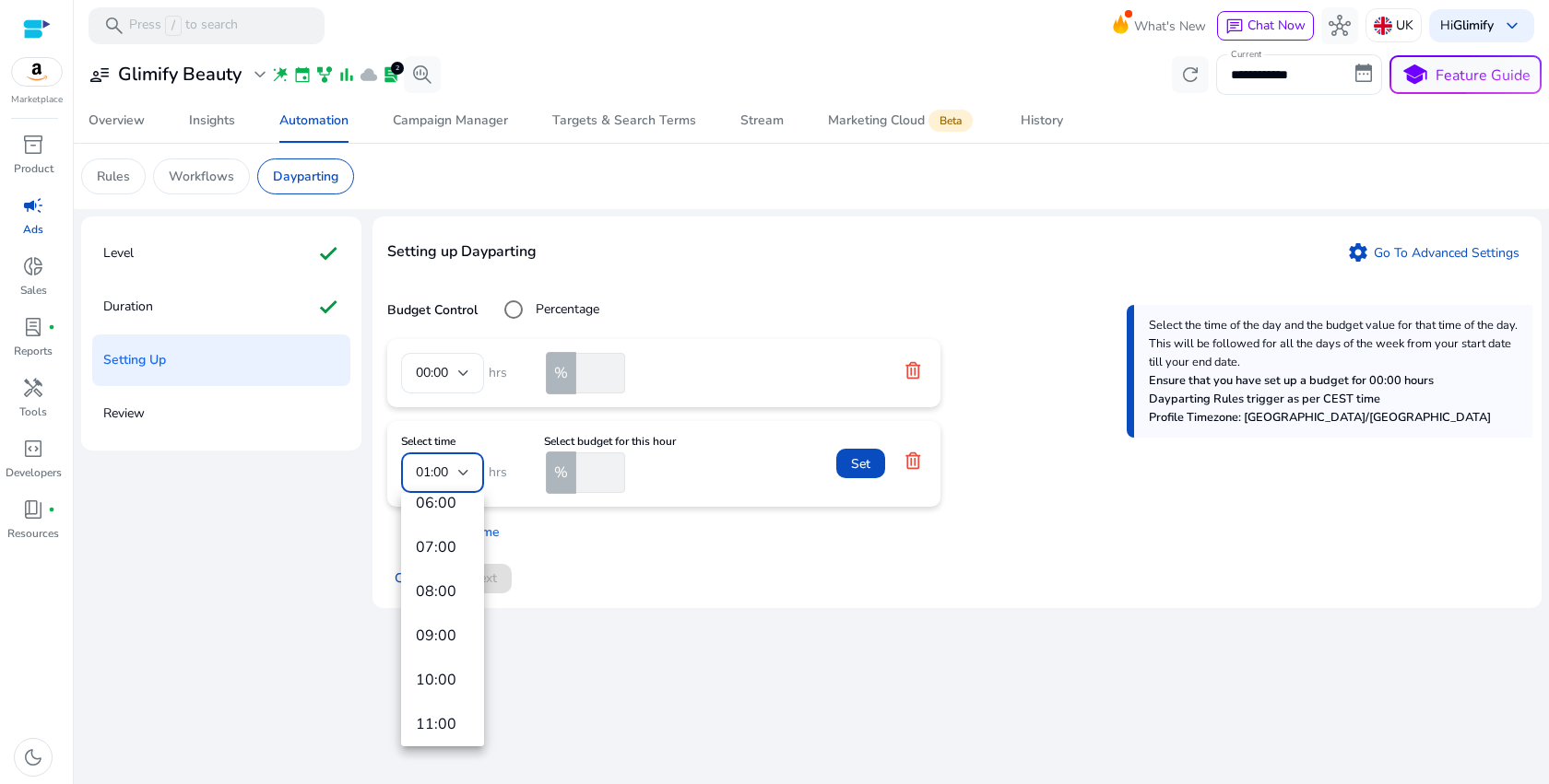
scroll to position [220, 0]
click at [444, 531] on span "06:00" at bounding box center [442, 523] width 53 height 21
click at [854, 466] on span "Set" at bounding box center [861, 464] width 20 height 20
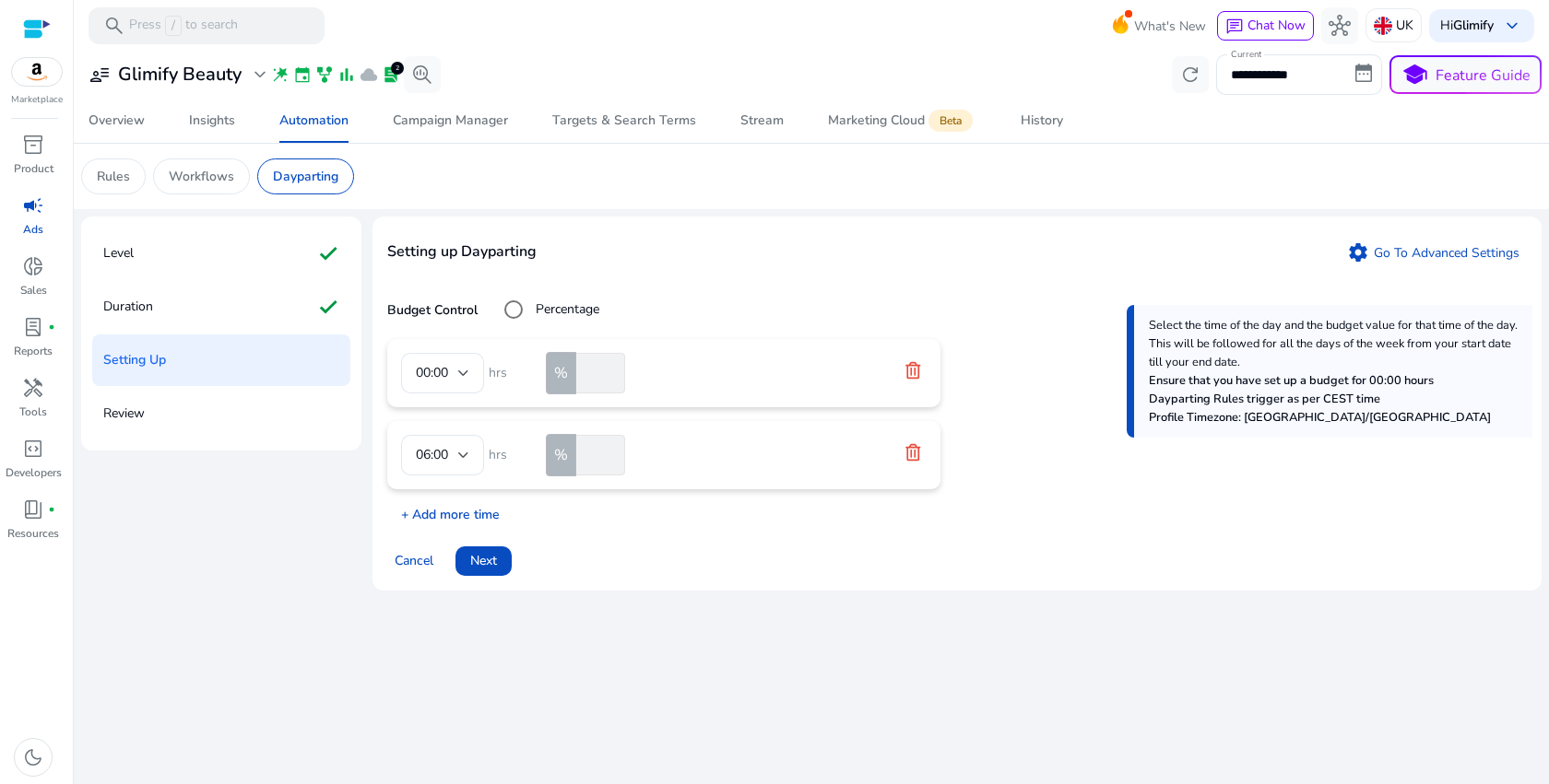
click at [462, 517] on p "+ Add more time" at bounding box center [443, 509] width 113 height 29
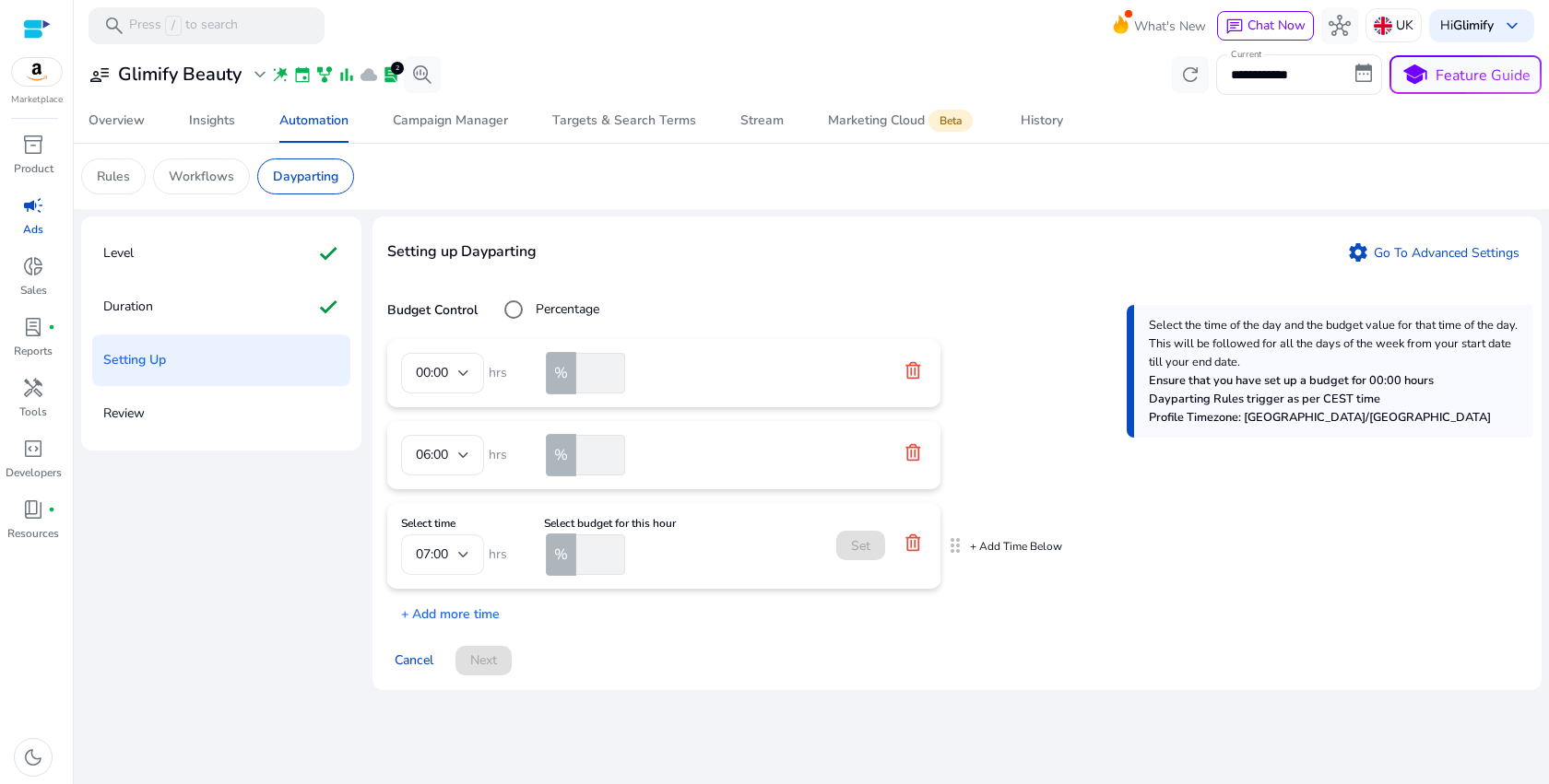
click at [451, 558] on div "07:00" at bounding box center [436, 555] width 43 height 21
click at [452, 315] on mat-option "12:00" at bounding box center [442, 304] width 83 height 44
click at [592, 553] on input "number" at bounding box center [598, 555] width 52 height 41
type input "**"
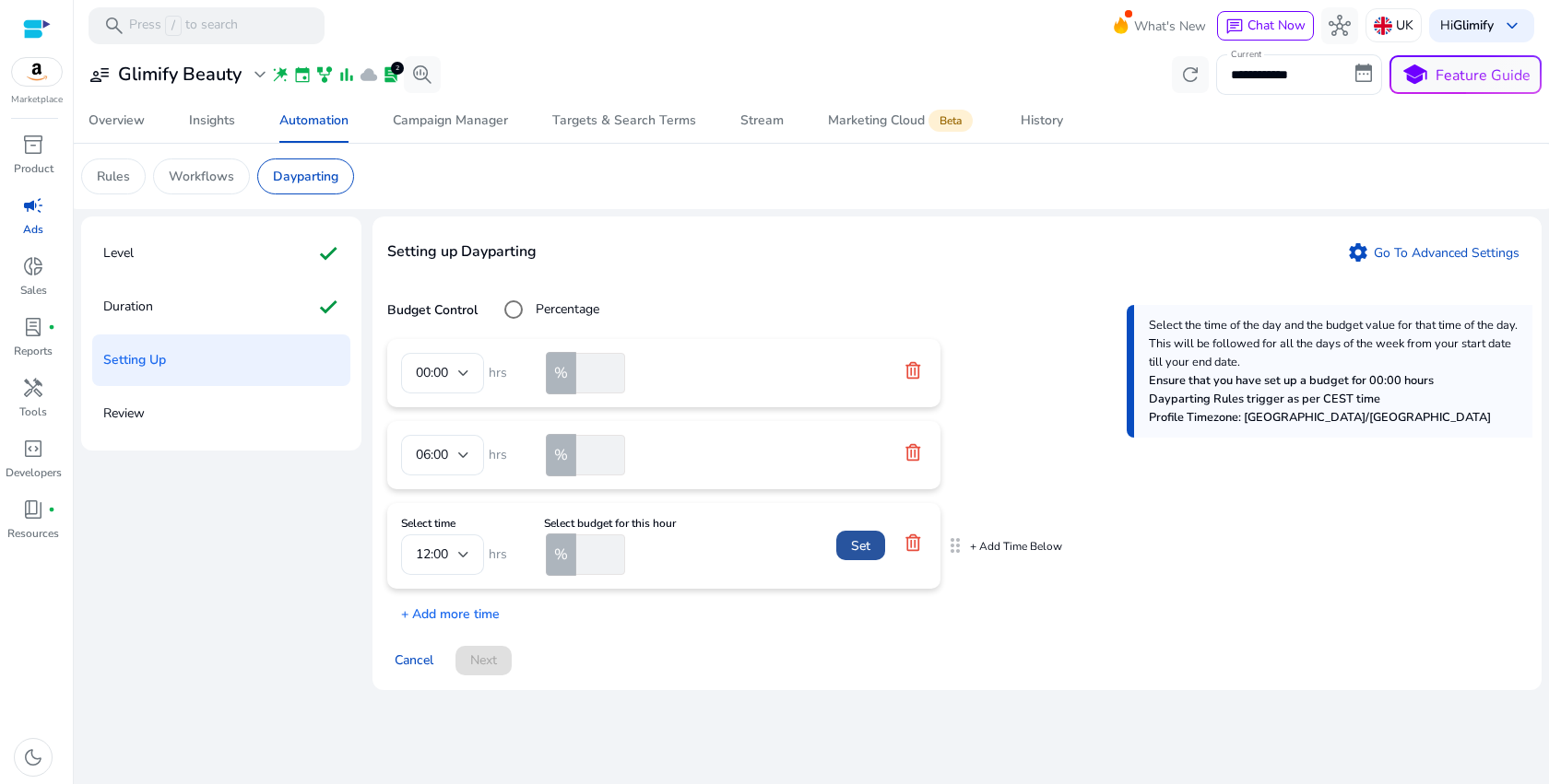
click at [846, 541] on span at bounding box center [860, 545] width 48 height 44
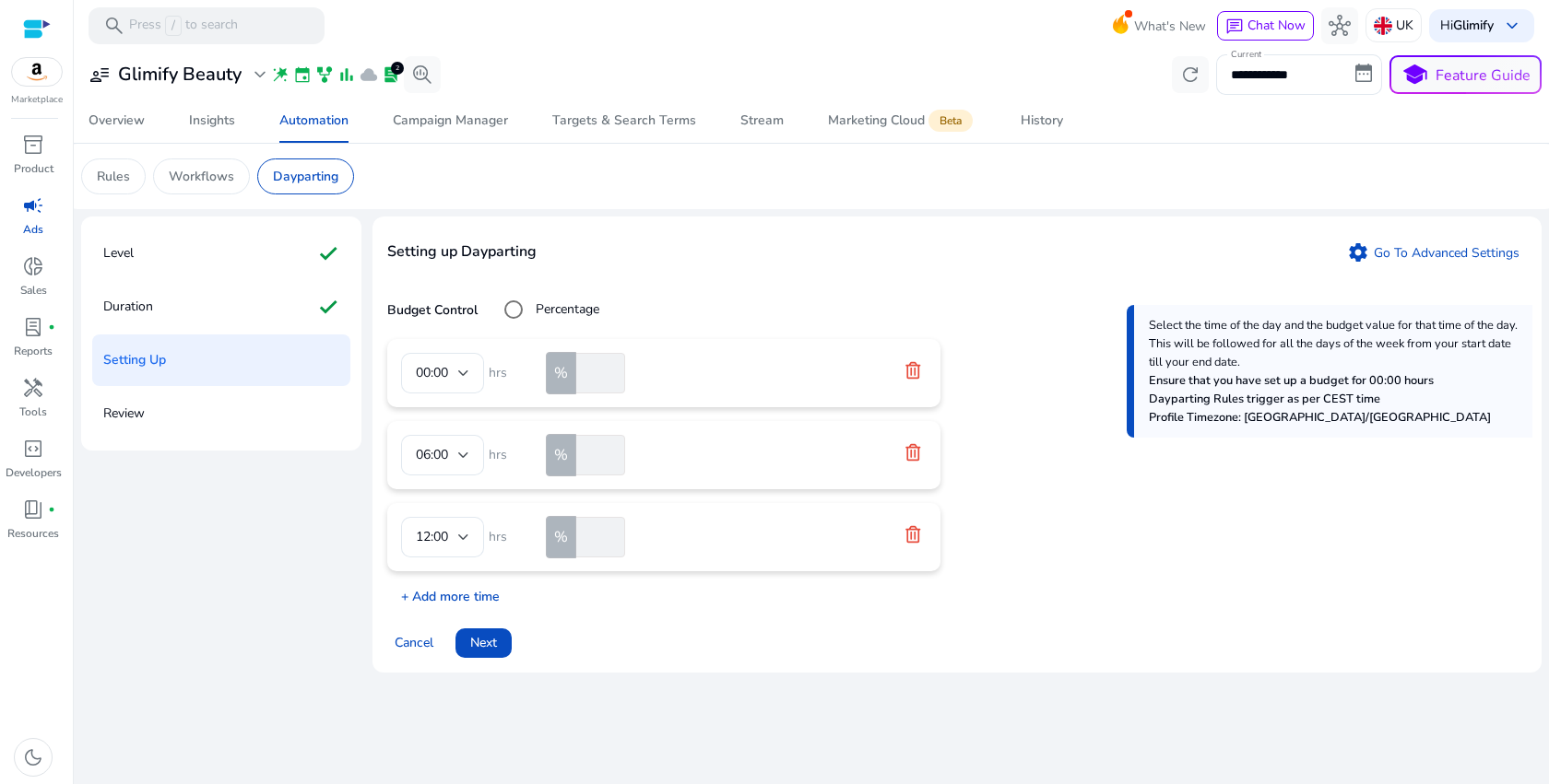
click at [491, 597] on p "+ Add more time" at bounding box center [443, 591] width 113 height 29
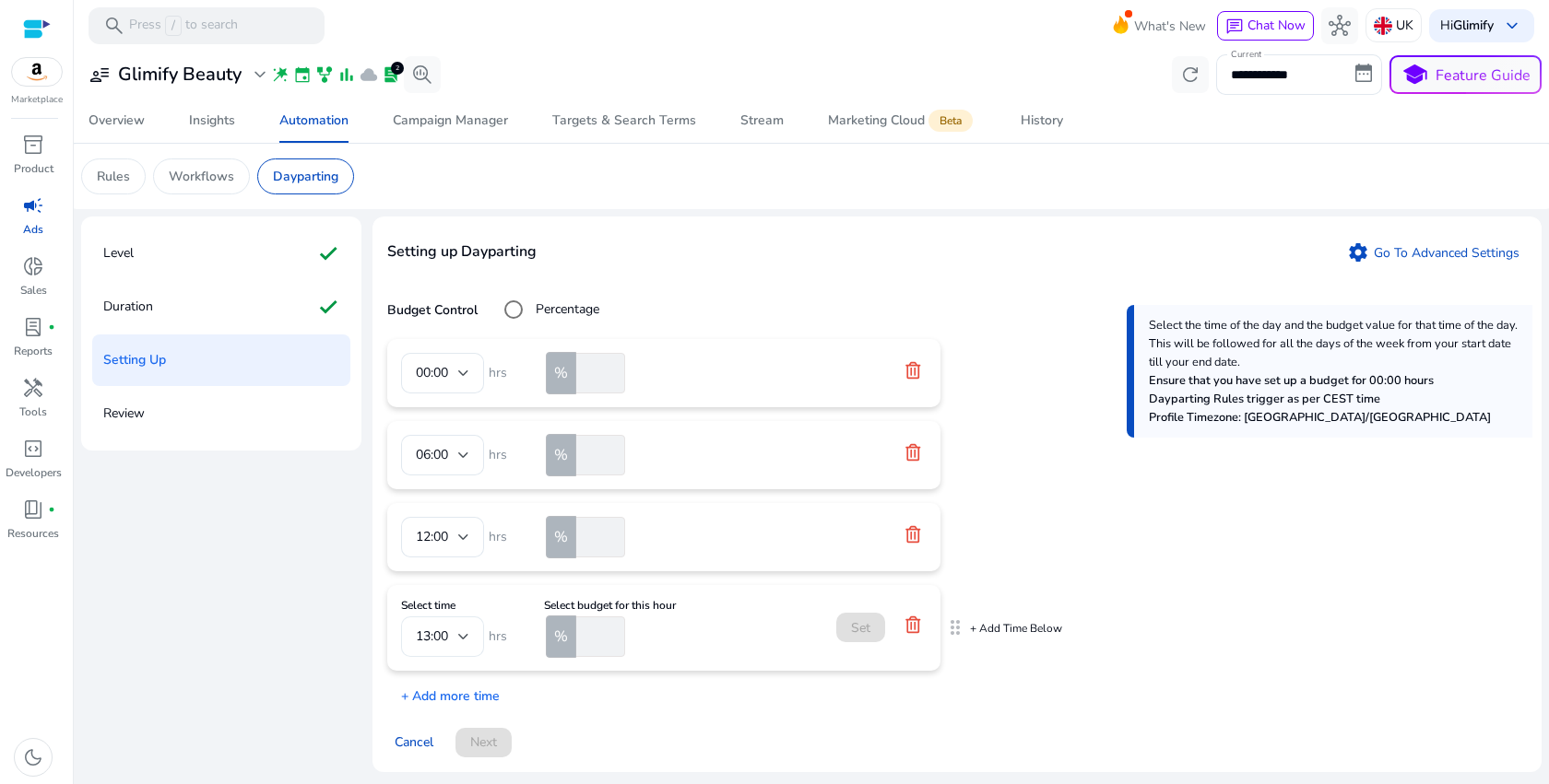
click at [431, 650] on div "13:00" at bounding box center [442, 637] width 53 height 41
click at [450, 479] on span "18:00" at bounding box center [442, 476] width 53 height 21
click at [598, 644] on input "number" at bounding box center [598, 637] width 52 height 41
type input "***"
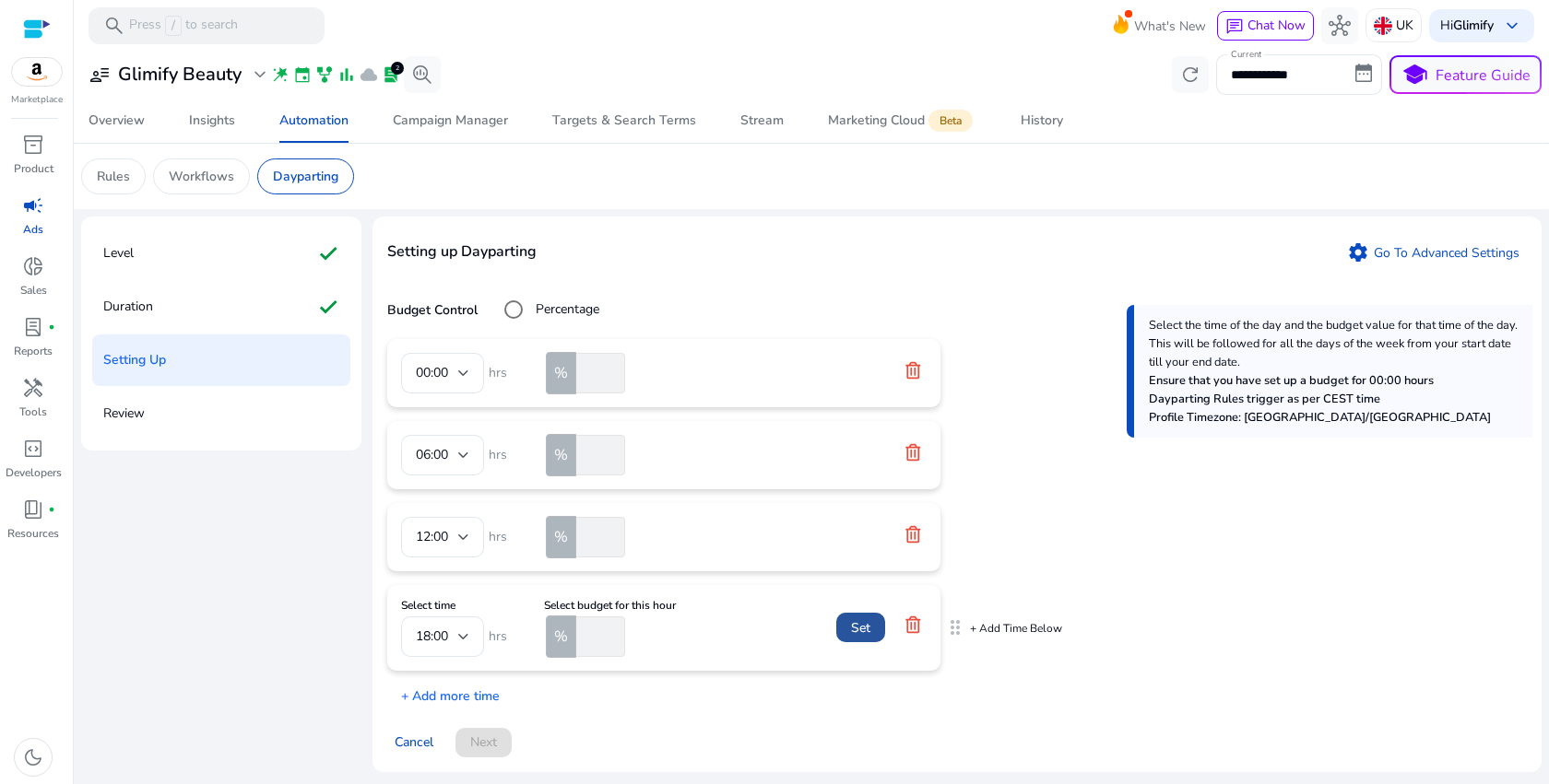
click at [850, 628] on span at bounding box center [860, 627] width 48 height 44
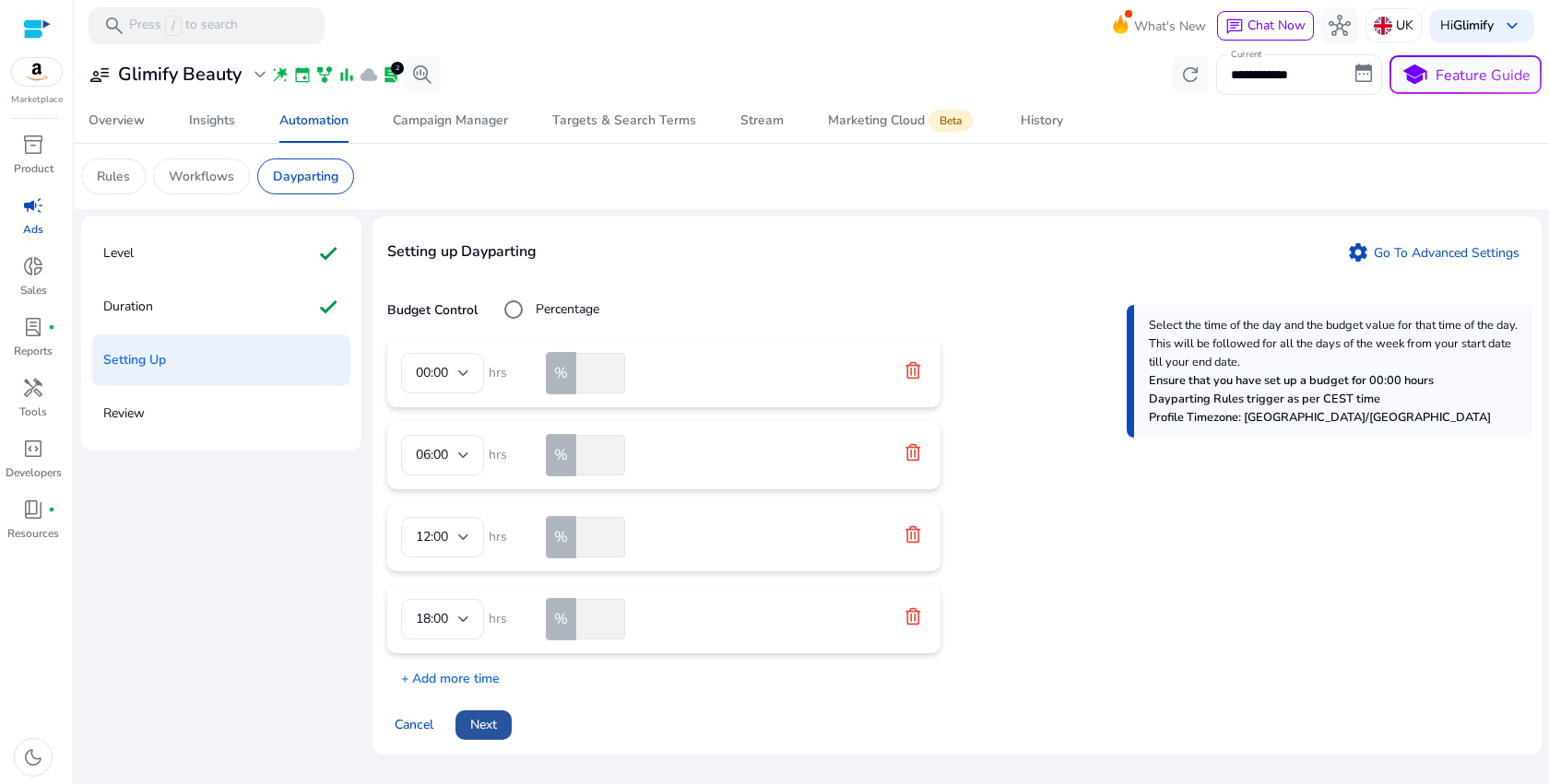
click at [510, 732] on span at bounding box center [483, 725] width 56 height 44
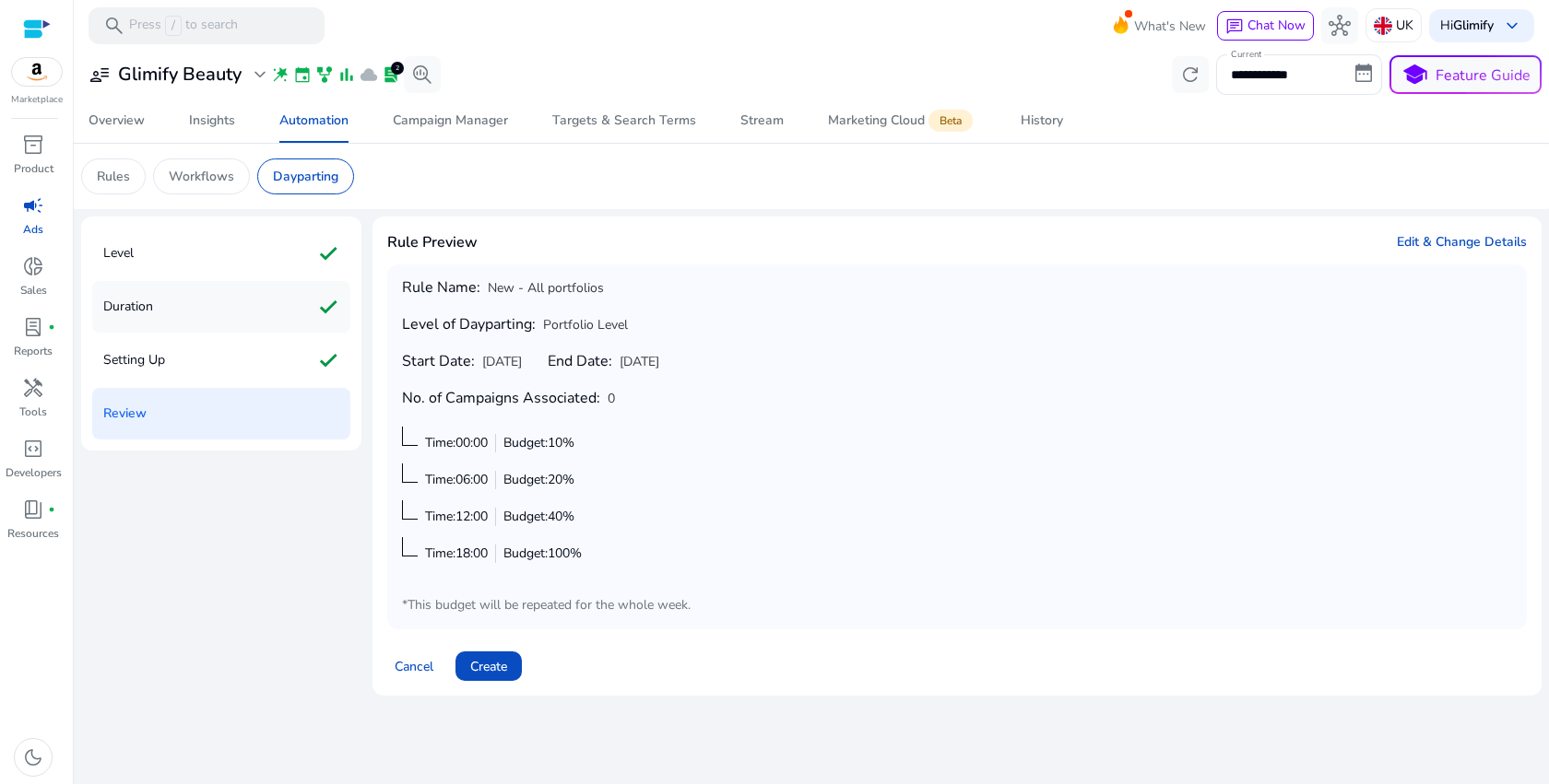
click at [174, 301] on div "Duration check" at bounding box center [221, 306] width 258 height 51
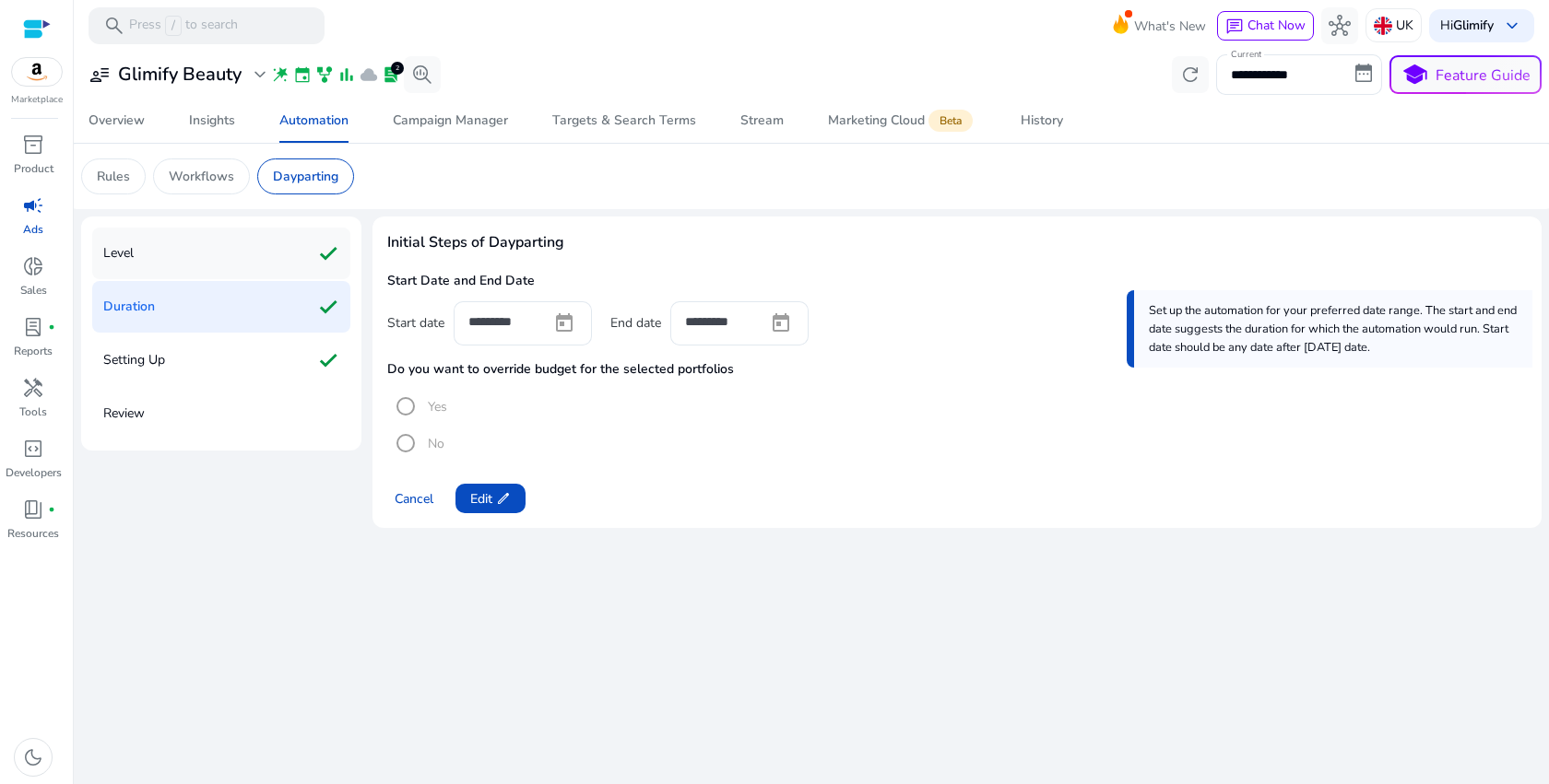
click at [181, 262] on div "Level check" at bounding box center [221, 253] width 258 height 51
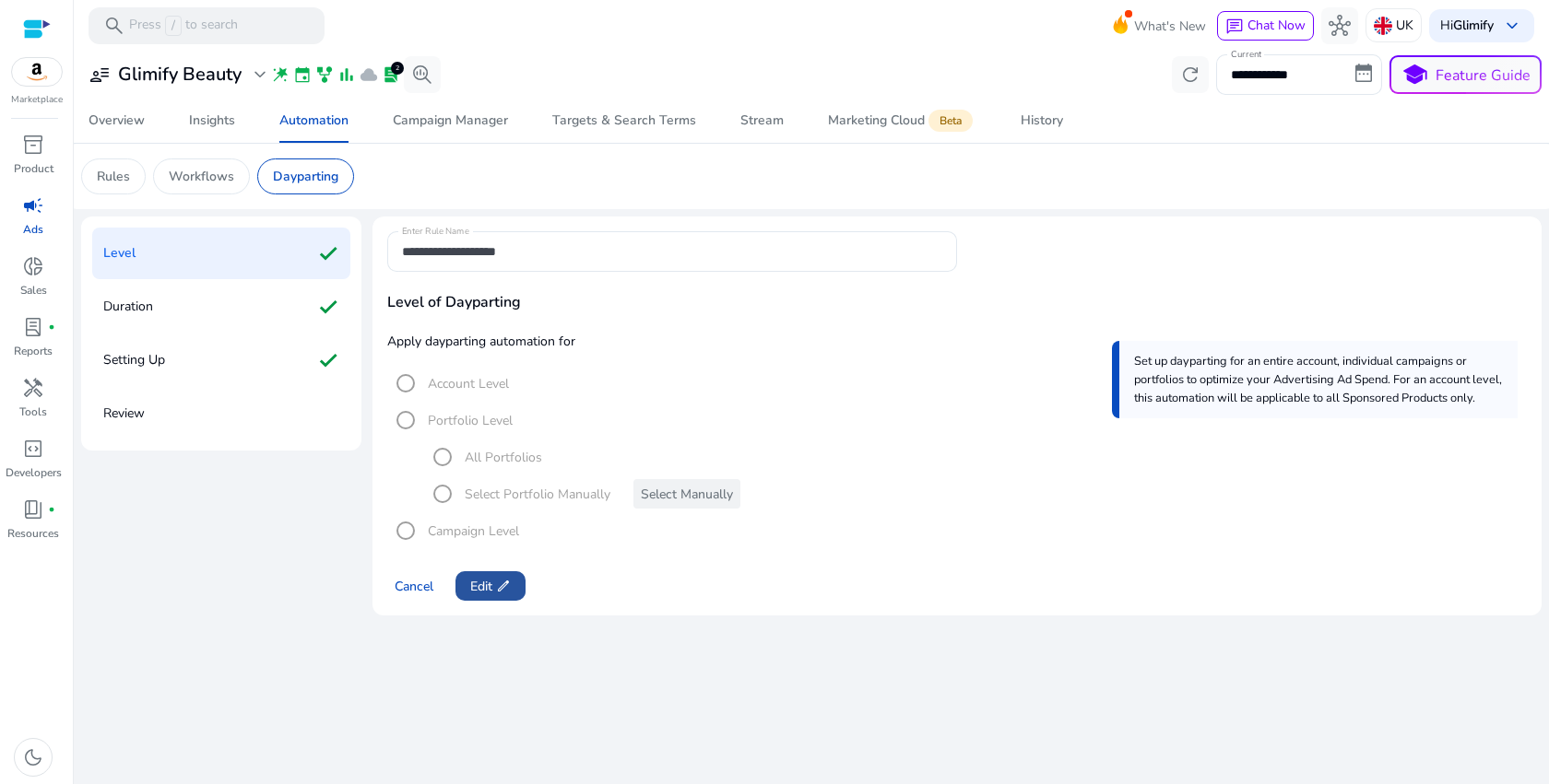
click at [482, 579] on span "Edit edit" at bounding box center [490, 586] width 41 height 20
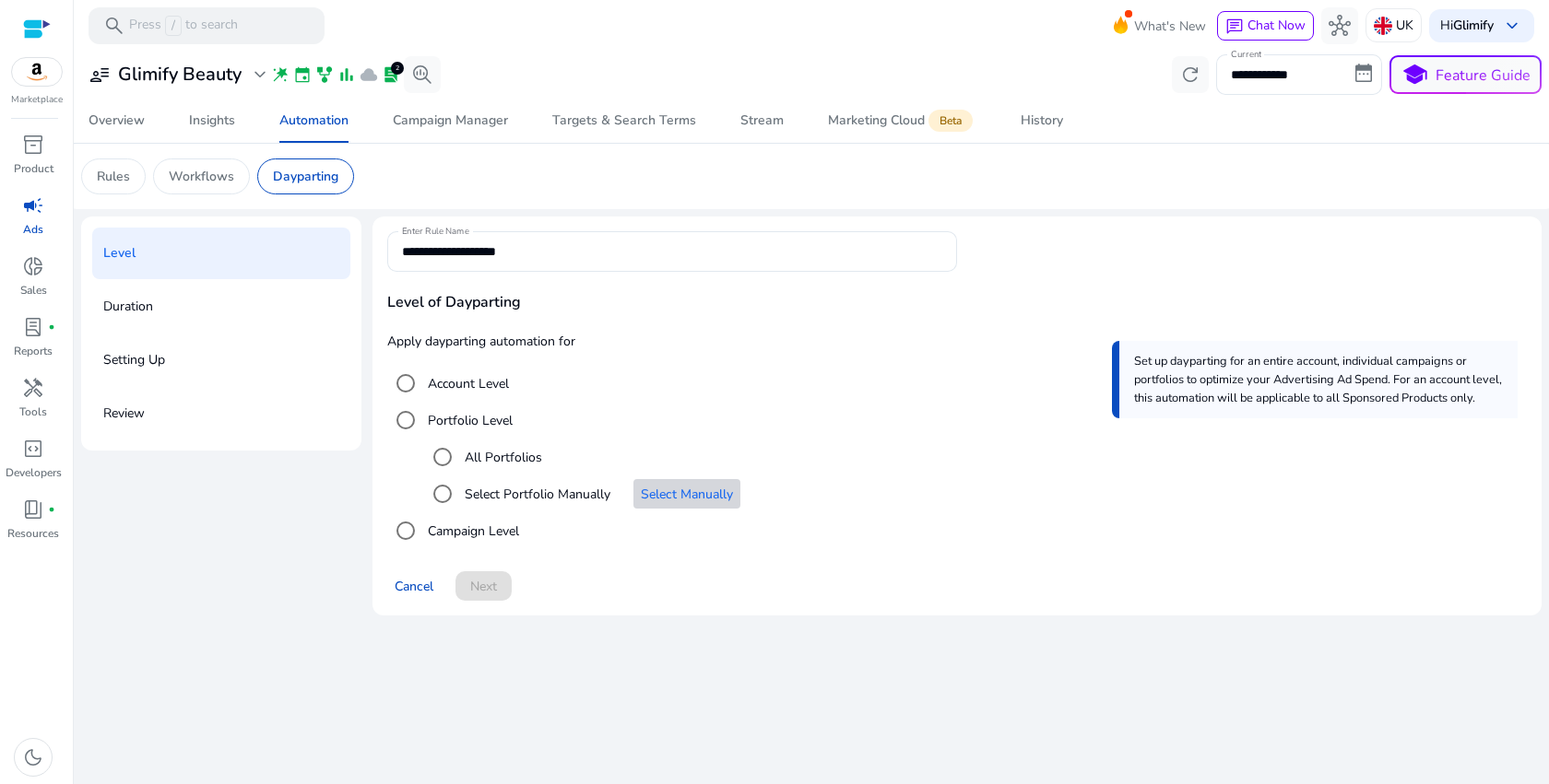
click at [689, 497] on span "Select Manually" at bounding box center [686, 494] width 92 height 20
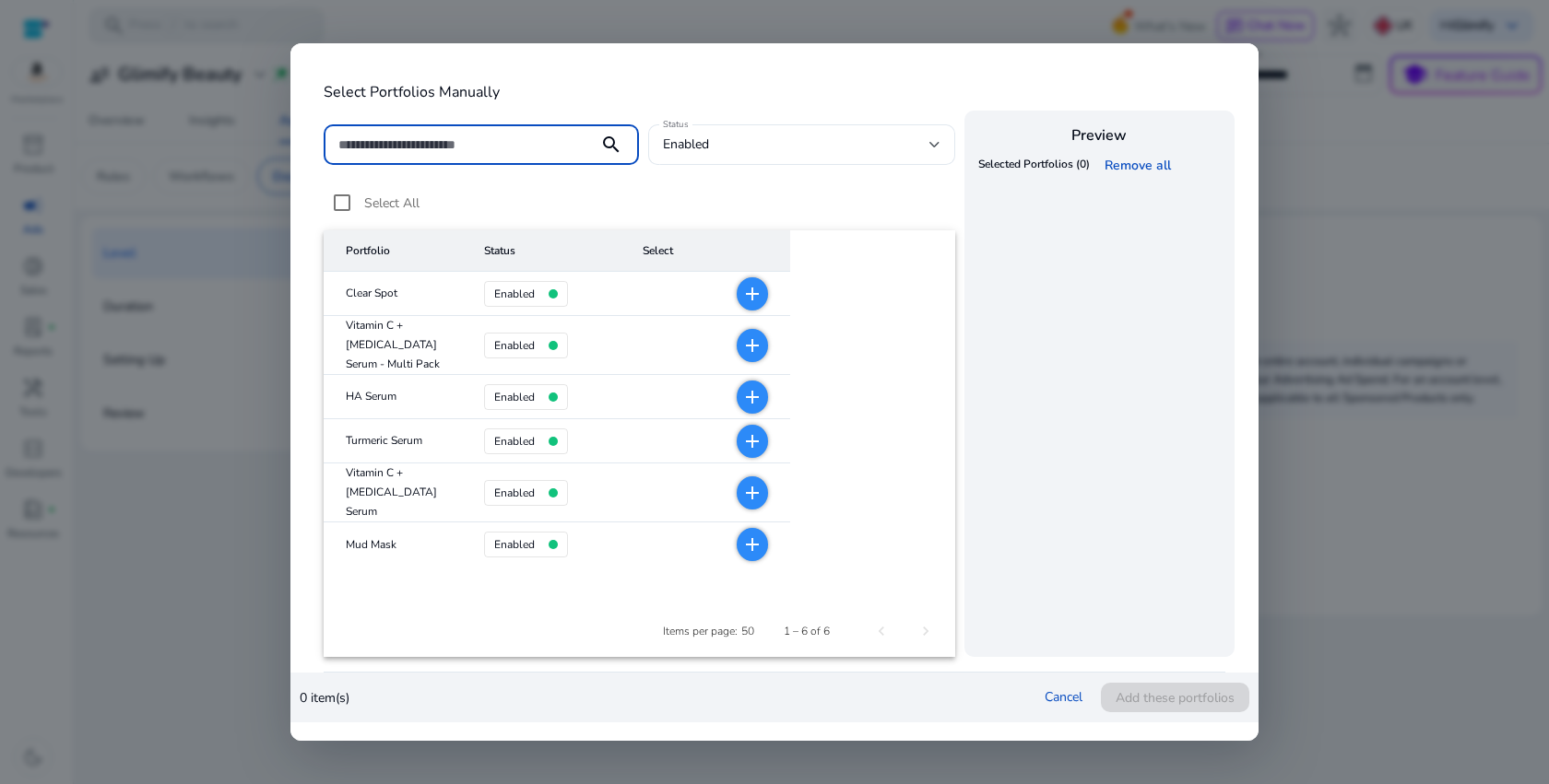
click at [392, 199] on span "Select All" at bounding box center [392, 204] width 55 height 18
click at [759, 155] on div "enabled" at bounding box center [801, 144] width 277 height 22
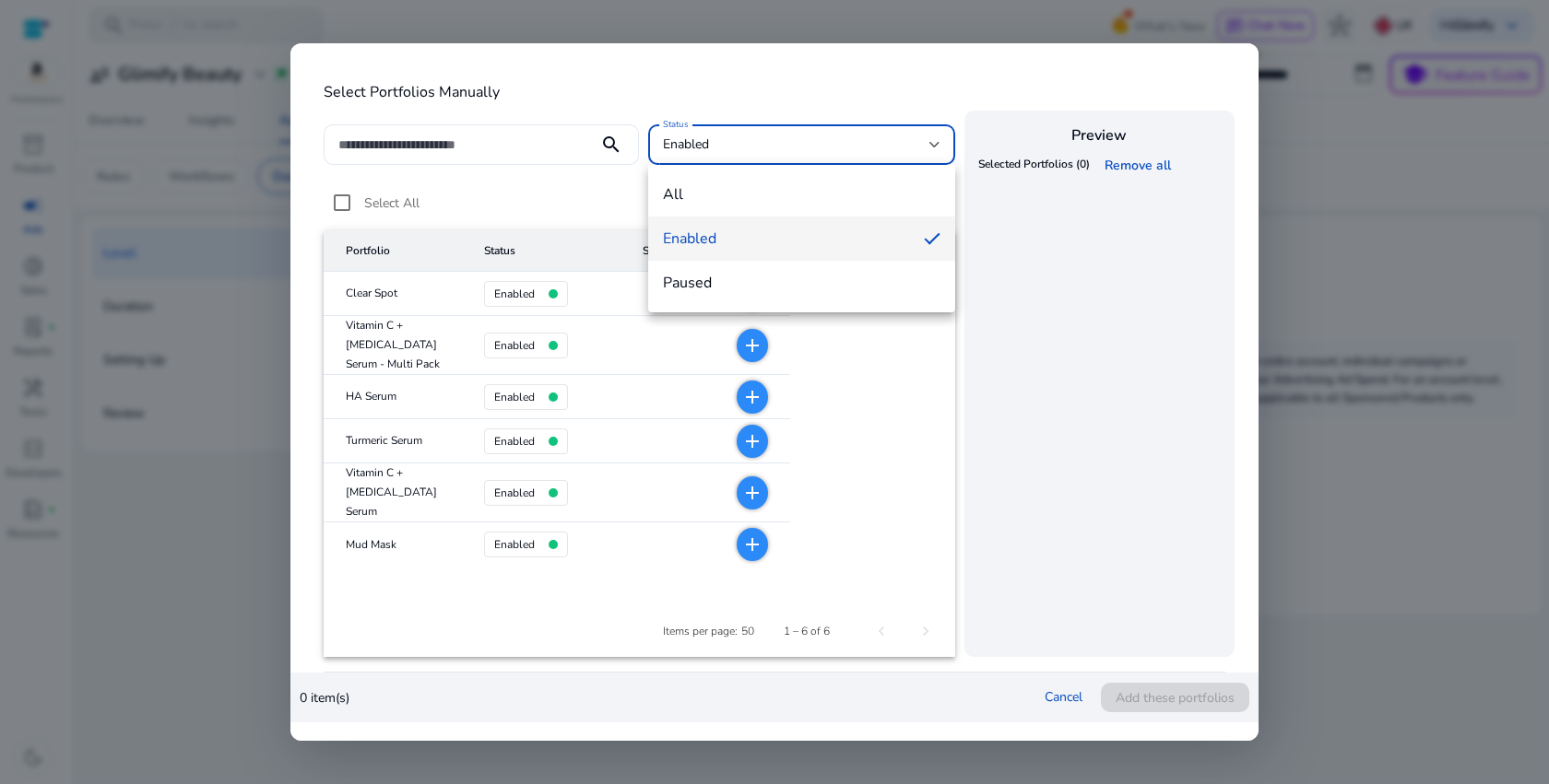
click at [510, 207] on div at bounding box center [774, 392] width 1549 height 784
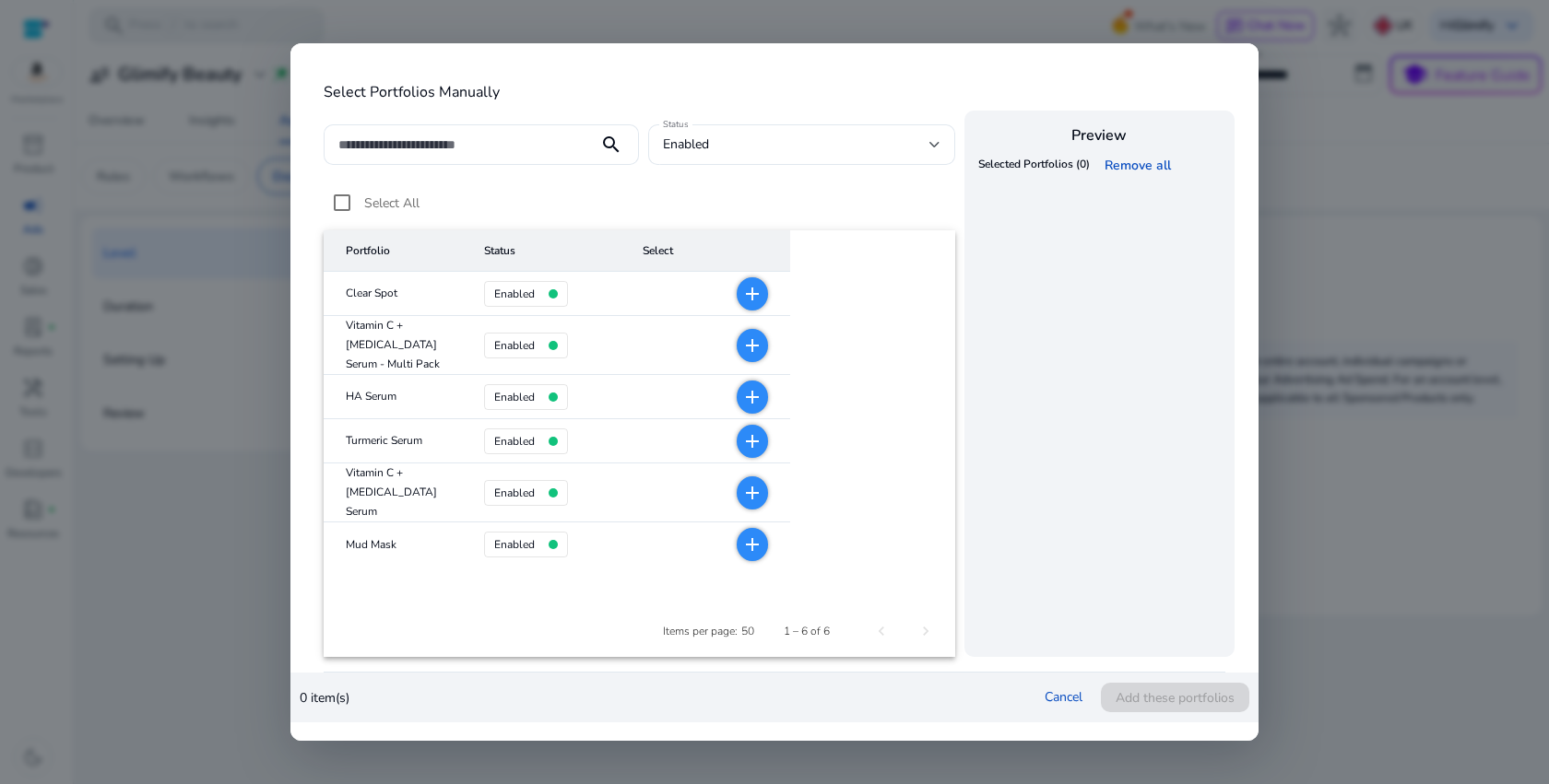
click at [741, 537] on mat-icon "add" at bounding box center [752, 545] width 22 height 22
click at [741, 489] on mat-icon "add" at bounding box center [752, 492] width 22 height 22
click at [741, 444] on mat-icon "add" at bounding box center [752, 441] width 22 height 22
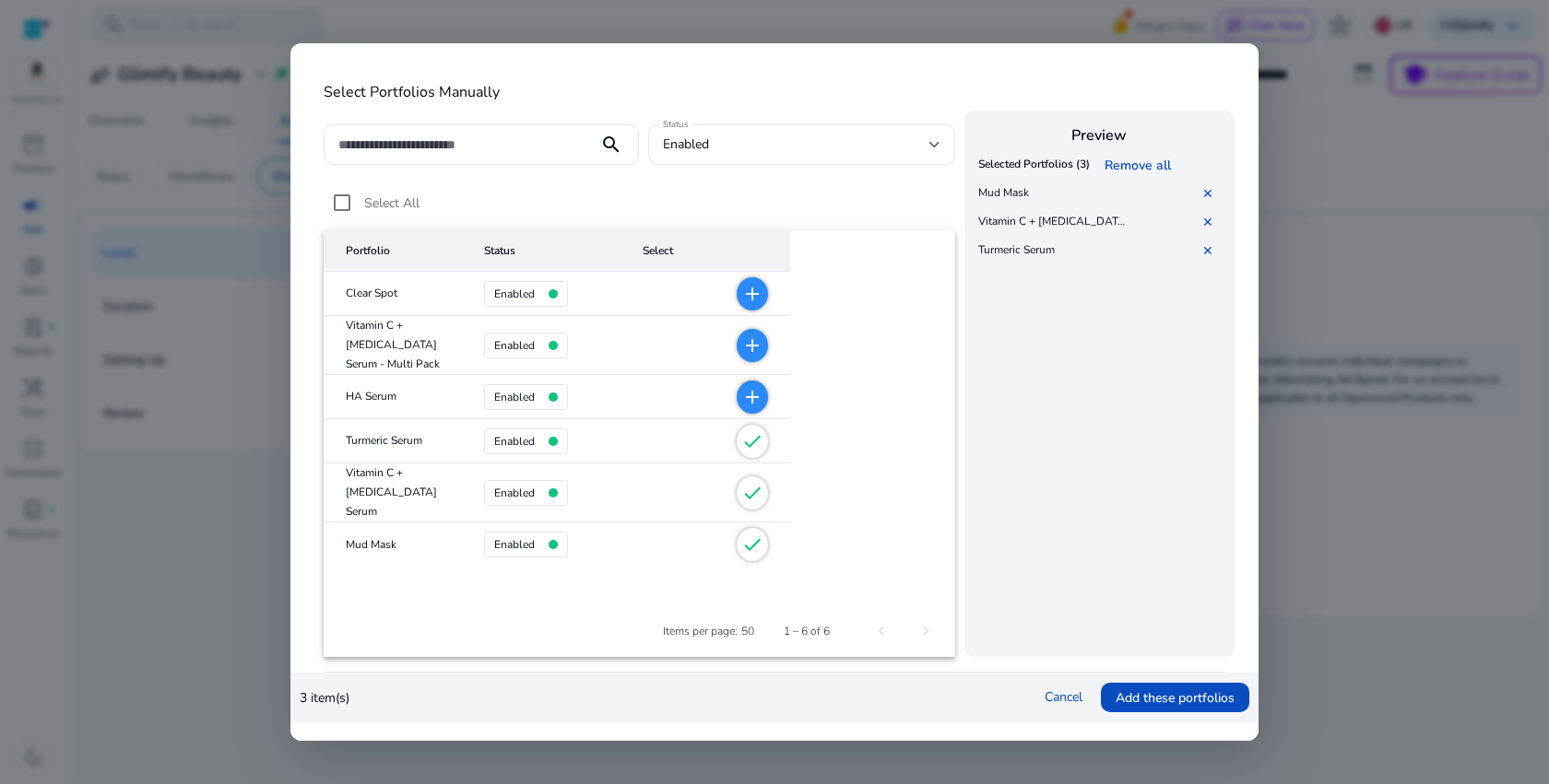
click at [696, 413] on mat-cell "add" at bounding box center [709, 396] width 162 height 44
click at [741, 406] on mat-icon "add" at bounding box center [752, 397] width 22 height 22
click at [741, 356] on mat-icon "add" at bounding box center [752, 345] width 22 height 22
click at [741, 287] on mat-icon "add" at bounding box center [752, 294] width 22 height 22
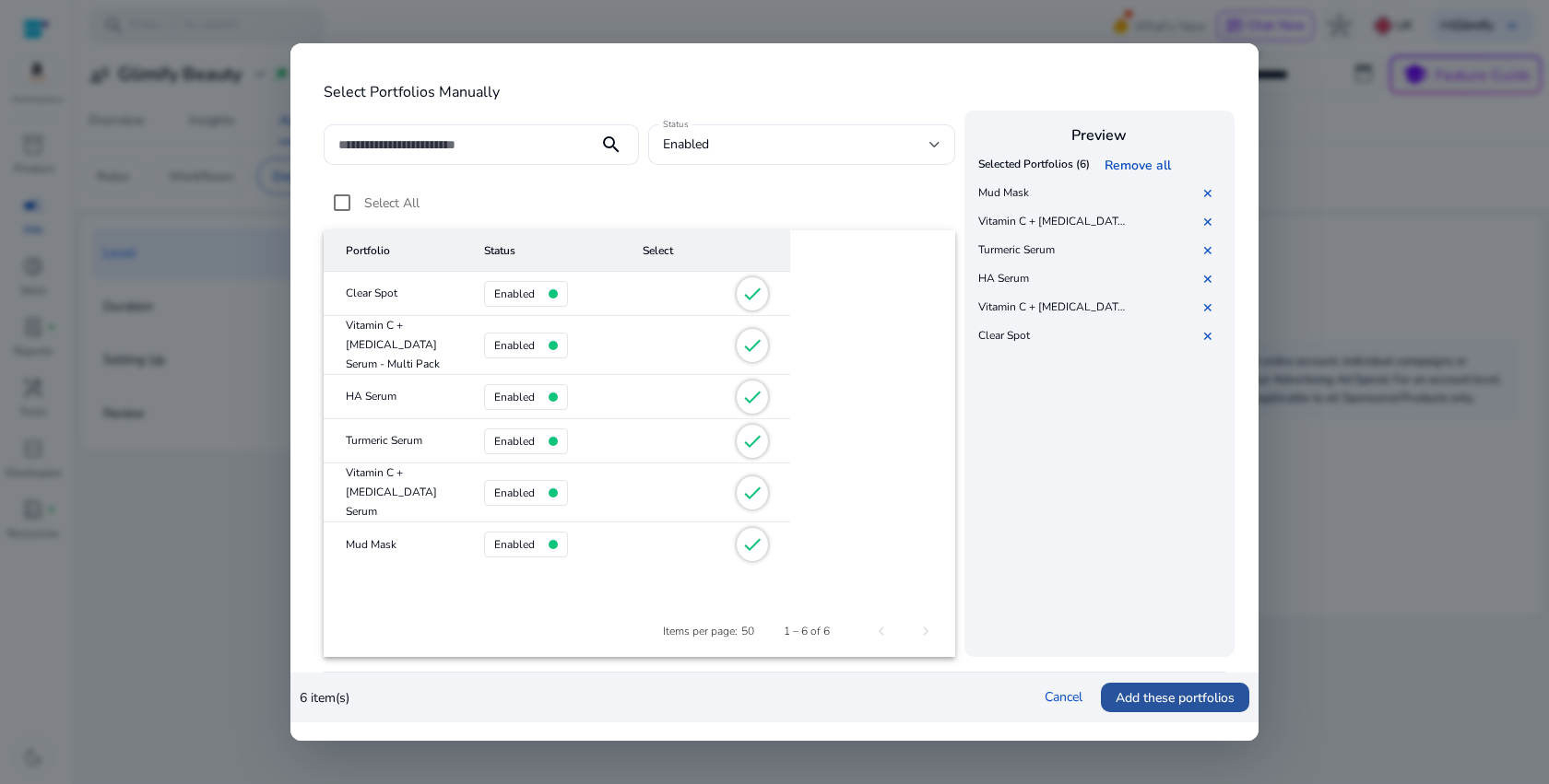
click at [1173, 701] on span "Add these portfolios" at bounding box center [1175, 698] width 119 height 20
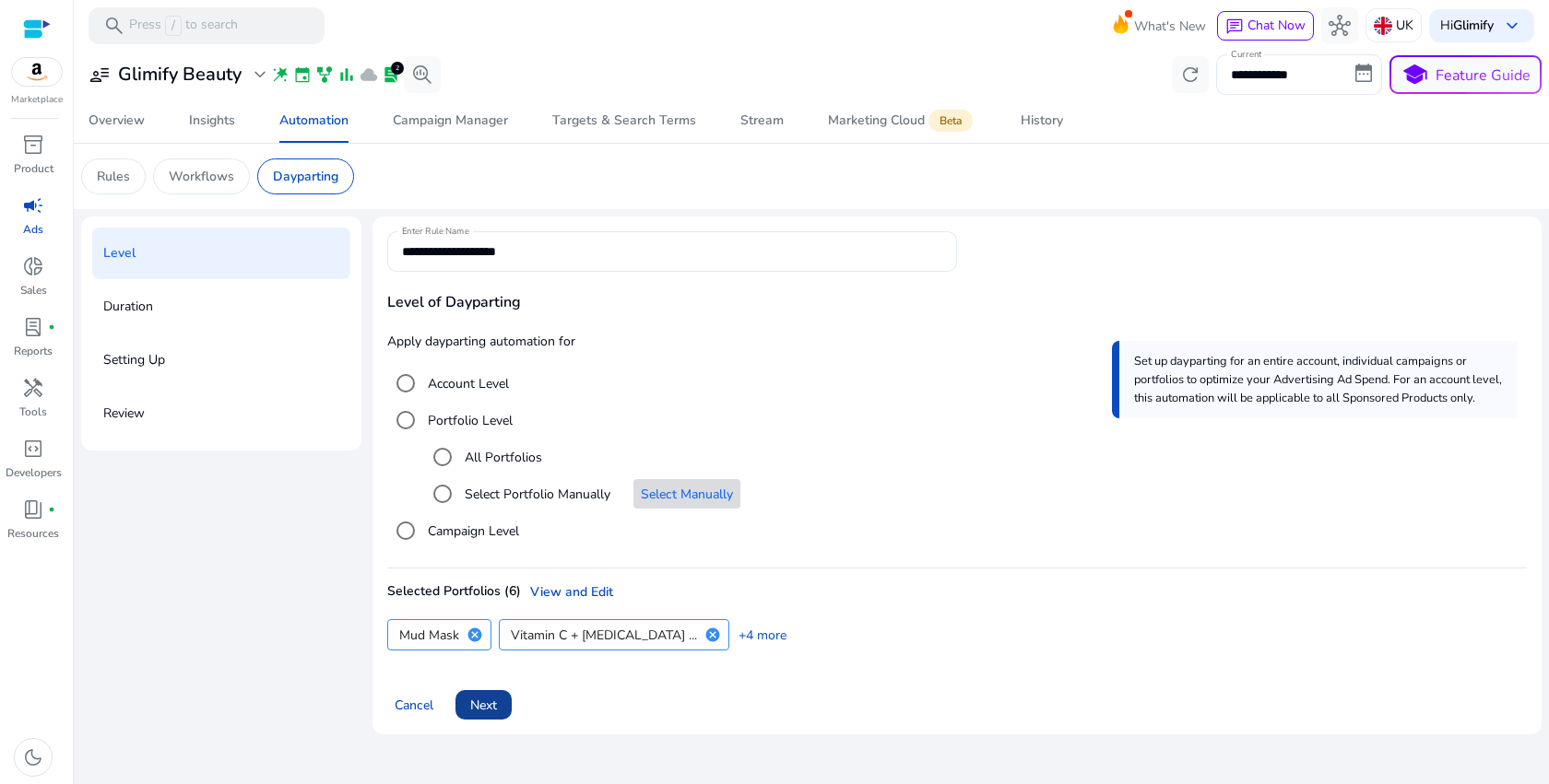
click at [481, 705] on span "Next" at bounding box center [483, 706] width 27 height 20
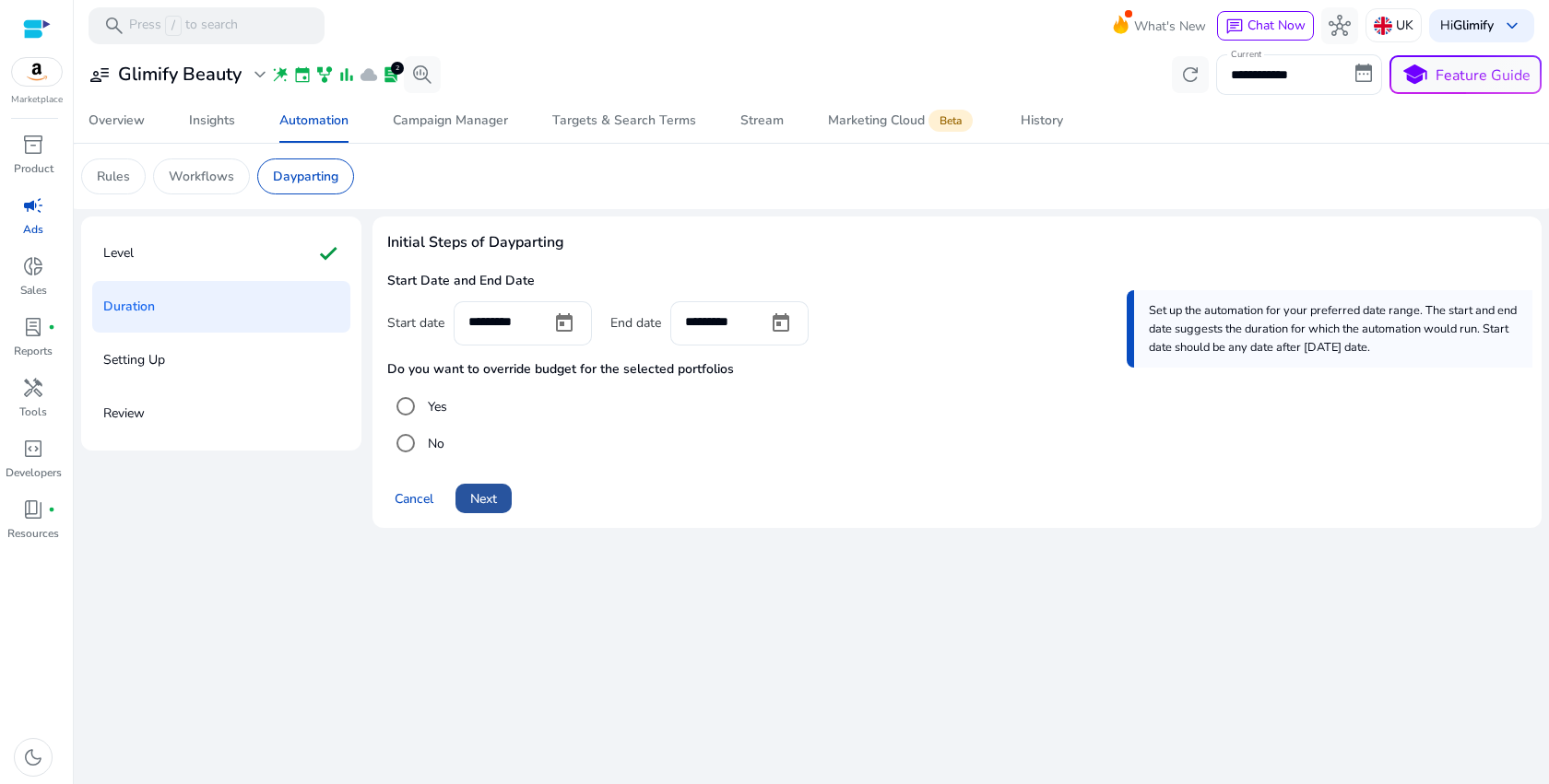
click at [495, 502] on span "Next" at bounding box center [483, 499] width 27 height 20
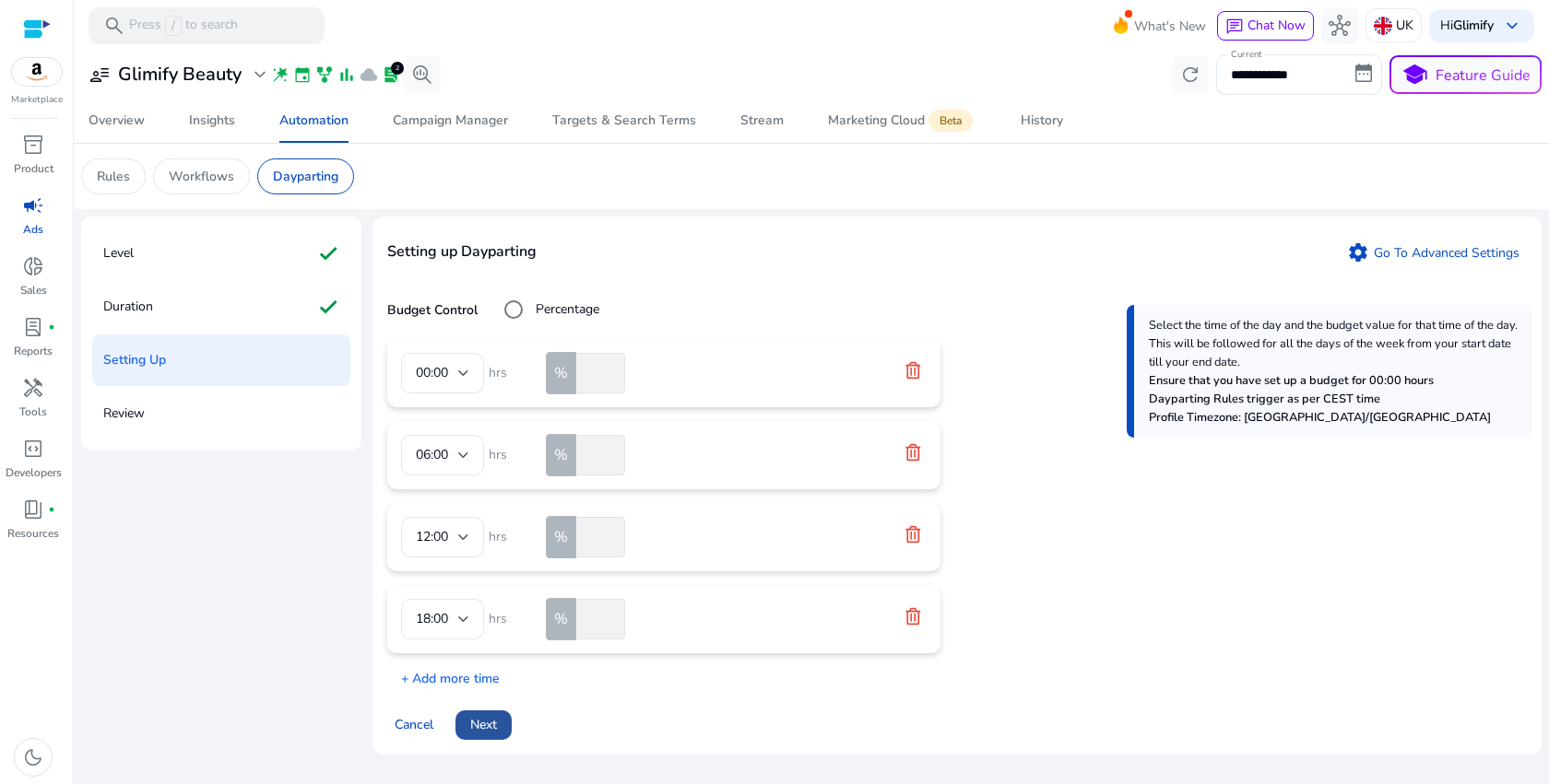
click at [491, 722] on span "Next" at bounding box center [483, 725] width 27 height 20
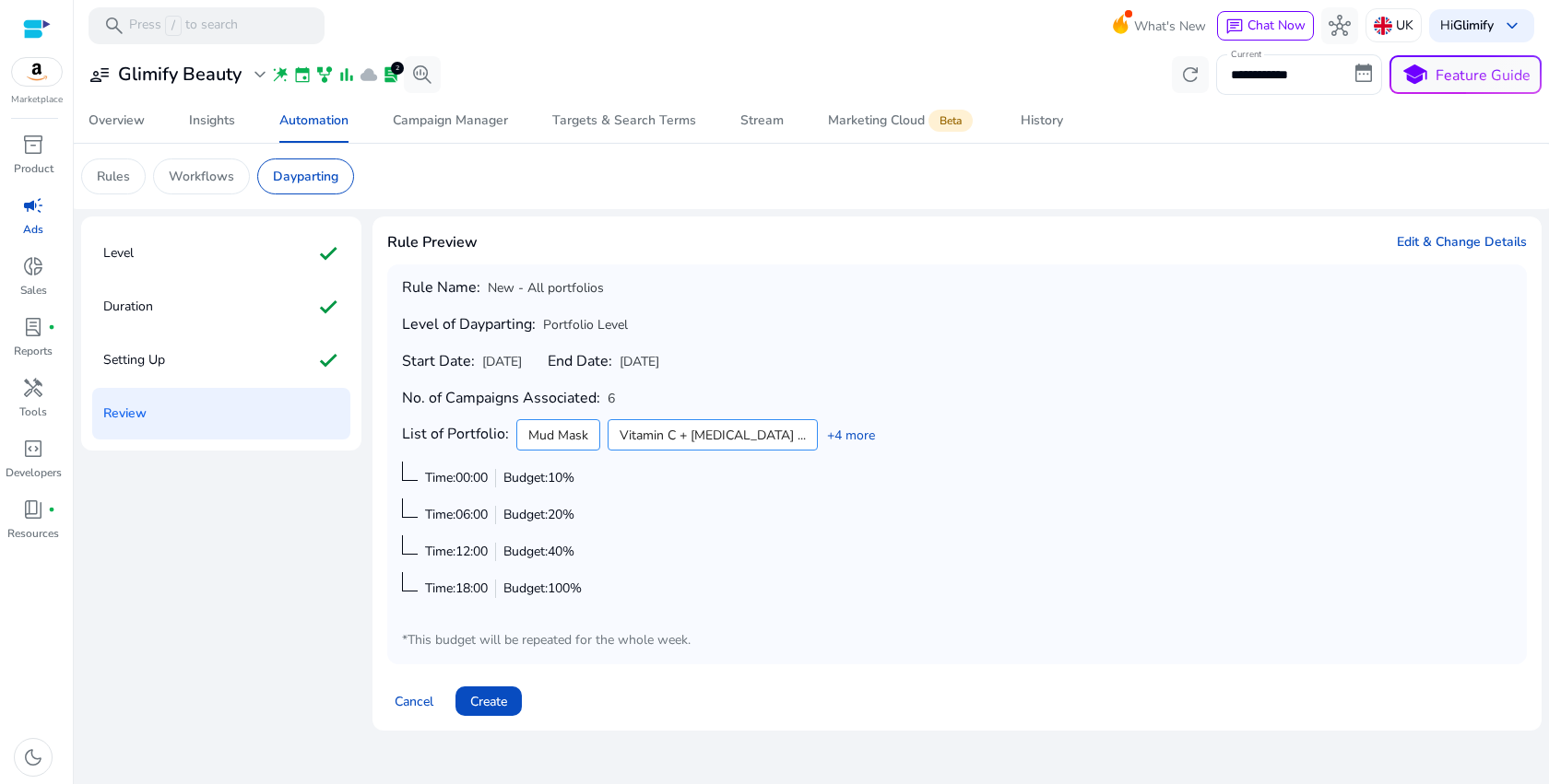
drag, startPoint x: 404, startPoint y: 363, endPoint x: 770, endPoint y: 362, distance: 366.0
click at [771, 362] on div "Rule Name: New - All portfolios Level of Dayparting: Portfolio Level Start Date…" at bounding box center [957, 464] width 1110 height 371
click at [490, 707] on span "Create" at bounding box center [488, 702] width 37 height 20
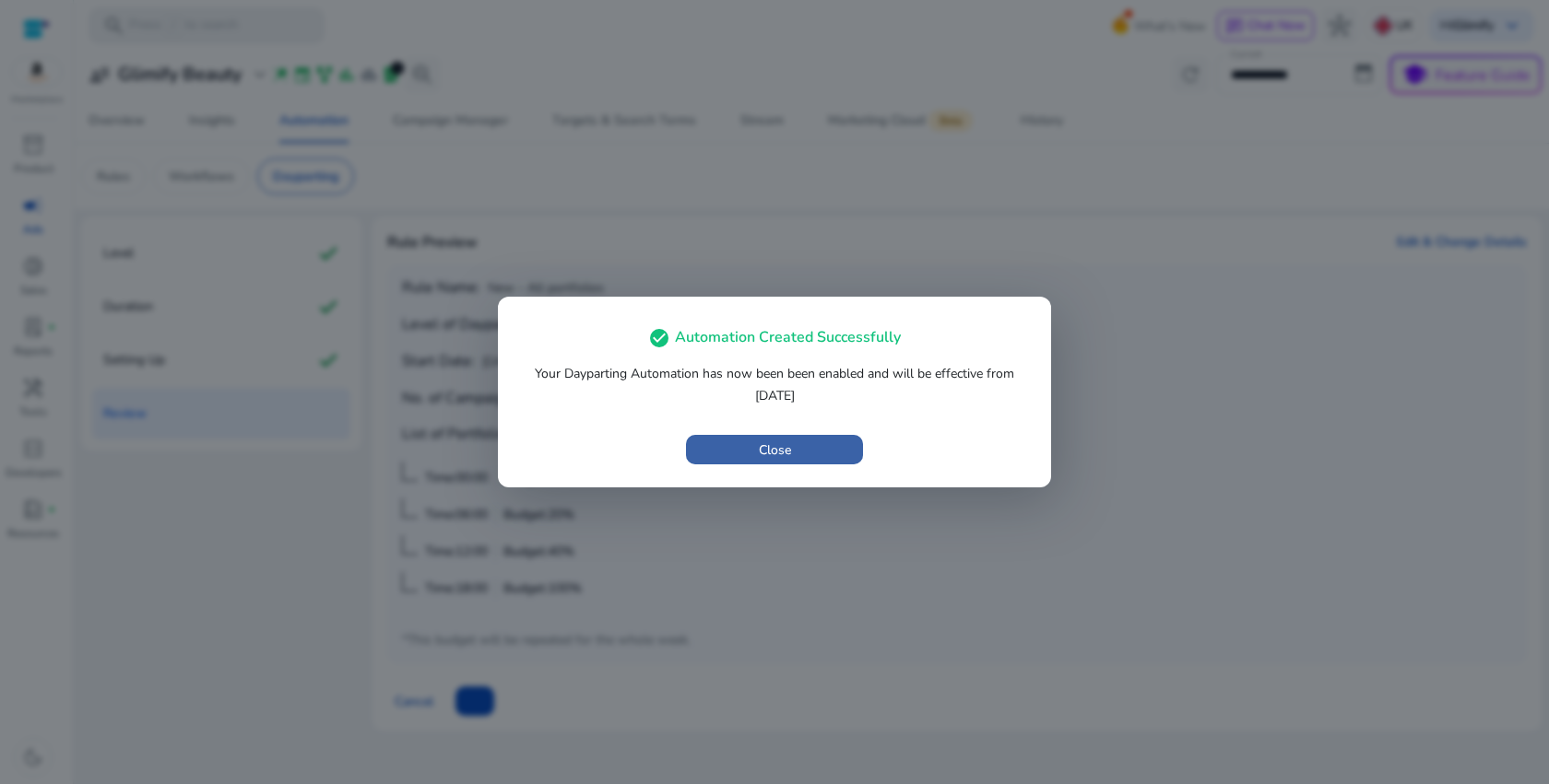
click at [807, 447] on span "button" at bounding box center [774, 449] width 177 height 44
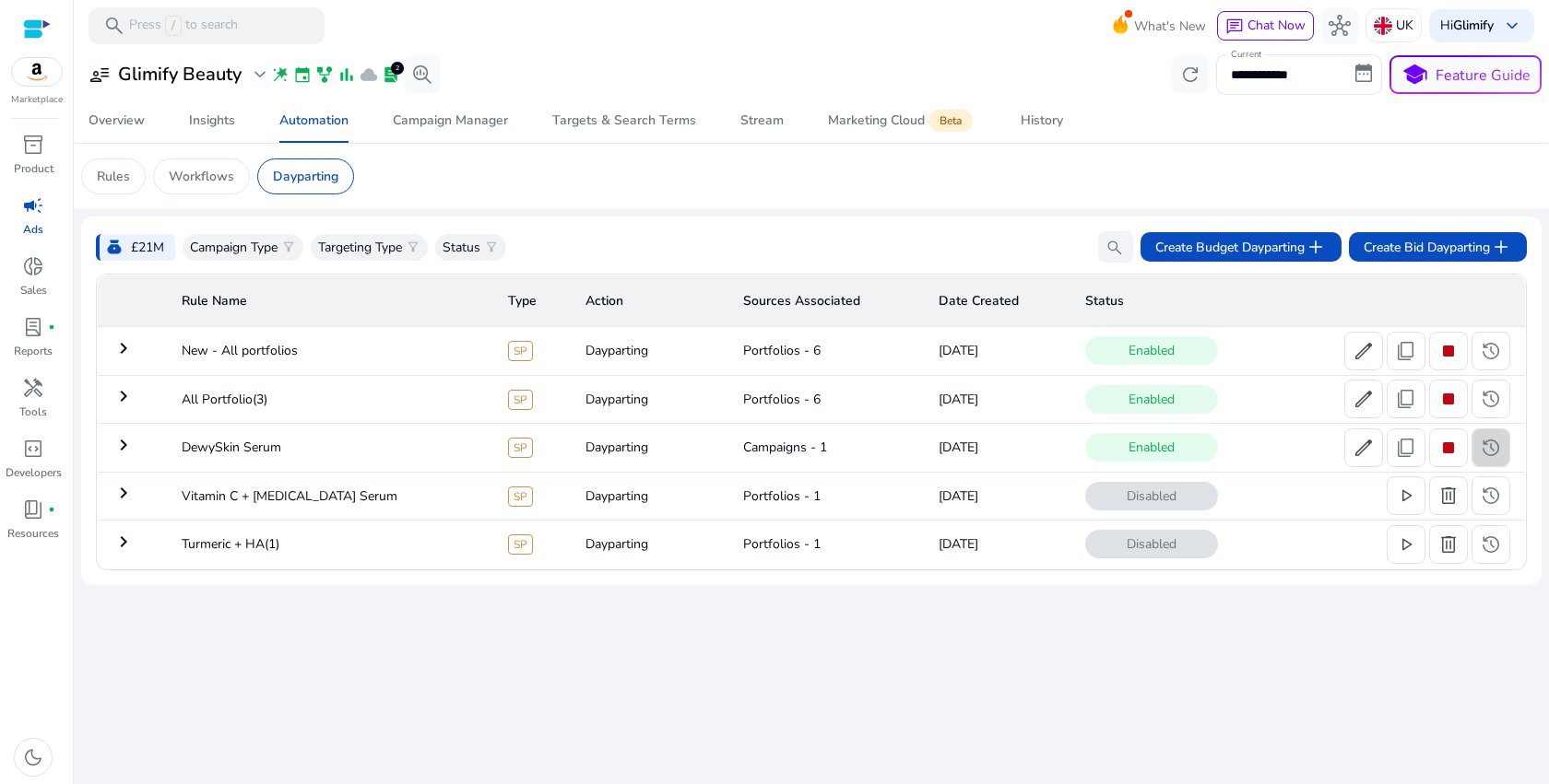
click at [1489, 443] on span "history" at bounding box center [1491, 448] width 22 height 22
click at [1499, 404] on span "history" at bounding box center [1491, 398] width 22 height 22
click at [1499, 539] on span "history" at bounding box center [1491, 545] width 22 height 22
click at [1451, 548] on span "delete" at bounding box center [1448, 545] width 22 height 22
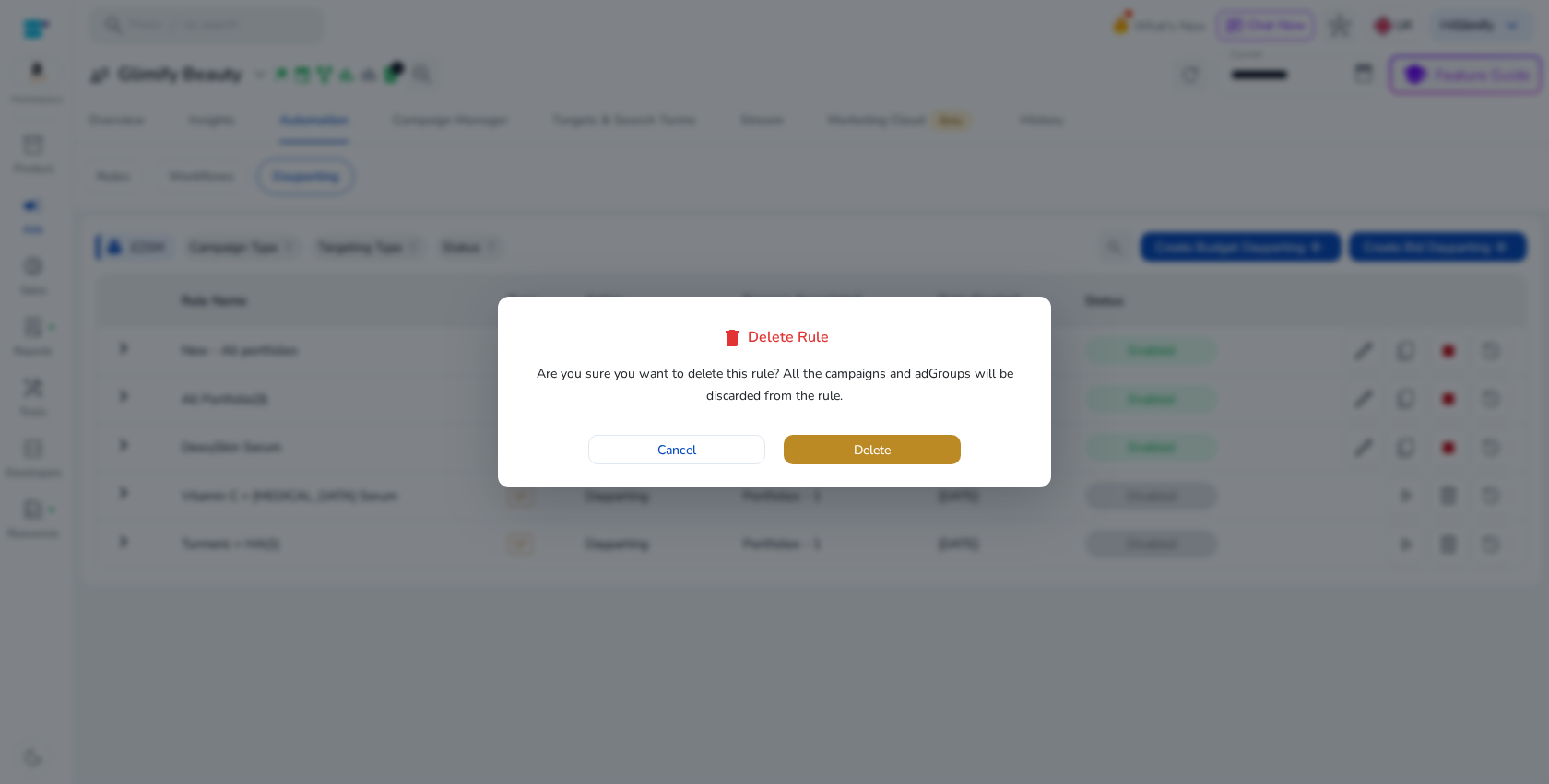
click at [915, 456] on span "button" at bounding box center [871, 449] width 177 height 44
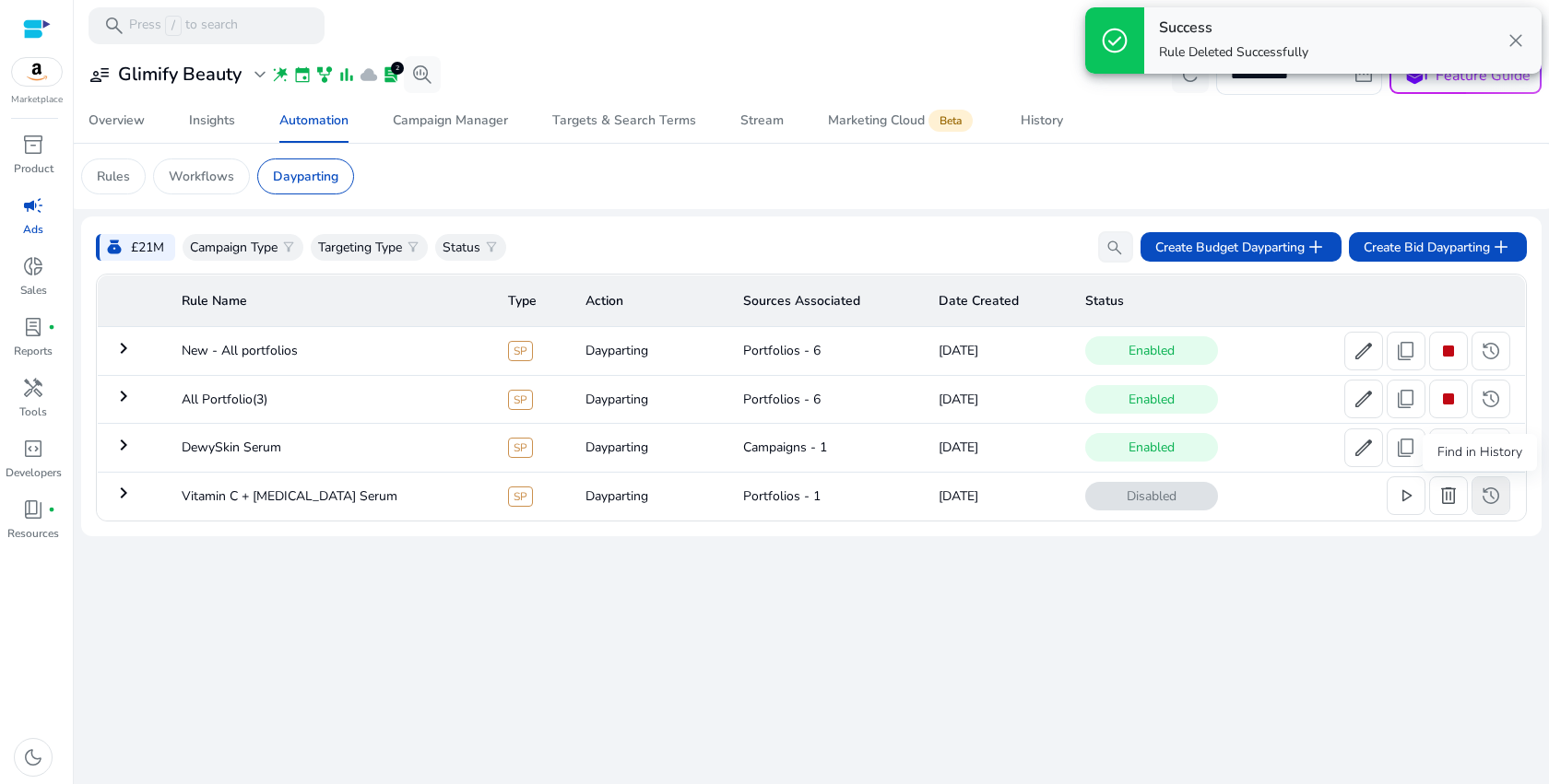
click at [1486, 498] on span "history" at bounding box center [1491, 495] width 22 height 22
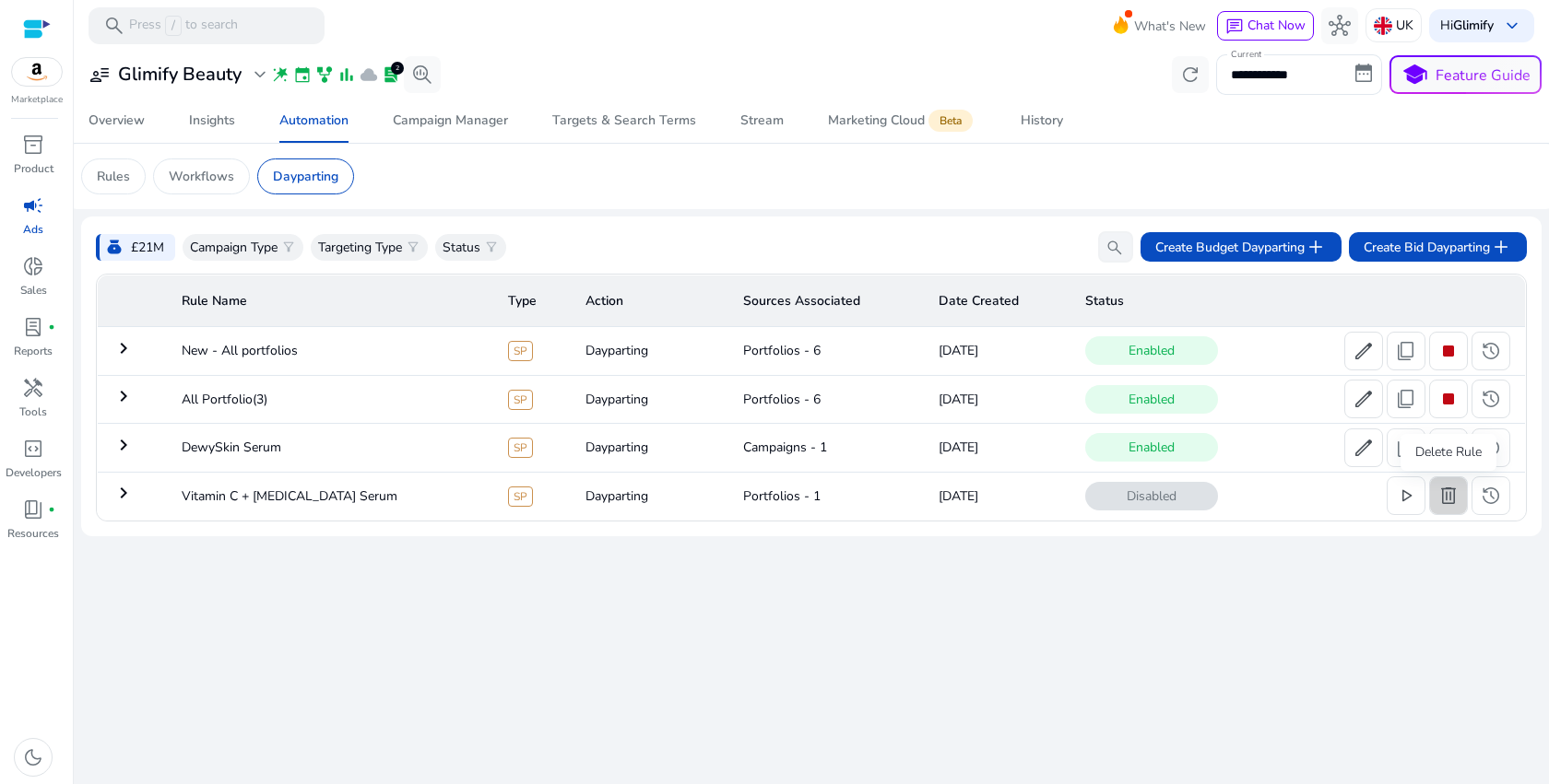
click at [1450, 497] on span "delete" at bounding box center [1448, 495] width 22 height 22
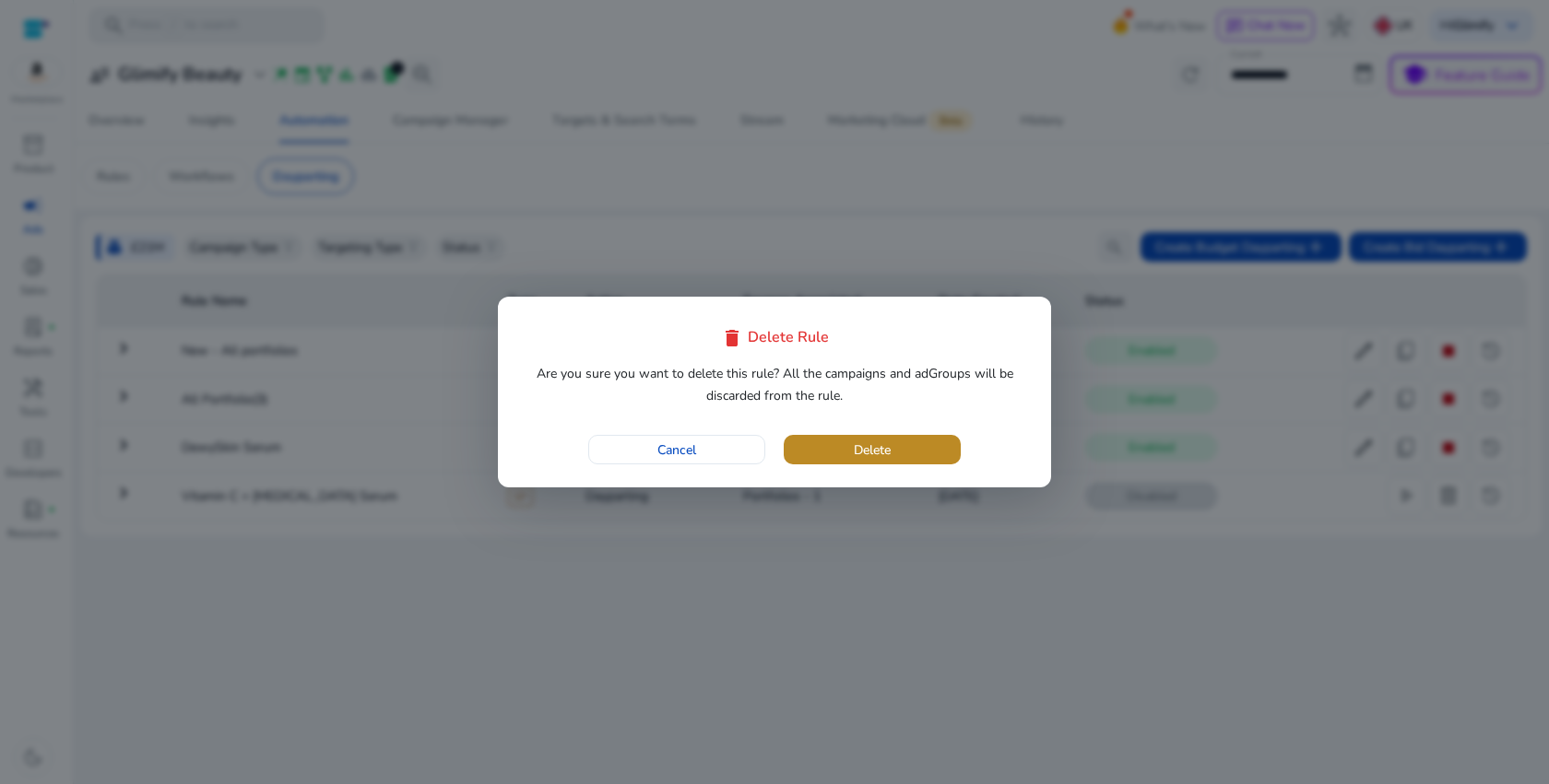
click at [894, 453] on span "button" at bounding box center [871, 449] width 177 height 44
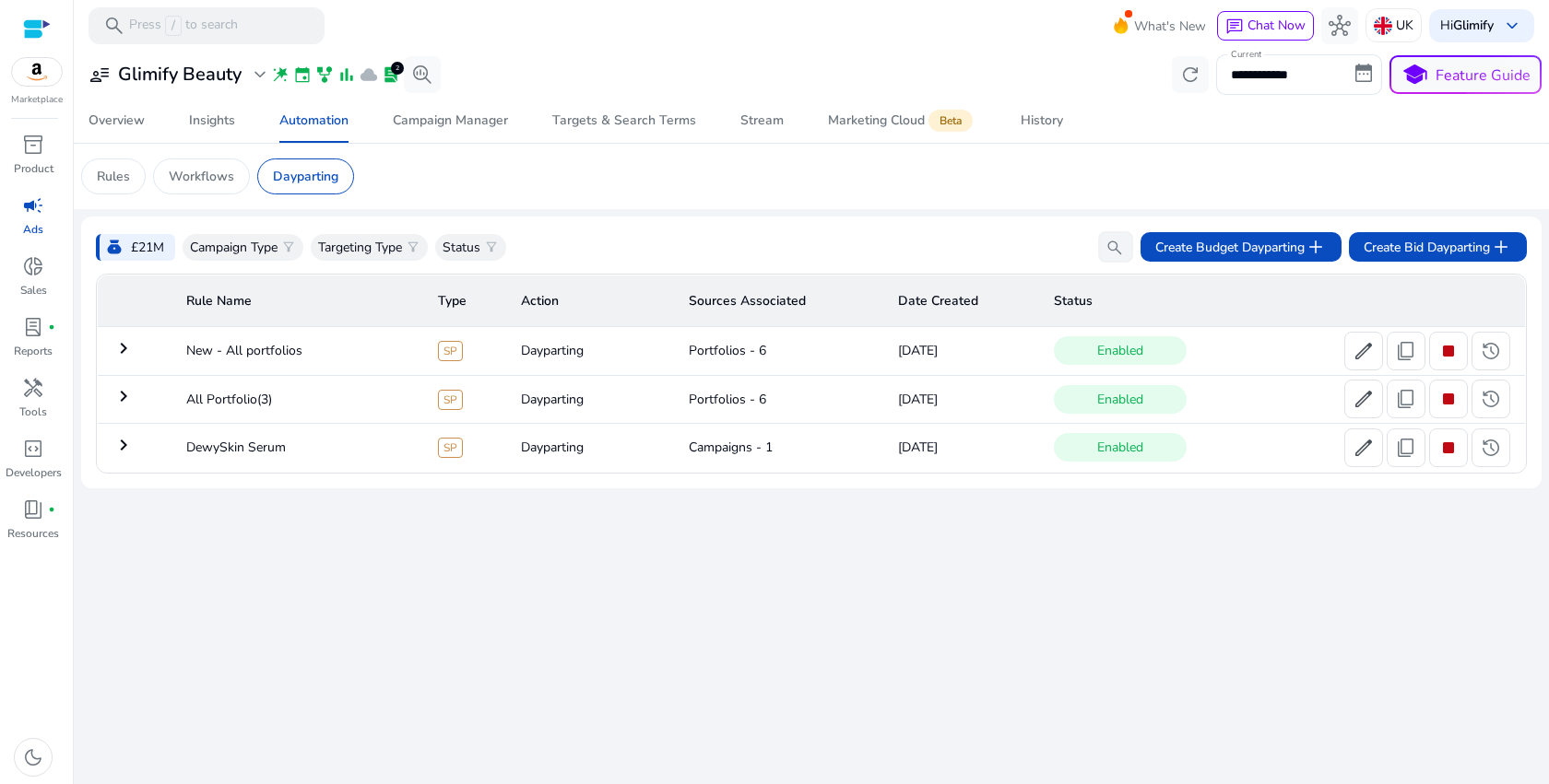
click at [119, 401] on mat-icon "keyboard_arrow_right" at bounding box center [124, 396] width 22 height 22
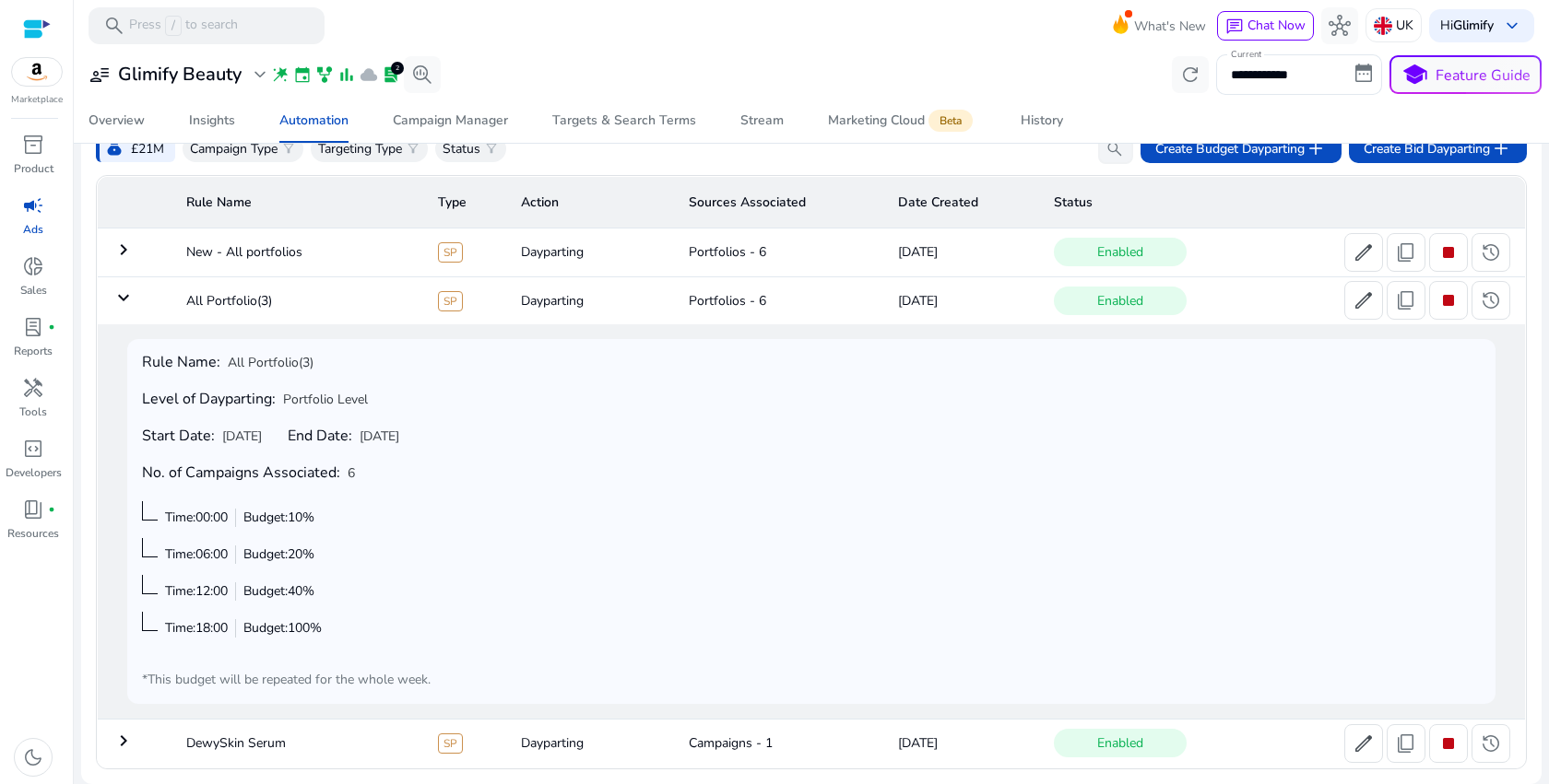
click at [116, 292] on mat-icon "keyboard_arrow_down" at bounding box center [124, 298] width 22 height 22
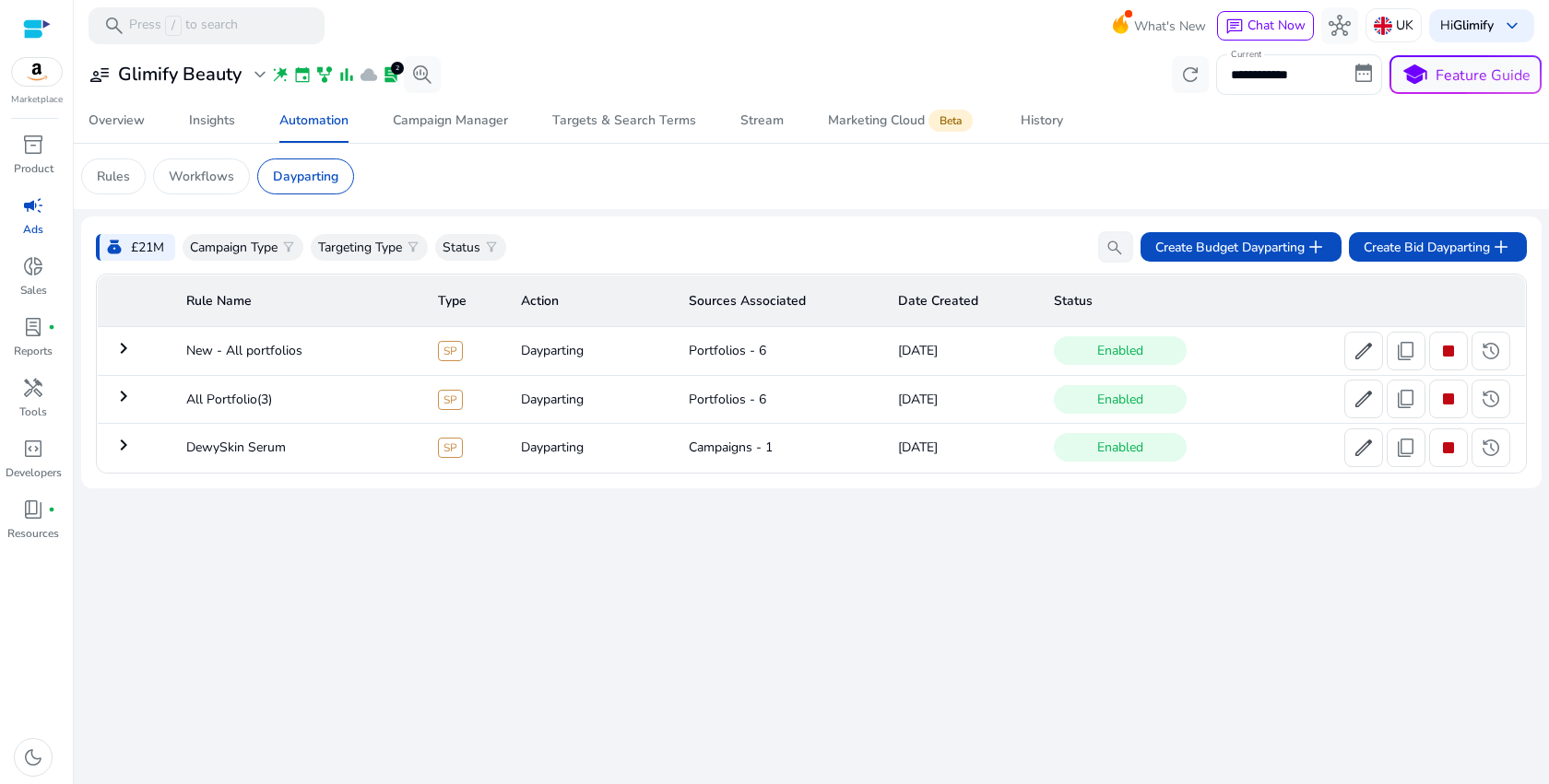
click at [131, 358] on mat-icon "keyboard_arrow_right" at bounding box center [124, 348] width 22 height 22
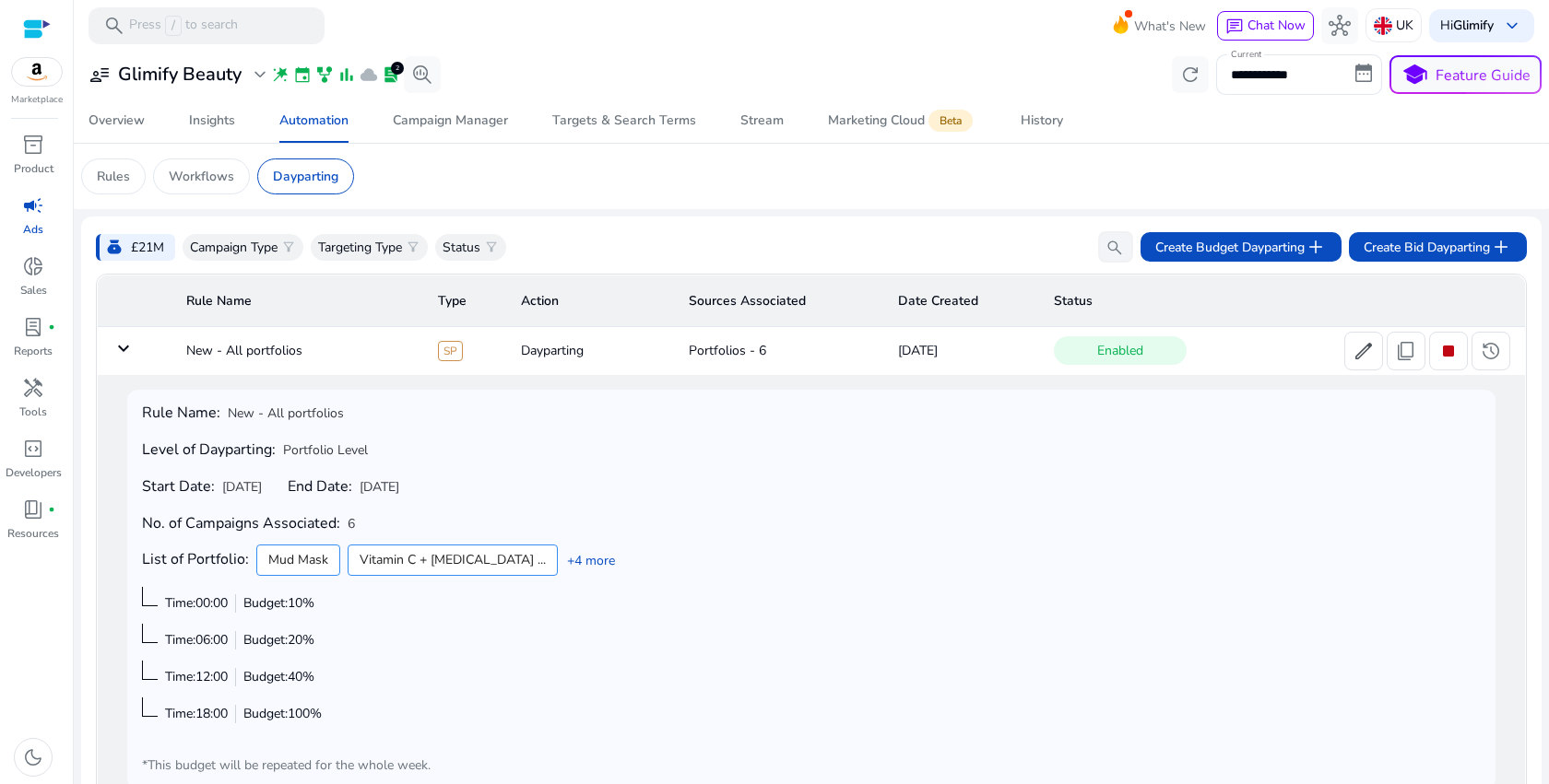
click at [131, 358] on mat-icon "keyboard_arrow_down" at bounding box center [124, 348] width 22 height 22
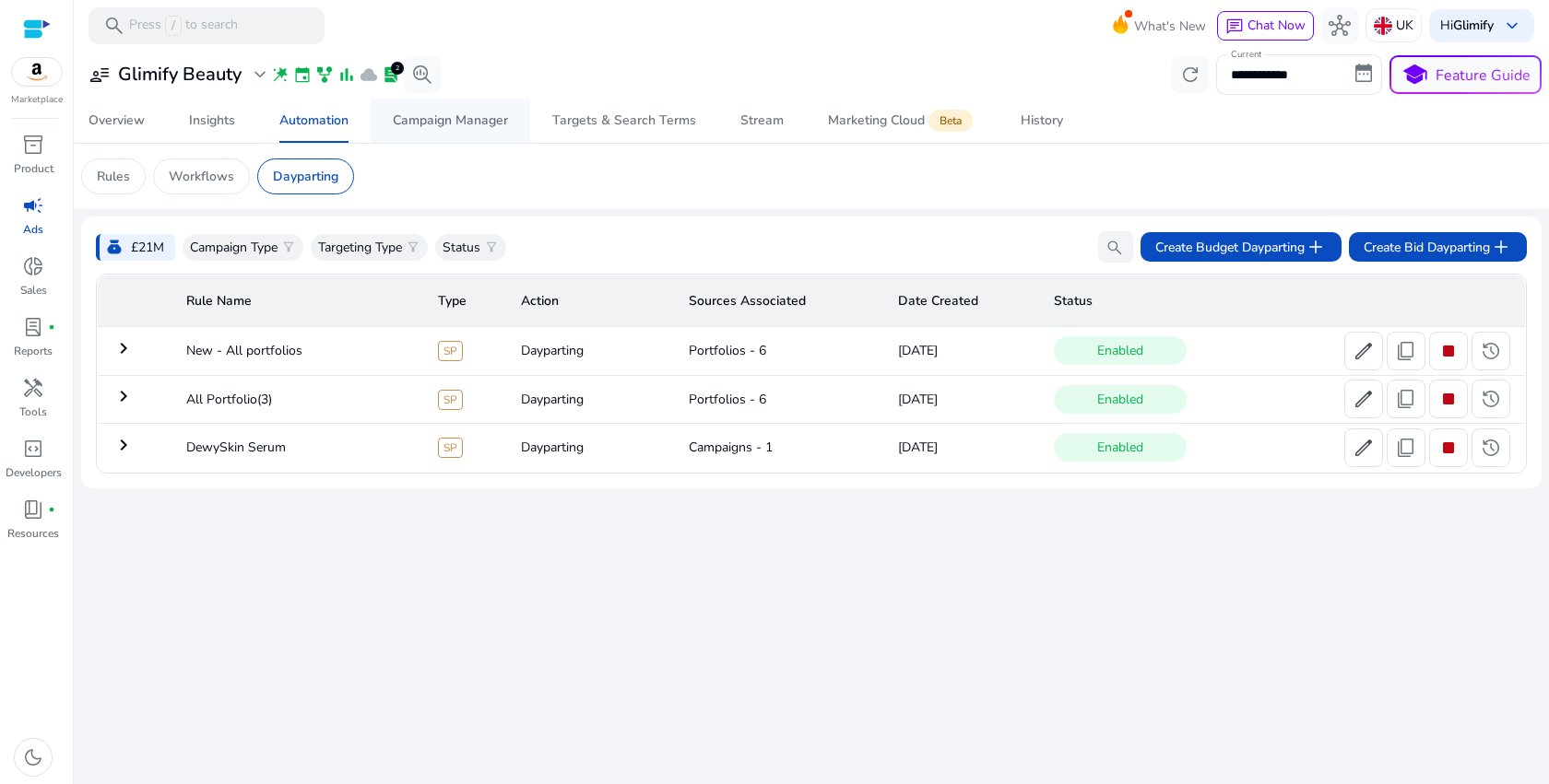
click at [443, 110] on span "Campaign Manager" at bounding box center [450, 121] width 116 height 44
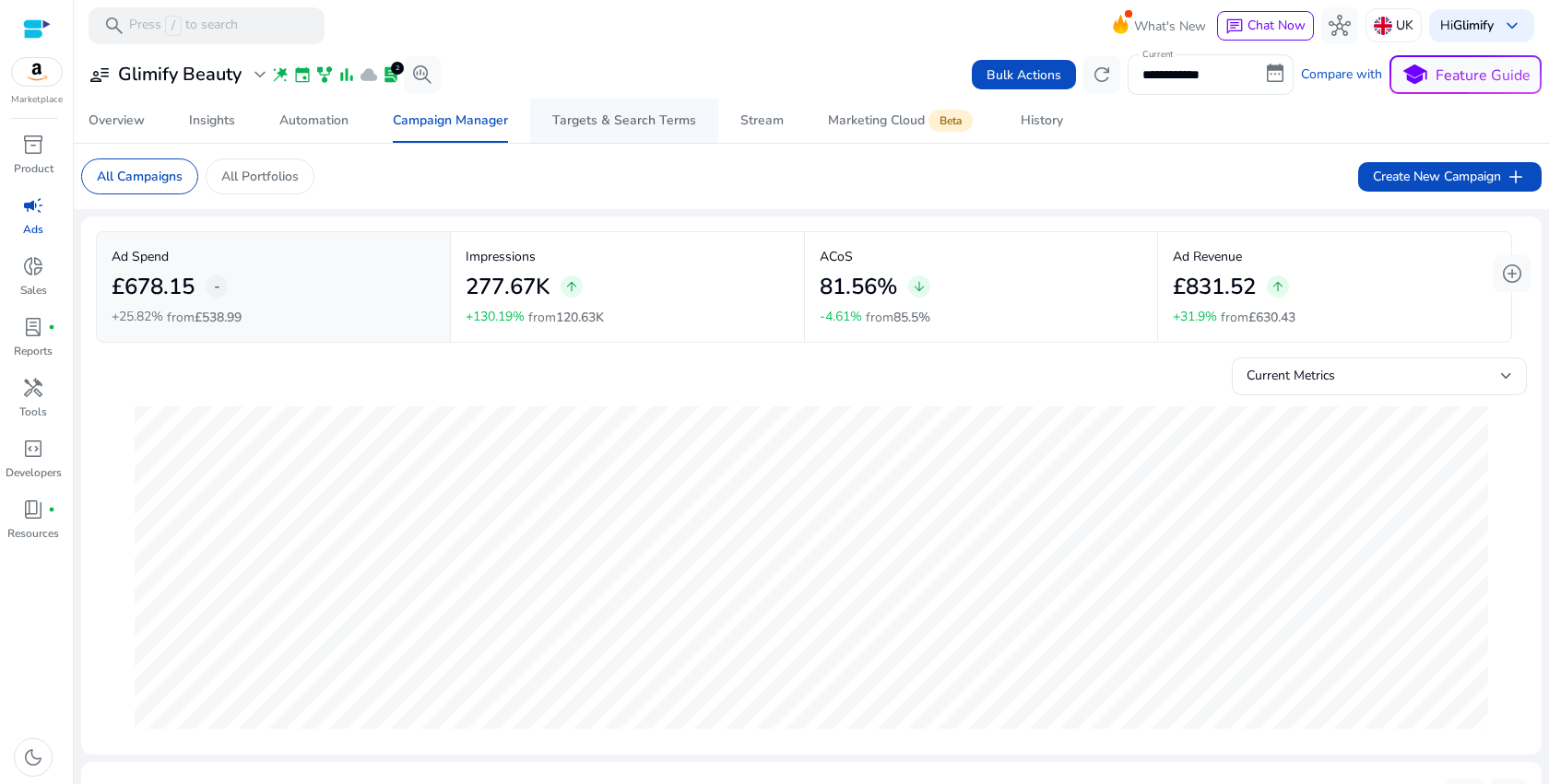
click at [610, 126] on div "Targets & Search Terms" at bounding box center [623, 121] width 143 height 13
